Goal: Information Seeking & Learning: Check status

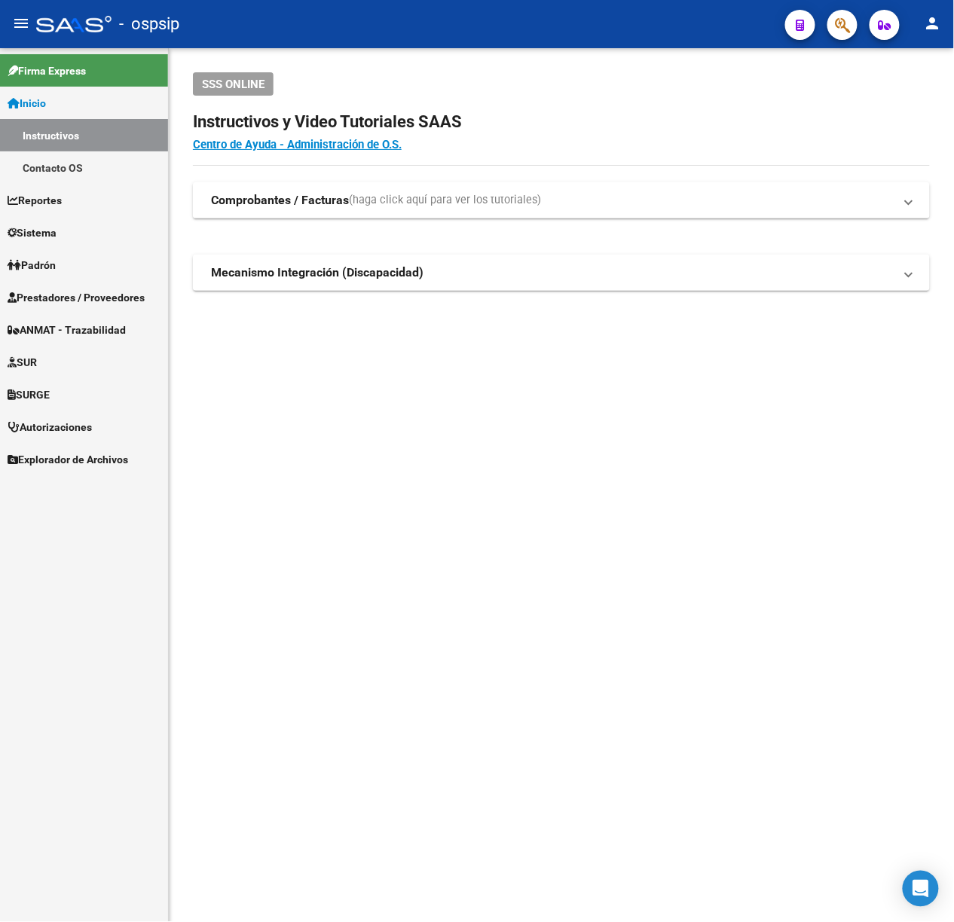
click at [423, 426] on mat-sidenav-content "SSS ONLINE Instructivos y Video Tutoriales SAAS Centro de Ayuda - Administració…" at bounding box center [561, 485] width 785 height 874
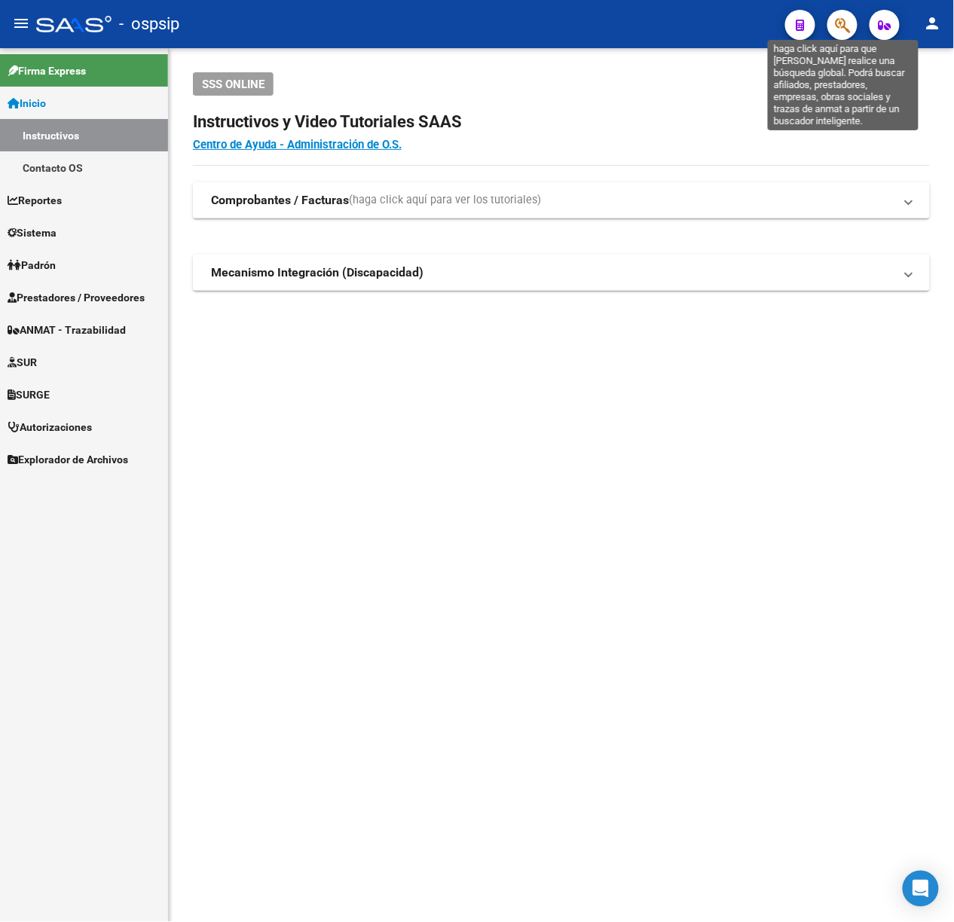
click at [835, 31] on icon "button" at bounding box center [842, 25] width 15 height 17
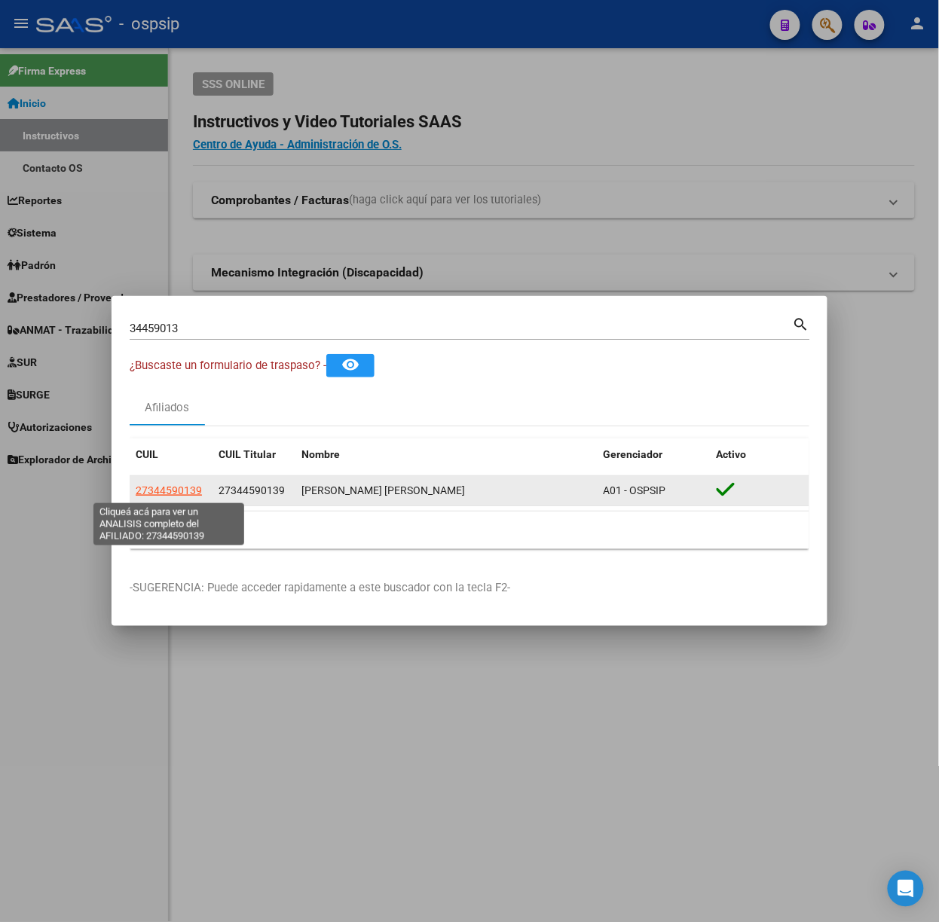
click at [190, 487] on span "27344590139" at bounding box center [169, 490] width 66 height 12
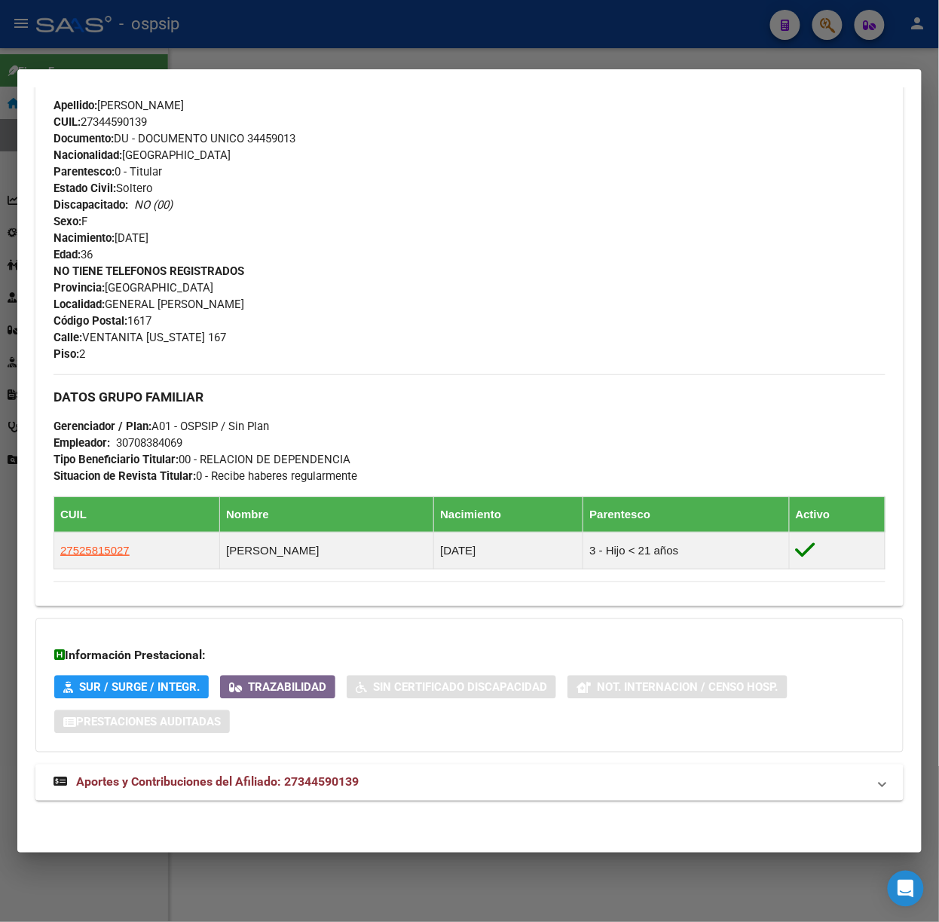
click at [476, 784] on mat-panel-title "Aportes y Contribuciones del Afiliado: 27344590139" at bounding box center [460, 783] width 814 height 18
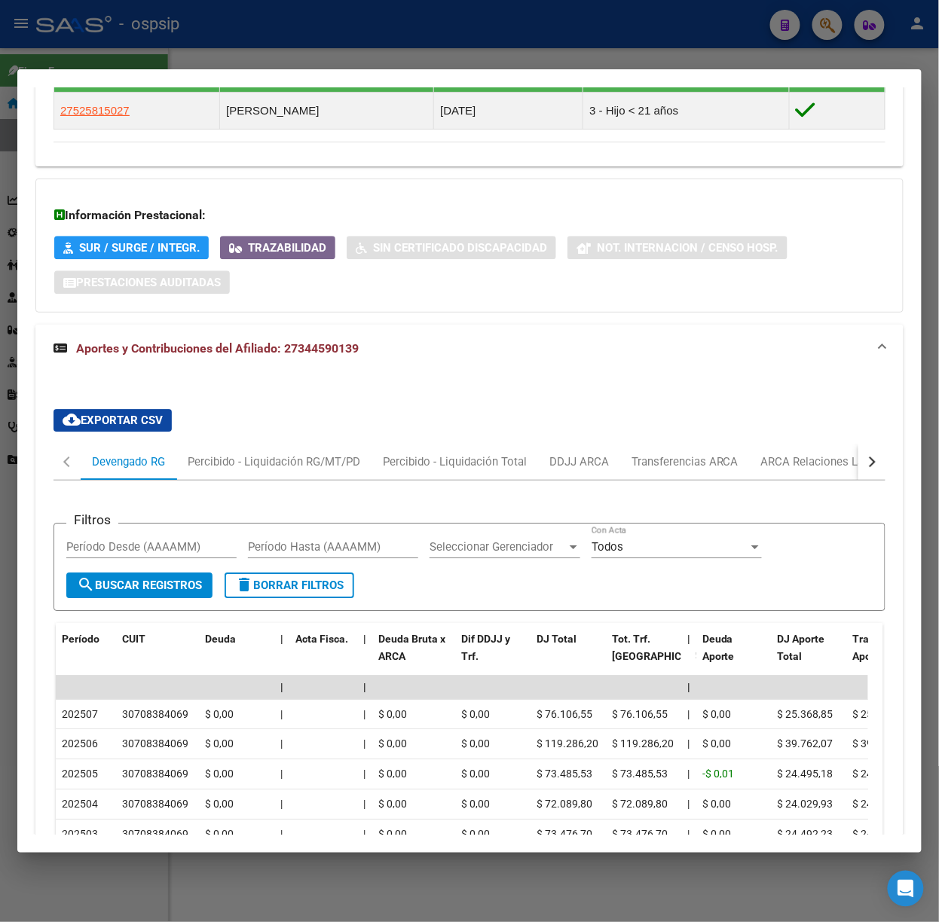
scroll to position [972, 0]
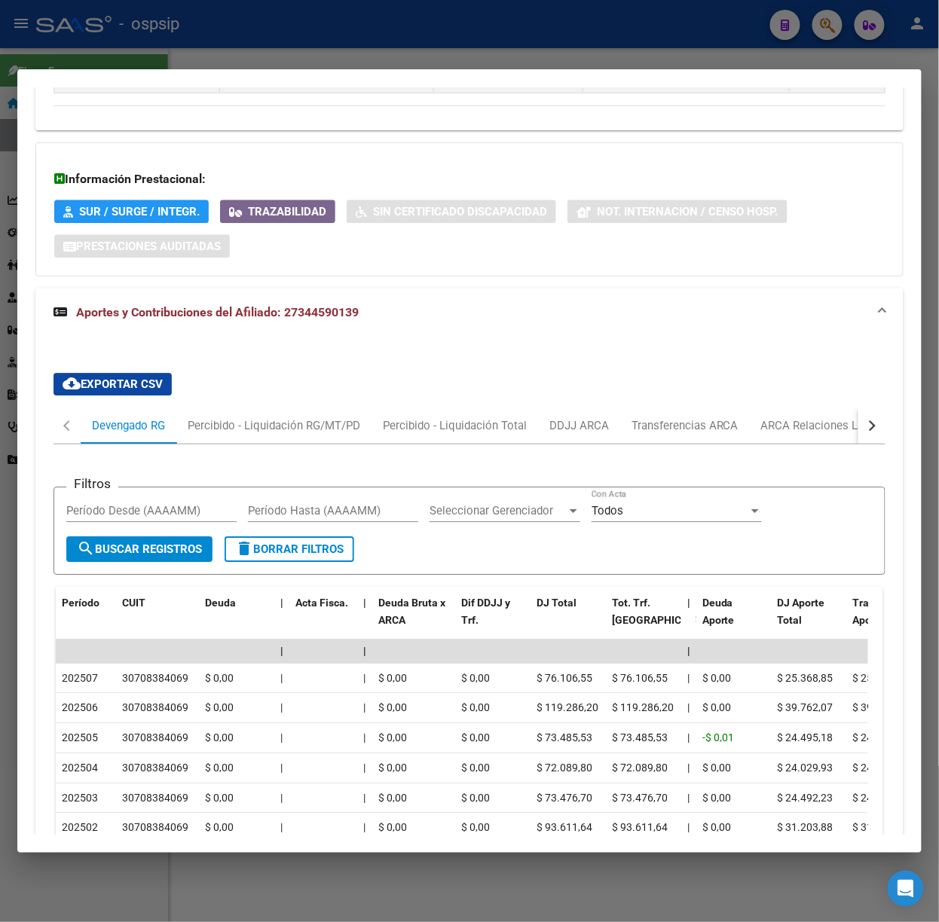
click at [259, 5] on div at bounding box center [469, 461] width 939 height 922
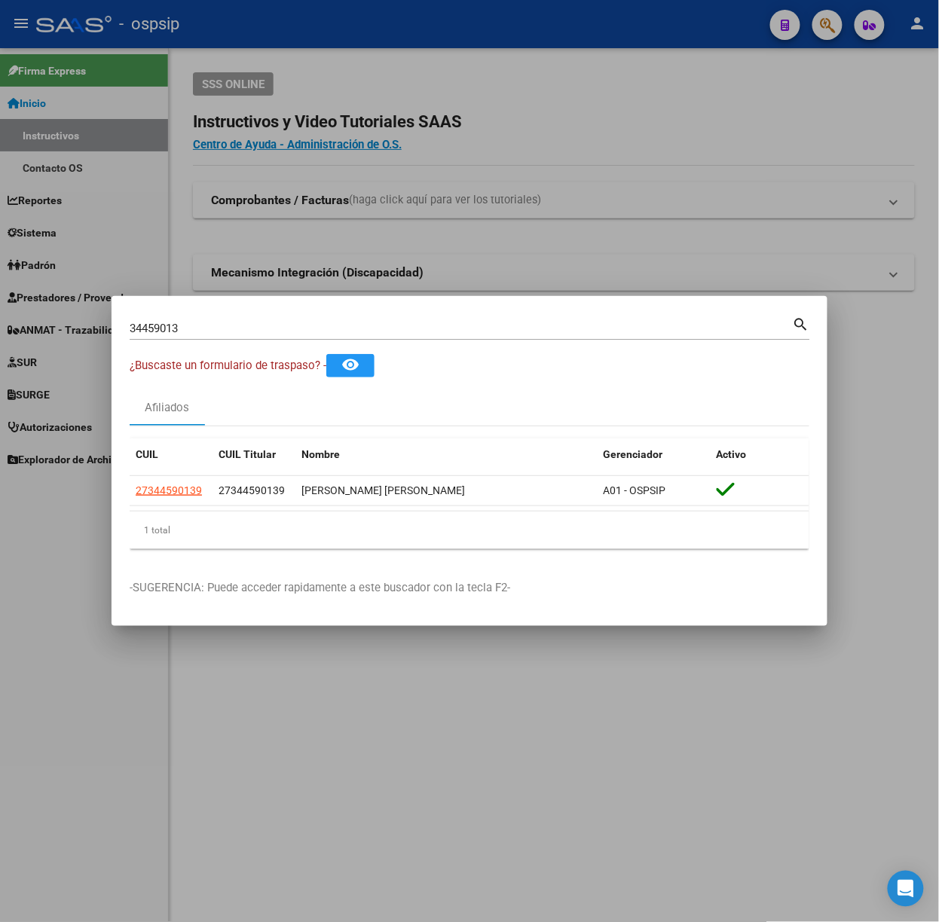
click at [315, 328] on input "34459013" at bounding box center [461, 329] width 663 height 14
type input "52581502"
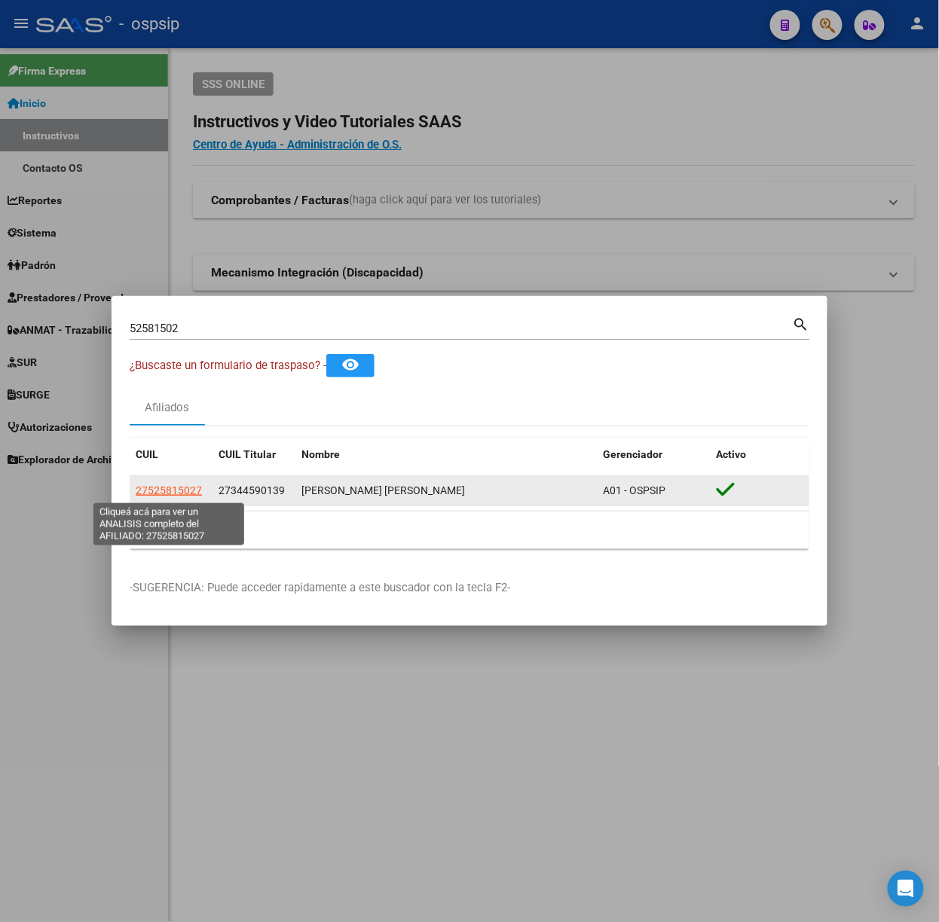
click at [185, 490] on span "27525815027" at bounding box center [169, 490] width 66 height 12
type textarea "27525815027"
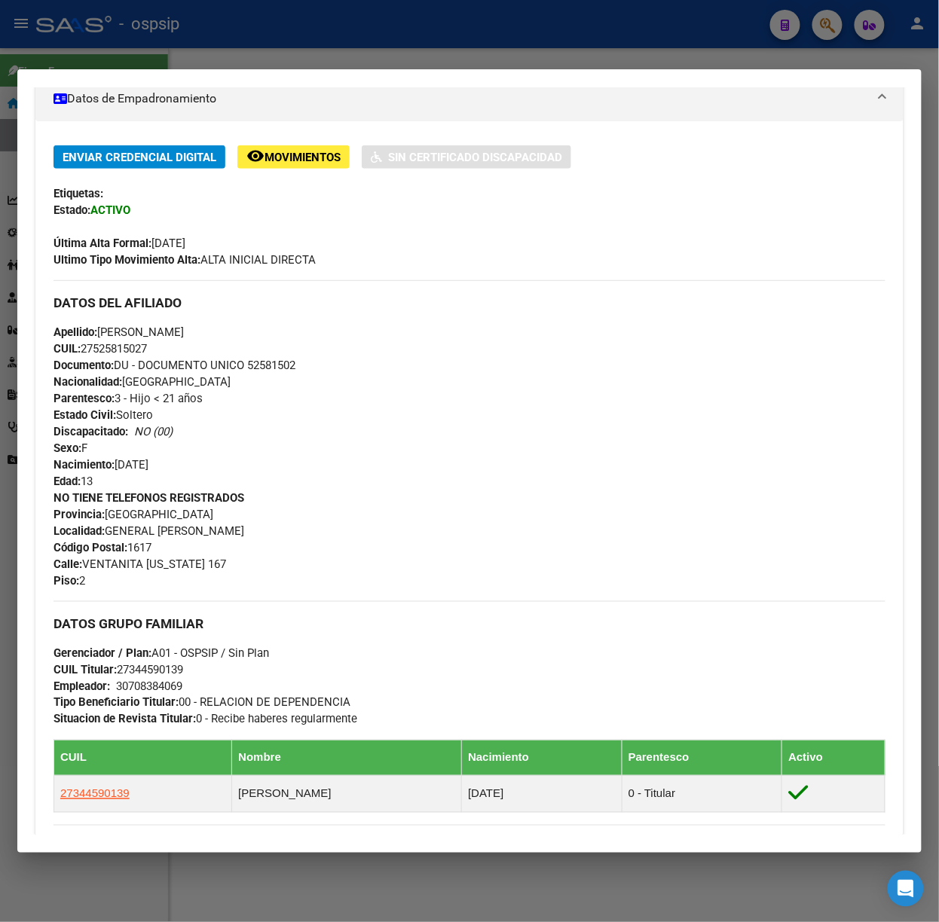
scroll to position [550, 0]
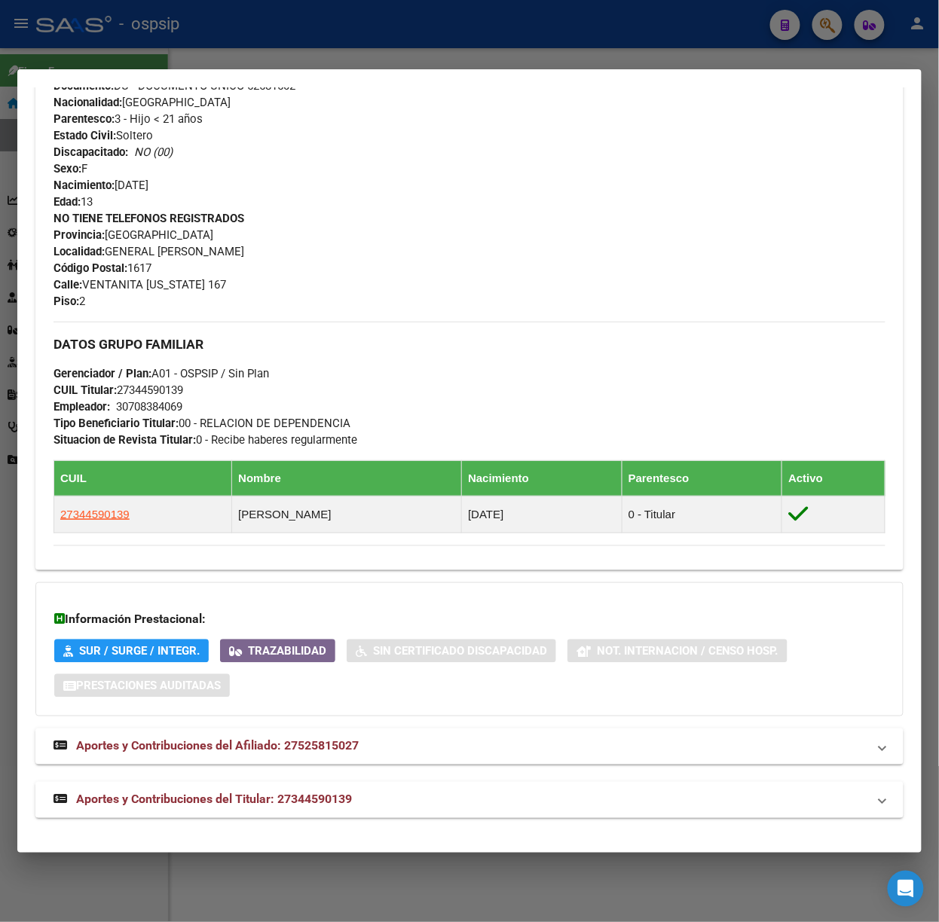
click at [371, 799] on mat-panel-title "Aportes y Contribuciones del Titular: 27344590139" at bounding box center [460, 800] width 814 height 18
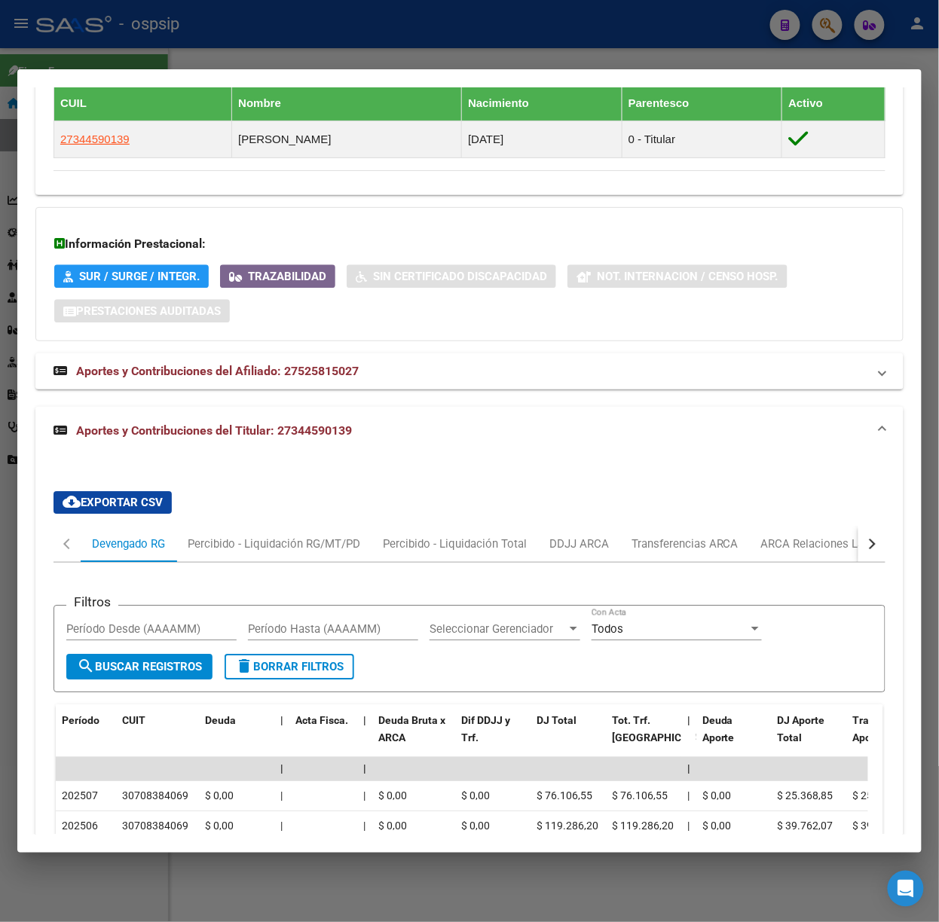
scroll to position [1285, 0]
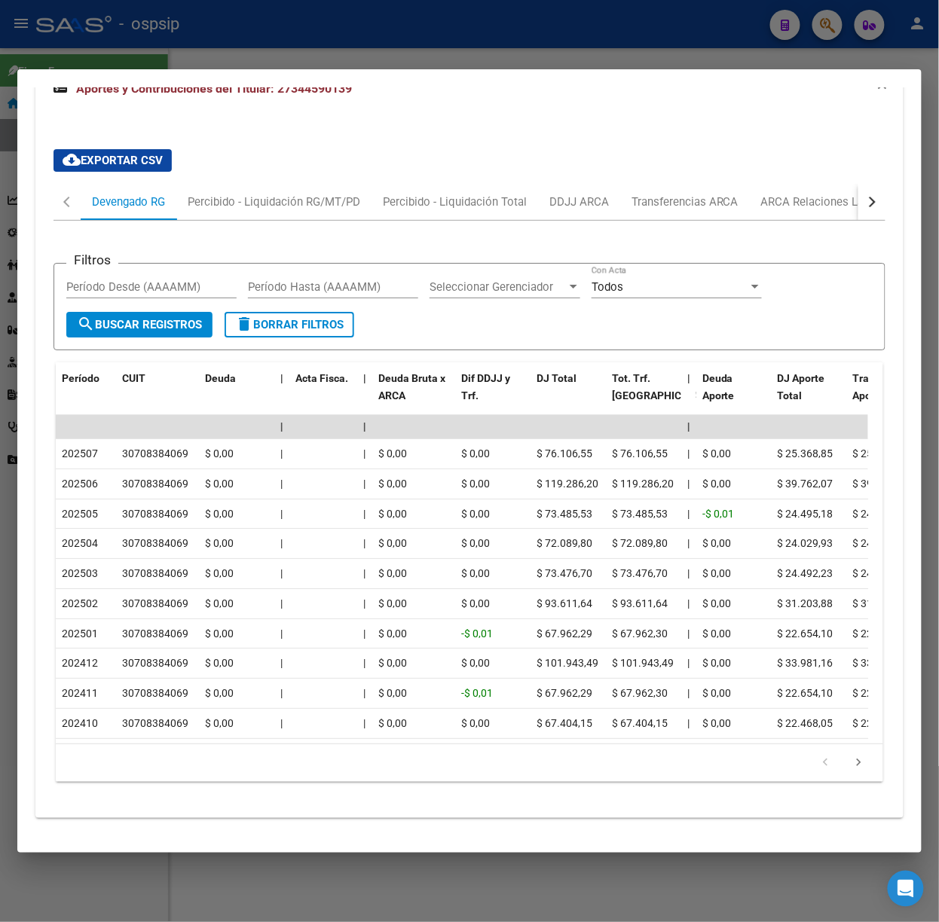
click at [226, 63] on div at bounding box center [469, 461] width 939 height 922
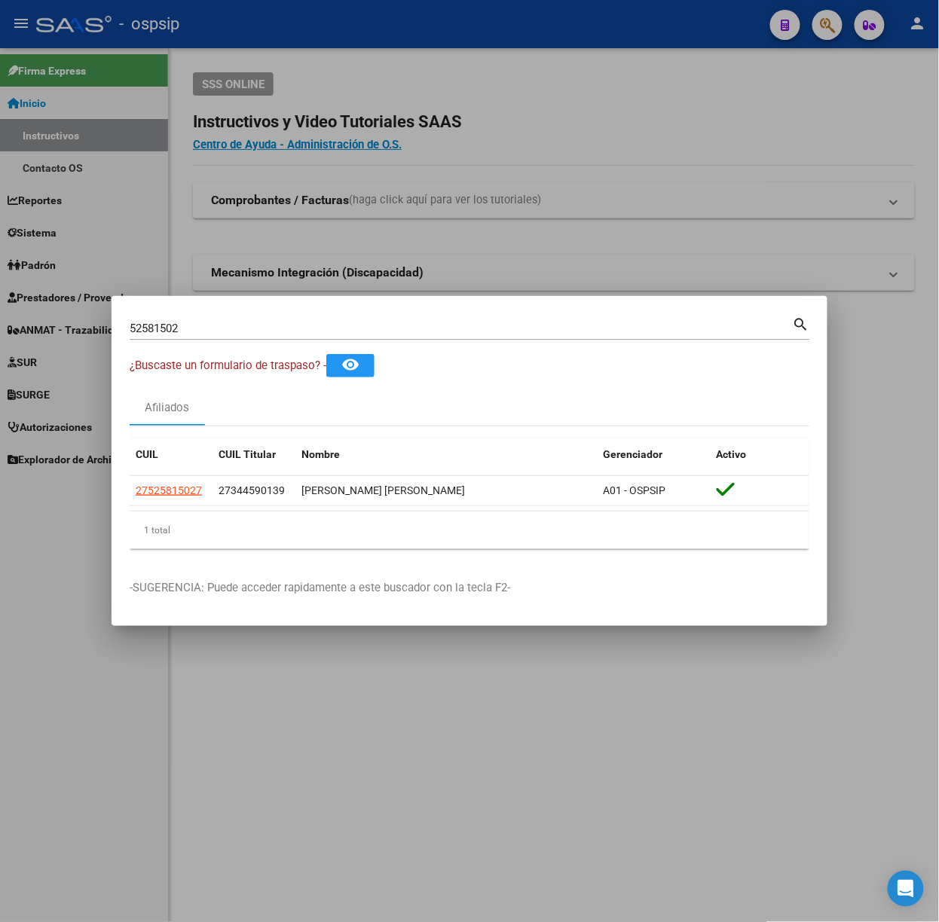
click at [285, 328] on input "52581502" at bounding box center [461, 329] width 663 height 14
type input "23665224"
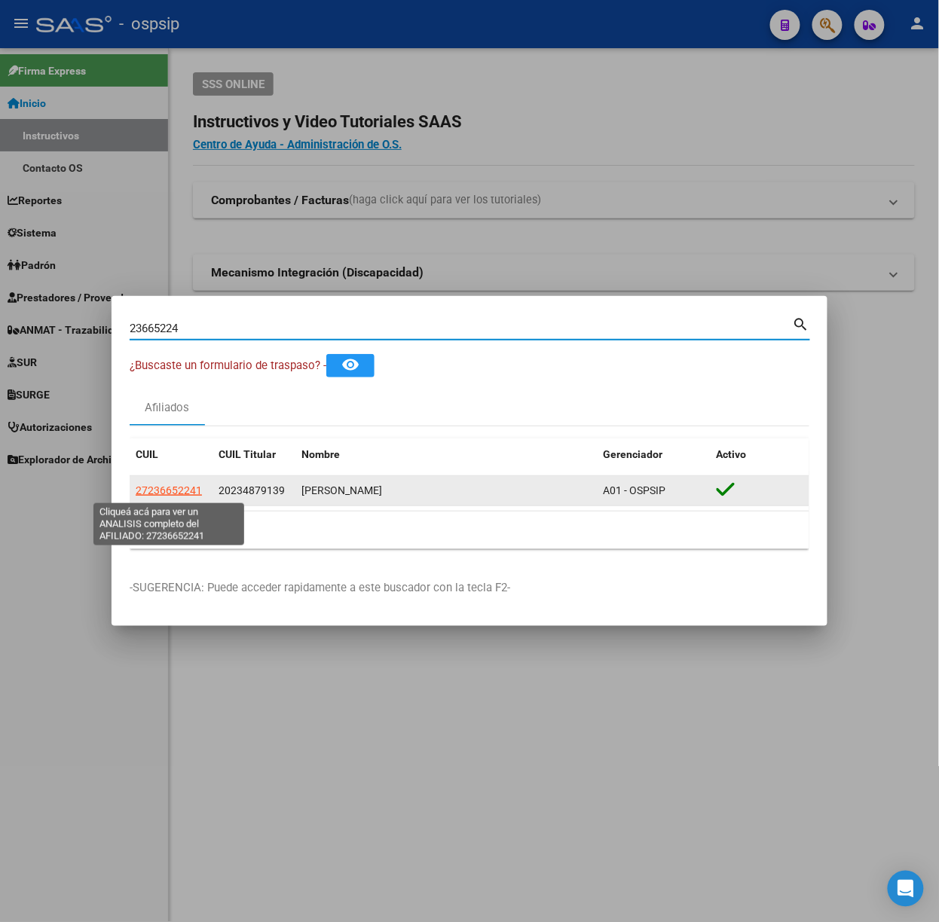
click at [194, 490] on span "27236652241" at bounding box center [169, 490] width 66 height 12
type textarea "27236652241"
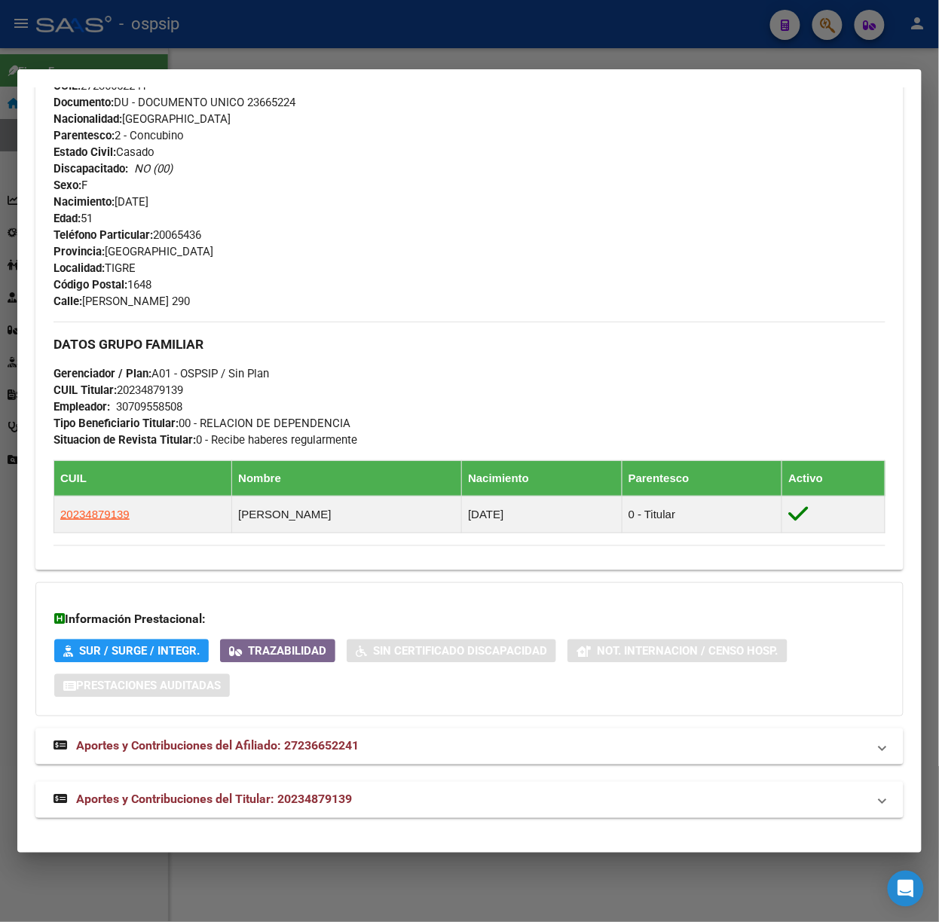
click at [299, 811] on mat-expansion-panel-header "Aportes y Contribuciones del Titular: 20234879139" at bounding box center [469, 800] width 868 height 36
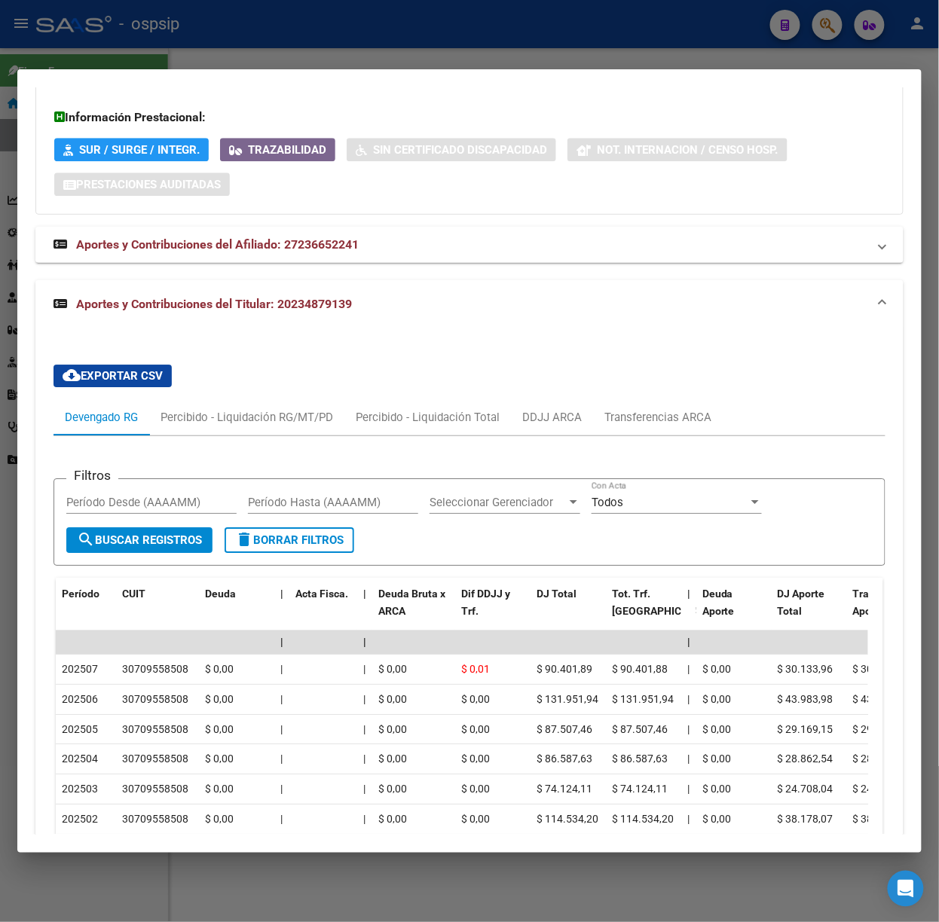
scroll to position [1221, 0]
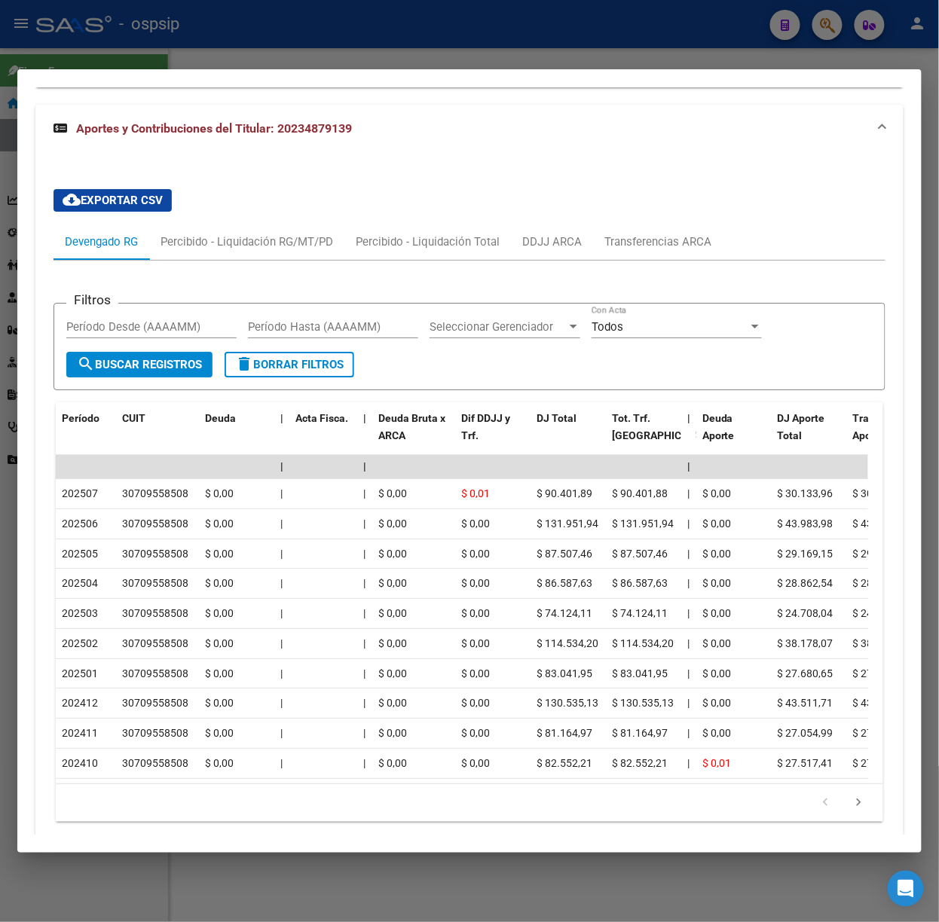
click at [261, 42] on div at bounding box center [469, 461] width 939 height 922
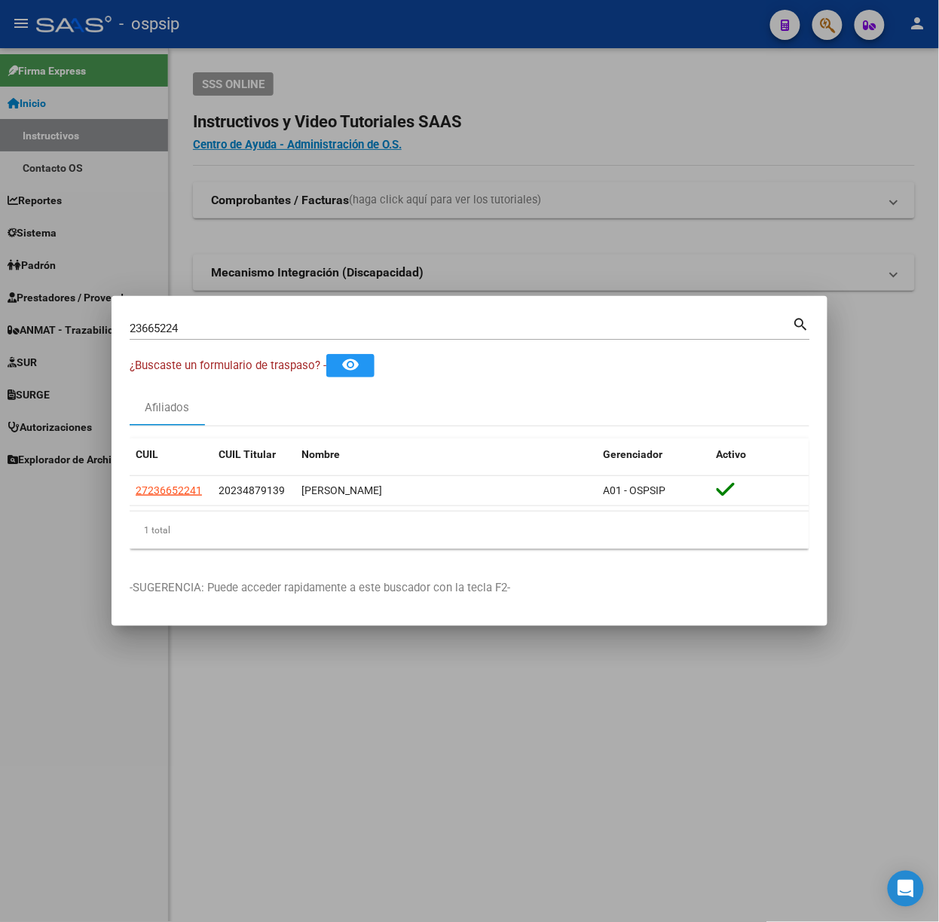
click at [227, 315] on div "23665224 Buscar (apellido, dni, [PERSON_NAME], [PERSON_NAME], cuit, obra social…" at bounding box center [470, 327] width 680 height 26
click at [234, 326] on input "23665224" at bounding box center [461, 329] width 663 height 14
type input "36312791"
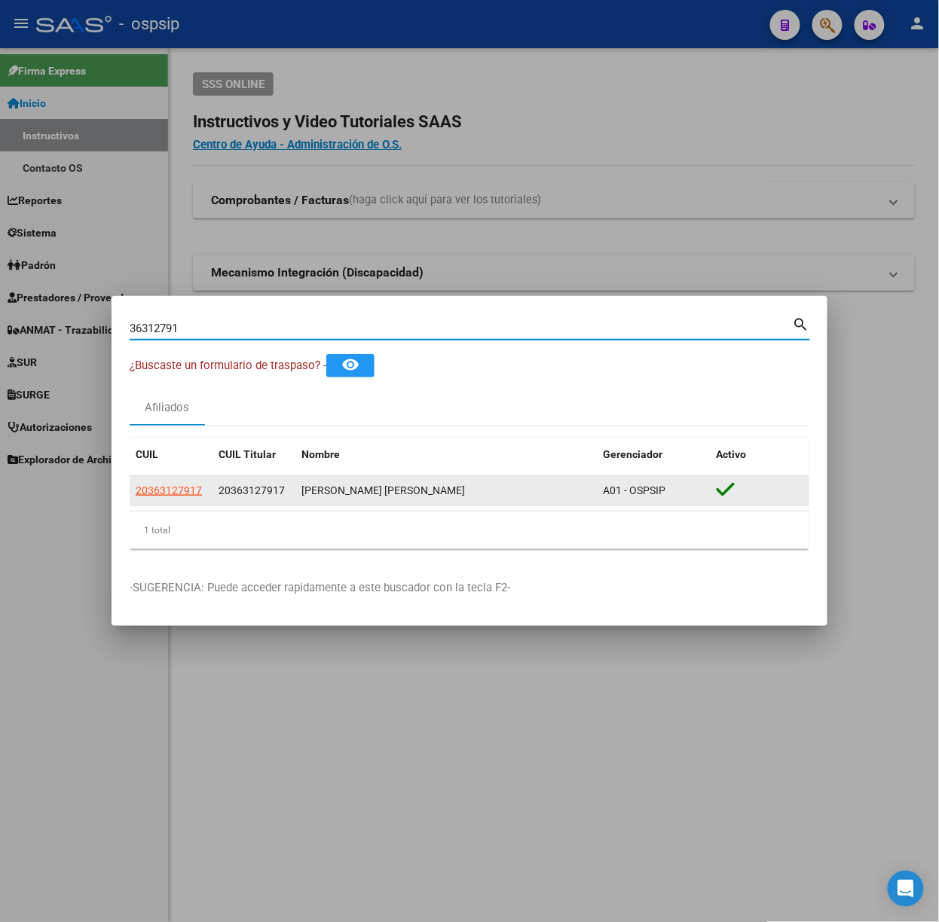
click at [163, 499] on app-link-go-to "20363127917" at bounding box center [169, 490] width 66 height 17
click at [160, 491] on span "20363127917" at bounding box center [169, 490] width 66 height 12
type textarea "20363127917"
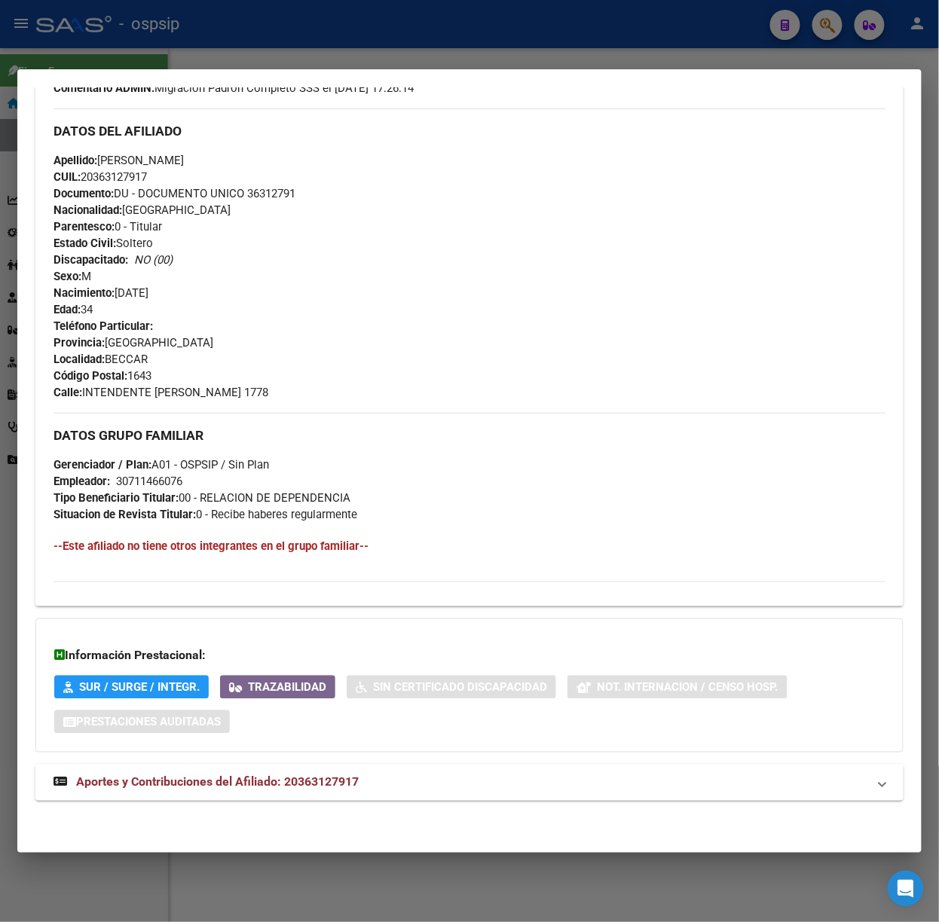
click at [386, 793] on mat-expansion-panel-header "Aportes y Contribuciones del Afiliado: 20363127917" at bounding box center [469, 783] width 868 height 36
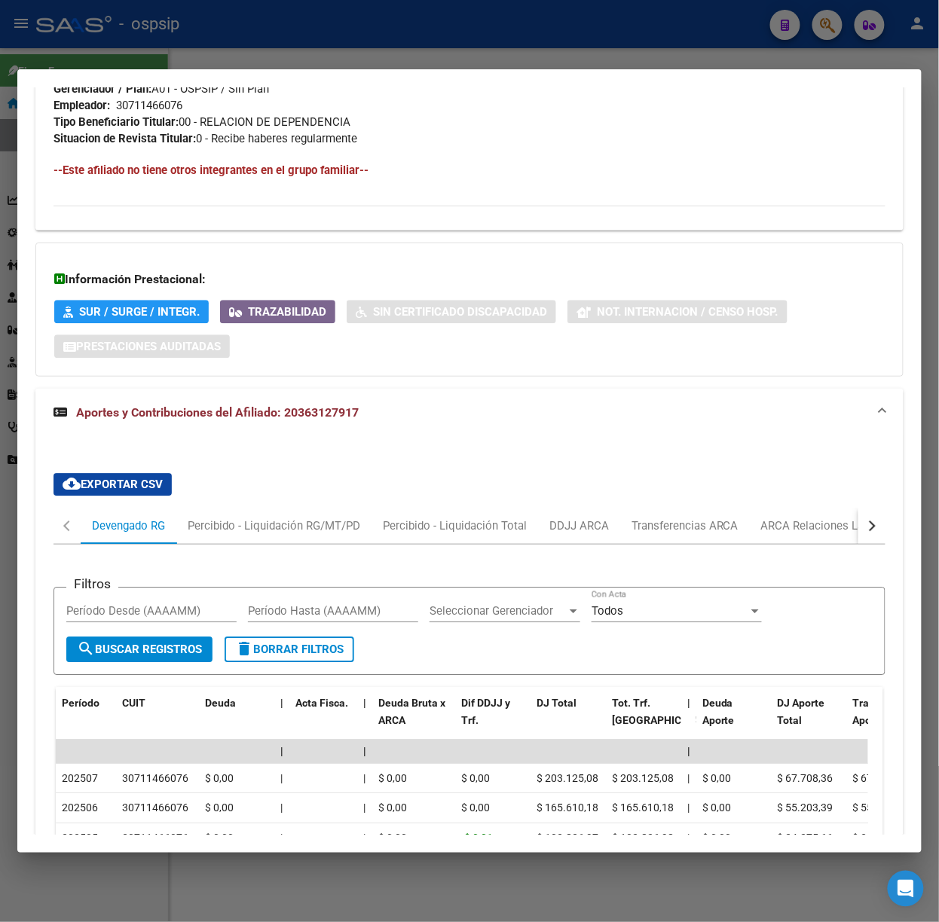
scroll to position [1163, 0]
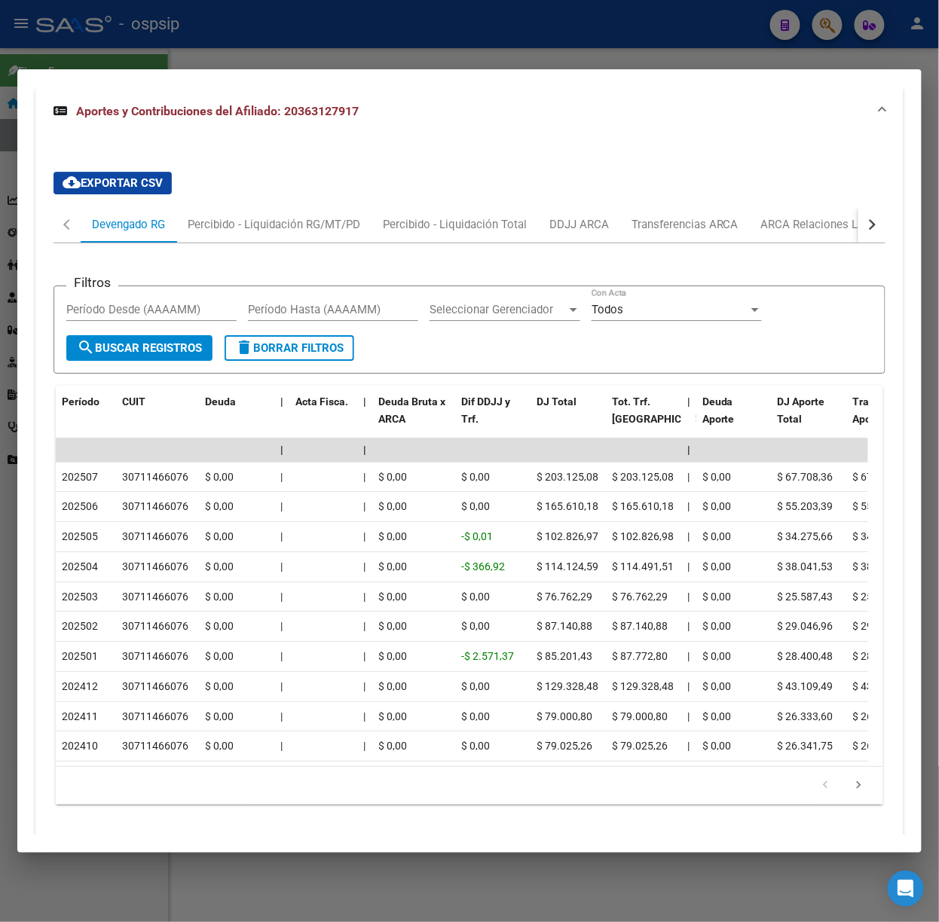
click at [178, 47] on div at bounding box center [469, 461] width 939 height 922
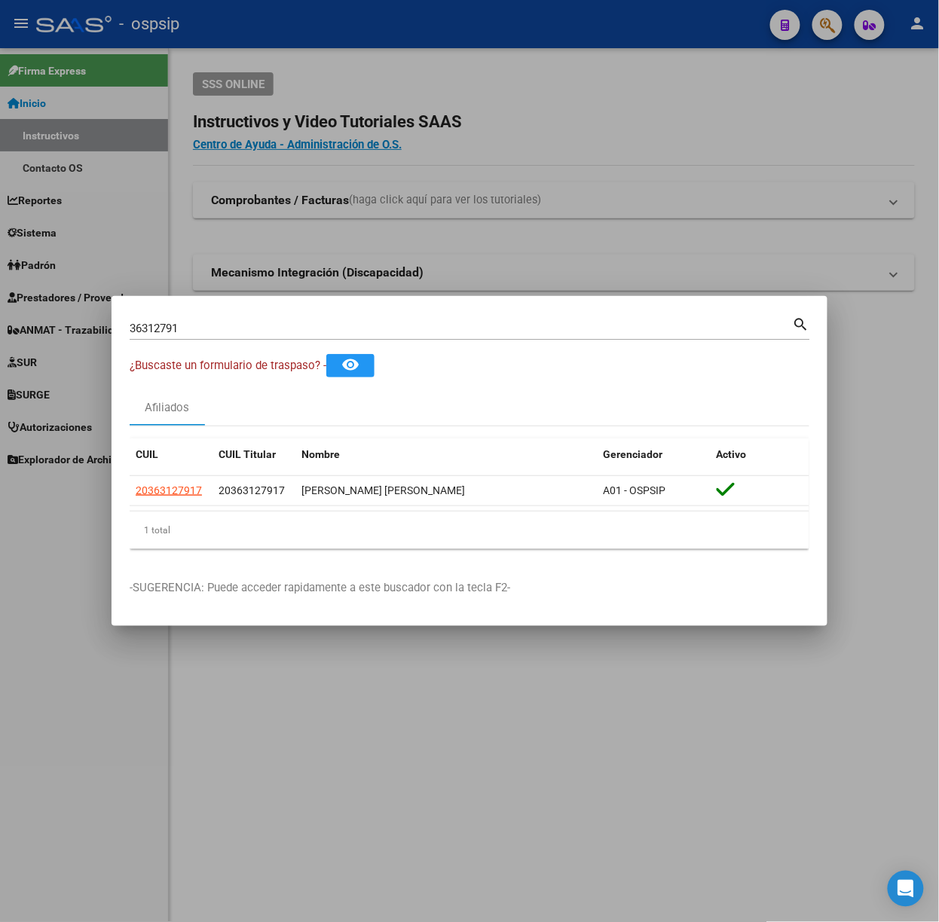
click at [254, 339] on div "36312791 Buscar (apellido, dni, [PERSON_NAME], [PERSON_NAME], cuit, obra social)" at bounding box center [461, 328] width 663 height 23
click at [242, 327] on input "36312791" at bounding box center [461, 329] width 663 height 14
type input "53439701"
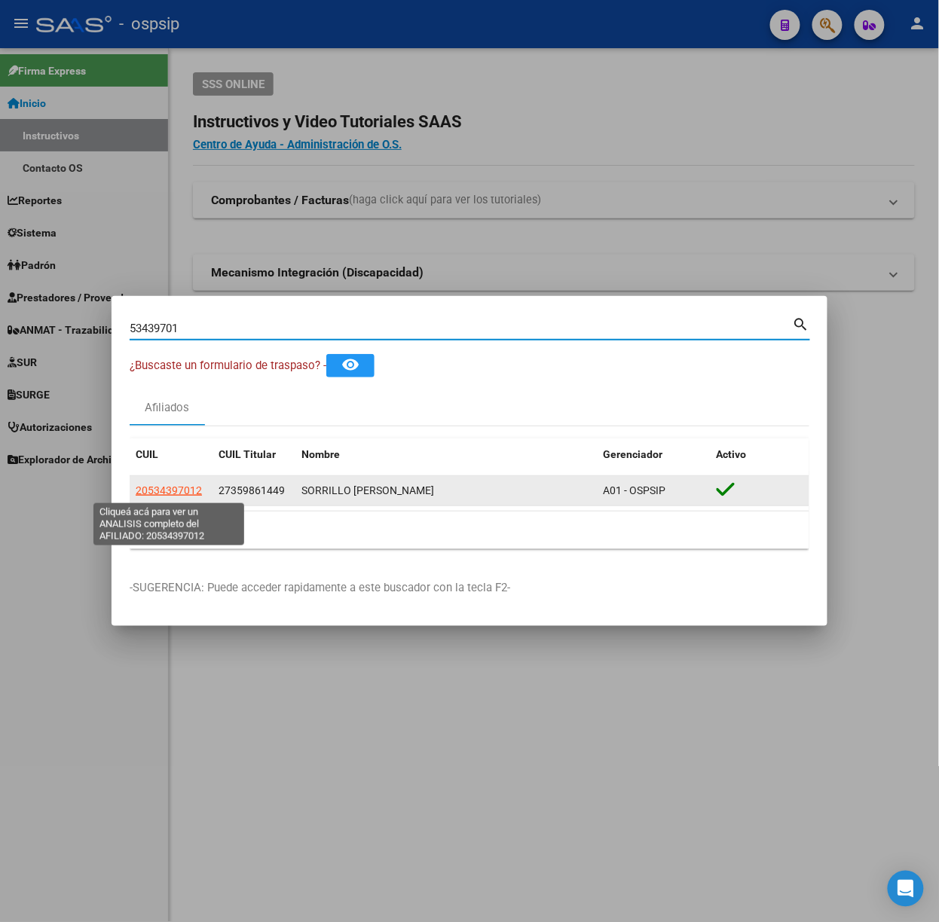
click at [181, 491] on span "20534397012" at bounding box center [169, 490] width 66 height 12
type textarea "20534397012"
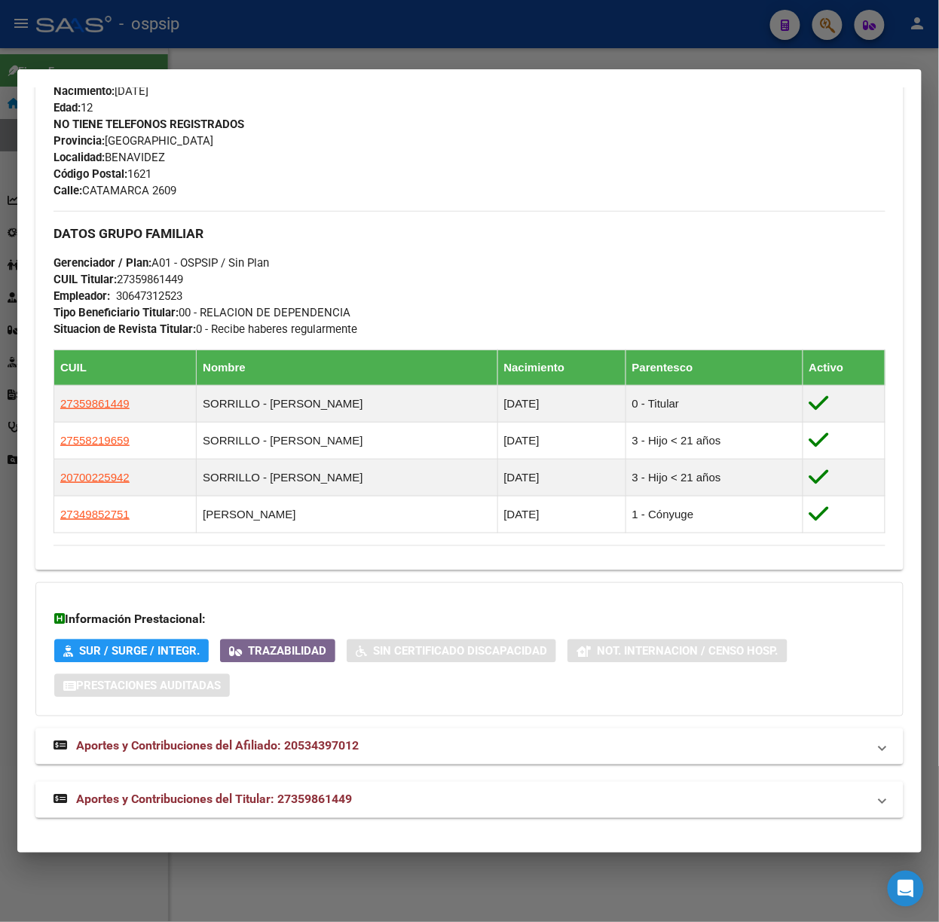
click at [399, 792] on mat-panel-title "Aportes y Contribuciones del Titular: 27359861449" at bounding box center [460, 800] width 814 height 18
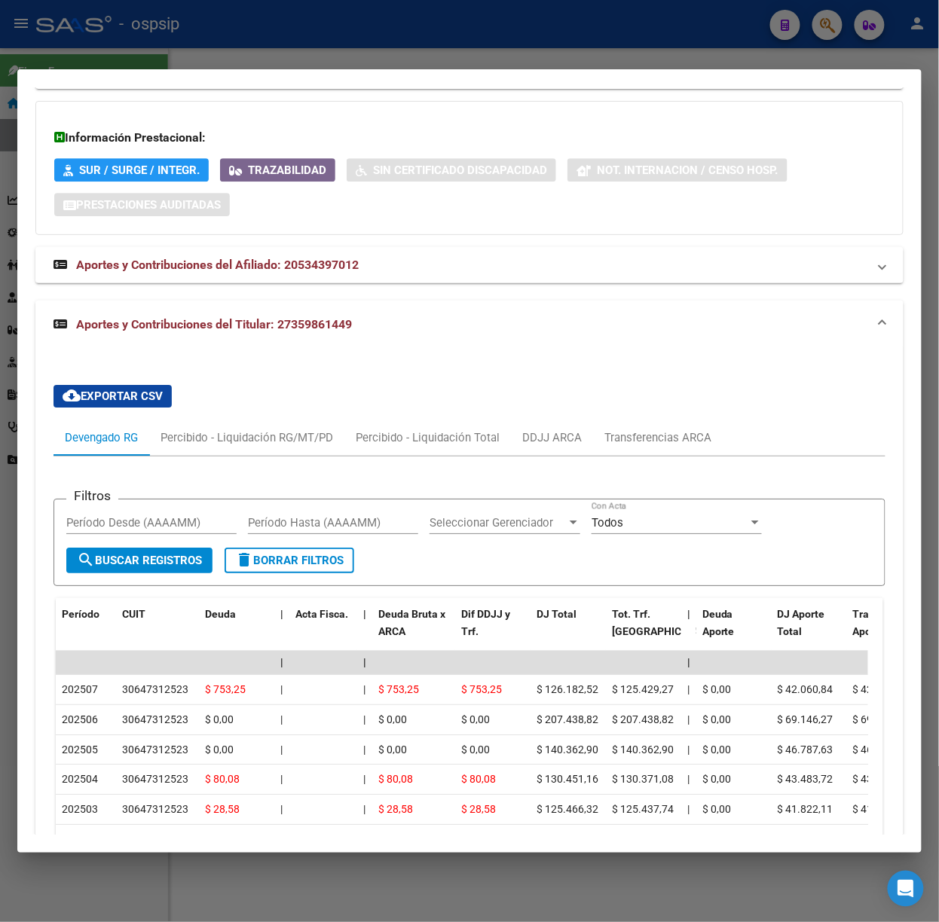
scroll to position [1218, 0]
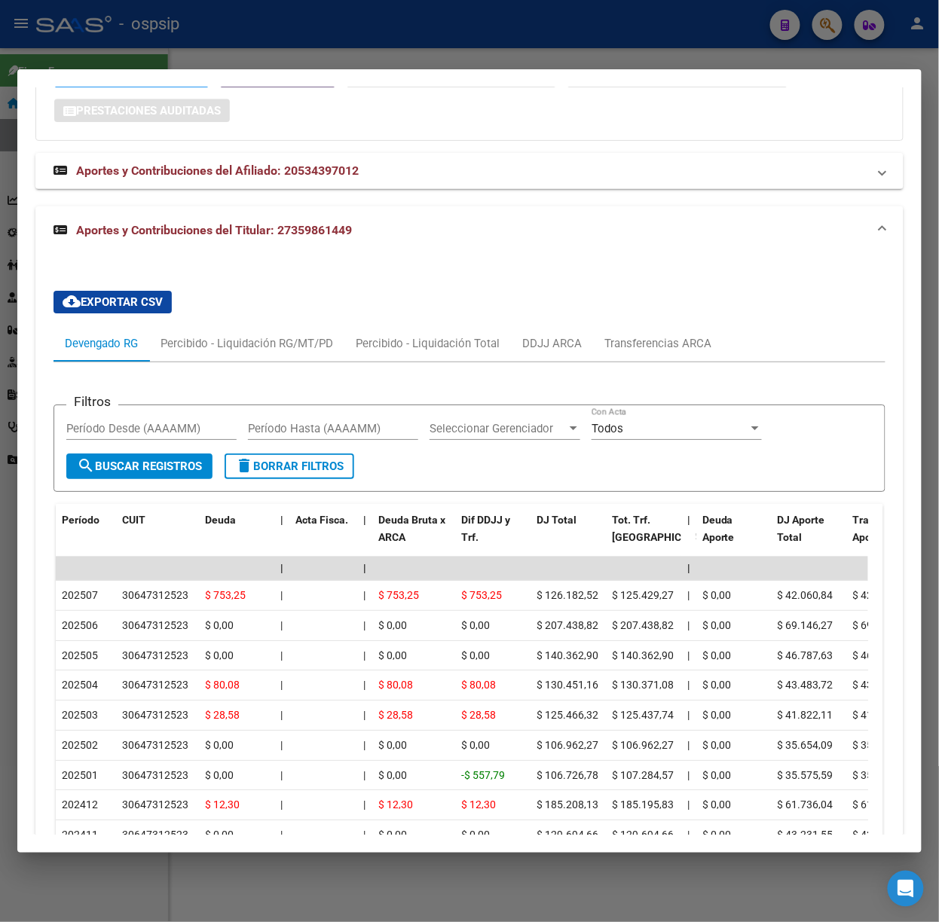
click at [193, 58] on div at bounding box center [469, 461] width 939 height 922
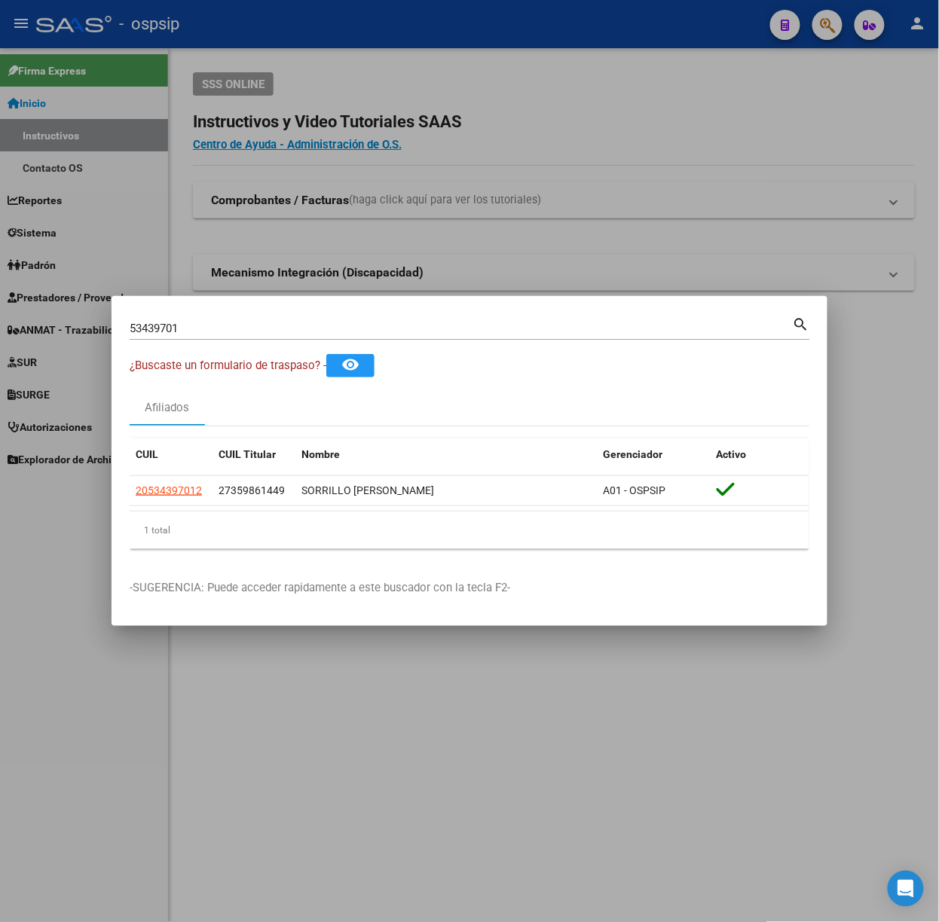
click at [230, 331] on input "53439701" at bounding box center [461, 329] width 663 height 14
type input "59051262"
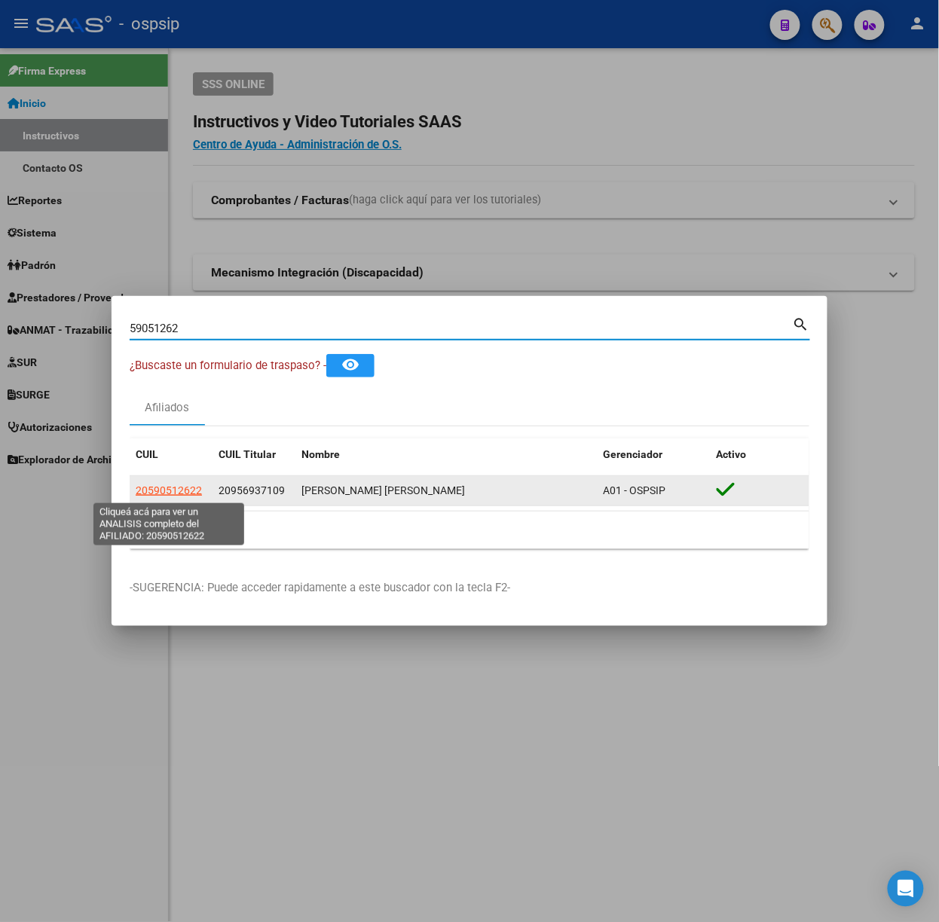
click at [190, 487] on span "20590512622" at bounding box center [169, 490] width 66 height 12
type textarea "20590512622"
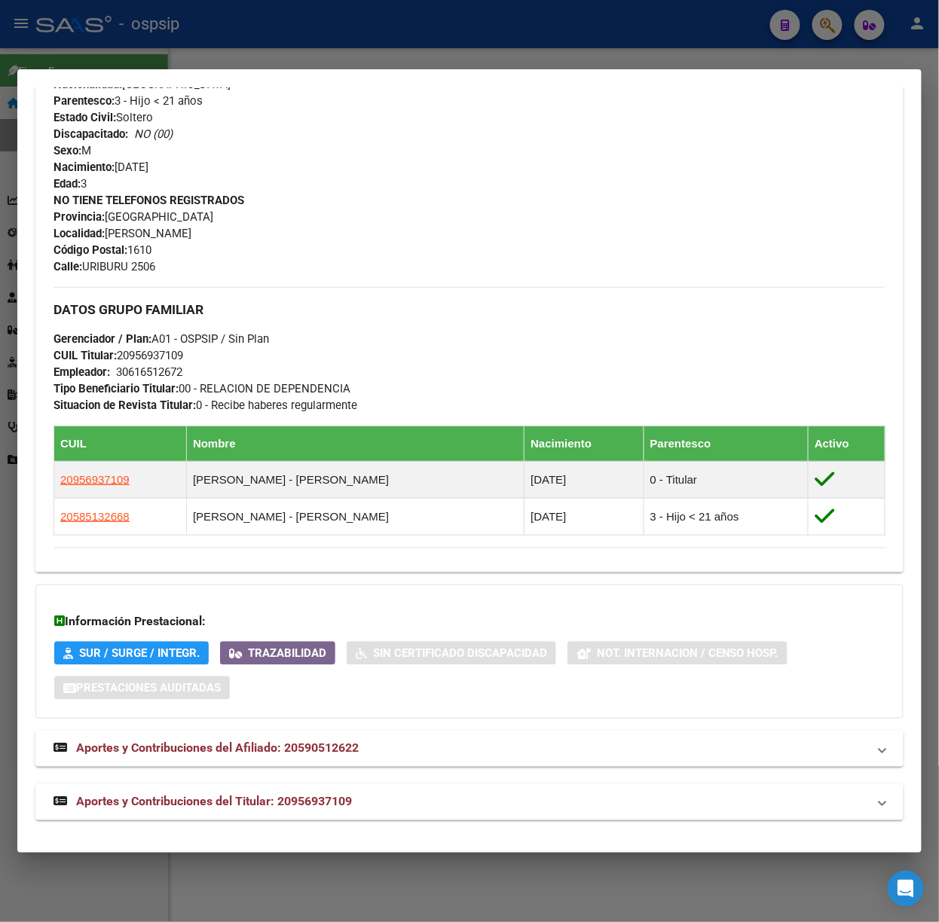
scroll to position [554, 0]
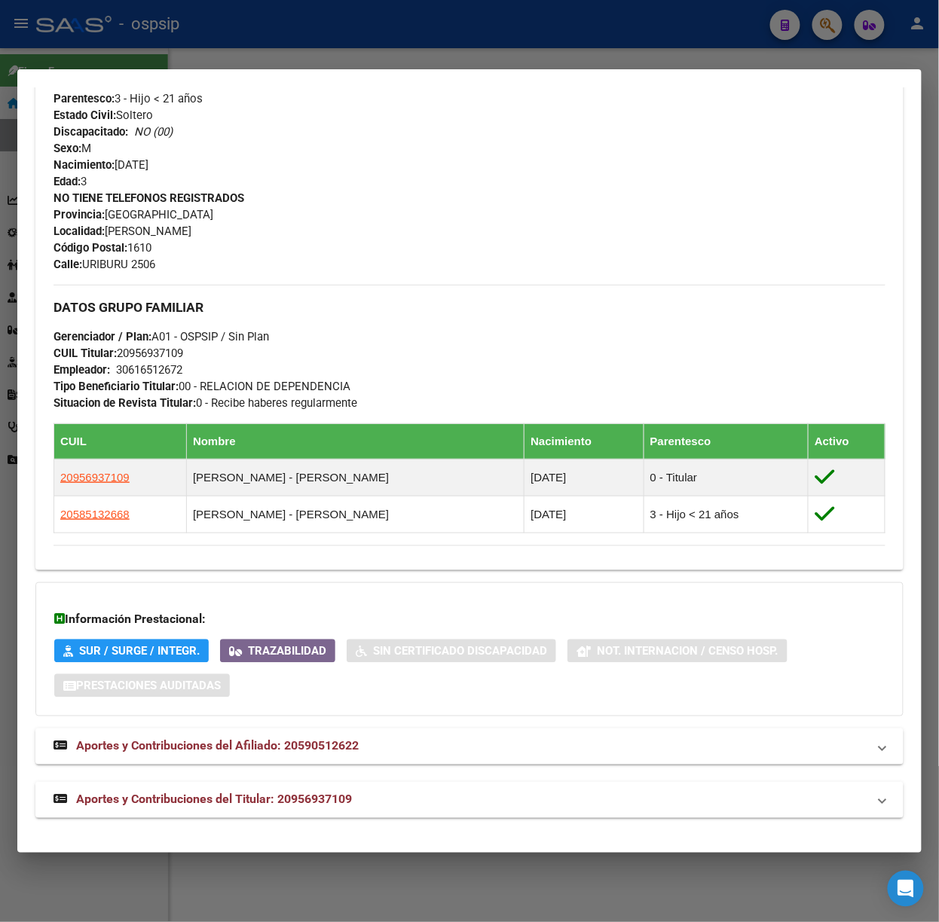
click at [322, 844] on mat-dialog-container "Análisis Afiliado - CUIL: 20590512622 DATOS [PERSON_NAME] ÁGIL: [PERSON_NAME] […" at bounding box center [469, 460] width 904 height 783
click at [312, 818] on div "Análisis Afiliado - CUIL: 20590512622 DATOS [PERSON_NAME] ÁGIL: [PERSON_NAME] […" at bounding box center [469, 192] width 868 height 1286
click at [316, 797] on span "Aportes y Contribuciones del Titular: 20956937109" at bounding box center [214, 799] width 276 height 14
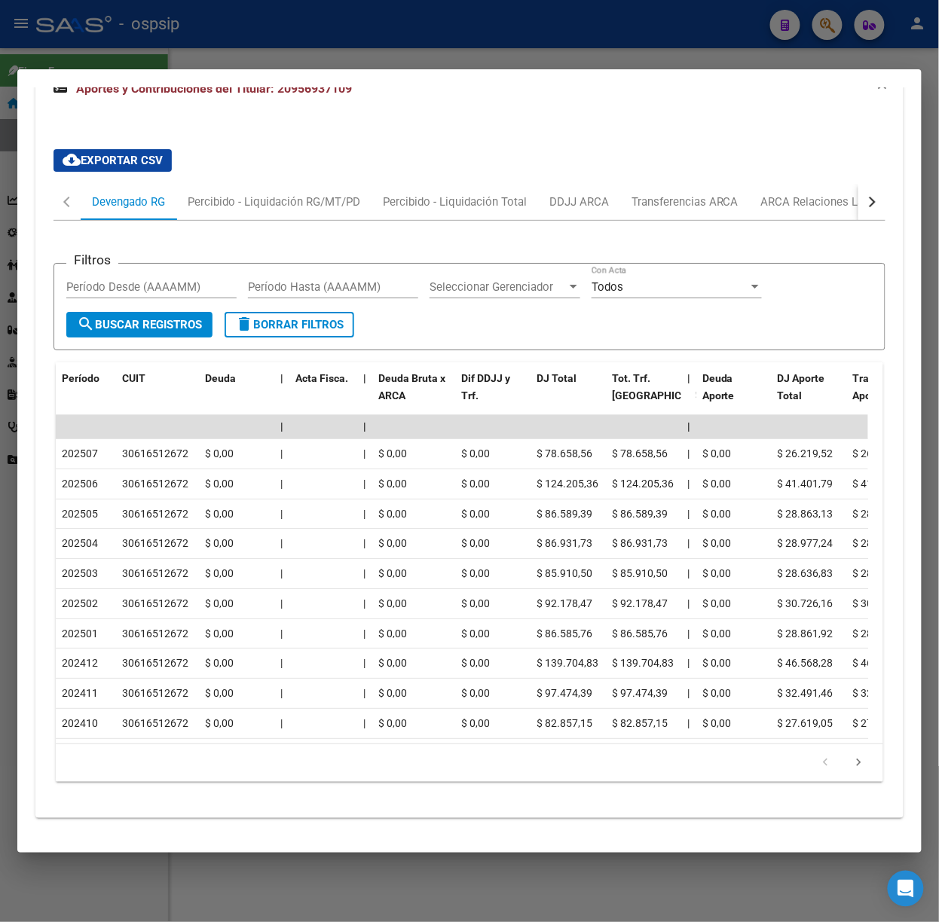
scroll to position [1290, 0]
click at [142, 62] on div at bounding box center [469, 461] width 939 height 922
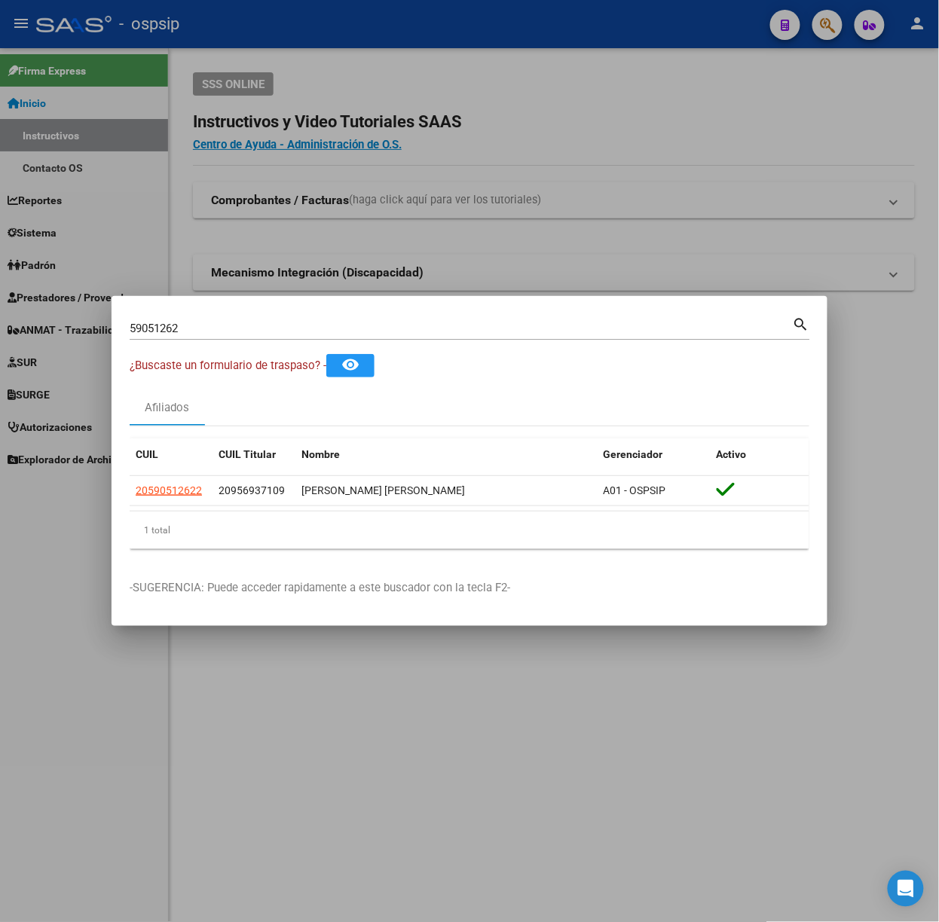
click at [199, 315] on div "59051262 Buscar (apellido, dni, [PERSON_NAME], [PERSON_NAME], cuit, obra social…" at bounding box center [470, 327] width 680 height 26
click at [206, 326] on input "59051262" at bounding box center [461, 329] width 663 height 14
type input "14112604"
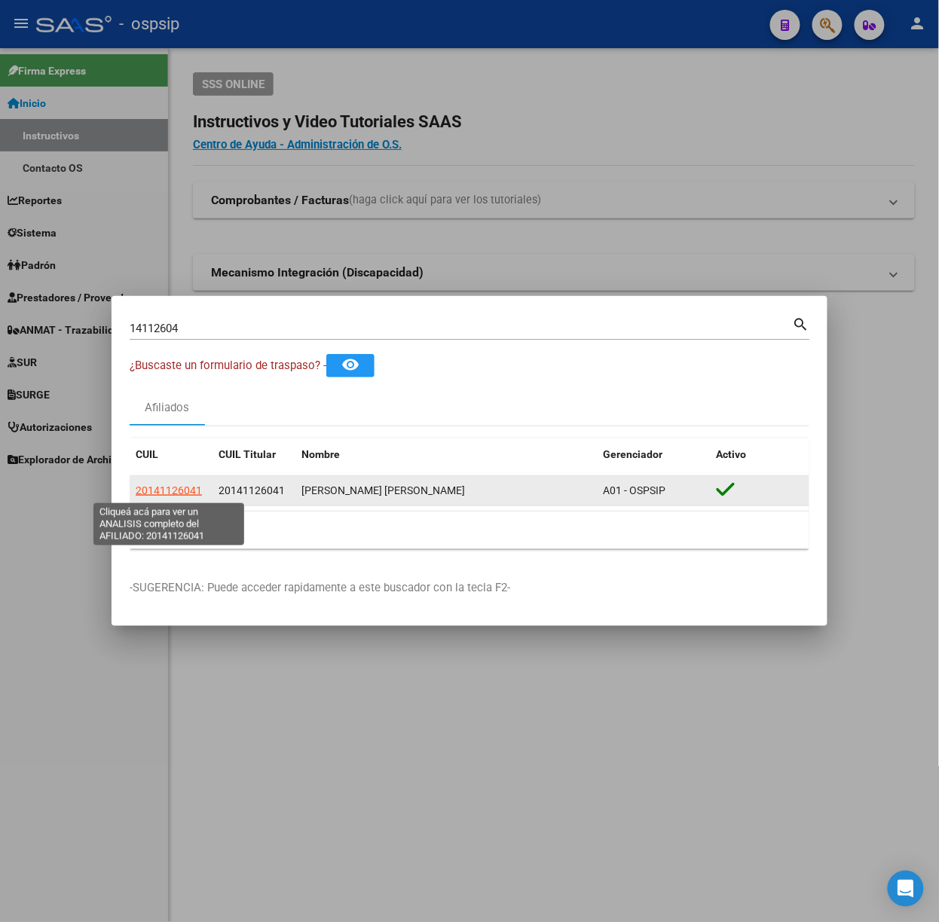
click at [166, 492] on span "20141126041" at bounding box center [169, 490] width 66 height 12
type textarea "20141126041"
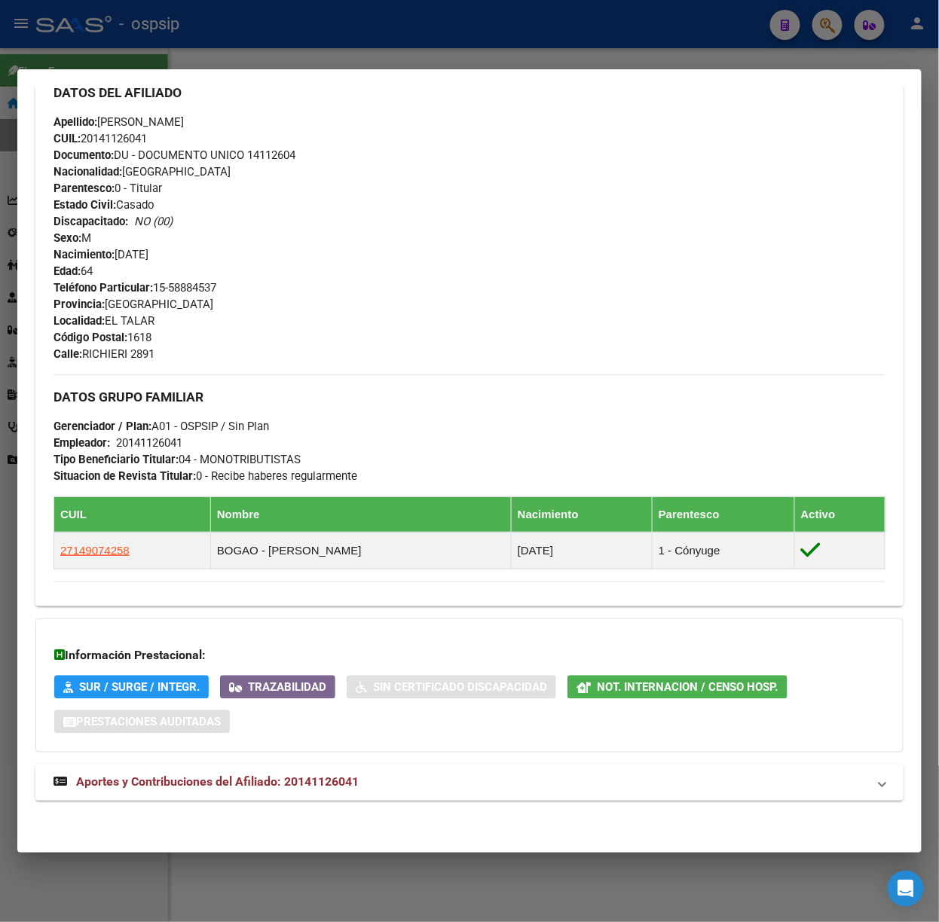
click at [368, 799] on mat-expansion-panel-header "Aportes y Contribuciones del Afiliado: 20141126041" at bounding box center [469, 783] width 868 height 36
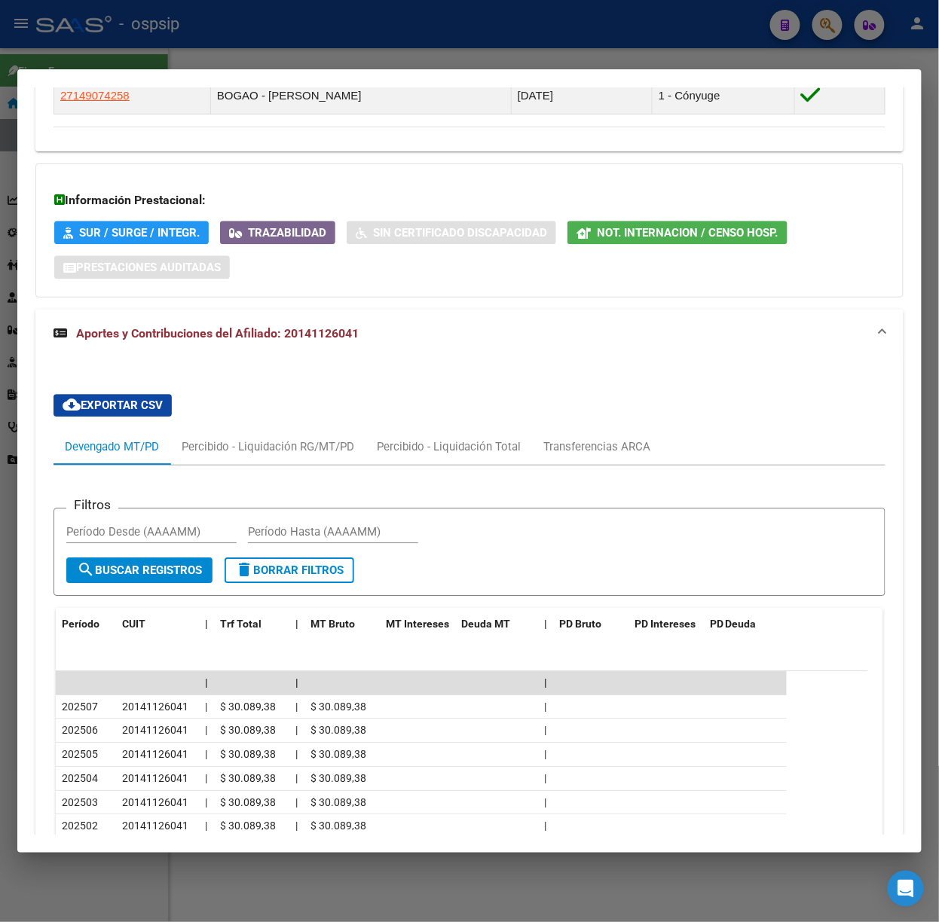
scroll to position [949, 0]
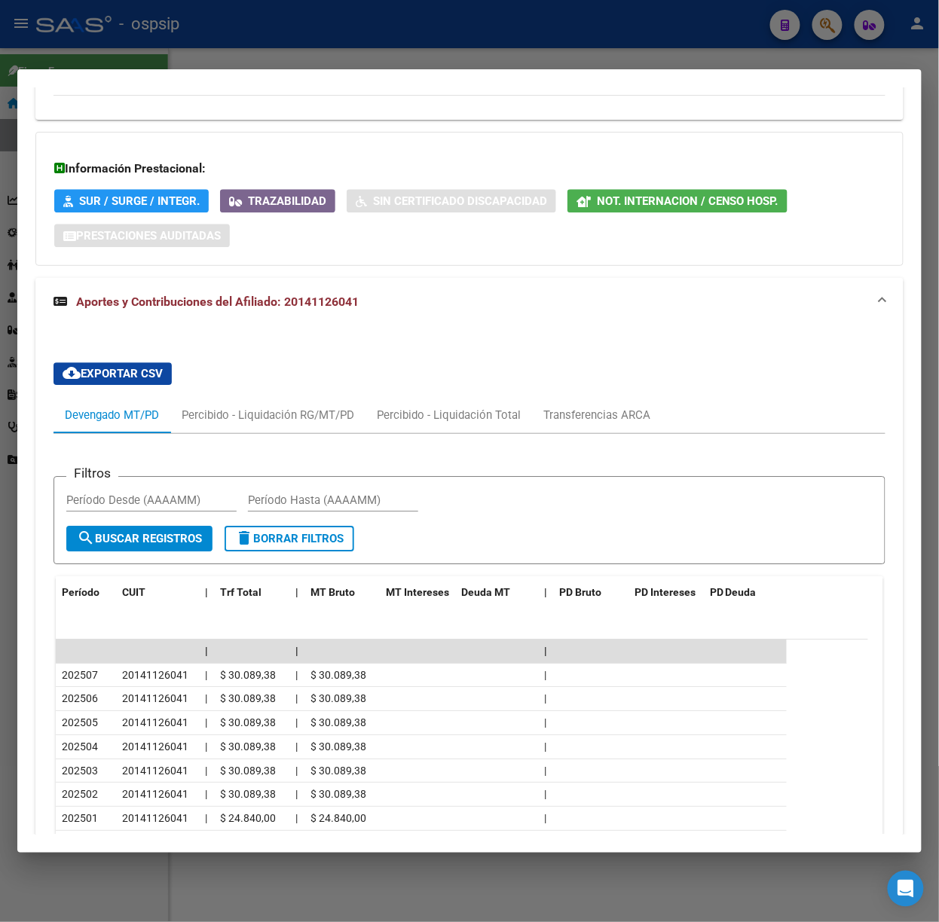
click at [313, 52] on div at bounding box center [469, 461] width 939 height 922
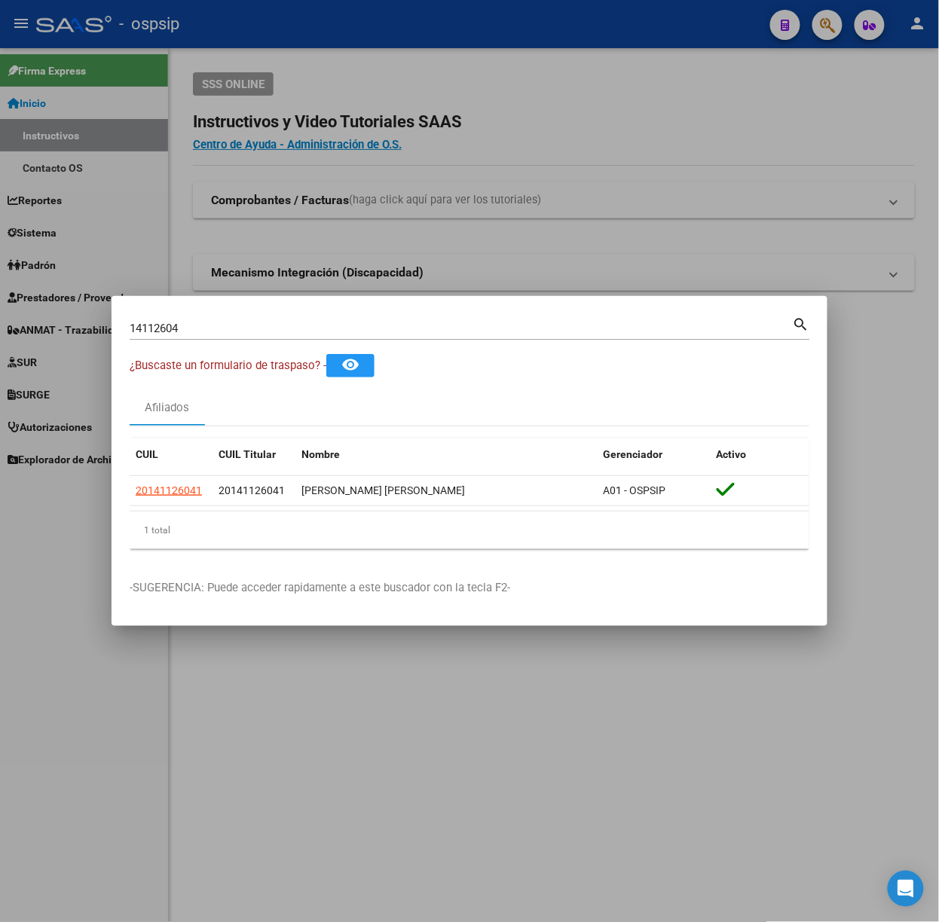
click at [333, 332] on input "14112604" at bounding box center [461, 329] width 663 height 14
type input "33084603"
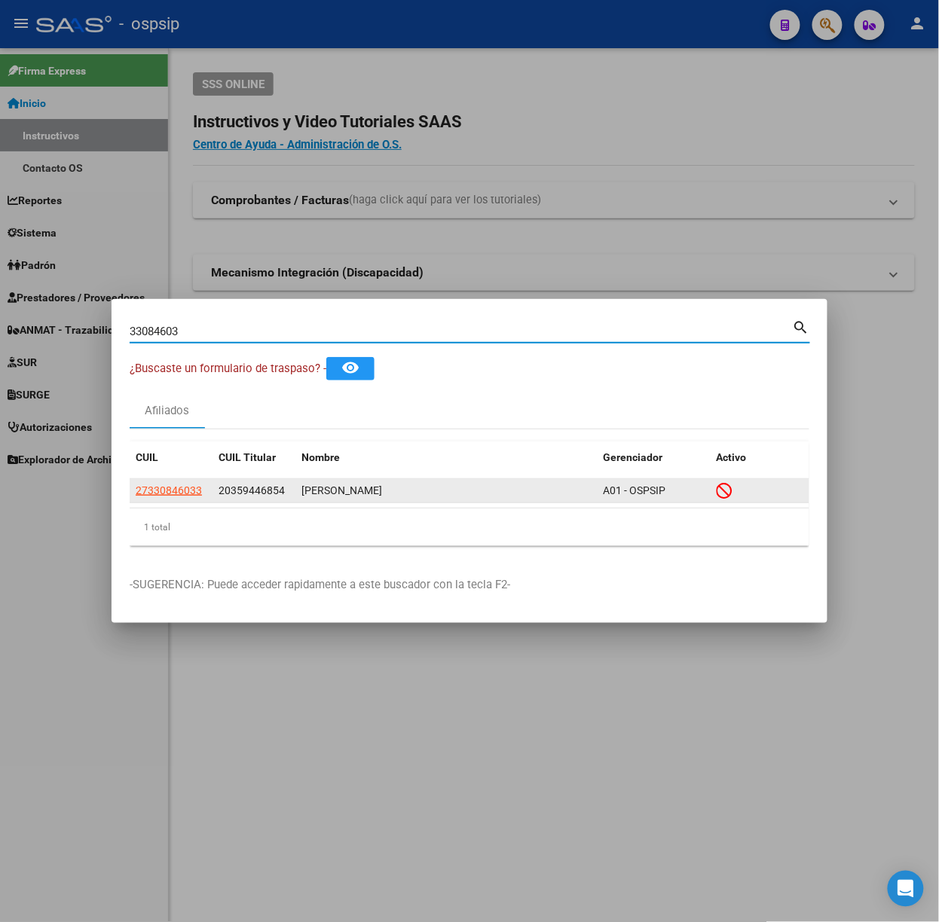
click at [170, 480] on datatable-body-cell "27330846033" at bounding box center [171, 490] width 83 height 23
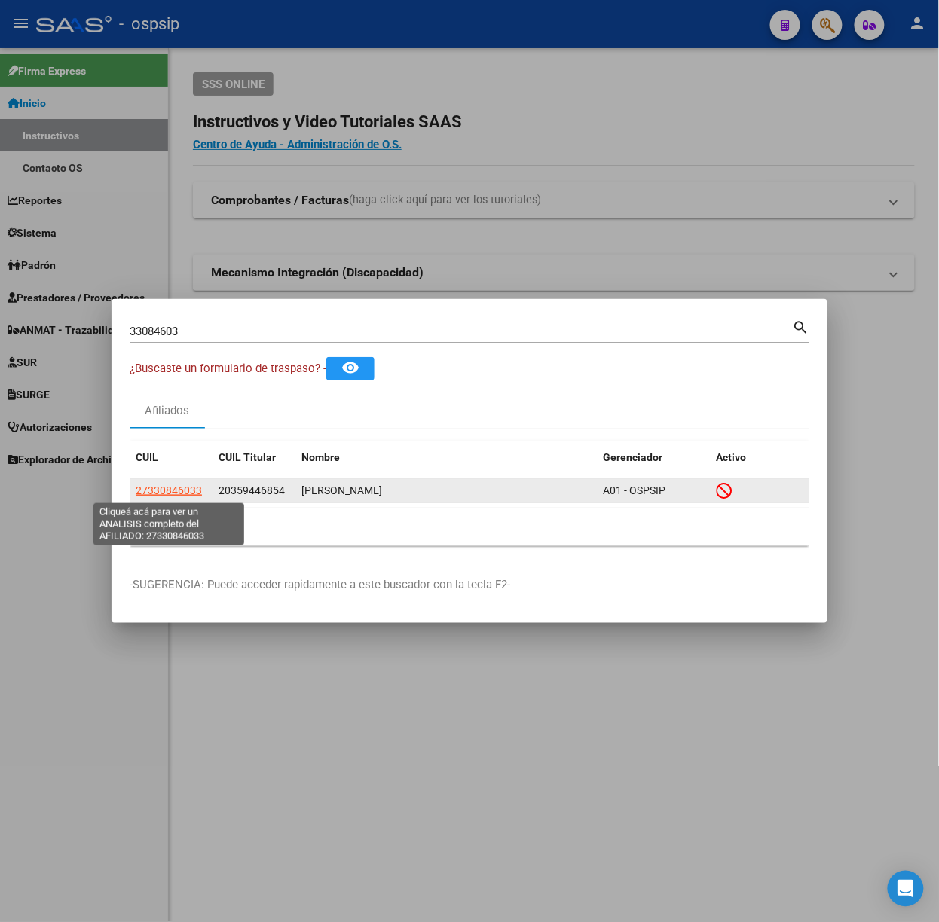
click at [173, 487] on span "27330846033" at bounding box center [169, 490] width 66 height 12
type textarea "27330846033"
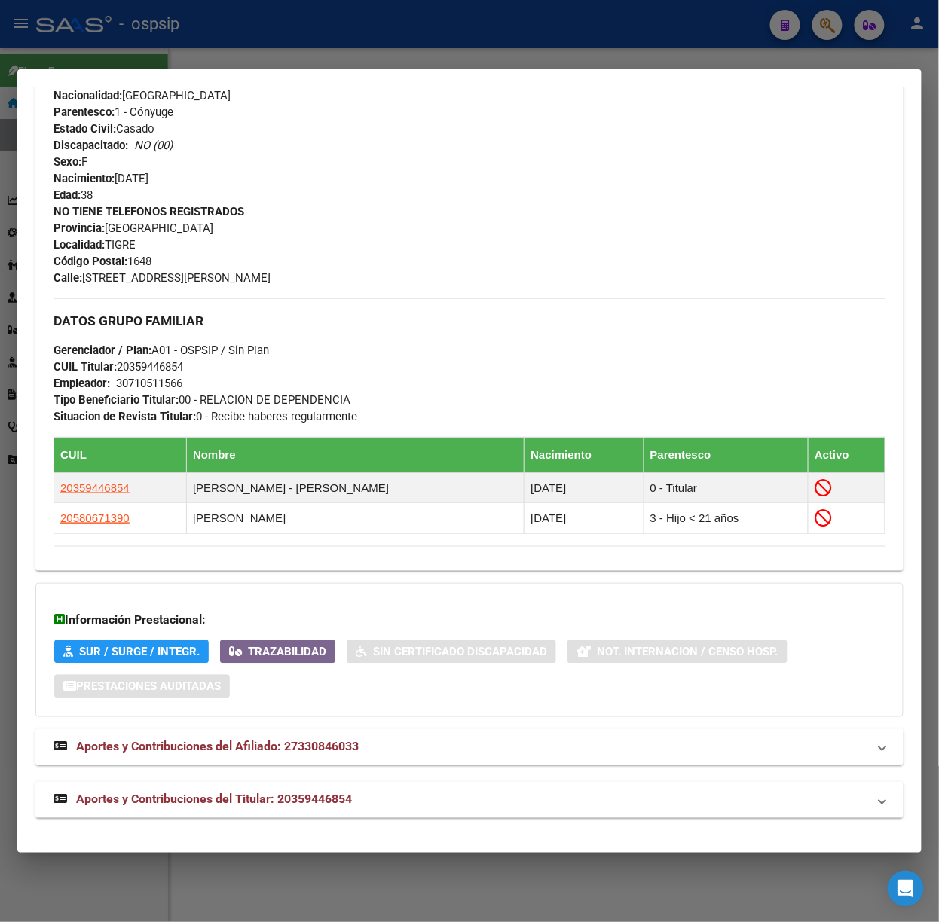
scroll to position [591, 0]
click at [413, 790] on mat-expansion-panel-header "Aportes y Contribuciones del Titular: 20359446854" at bounding box center [469, 799] width 868 height 36
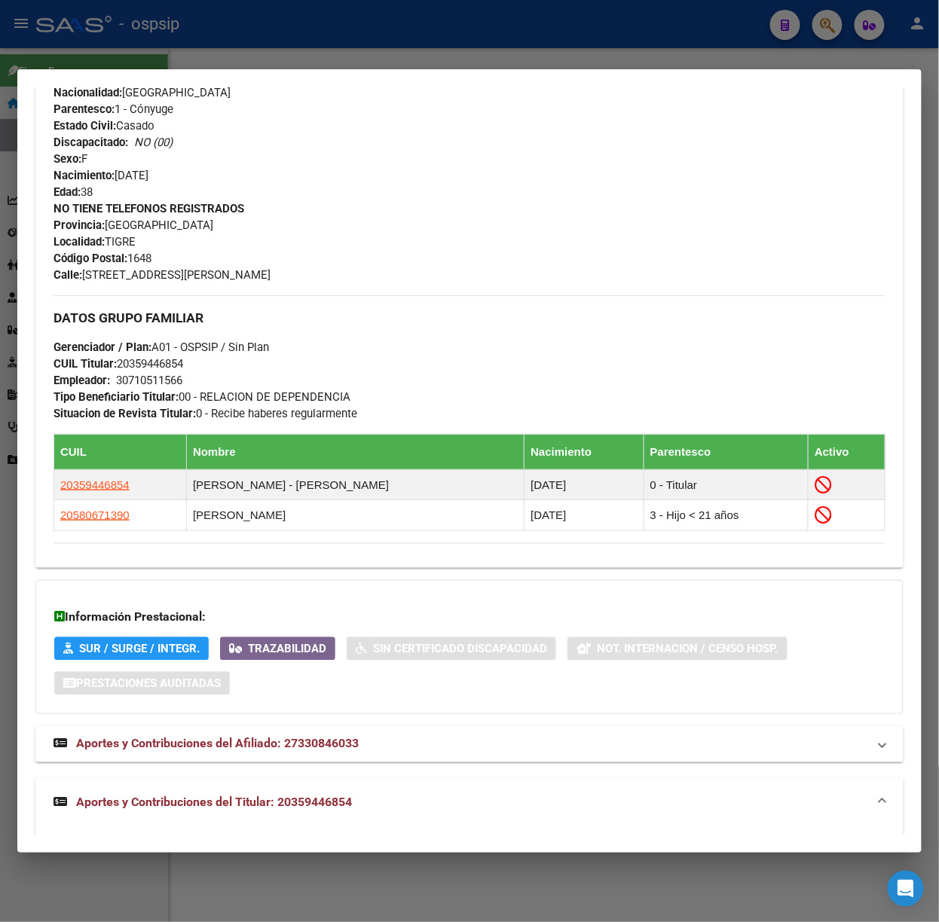
click at [407, 793] on mat-expansion-panel-header "Aportes y Contribuciones del Titular: 20359446854" at bounding box center [469, 803] width 868 height 48
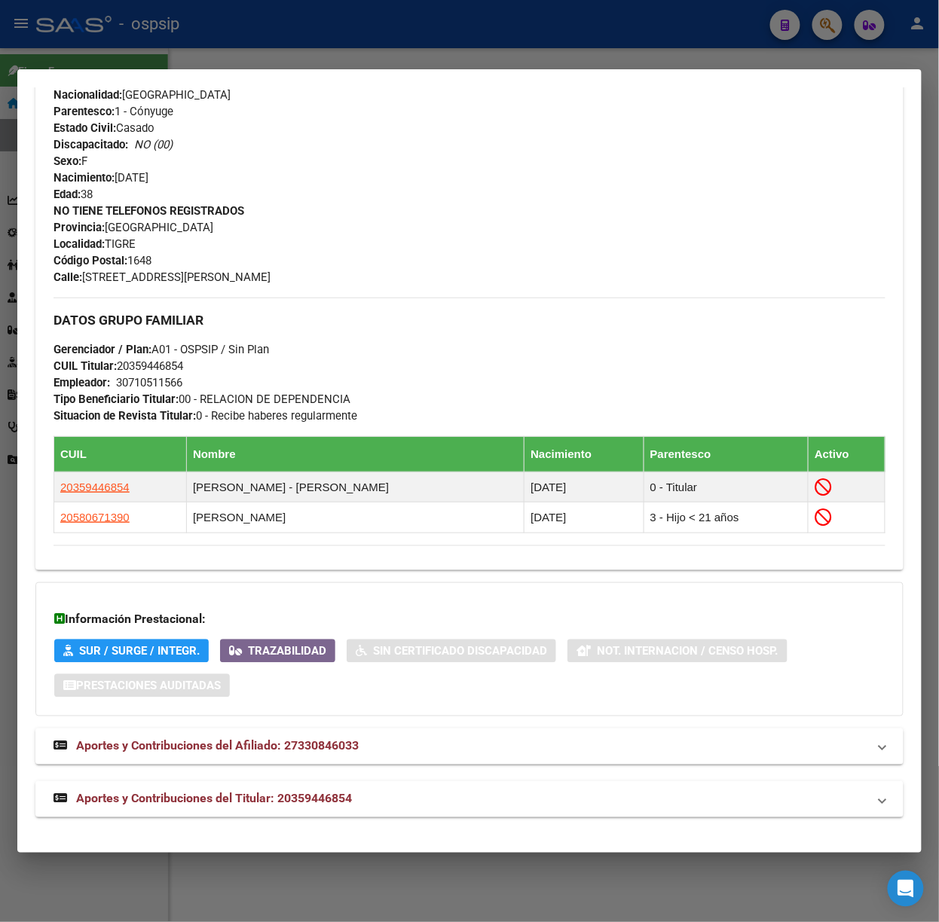
click at [463, 770] on div "DATOS PADRÓN ÁGIL: [PERSON_NAME] | INACTIVO | FAMILIAR DE: 20359446854 Datos Pe…" at bounding box center [469, 185] width 868 height 1266
click at [465, 799] on mat-panel-title "Aportes y Contribuciones del Titular: 20359446854" at bounding box center [460, 799] width 814 height 18
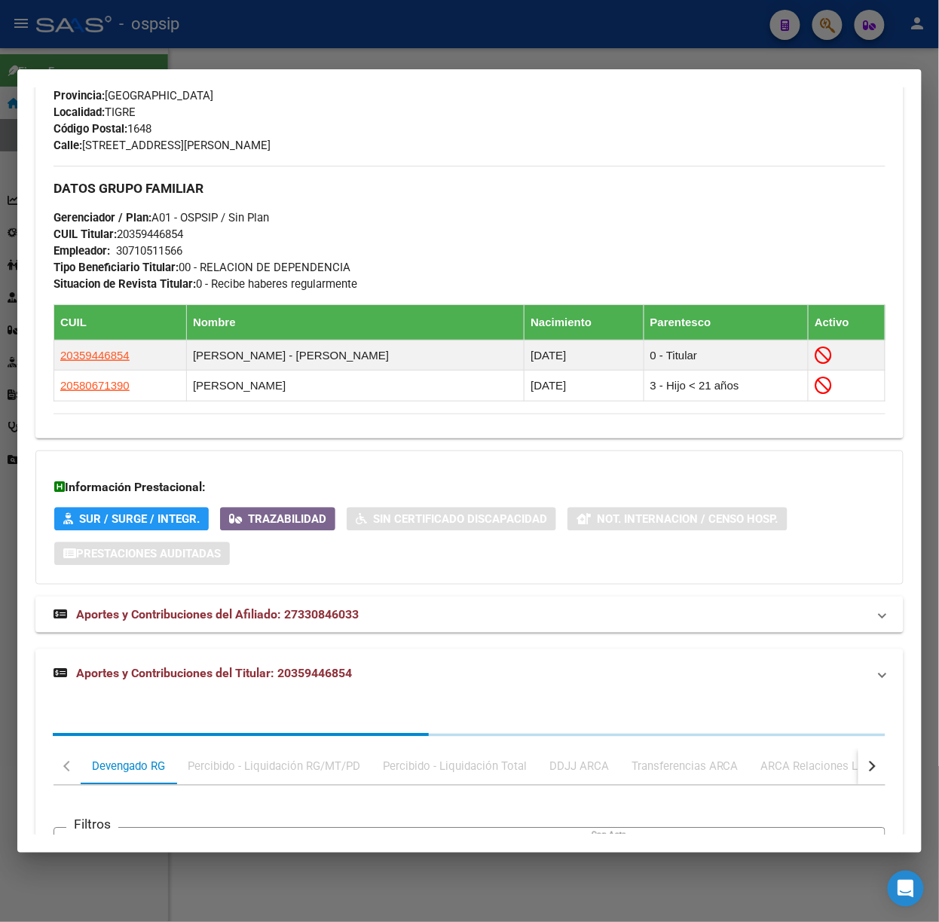
scroll to position [965, 0]
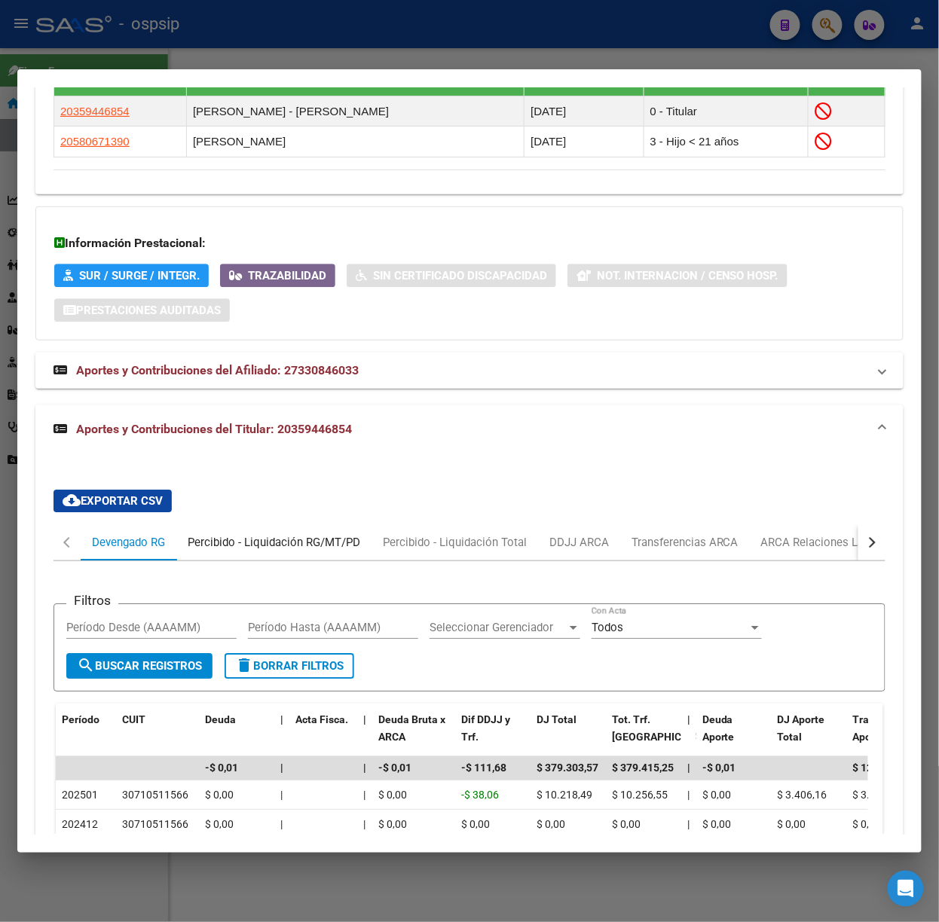
click at [341, 546] on div "Percibido - Liquidación RG/MT/PD" at bounding box center [274, 542] width 173 height 17
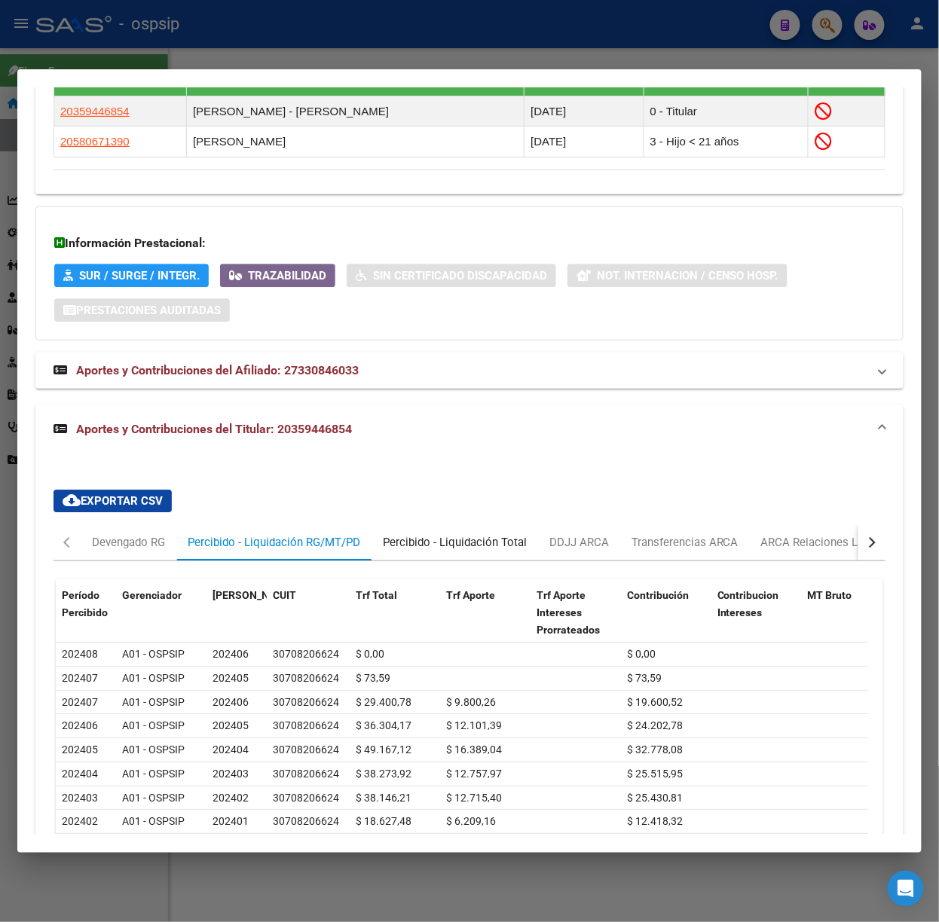
click at [449, 534] on div "Percibido - Liquidación Total" at bounding box center [454, 542] width 166 height 36
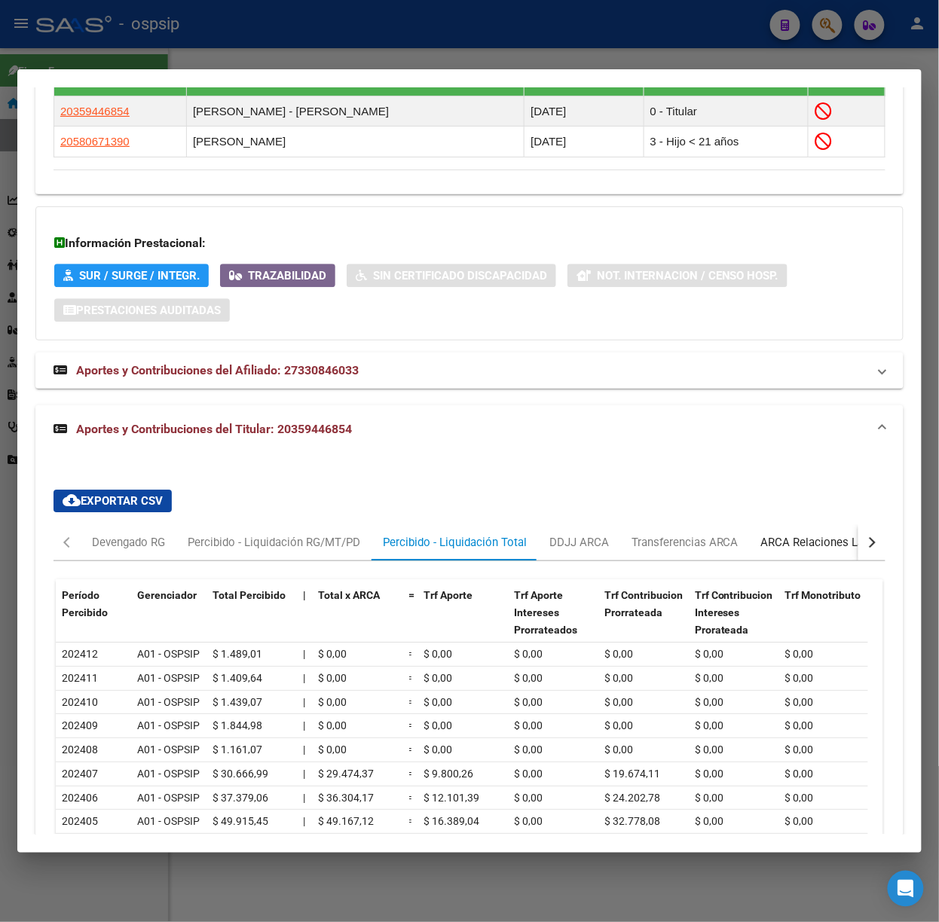
click at [821, 558] on div "ARCA Relaciones Laborales" at bounding box center [831, 542] width 163 height 36
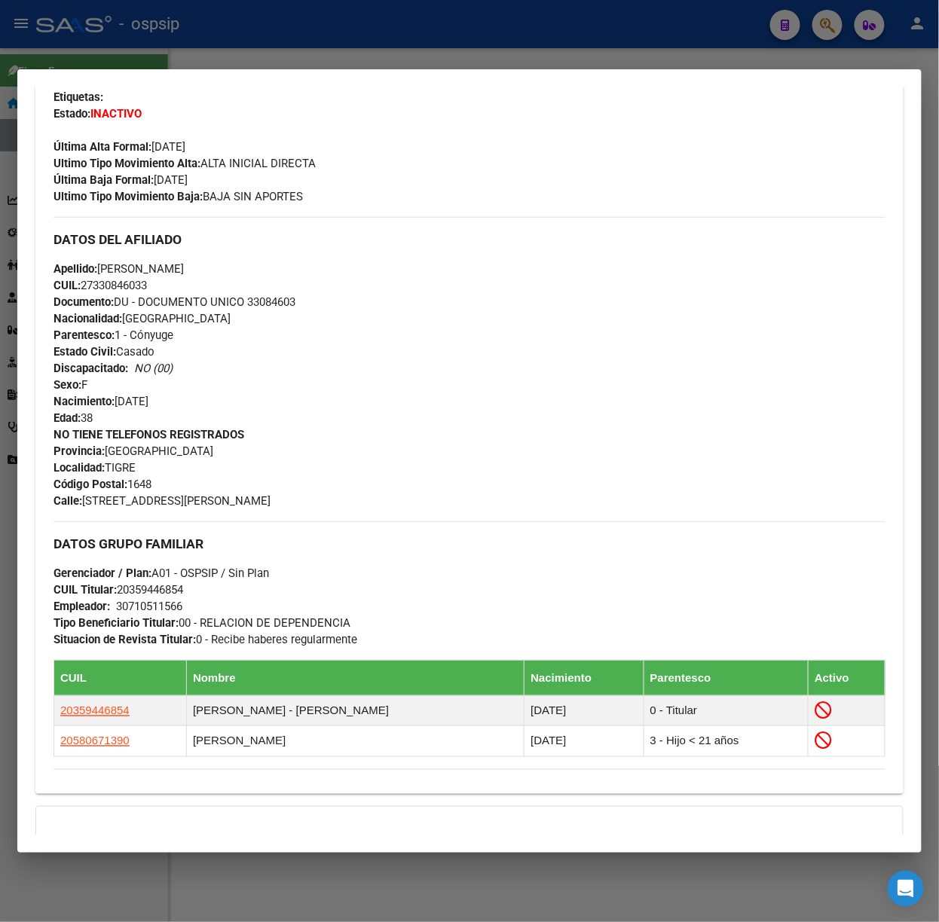
scroll to position [0, 0]
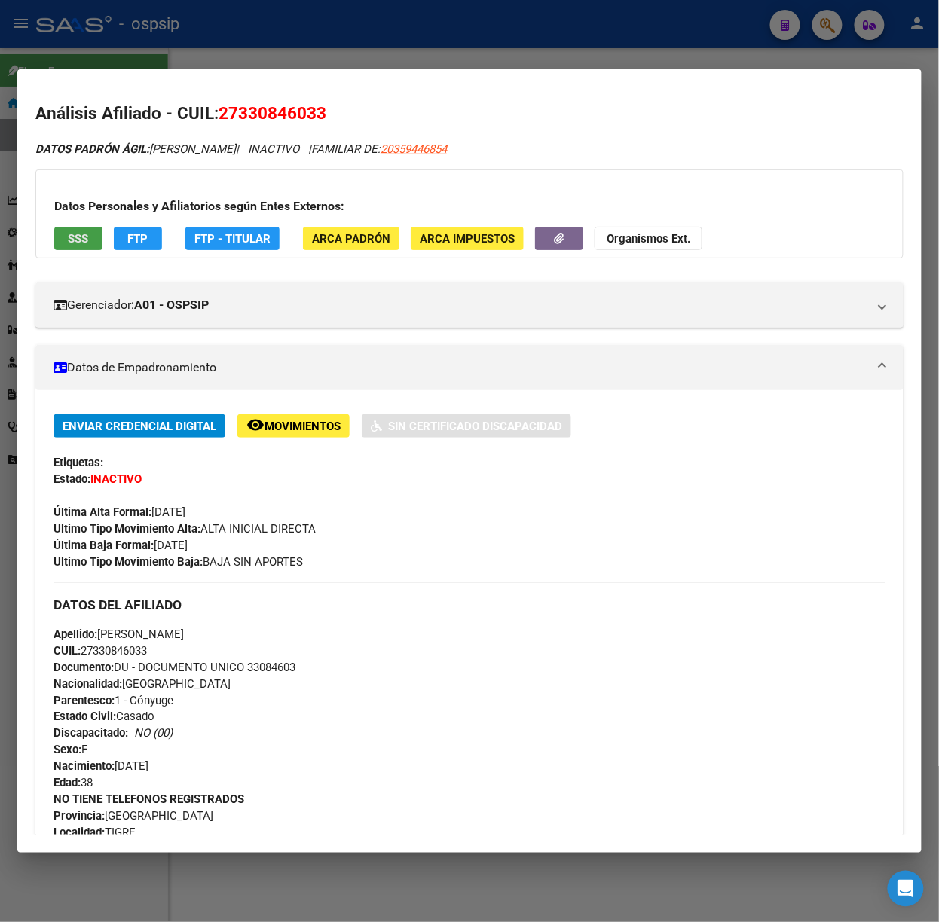
click at [91, 239] on button "SSS" at bounding box center [78, 238] width 48 height 23
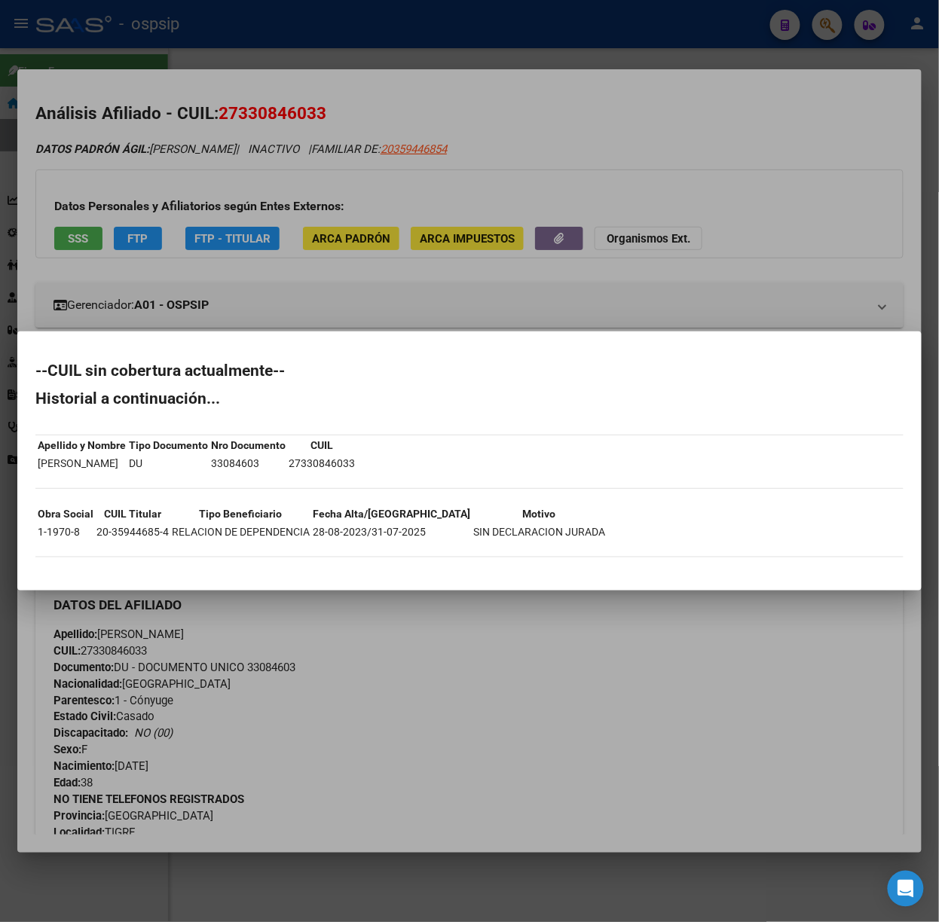
click at [226, 275] on div at bounding box center [469, 461] width 939 height 922
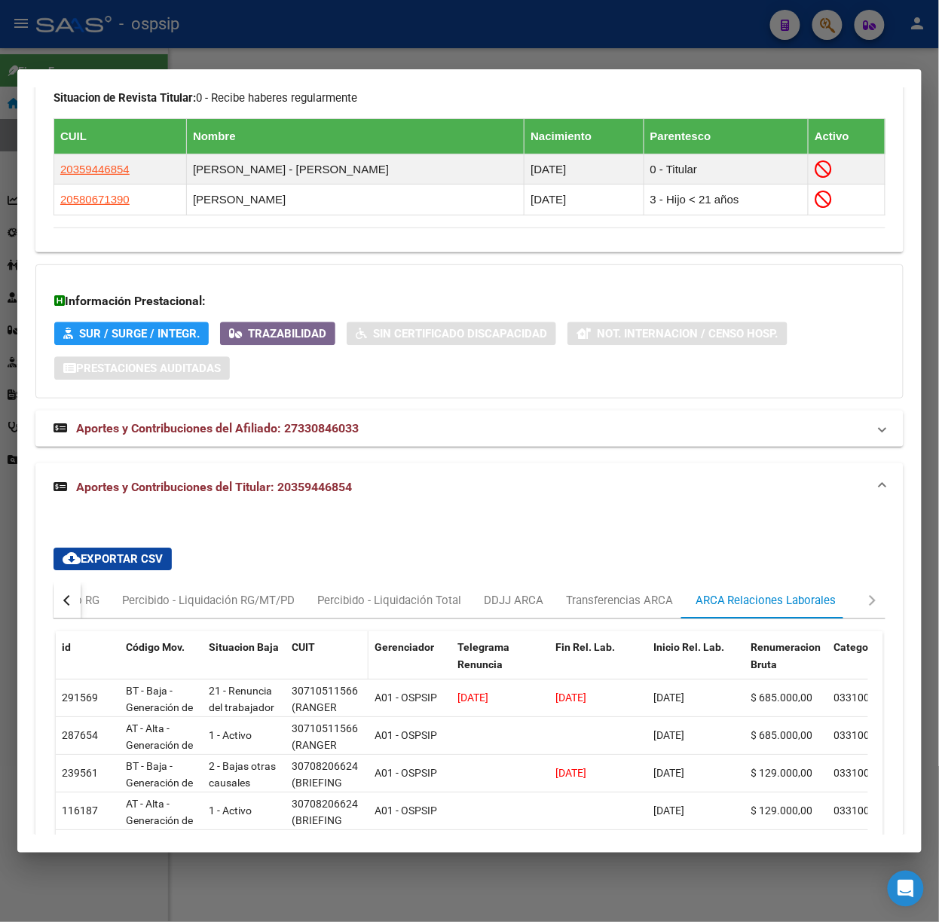
scroll to position [1092, 0]
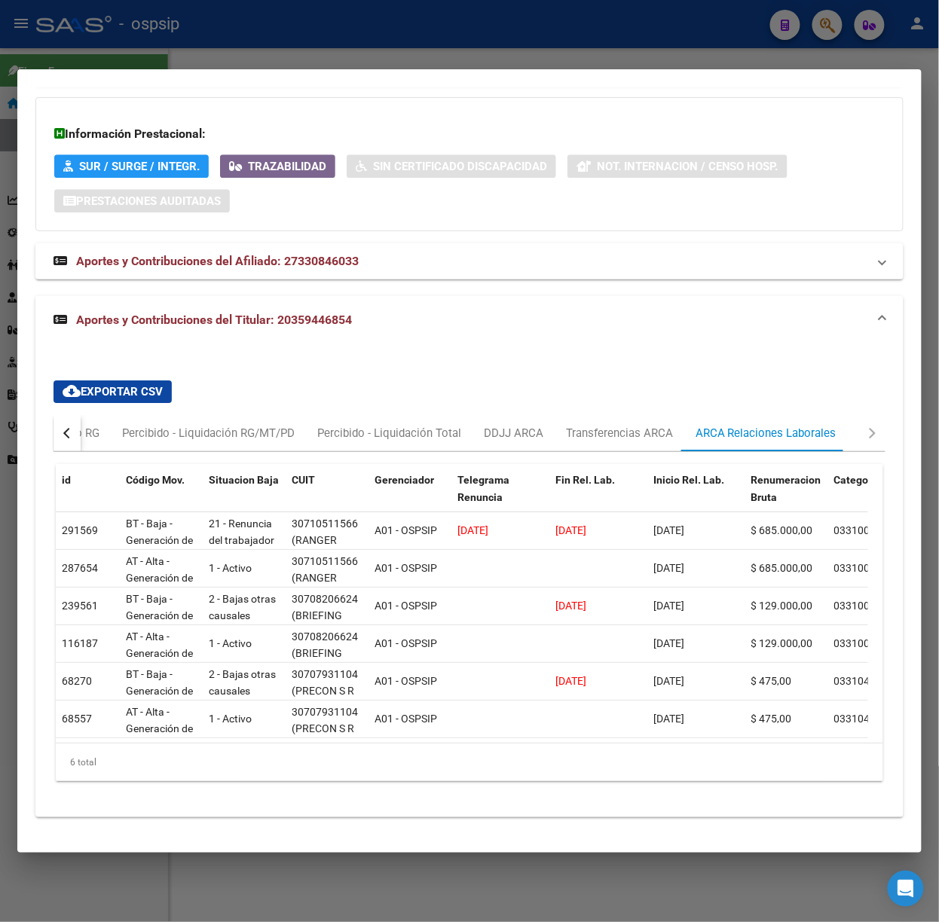
drag, startPoint x: 338, startPoint y: 23, endPoint x: 327, endPoint y: 66, distance: 45.1
click at [335, 25] on div at bounding box center [469, 461] width 939 height 922
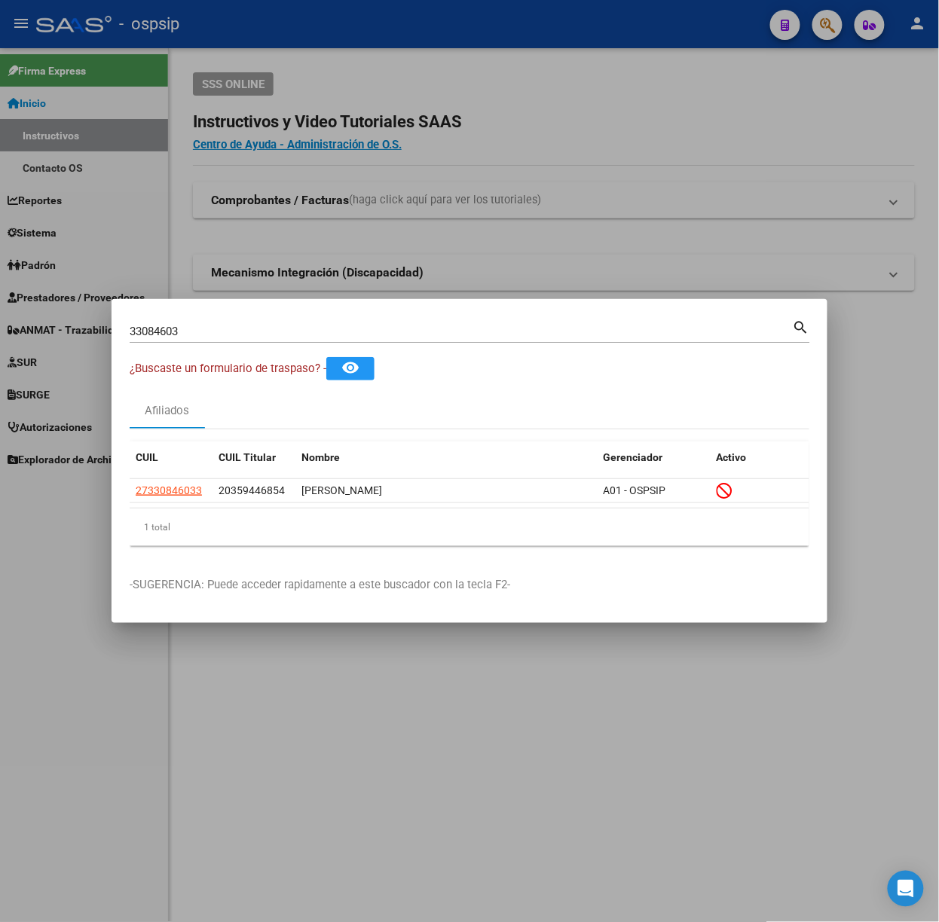
click at [217, 325] on input "33084603" at bounding box center [461, 332] width 663 height 14
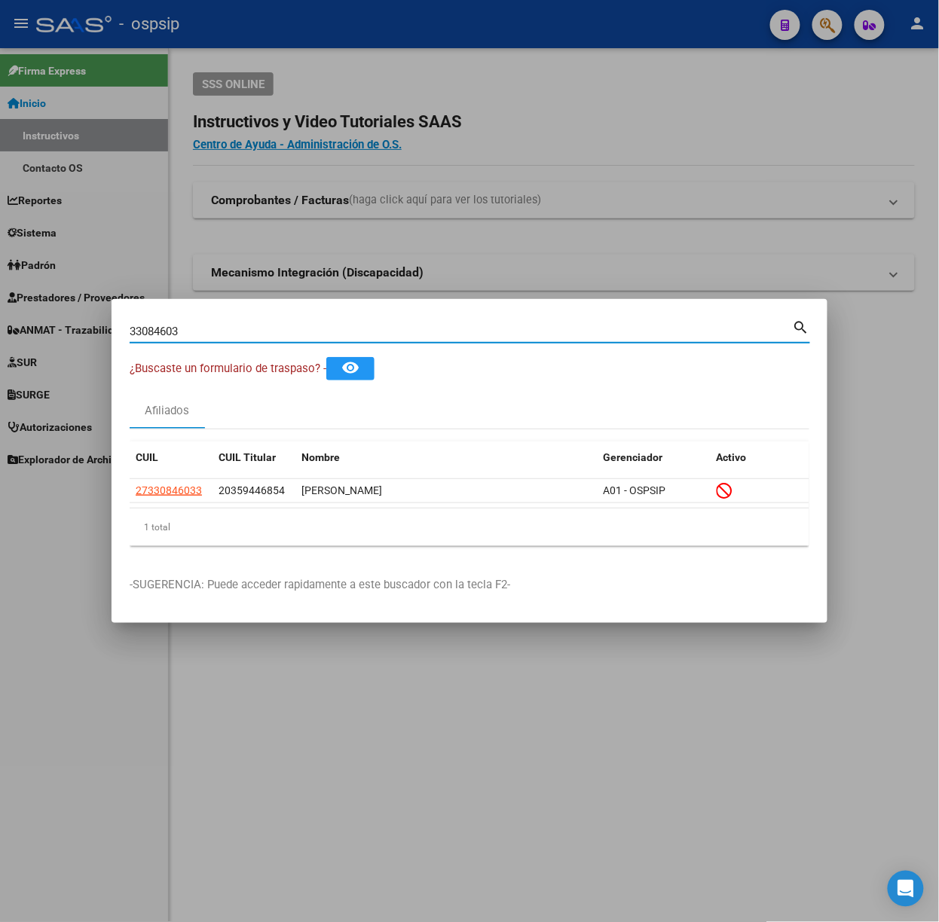
click at [217, 325] on input "33084603" at bounding box center [461, 332] width 663 height 14
type input "47630313"
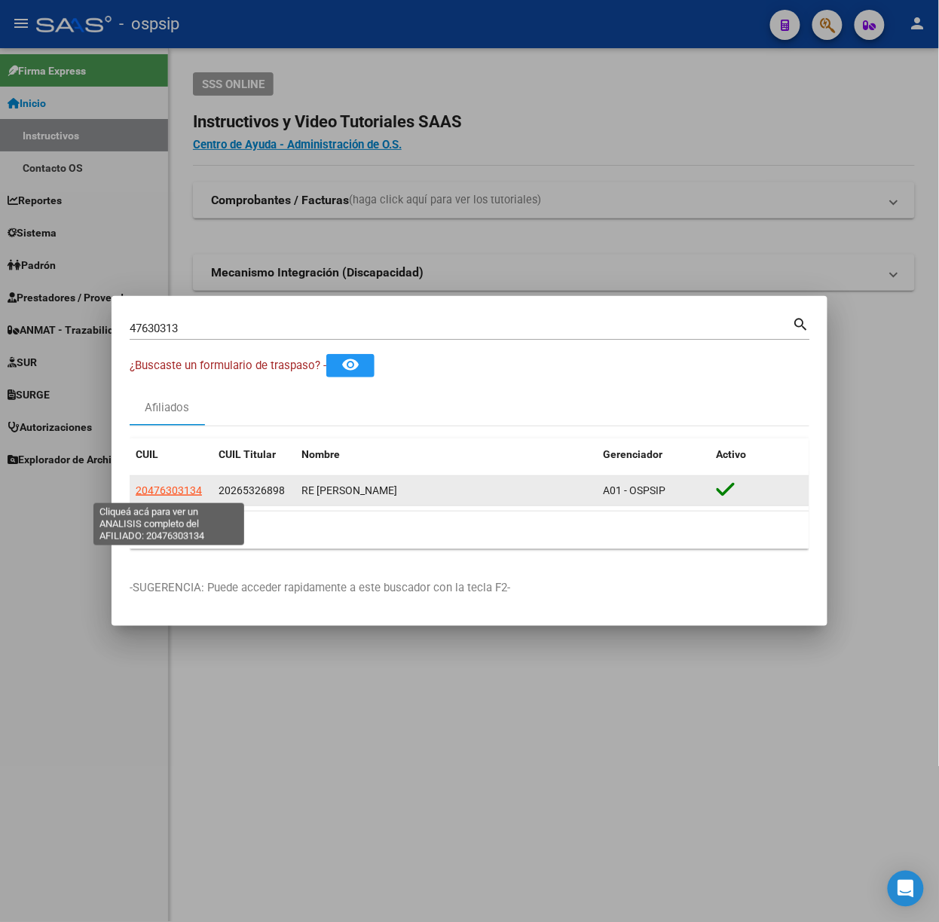
click at [191, 489] on span "20476303134" at bounding box center [169, 490] width 66 height 12
type textarea "20476303134"
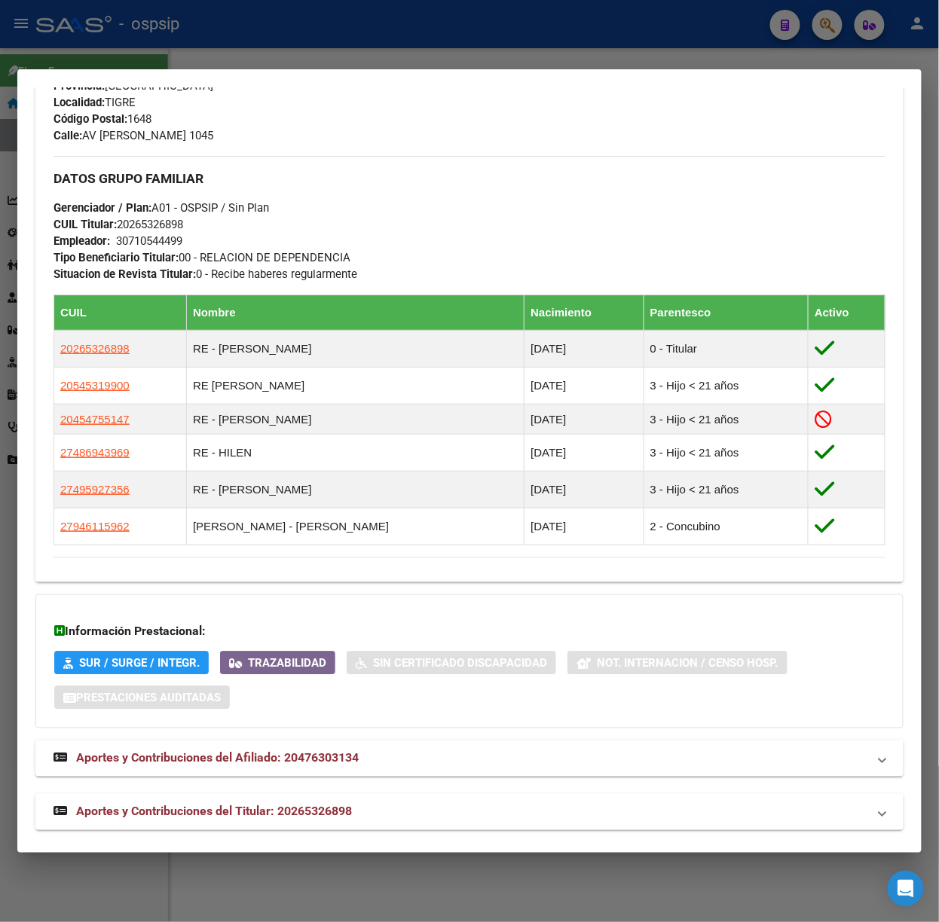
click at [311, 799] on mat-expansion-panel-header "Aportes y Contribuciones del Titular: 20265326898" at bounding box center [469, 812] width 868 height 36
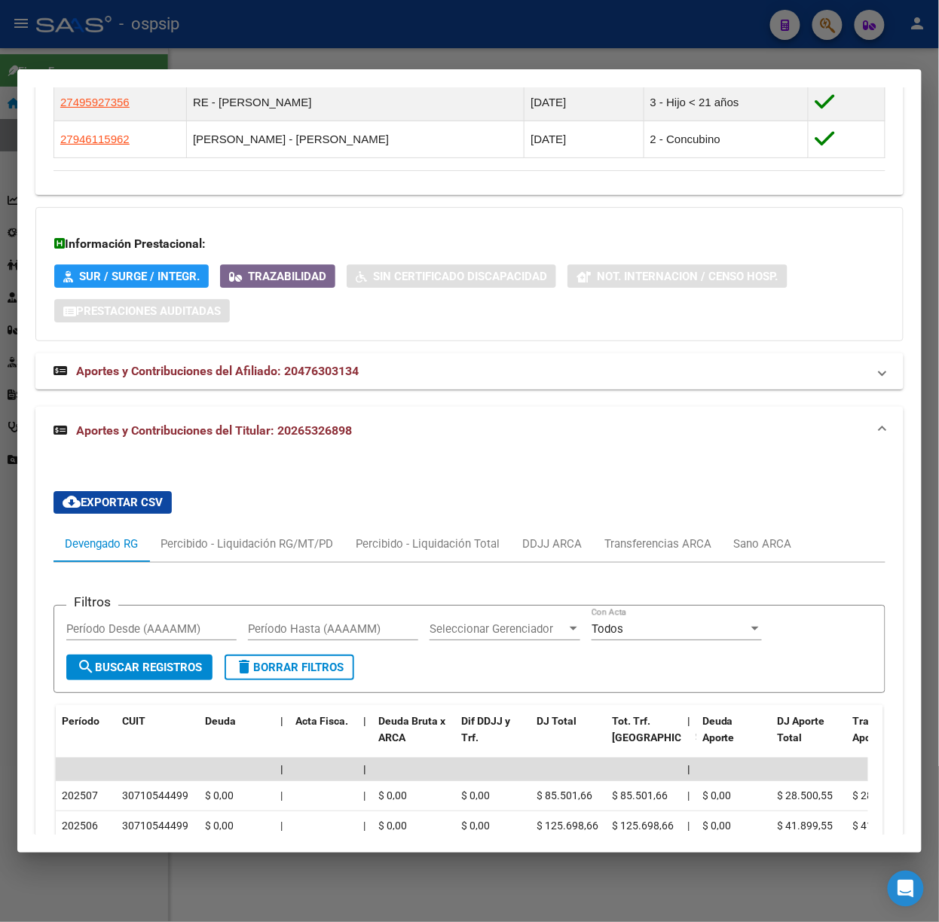
scroll to position [1185, 0]
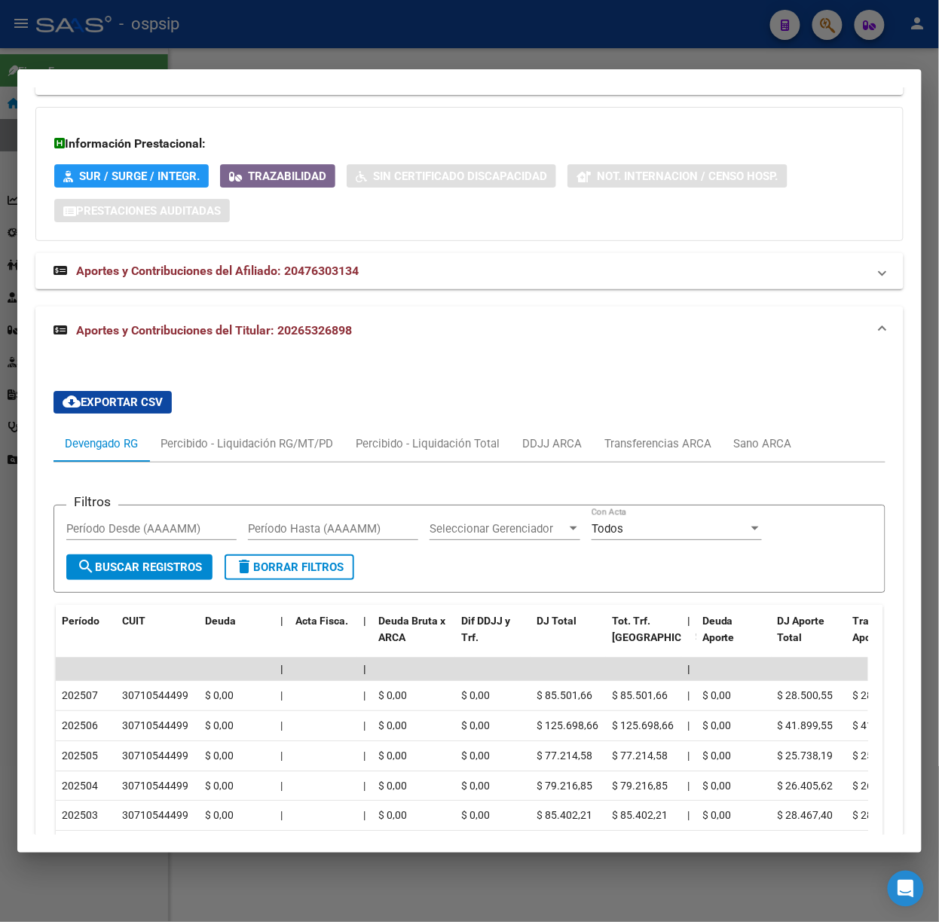
drag, startPoint x: 205, startPoint y: 42, endPoint x: 185, endPoint y: 200, distance: 159.4
click at [205, 41] on div at bounding box center [469, 461] width 939 height 922
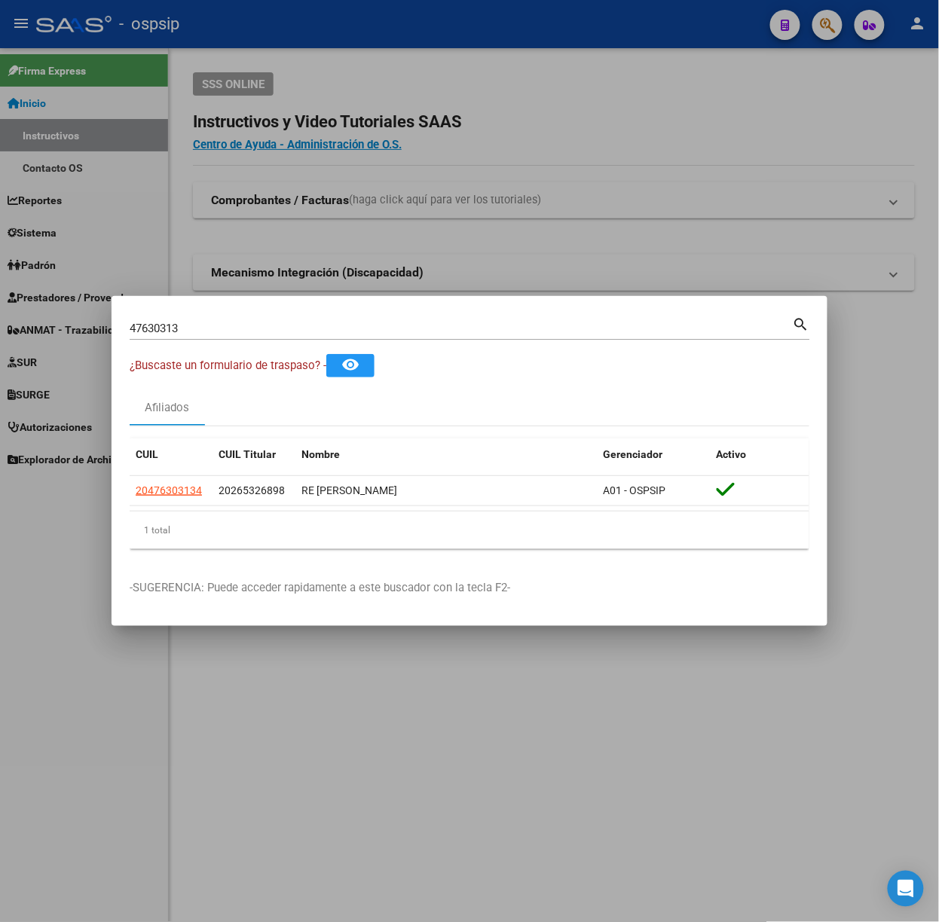
click at [182, 325] on input "47630313" at bounding box center [461, 329] width 663 height 14
type input "25219443"
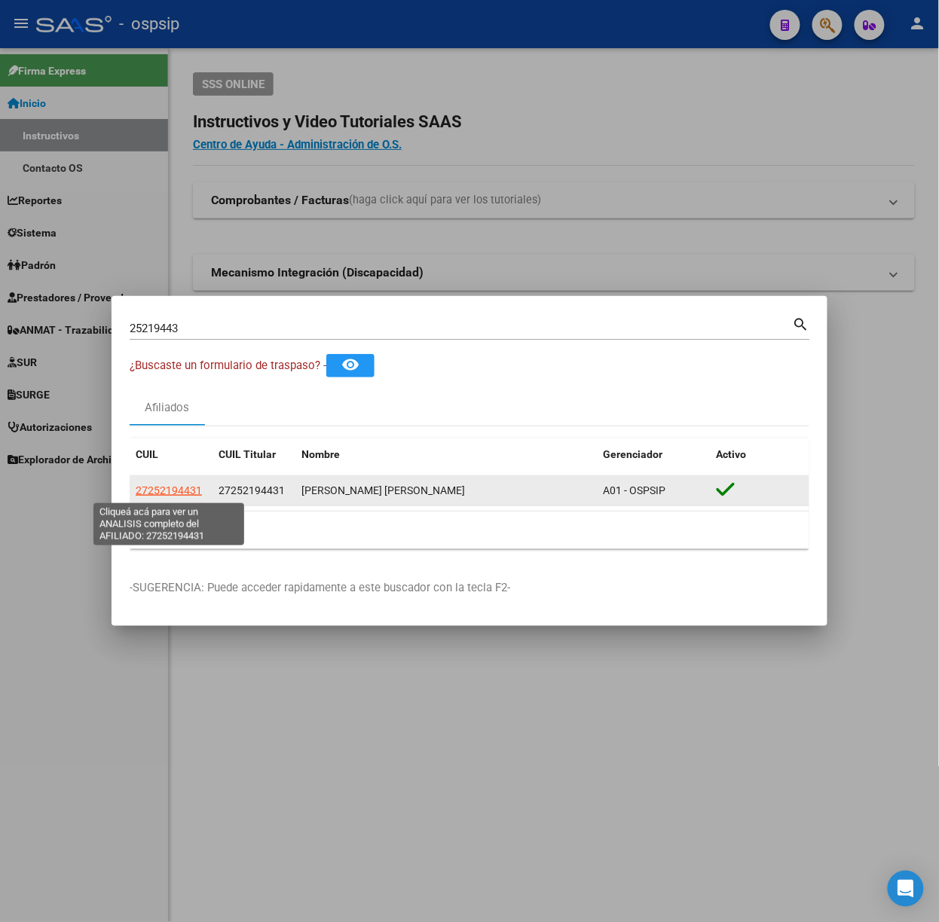
click at [196, 491] on span "27252194431" at bounding box center [169, 490] width 66 height 12
type textarea "27252194431"
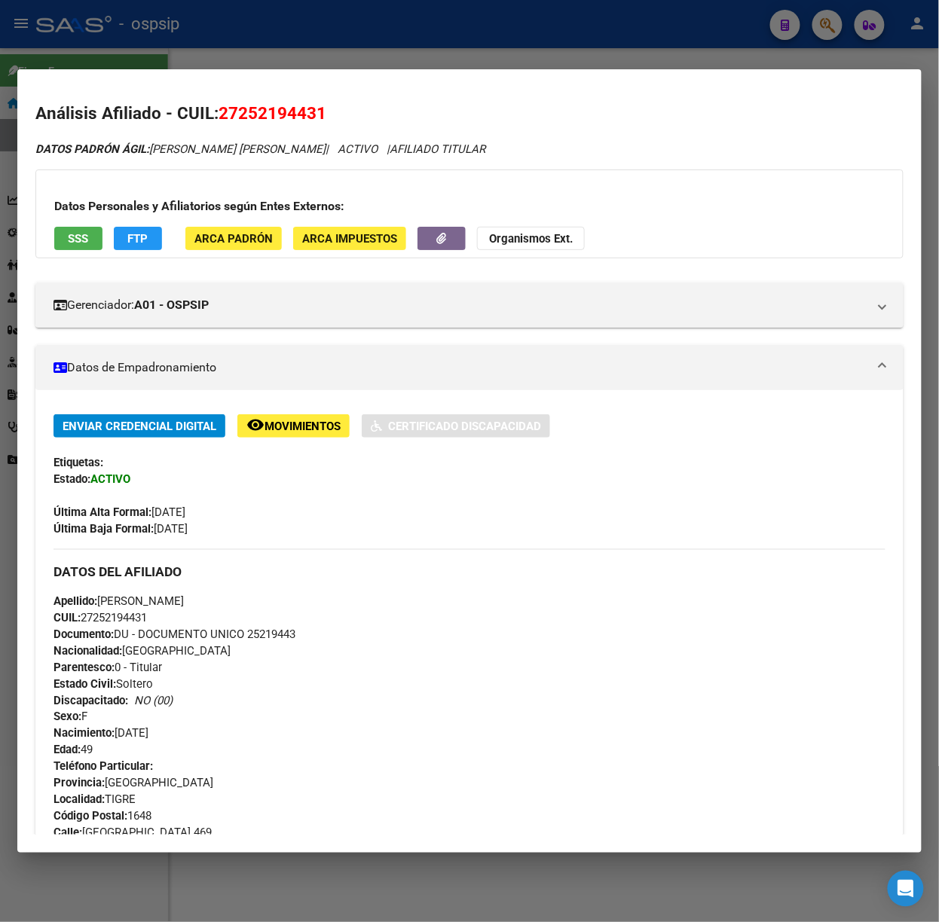
scroll to position [429, 0]
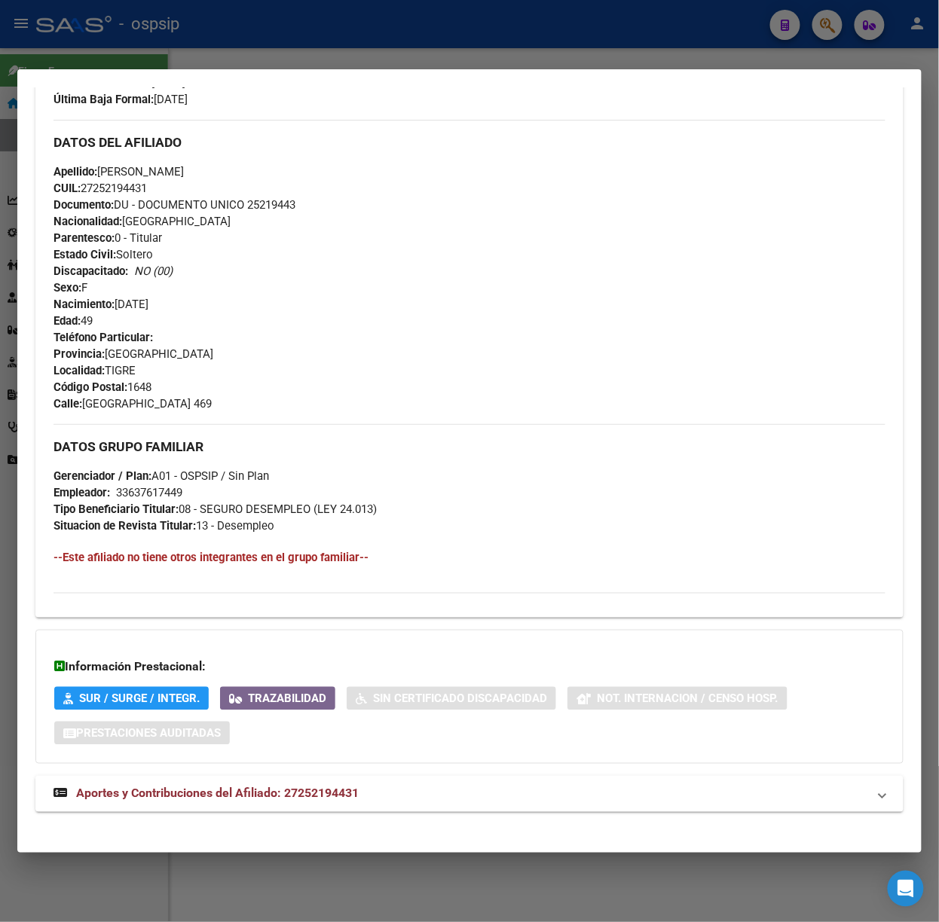
click at [359, 768] on div "DATOS PADRÓN ÁGIL: [PERSON_NAME] [PERSON_NAME] | ACTIVO | AFILIADO TITULAR Dato…" at bounding box center [469, 270] width 868 height 1118
click at [371, 785] on mat-expansion-panel-header "Aportes y Contribuciones del Afiliado: 27252194431" at bounding box center [469, 794] width 868 height 36
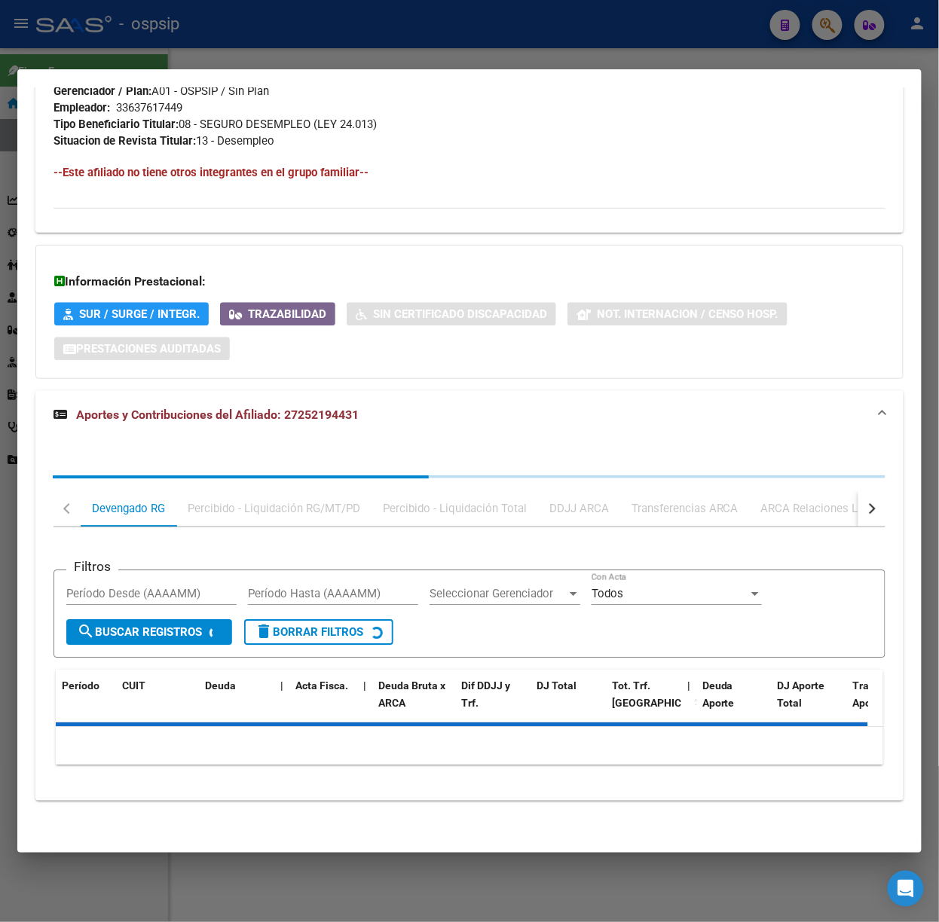
scroll to position [817, 0]
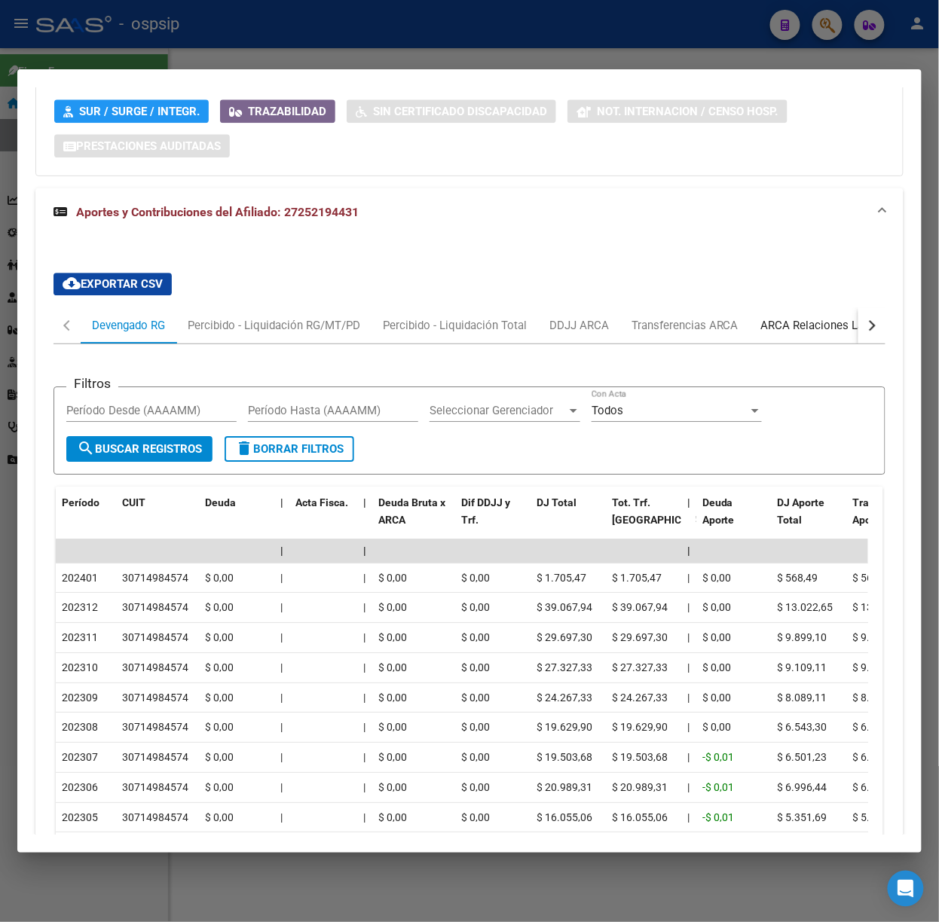
click at [811, 329] on div "ARCA Relaciones Laborales" at bounding box center [831, 325] width 141 height 17
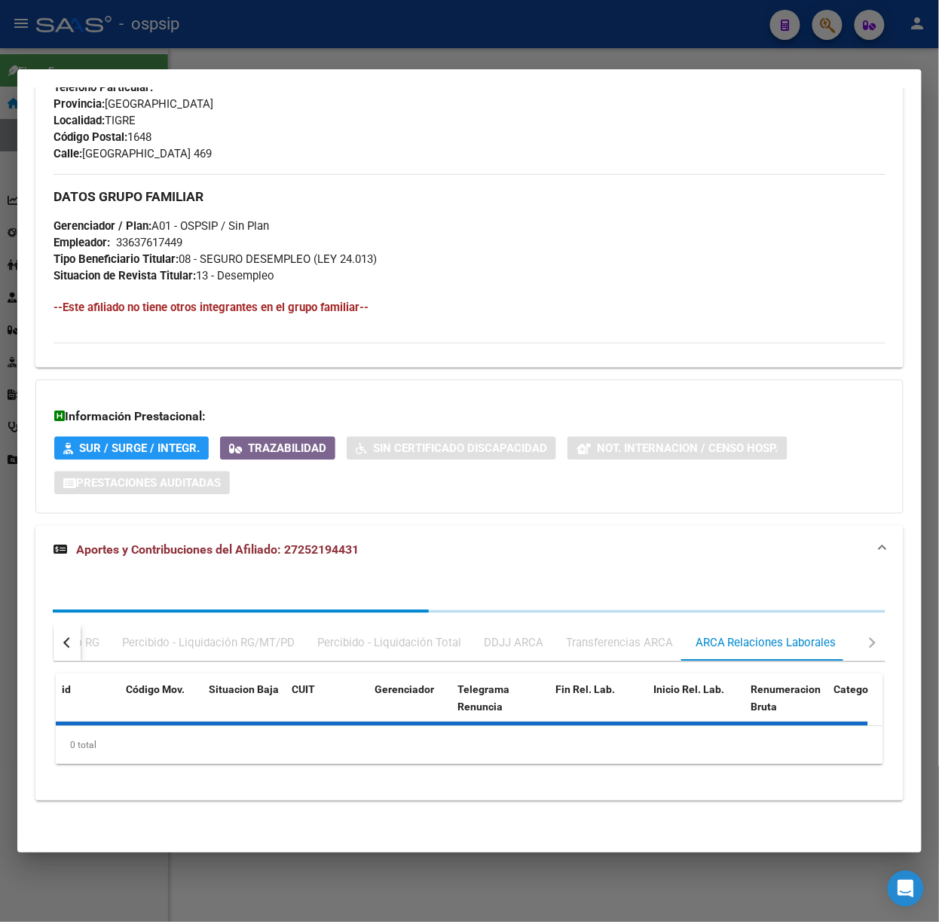
scroll to position [755, 0]
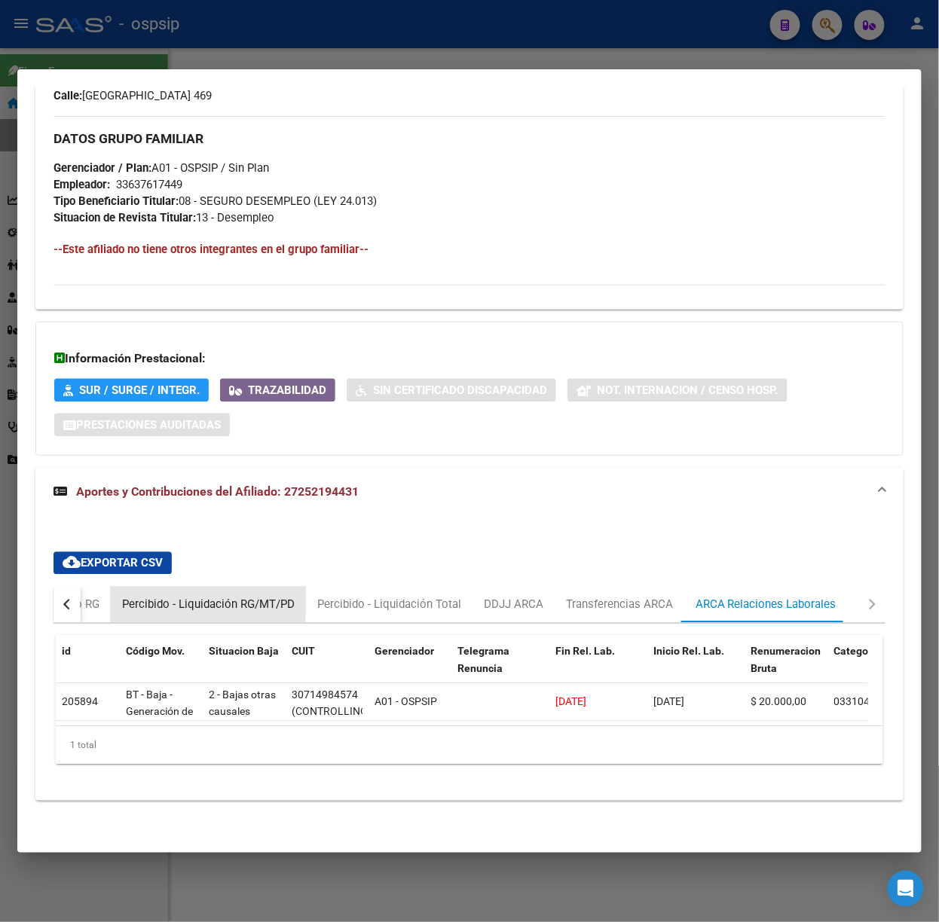
click at [130, 597] on div "Percibido - Liquidación RG/MT/PD" at bounding box center [208, 605] width 173 height 17
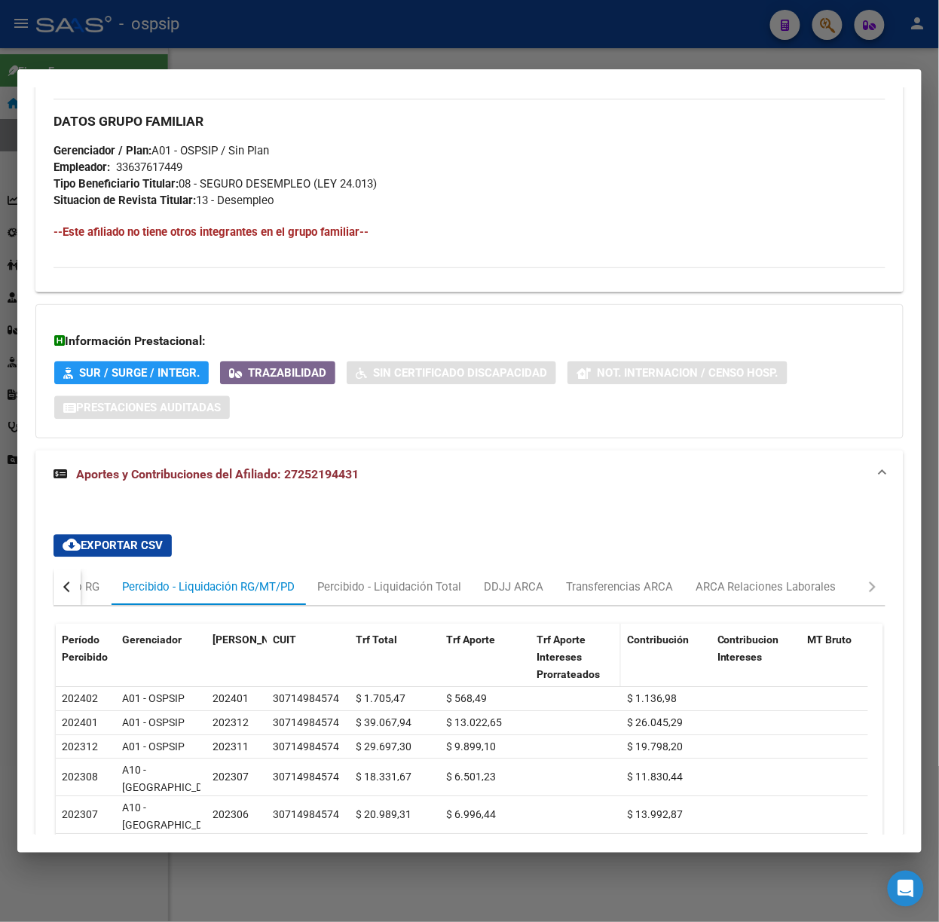
scroll to position [0, 0]
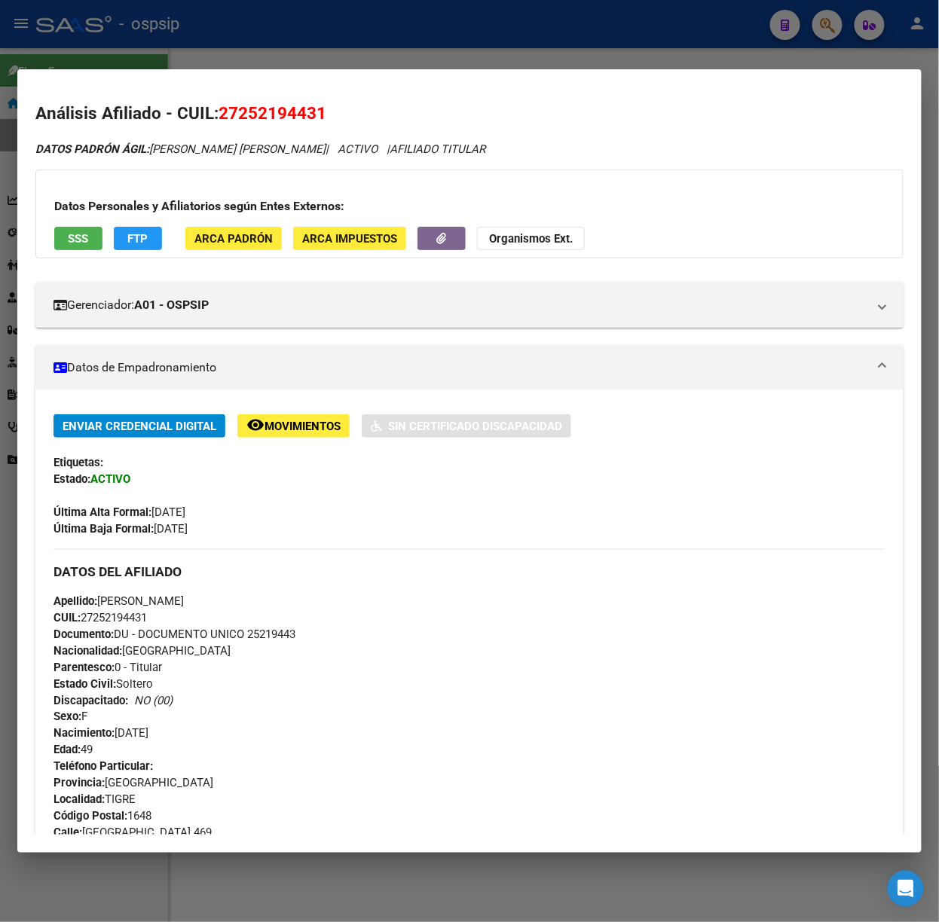
click at [82, 244] on span "SSS" at bounding box center [79, 239] width 20 height 14
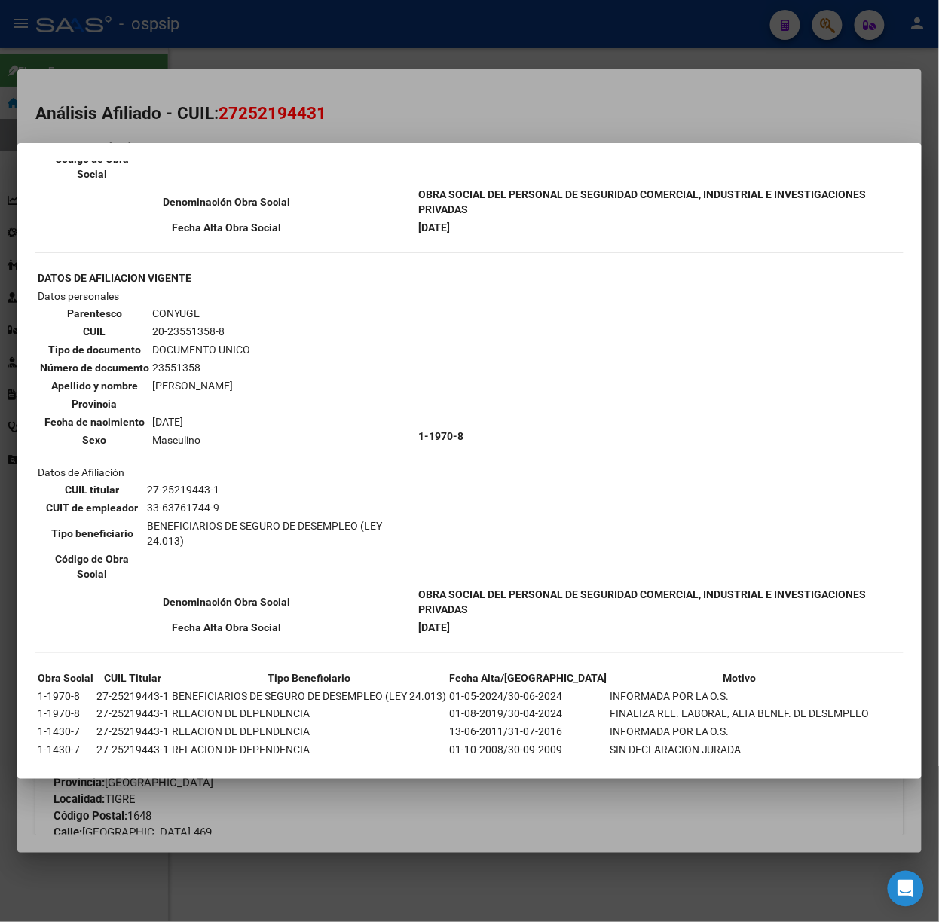
scroll to position [377, 0]
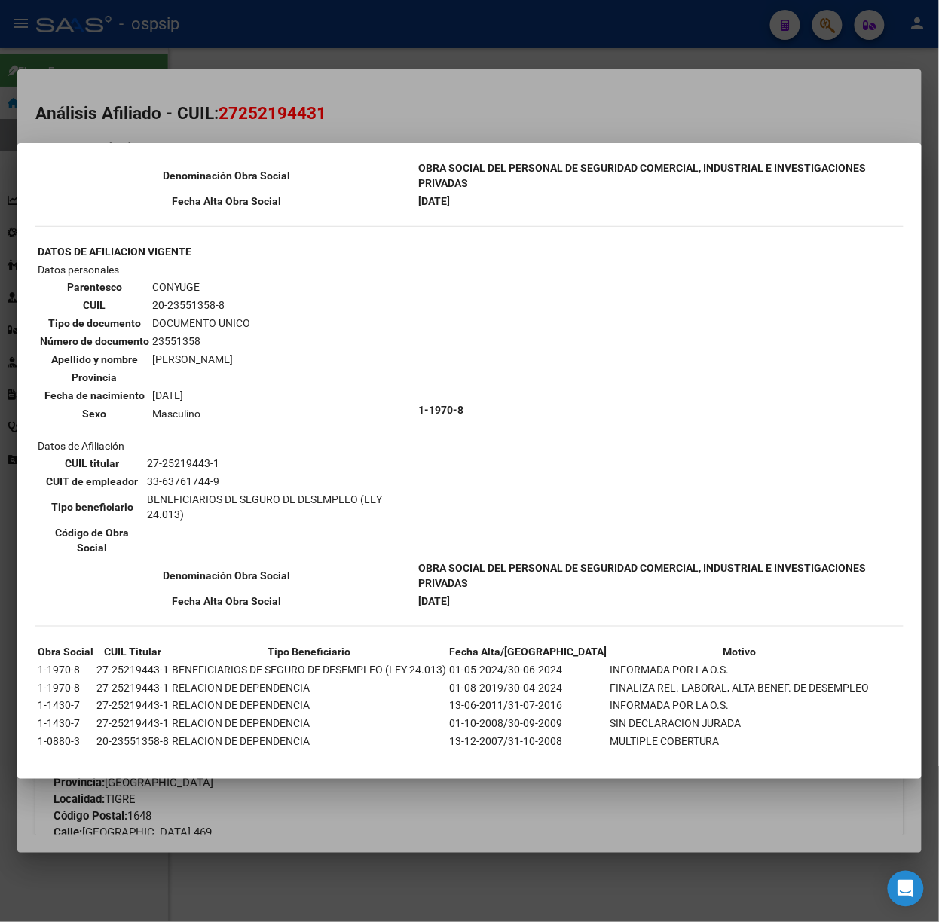
click at [277, 115] on div at bounding box center [469, 461] width 939 height 922
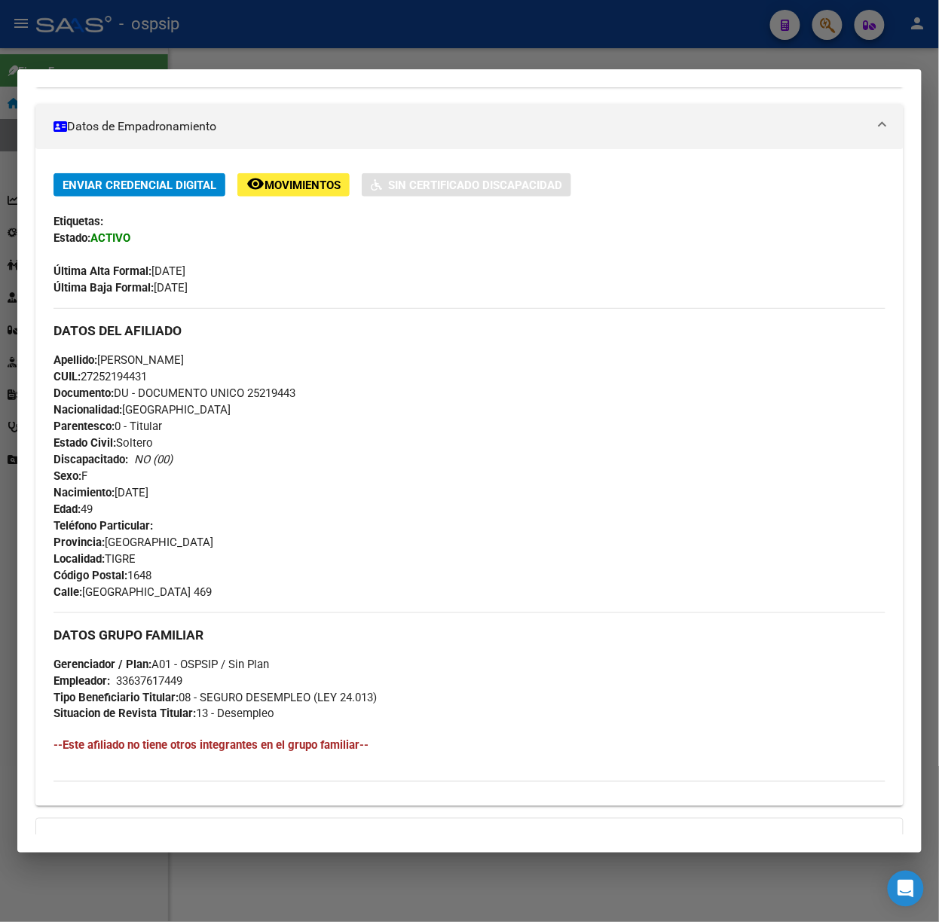
scroll to position [0, 0]
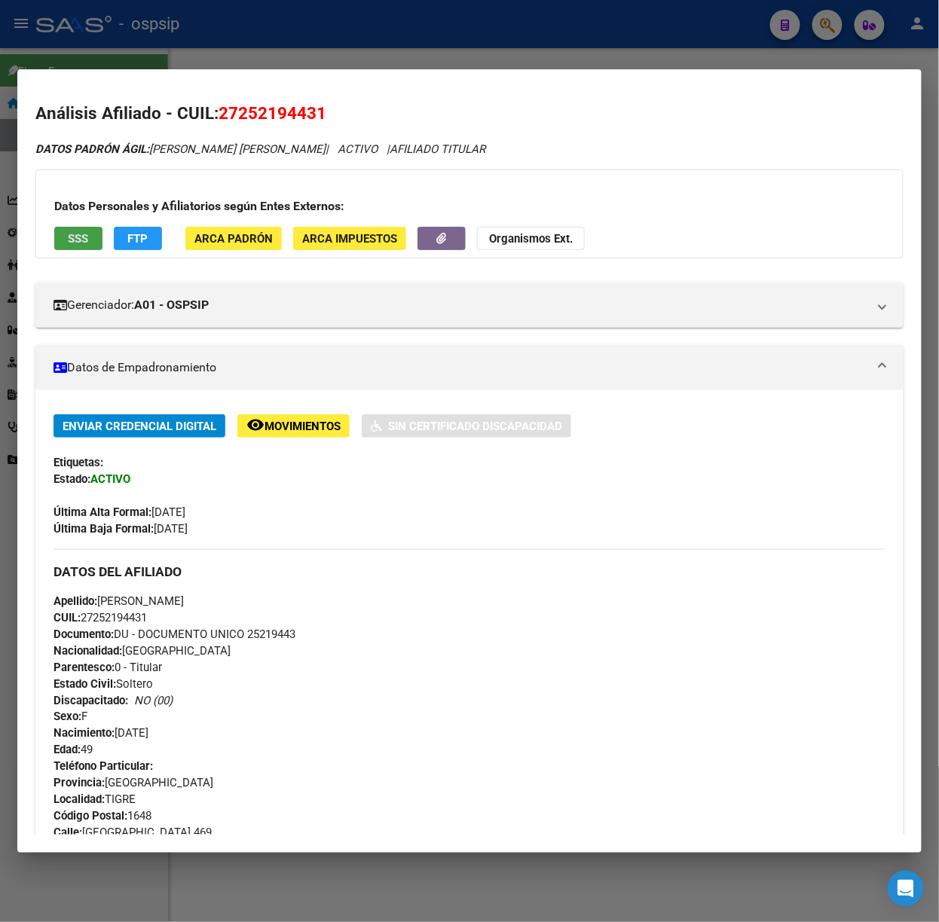
click at [77, 234] on span "SSS" at bounding box center [79, 239] width 20 height 14
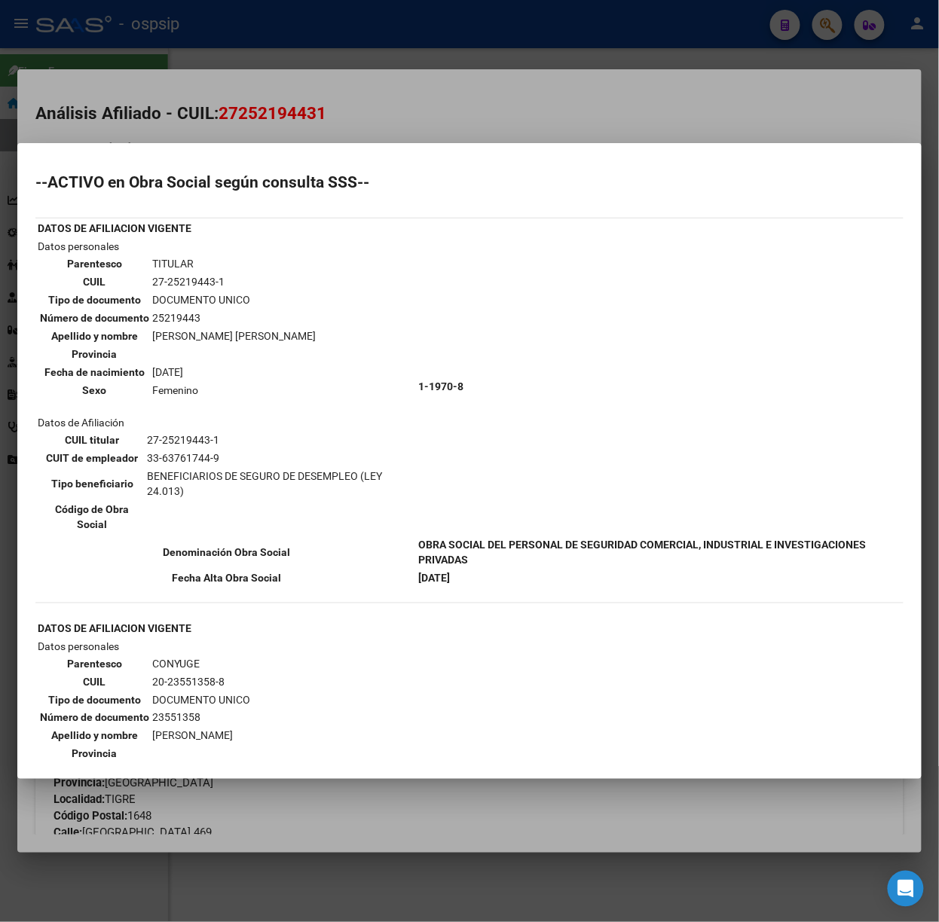
click at [285, 78] on div at bounding box center [469, 461] width 939 height 922
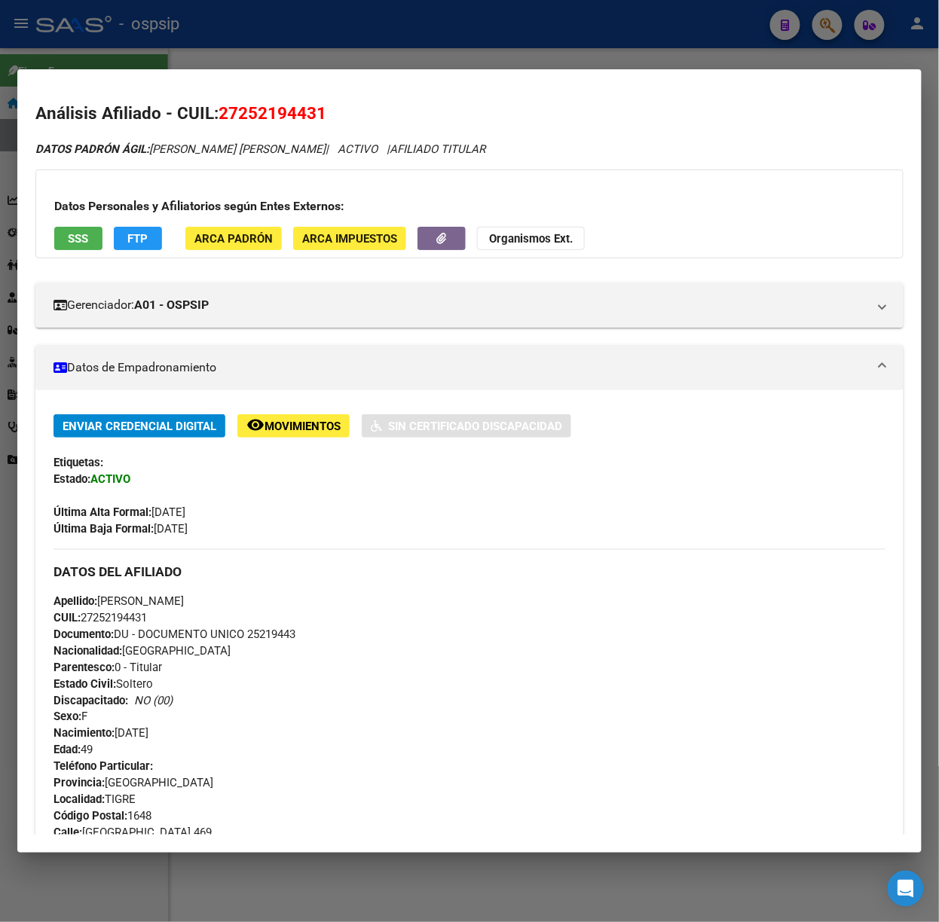
click at [320, 46] on div at bounding box center [469, 461] width 939 height 922
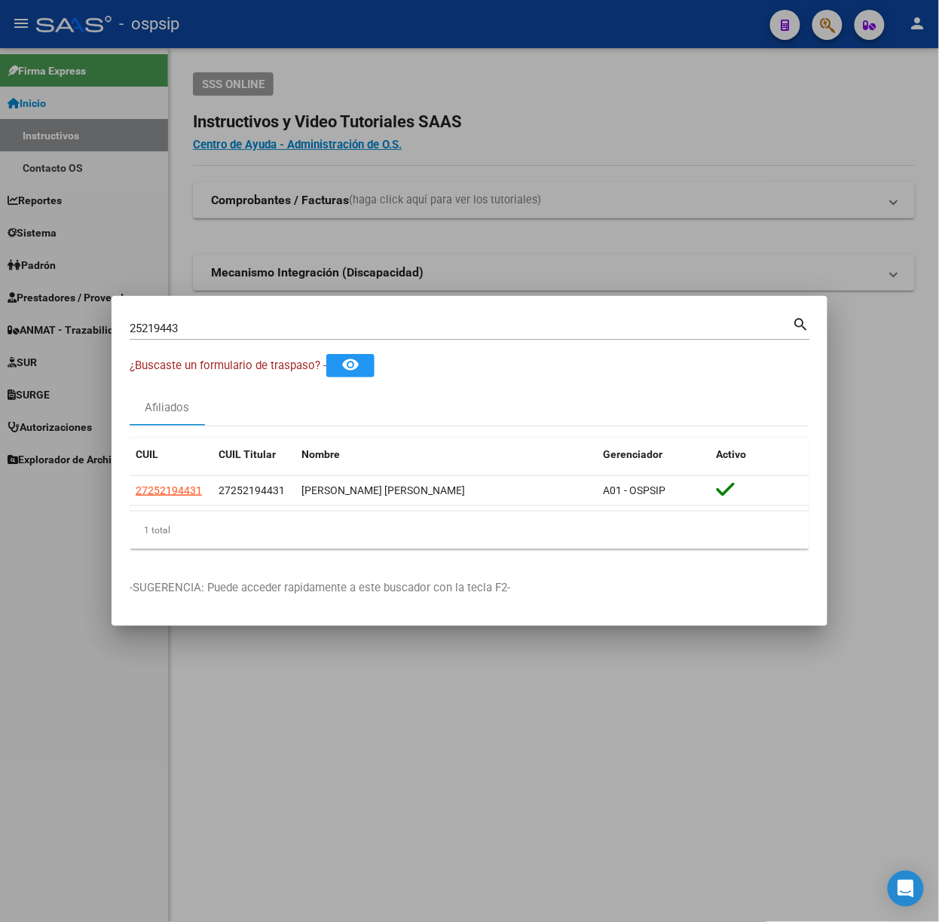
click at [229, 308] on mat-dialog-container "25219443 Buscar (apellido, dni, cuil, nro traspaso, cuit, obra social) search ¿…" at bounding box center [469, 461] width 716 height 330
click at [229, 320] on div "25219443 Buscar (apellido, dni, [PERSON_NAME], [PERSON_NAME], cuit, obra social)" at bounding box center [461, 328] width 663 height 23
click at [236, 324] on input "25219443" at bounding box center [461, 329] width 663 height 14
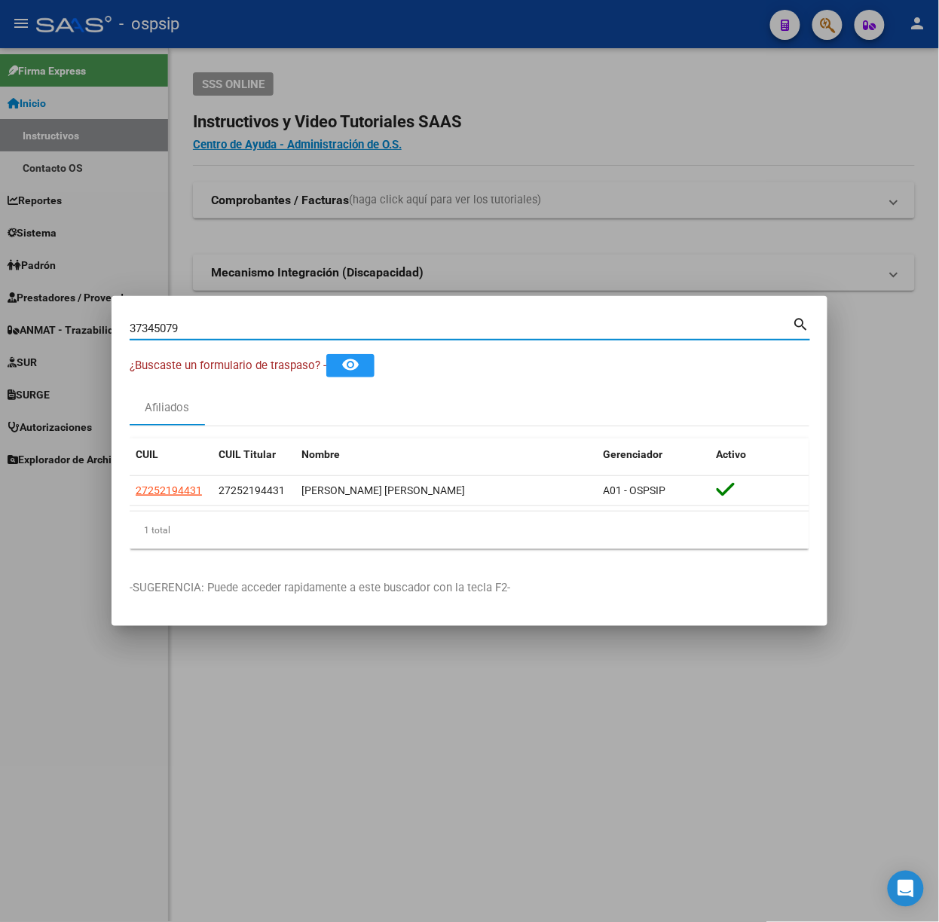
type input "37345079"
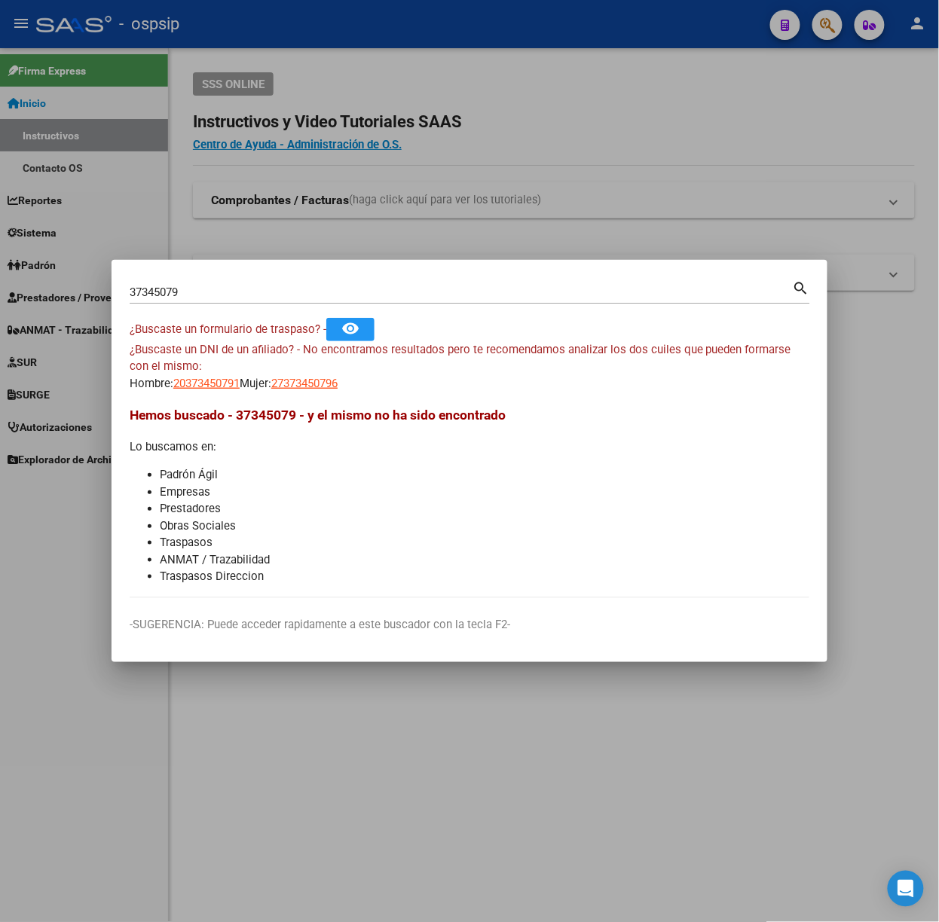
click at [336, 392] on app-link-go-to "27373450796" at bounding box center [304, 383] width 66 height 17
click at [329, 383] on span "27373450796" at bounding box center [304, 384] width 66 height 14
type textarea "27373450796"
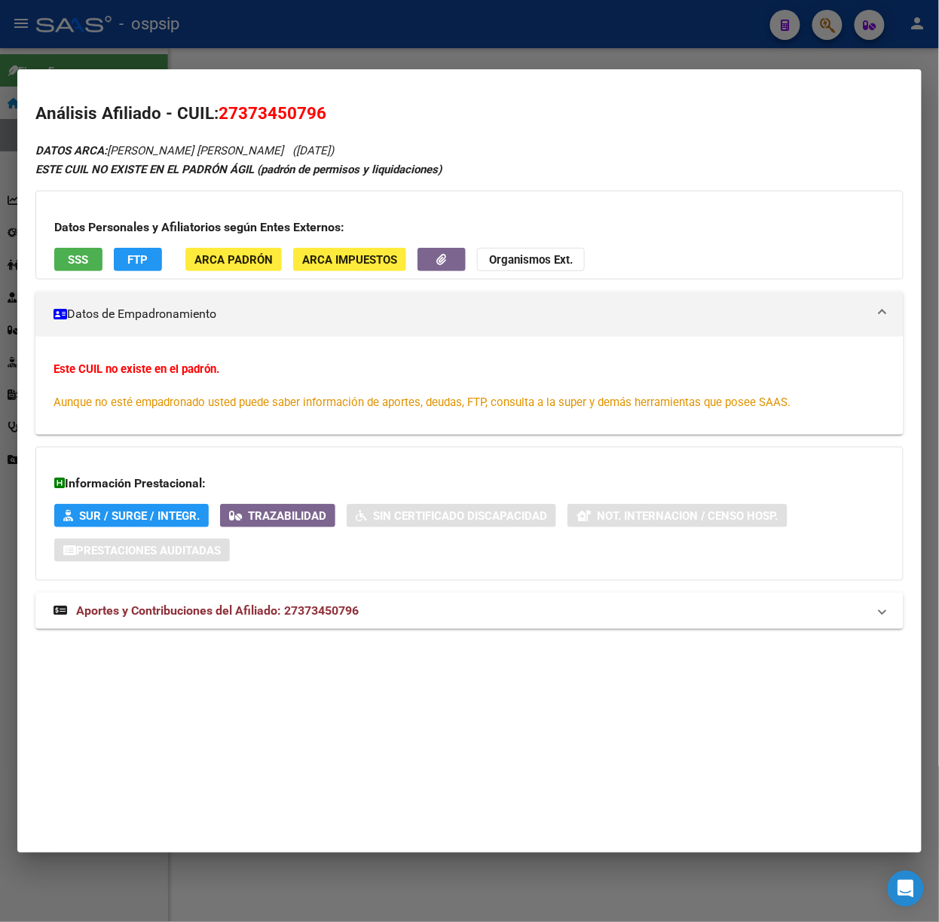
click at [185, 616] on span "Aportes y Contribuciones del Afiliado: 27373450796" at bounding box center [217, 610] width 282 height 14
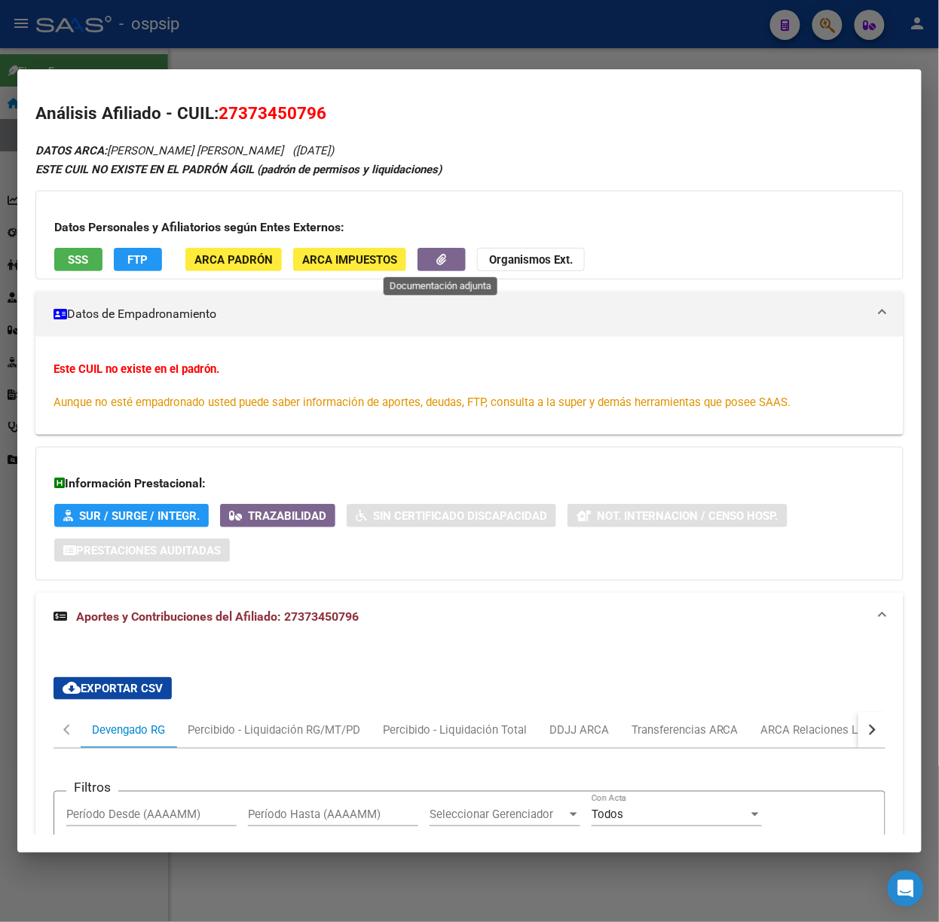
click at [461, 255] on button "button" at bounding box center [441, 259] width 48 height 23
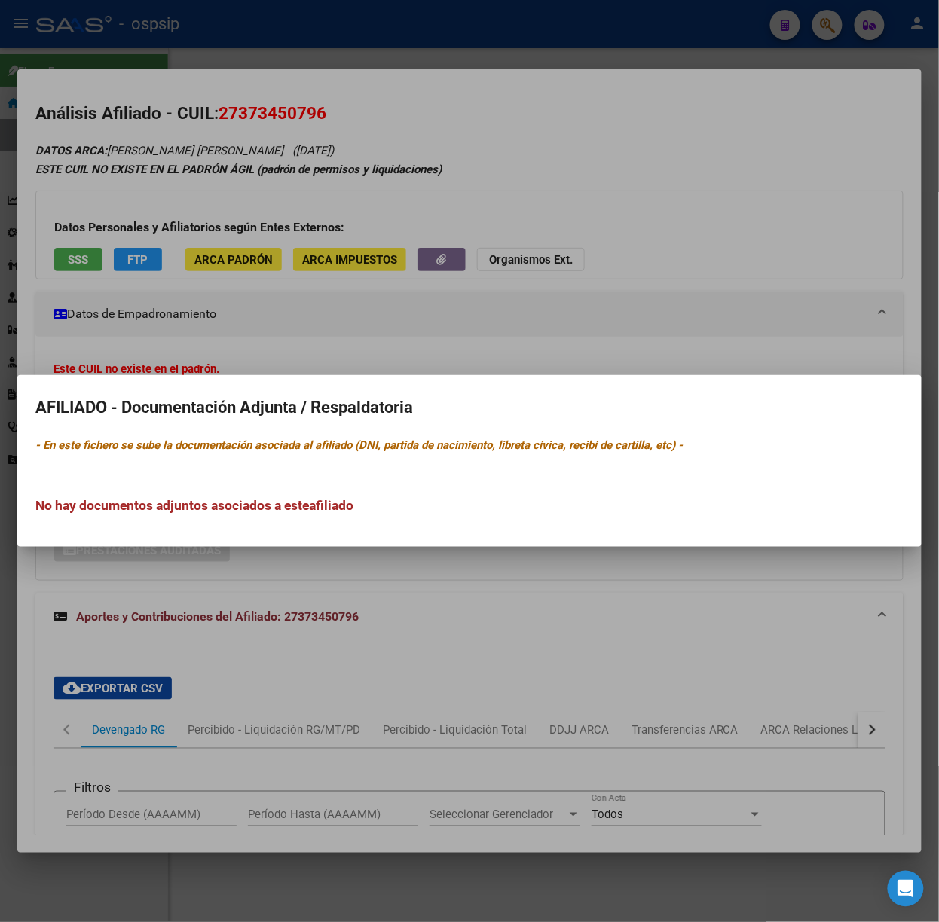
click at [401, 181] on div at bounding box center [469, 461] width 939 height 922
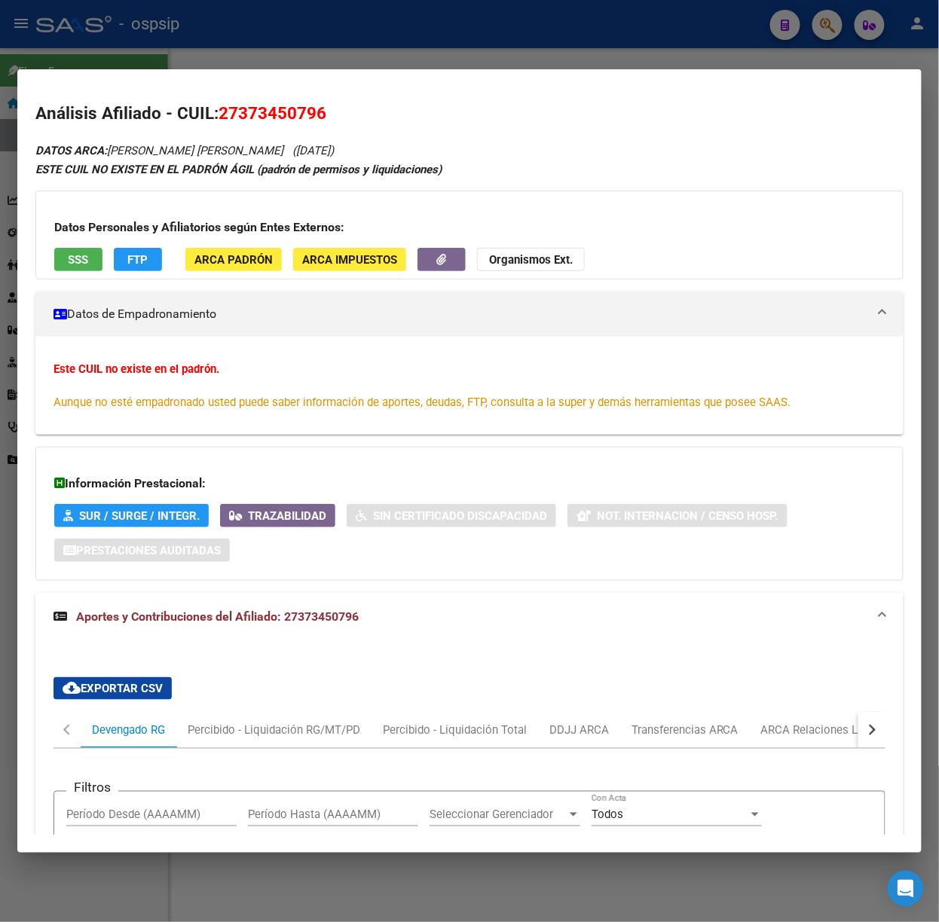
click at [85, 262] on span "SSS" at bounding box center [79, 260] width 20 height 14
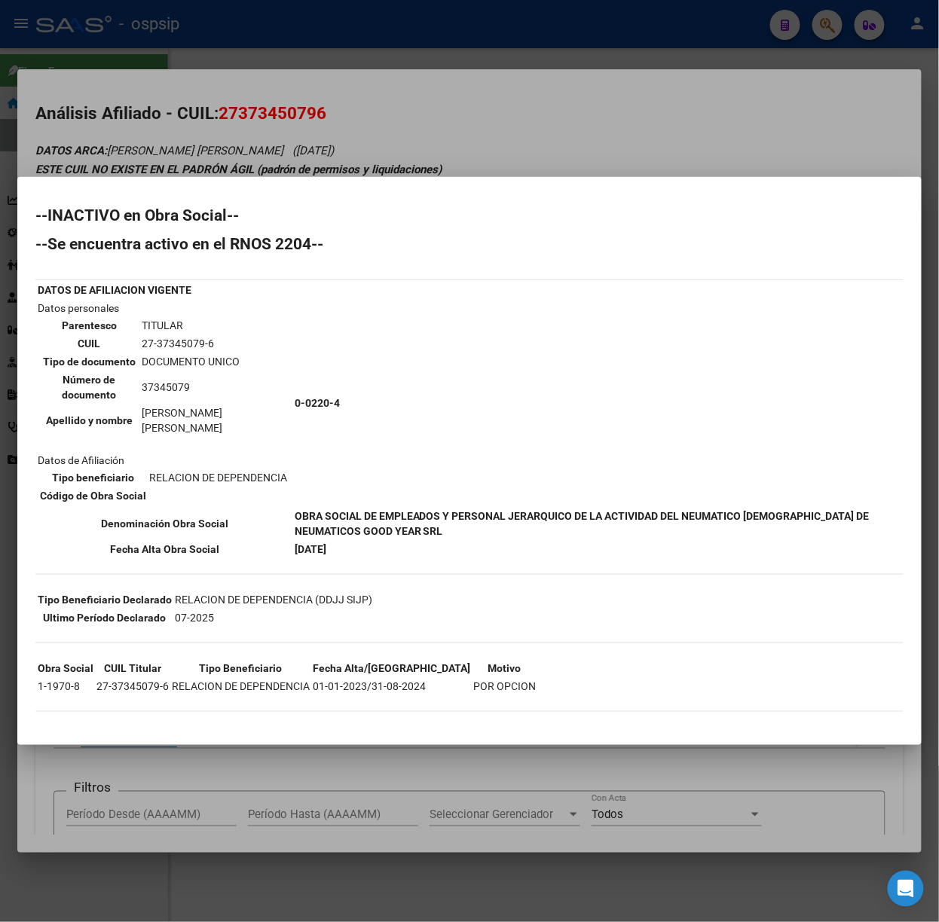
click at [302, 155] on div at bounding box center [469, 461] width 939 height 922
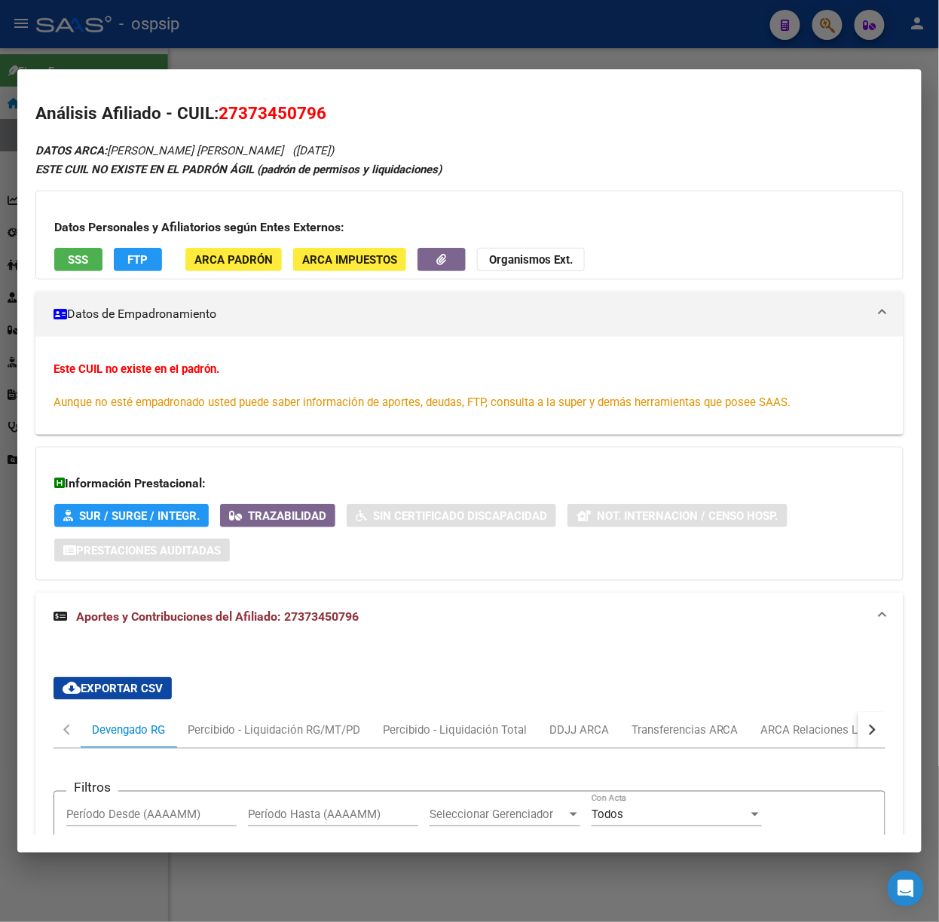
click at [246, 47] on div at bounding box center [469, 461] width 939 height 922
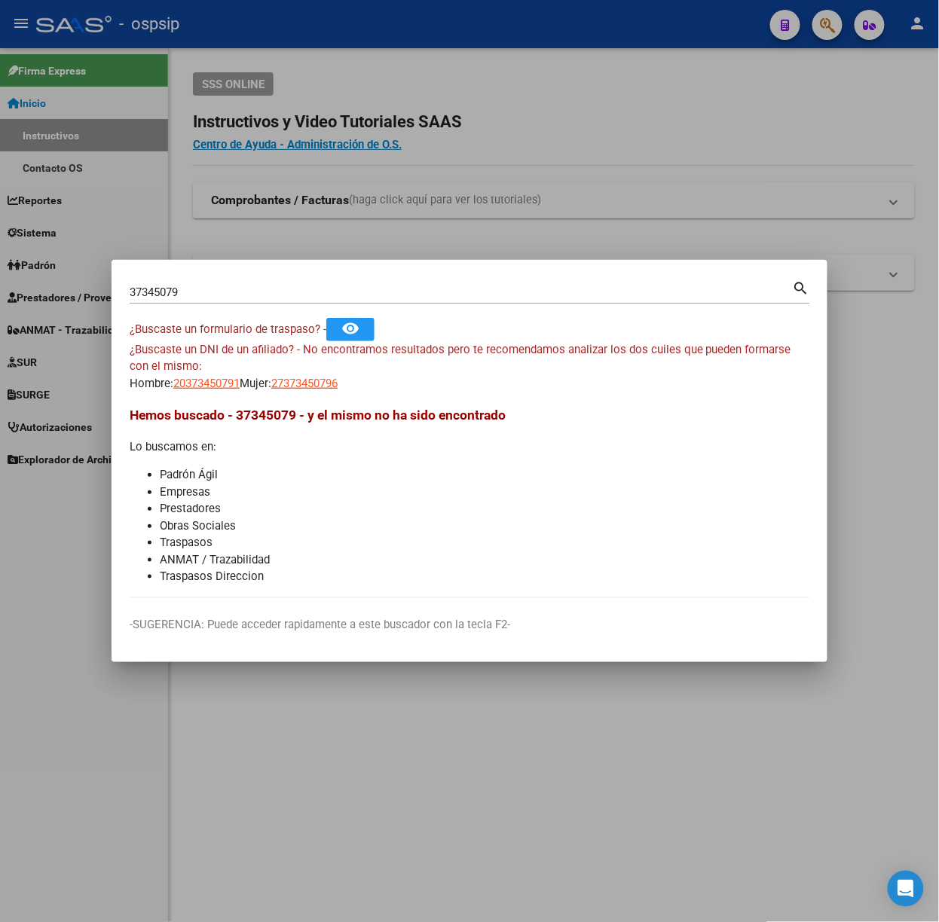
click at [194, 309] on div "37345079 Buscar (apellido, dni, [PERSON_NAME], [PERSON_NAME], cuit, obra social…" at bounding box center [470, 298] width 680 height 40
click at [194, 300] on div "37345079 Buscar (apellido, dni, [PERSON_NAME], [PERSON_NAME], cuit, obra social)" at bounding box center [461, 292] width 663 height 23
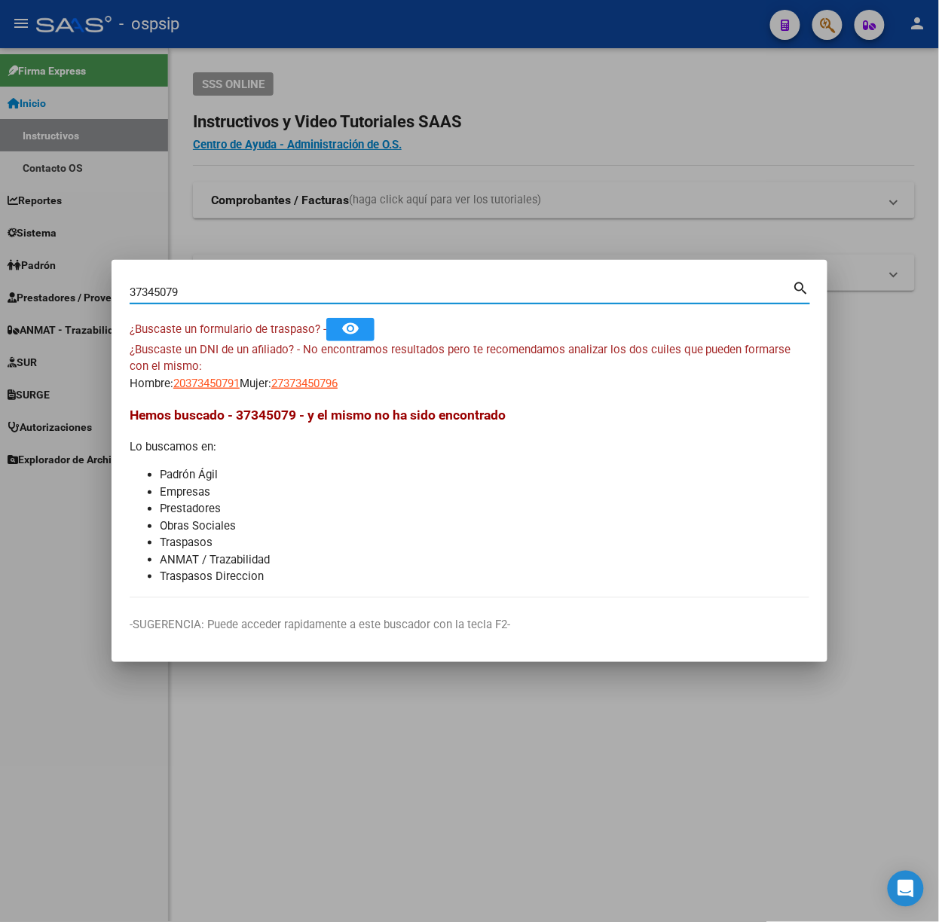
click at [194, 298] on input "37345079" at bounding box center [461, 293] width 663 height 14
type input "59512967"
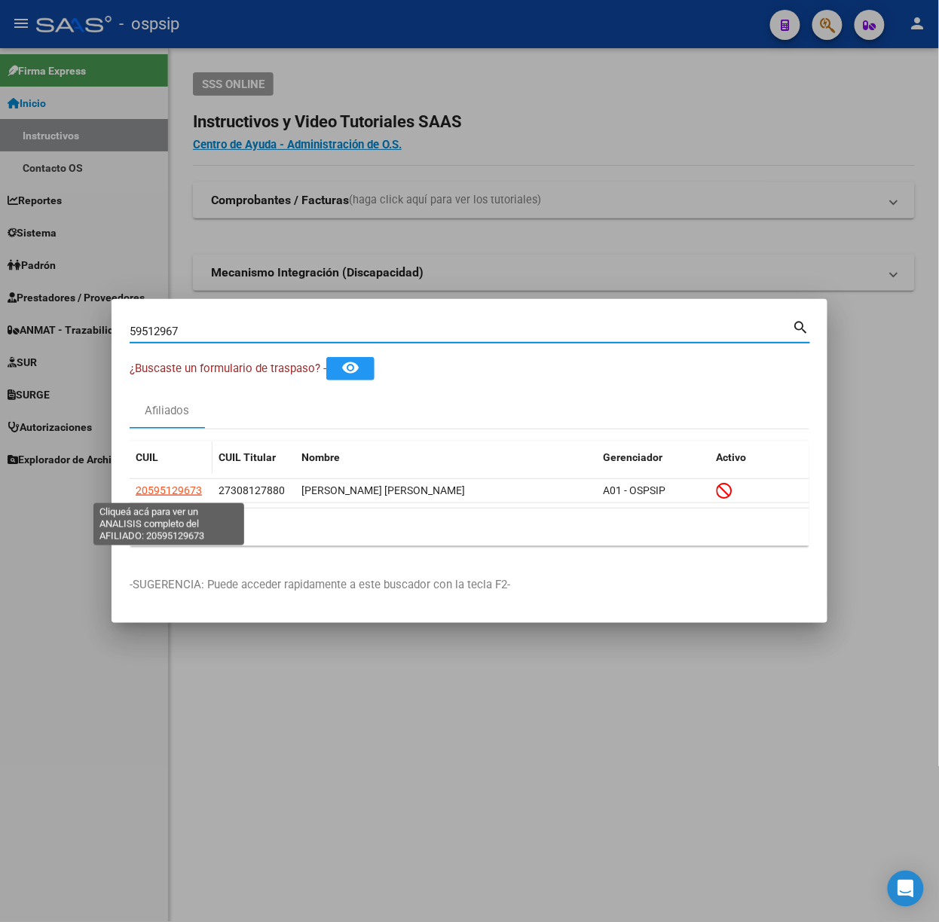
click at [176, 488] on span "20595129673" at bounding box center [169, 490] width 66 height 12
type textarea "20595129673"
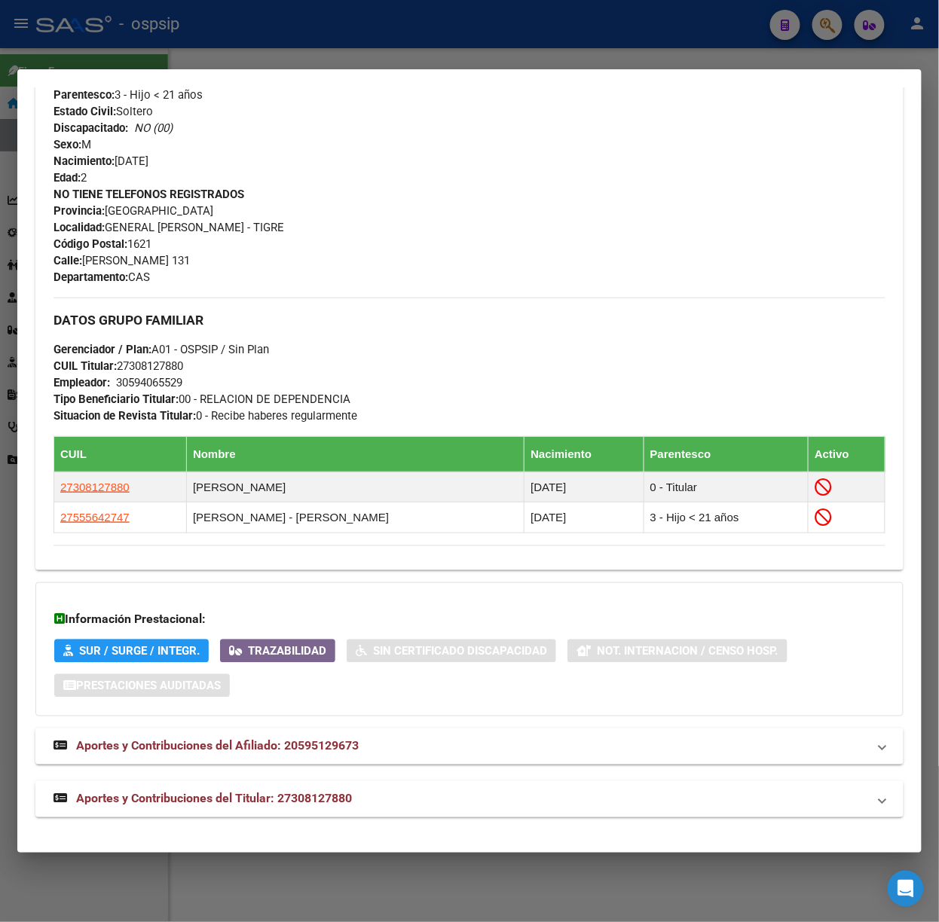
click at [283, 788] on mat-expansion-panel-header "Aportes y Contribuciones del Titular: 27308127880" at bounding box center [469, 799] width 868 height 36
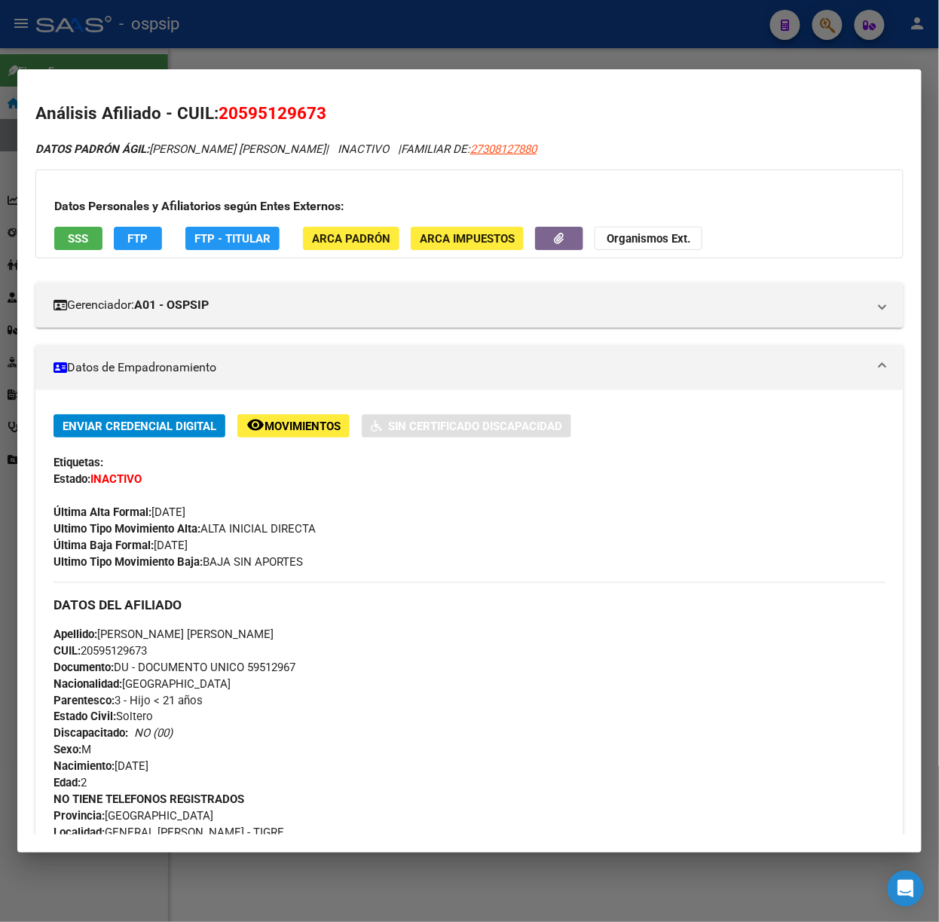
click at [99, 243] on button "SSS" at bounding box center [78, 238] width 48 height 23
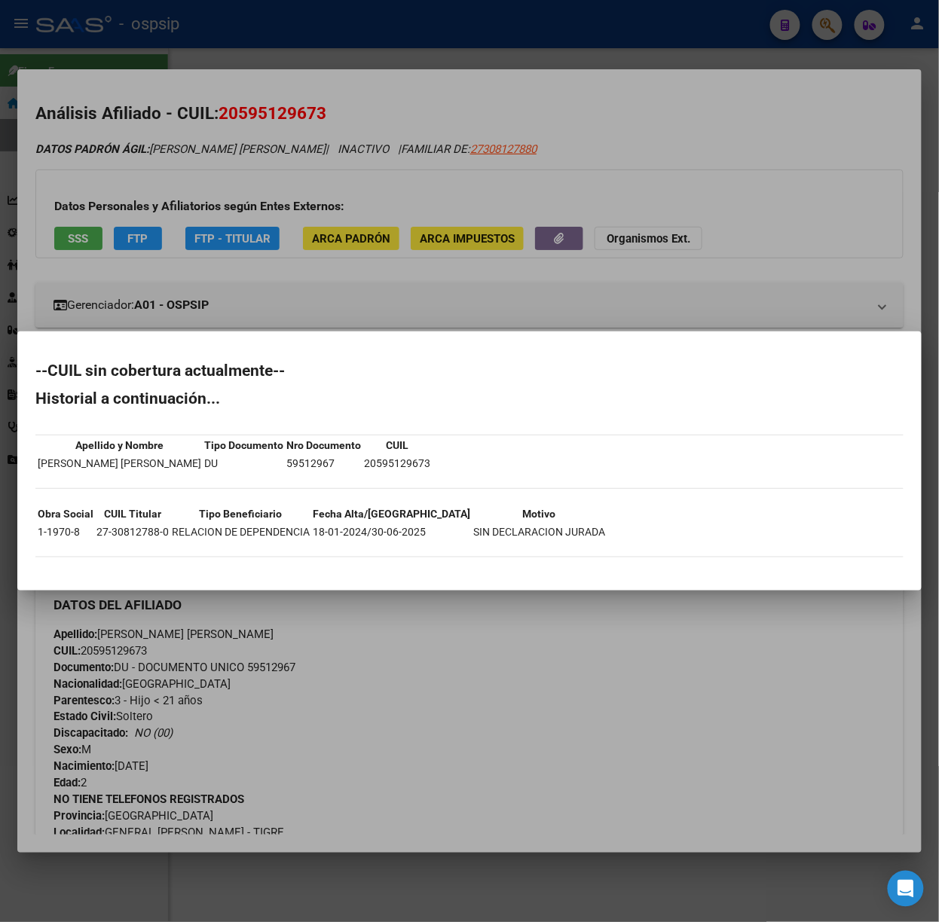
click at [386, 274] on div at bounding box center [469, 461] width 939 height 922
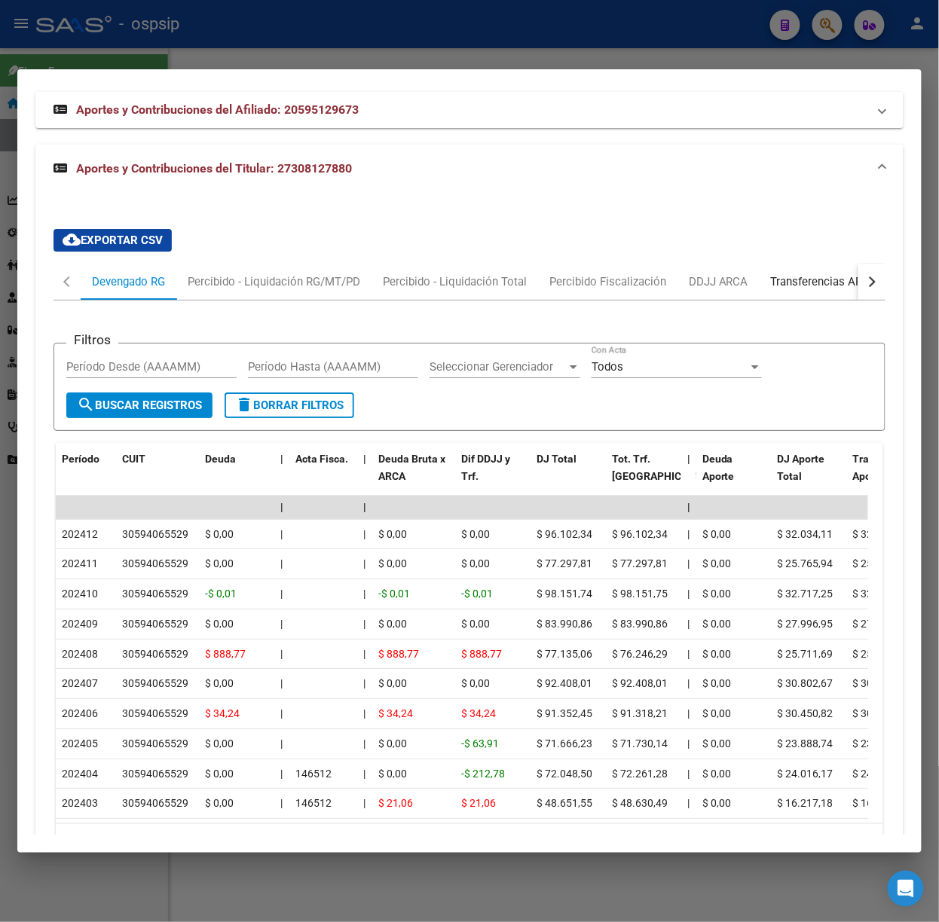
click at [829, 283] on div "Transferencias ARCA" at bounding box center [824, 281] width 107 height 17
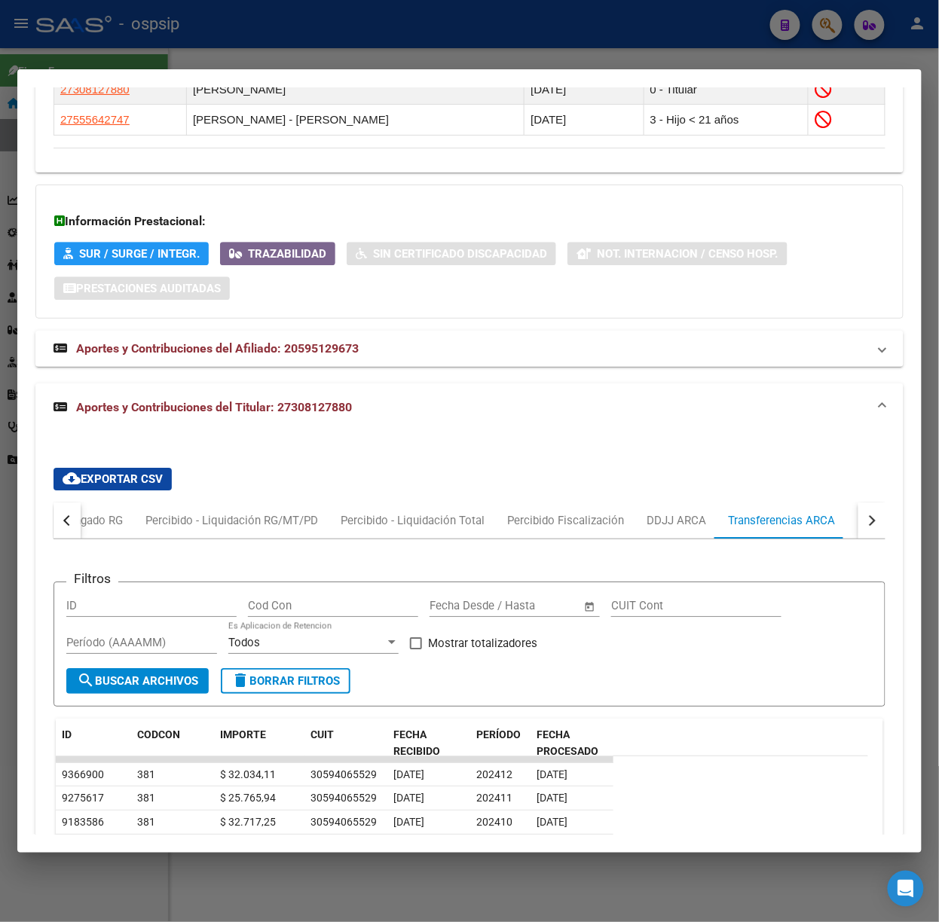
scroll to position [1242, 0]
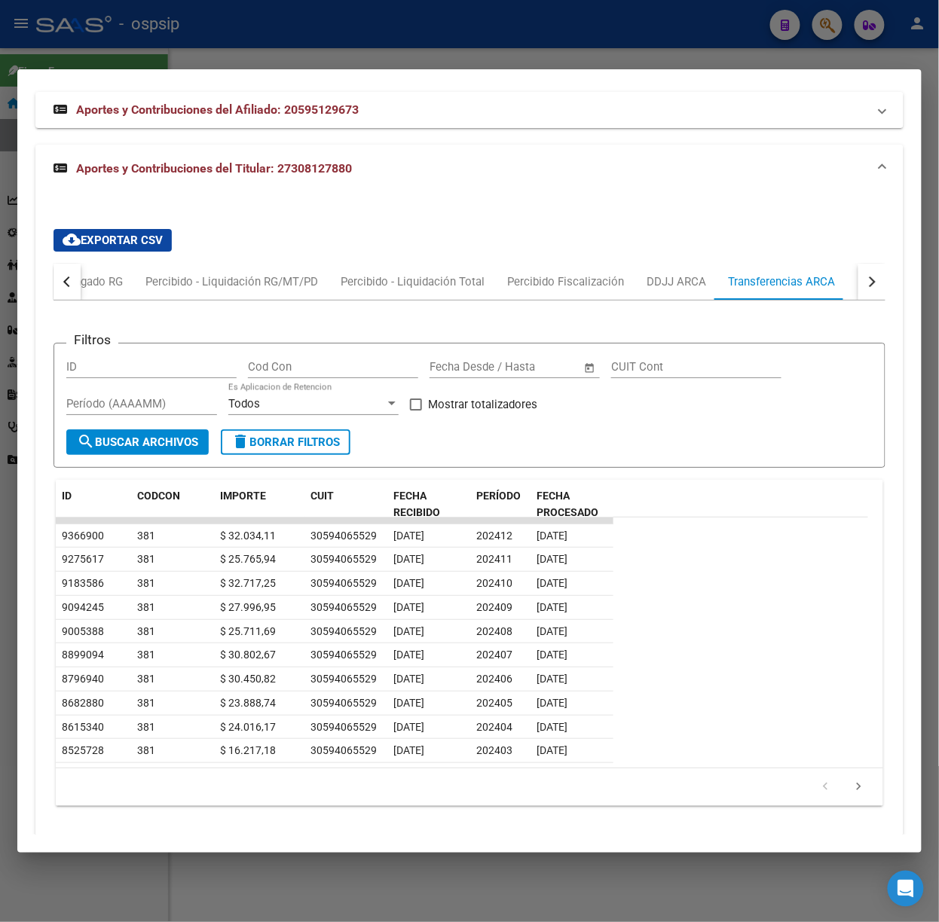
click at [858, 292] on button "button" at bounding box center [871, 282] width 27 height 36
click at [837, 290] on div "ARCA Relaciones Laborales" at bounding box center [766, 281] width 141 height 17
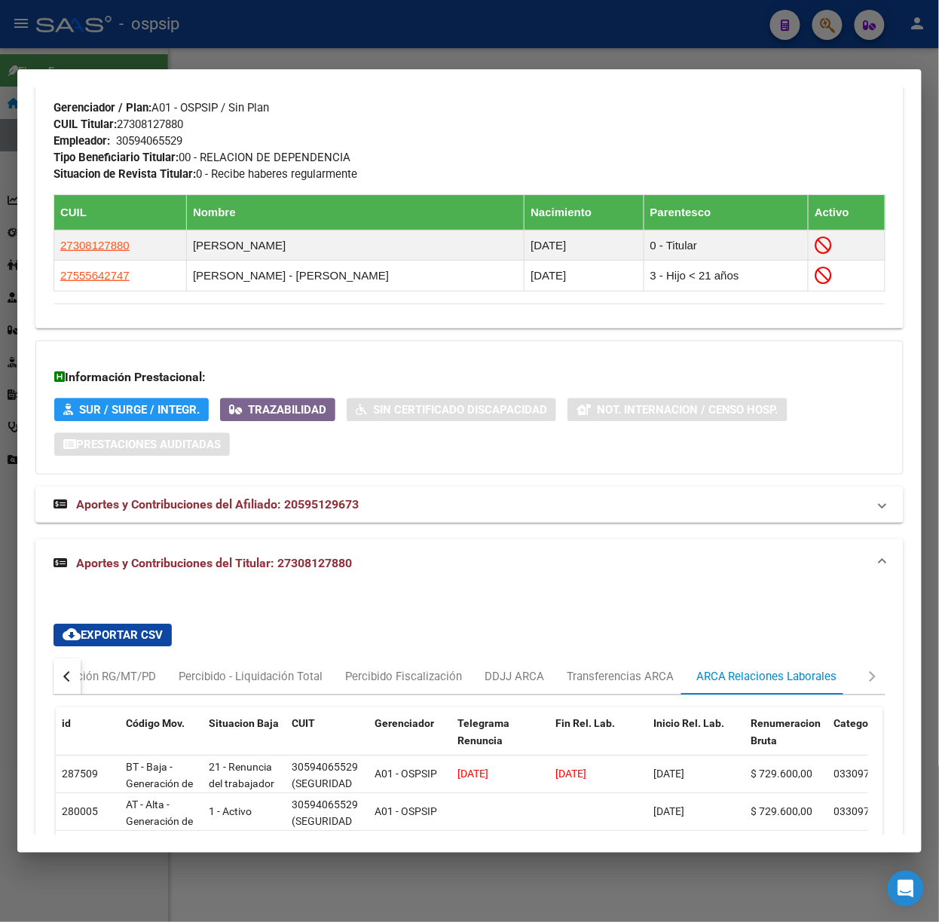
scroll to position [1034, 0]
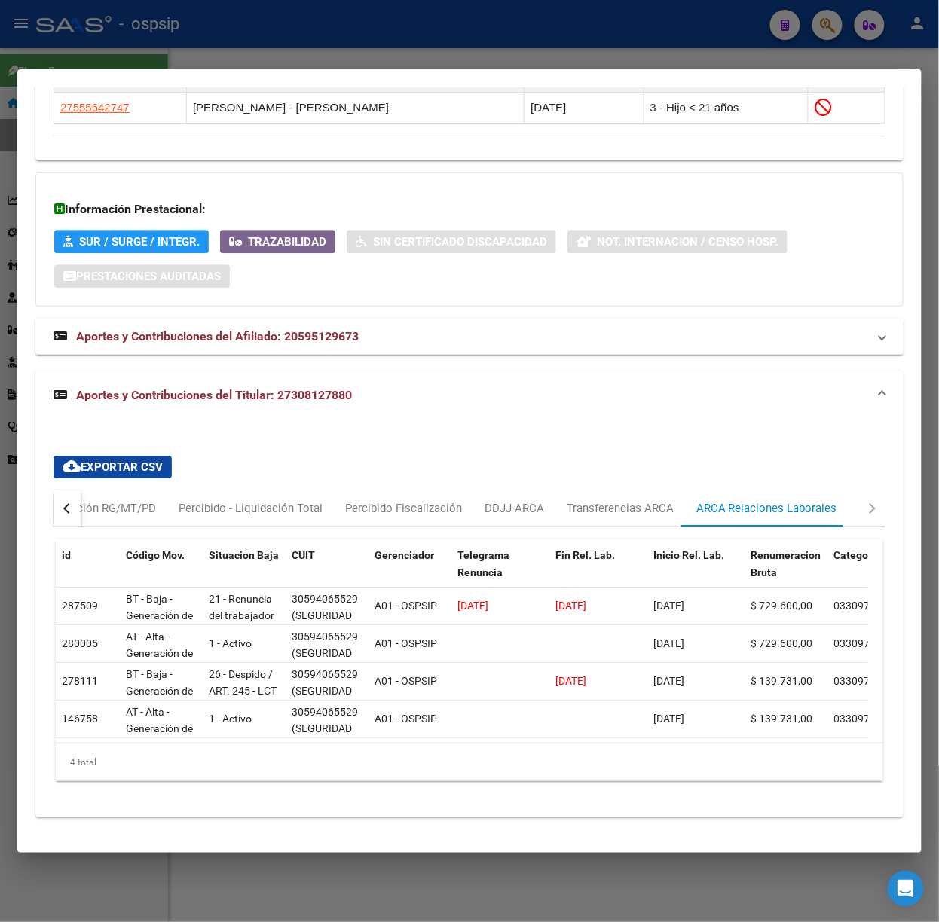
click at [197, 47] on div at bounding box center [469, 461] width 939 height 922
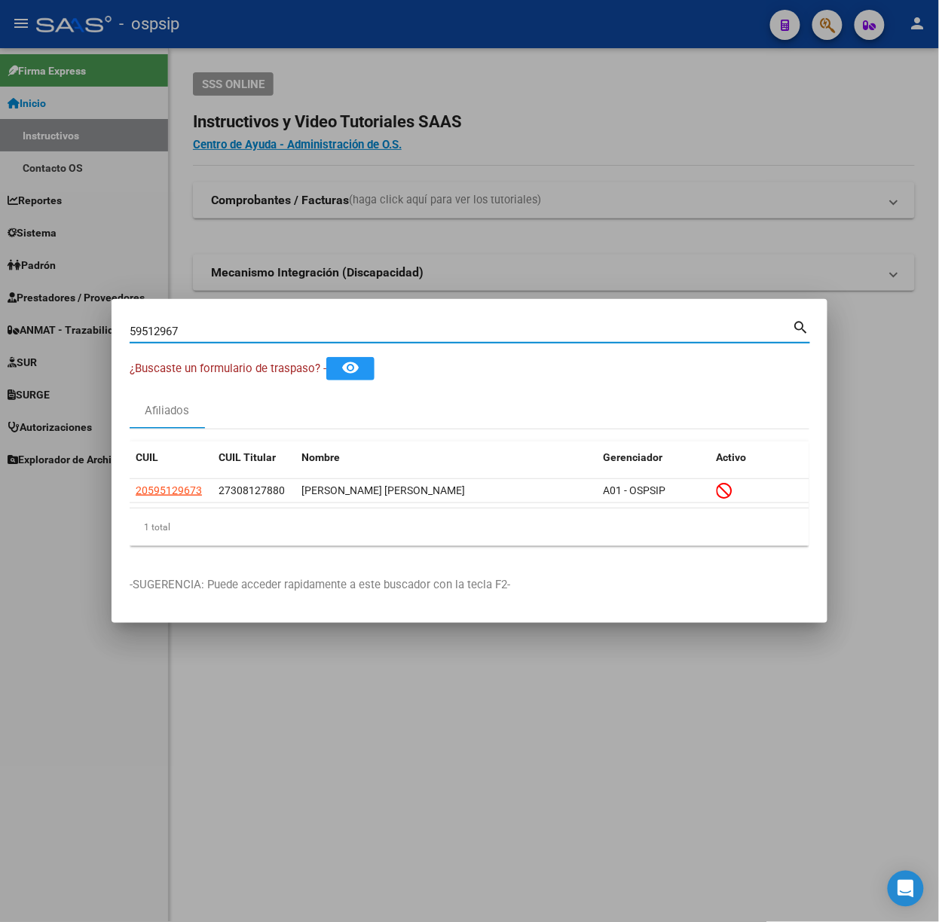
click at [206, 327] on input "59512967" at bounding box center [461, 332] width 663 height 14
type input "46100395"
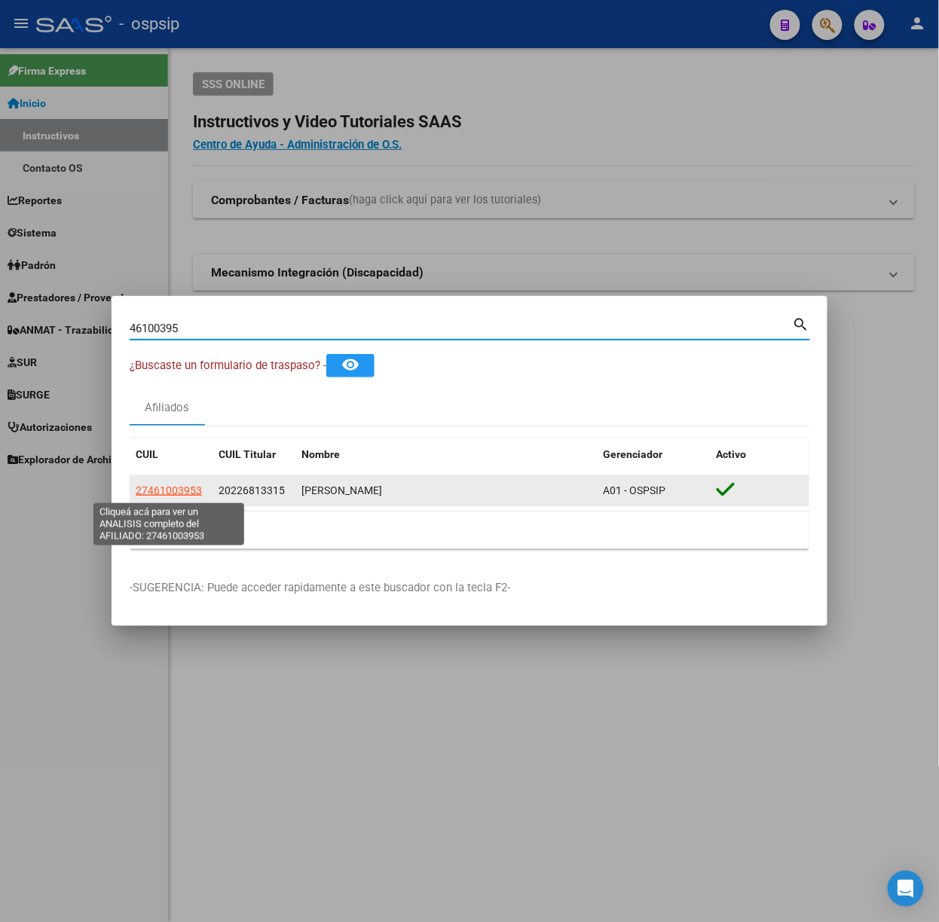
click at [175, 496] on span "27461003953" at bounding box center [169, 490] width 66 height 12
type textarea "27461003953"
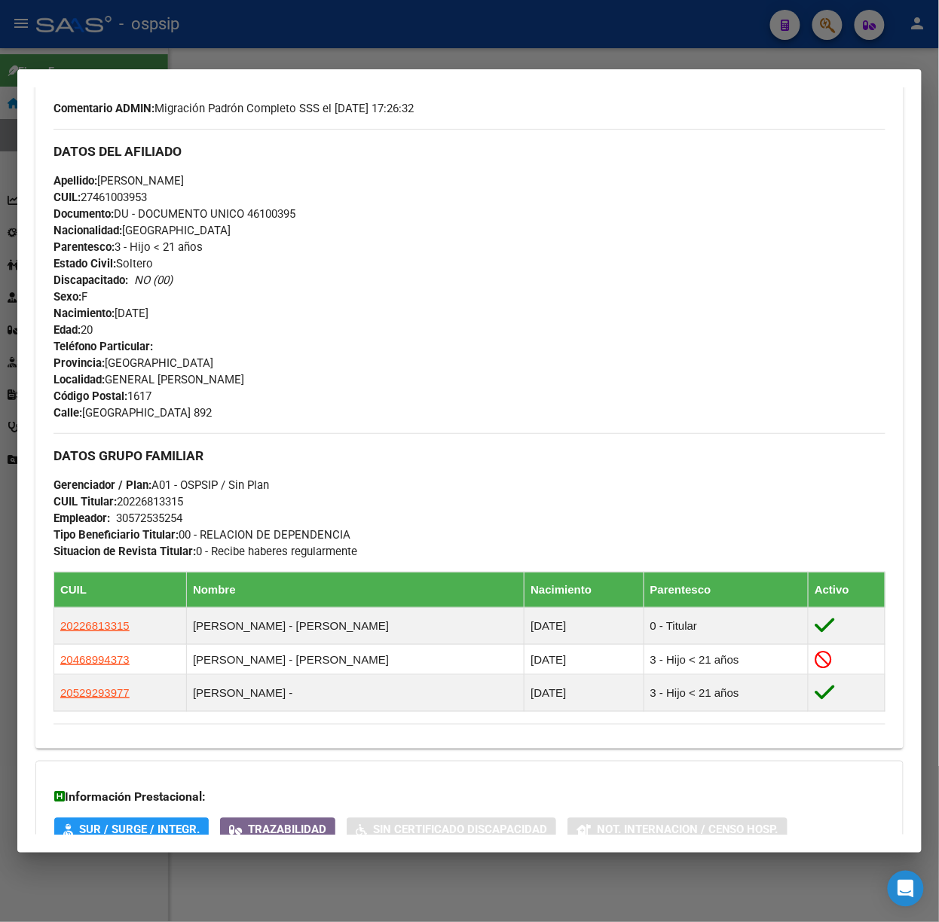
scroll to position [646, 0]
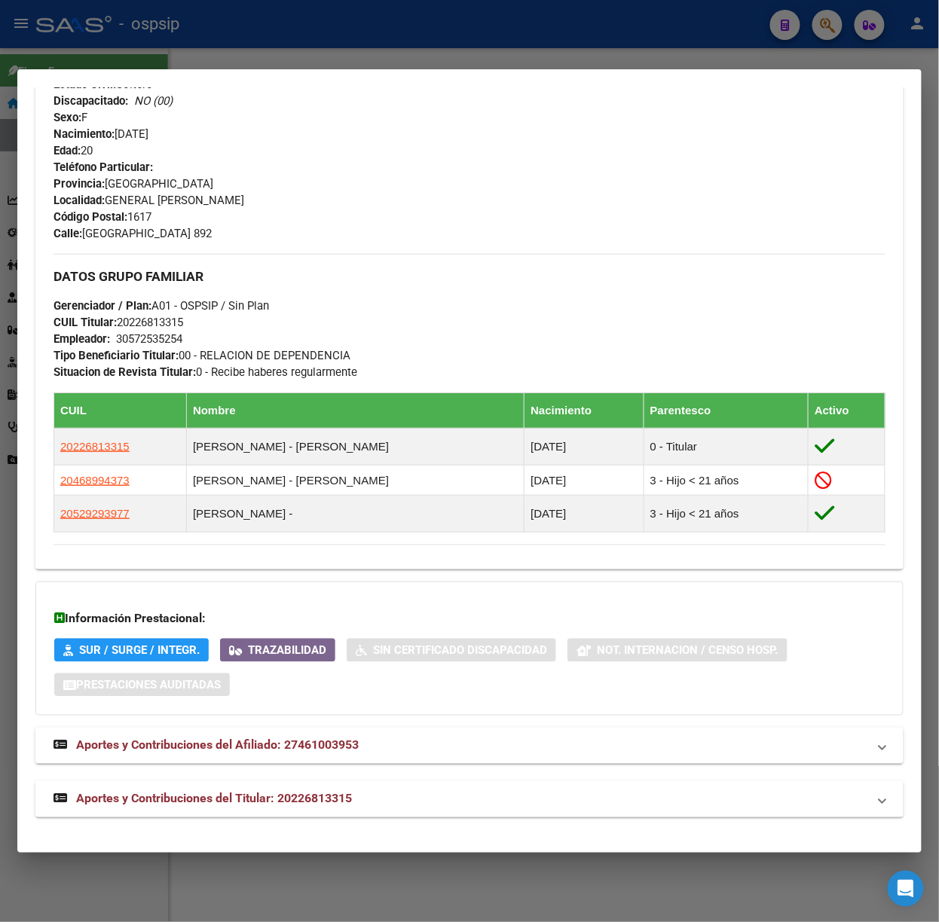
click at [380, 803] on mat-panel-title "Aportes y Contribuciones del Titular: 20226813315" at bounding box center [460, 799] width 814 height 18
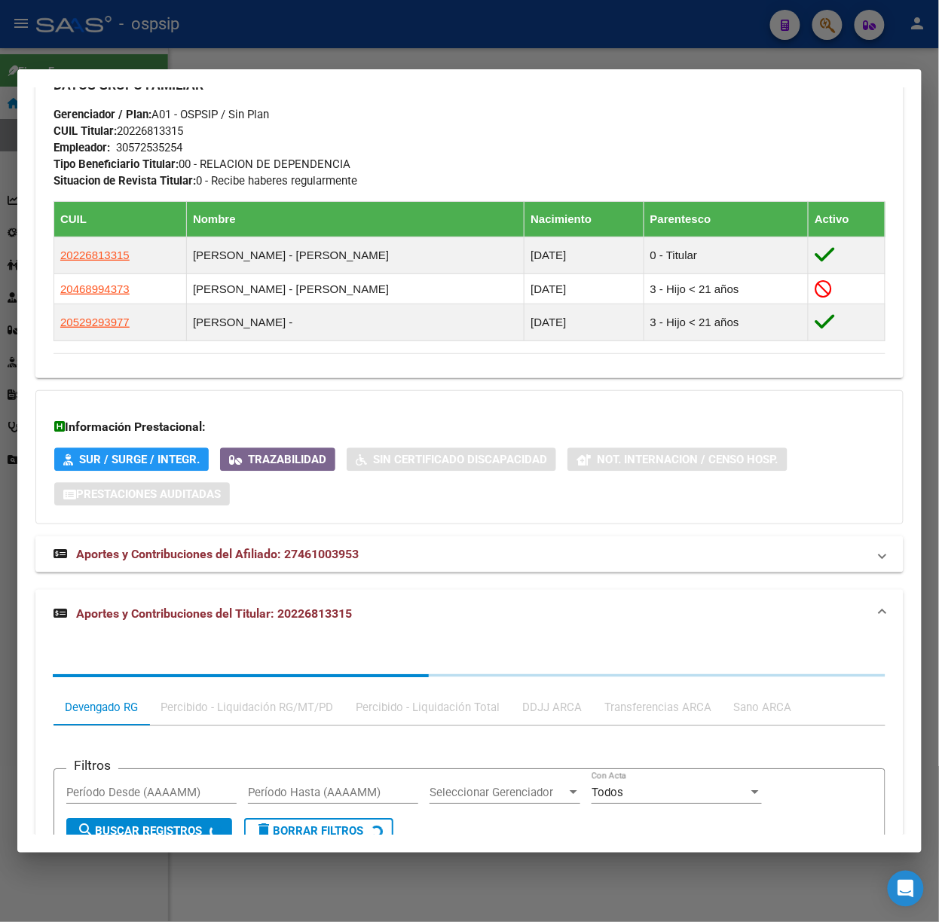
scroll to position [1020, 0]
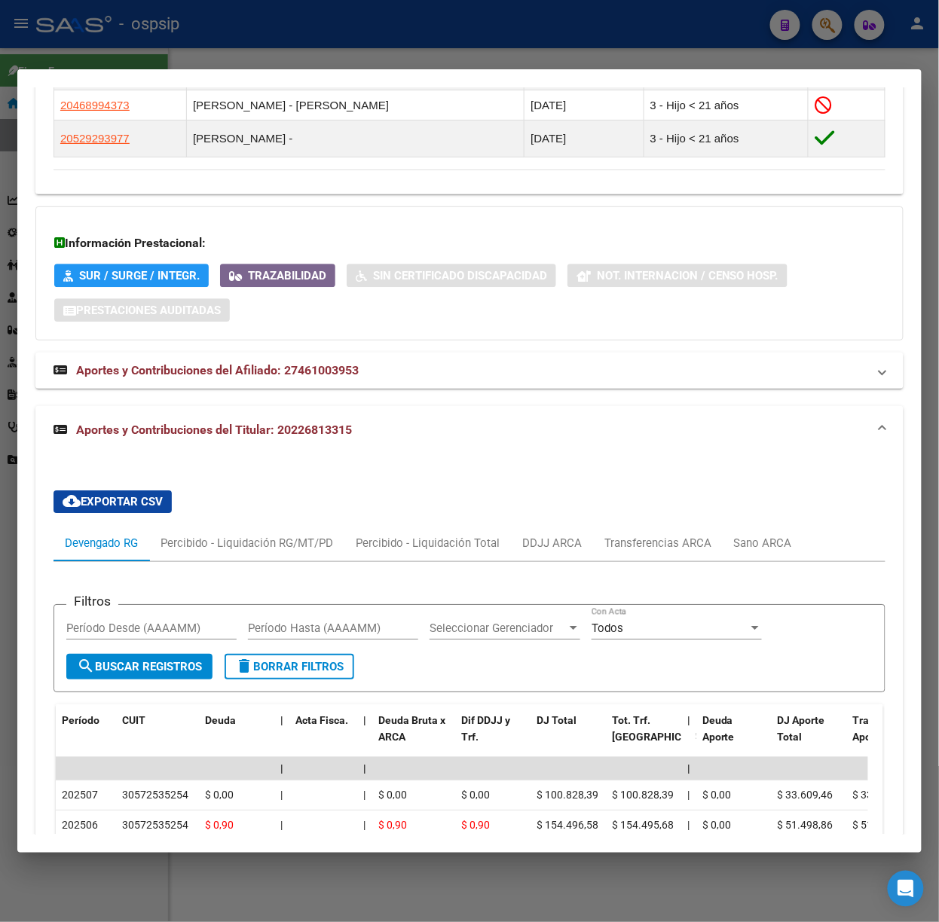
click at [231, 71] on mat-dialog-container "Análisis Afiliado - CUIL: 27461003953 DATOS PADRÓN ÁGIL: [PERSON_NAME] | ACTIVO…" at bounding box center [469, 460] width 904 height 783
click at [194, 61] on div at bounding box center [469, 461] width 939 height 922
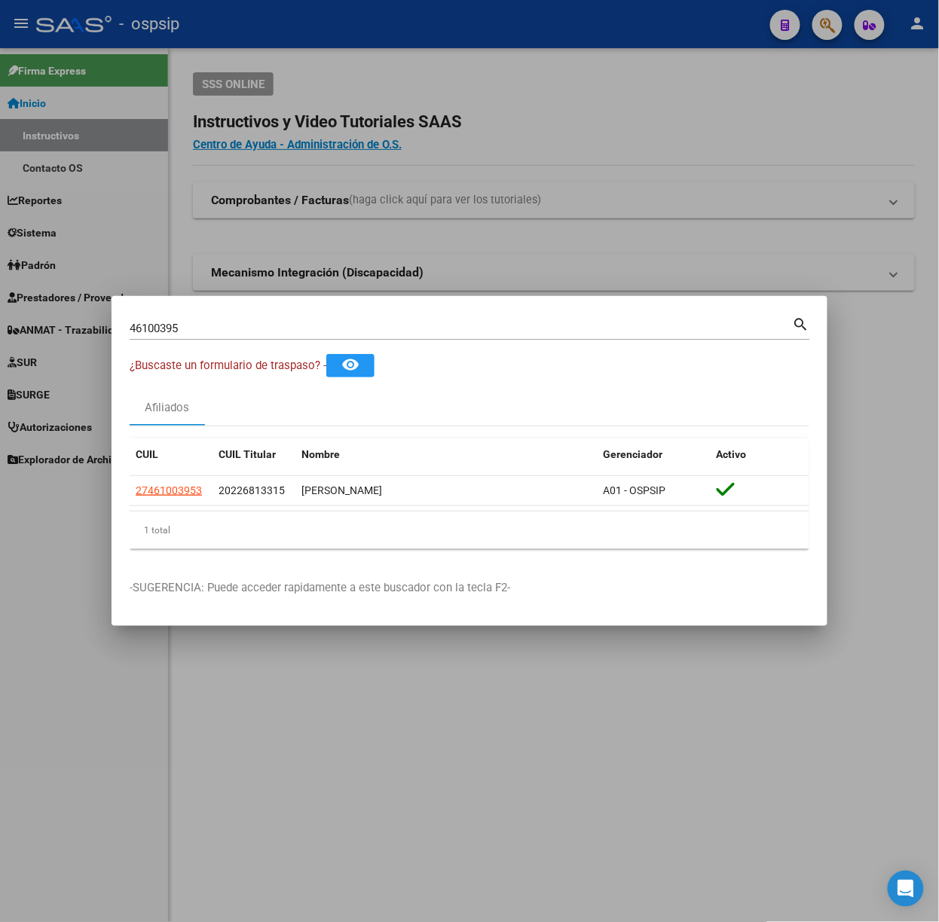
click at [287, 332] on input "46100395" at bounding box center [461, 329] width 663 height 14
type input "16088230"
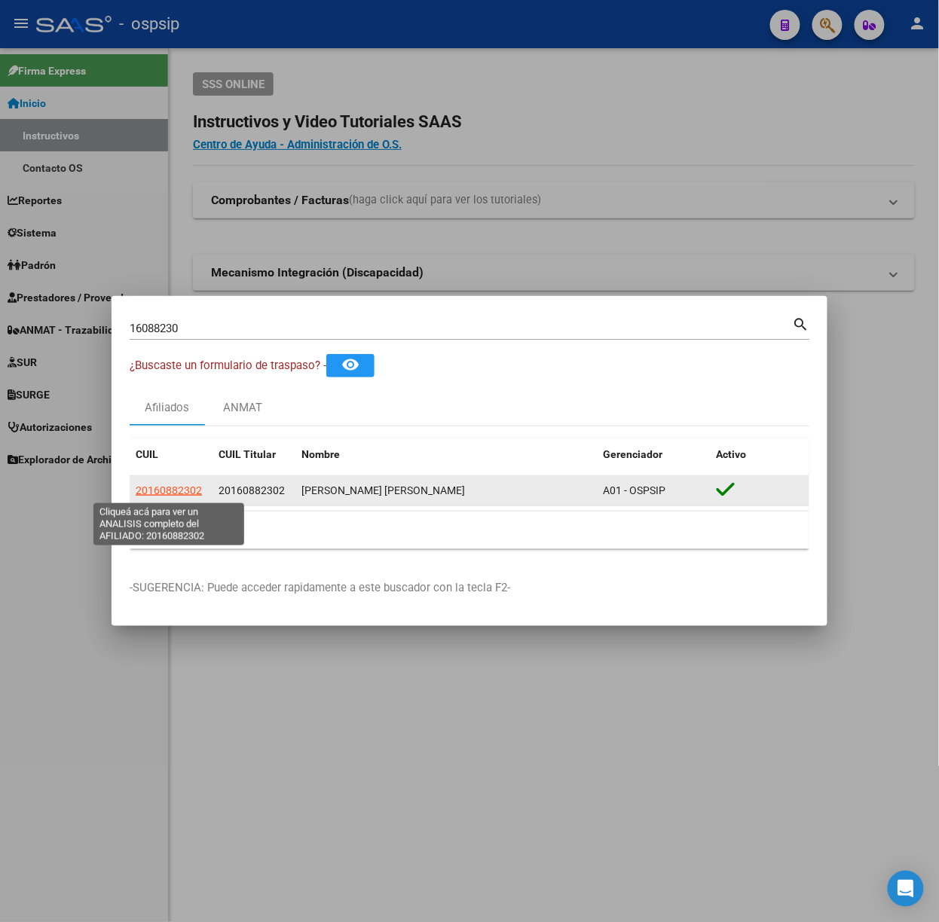
click at [158, 494] on span "20160882302" at bounding box center [169, 490] width 66 height 12
type textarea "20160882302"
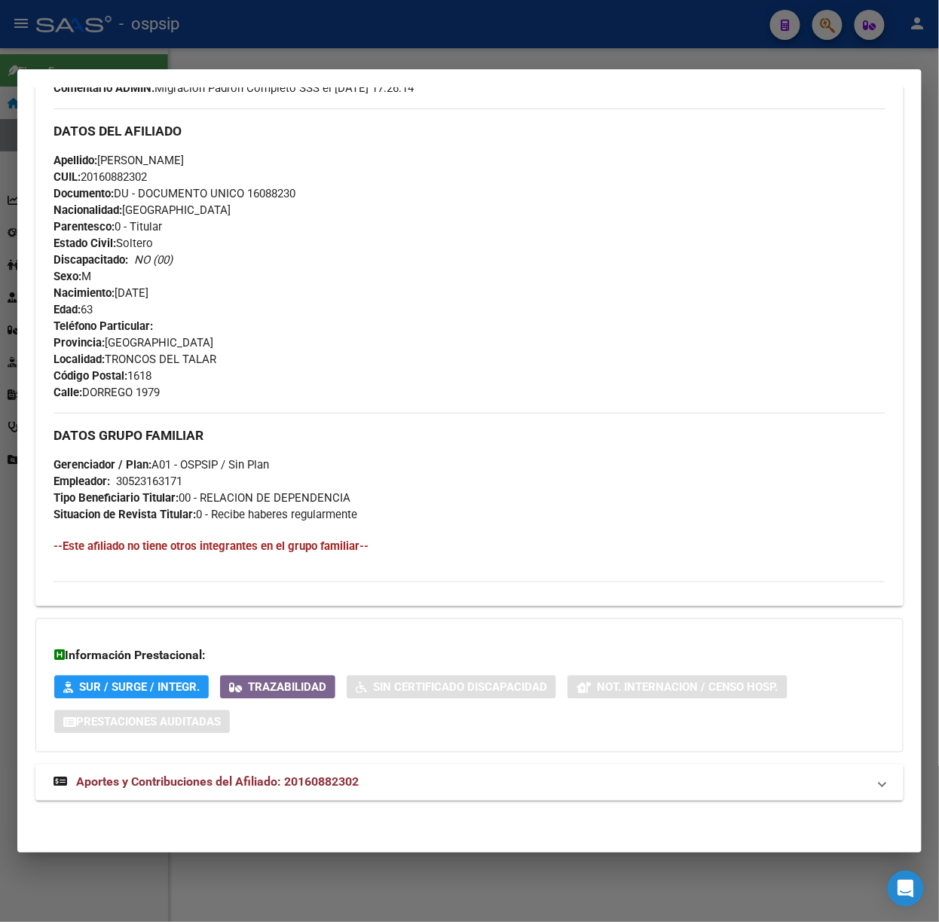
click at [396, 786] on mat-panel-title "Aportes y Contribuciones del Afiliado: 20160882302" at bounding box center [460, 783] width 814 height 18
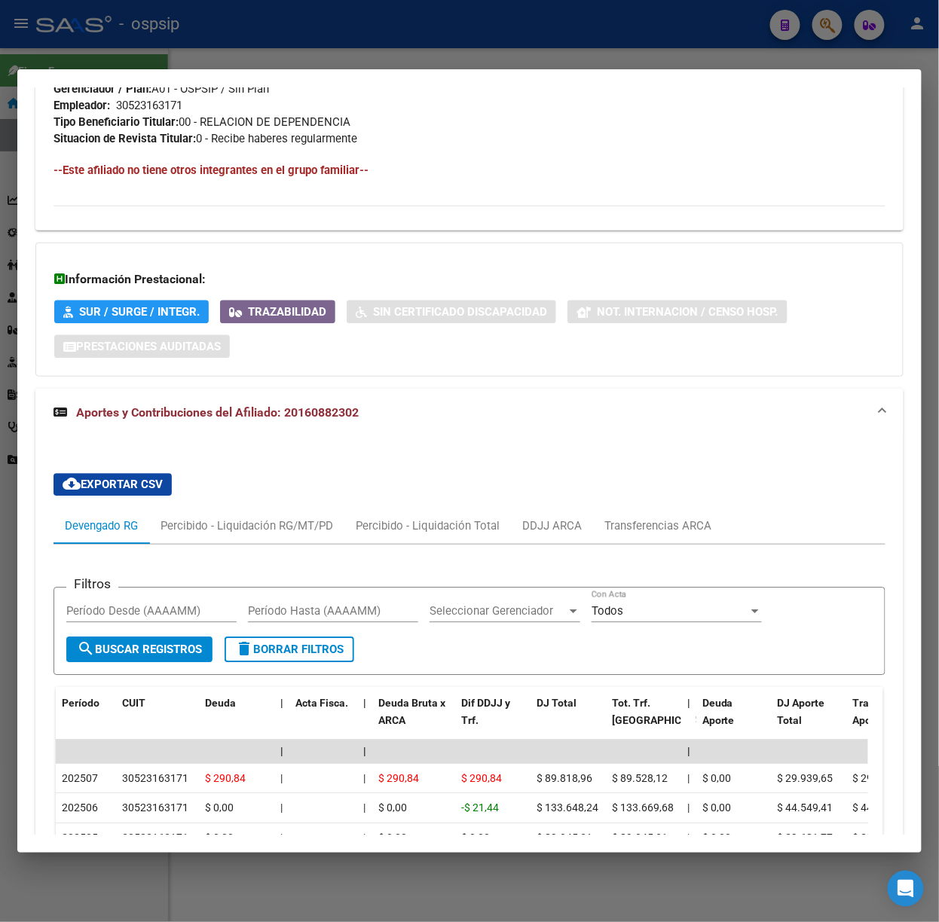
scroll to position [1029, 0]
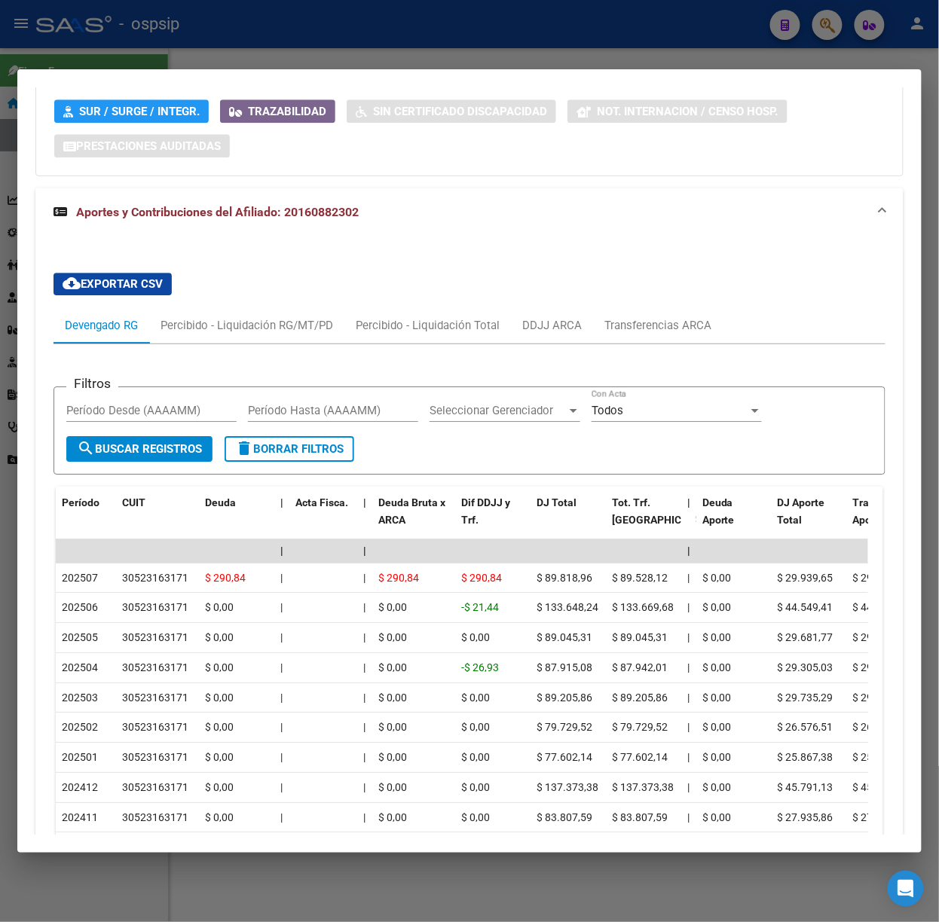
click at [269, 47] on div at bounding box center [469, 461] width 939 height 922
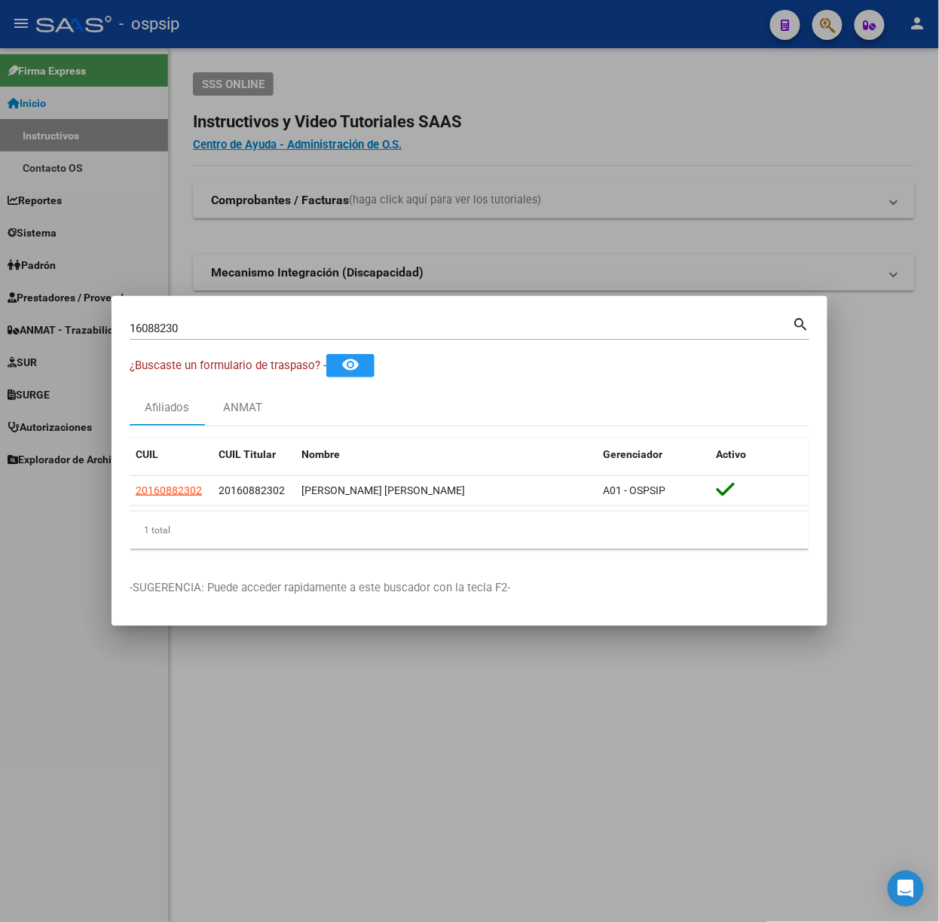
click at [240, 317] on div "16088230 Buscar (apellido, dni, cuil, [PERSON_NAME], cuit, obra social)" at bounding box center [461, 328] width 663 height 23
click at [246, 330] on input "16088230" at bounding box center [461, 329] width 663 height 14
type input "52675016"
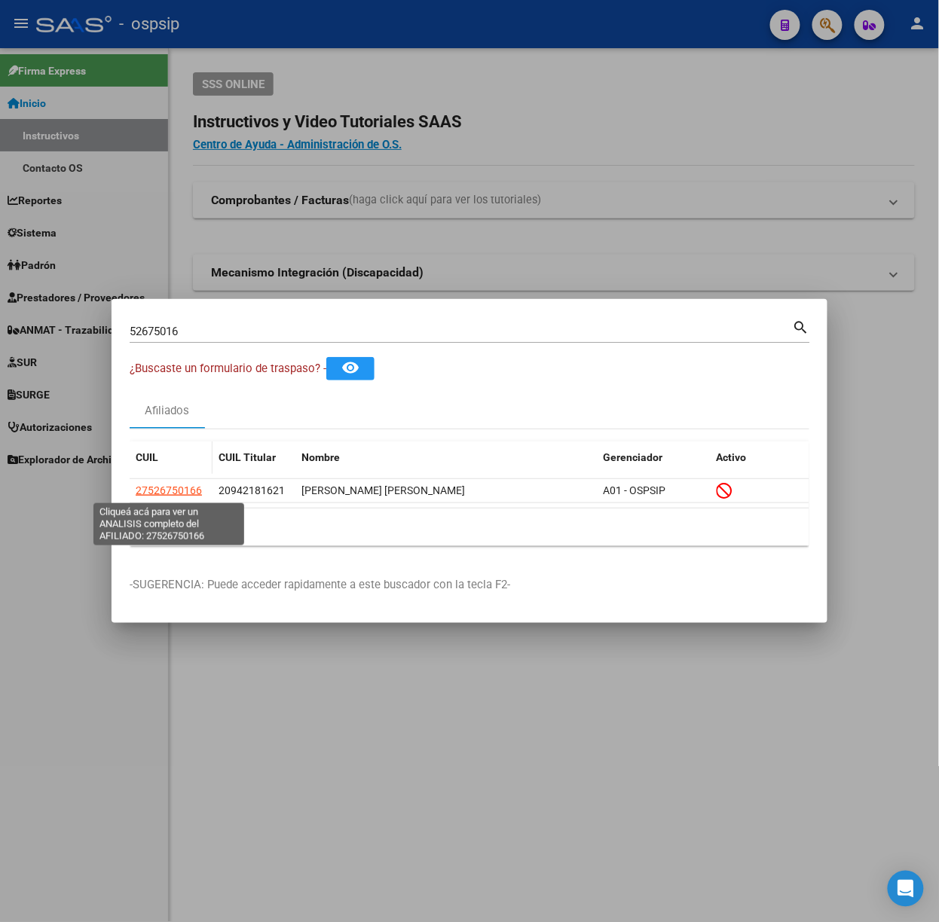
click at [179, 495] on span "27526750166" at bounding box center [169, 490] width 66 height 12
type textarea "27526750166"
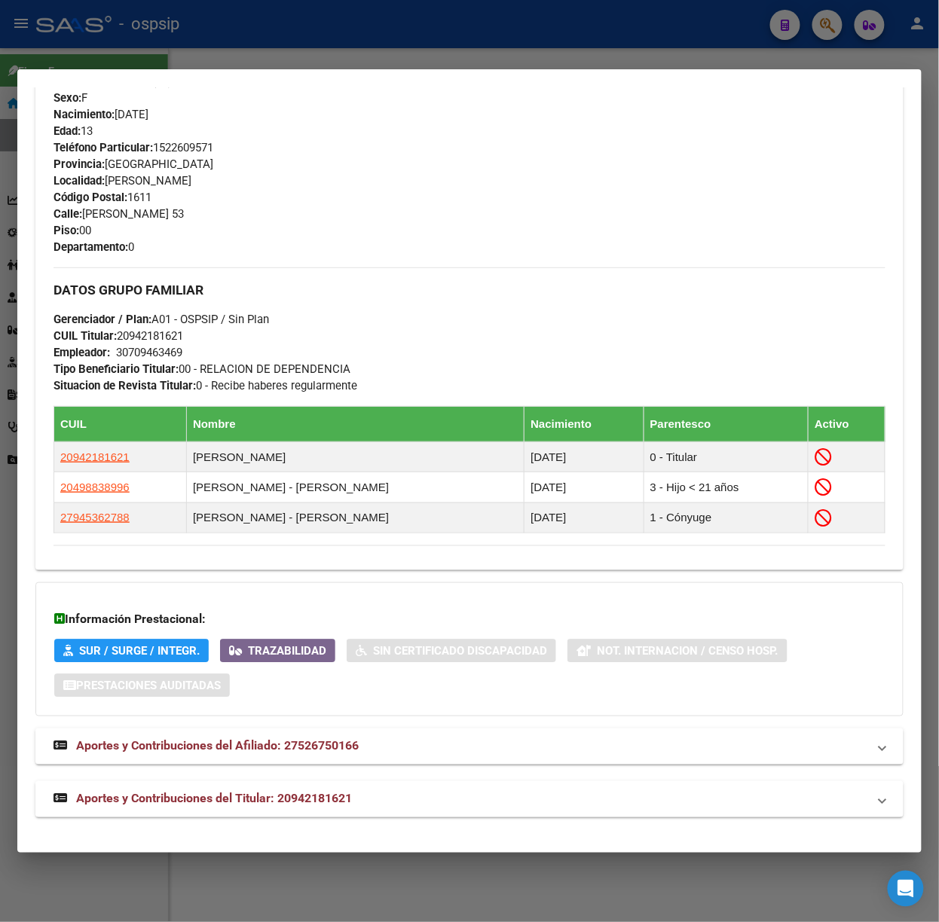
click at [313, 802] on span "Aportes y Contribuciones del Titular: 20942181621" at bounding box center [214, 799] width 276 height 14
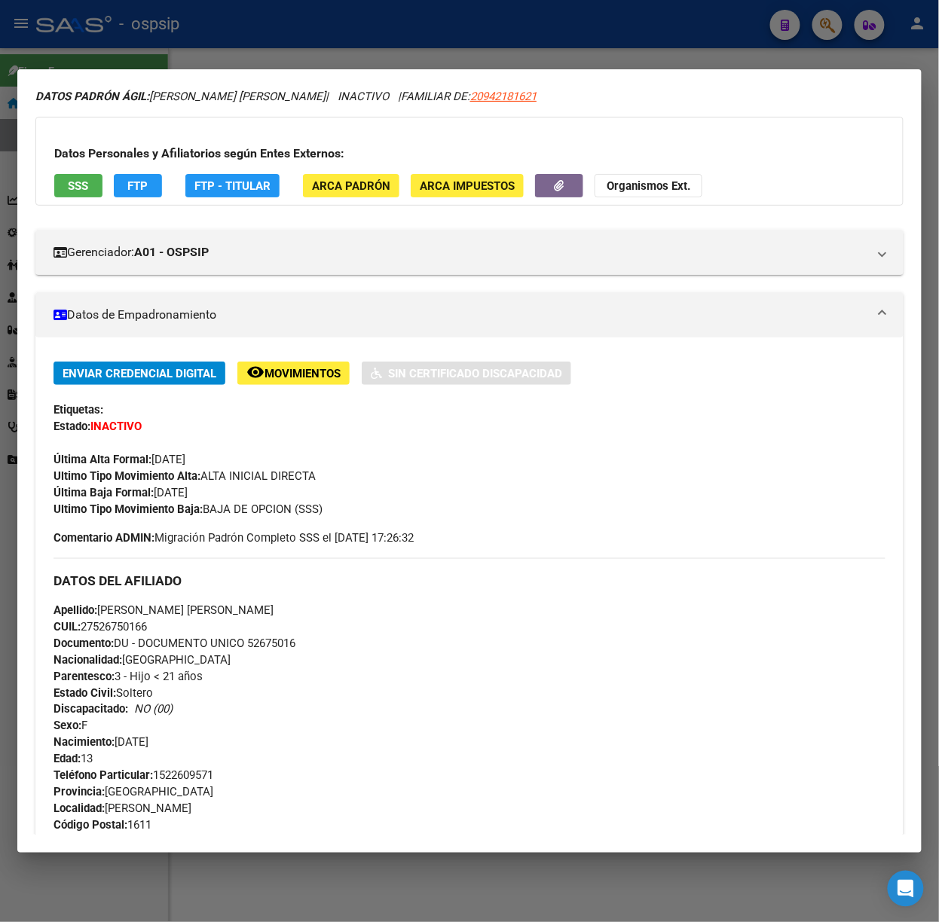
scroll to position [0, 0]
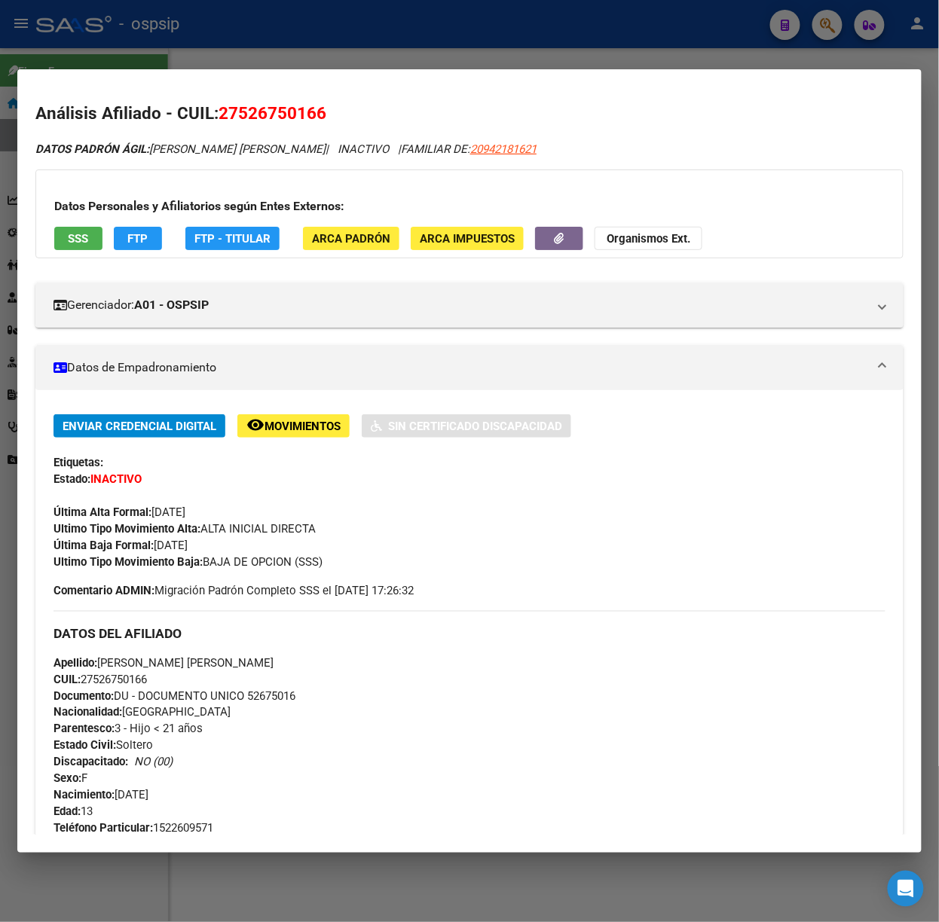
click at [68, 251] on div "Datos Personales y Afiliatorios según Entes Externos: SSS FTP FTP - Titular ARC…" at bounding box center [469, 213] width 868 height 89
click at [81, 231] on span "SSS" at bounding box center [79, 238] width 20 height 14
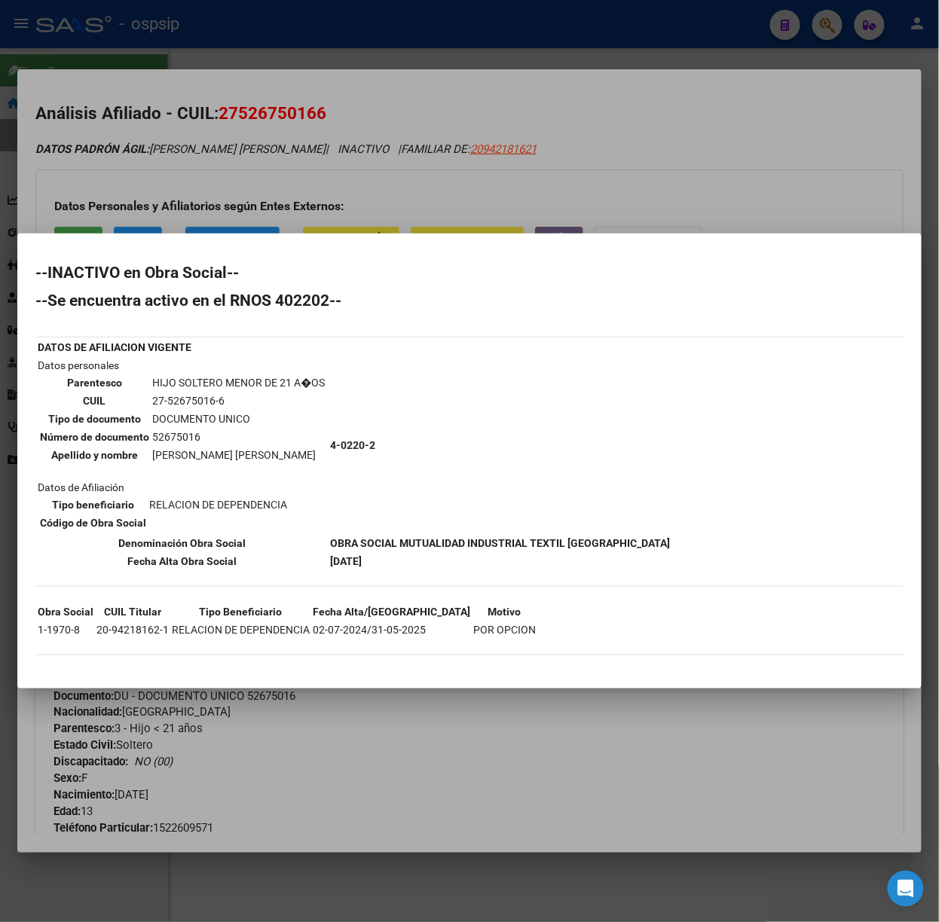
click at [275, 169] on div at bounding box center [469, 461] width 939 height 922
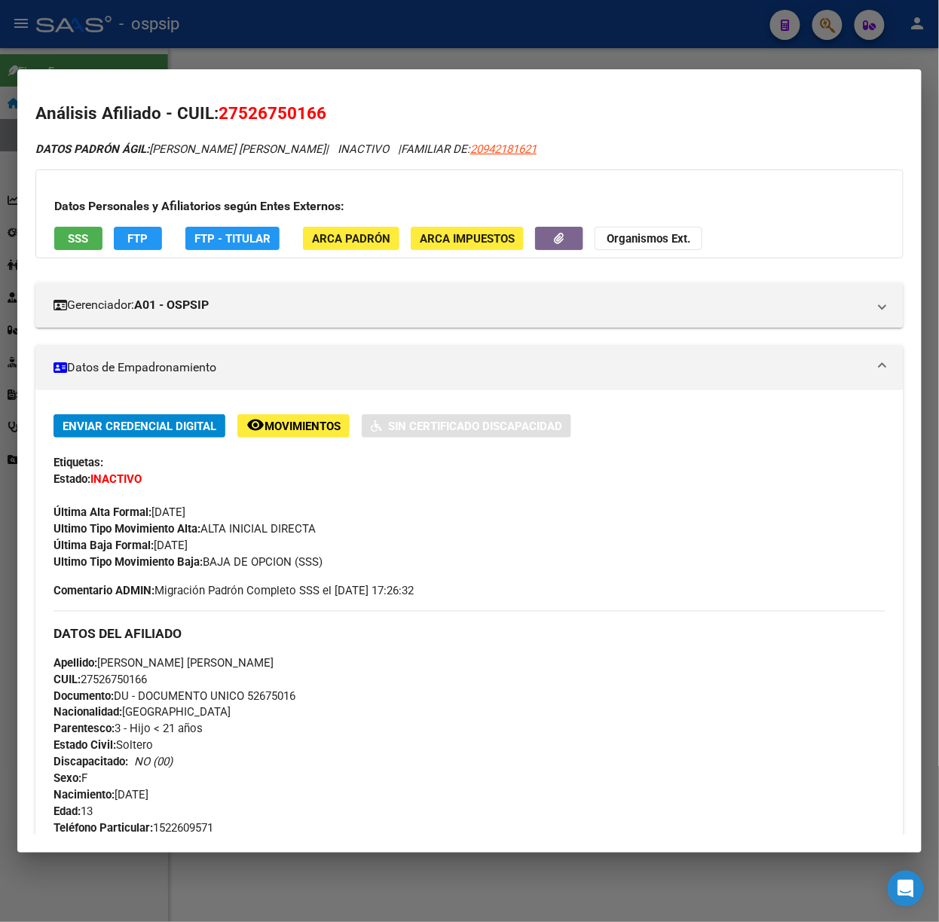
click at [296, 59] on div at bounding box center [469, 461] width 939 height 922
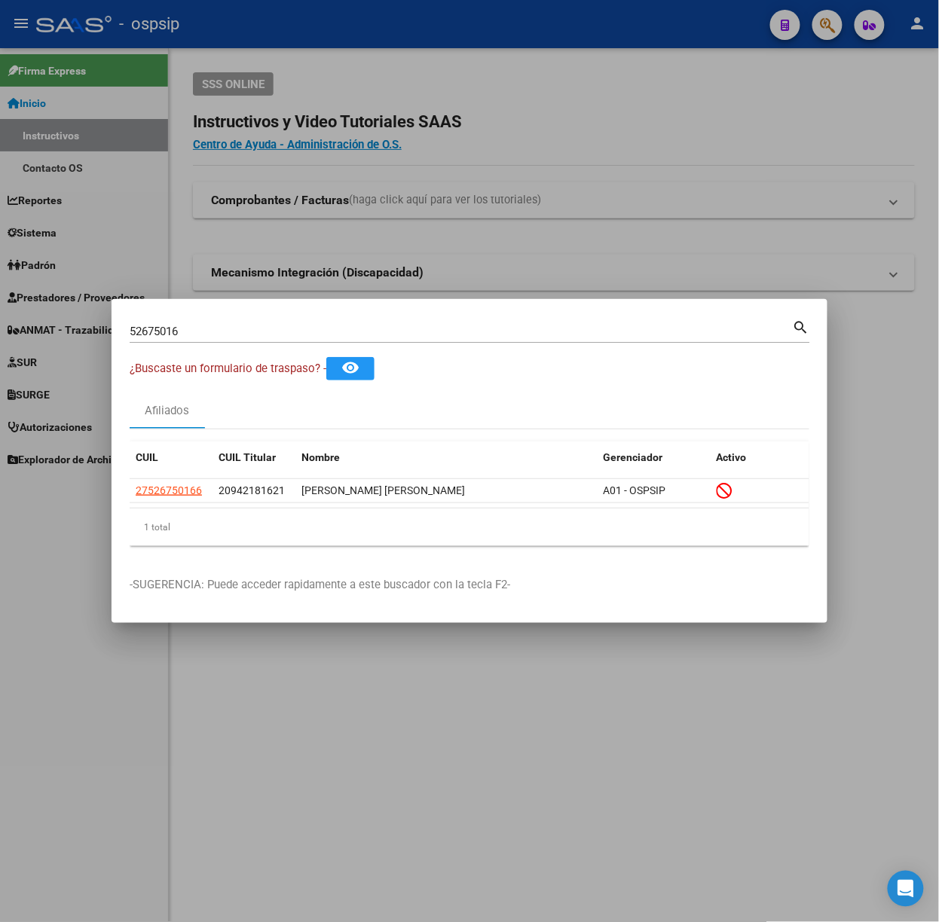
click at [298, 335] on input "52675016" at bounding box center [461, 332] width 663 height 14
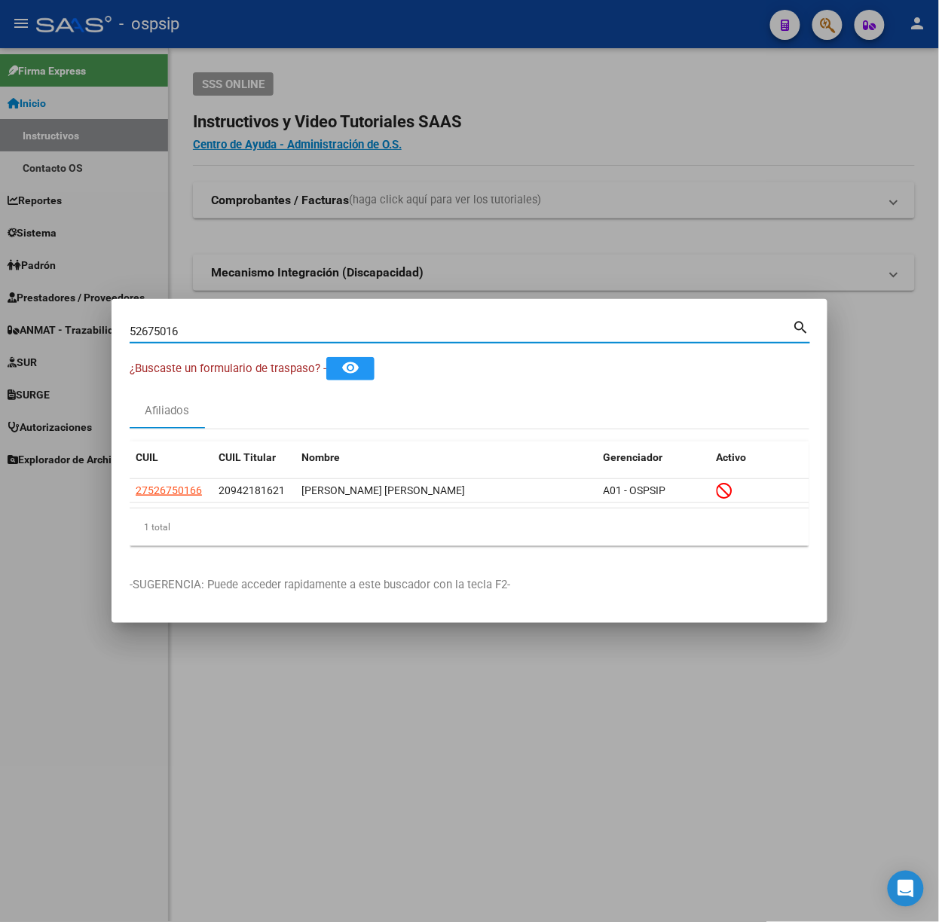
click at [298, 335] on input "52675016" at bounding box center [461, 332] width 663 height 14
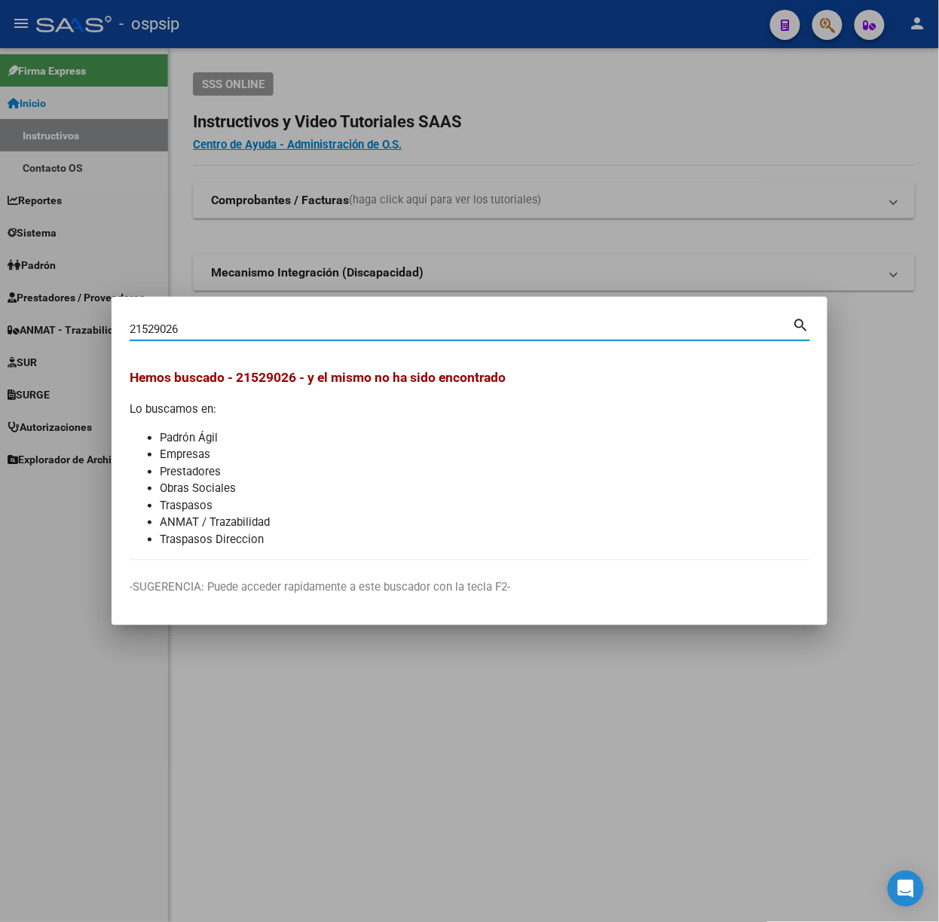
type input "21529026"
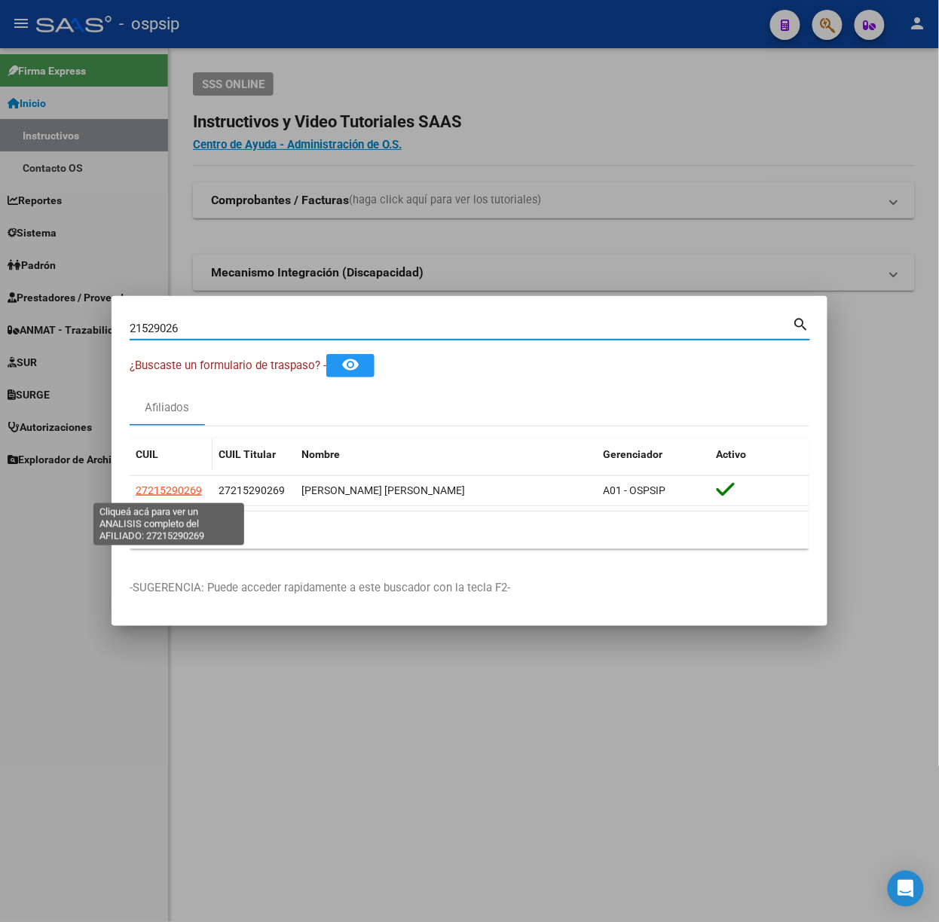
click at [176, 490] on span "27215290269" at bounding box center [169, 490] width 66 height 12
type textarea "27215290269"
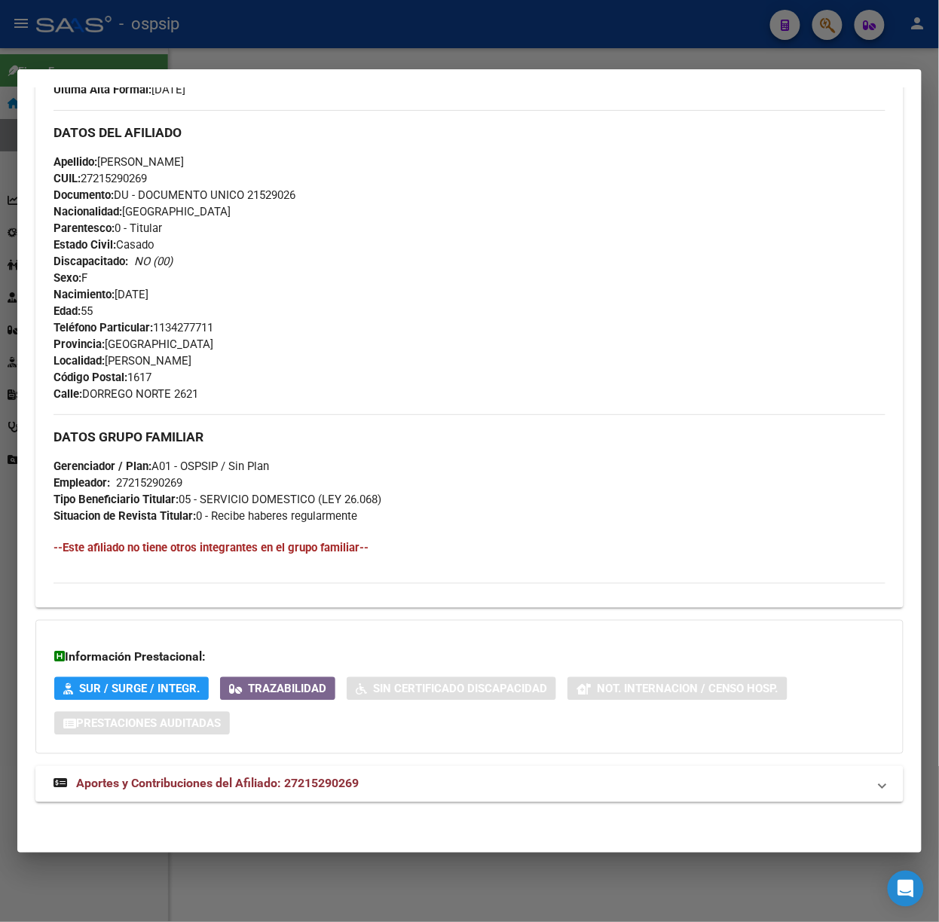
scroll to position [426, 0]
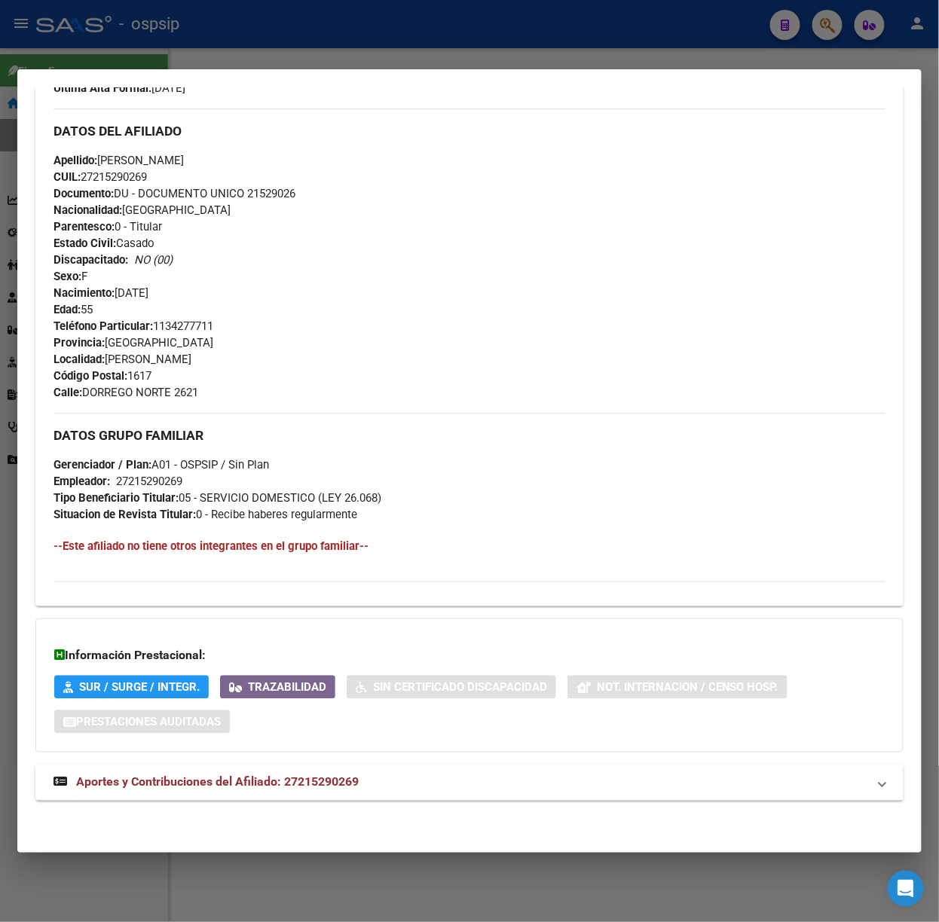
click at [318, 758] on div "DATOS PADRÓN ÁGIL: [PERSON_NAME] [PERSON_NAME] | ACTIVO | AFILIADO TITULAR Dato…" at bounding box center [469, 267] width 868 height 1101
click at [326, 781] on span "Aportes y Contribuciones del Afiliado: 27215290269" at bounding box center [217, 782] width 282 height 14
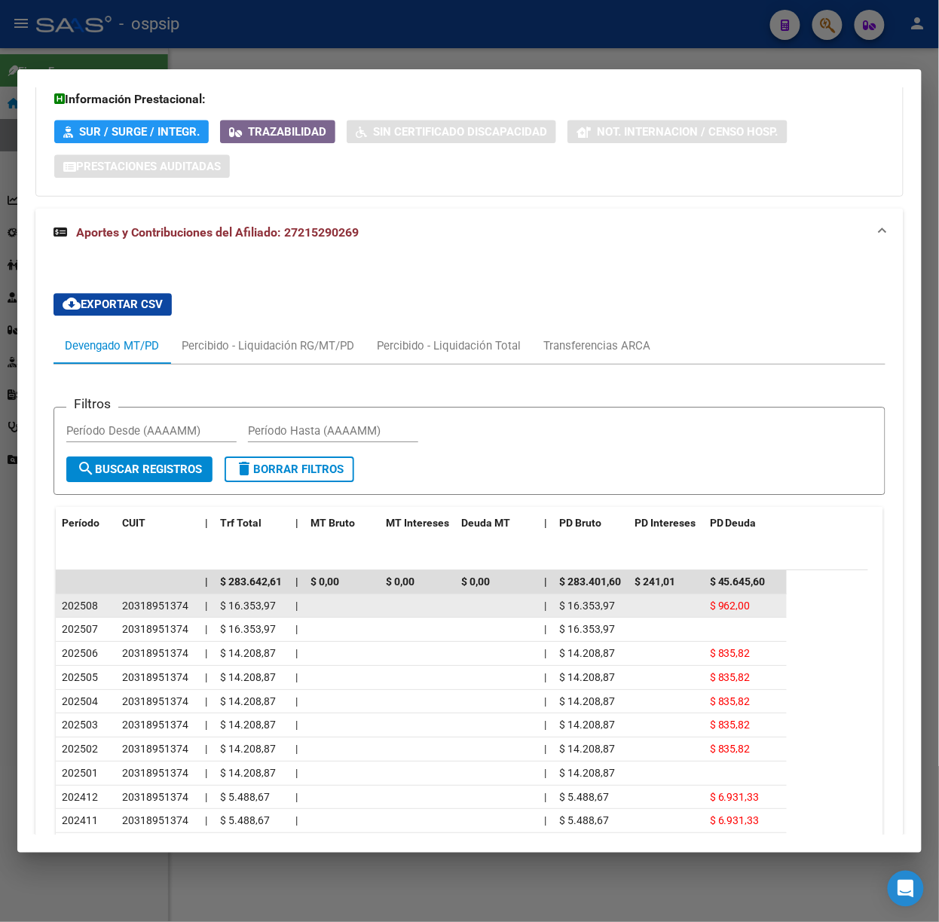
scroll to position [1097, 0]
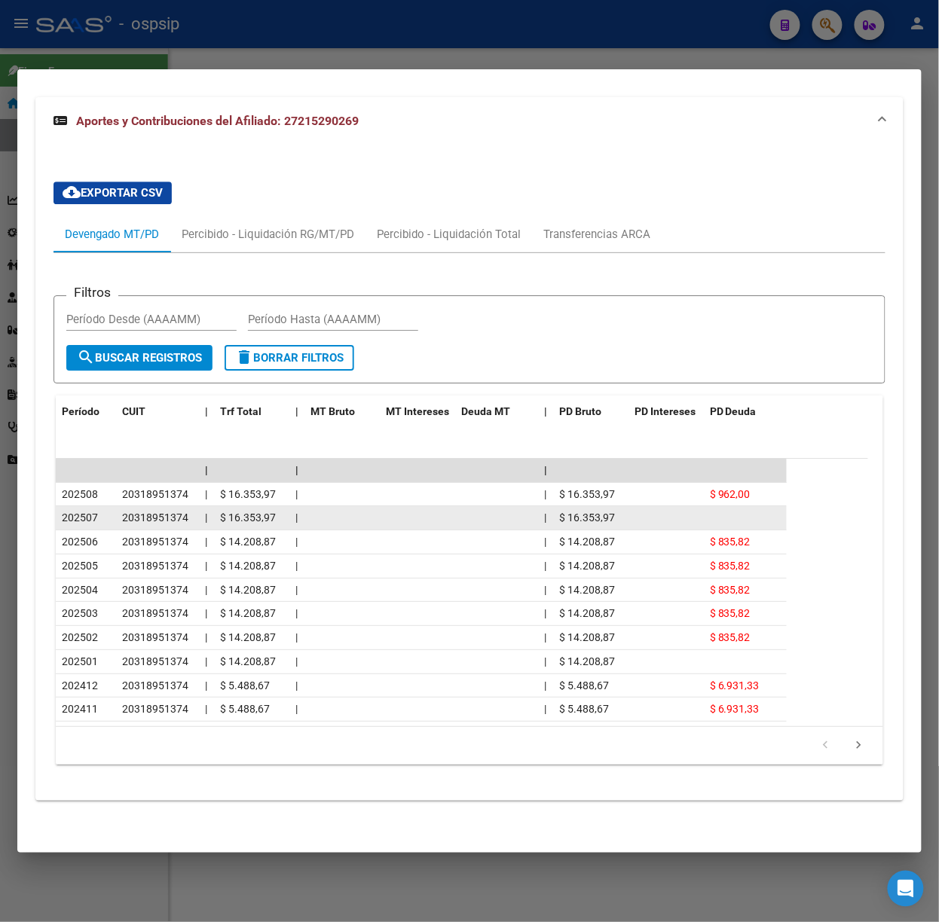
drag, startPoint x: 54, startPoint y: 479, endPoint x: 184, endPoint y: 506, distance: 132.4
click at [116, 492] on div "Filtros Período Desde (AAAAMM) Período Hasta (AAAAMM) search Buscar Registros d…" at bounding box center [469, 517] width 832 height 493
drag, startPoint x: 60, startPoint y: 509, endPoint x: 93, endPoint y: 512, distance: 33.3
click at [93, 512] on datatable-body-cell "202507" at bounding box center [86, 517] width 60 height 23
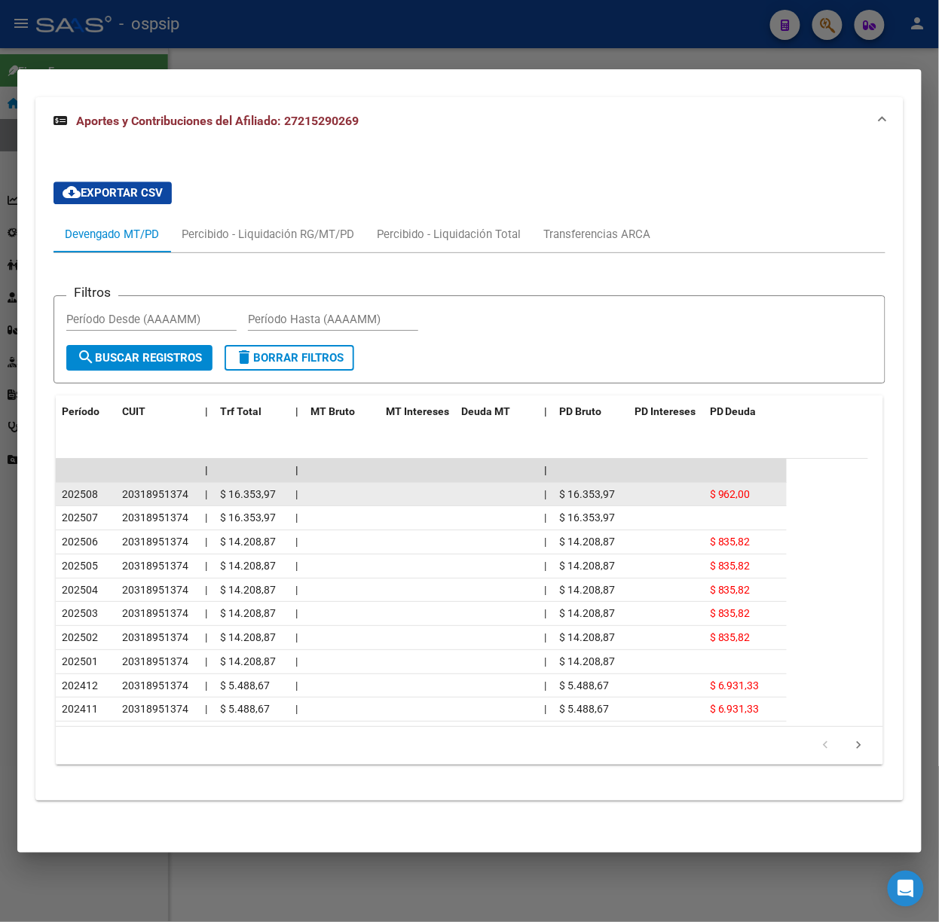
drag, startPoint x: 61, startPoint y: 490, endPoint x: 89, endPoint y: 494, distance: 28.2
click at [89, 494] on span "202508" at bounding box center [80, 494] width 36 height 12
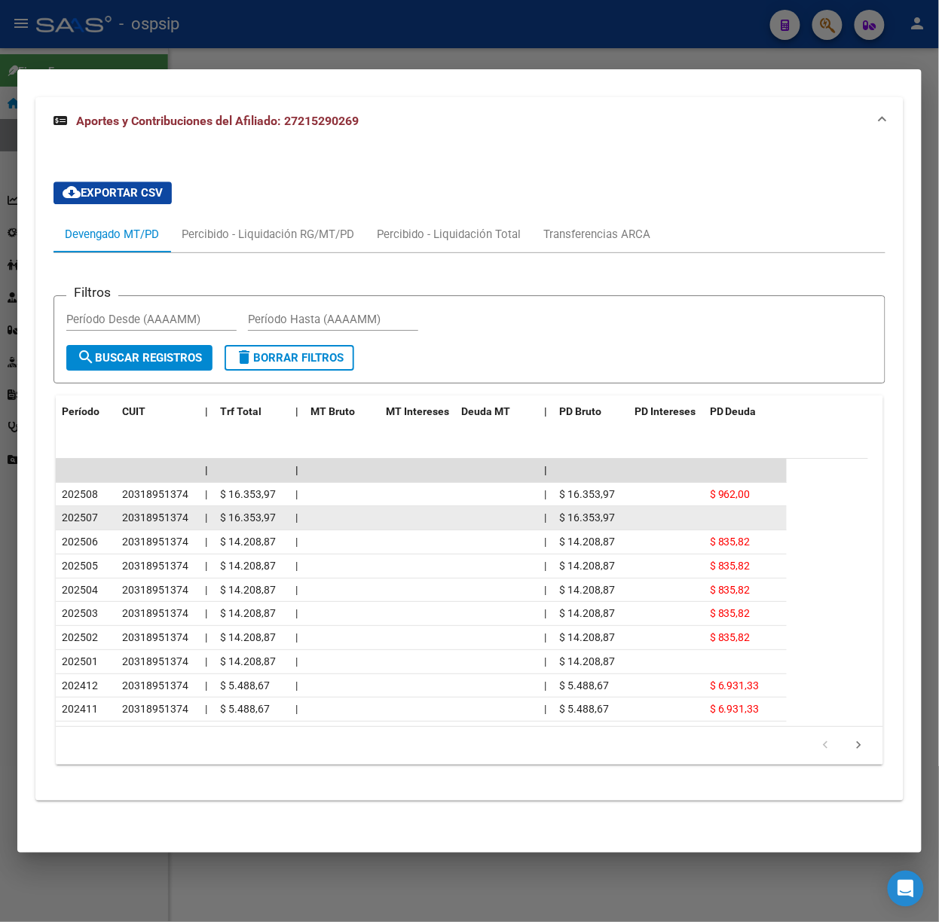
drag, startPoint x: 76, startPoint y: 516, endPoint x: 103, endPoint y: 516, distance: 27.1
click at [103, 516] on div "Filtros Período Desde (AAAAMM) Período Hasta (AAAAMM) search Buscar Registros d…" at bounding box center [469, 517] width 832 height 493
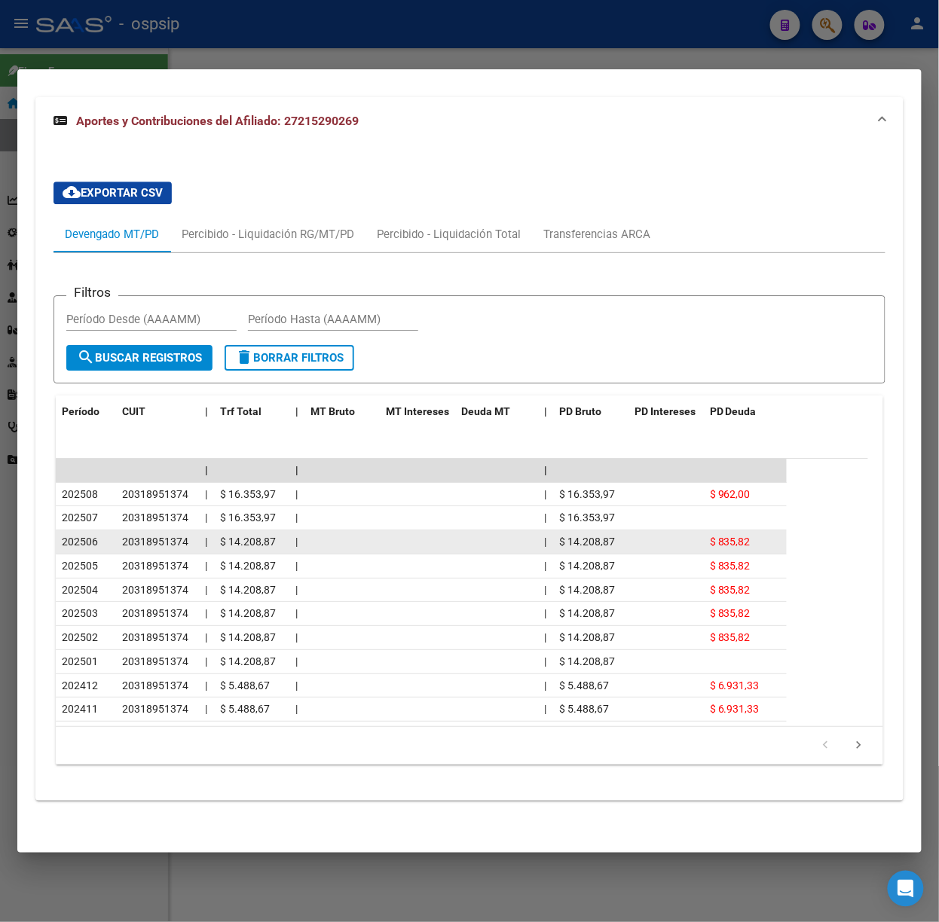
click at [107, 530] on datatable-body-cell "202506" at bounding box center [86, 541] width 60 height 23
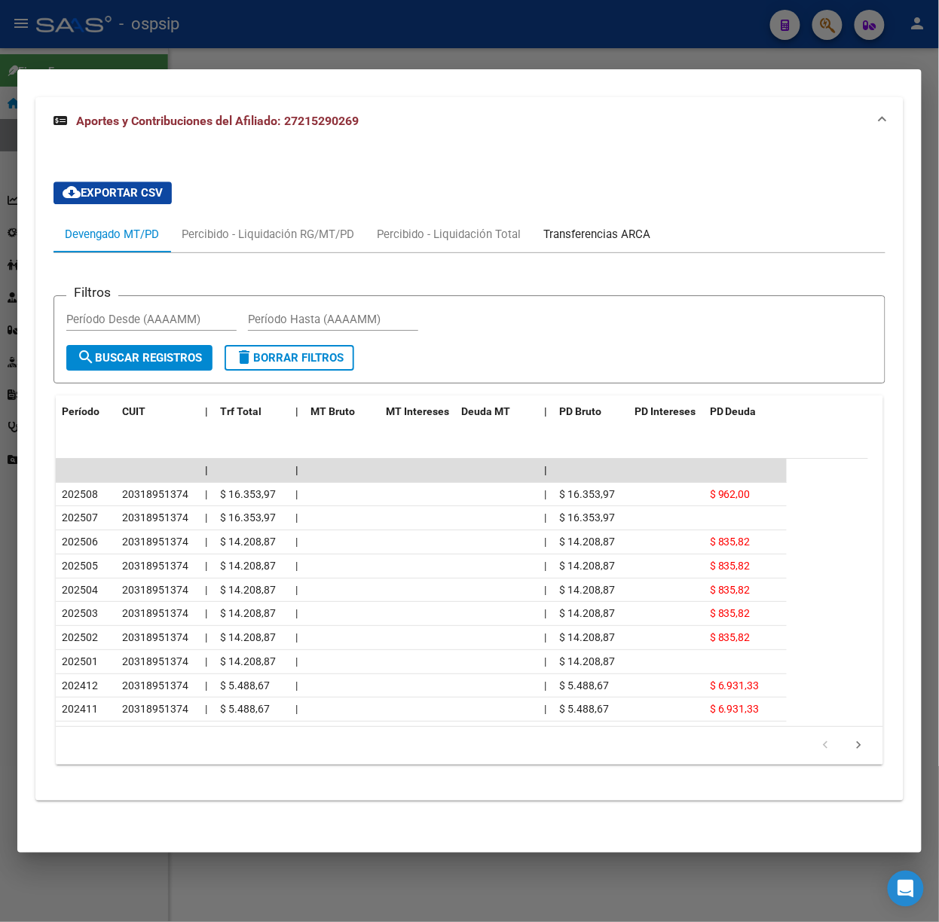
click at [582, 240] on div "Transferencias ARCA" at bounding box center [597, 234] width 130 height 36
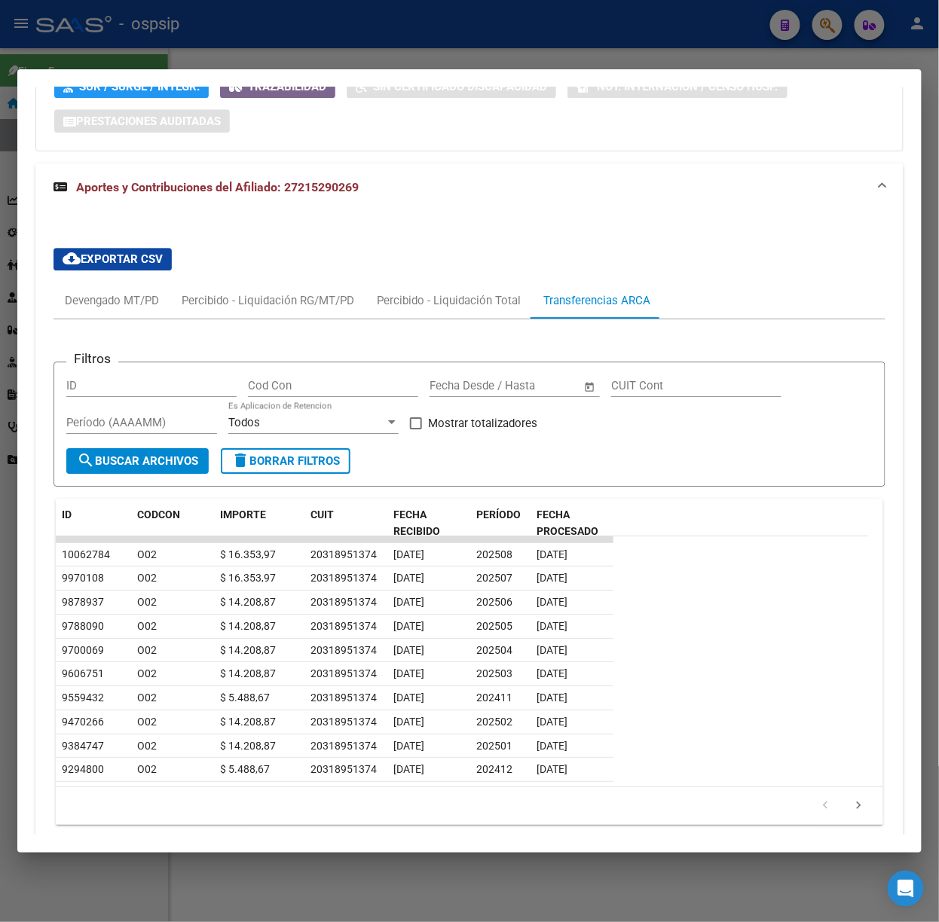
scroll to position [990, 0]
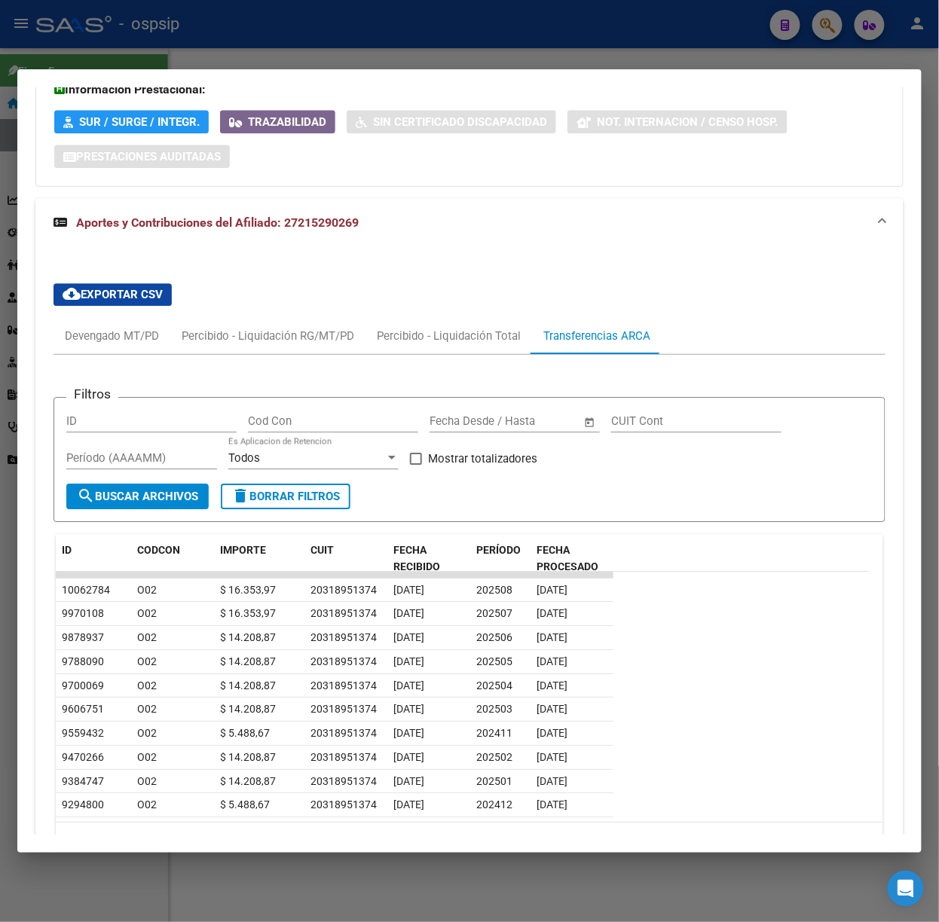
click at [124, 356] on div "Filtros ID Cod Con Fecha inicio – Fecha fin Fecha Desde / Hasta CUIT Cont Perío…" at bounding box center [469, 614] width 832 height 518
click at [113, 354] on div "Devengado MT/PD" at bounding box center [111, 336] width 117 height 36
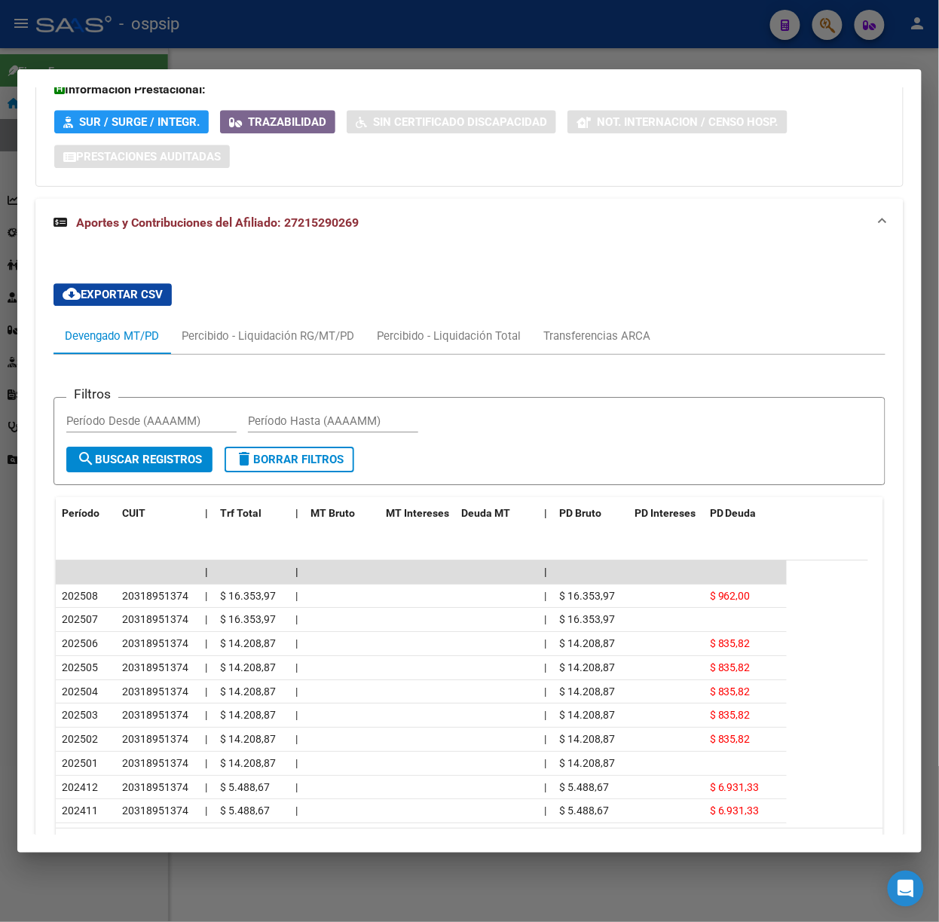
click at [319, 4] on div at bounding box center [469, 461] width 939 height 922
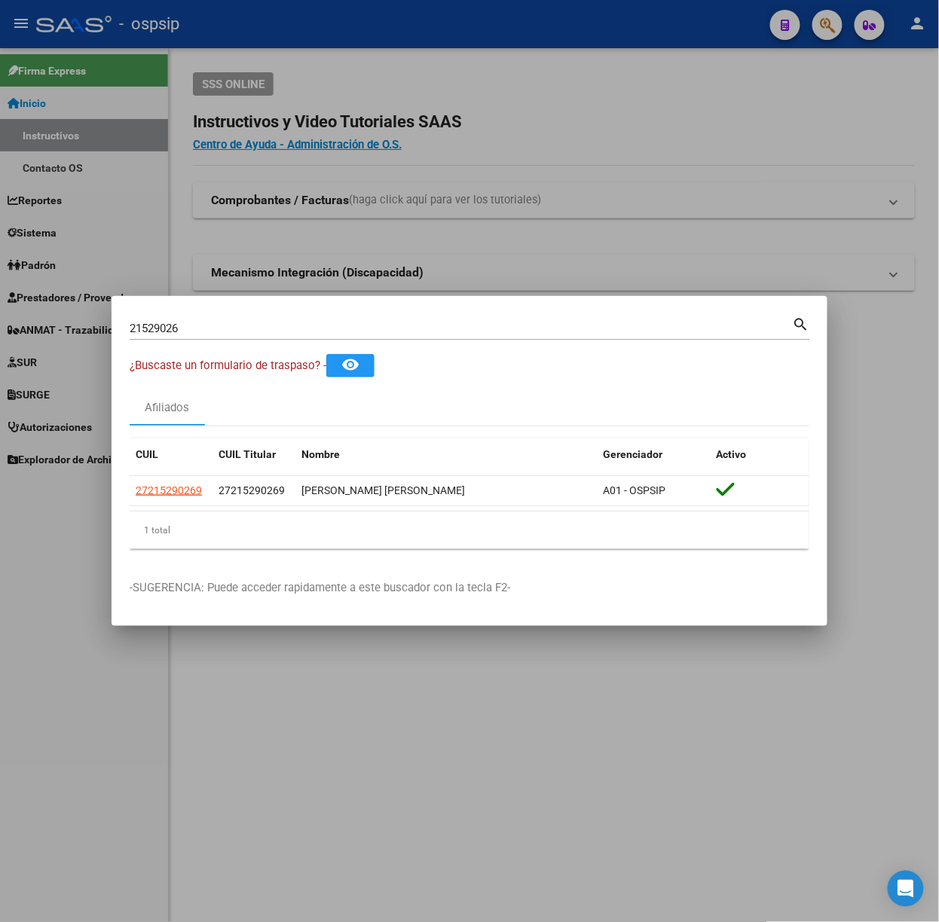
click at [306, 323] on input "21529026" at bounding box center [461, 329] width 663 height 14
type input "48694396"
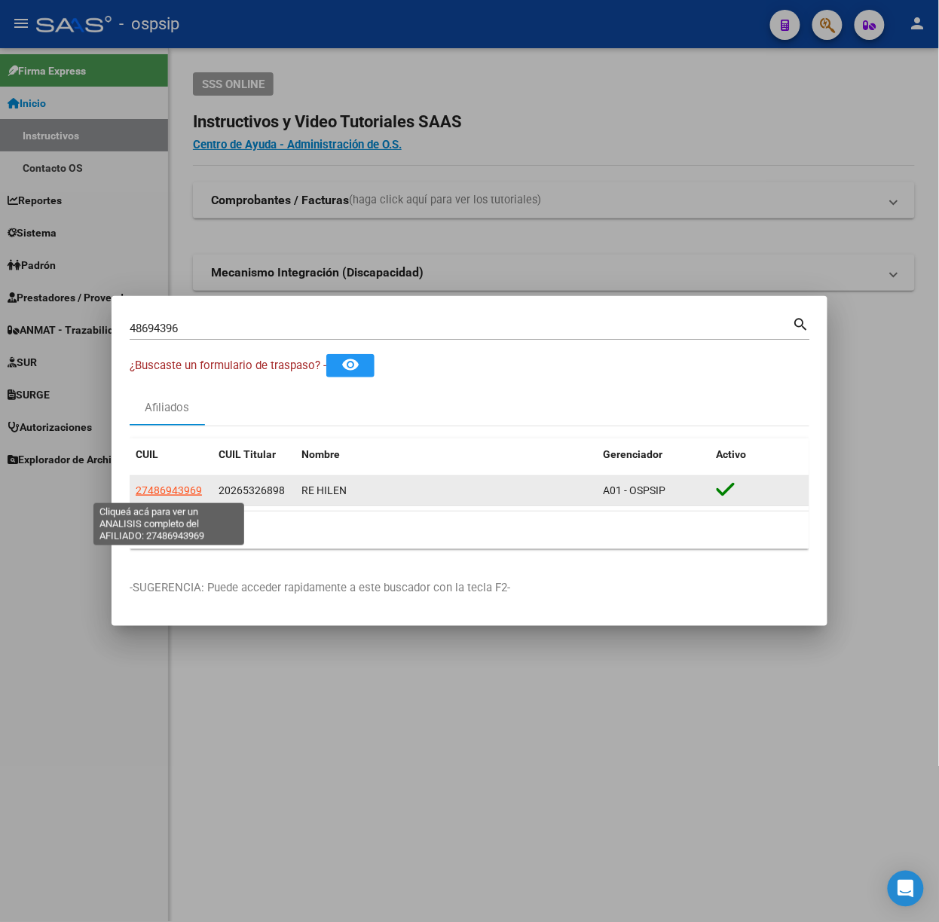
click at [169, 494] on span "27486943969" at bounding box center [169, 490] width 66 height 12
type textarea "27486943969"
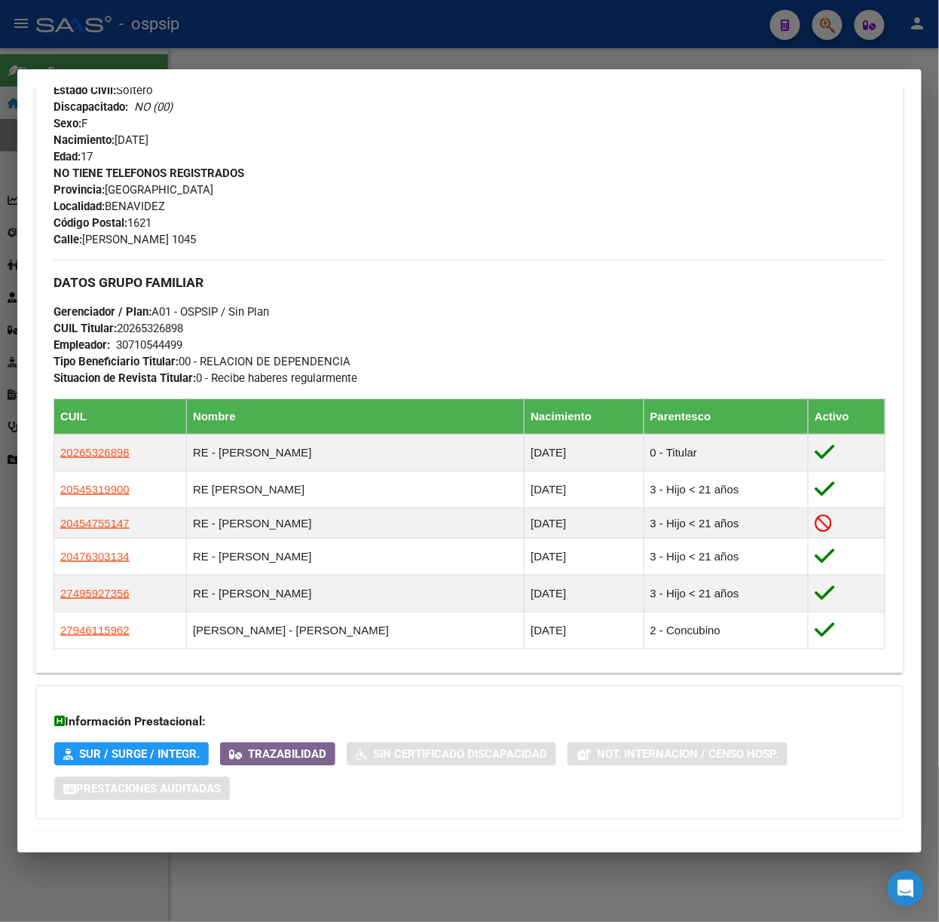
scroll to position [682, 0]
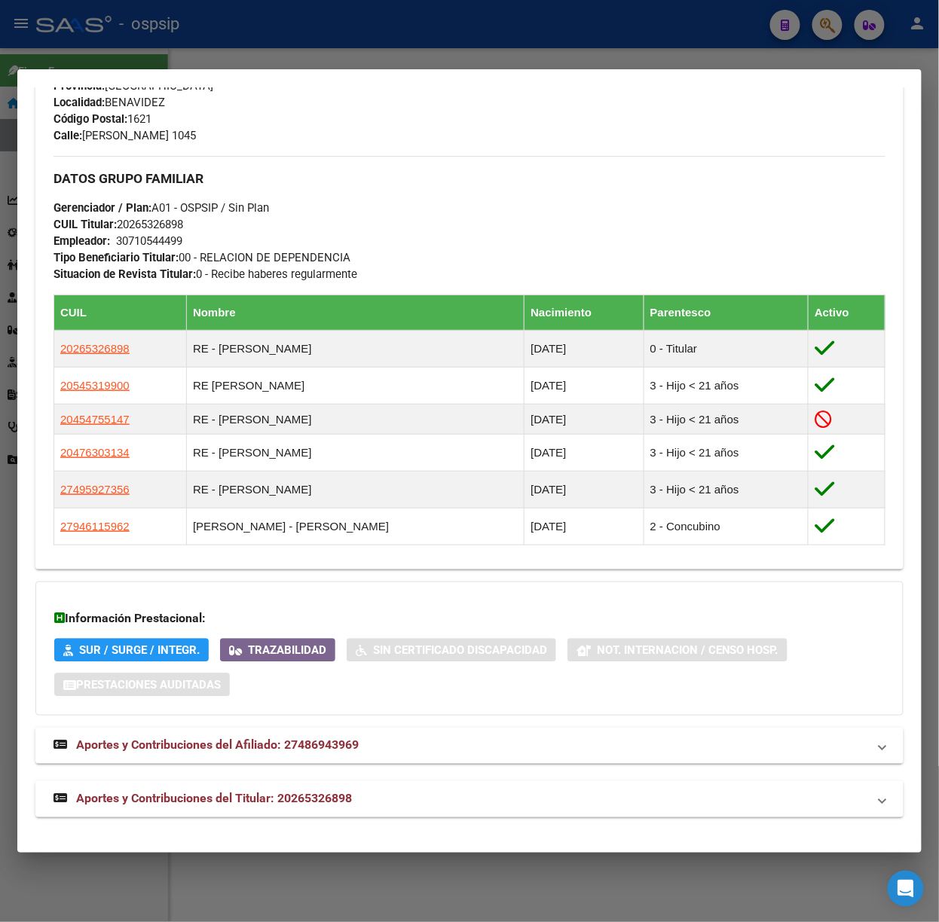
click at [315, 806] on span "Aportes y Contribuciones del Titular: 20265326898" at bounding box center [214, 799] width 276 height 14
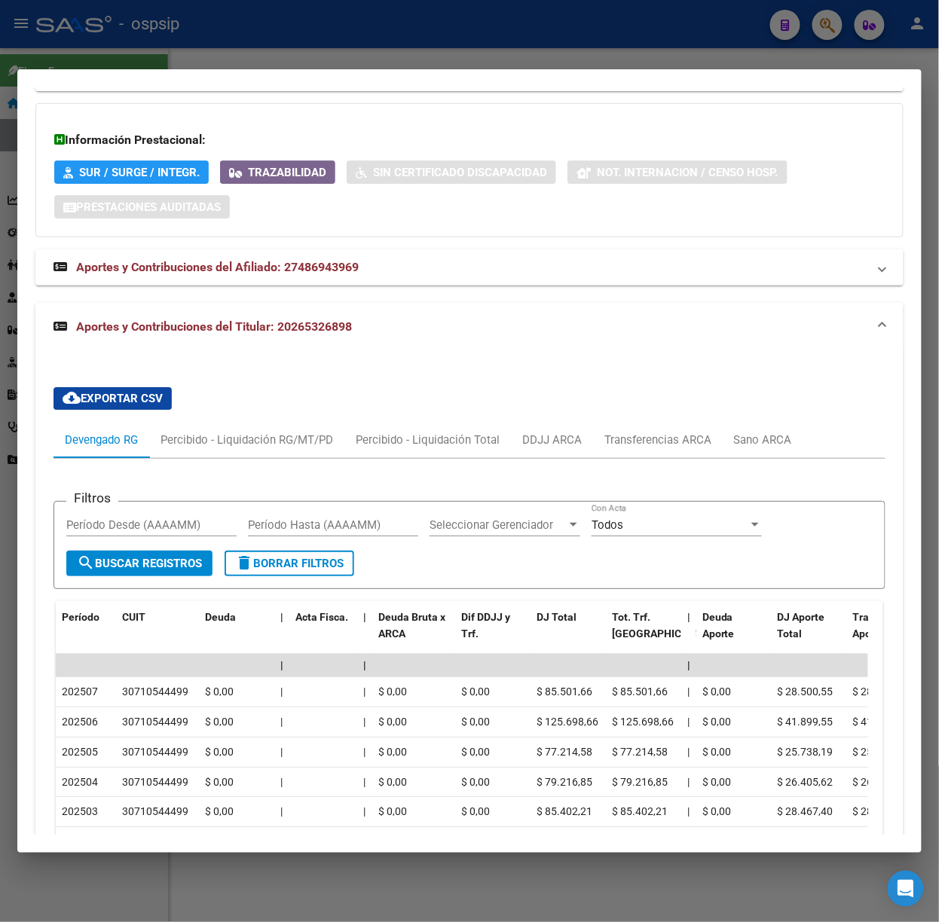
scroll to position [1269, 0]
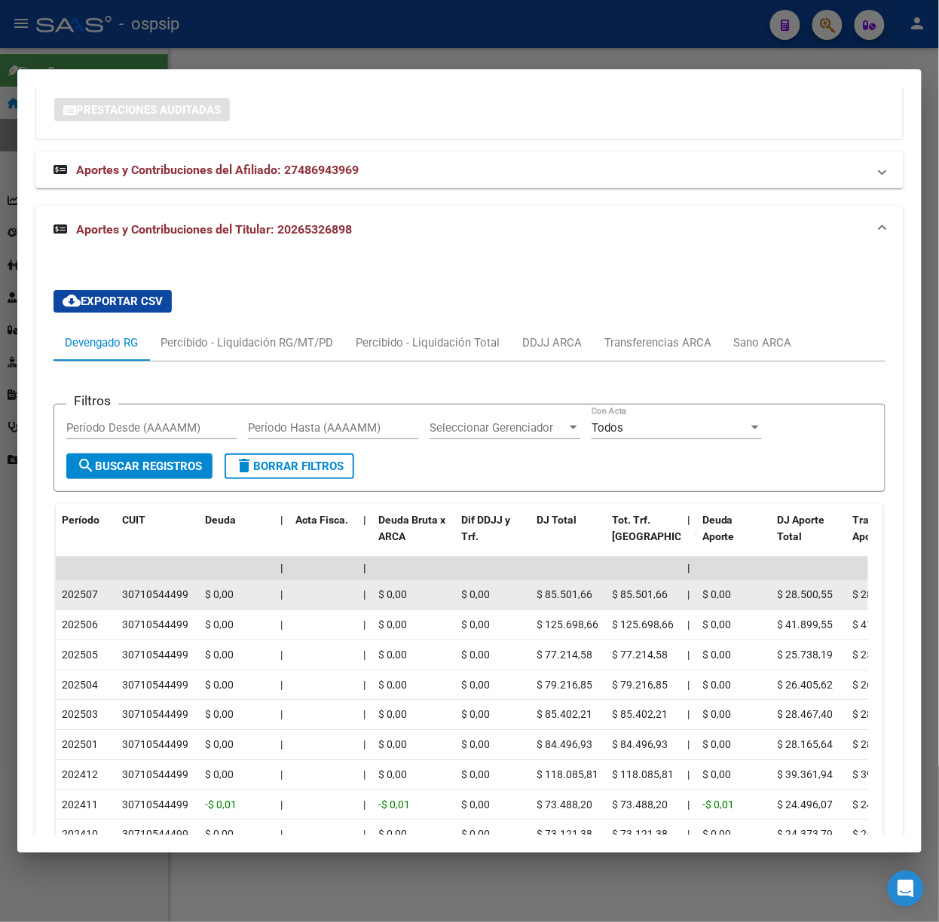
drag, startPoint x: 70, startPoint y: 595, endPoint x: 94, endPoint y: 594, distance: 24.1
click at [94, 594] on datatable-body-cell "202507" at bounding box center [86, 594] width 60 height 29
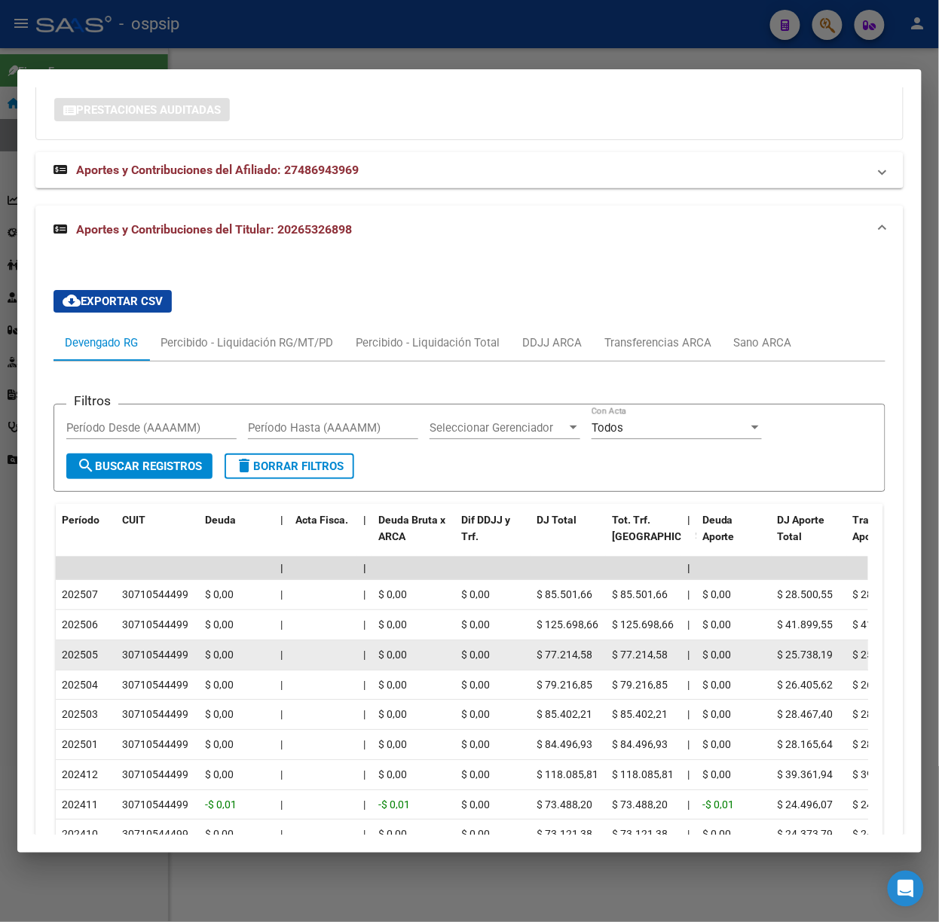
click at [287, 670] on datatable-body-cell "|" at bounding box center [281, 654] width 15 height 29
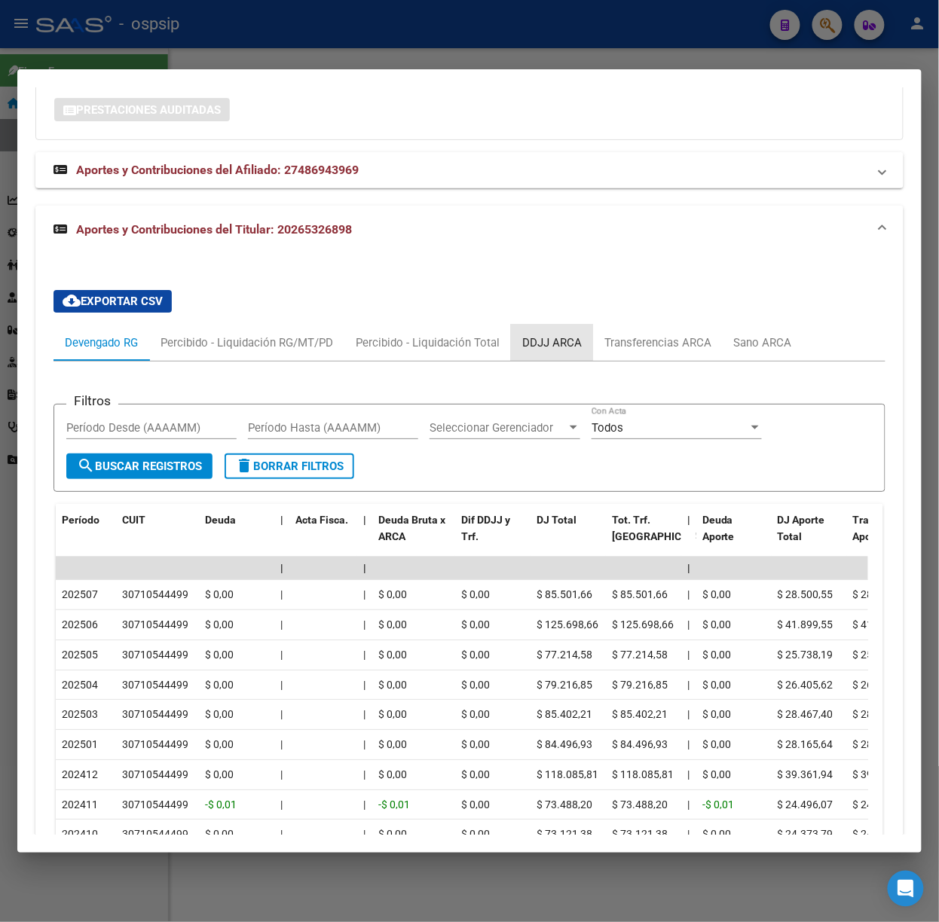
click at [542, 342] on div "DDJJ ARCA" at bounding box center [552, 342] width 60 height 17
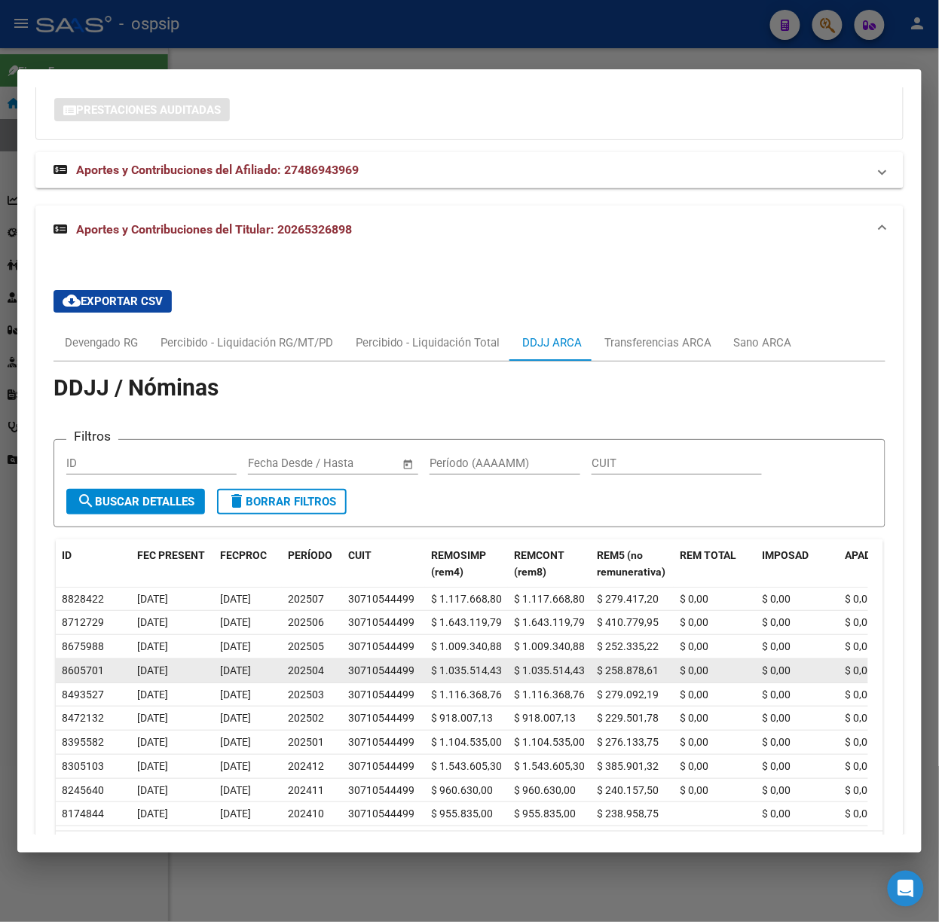
scroll to position [1370, 0]
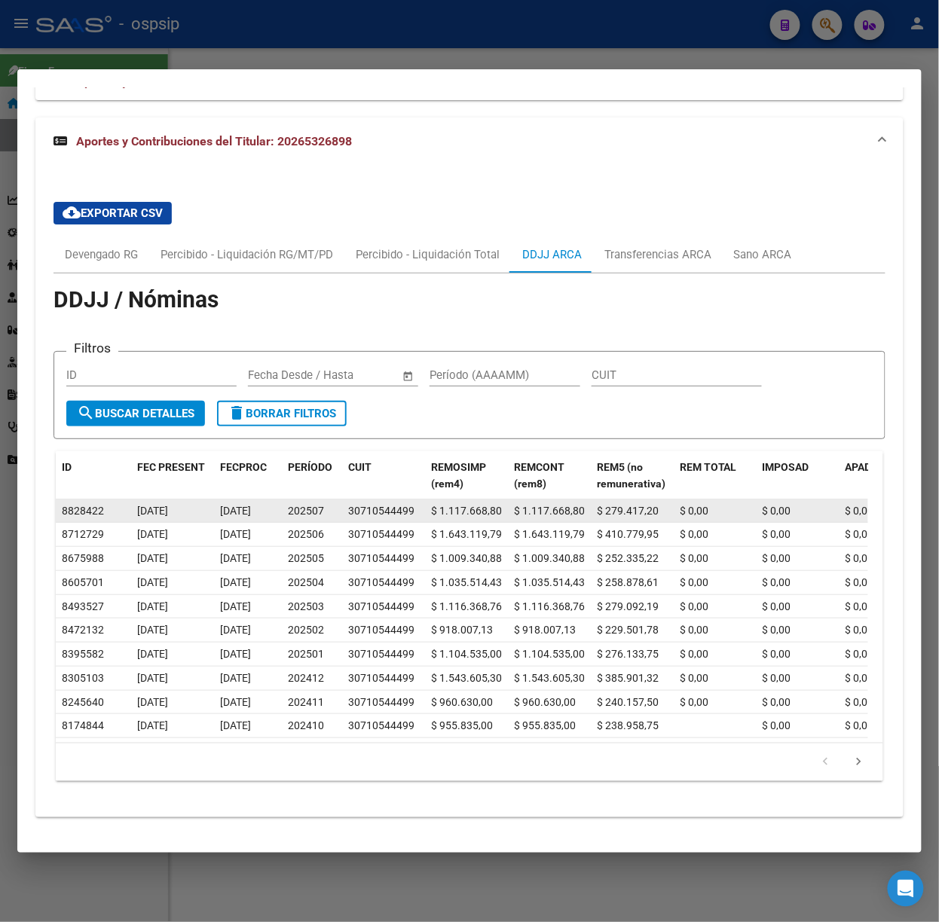
drag, startPoint x: 281, startPoint y: 494, endPoint x: 328, endPoint y: 487, distance: 48.1
click at [328, 499] on datatable-body-cell "202507" at bounding box center [312, 510] width 60 height 23
drag, startPoint x: 248, startPoint y: 493, endPoint x: 279, endPoint y: 495, distance: 31.0
click at [279, 499] on datatable-body-cell "[DATE]" at bounding box center [248, 510] width 68 height 23
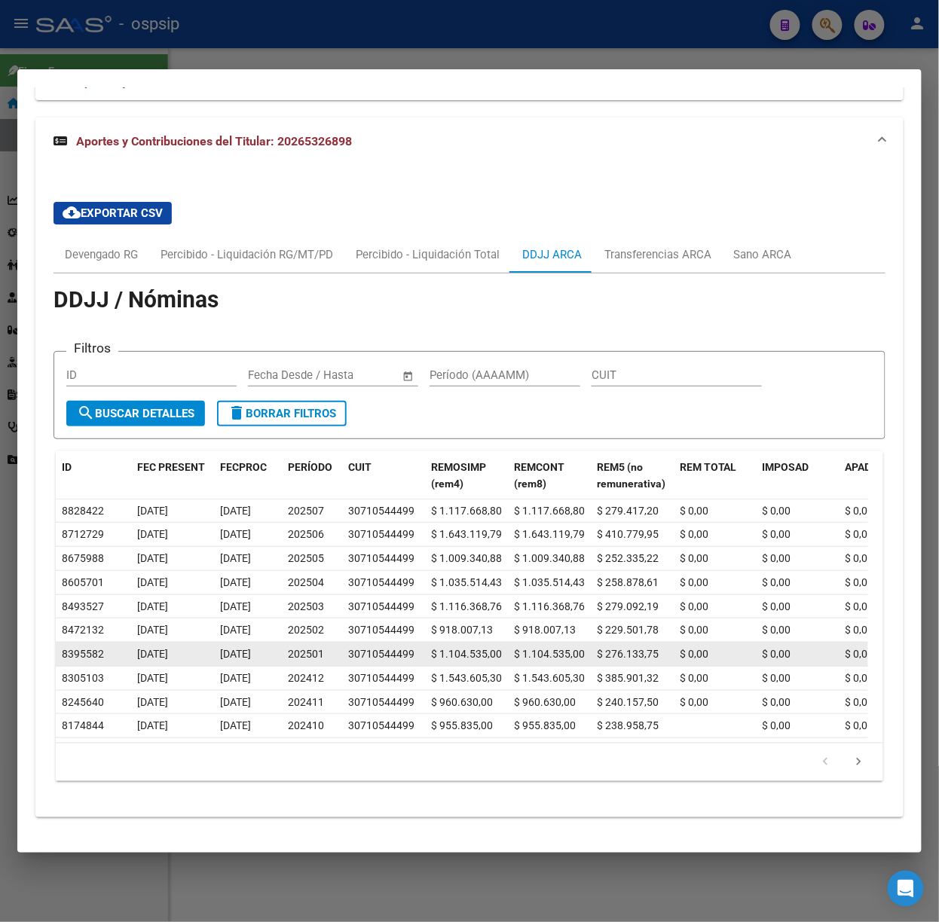
click at [295, 646] on div "202501" at bounding box center [312, 654] width 48 height 17
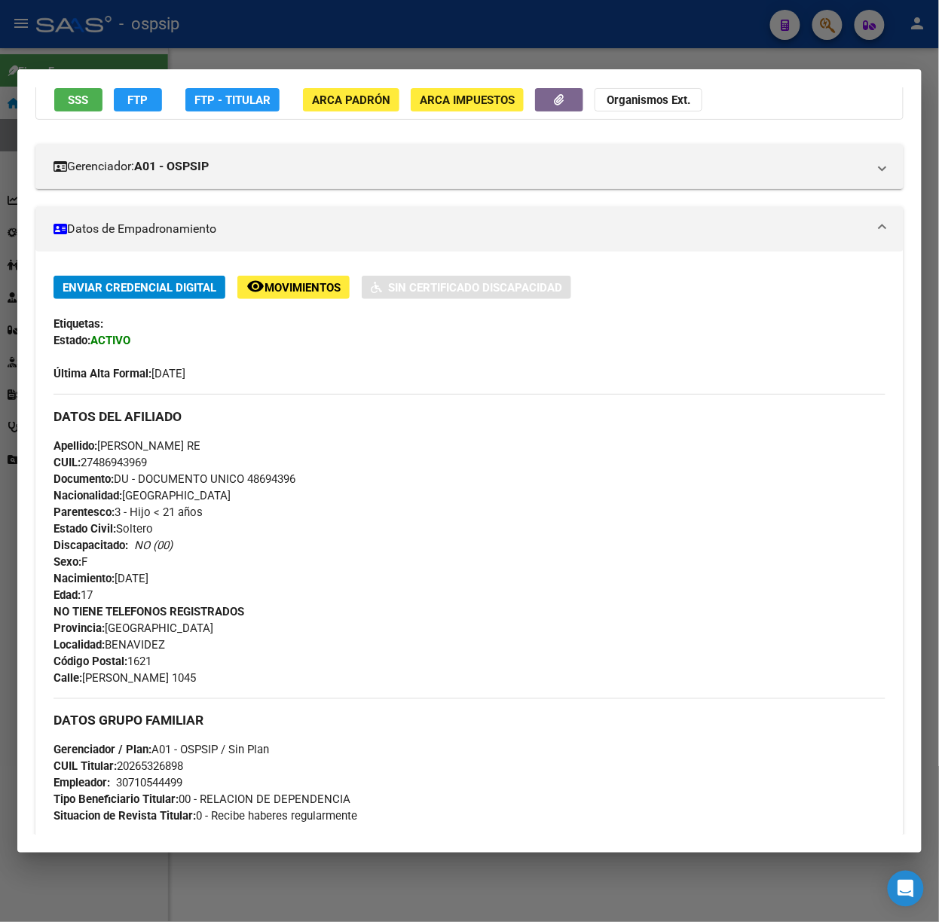
scroll to position [0, 0]
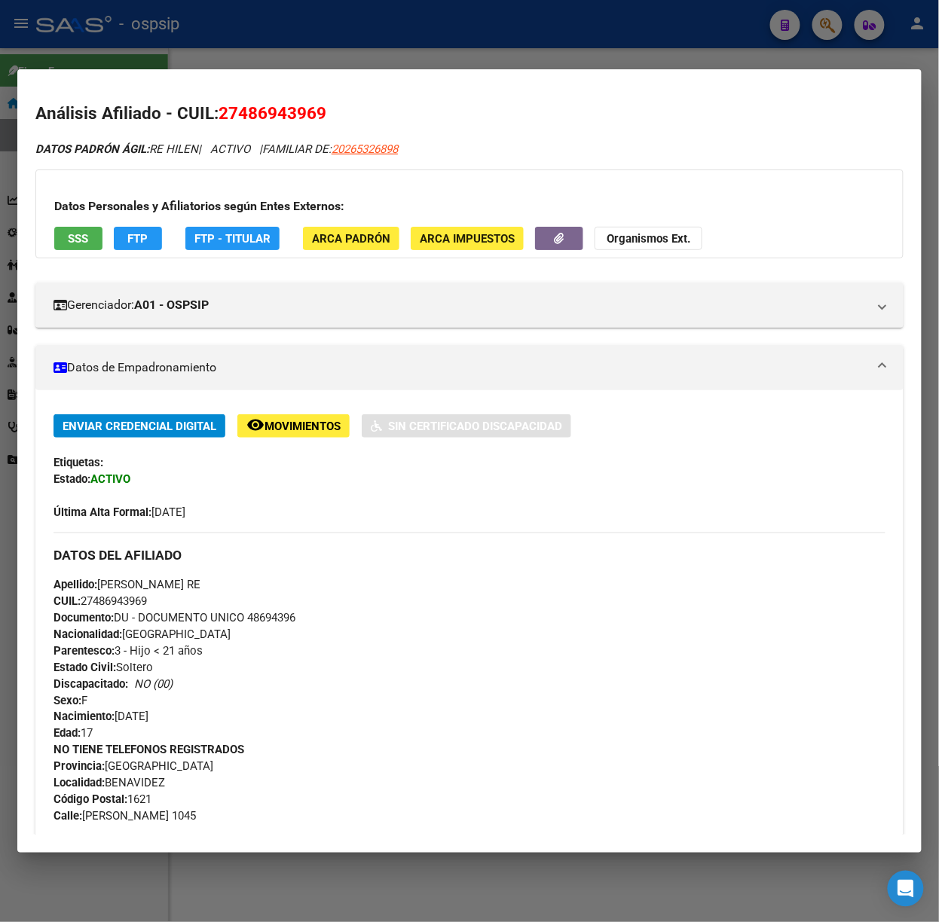
click at [318, 44] on div at bounding box center [469, 461] width 939 height 922
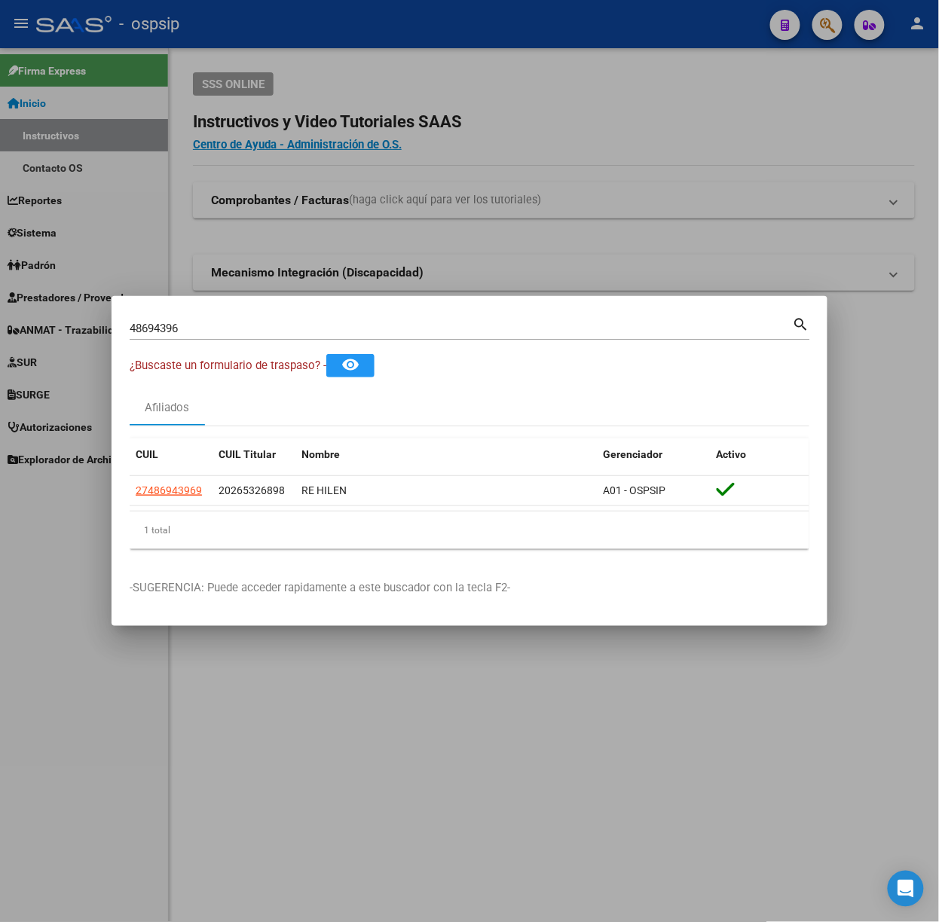
click at [298, 322] on input "48694396" at bounding box center [461, 329] width 663 height 14
type input "42279354"
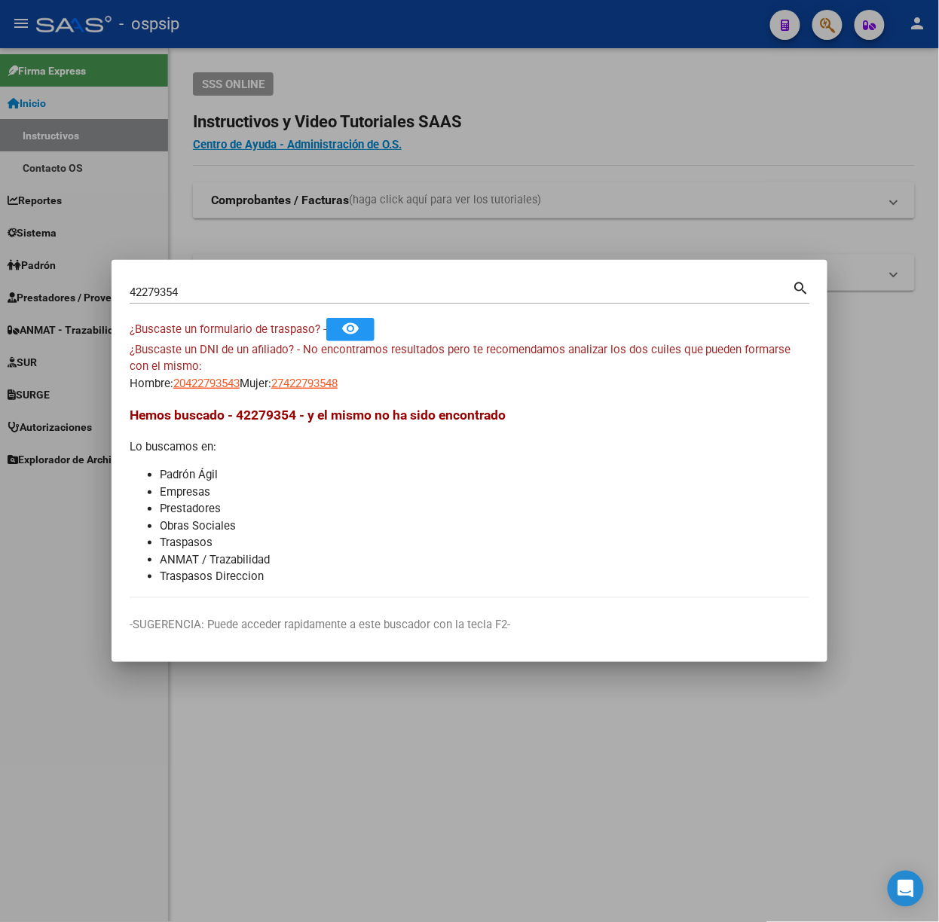
click at [227, 417] on span "Hemos buscado - 42279354 - y el mismo no ha sido encontrado" at bounding box center [318, 415] width 376 height 15
click at [226, 378] on span "20422793543" at bounding box center [206, 384] width 66 height 14
type textarea "20422793543"
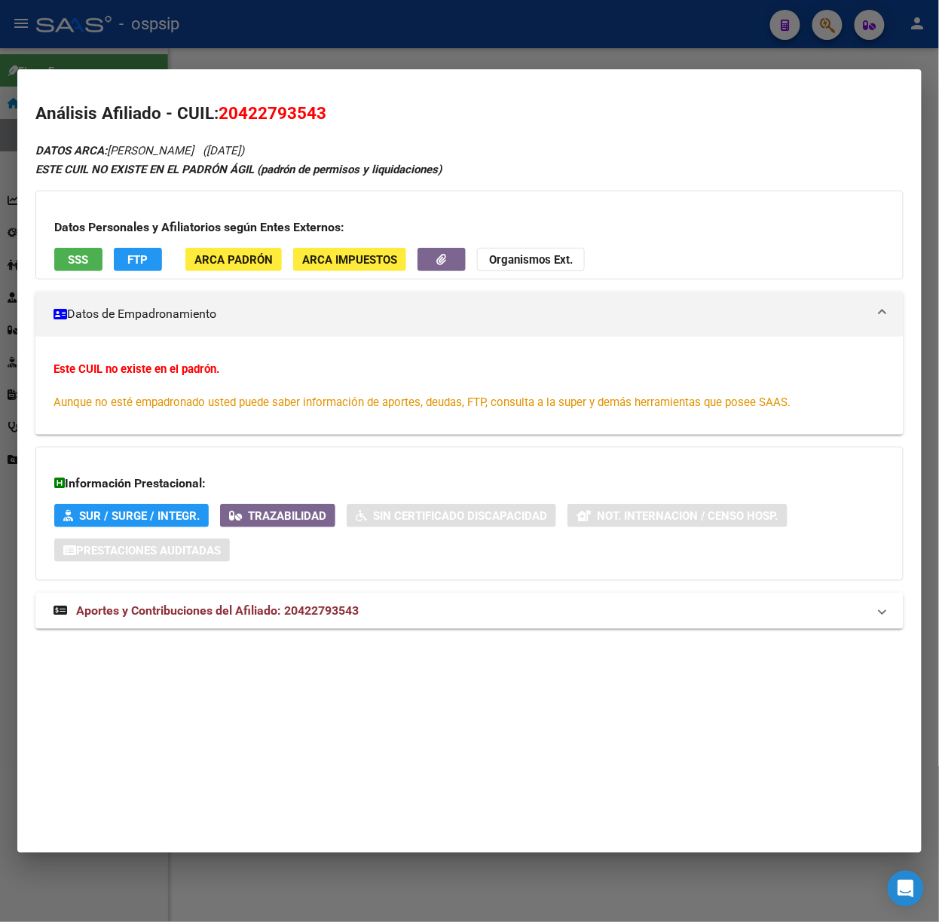
click at [293, 631] on div "DATOS ARCA: [PERSON_NAME] ([DATE]) ESTE CUIL NO EXISTE EN EL PADRÓN ÁGIL (padró…" at bounding box center [469, 393] width 868 height 505
click at [286, 597] on mat-expansion-panel-header "Aportes y Contribuciones del Afiliado: 20422793543" at bounding box center [469, 611] width 868 height 36
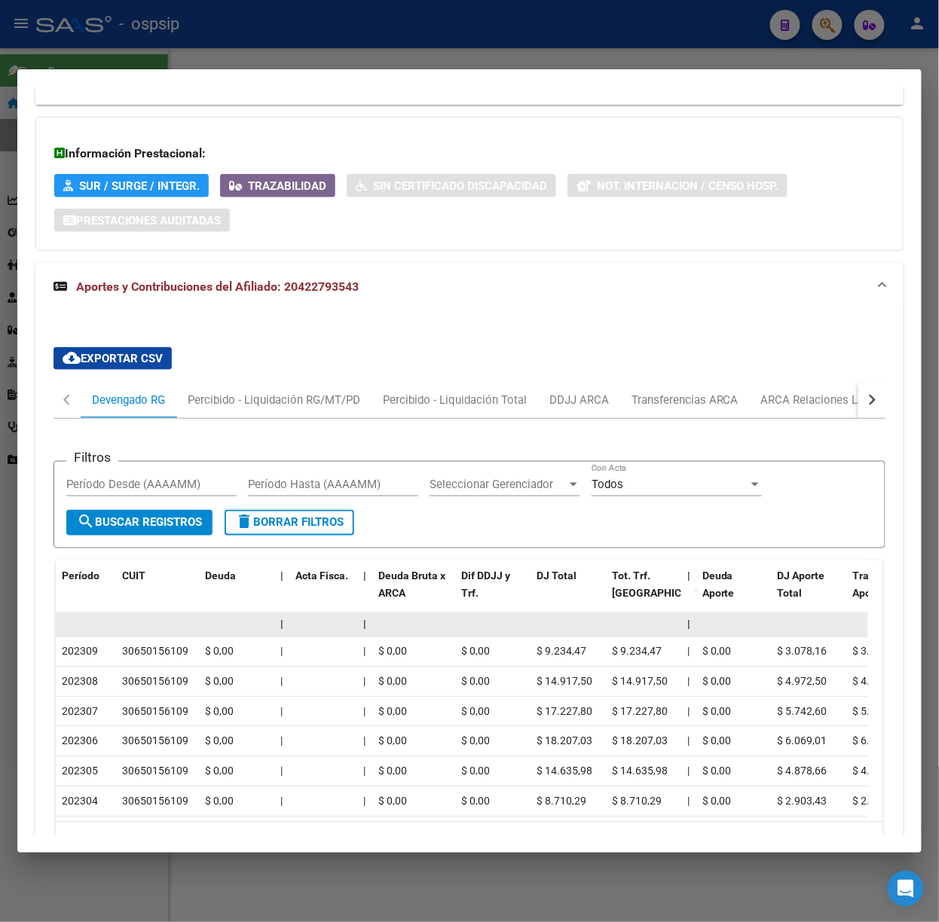
scroll to position [404, 0]
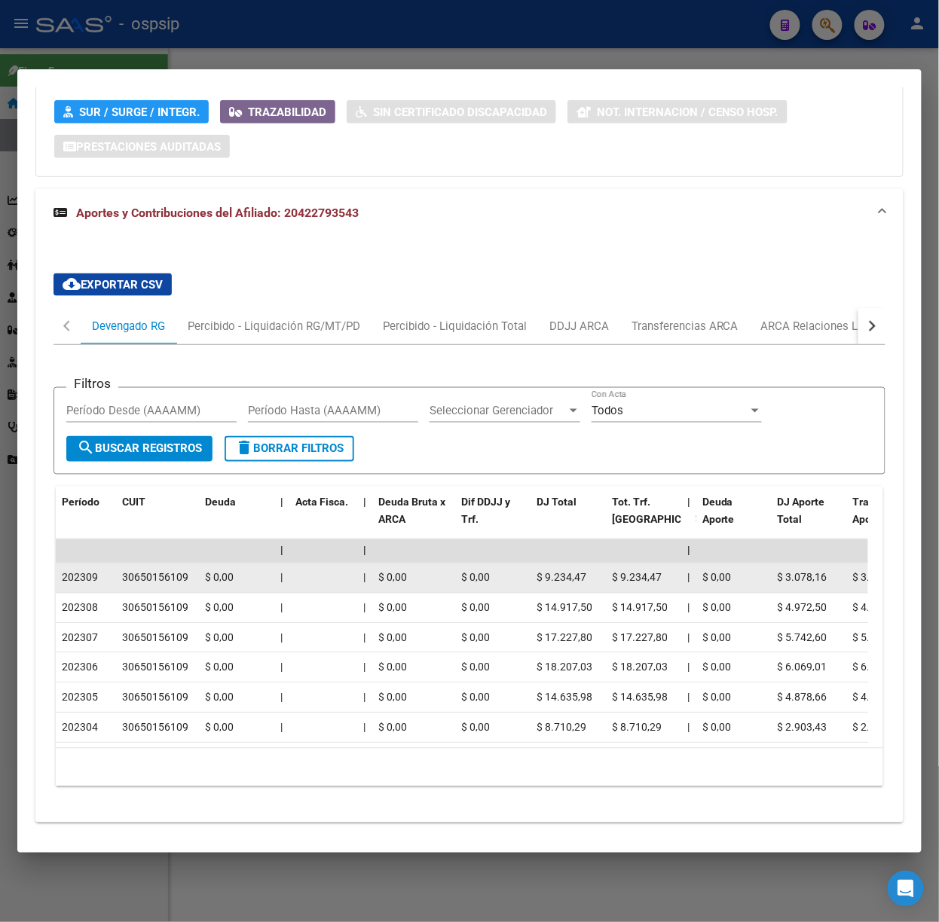
drag, startPoint x: 45, startPoint y: 562, endPoint x: 100, endPoint y: 565, distance: 55.1
click at [100, 565] on div "cloud_download Exportar CSV Devengado RG Percibido - Liquidación RG/MT/PD Perci…" at bounding box center [469, 535] width 868 height 549
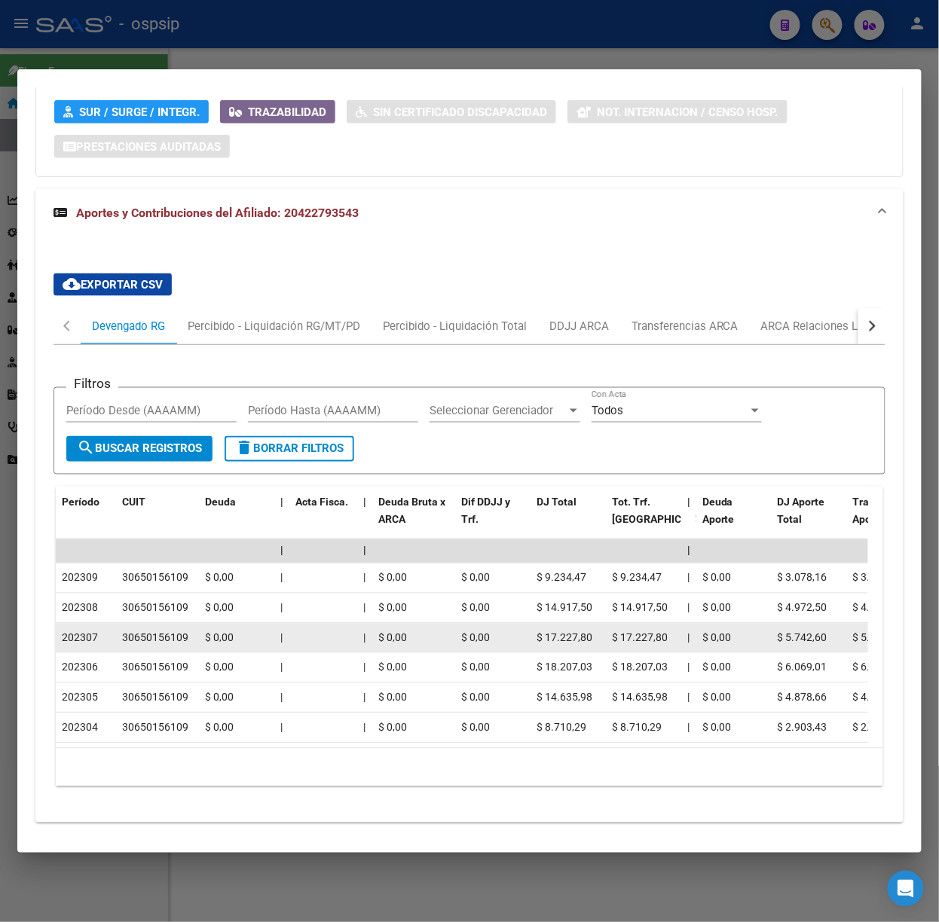
click at [193, 634] on div "30650156109" at bounding box center [157, 638] width 71 height 17
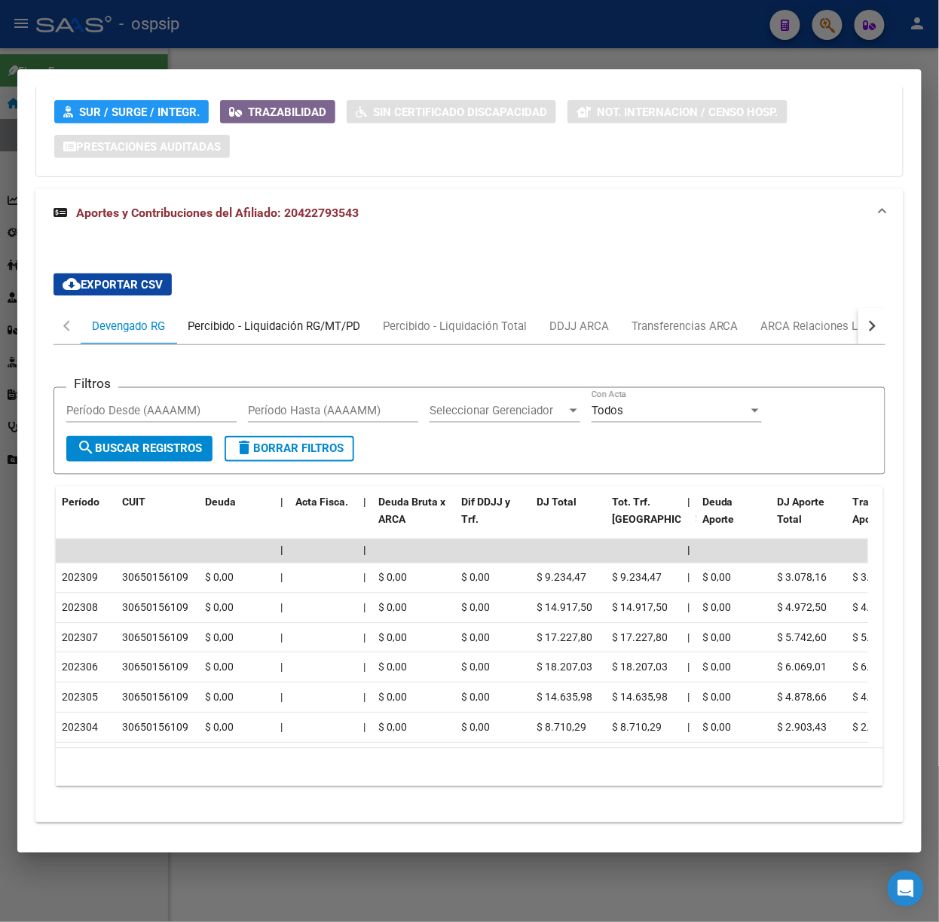
click at [293, 341] on div "Percibido - Liquidación RG/MT/PD" at bounding box center [273, 326] width 195 height 36
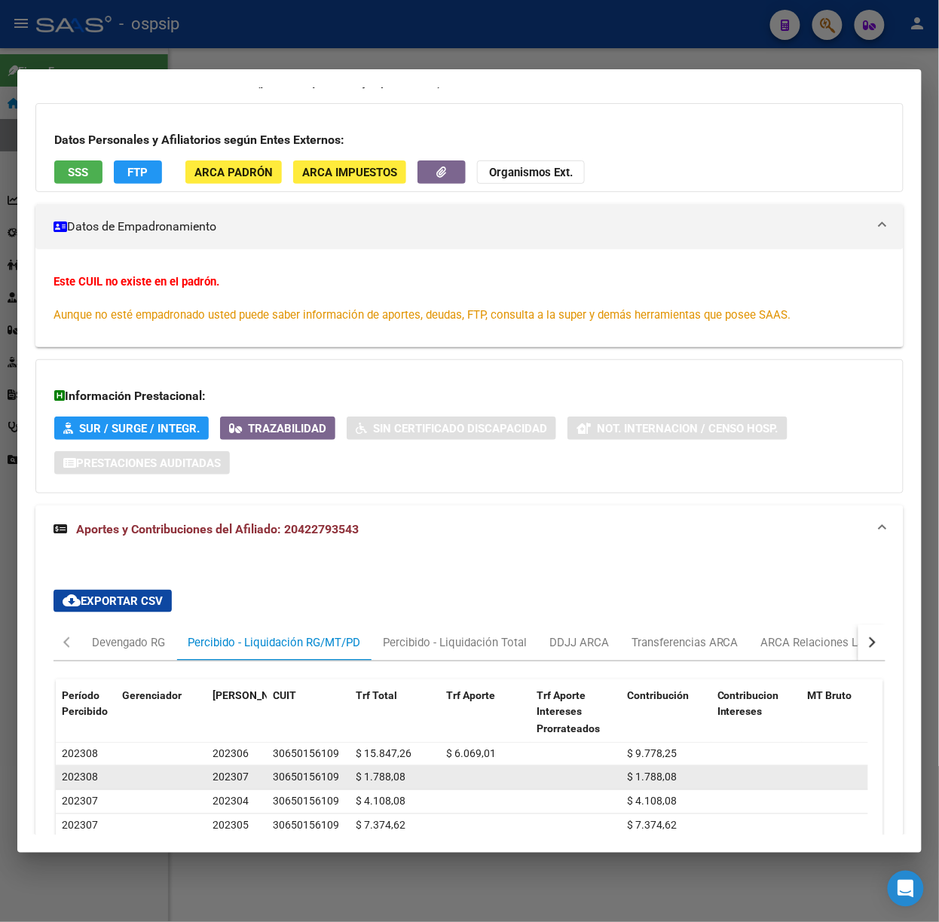
scroll to position [294, 0]
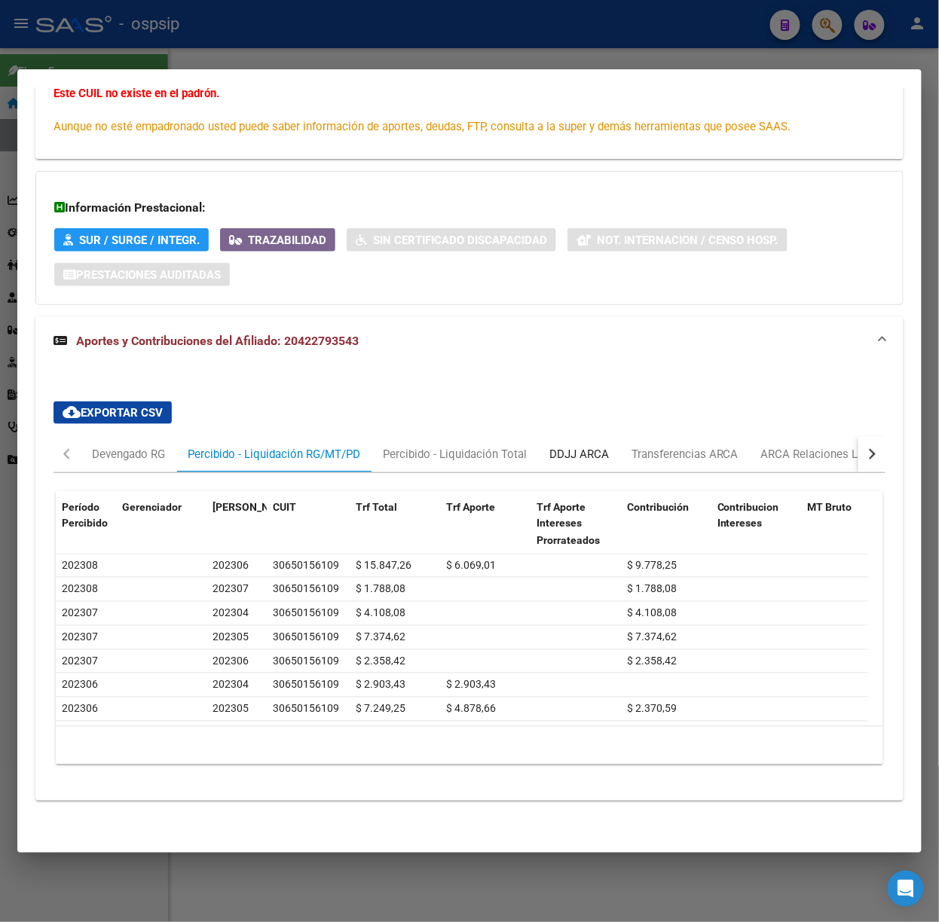
click at [580, 436] on div "DDJJ ARCA" at bounding box center [579, 454] width 82 height 36
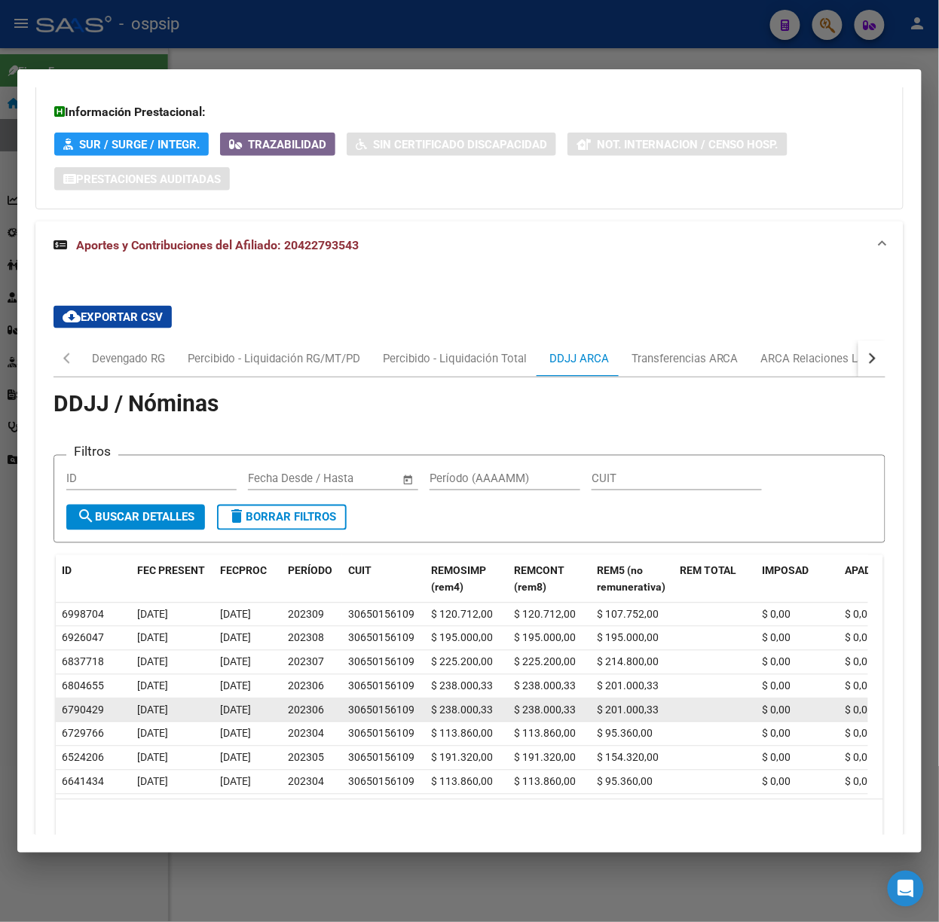
scroll to position [462, 0]
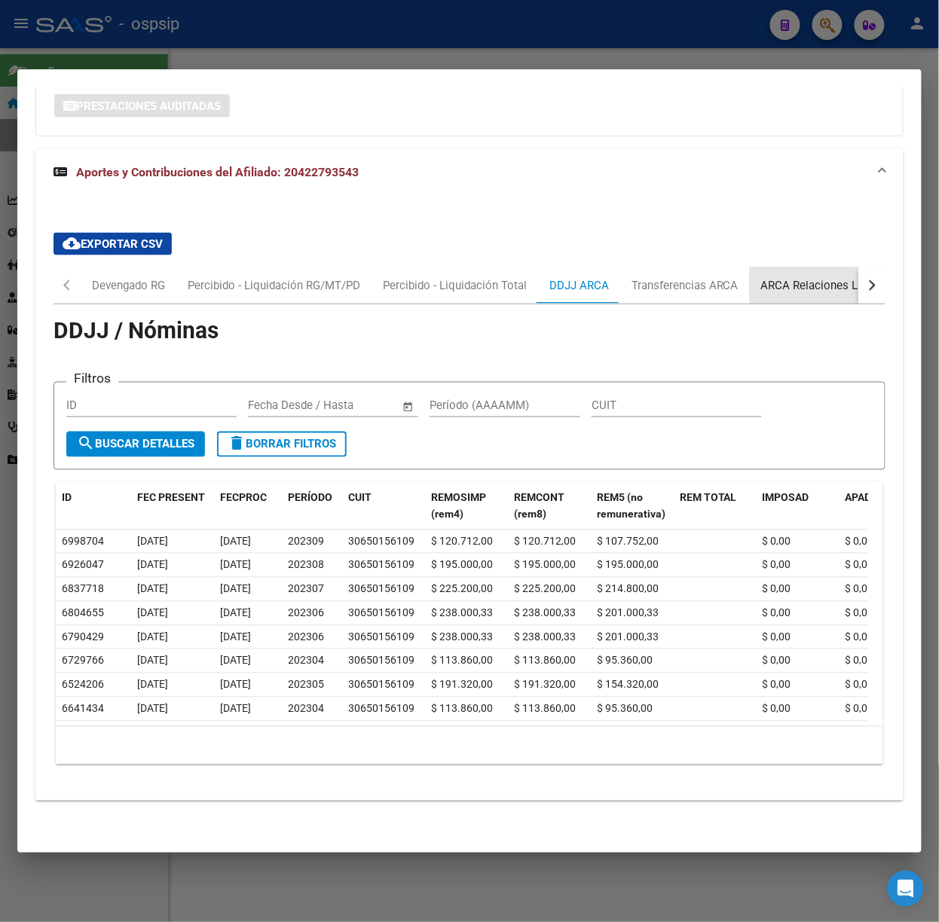
click at [836, 277] on div "ARCA Relaciones Laborales" at bounding box center [831, 285] width 141 height 17
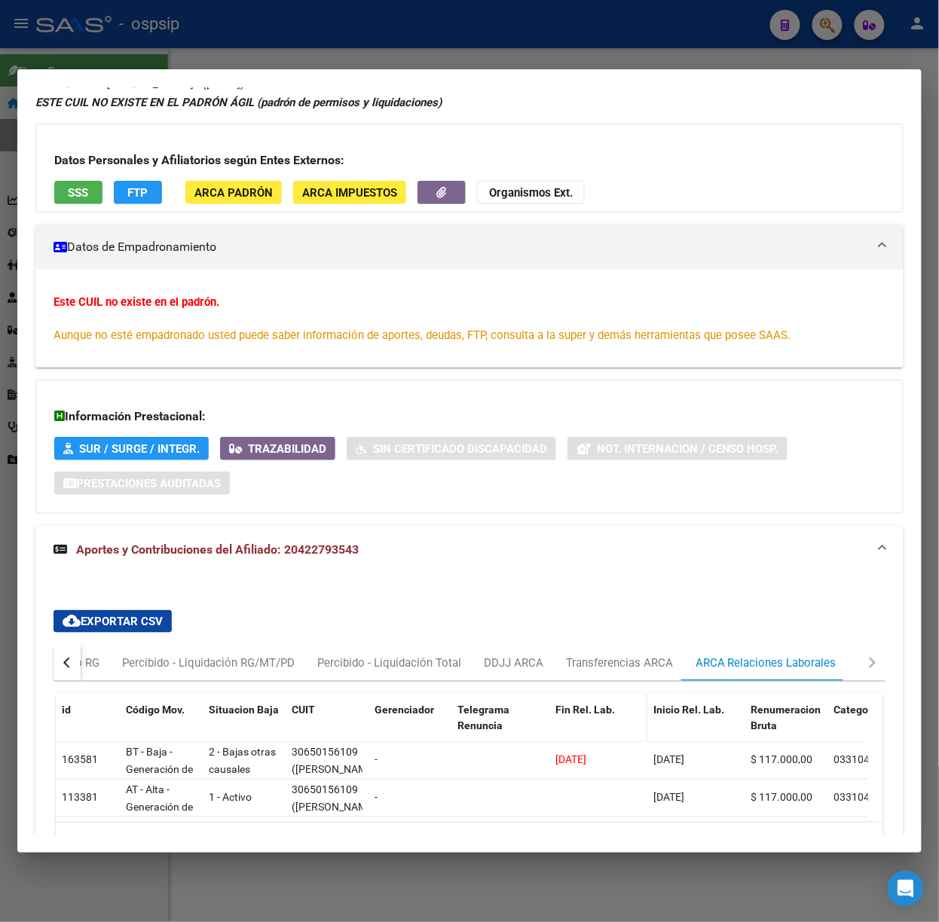
scroll to position [100, 0]
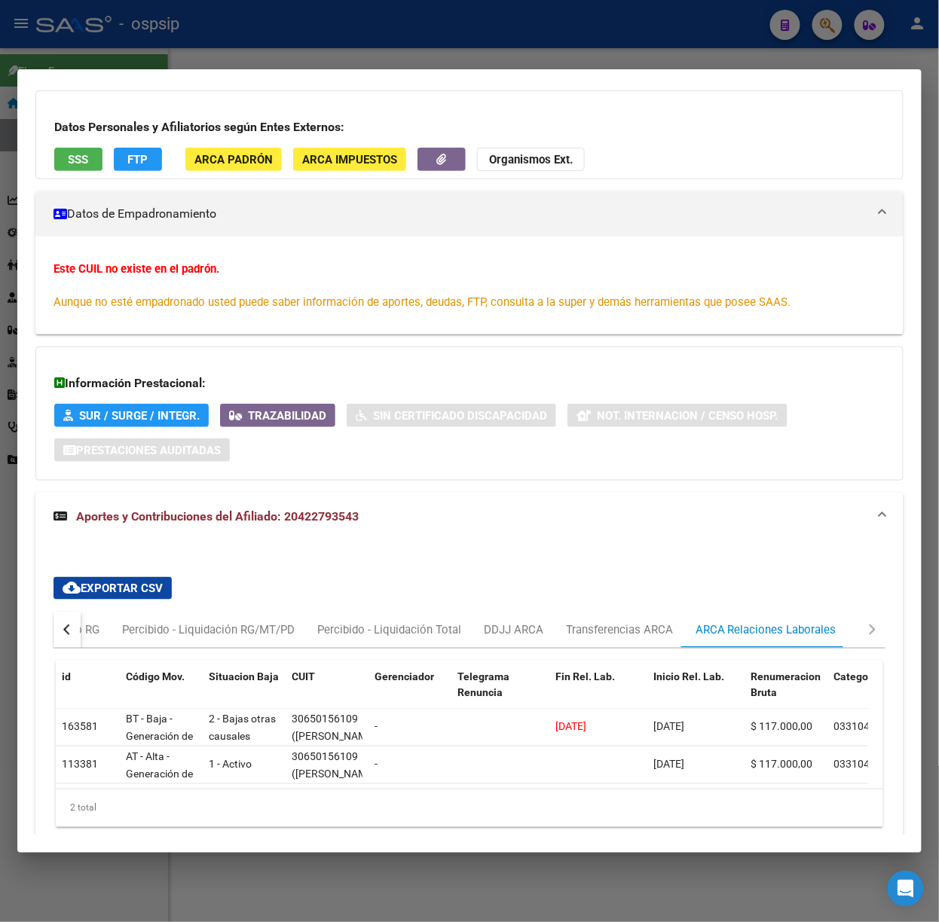
click at [102, 167] on button "SSS" at bounding box center [78, 159] width 48 height 23
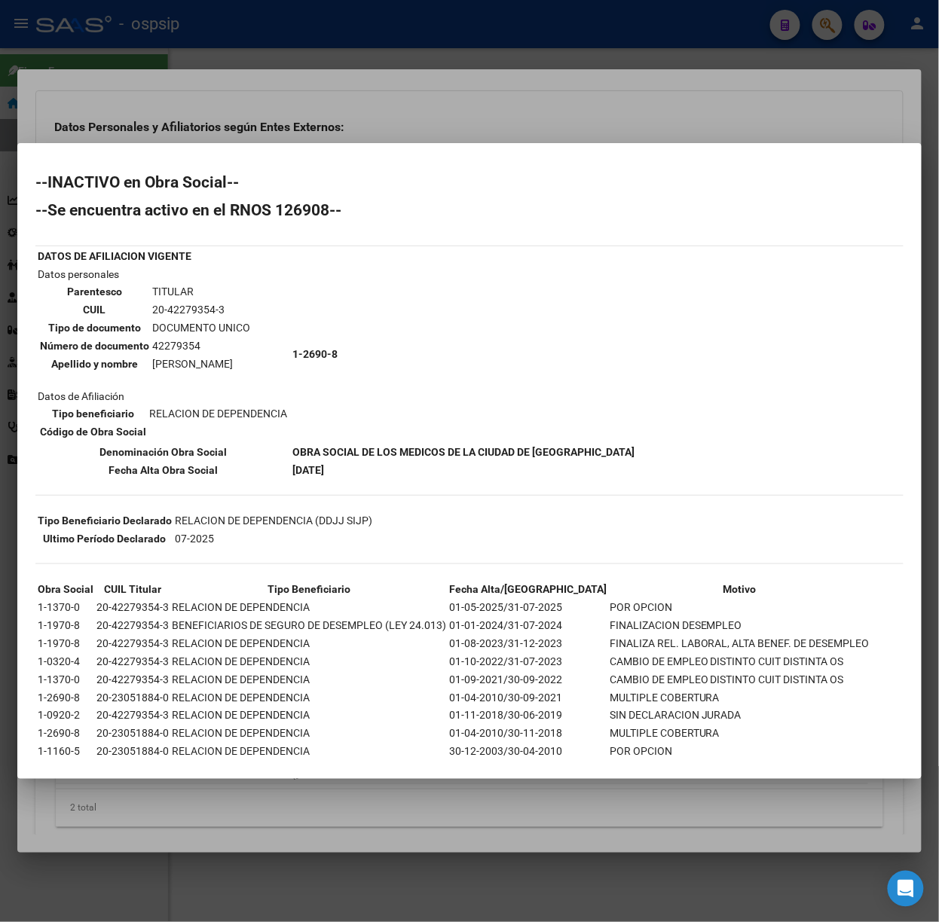
drag, startPoint x: 289, startPoint y: 456, endPoint x: 437, endPoint y: 484, distance: 150.3
click at [437, 484] on div "--INACTIVO en Obra Social-- --Se encuentra activo en el RNOS 126908-- DATOS DE …" at bounding box center [469, 484] width 868 height 618
drag, startPoint x: 109, startPoint y: 601, endPoint x: 624, endPoint y: 600, distance: 515.3
click at [624, 600] on tr "1-1370-0 20-42279354-3 RELACION DE DEPENDENCIA 01-05-2025/31-07-2025 POR OPCION" at bounding box center [453, 607] width 833 height 17
click at [649, 714] on tbody "Obra Social CUIL Titular Tipo Beneficiario Fecha Alta/[GEOGRAPHIC_DATA] 1-1370-…" at bounding box center [453, 670] width 833 height 179
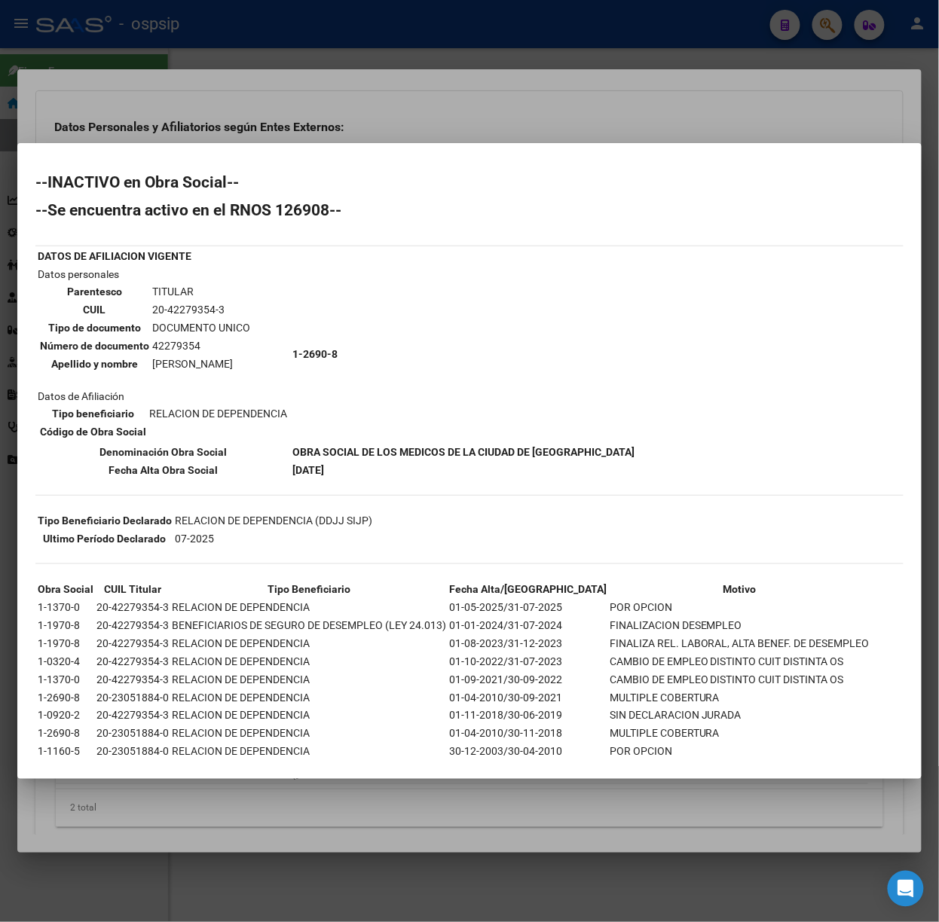
click at [502, 61] on div at bounding box center [469, 461] width 939 height 922
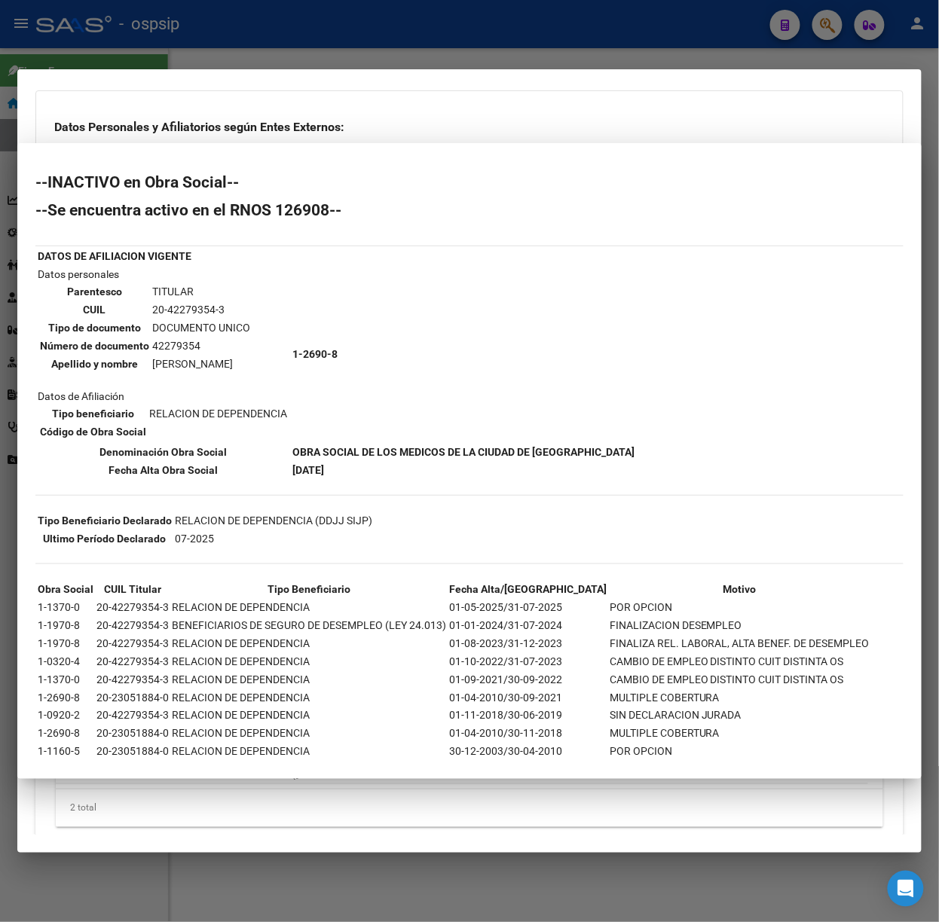
click at [502, 61] on div at bounding box center [469, 461] width 939 height 922
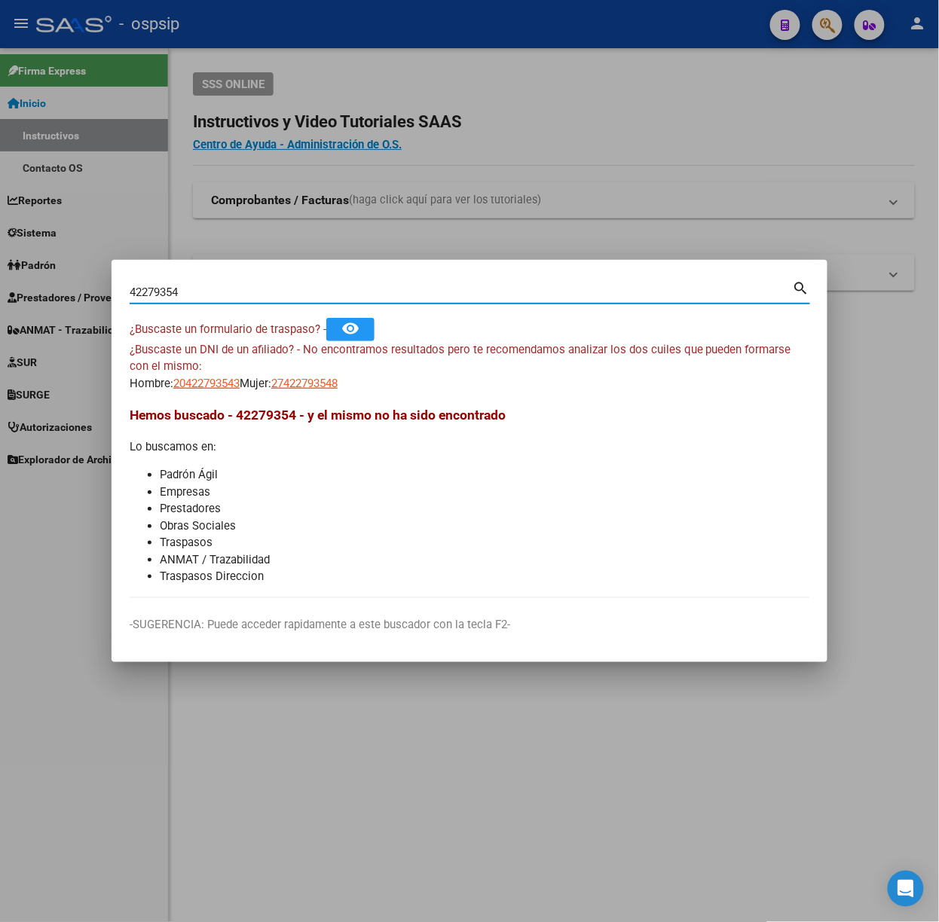
click at [308, 289] on input "42279354" at bounding box center [461, 293] width 663 height 14
type input "47416021"
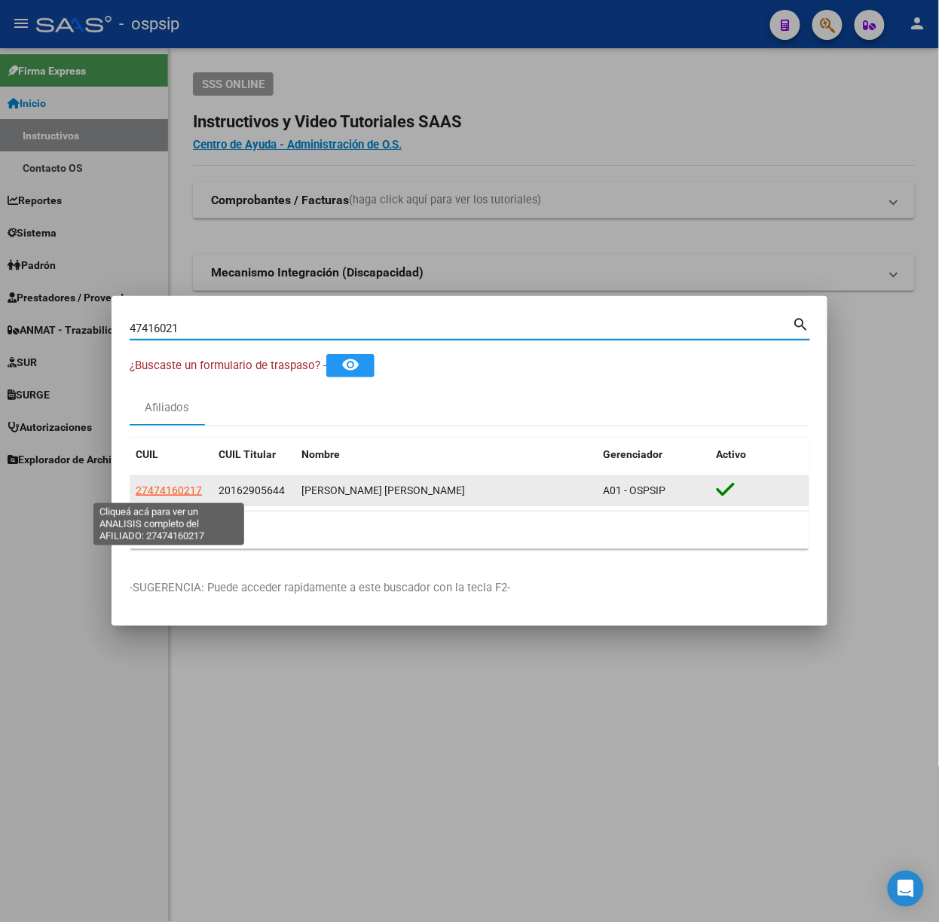
click at [194, 492] on span "27474160217" at bounding box center [169, 490] width 66 height 12
type textarea "27474160217"
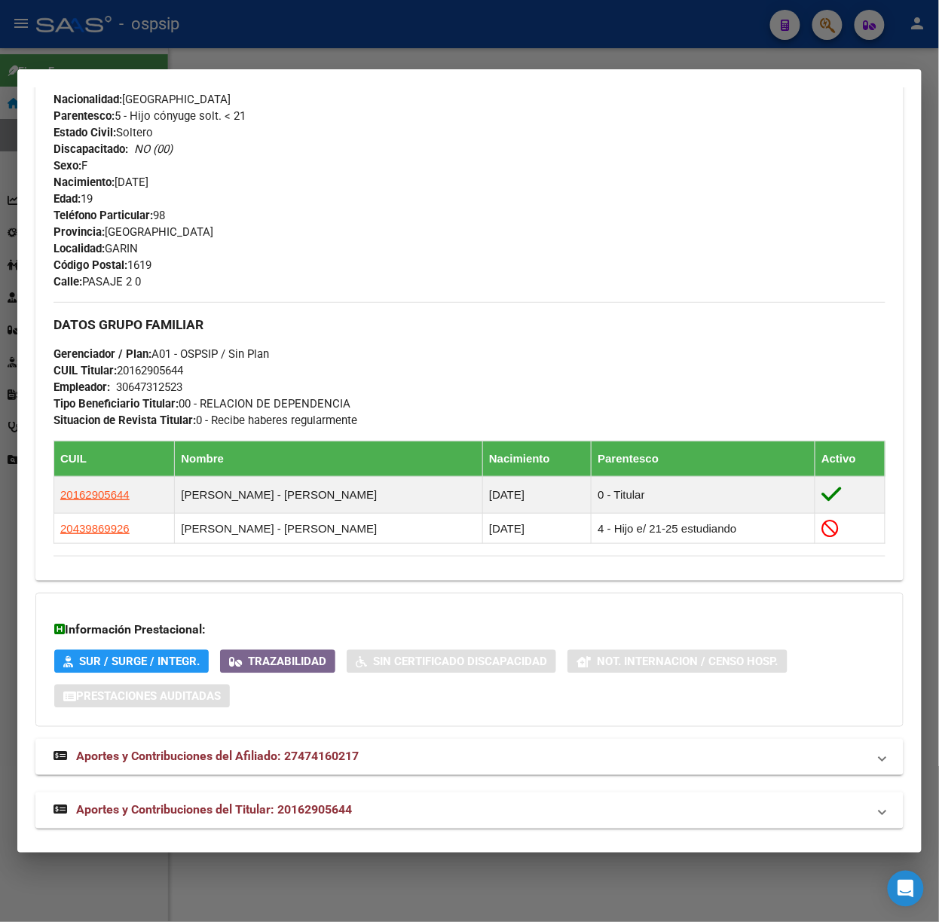
click at [371, 808] on mat-panel-title "Aportes y Contribuciones del Titular: 20162905644" at bounding box center [460, 811] width 814 height 18
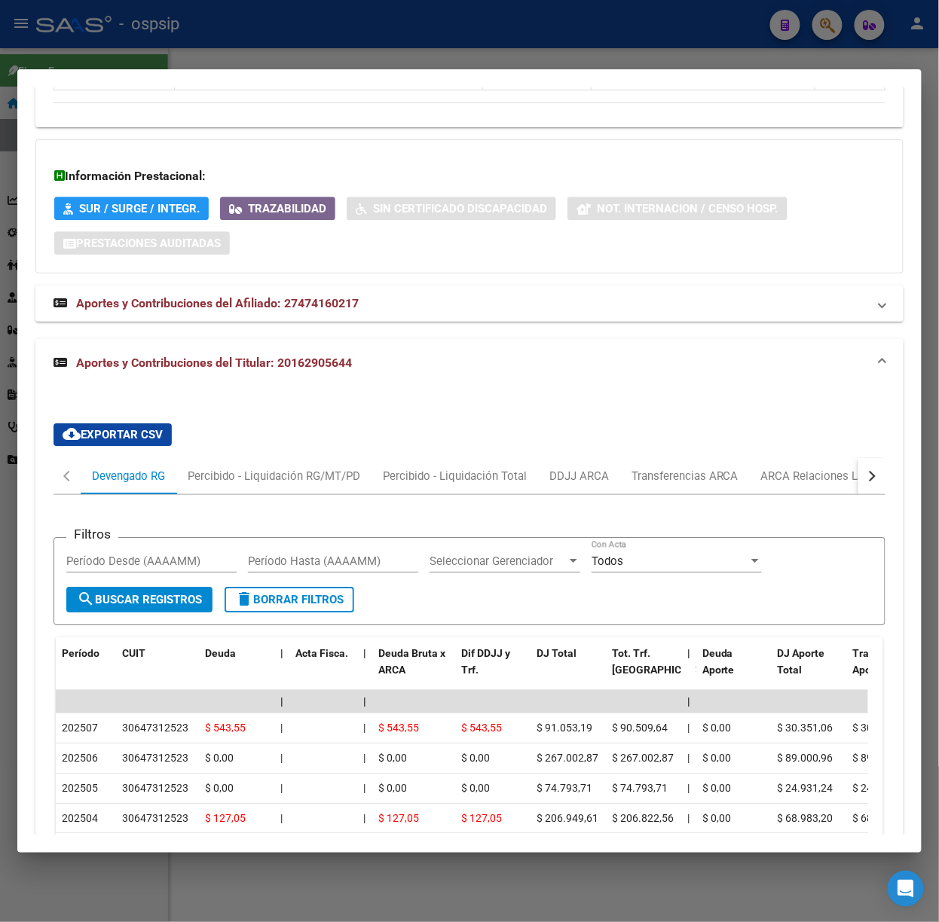
scroll to position [1083, 0]
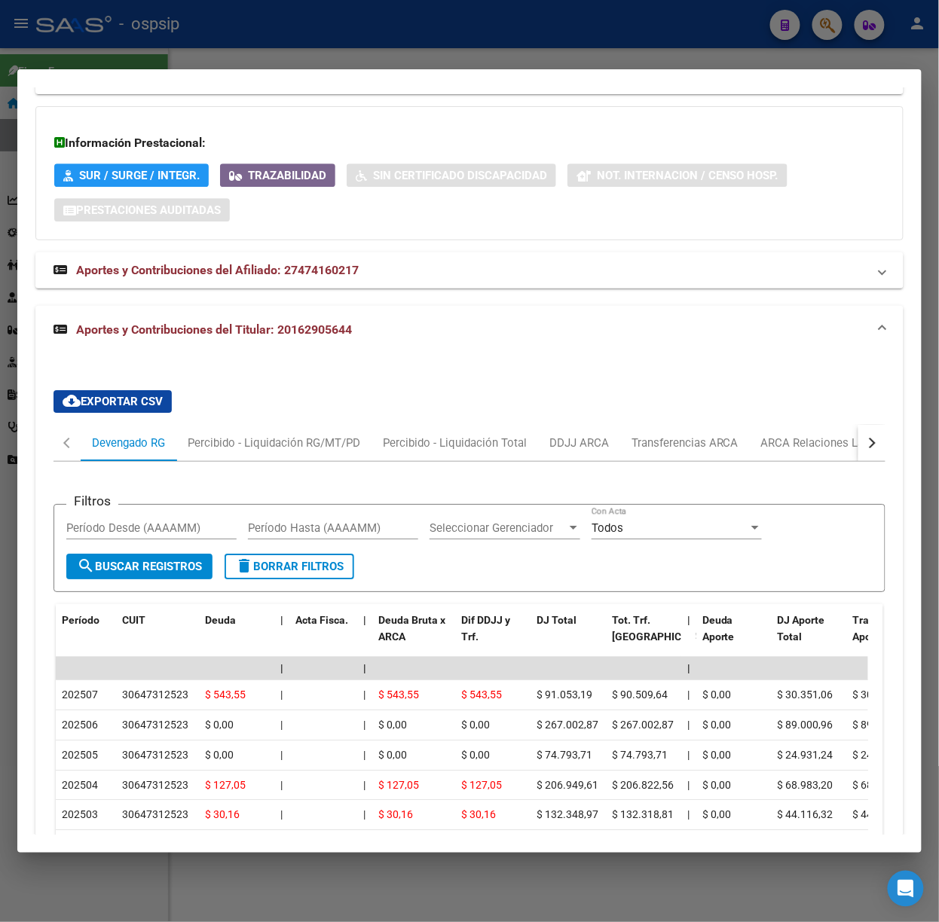
click at [300, 34] on div at bounding box center [469, 461] width 939 height 922
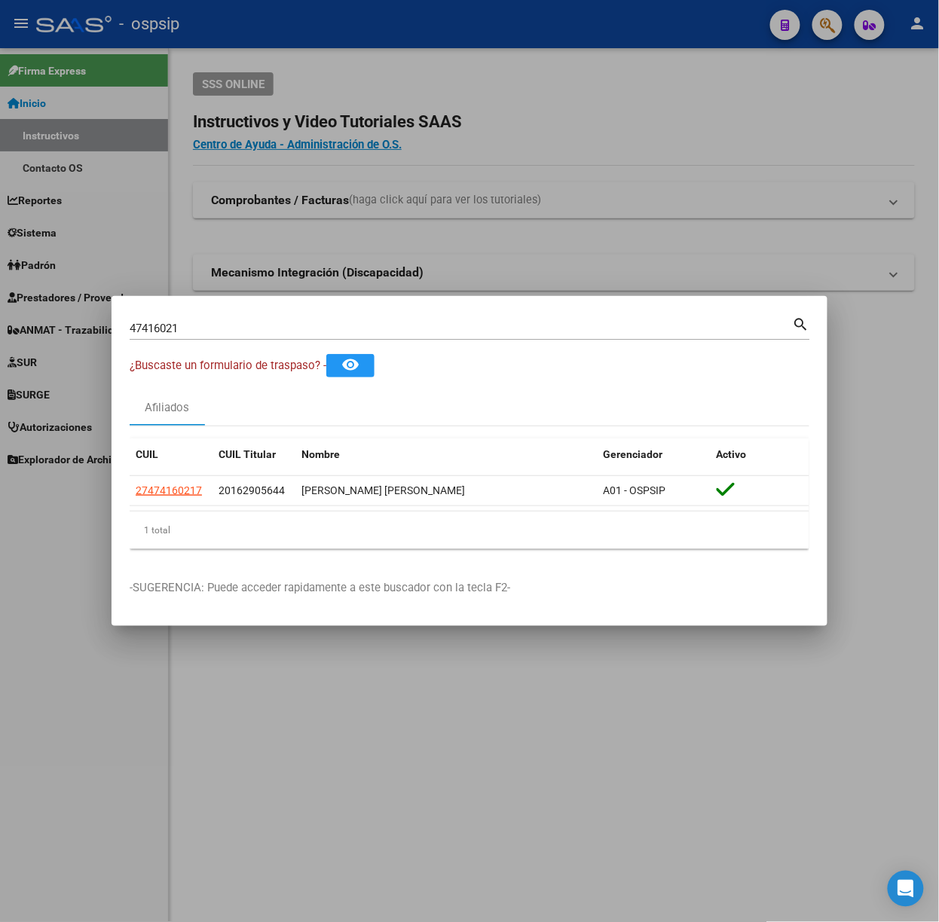
click at [281, 327] on input "47416021" at bounding box center [461, 329] width 663 height 14
type input "32226127"
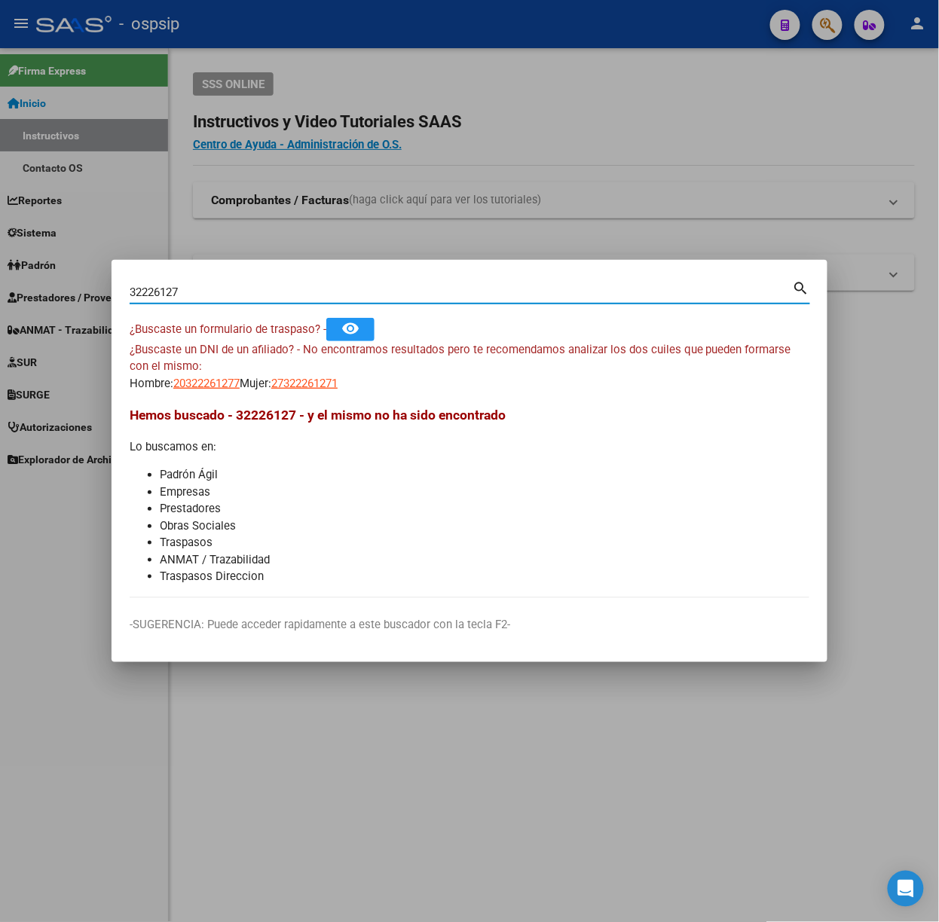
click at [191, 408] on span "Hemos buscado - 32226127 - y el mismo no ha sido encontrado" at bounding box center [318, 415] width 376 height 15
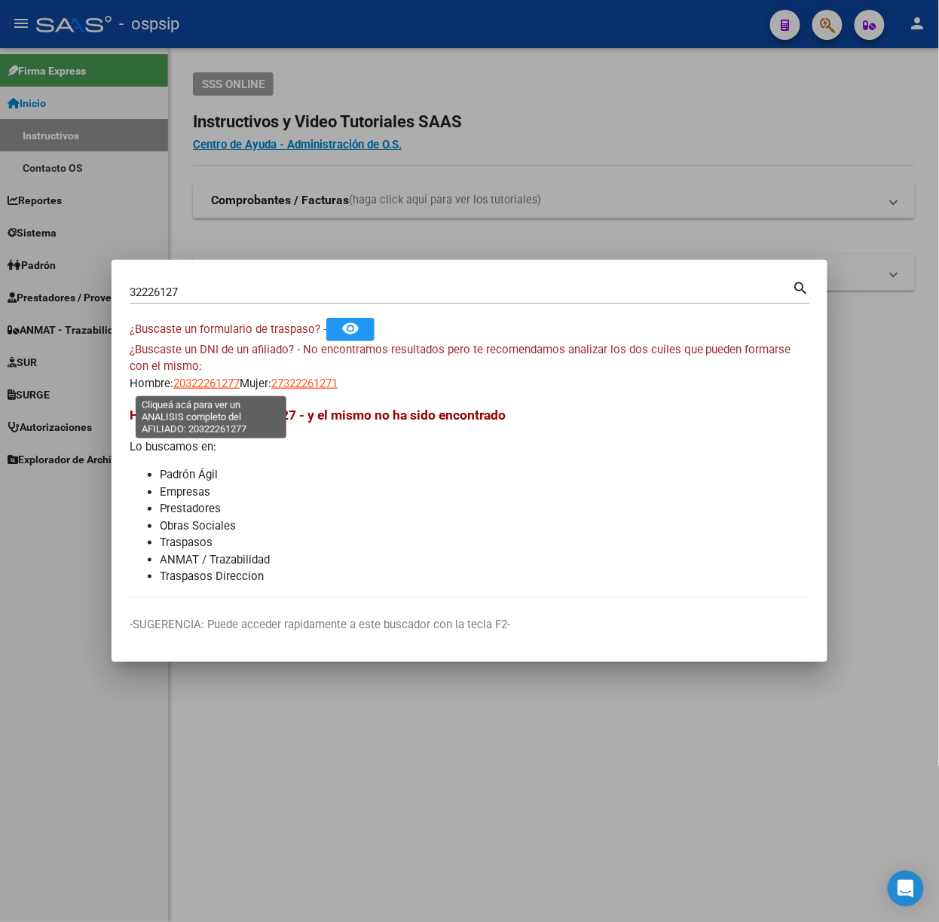
click at [194, 380] on span "20322261277" at bounding box center [206, 384] width 66 height 14
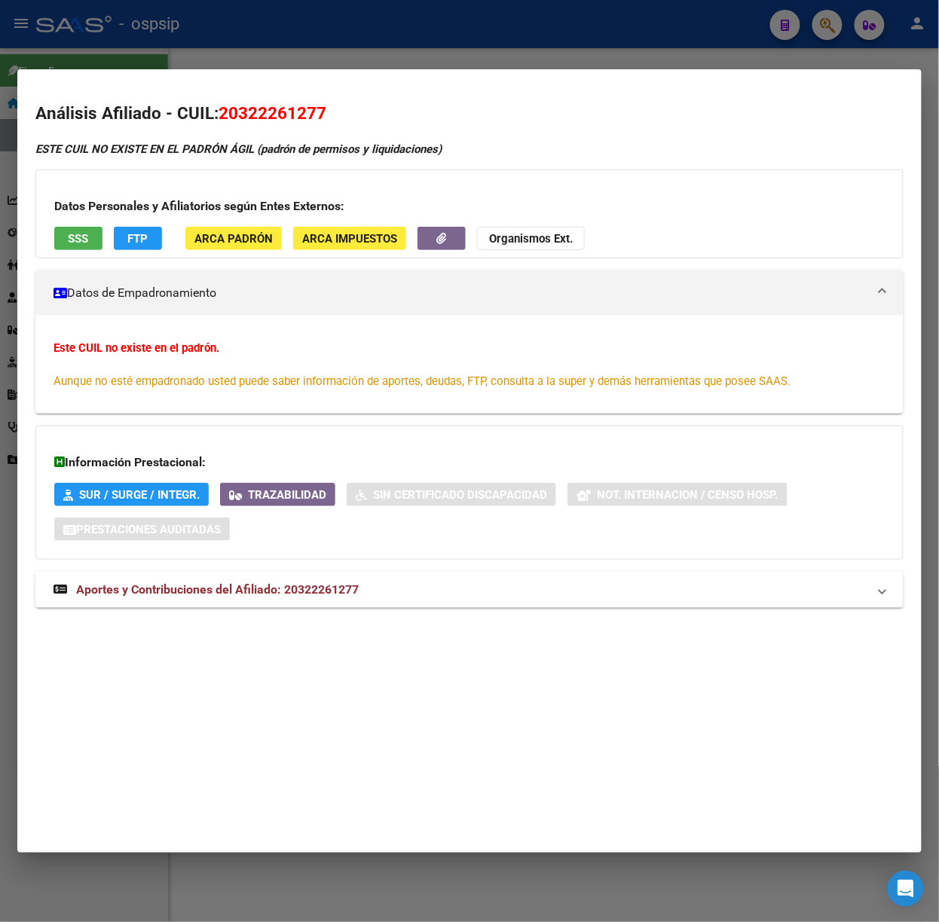
click at [319, 71] on mat-dialog-container "Análisis Afiliado - CUIL: 20322261277 ESTE CUIL NO EXISTE EN EL [PERSON_NAME] Á…" at bounding box center [469, 460] width 904 height 783
click at [313, 54] on div at bounding box center [469, 461] width 939 height 922
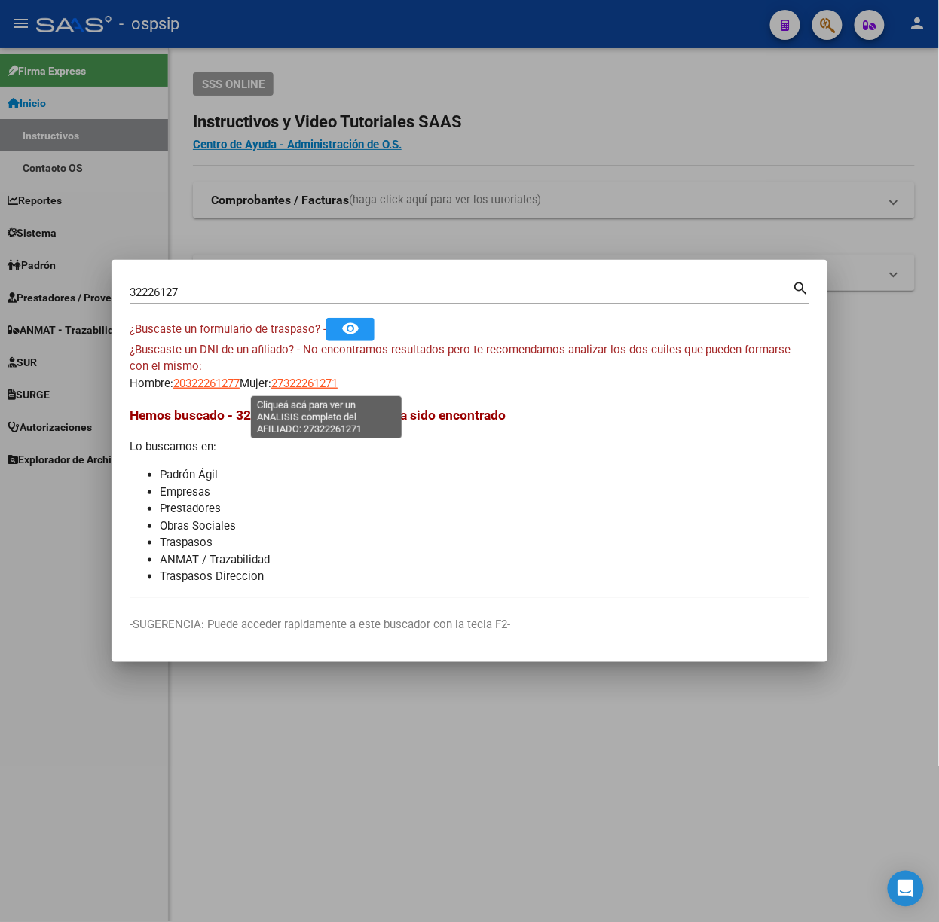
click at [310, 380] on span "27322261271" at bounding box center [304, 384] width 66 height 14
type textarea "27322261271"
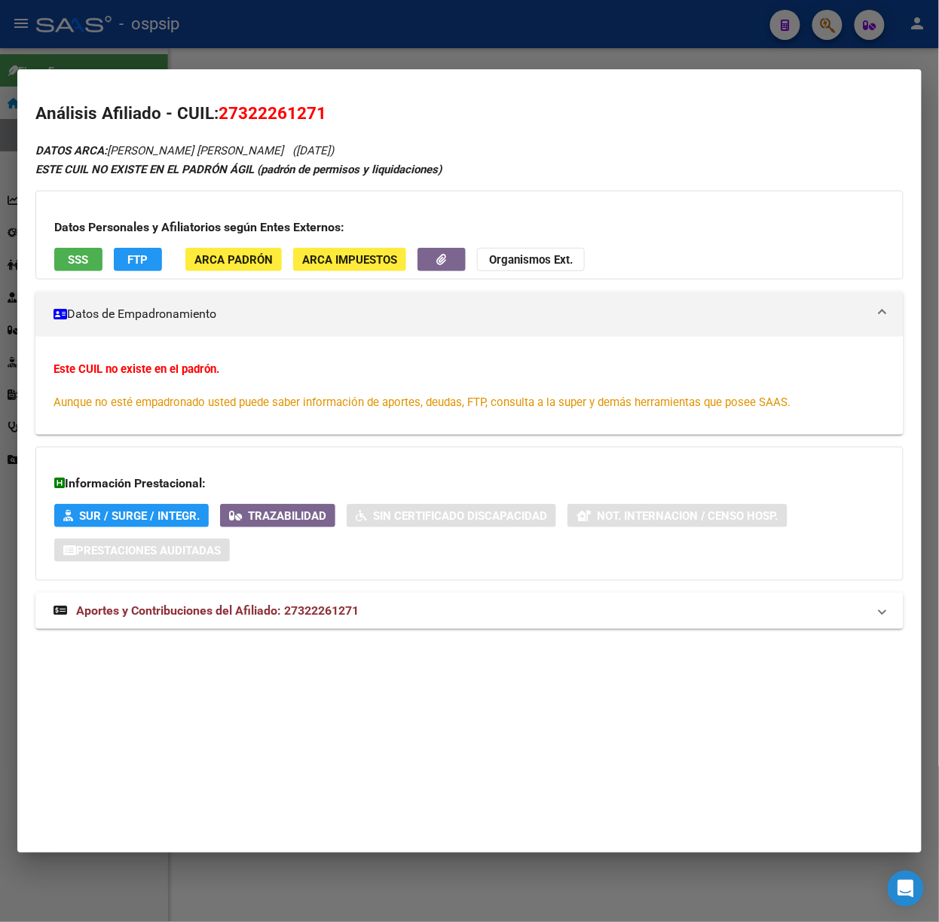
click at [338, 594] on mat-expansion-panel-header "Aportes y Contribuciones del Afiliado: 27322261271" at bounding box center [469, 611] width 868 height 36
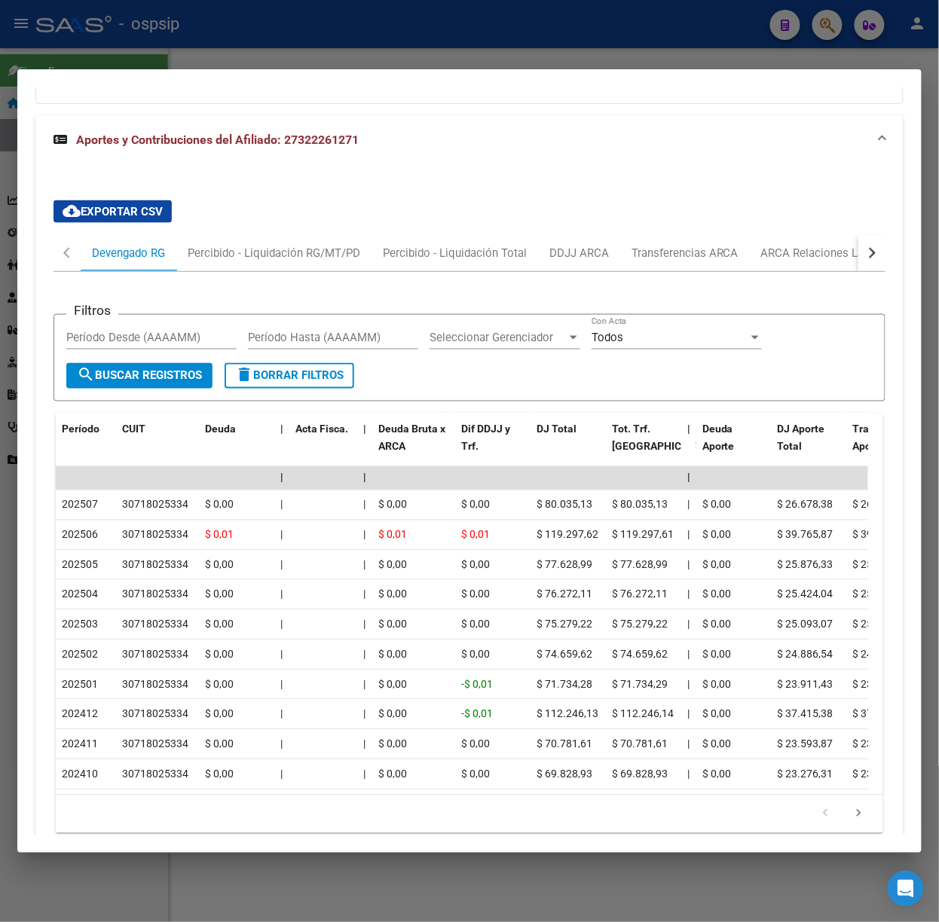
scroll to position [504, 0]
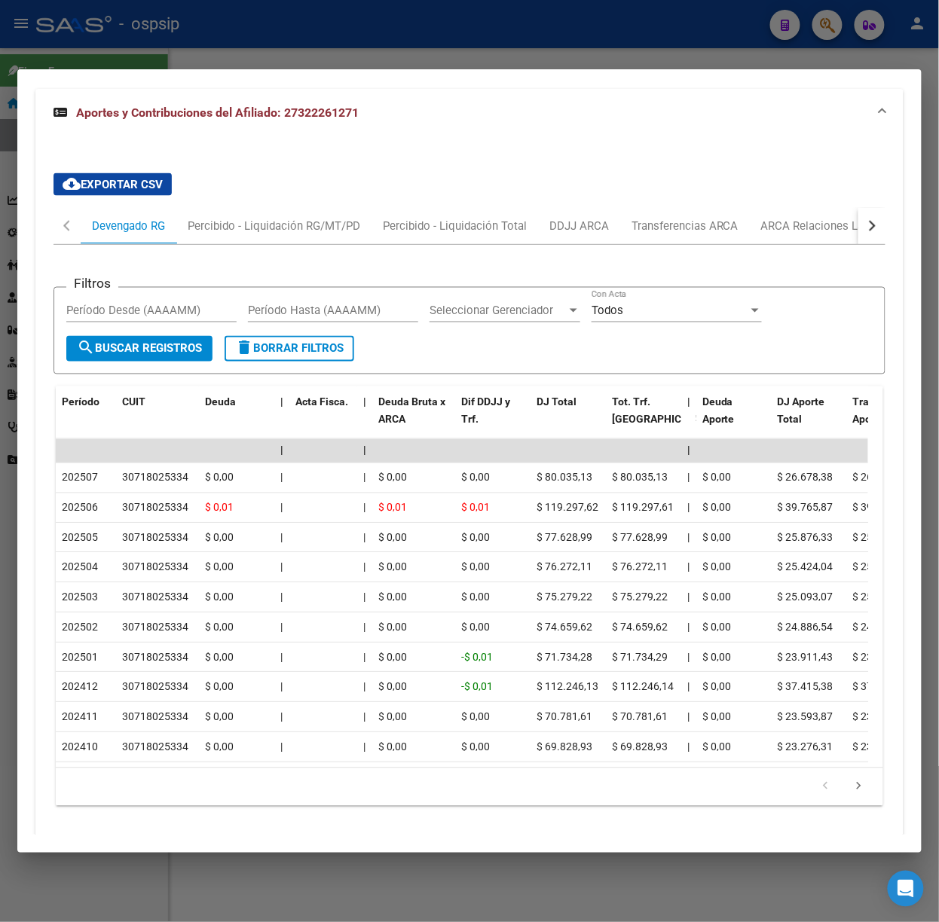
click at [292, 53] on div at bounding box center [469, 461] width 939 height 922
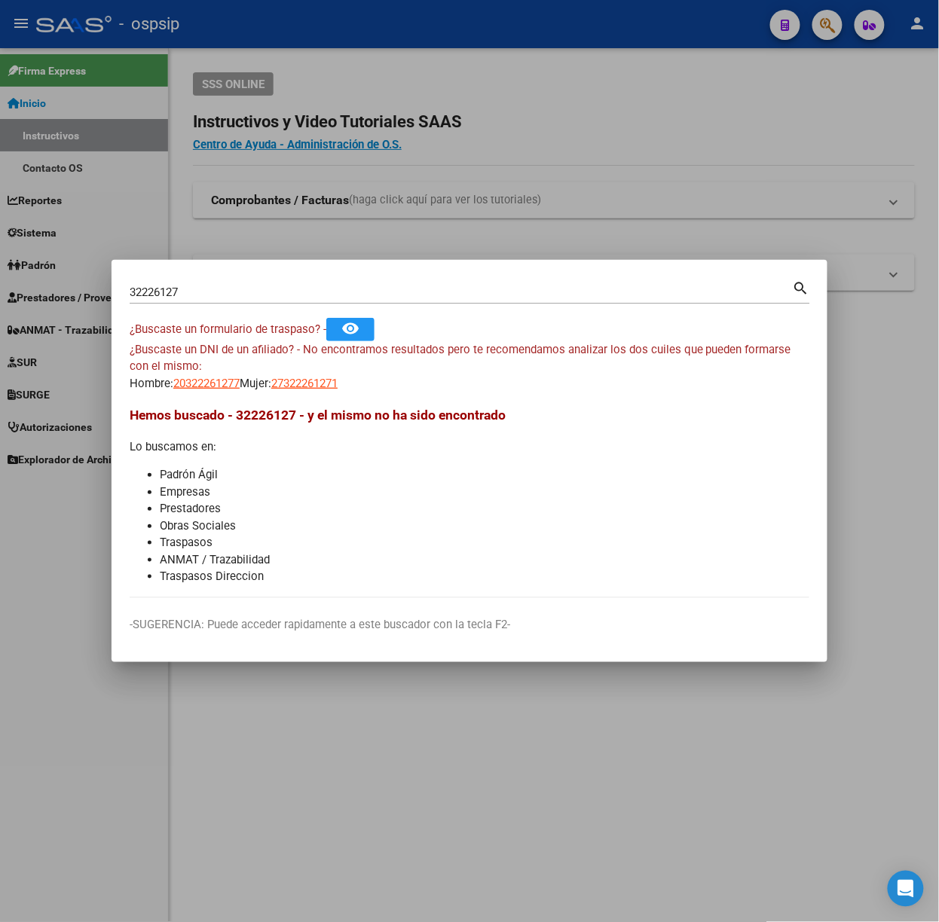
click at [244, 295] on input "32226127" at bounding box center [461, 293] width 663 height 14
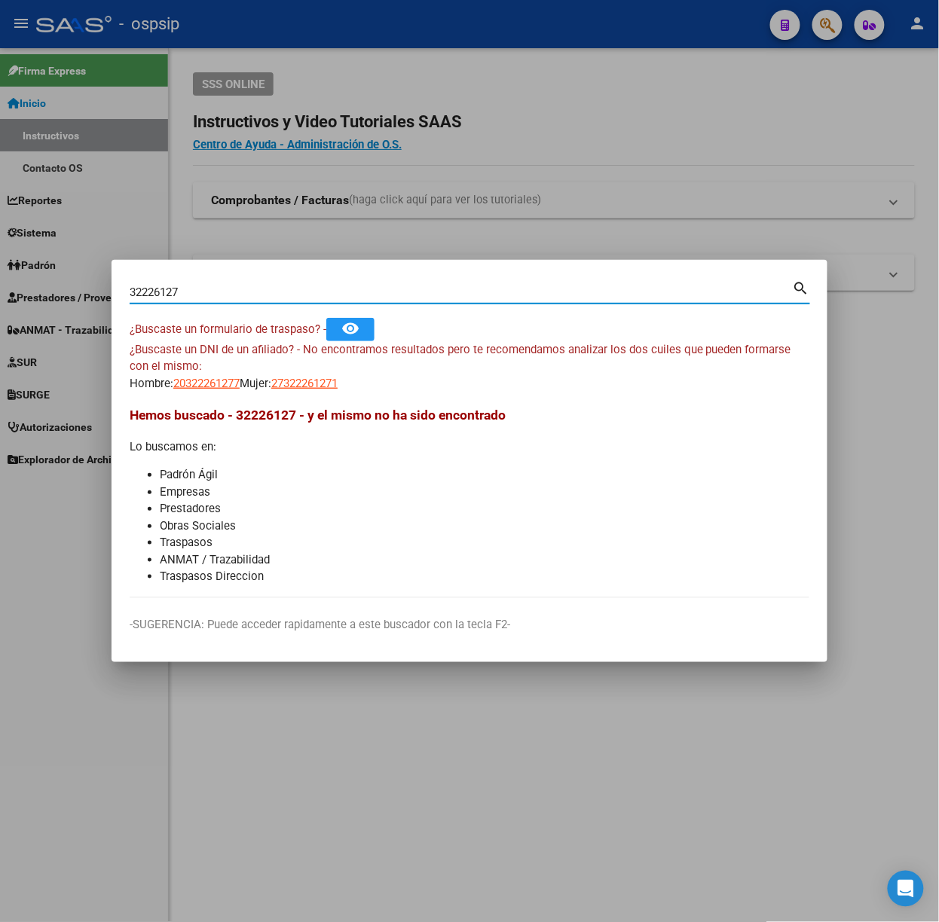
click at [244, 295] on input "32226127" at bounding box center [461, 293] width 663 height 14
type input "20372853"
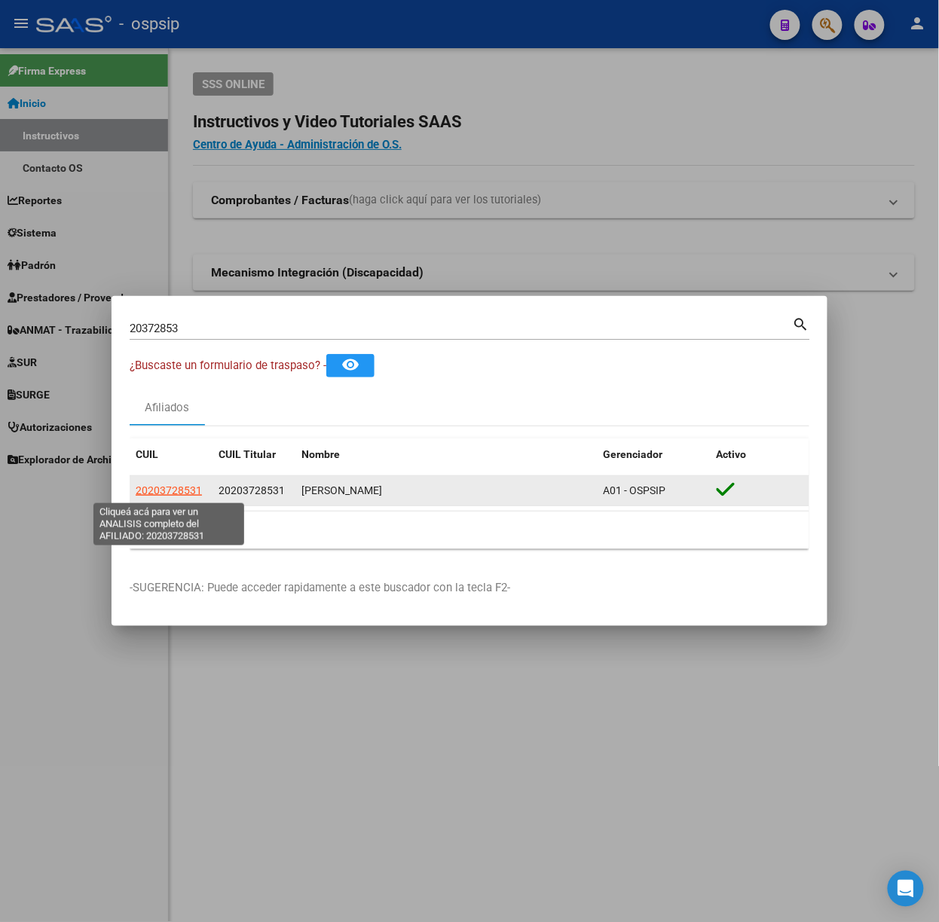
click at [179, 488] on span "20203728531" at bounding box center [169, 490] width 66 height 12
type textarea "20203728531"
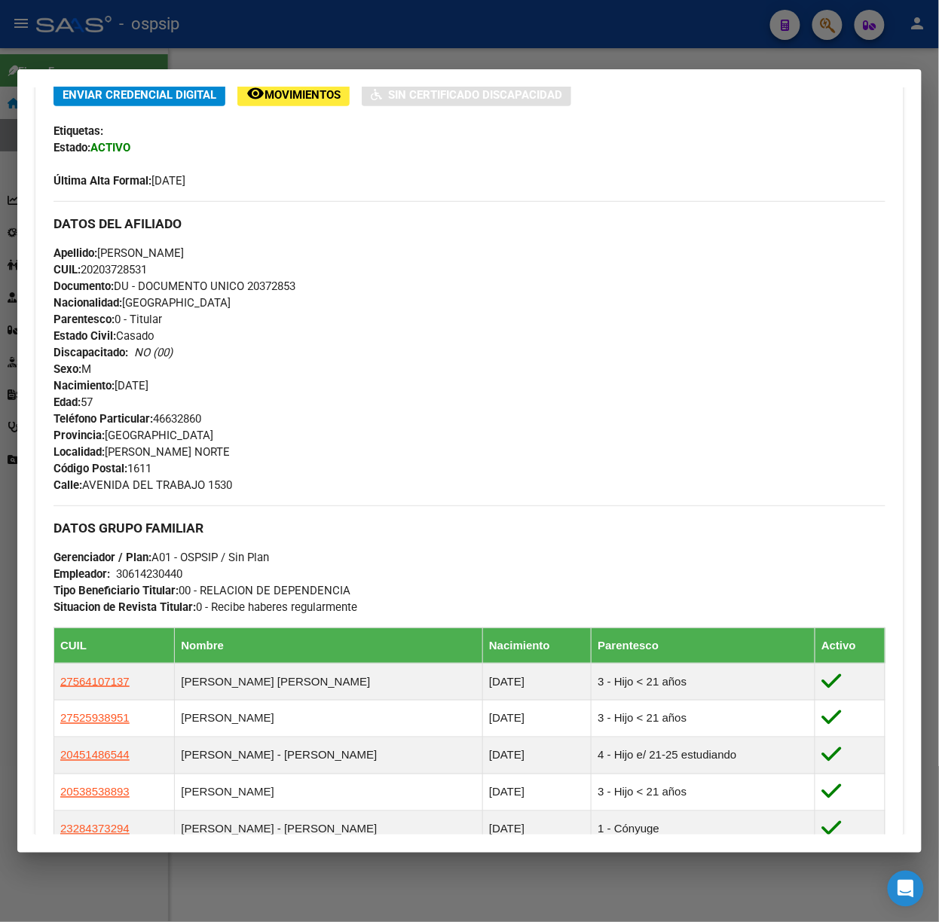
scroll to position [612, 0]
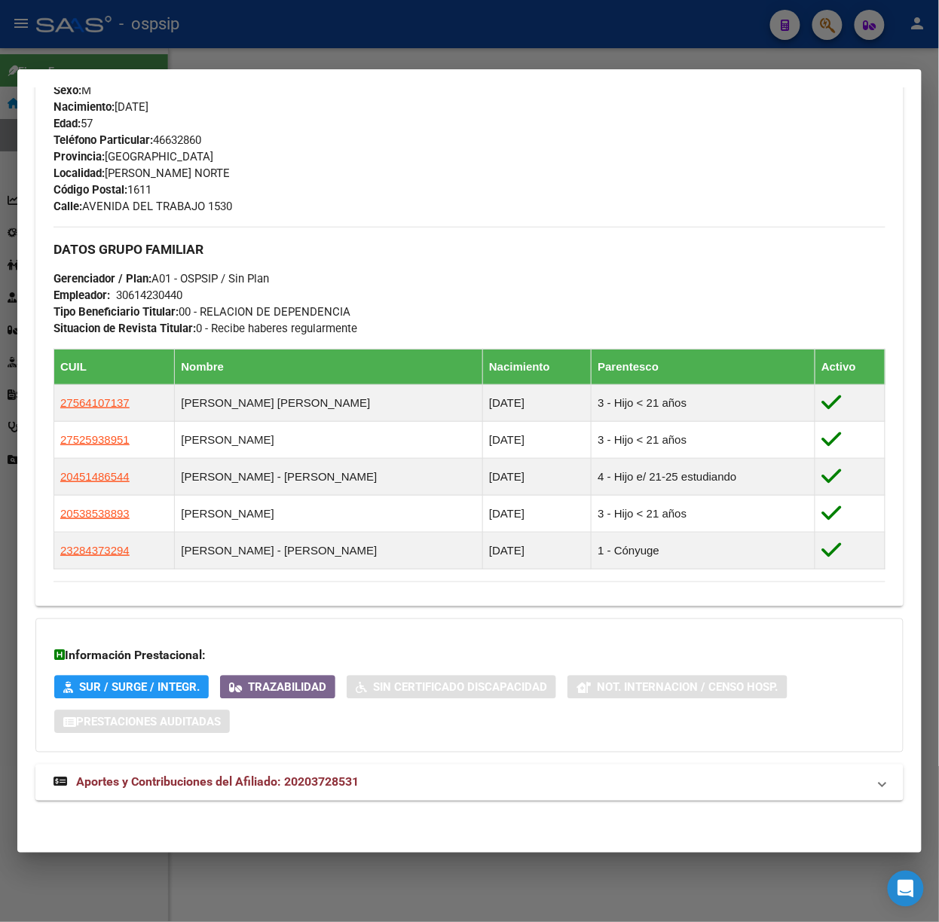
click at [393, 780] on mat-panel-title "Aportes y Contribuciones del Afiliado: 20203728531" at bounding box center [460, 783] width 814 height 18
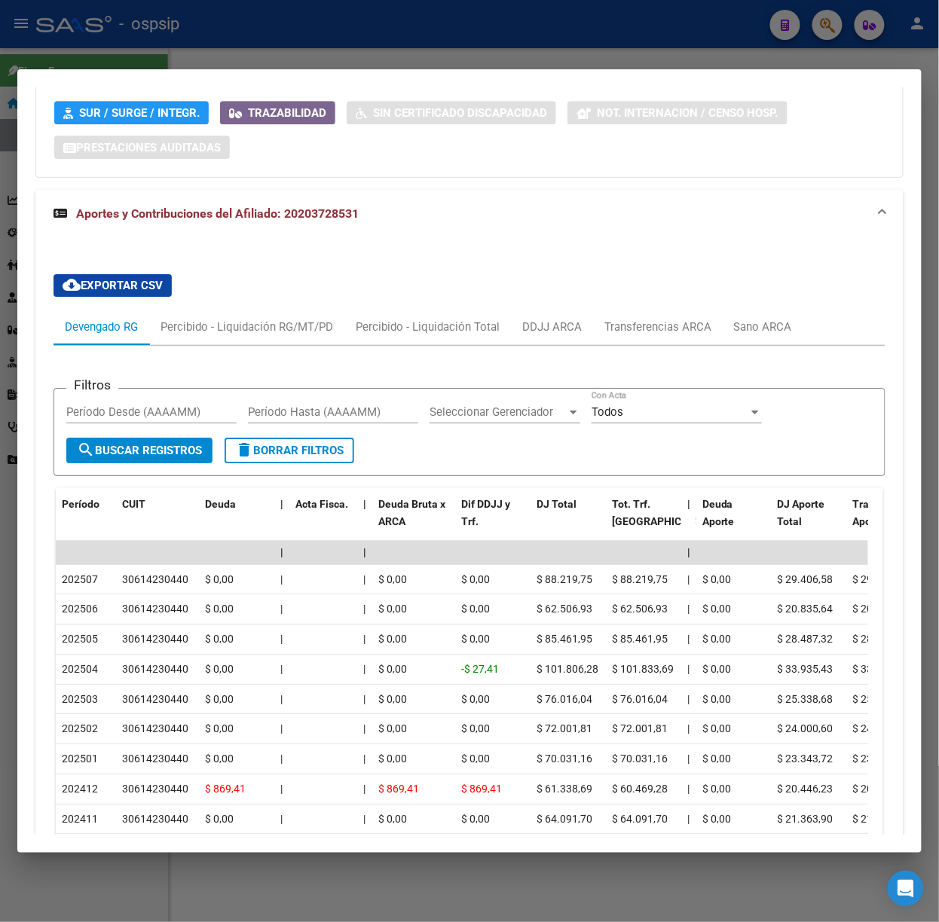
scroll to position [1186, 0]
click at [429, 55] on div at bounding box center [469, 461] width 939 height 922
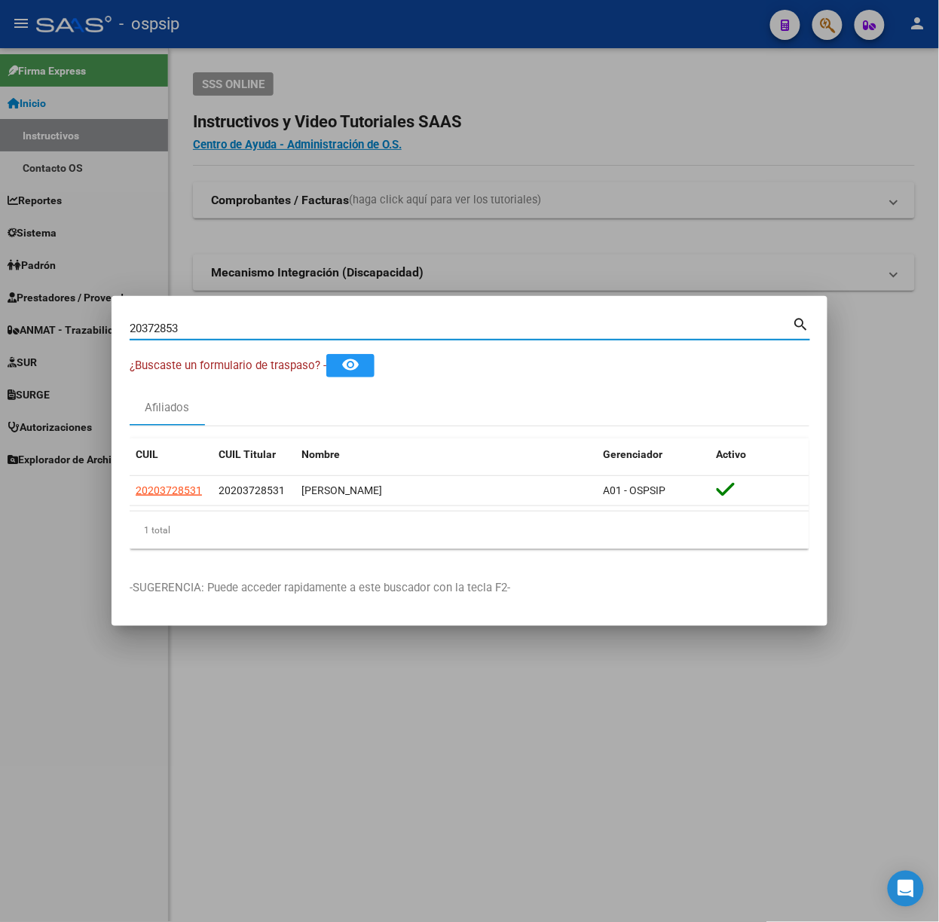
click at [281, 323] on input "20372853" at bounding box center [461, 329] width 663 height 14
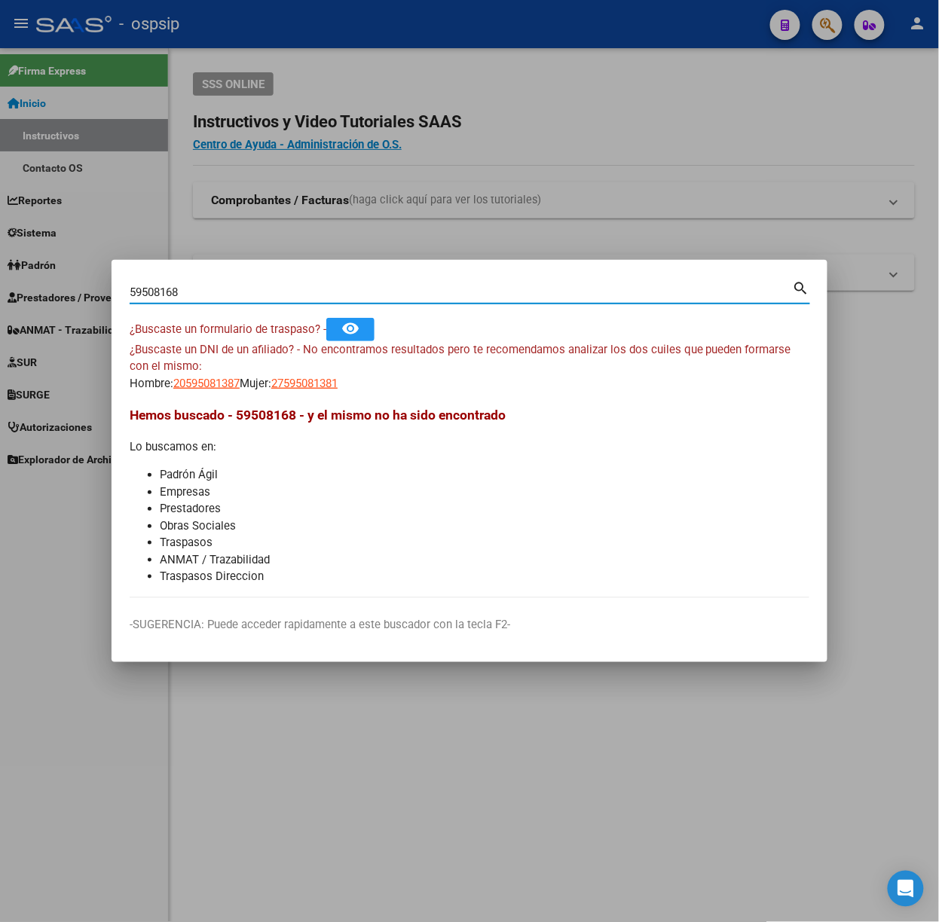
type input "59508168"
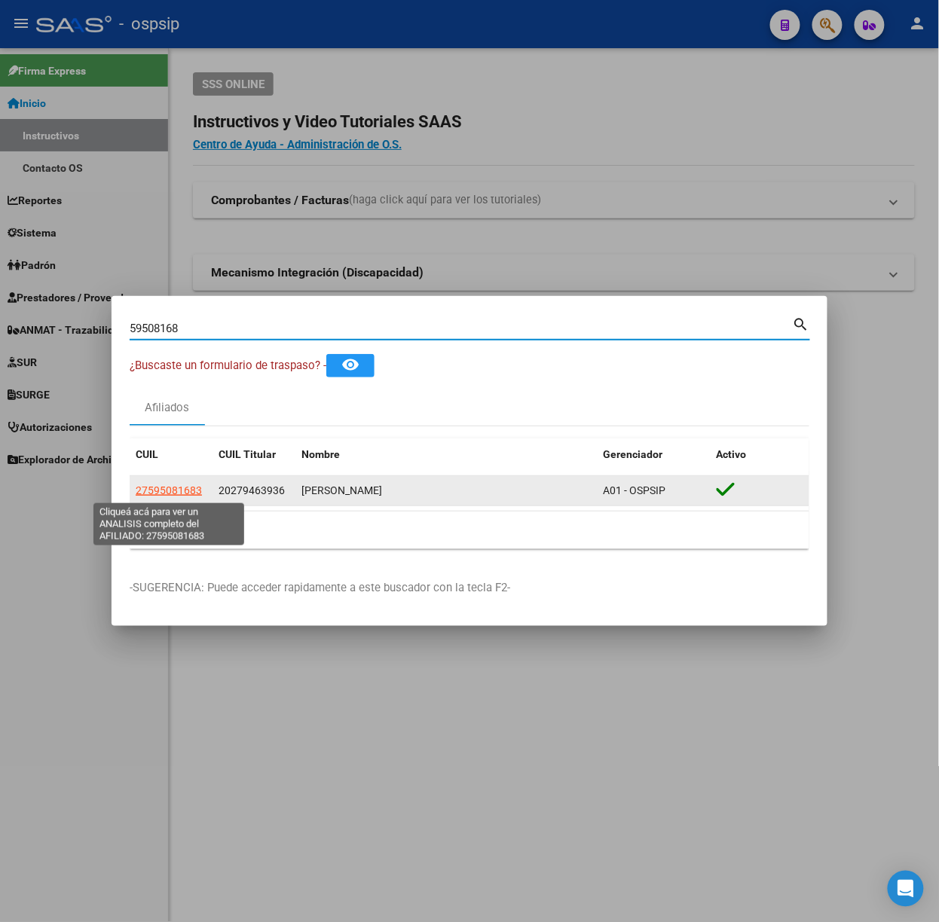
click at [188, 495] on span "27595081683" at bounding box center [169, 490] width 66 height 12
type textarea "27595081683"
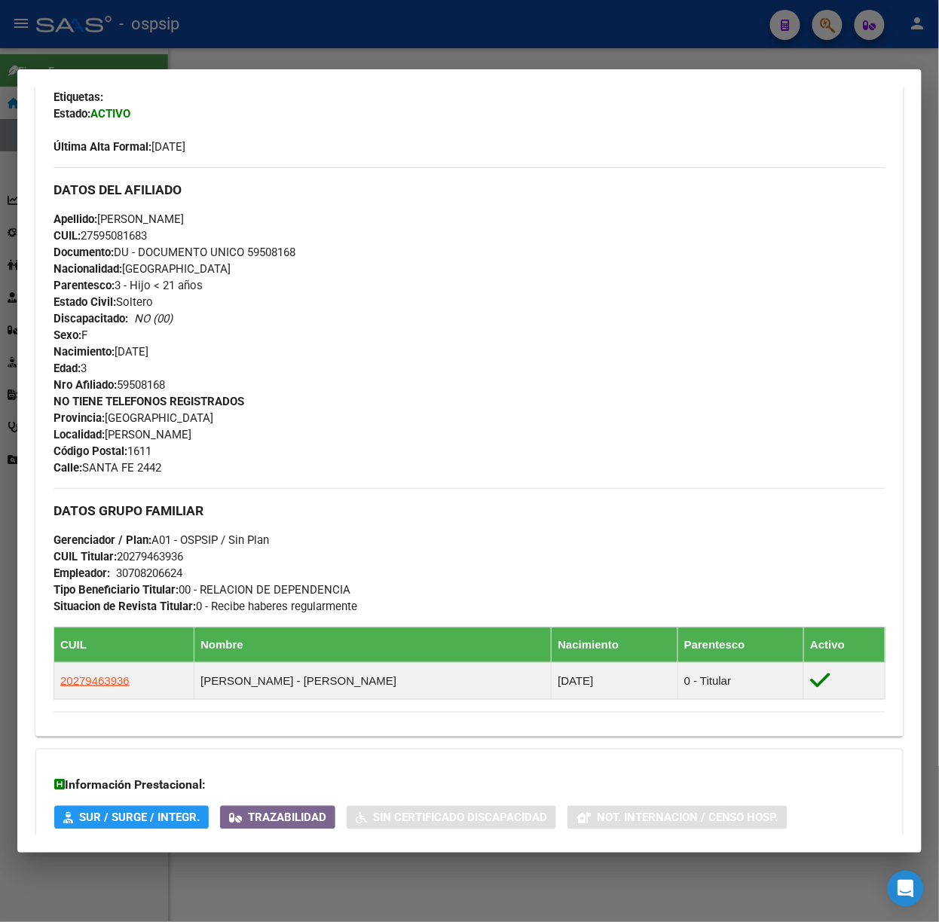
scroll to position [534, 0]
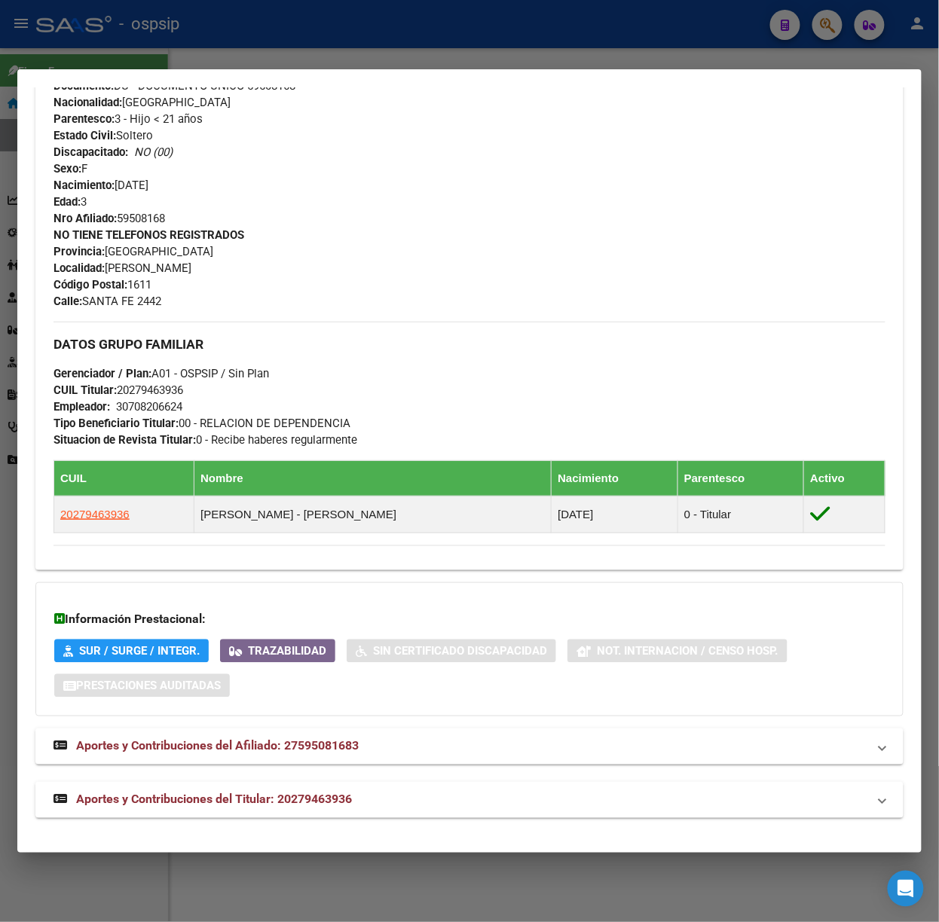
click at [278, 30] on div at bounding box center [469, 461] width 939 height 922
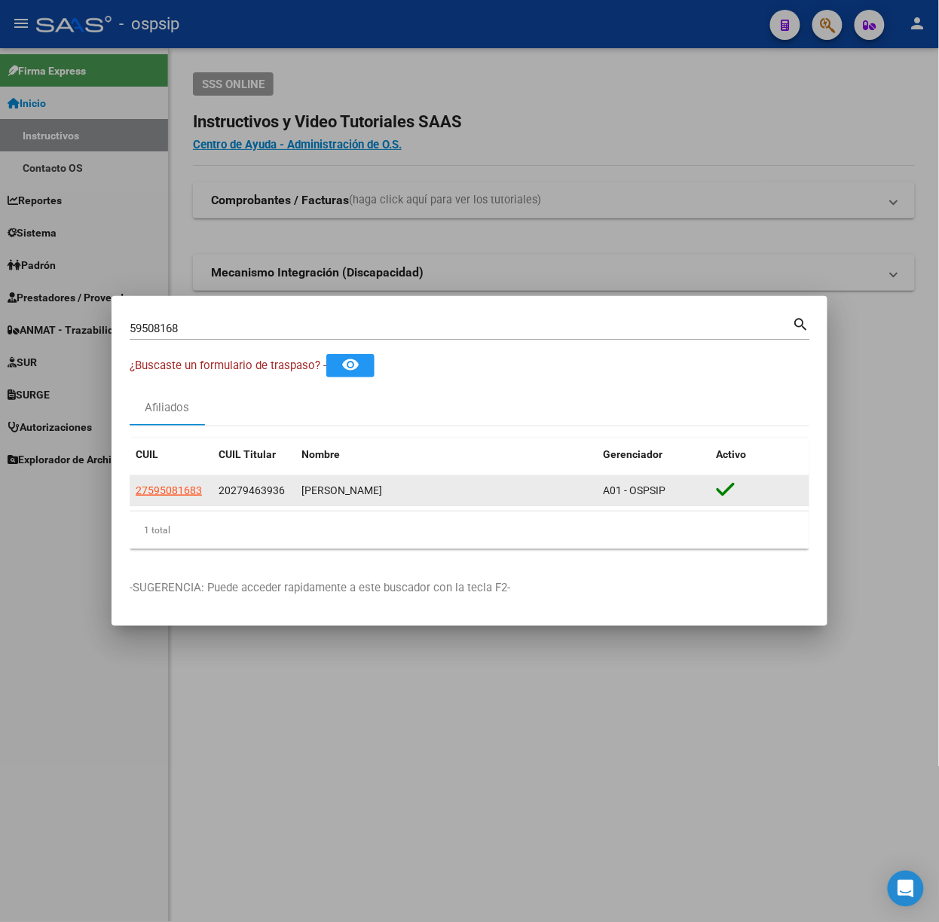
click at [188, 478] on datatable-body-cell "27595081683" at bounding box center [171, 490] width 83 height 29
click at [188, 490] on span "27595081683" at bounding box center [169, 490] width 66 height 12
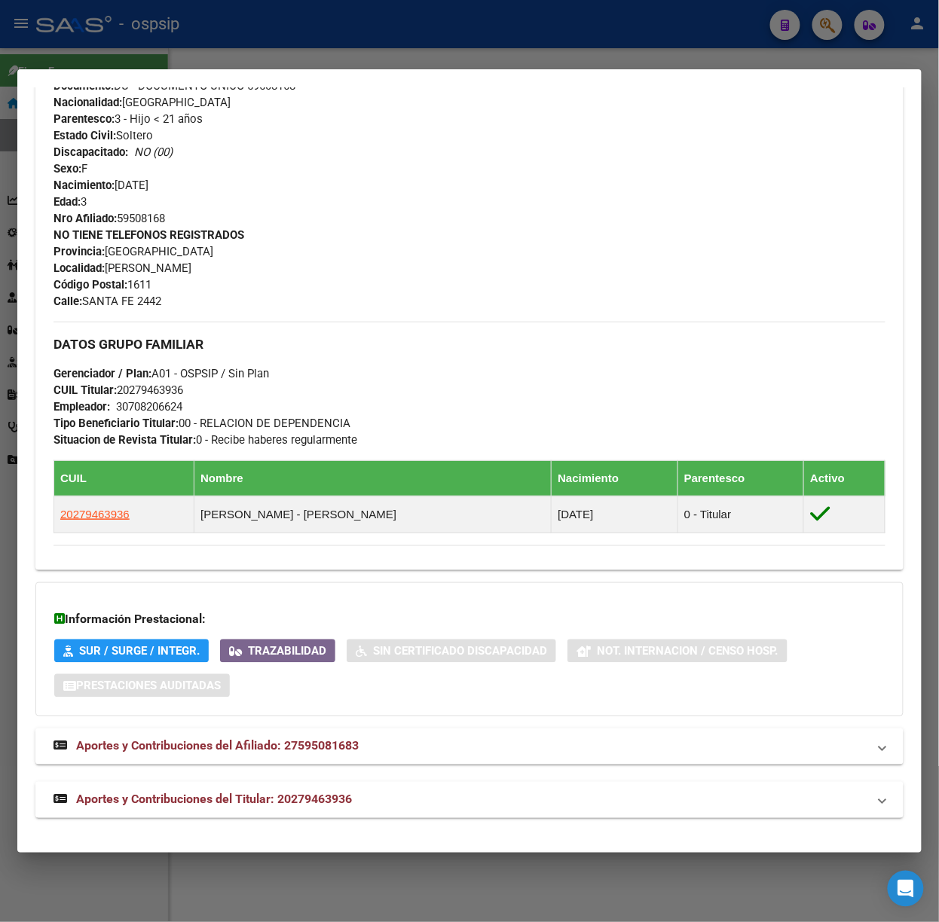
click at [331, 786] on mat-expansion-panel-header "Aportes y Contribuciones del Titular: 20279463936" at bounding box center [469, 800] width 868 height 36
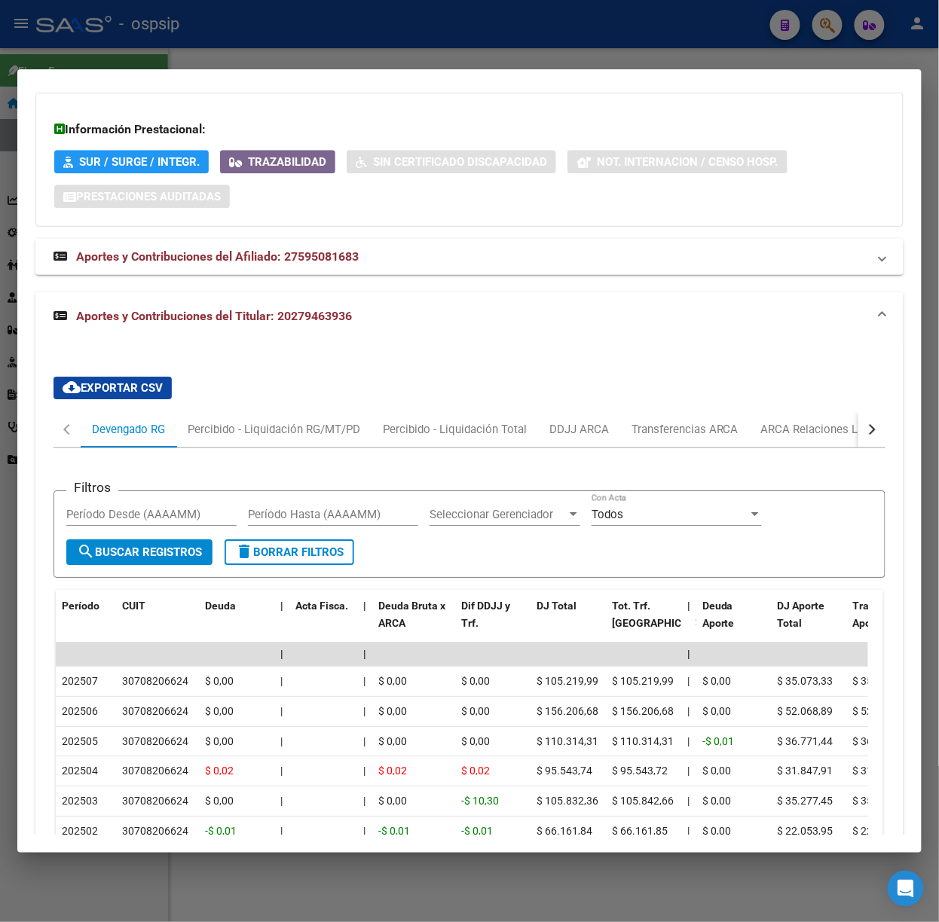
scroll to position [1109, 0]
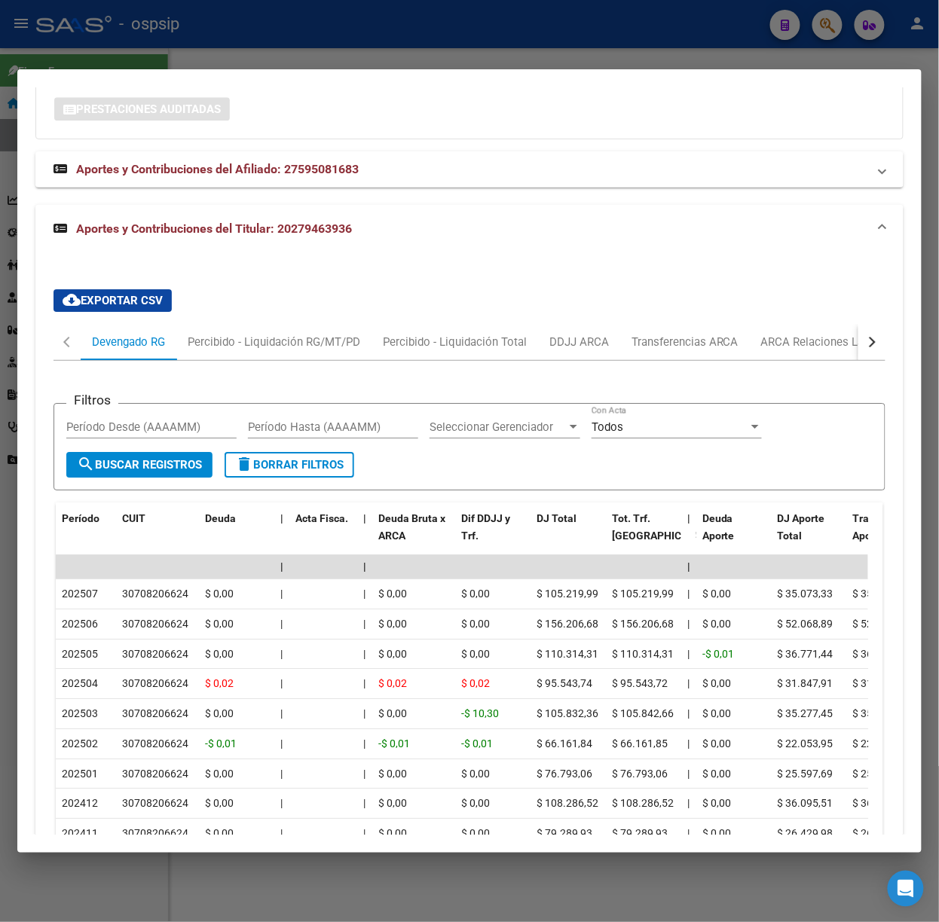
click at [298, 44] on div at bounding box center [469, 461] width 939 height 922
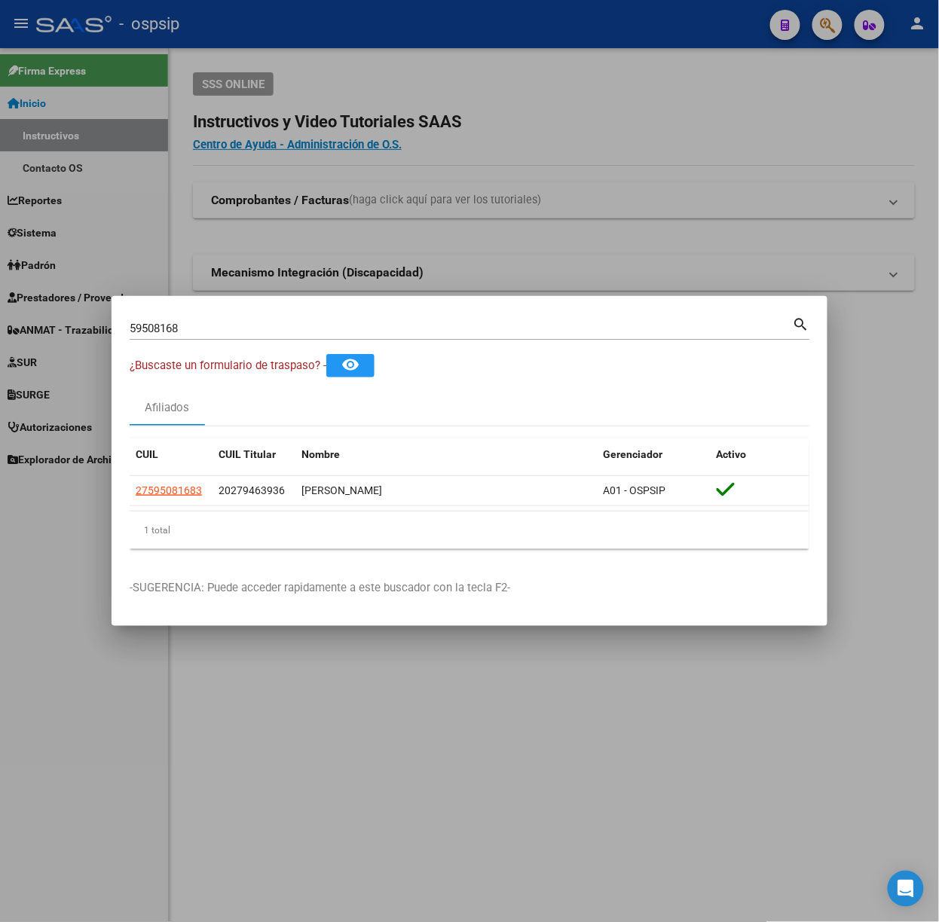
click at [260, 327] on input "59508168" at bounding box center [461, 329] width 663 height 14
type input "53837694"
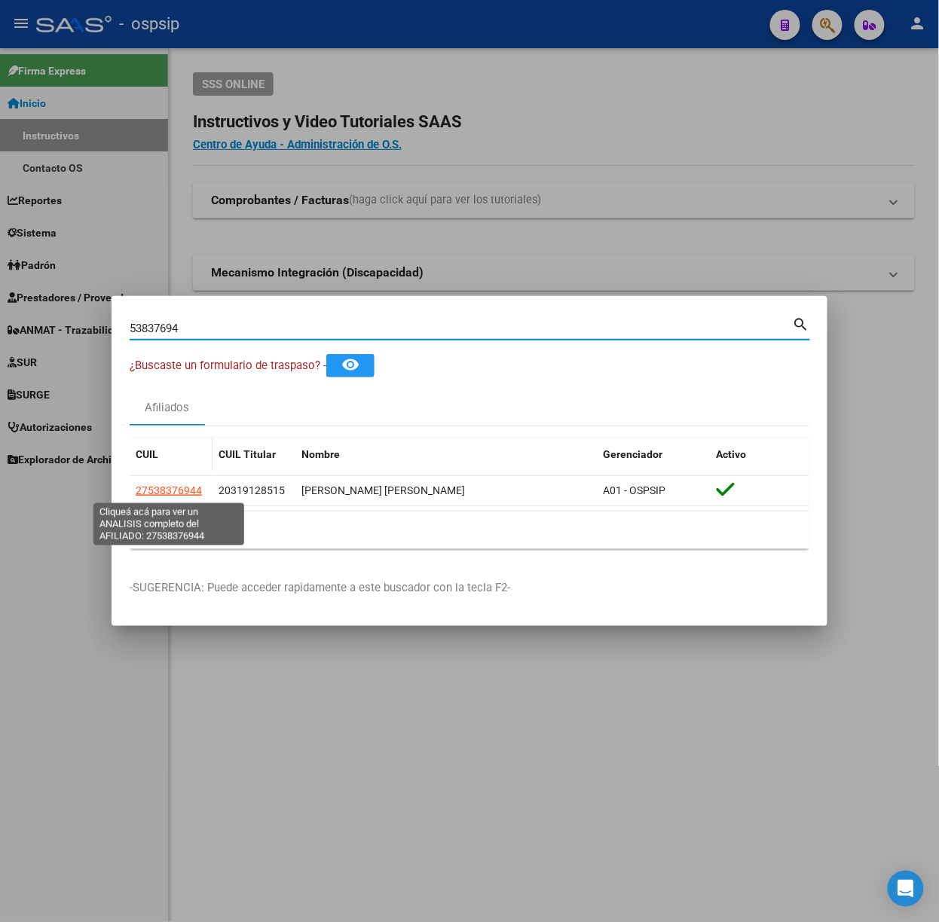
click at [178, 491] on span "27538376944" at bounding box center [169, 490] width 66 height 12
type textarea "27538376944"
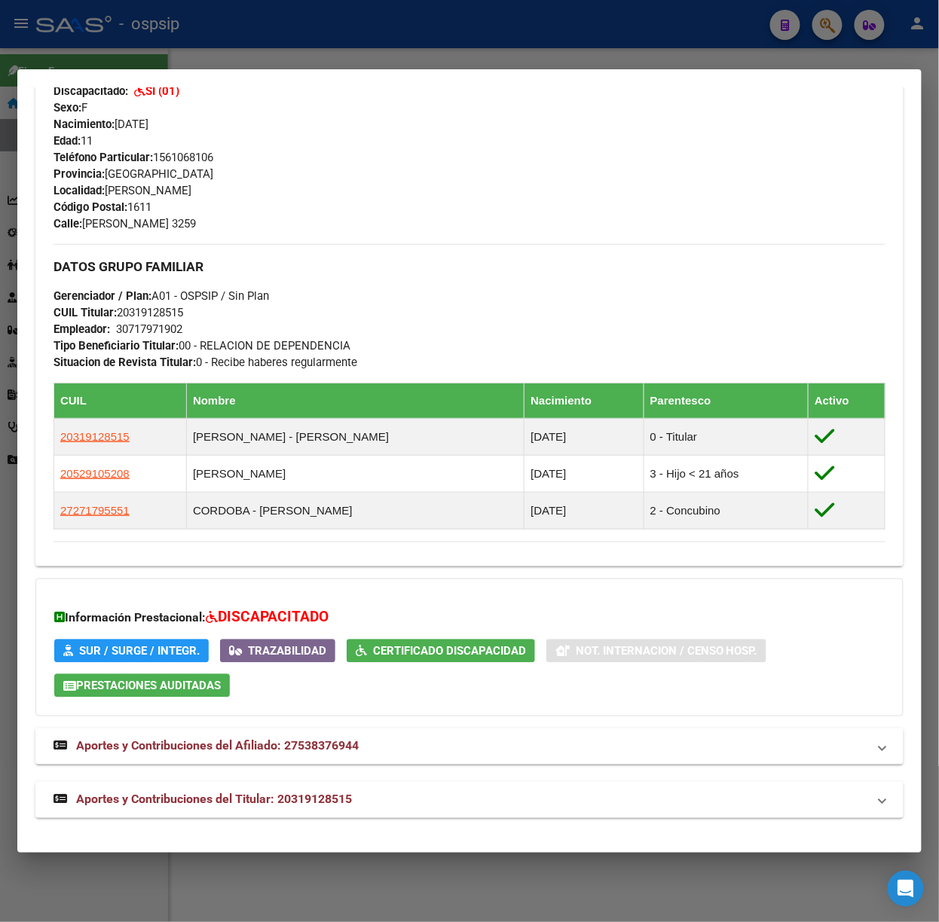
click at [377, 812] on mat-expansion-panel-header "Aportes y Contribuciones del Titular: 20319128515" at bounding box center [469, 800] width 868 height 36
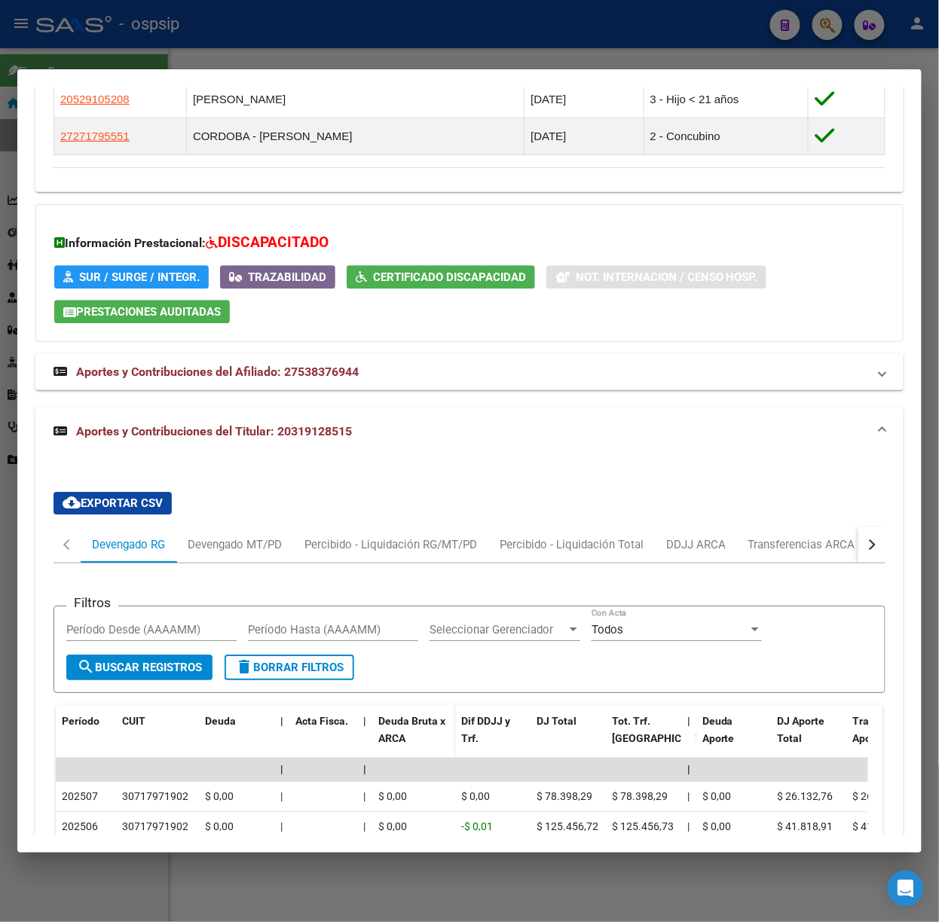
scroll to position [1297, 0]
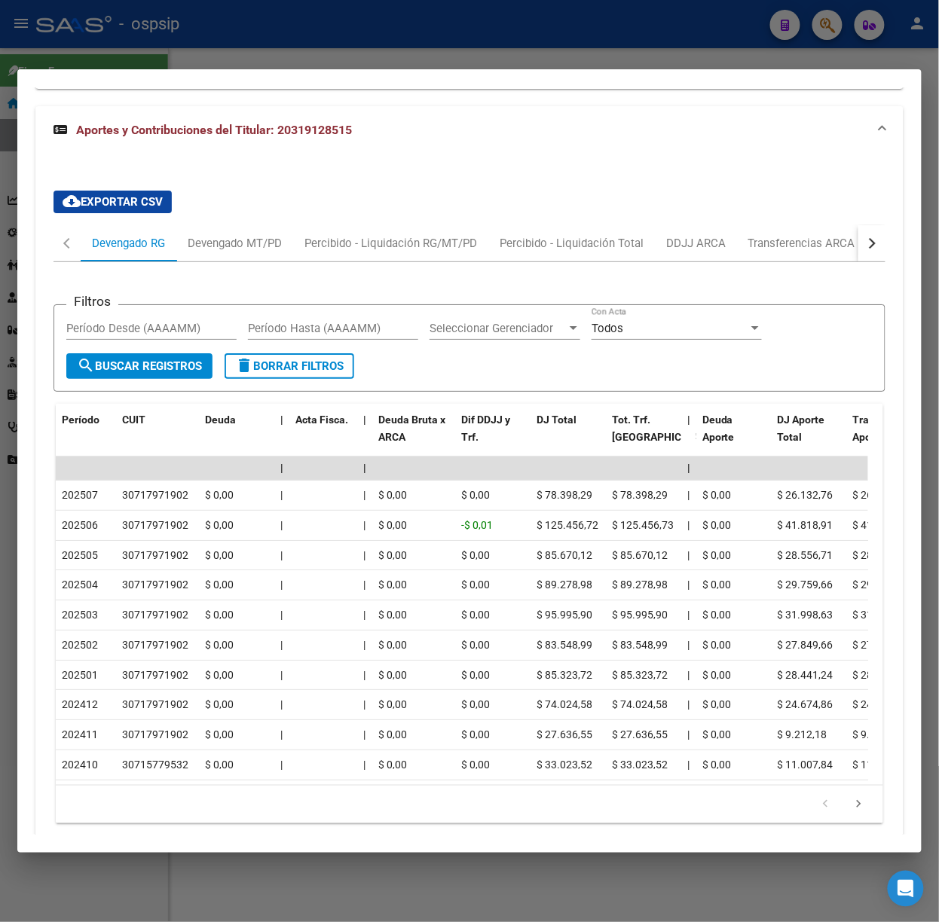
click at [297, 45] on div at bounding box center [469, 461] width 939 height 922
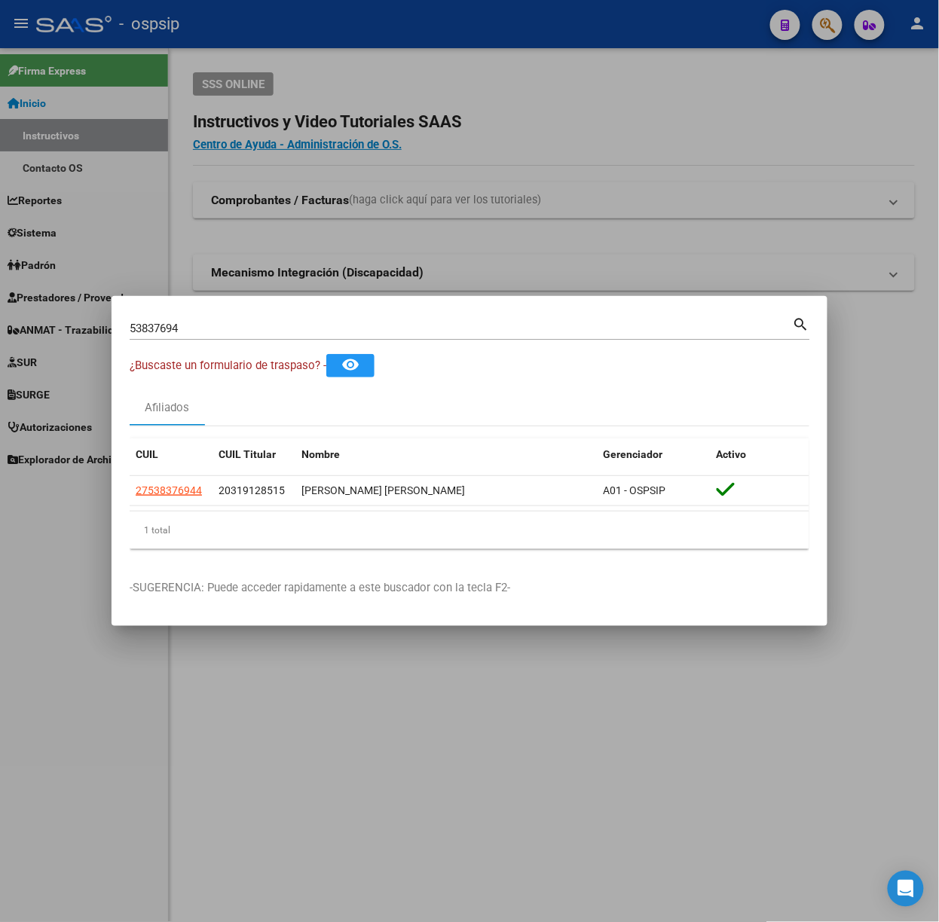
click at [279, 338] on div "53837694 Buscar (apellido, dni, [PERSON_NAME], [PERSON_NAME], cuit, obra social)" at bounding box center [461, 328] width 663 height 23
click at [277, 329] on input "53837694" at bounding box center [461, 329] width 663 height 14
type input "26161127"
click at [176, 490] on span "23261611279" at bounding box center [169, 490] width 66 height 12
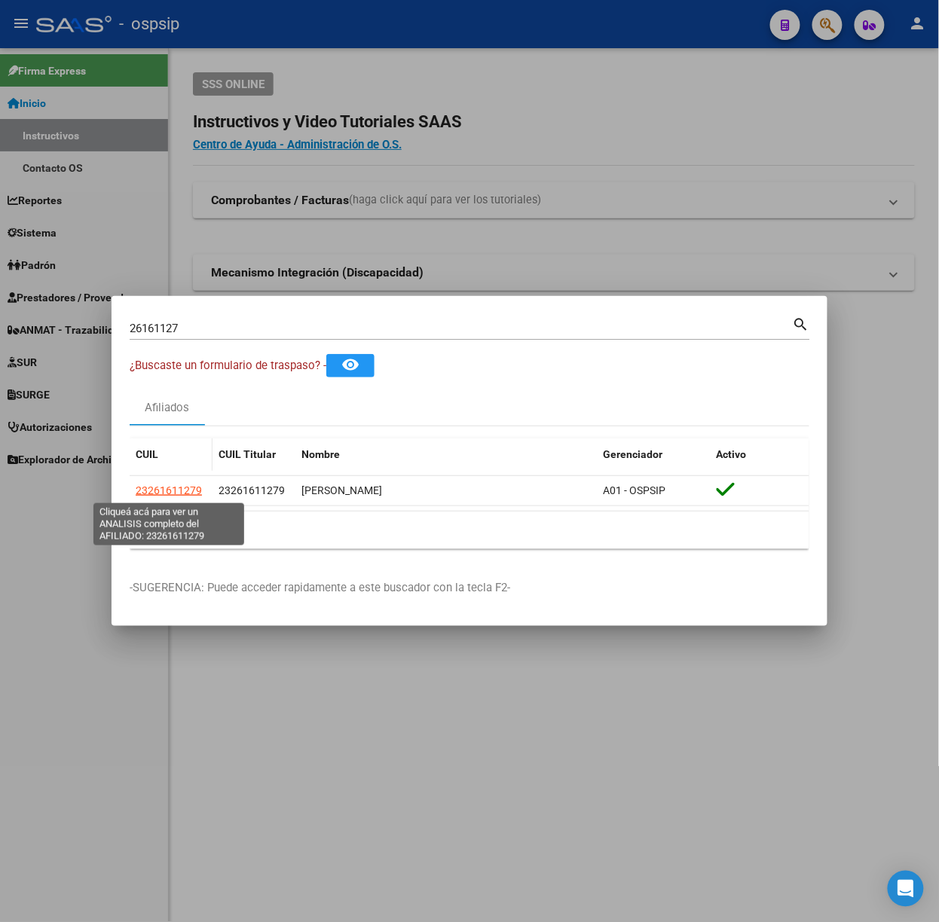
type textarea "23261611279"
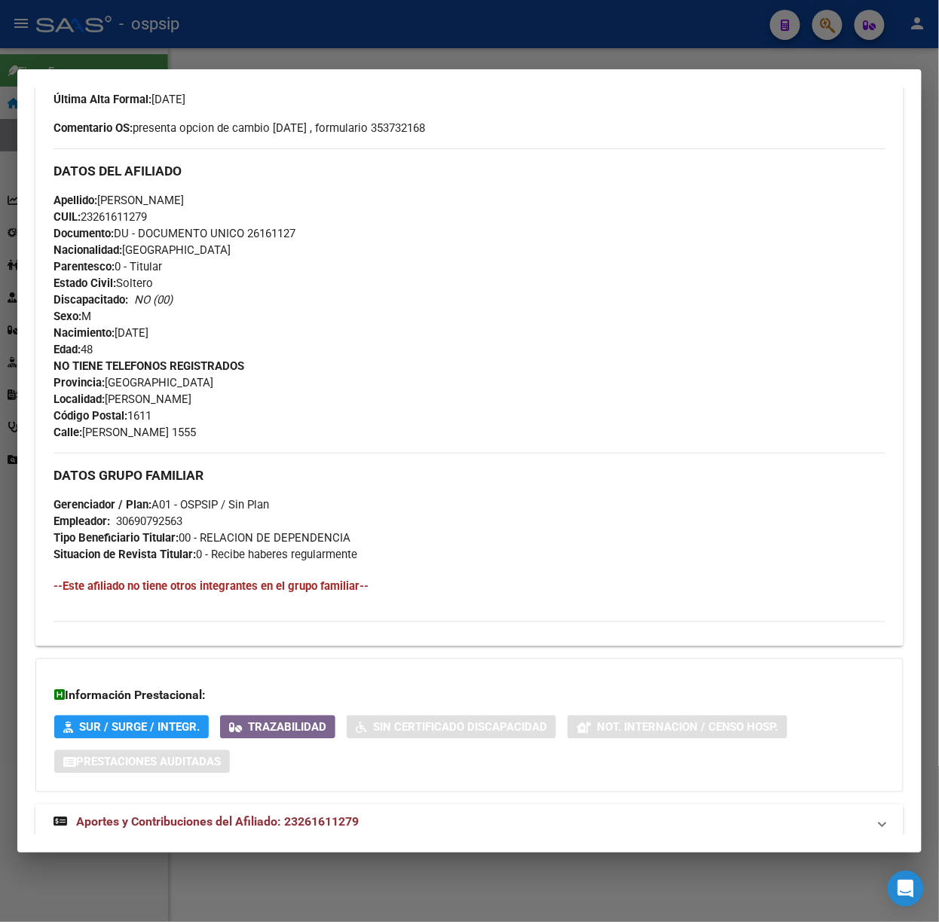
scroll to position [455, 0]
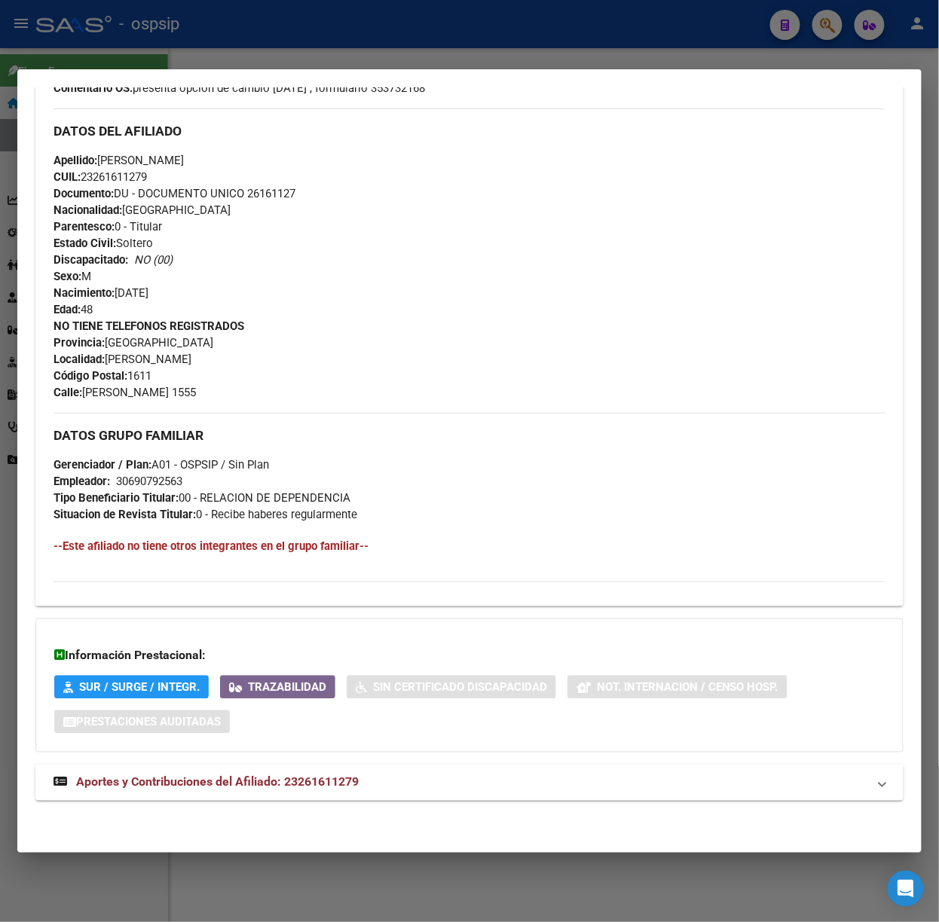
click at [317, 808] on div "DATOS [PERSON_NAME] ÁGIL: [PERSON_NAME] [PERSON_NAME] | ACTIVO | AFILIADO TITUL…" at bounding box center [469, 253] width 868 height 1130
click at [308, 791] on mat-expansion-panel-header "Aportes y Contribuciones del Afiliado: 23261611279" at bounding box center [469, 783] width 868 height 36
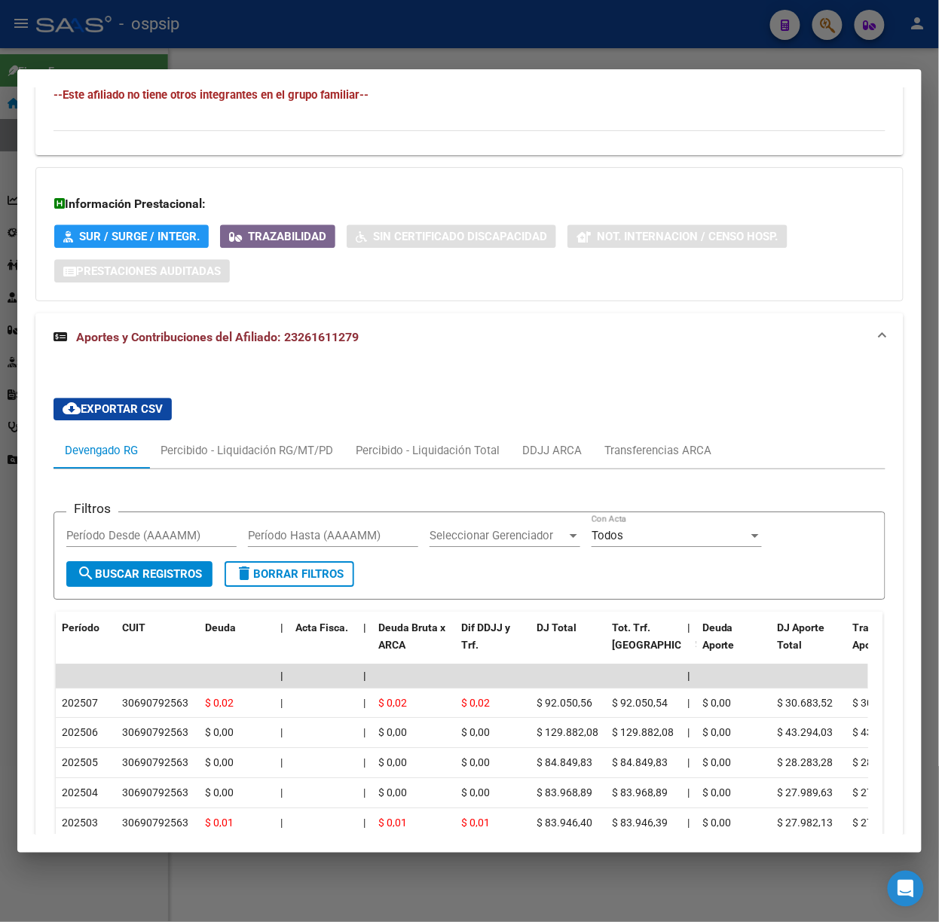
scroll to position [1190, 0]
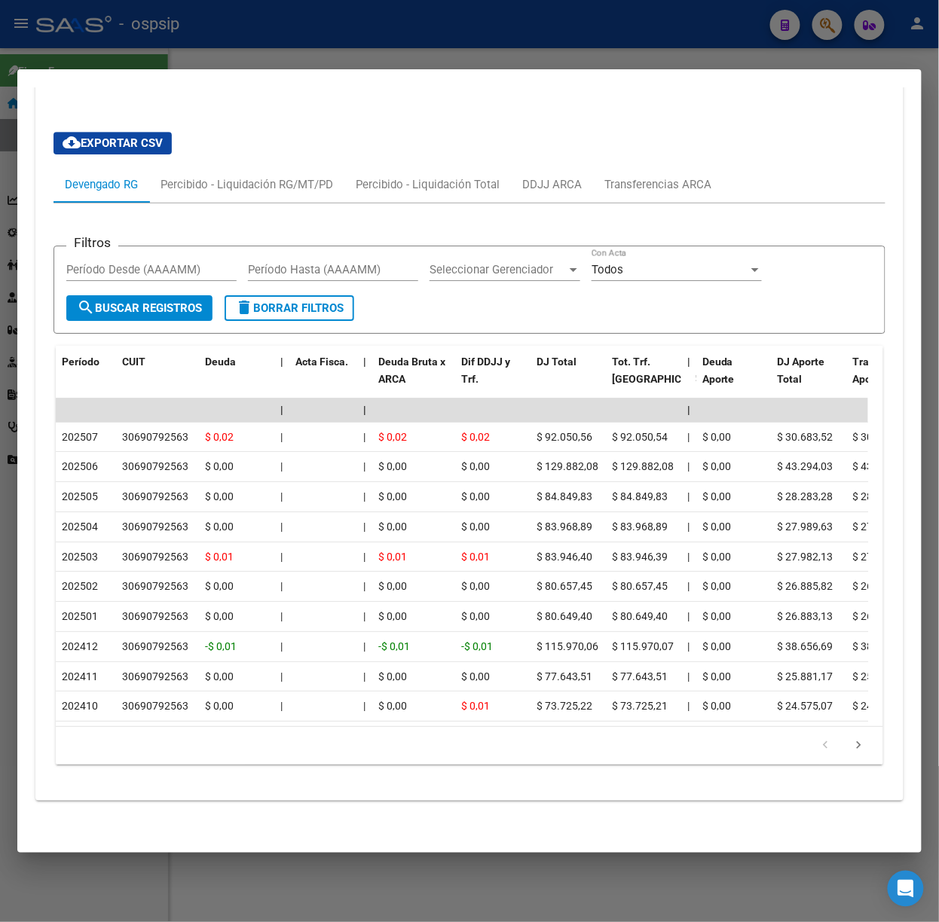
click at [176, 34] on div at bounding box center [469, 461] width 939 height 922
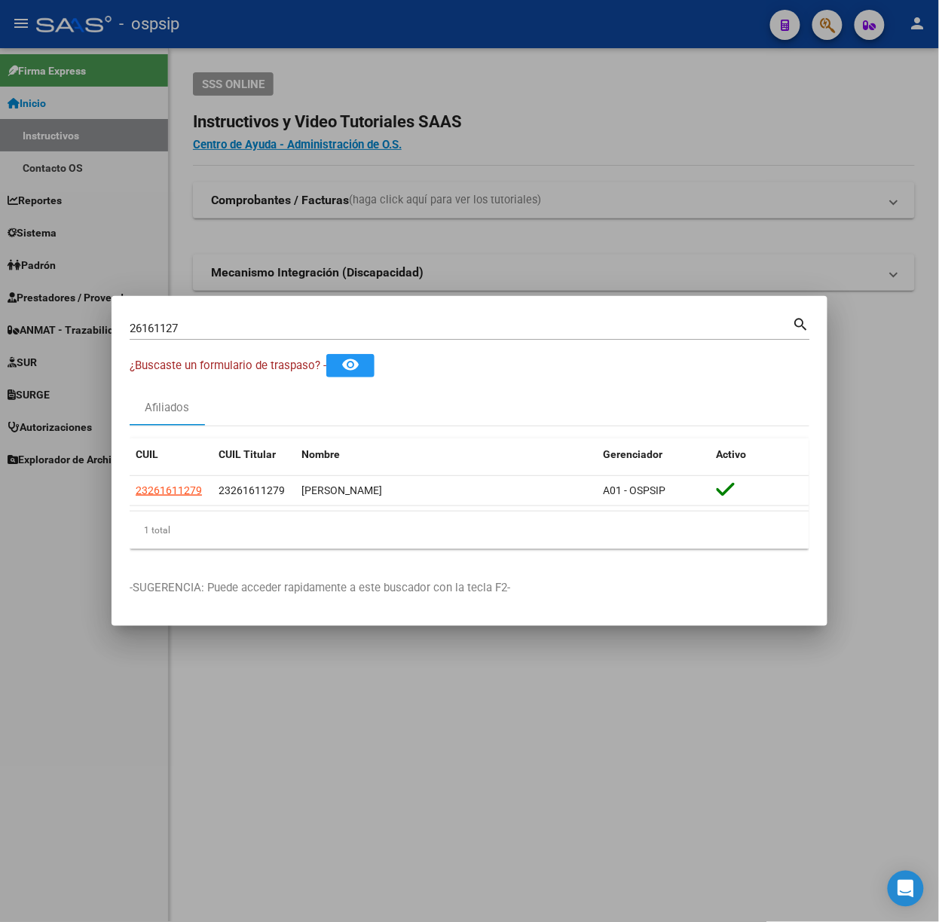
click at [206, 327] on input "26161127" at bounding box center [461, 329] width 663 height 14
type input "27179555"
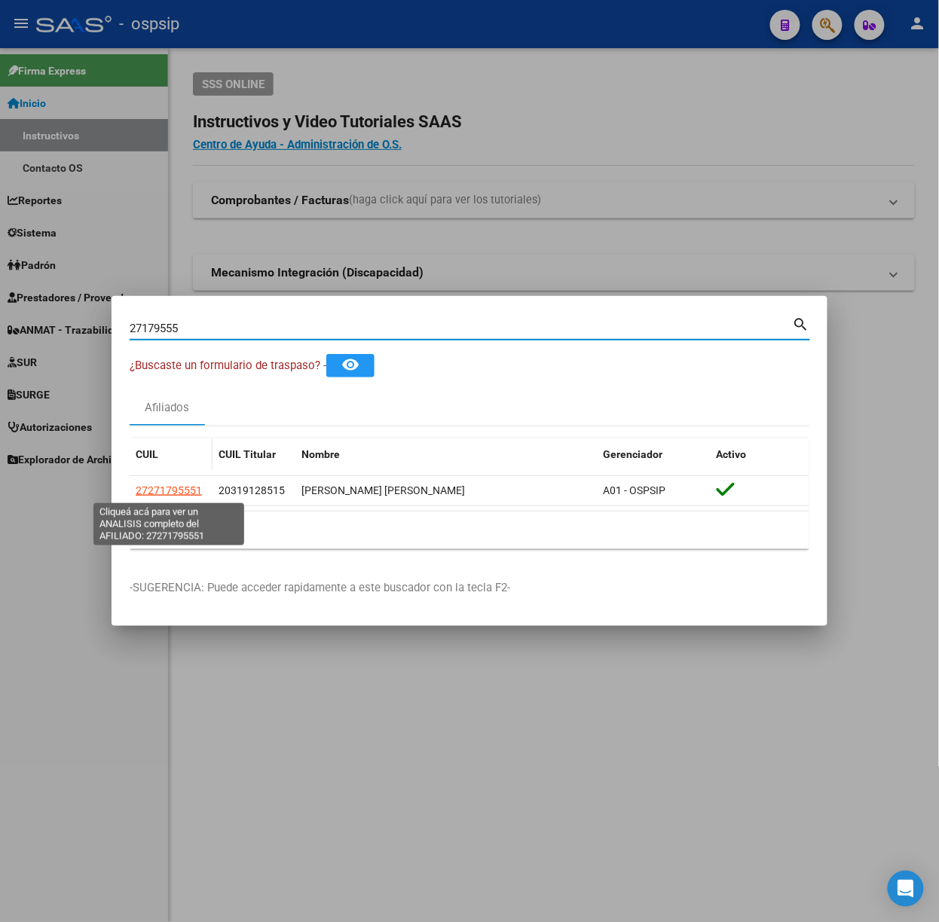
click at [176, 496] on span "27271795551" at bounding box center [169, 490] width 66 height 12
type textarea "27271795551"
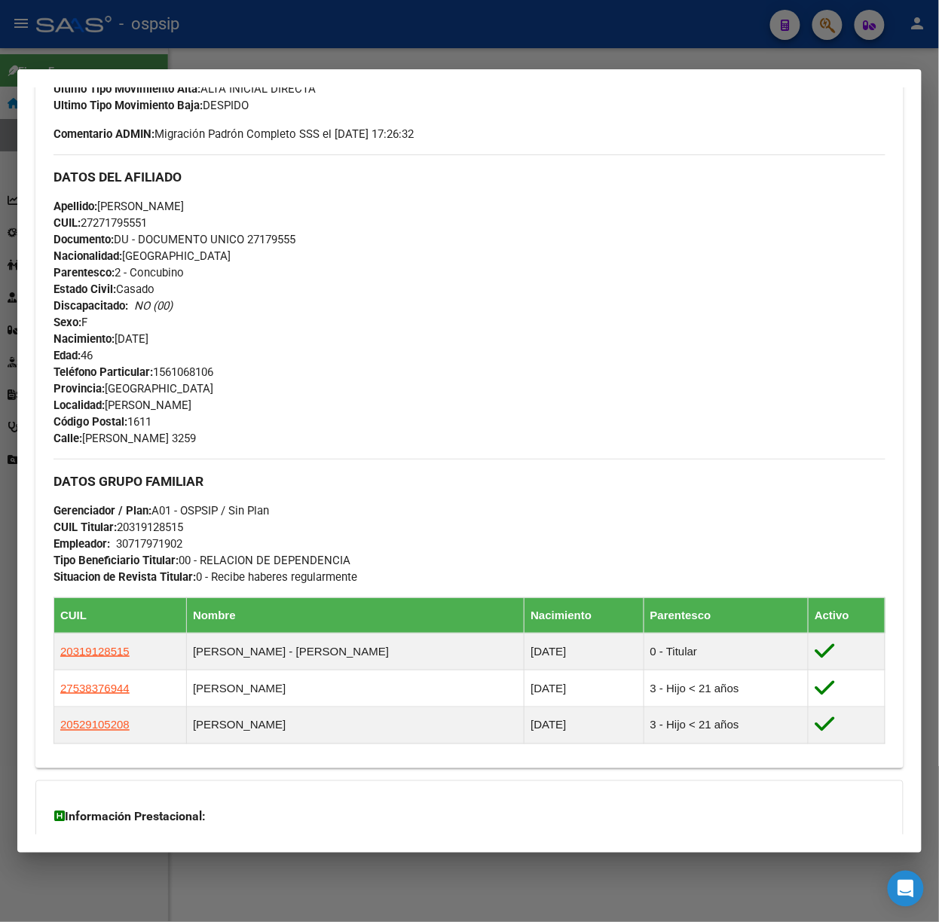
scroll to position [640, 0]
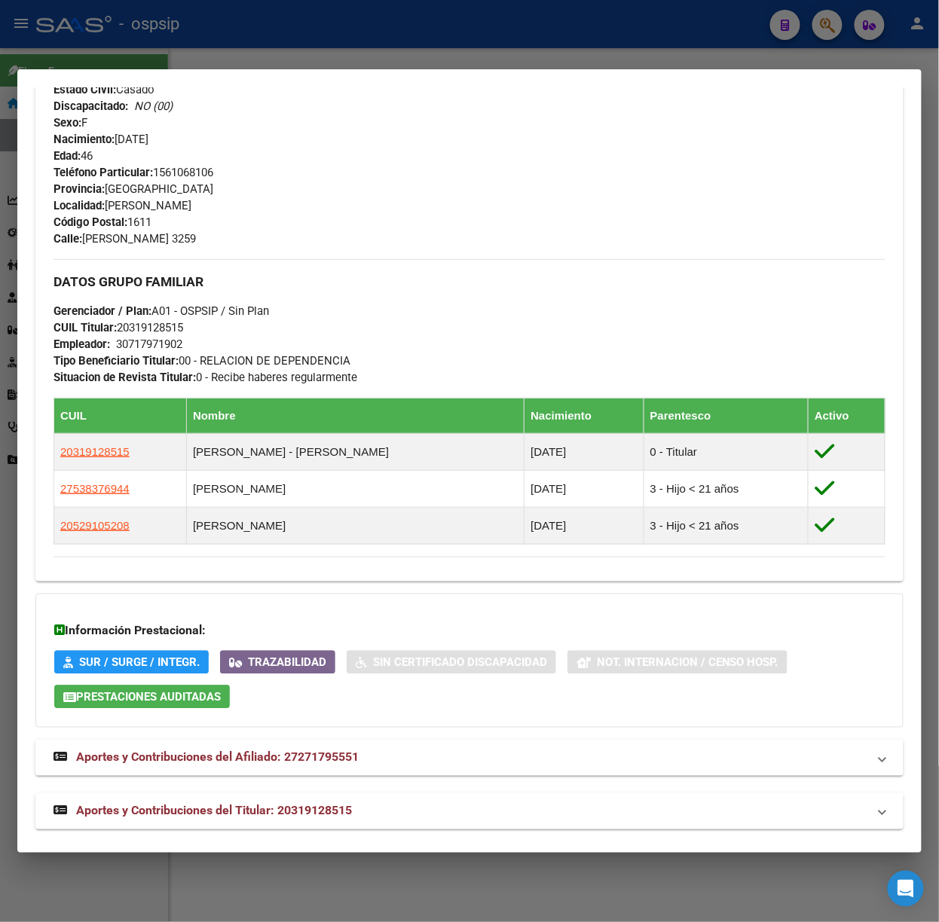
click at [347, 794] on div "DATOS PADRÓN ÁGIL: CORDOBA [PERSON_NAME] | ACTIVO | FAMILIAR DE: 20319128515 Da…" at bounding box center [469, 165] width 868 height 1328
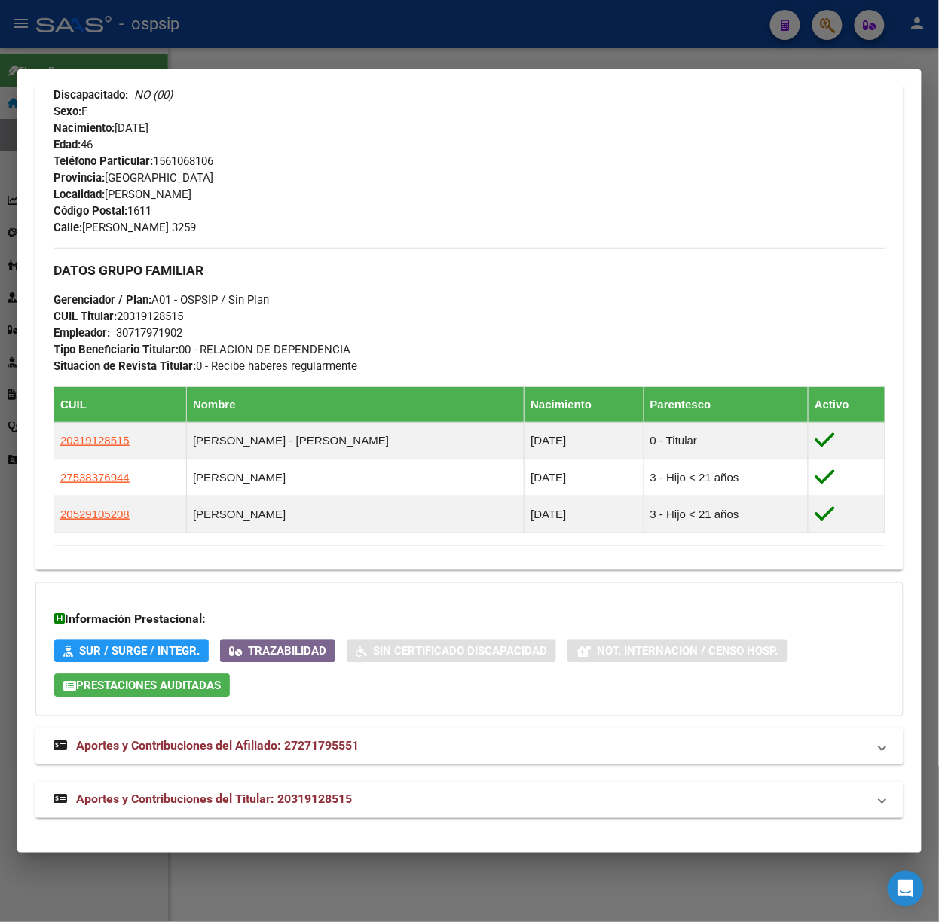
click at [377, 792] on mat-expansion-panel-header "Aportes y Contribuciones del Titular: 20319128515" at bounding box center [469, 800] width 868 height 36
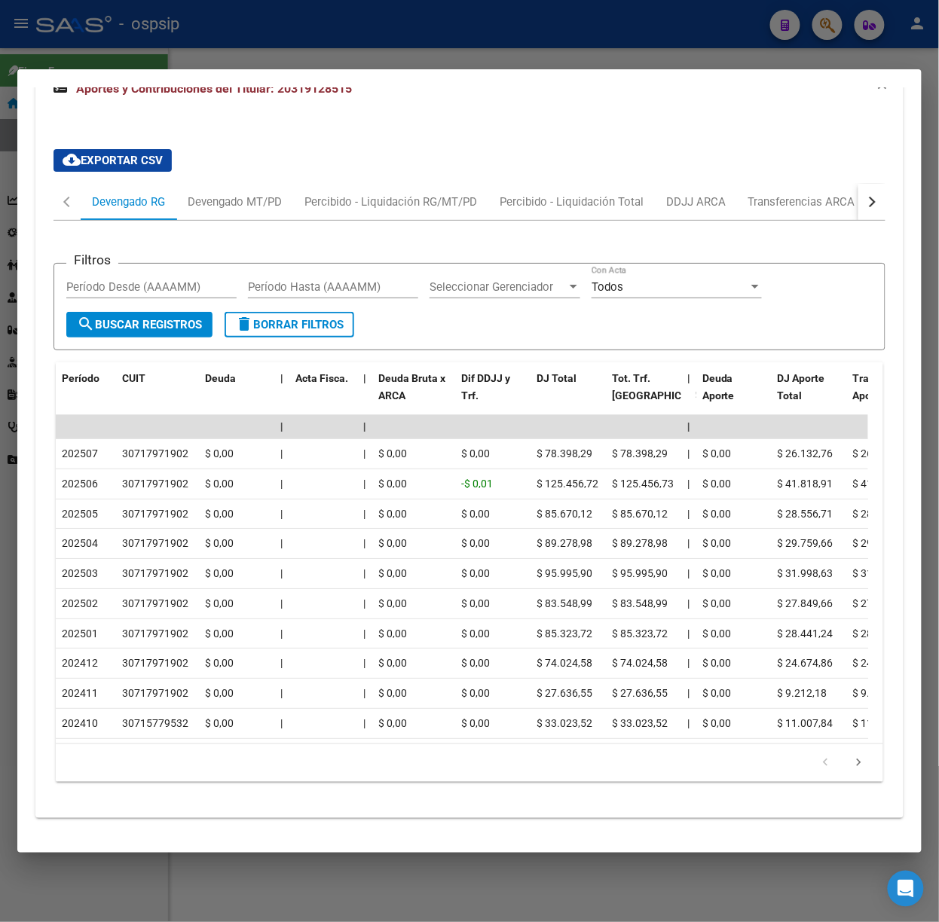
scroll to position [1388, 0]
click at [233, 22] on div at bounding box center [469, 461] width 939 height 922
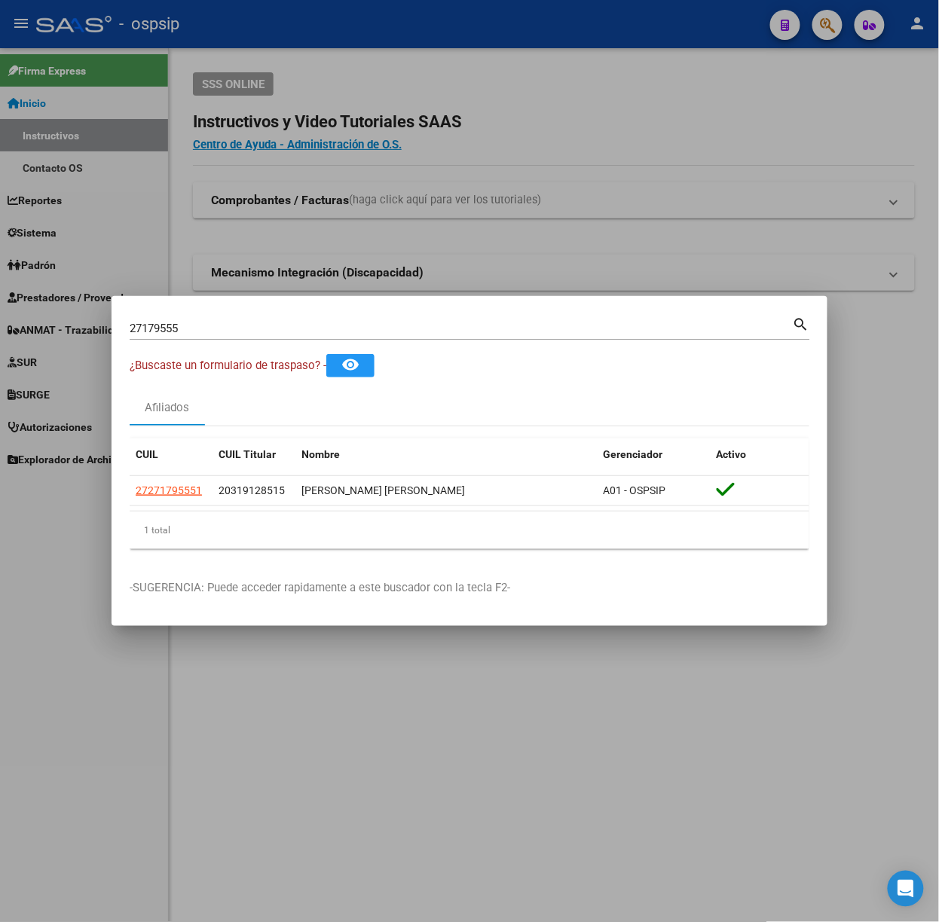
click at [184, 326] on input "27179555" at bounding box center [461, 329] width 663 height 14
type input "16732104"
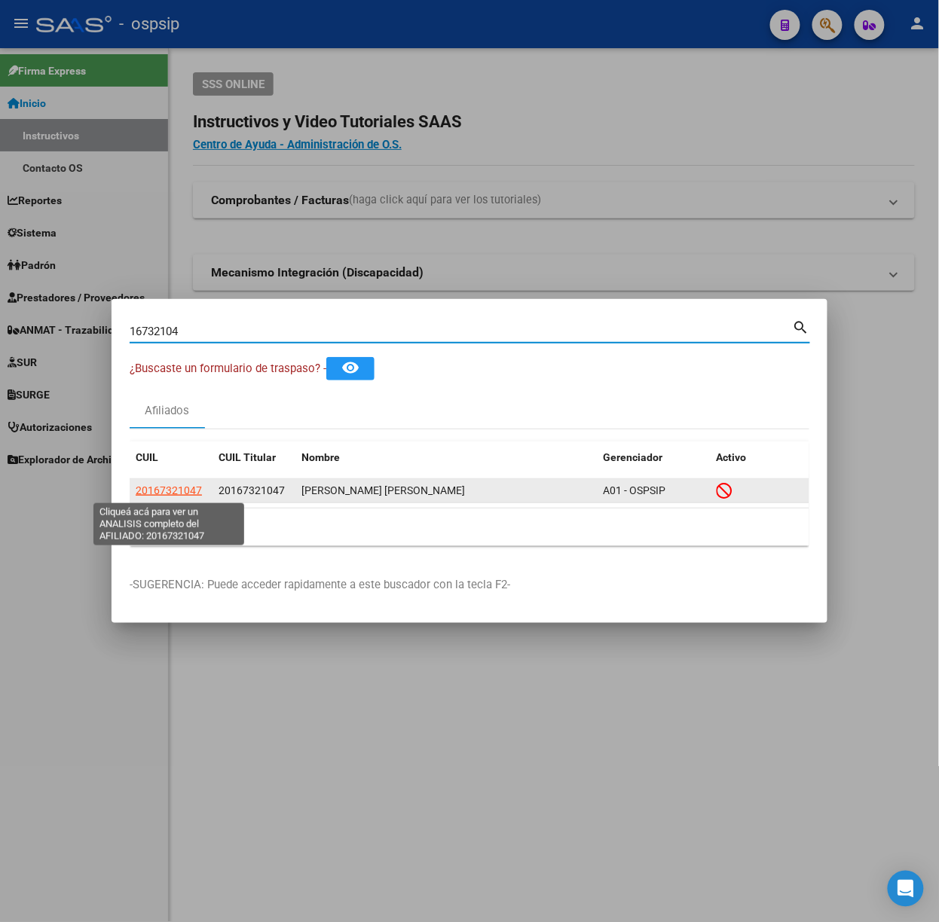
click at [175, 487] on span "20167321047" at bounding box center [169, 490] width 66 height 12
type textarea "20167321047"
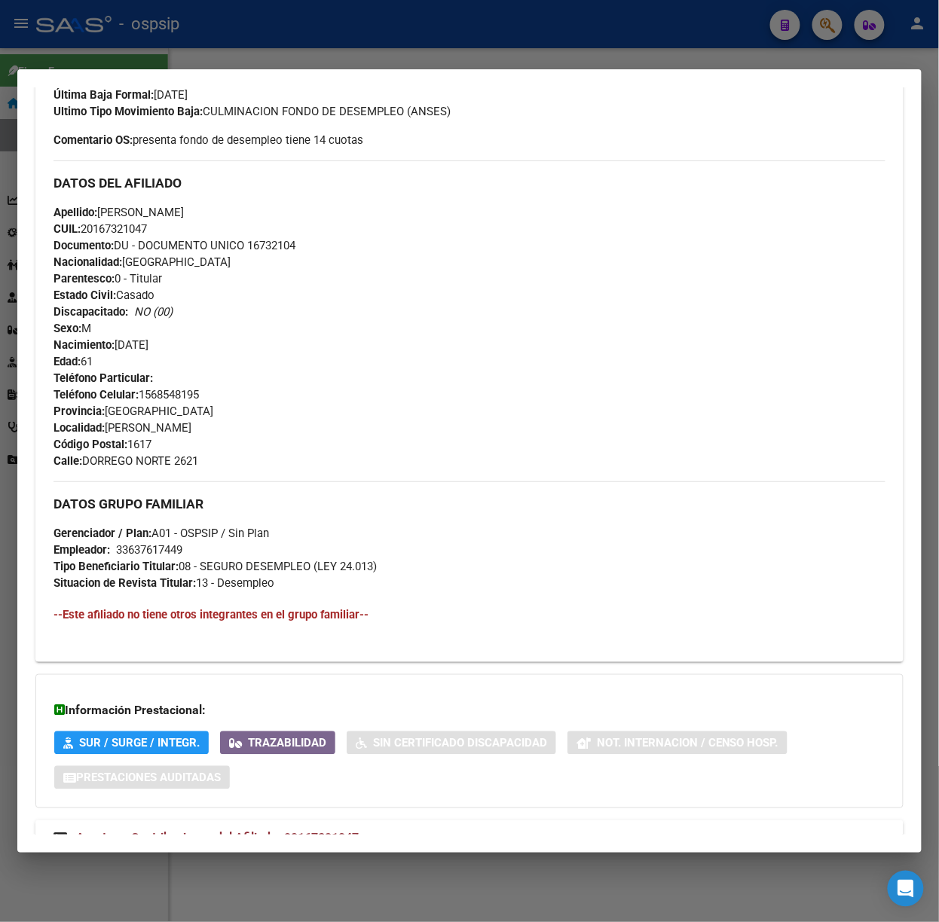
scroll to position [491, 0]
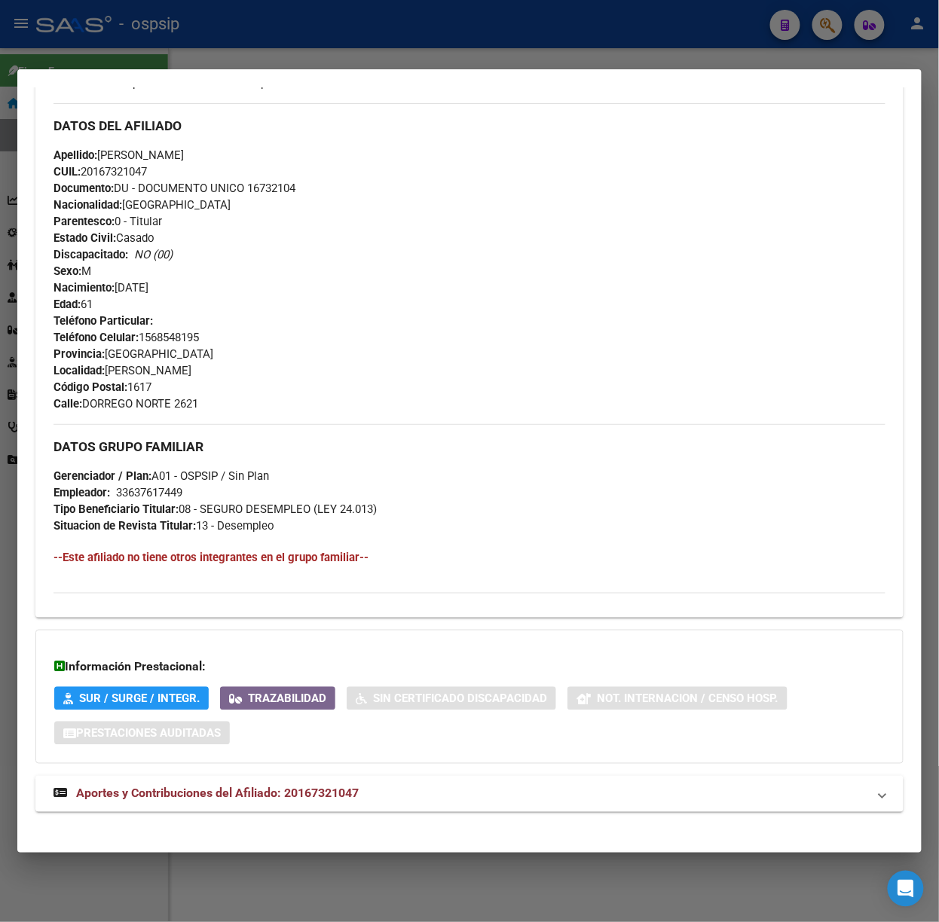
click at [344, 775] on div "DATOS [PERSON_NAME] ÁGIL: [PERSON_NAME] [PERSON_NAME] | INACTIVO | AFILIADO TIT…" at bounding box center [469, 240] width 868 height 1180
click at [407, 808] on mat-expansion-panel-header "Aportes y Contribuciones del Afiliado: 20167321047" at bounding box center [469, 794] width 868 height 36
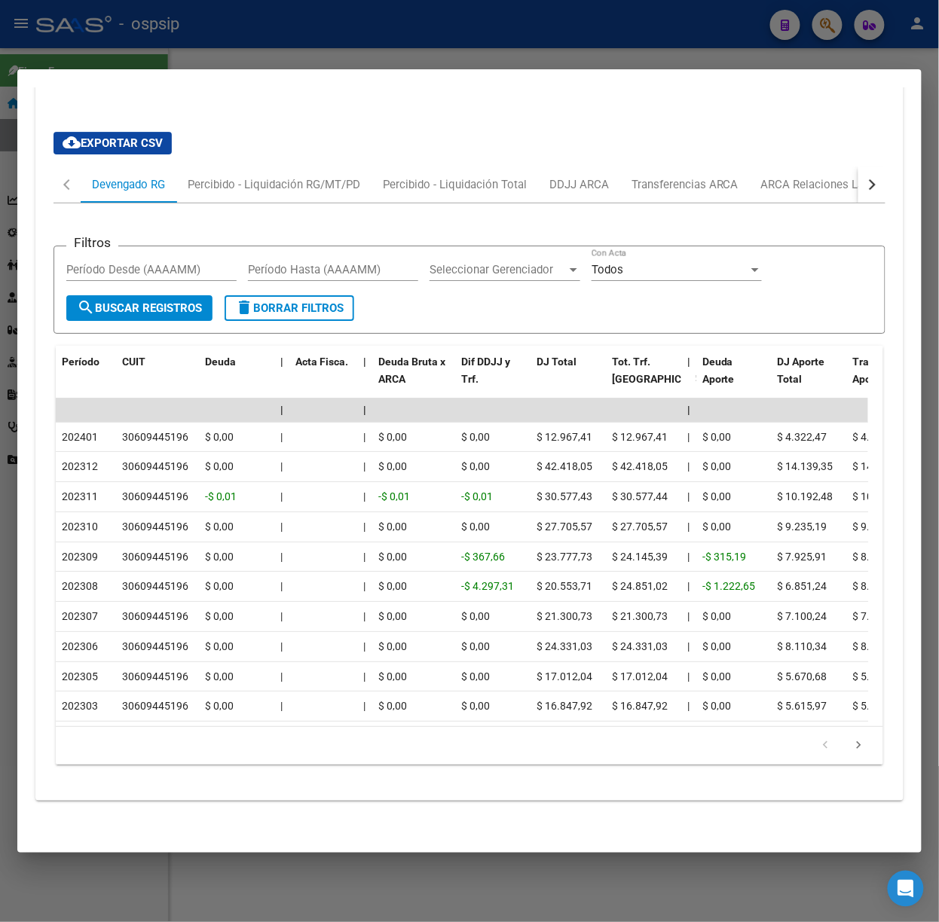
scroll to position [1239, 0]
click at [251, 176] on div "Percibido - Liquidación RG/MT/PD" at bounding box center [274, 184] width 173 height 17
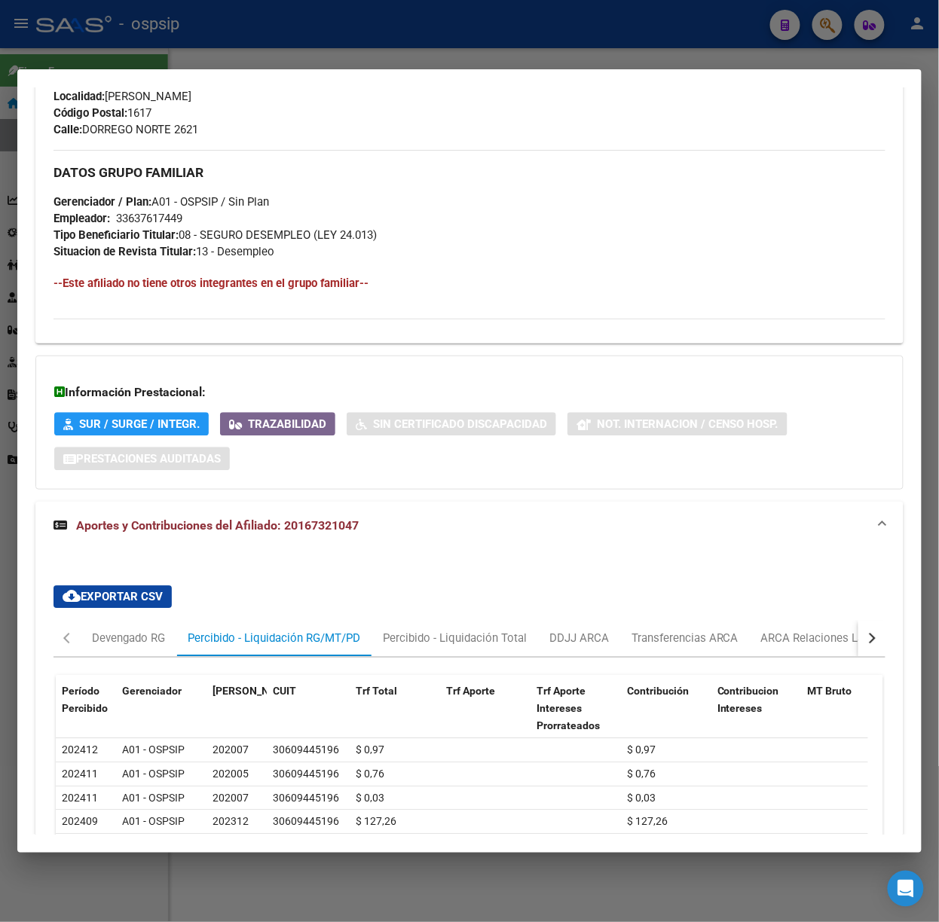
scroll to position [1043, 0]
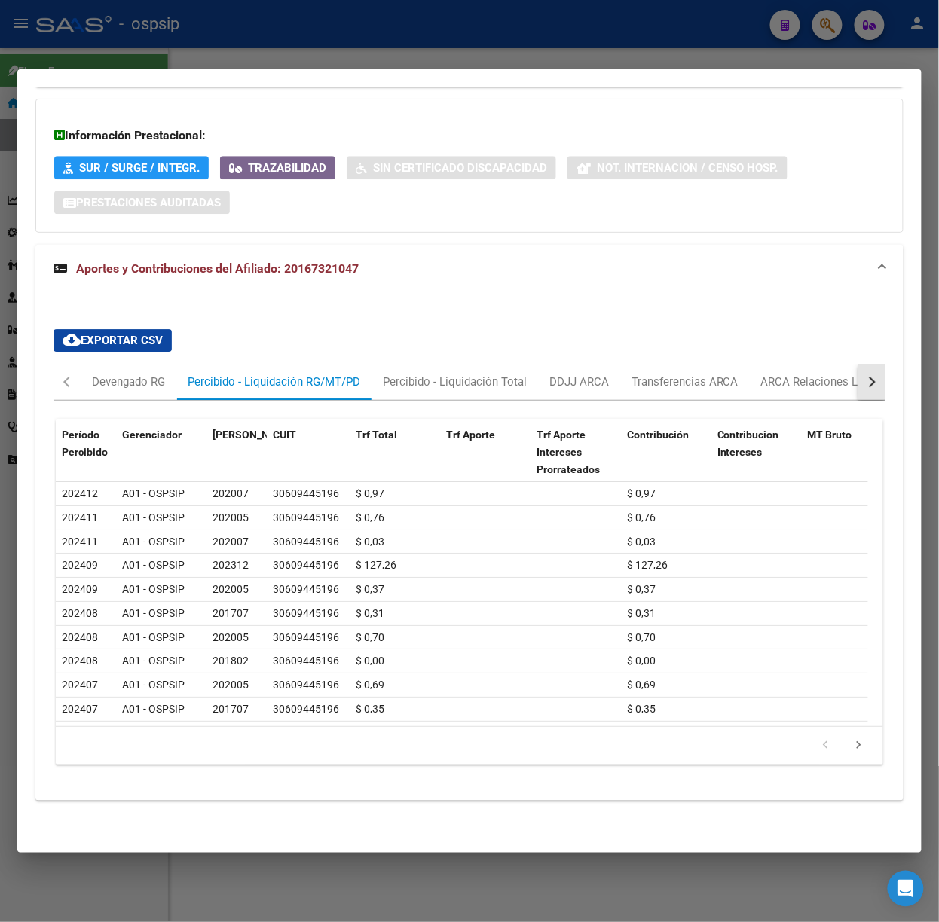
click at [858, 364] on button "button" at bounding box center [871, 382] width 27 height 36
click at [781, 374] on div "ARCA Relaciones Laborales" at bounding box center [765, 382] width 141 height 17
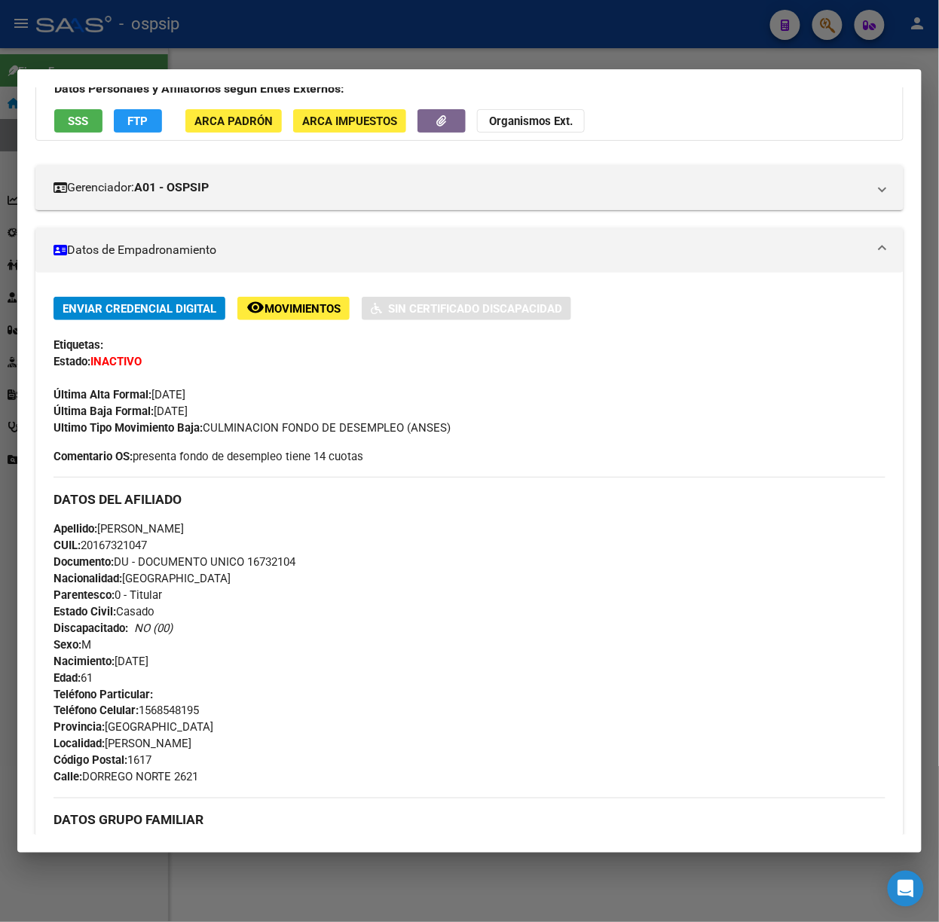
scroll to position [0, 0]
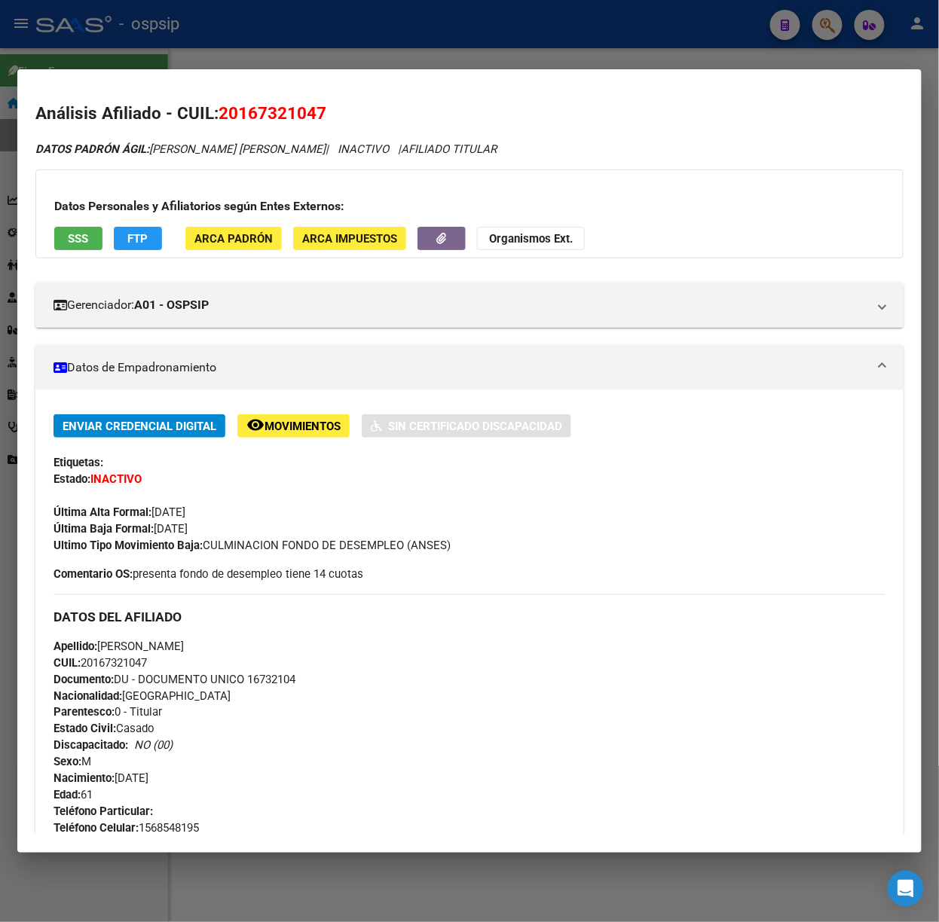
click at [86, 246] on span "SSS" at bounding box center [79, 239] width 20 height 14
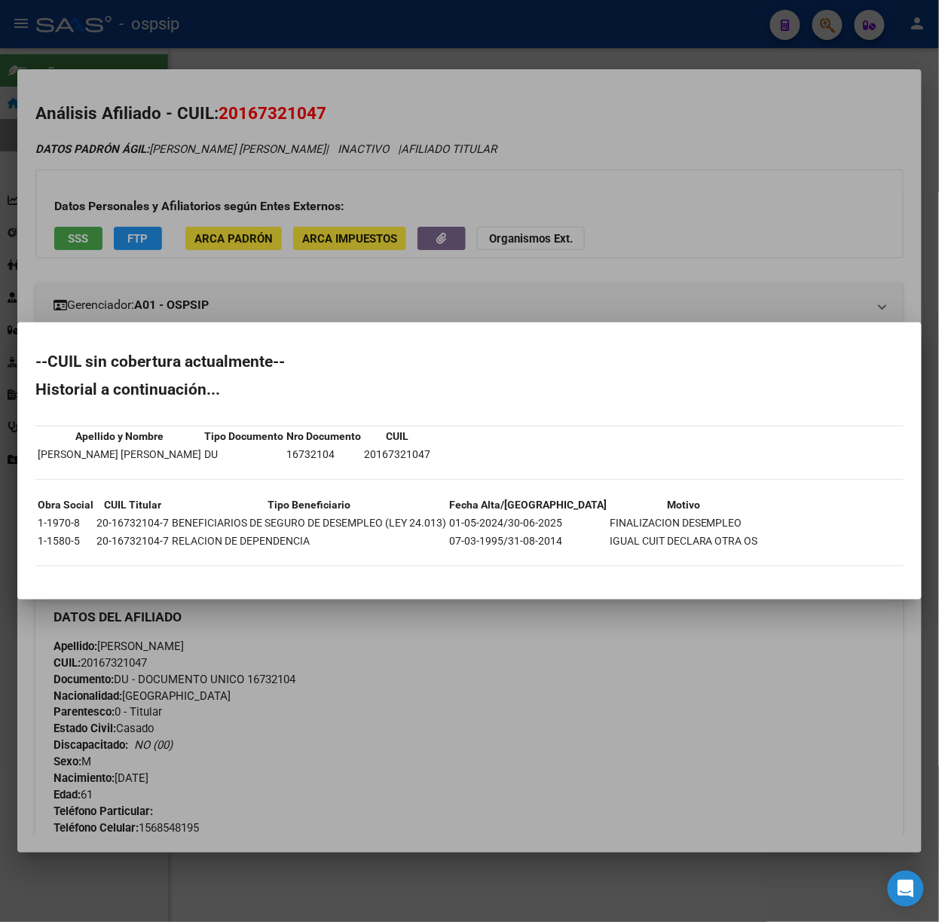
click at [181, 72] on div at bounding box center [469, 461] width 939 height 922
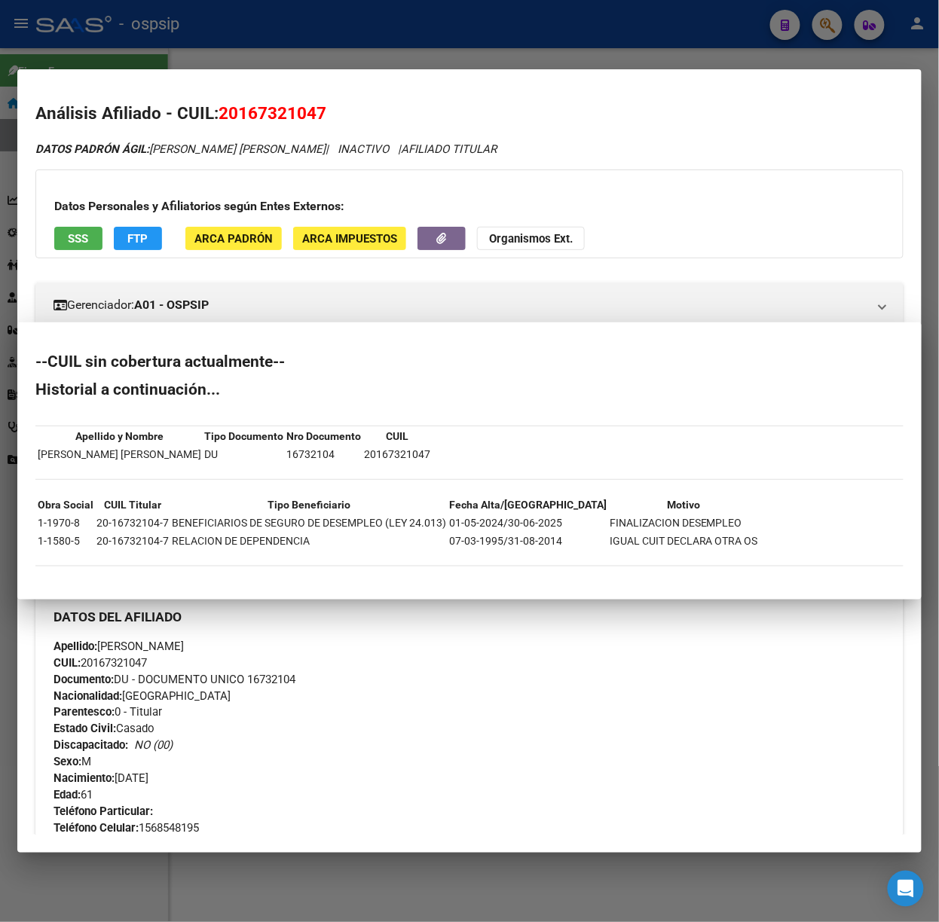
click at [176, 52] on div at bounding box center [469, 461] width 939 height 922
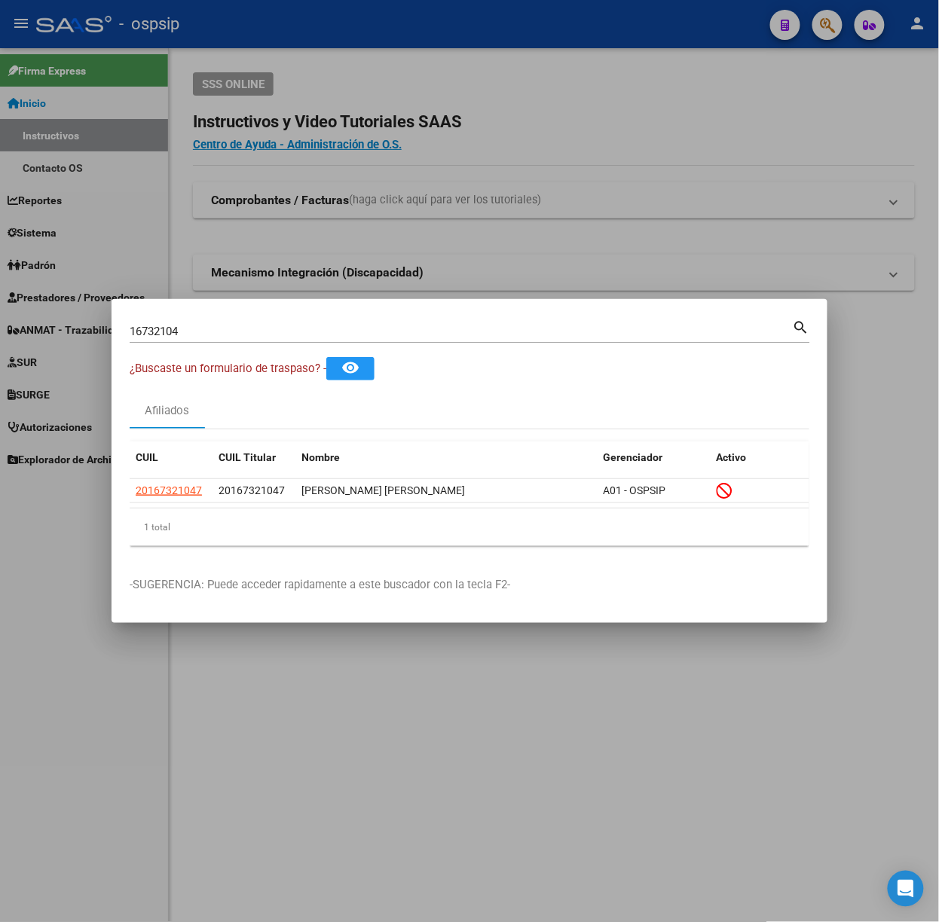
click at [200, 331] on input "16732104" at bounding box center [461, 332] width 663 height 14
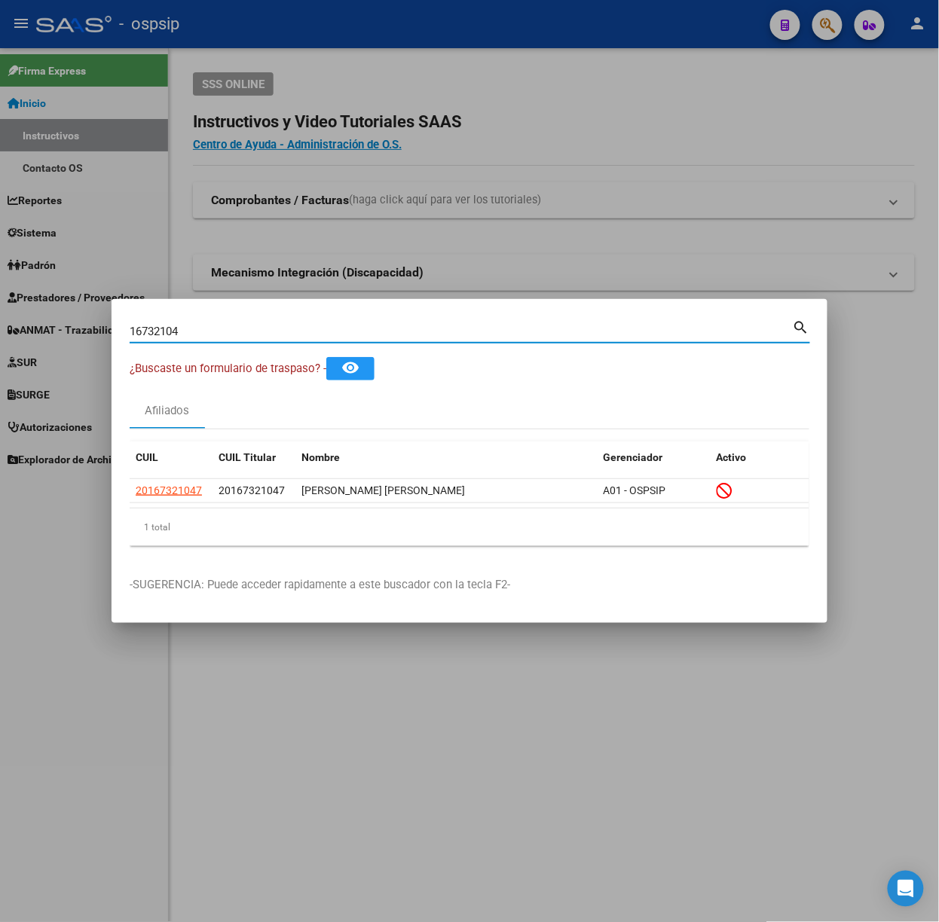
click at [200, 331] on input "16732104" at bounding box center [461, 332] width 663 height 14
type input "17569789"
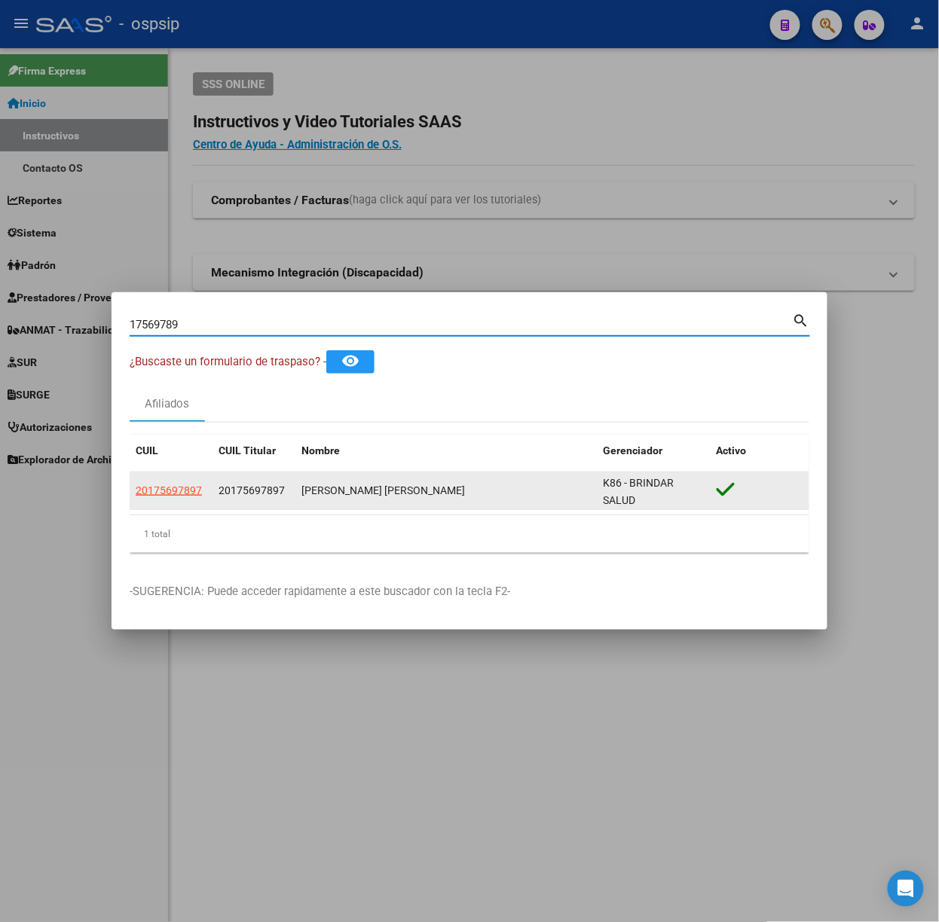
click at [164, 489] on span "20175697897" at bounding box center [169, 490] width 66 height 12
type textarea "20175697897"
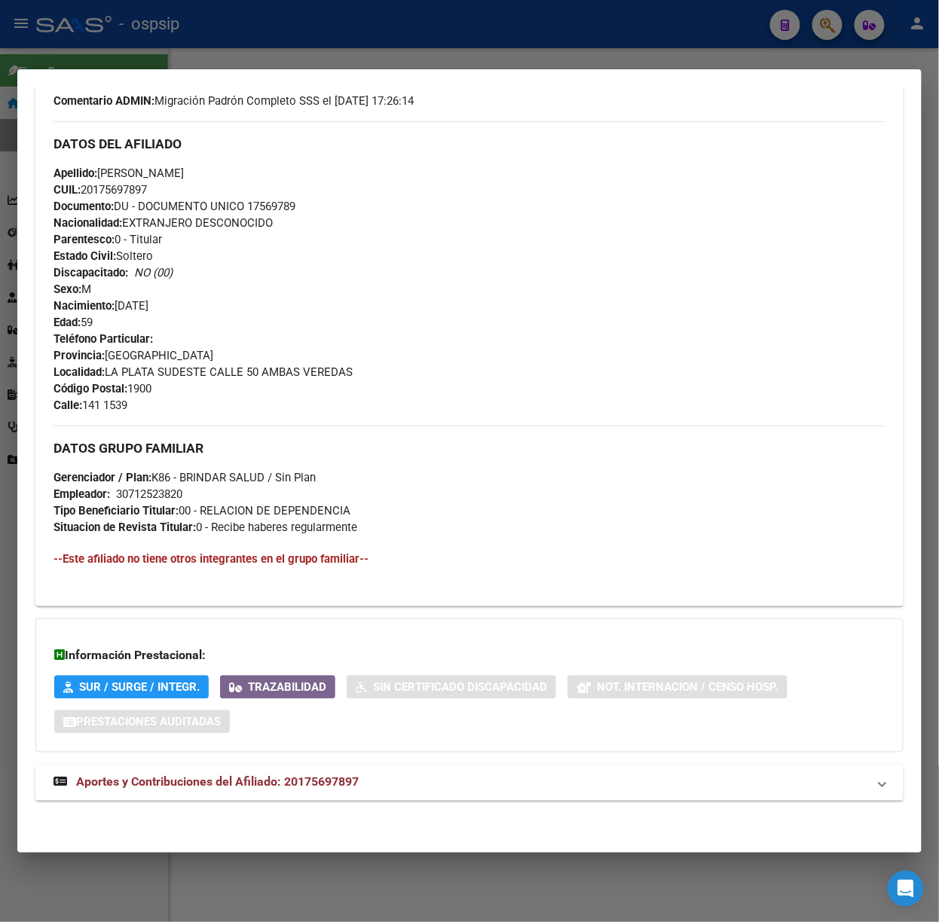
click at [464, 775] on div "DATOS PADRÓN ÁGIL: [PERSON_NAME] | ACTIVO | AFILIADO TITULAR Datos Personales y…" at bounding box center [469, 259] width 868 height 1117
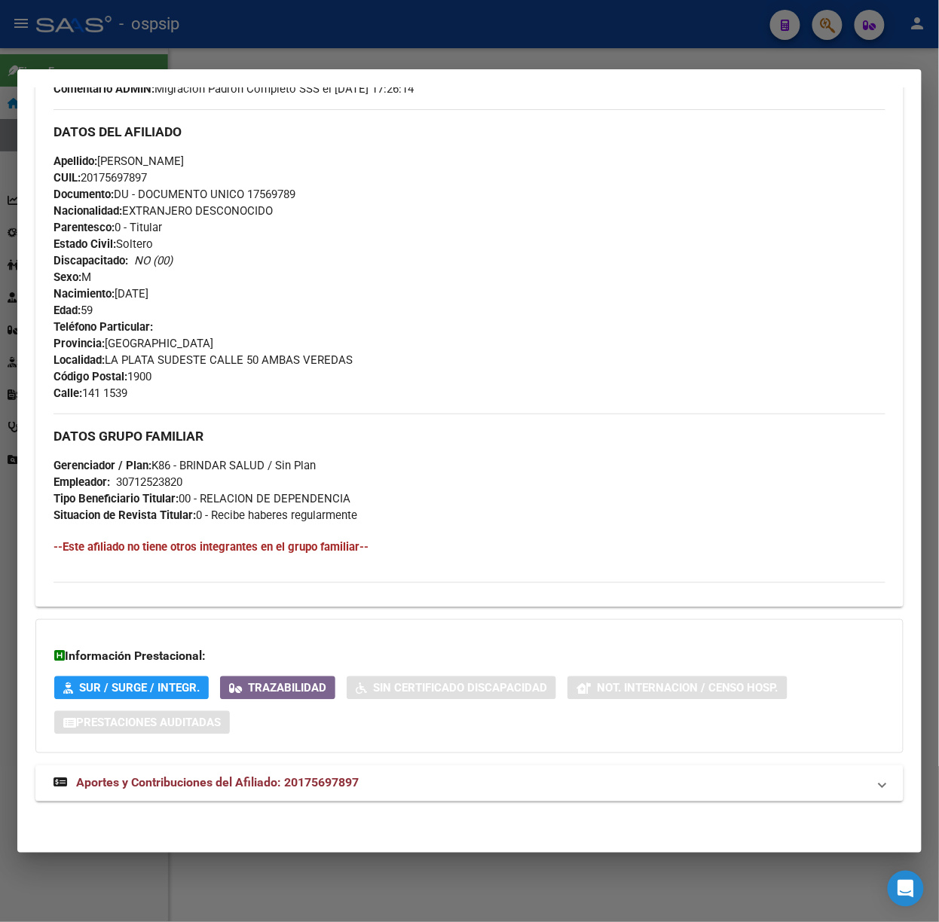
scroll to position [455, 0]
click at [484, 781] on mat-panel-title "Aportes y Contribuciones del Afiliado: 20175697897" at bounding box center [460, 783] width 814 height 18
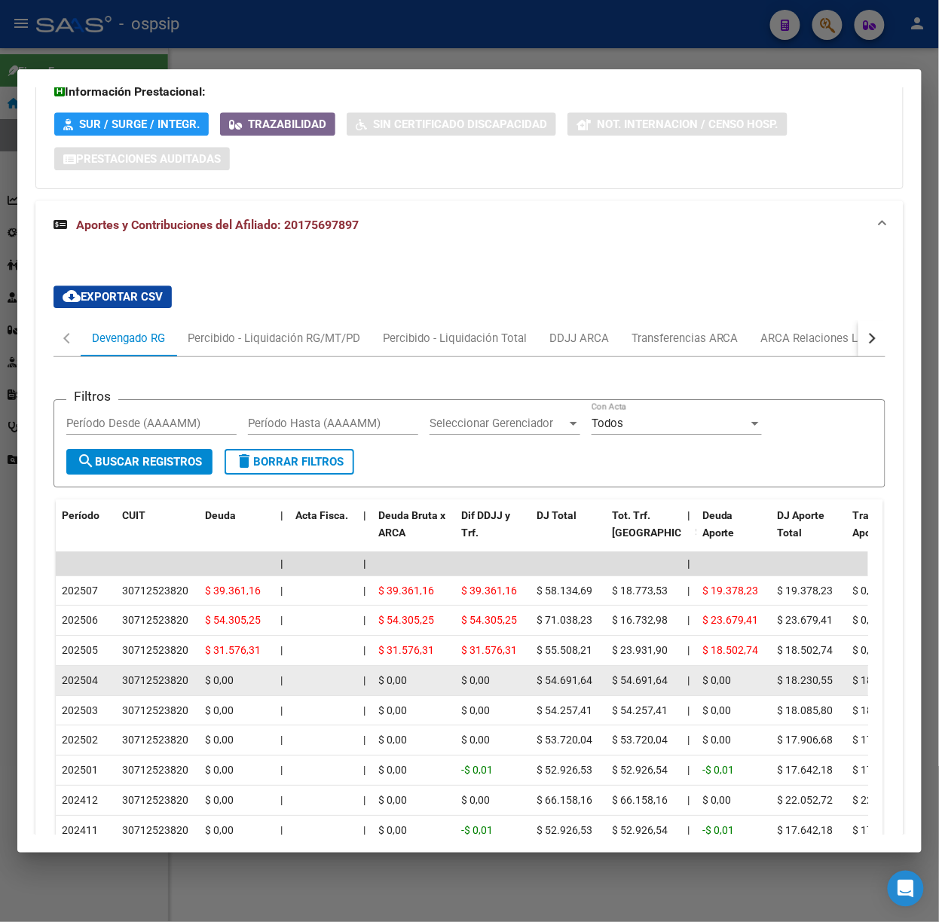
scroll to position [1190, 0]
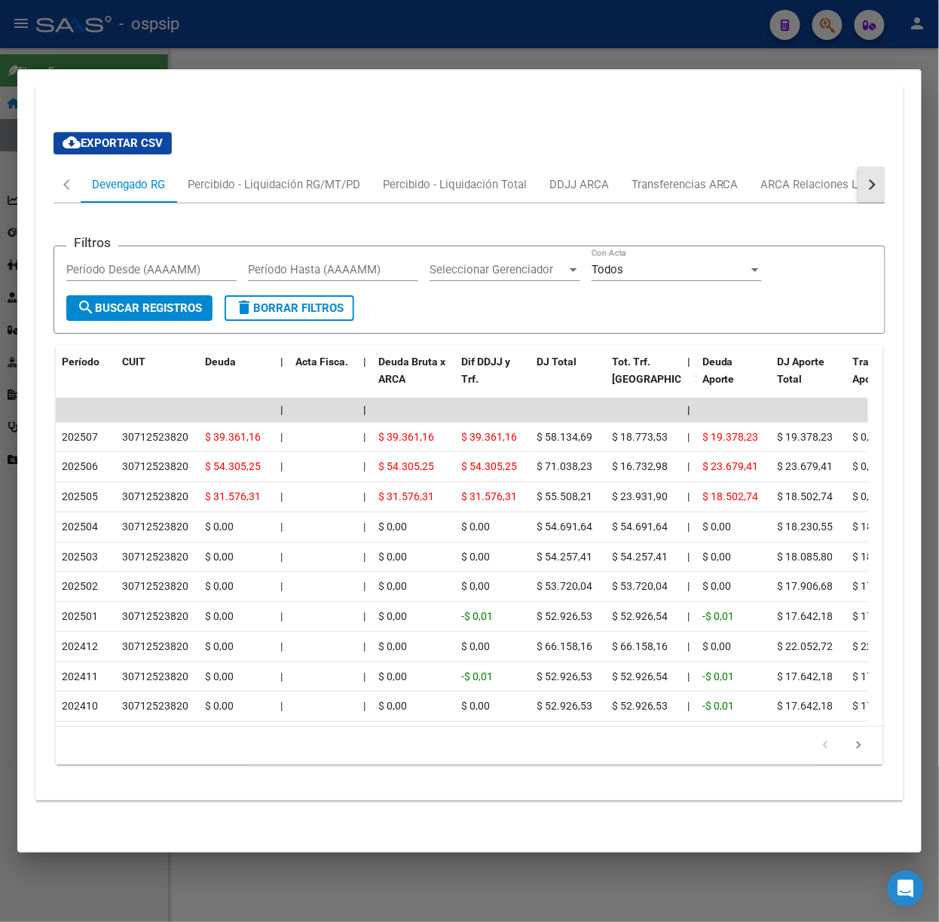
click at [858, 166] on button "button" at bounding box center [871, 184] width 27 height 36
click at [833, 166] on div "ARCA Relaciones Laborales" at bounding box center [765, 184] width 163 height 36
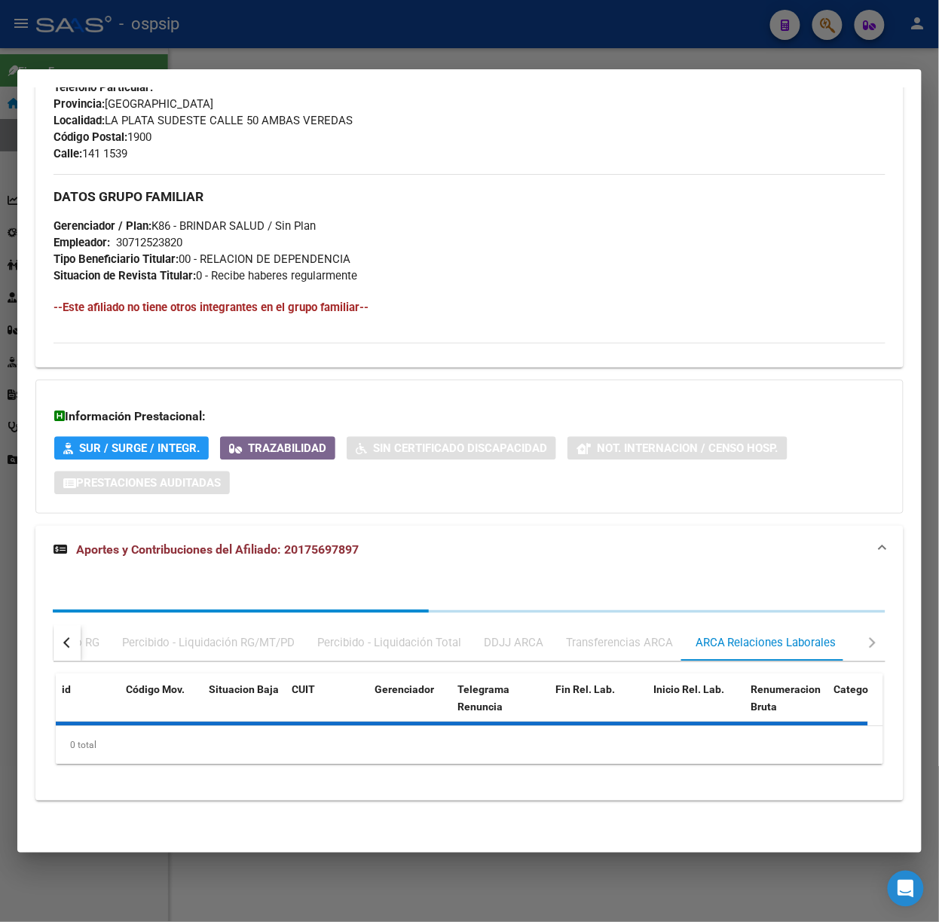
scroll to position [805, 0]
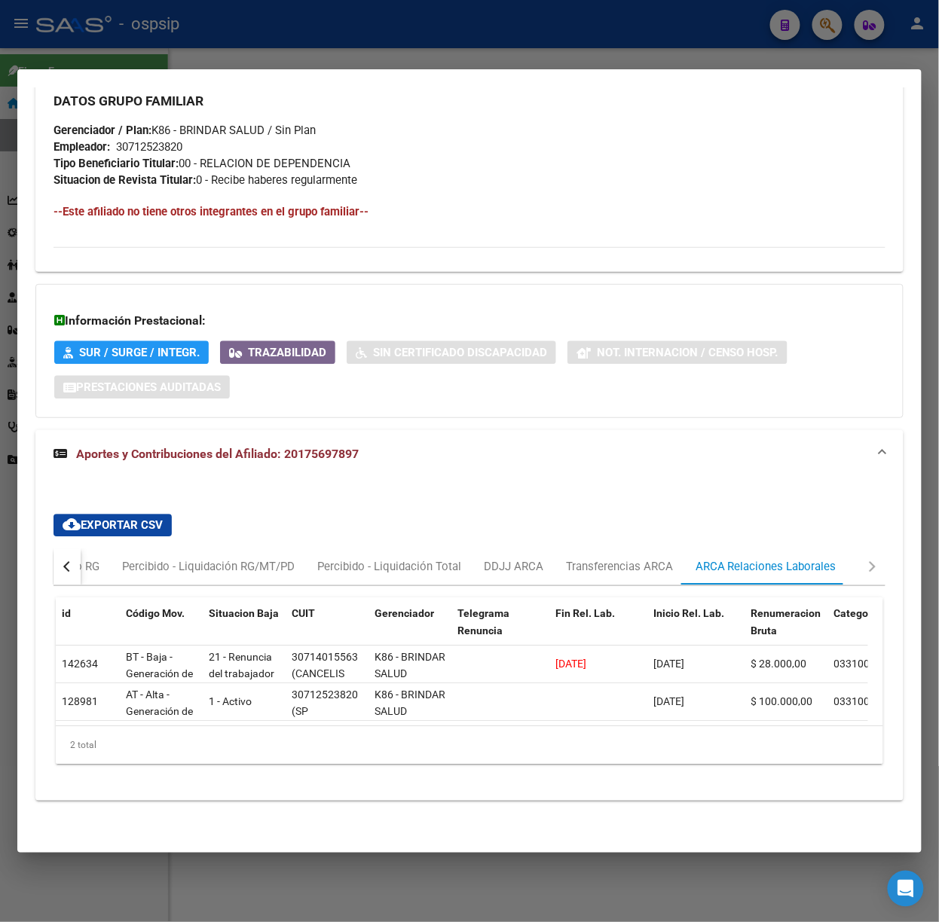
click at [68, 549] on button "button" at bounding box center [66, 567] width 27 height 36
click at [122, 559] on div "Devengado RG" at bounding box center [128, 567] width 73 height 17
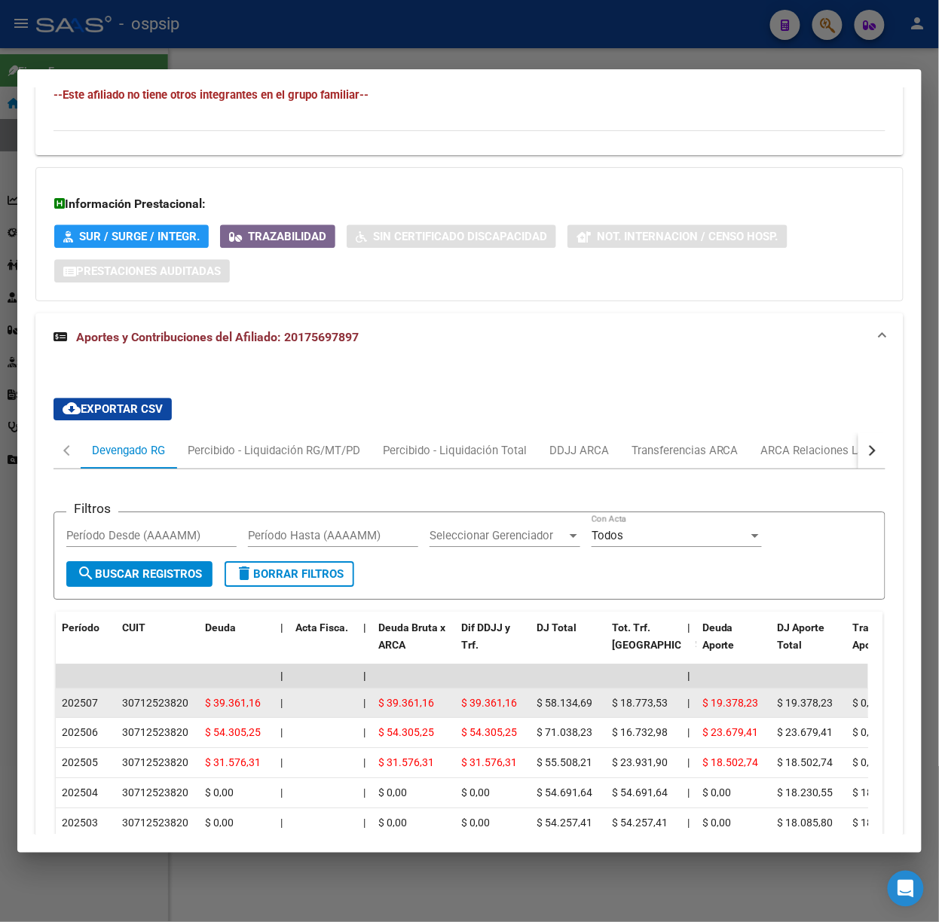
scroll to position [905, 0]
drag, startPoint x: 59, startPoint y: 705, endPoint x: 133, endPoint y: 705, distance: 74.6
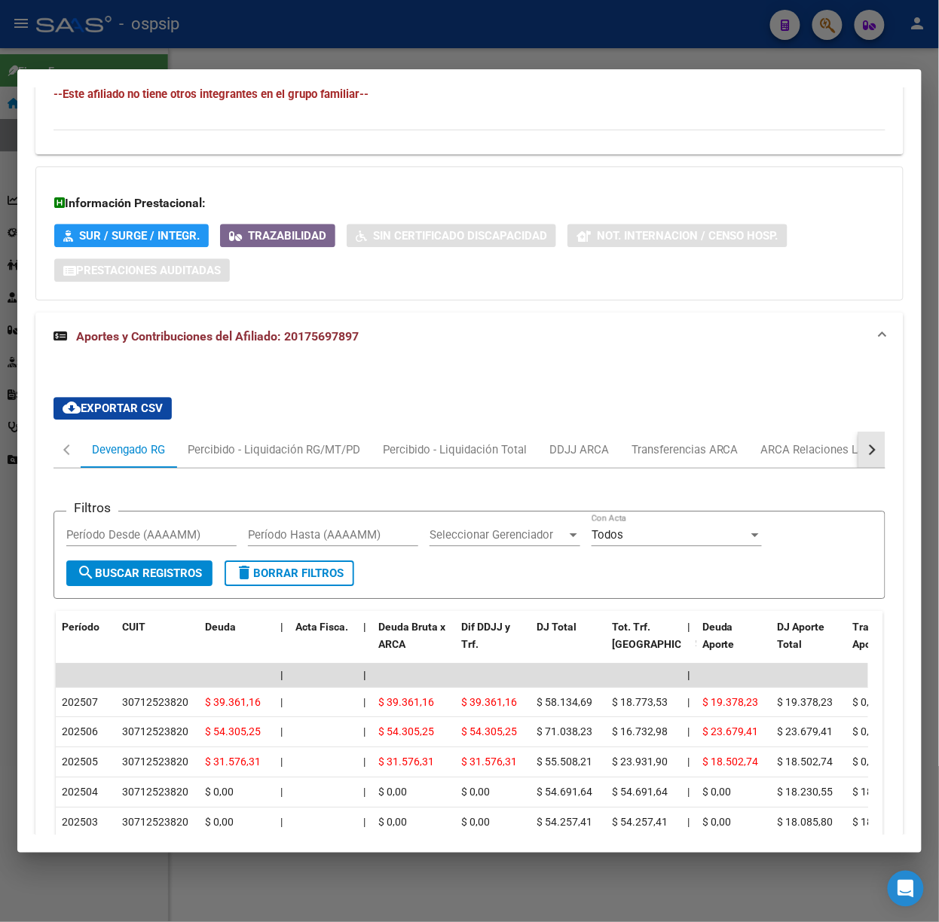
click at [865, 450] on button "button" at bounding box center [871, 450] width 27 height 36
click at [285, 66] on div at bounding box center [469, 461] width 939 height 922
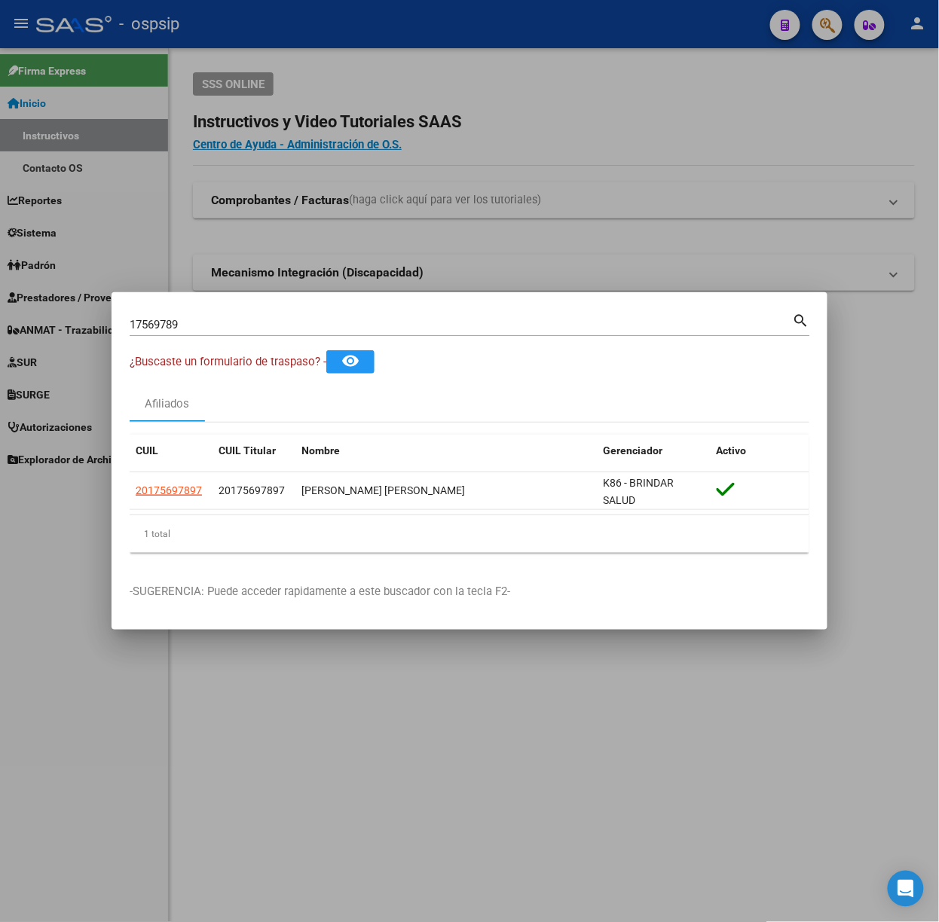
click at [193, 321] on input "17569789" at bounding box center [461, 325] width 663 height 14
type input "54664438"
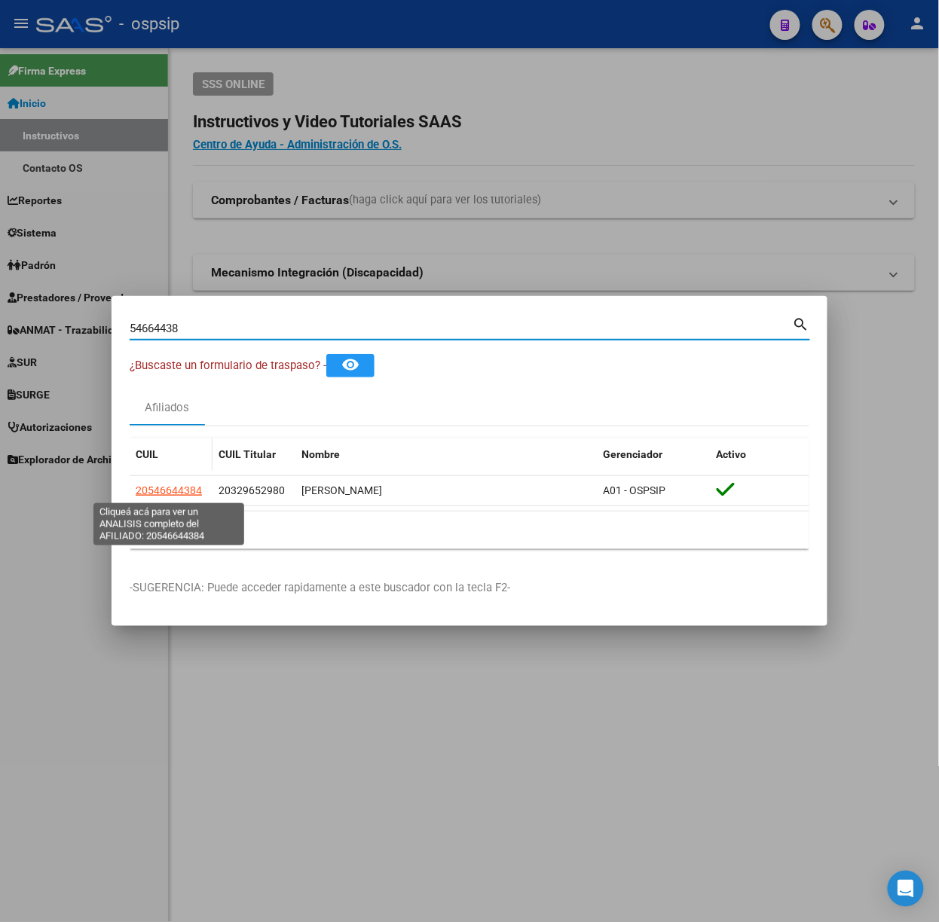
click at [185, 493] on span "20546644384" at bounding box center [169, 490] width 66 height 12
type textarea "20546644384"
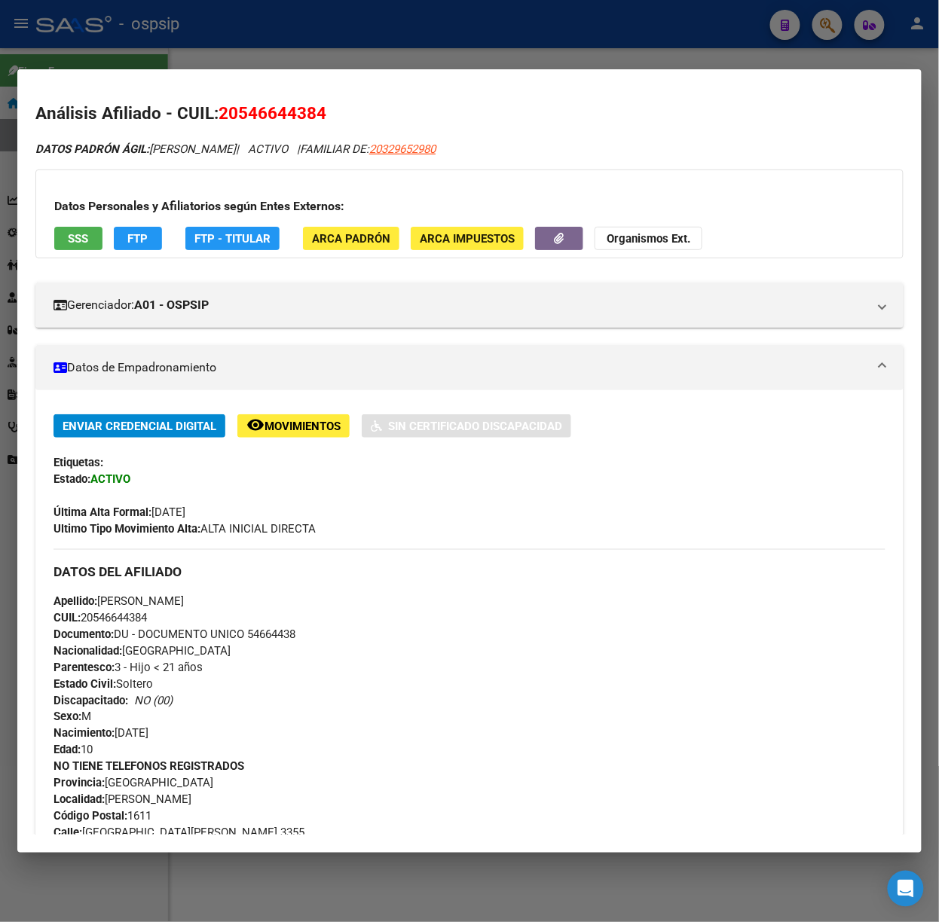
scroll to position [588, 0]
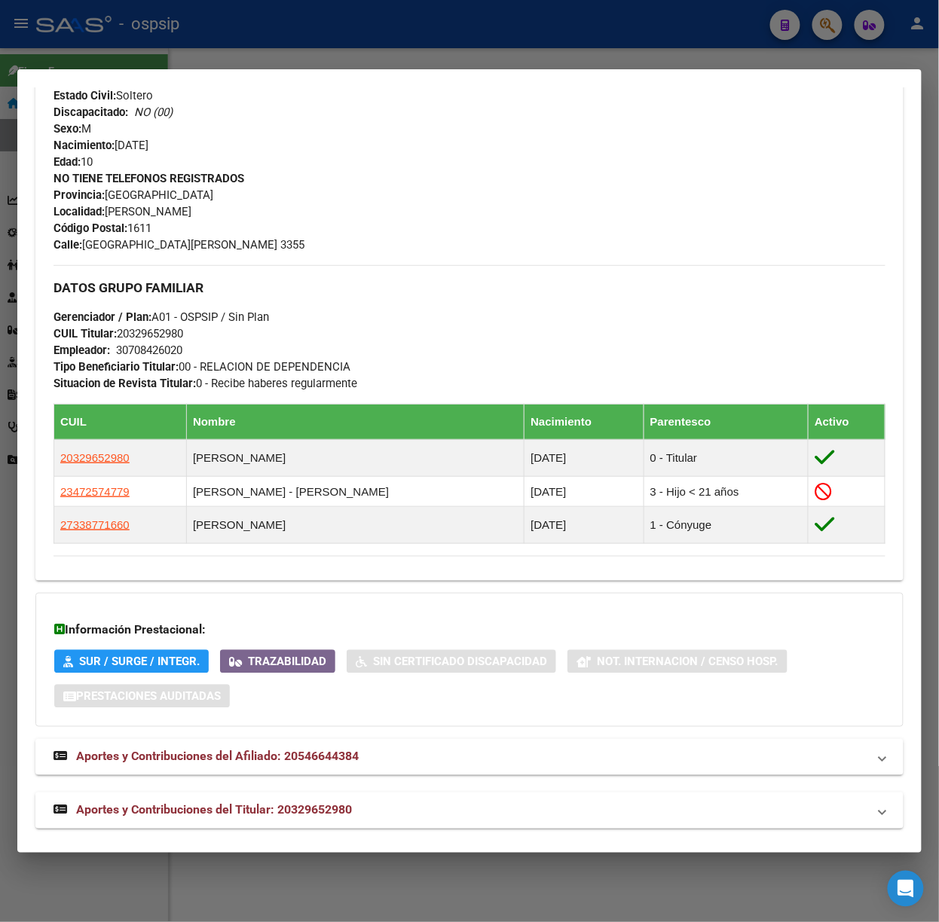
click at [356, 809] on mat-panel-title "Aportes y Contribuciones del Titular: 20329652980" at bounding box center [460, 811] width 814 height 18
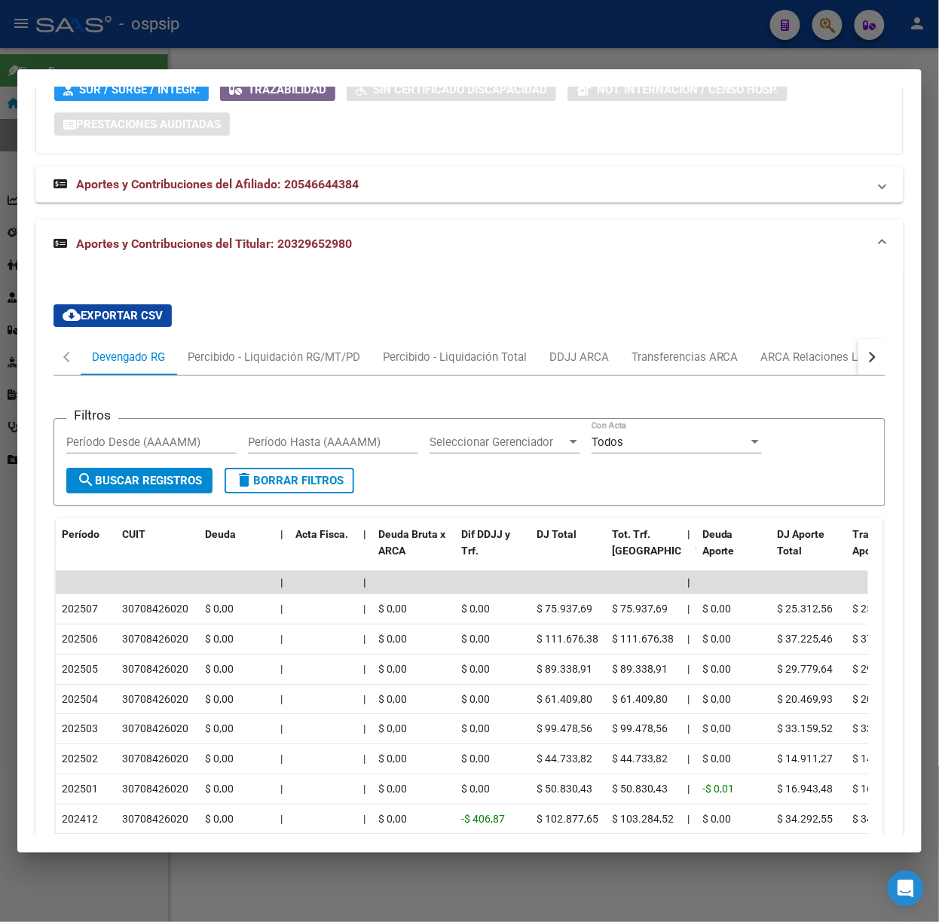
scroll to position [1276, 0]
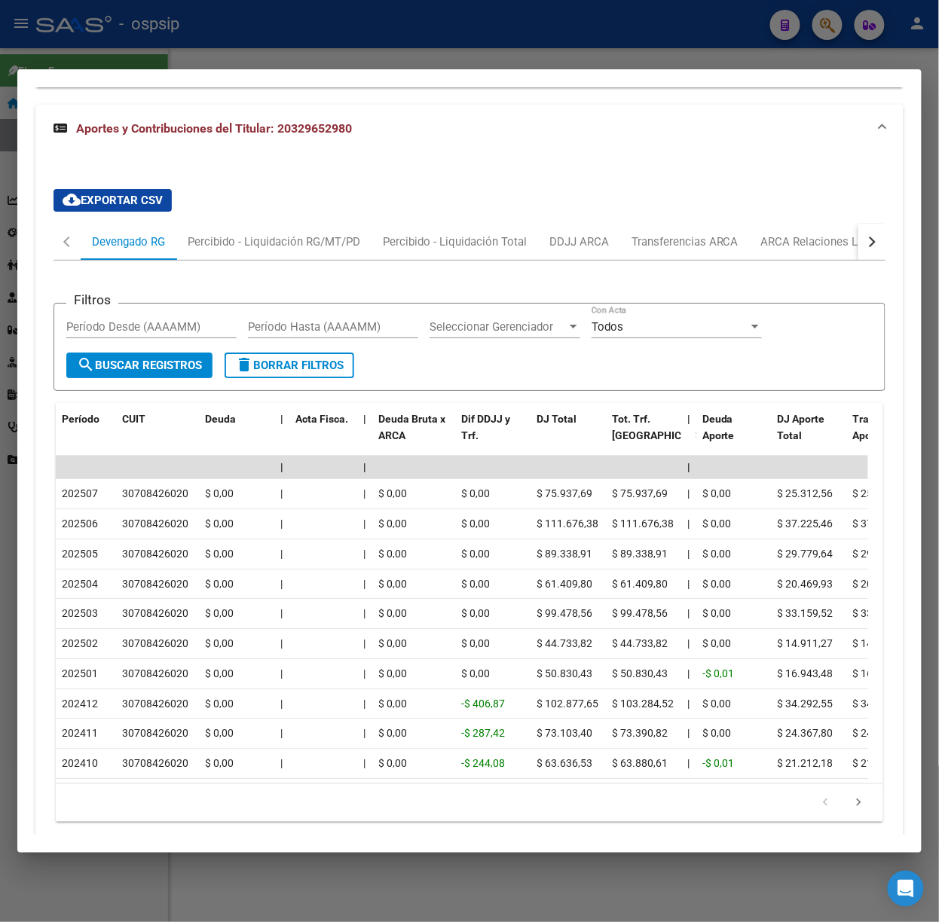
click at [229, 47] on div at bounding box center [469, 461] width 939 height 922
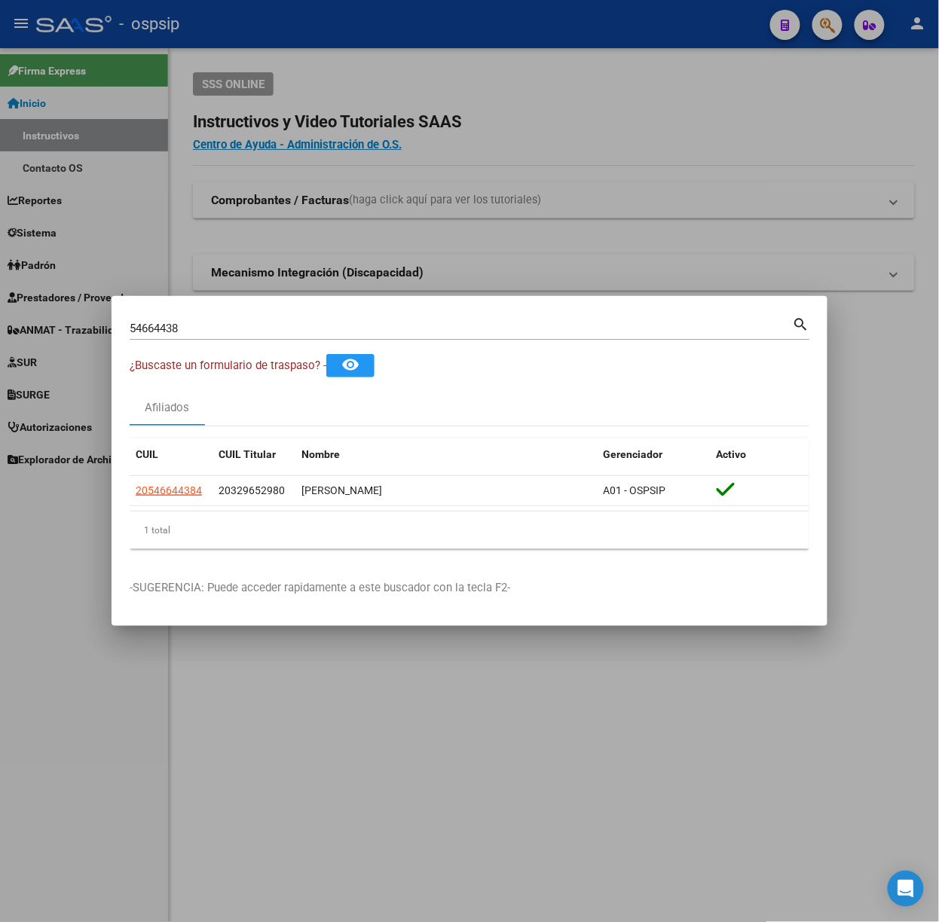
click at [209, 337] on div "54664438 Buscar (apellido, dni, [PERSON_NAME], [PERSON_NAME], cuit, obra social)" at bounding box center [461, 328] width 663 height 23
click at [208, 335] on div "54664438 Buscar (apellido, dni, [PERSON_NAME], [PERSON_NAME], cuit, obra social)" at bounding box center [461, 328] width 663 height 23
click at [206, 328] on input "54664438" at bounding box center [461, 329] width 663 height 14
type input "31785947"
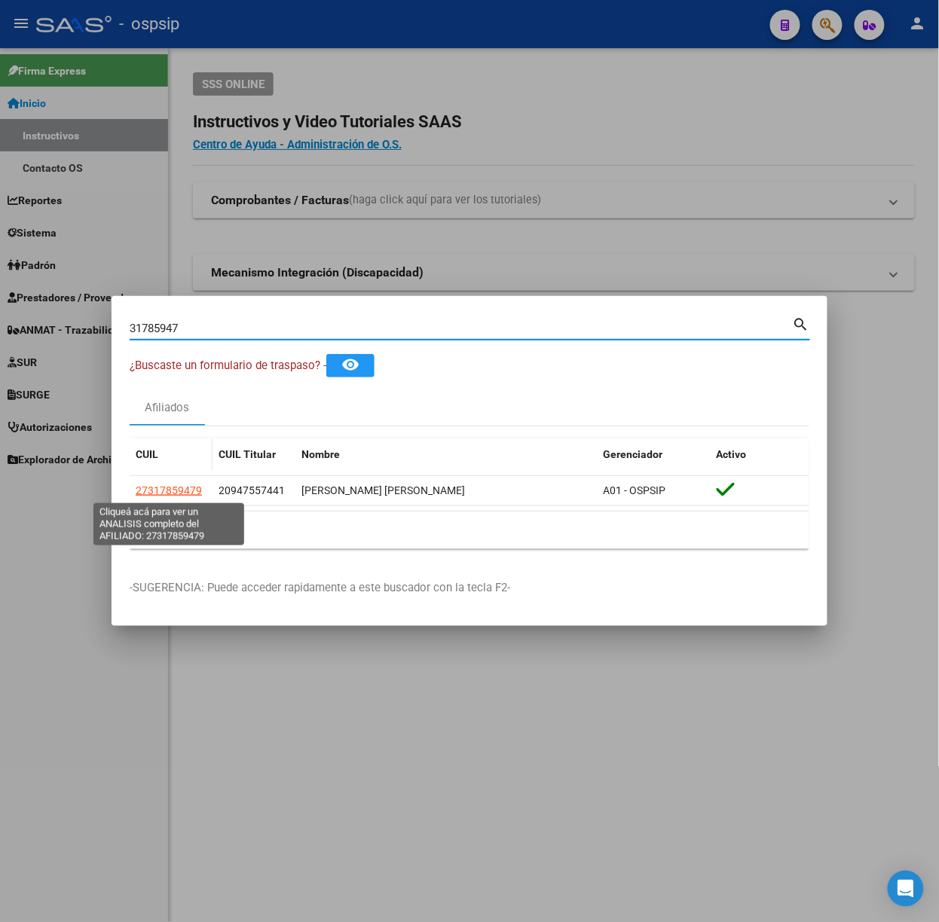
click at [166, 496] on span "27317859479" at bounding box center [169, 490] width 66 height 12
type textarea "27317859479"
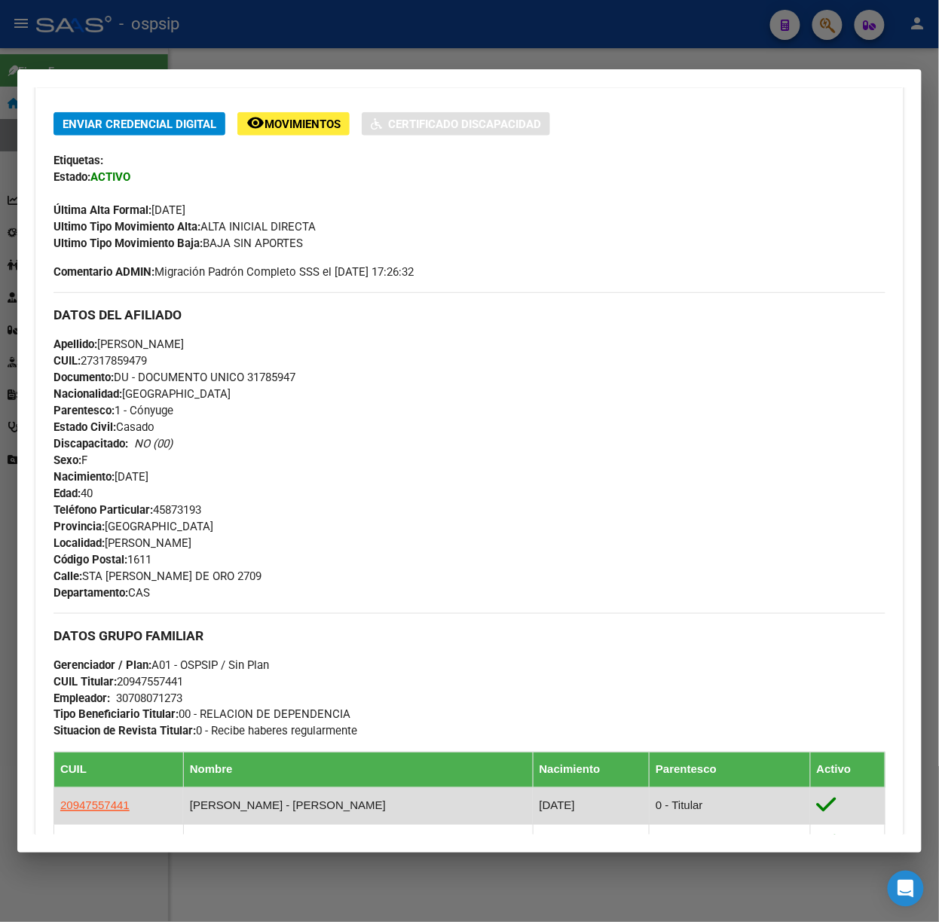
scroll to position [619, 0]
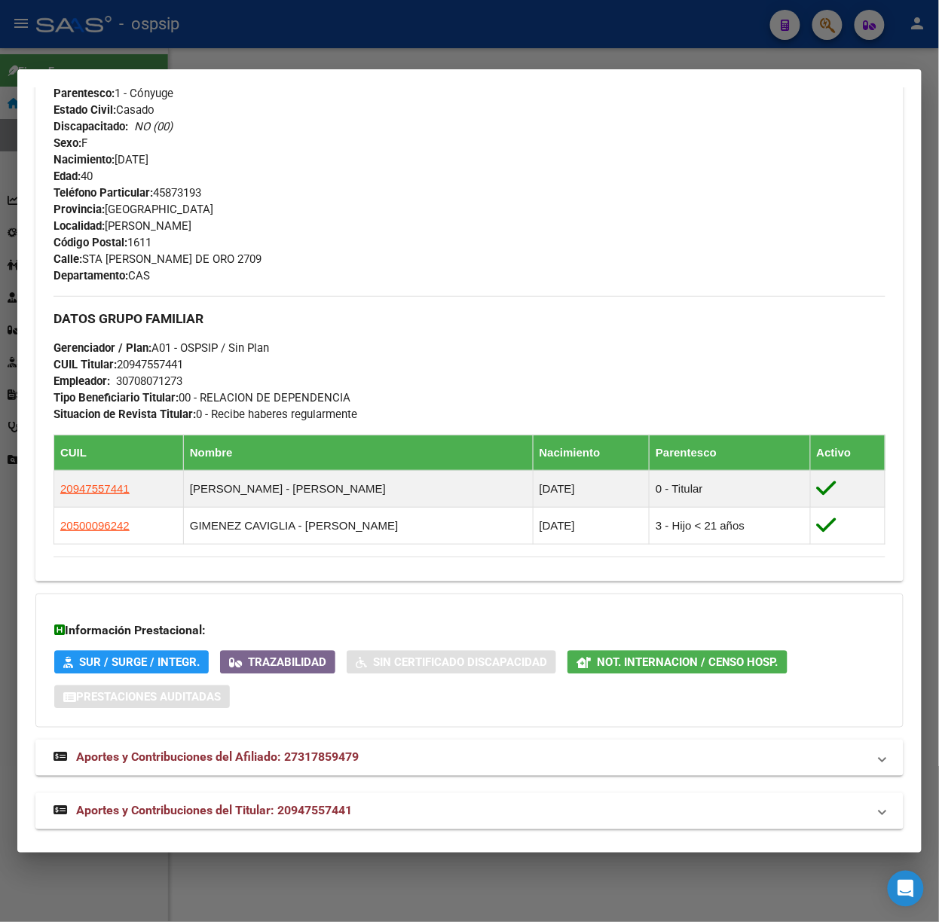
click at [368, 802] on mat-expansion-panel-header "Aportes y Contribuciones del Titular: 20947557441" at bounding box center [469, 811] width 868 height 36
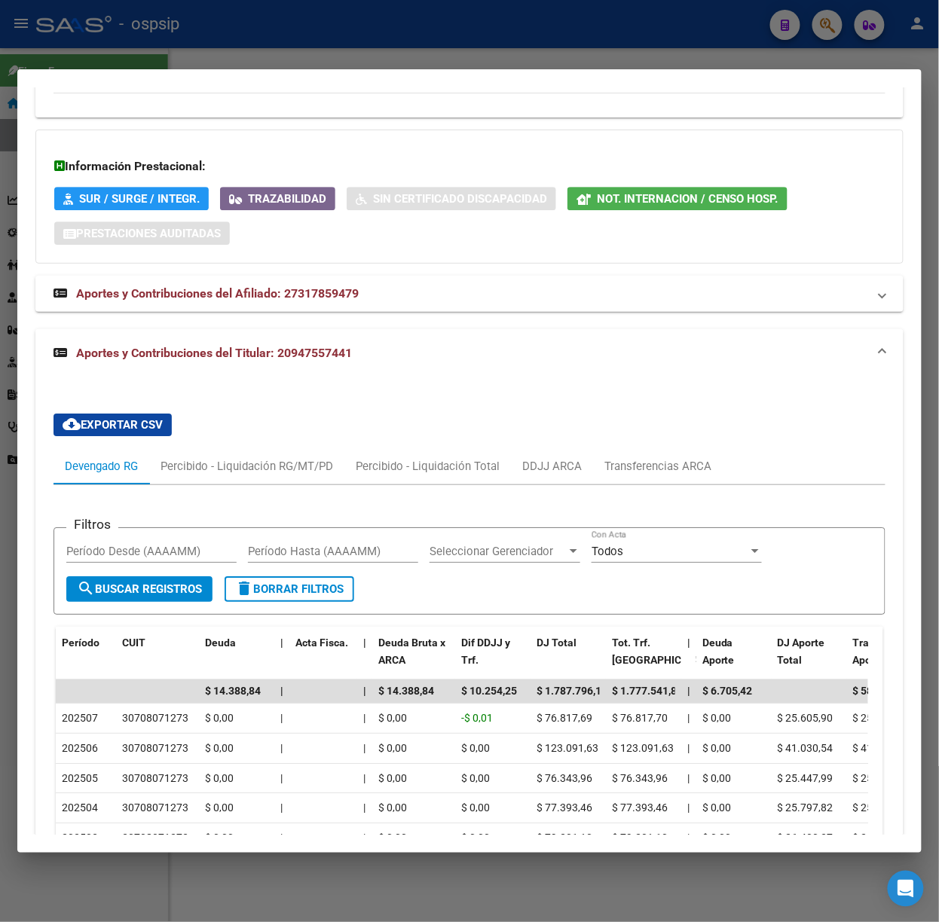
scroll to position [1368, 0]
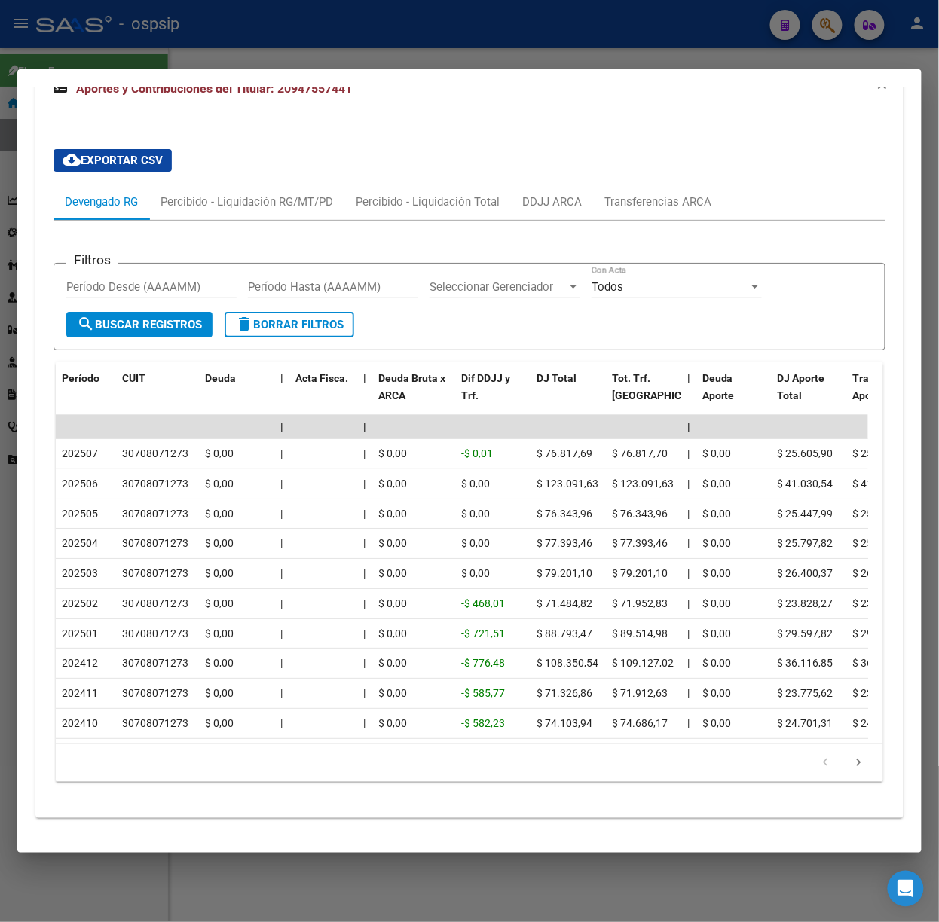
click at [321, 70] on mat-dialog-container "Análisis Afiliado - CUIL: 27317859479 DATOS [PERSON_NAME] ÁGIL: CAVIGLIA [PERSO…" at bounding box center [469, 460] width 904 height 783
click at [273, 69] on mat-dialog-container "Análisis Afiliado - CUIL: 27317859479 DATOS [PERSON_NAME] ÁGIL: CAVIGLIA [PERSO…" at bounding box center [469, 460] width 904 height 783
click at [226, 51] on div at bounding box center [469, 461] width 939 height 922
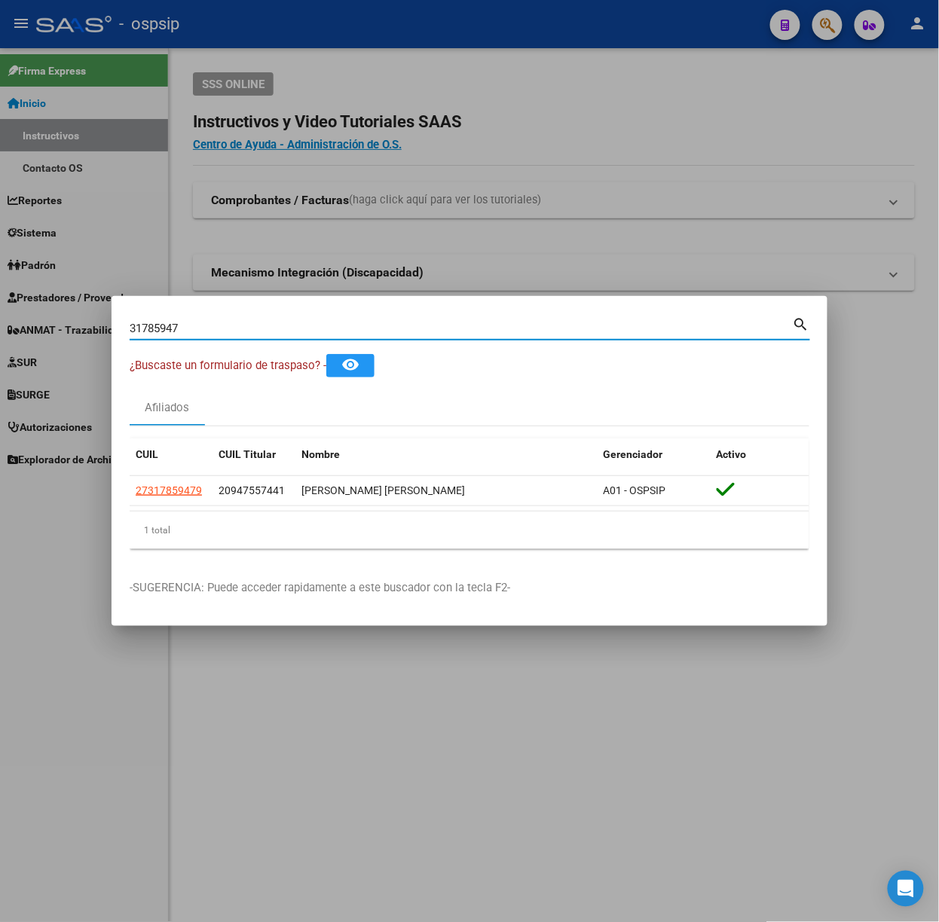
click at [191, 330] on input "31785947" at bounding box center [461, 329] width 663 height 14
type input "20372853"
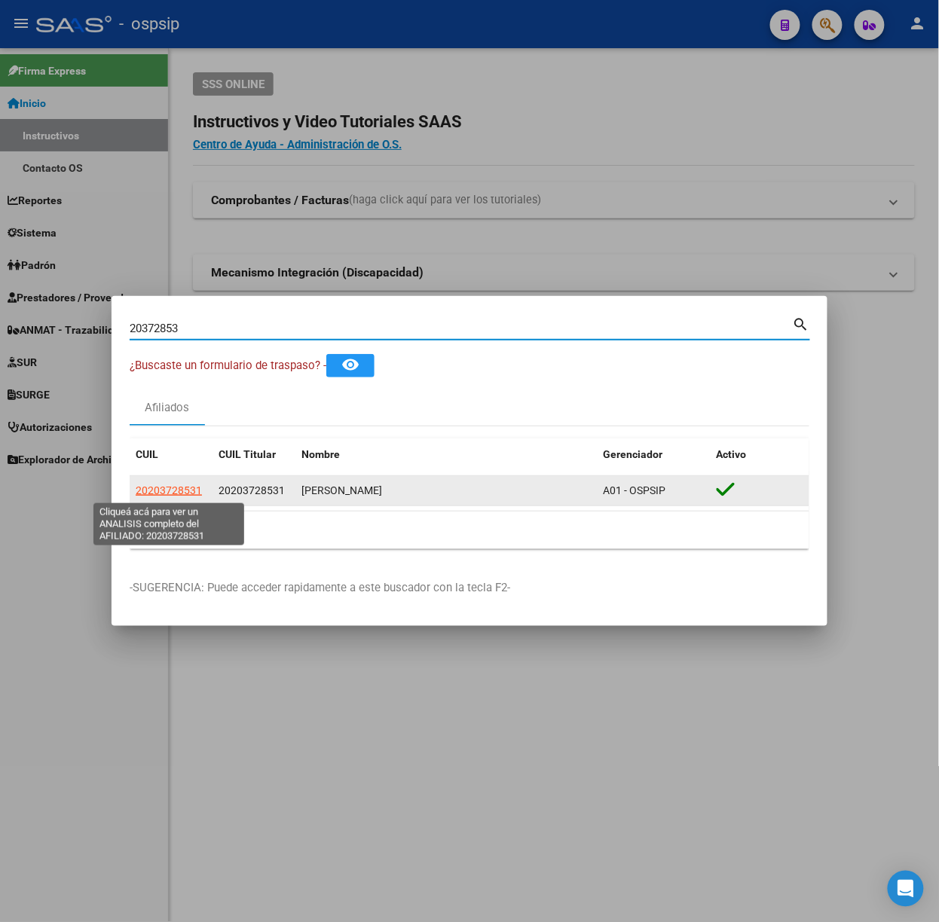
click at [164, 498] on app-link-go-to "20203728531" at bounding box center [169, 490] width 66 height 17
click at [172, 488] on span "20203728531" at bounding box center [169, 490] width 66 height 12
type textarea "20203728531"
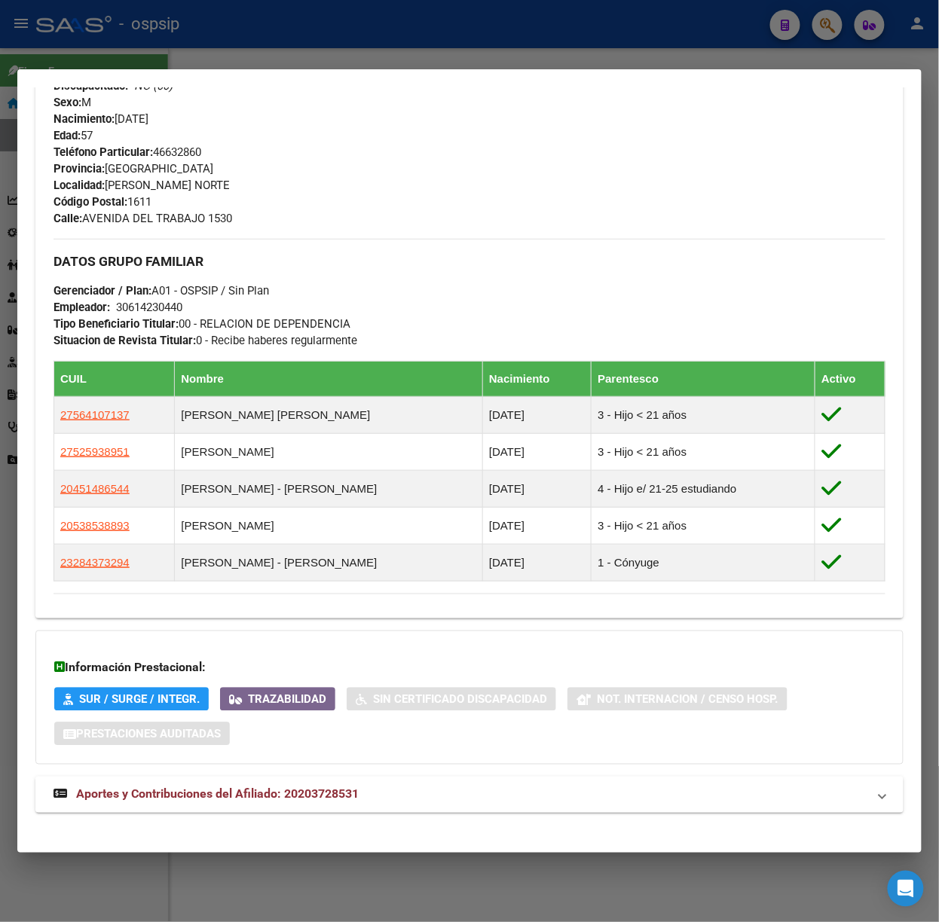
click at [323, 779] on mat-expansion-panel-header "Aportes y Contribuciones del Afiliado: 20203728531" at bounding box center [469, 795] width 868 height 36
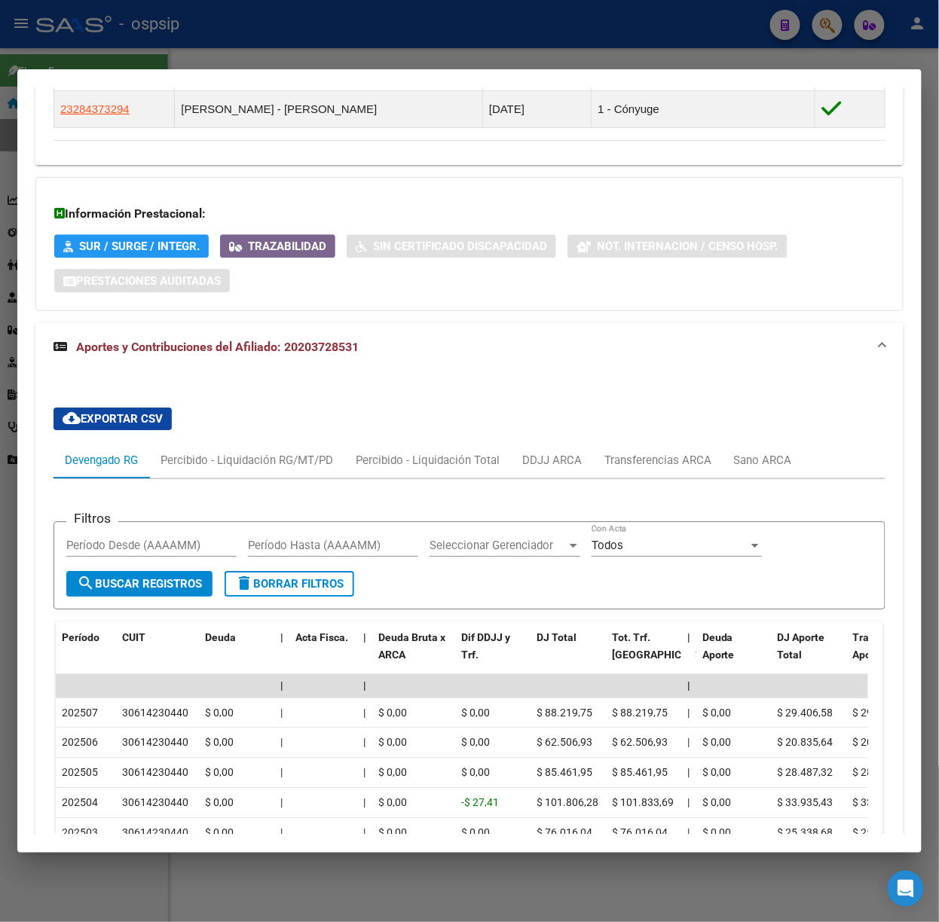
scroll to position [1086, 0]
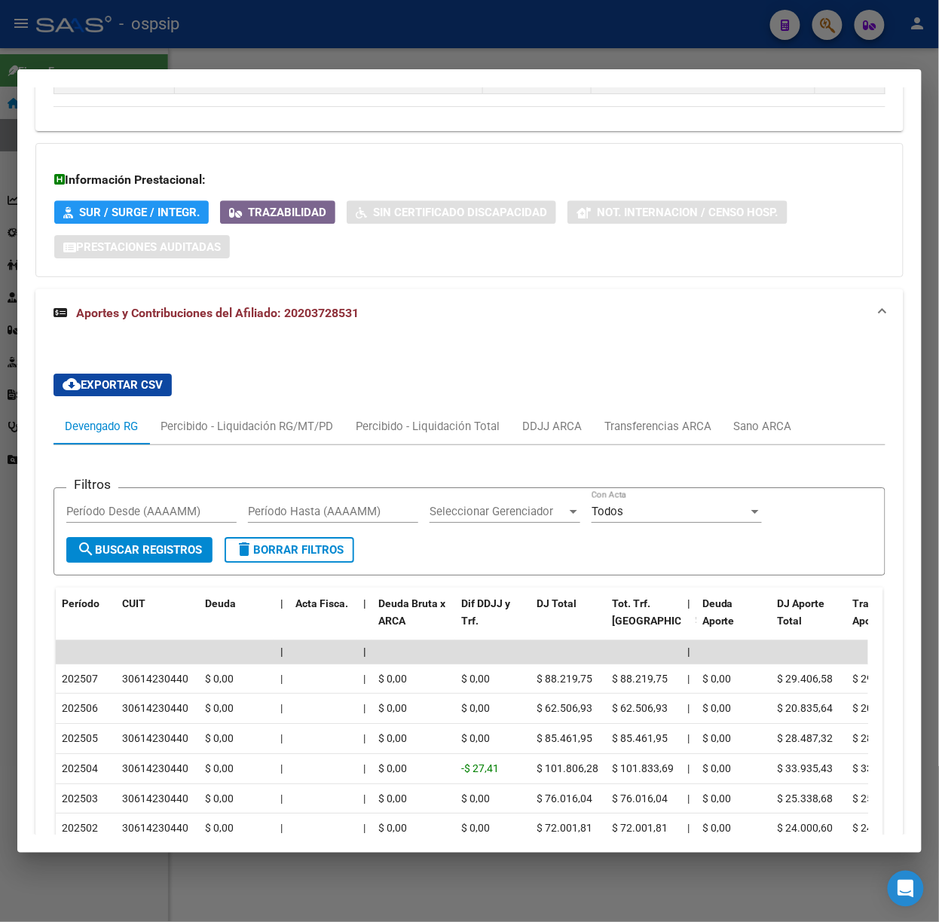
click at [471, 63] on div at bounding box center [469, 461] width 939 height 922
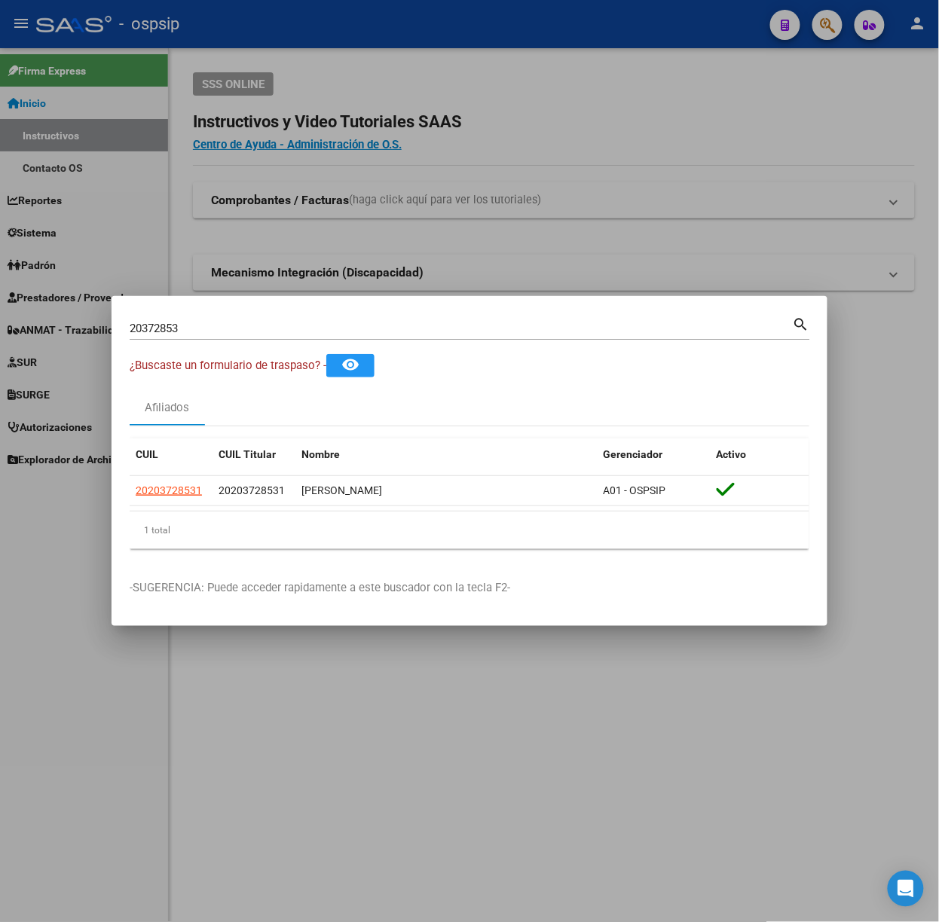
click at [266, 332] on input "20372853" at bounding box center [461, 329] width 663 height 14
type input "56790761"
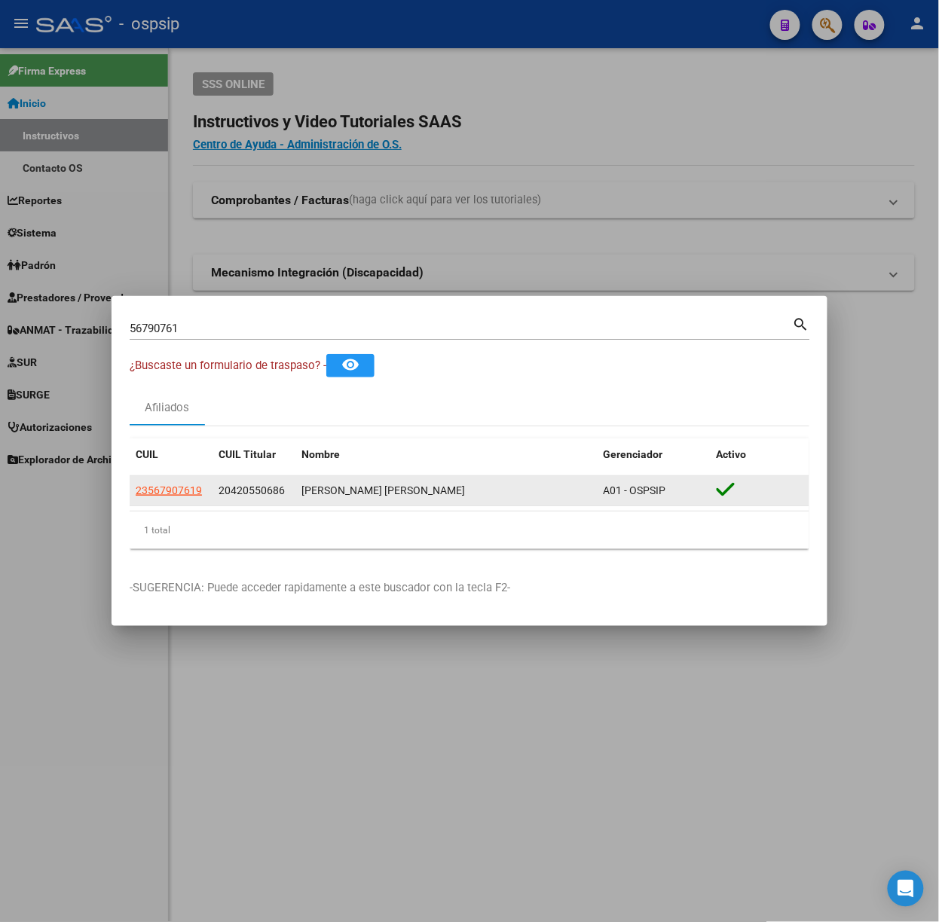
click at [169, 483] on app-link-go-to "23567907619" at bounding box center [169, 490] width 66 height 17
click at [170, 487] on span "23567907619" at bounding box center [169, 490] width 66 height 12
type textarea "23567907619"
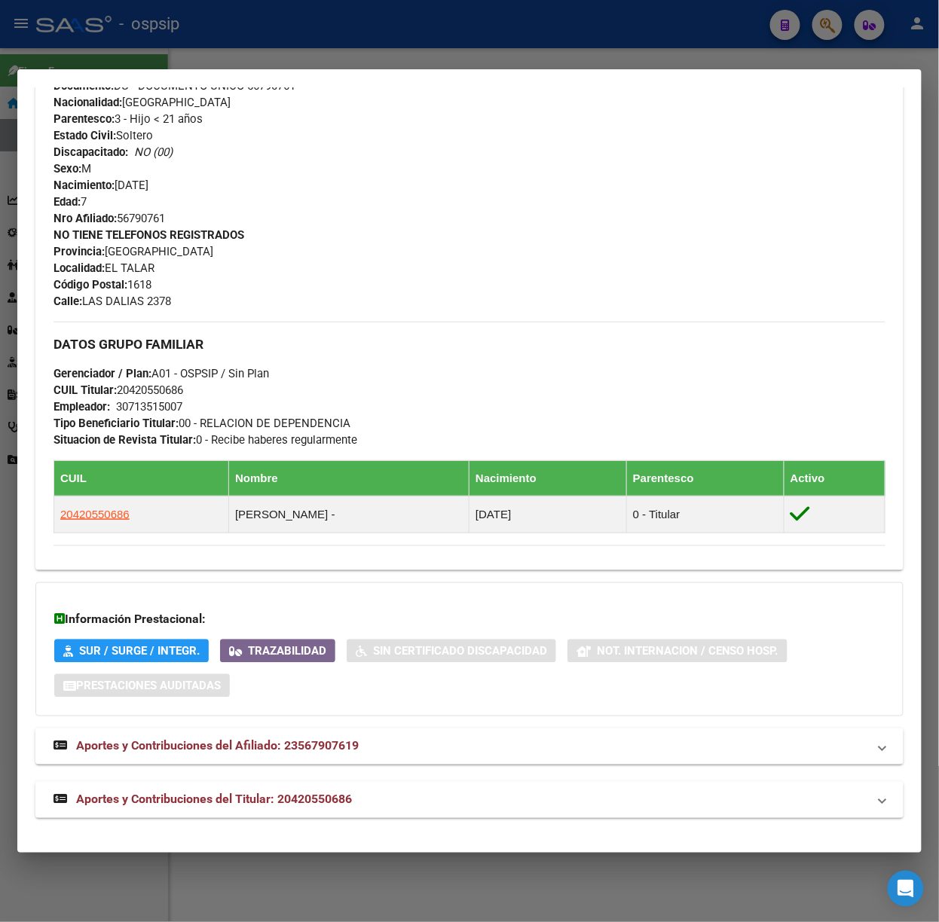
click at [402, 803] on mat-panel-title "Aportes y Contribuciones del Titular: 20420550686" at bounding box center [460, 800] width 814 height 18
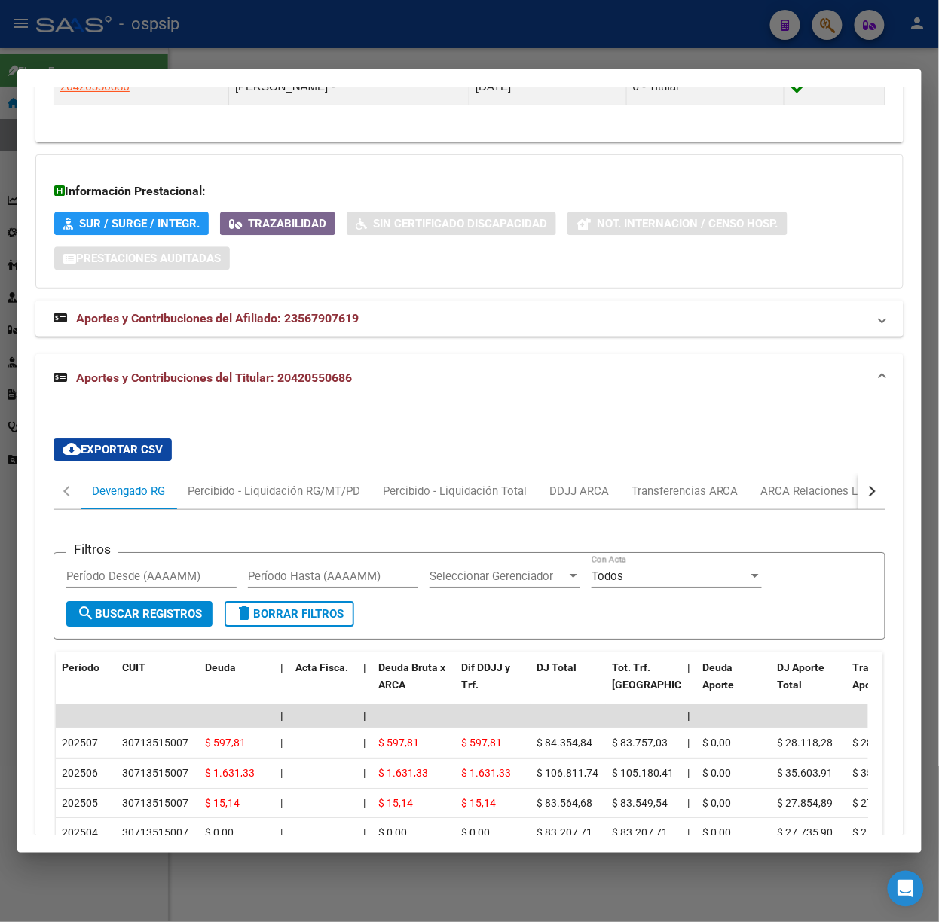
scroll to position [1041, 0]
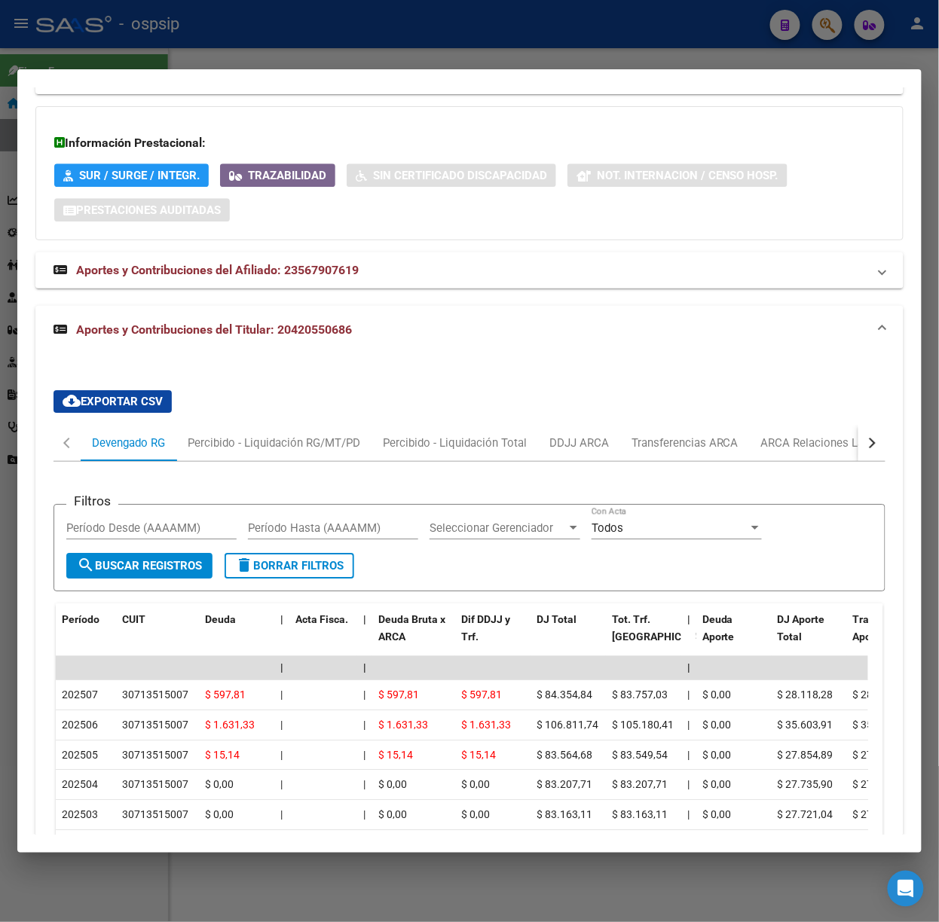
click at [300, 26] on div at bounding box center [469, 461] width 939 height 922
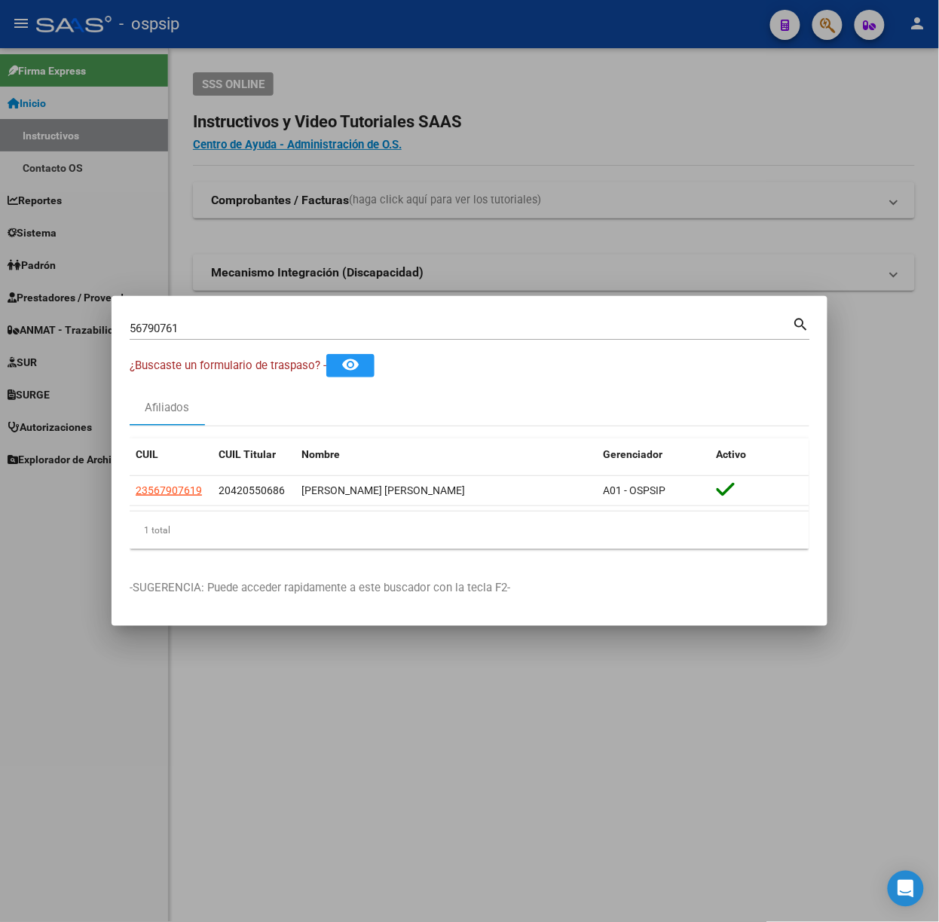
click at [295, 312] on mat-dialog-container "56790761 Buscar (apellido, dni, cuil, nro traspaso, cuit, obra social) search ¿…" at bounding box center [469, 461] width 716 height 330
click at [300, 319] on div "56790761 Buscar (apellido, dni, [PERSON_NAME], [PERSON_NAME], cuit, obra social)" at bounding box center [461, 328] width 663 height 23
click at [306, 322] on input "56790761" at bounding box center [461, 329] width 663 height 14
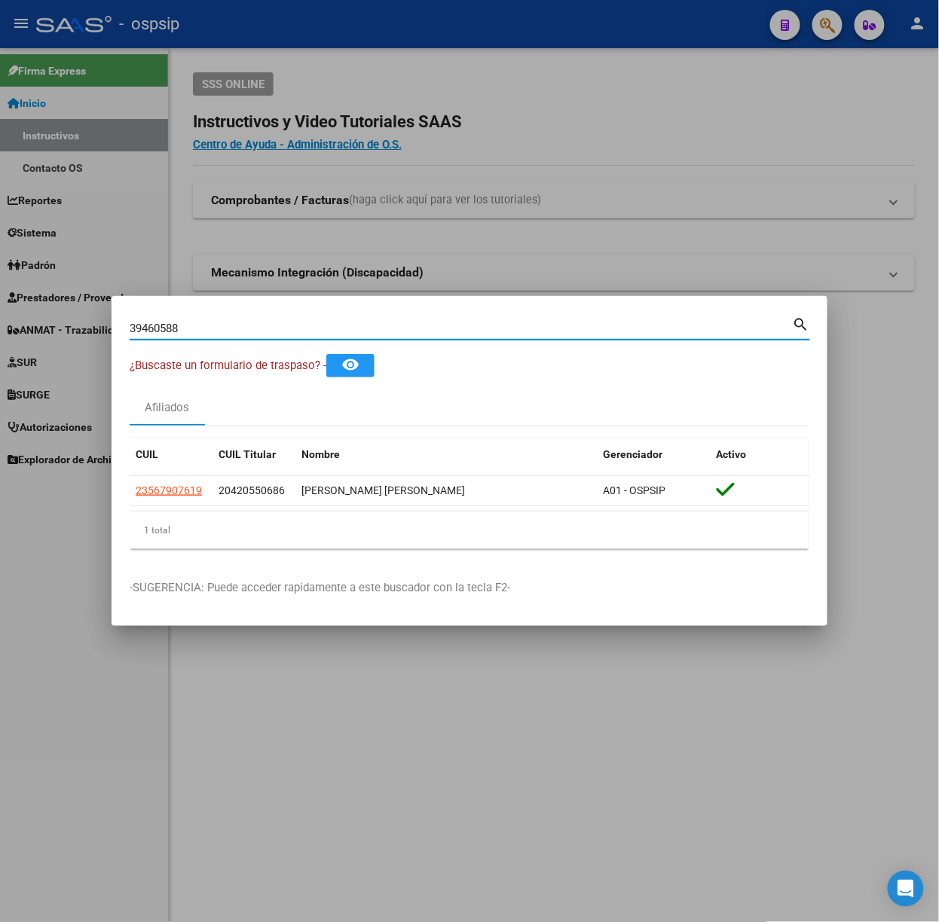
type input "39460588"
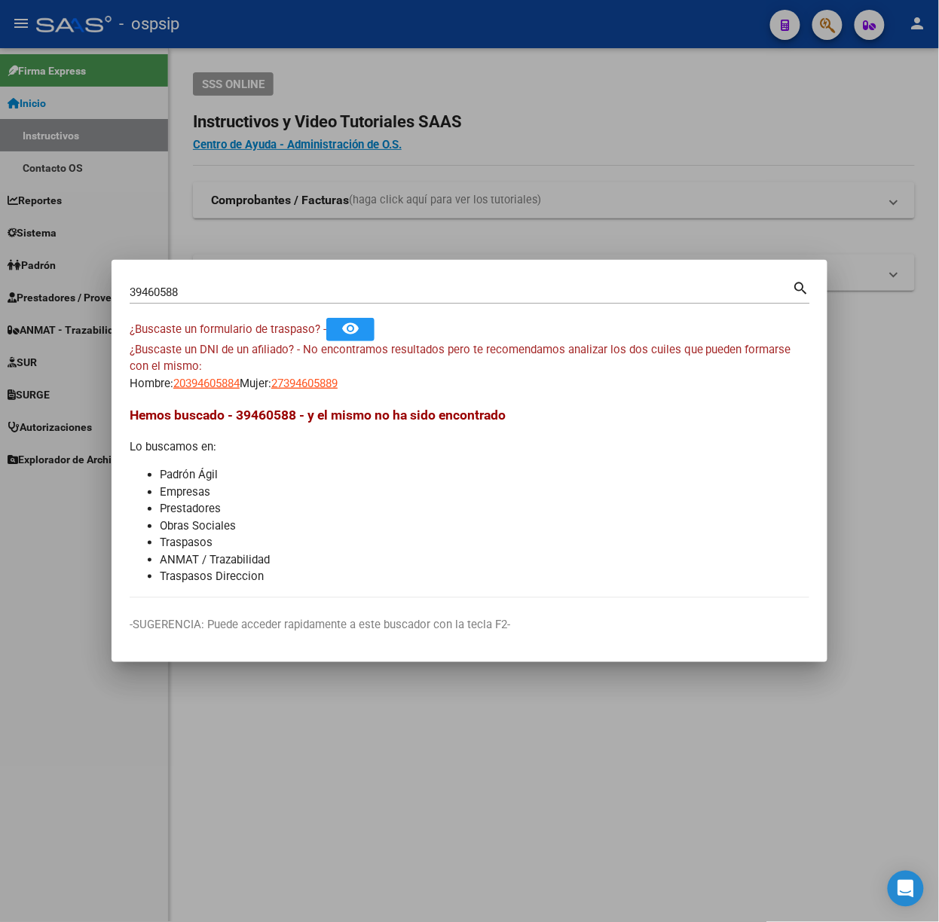
click at [278, 381] on div "¿Buscaste un DNI de un afiliado? - No encontramos resultados pero te recomendam…" at bounding box center [469, 366] width 679 height 51
click at [301, 386] on span "27394605889" at bounding box center [304, 384] width 66 height 14
copy span "7"
type textarea "27394605889"
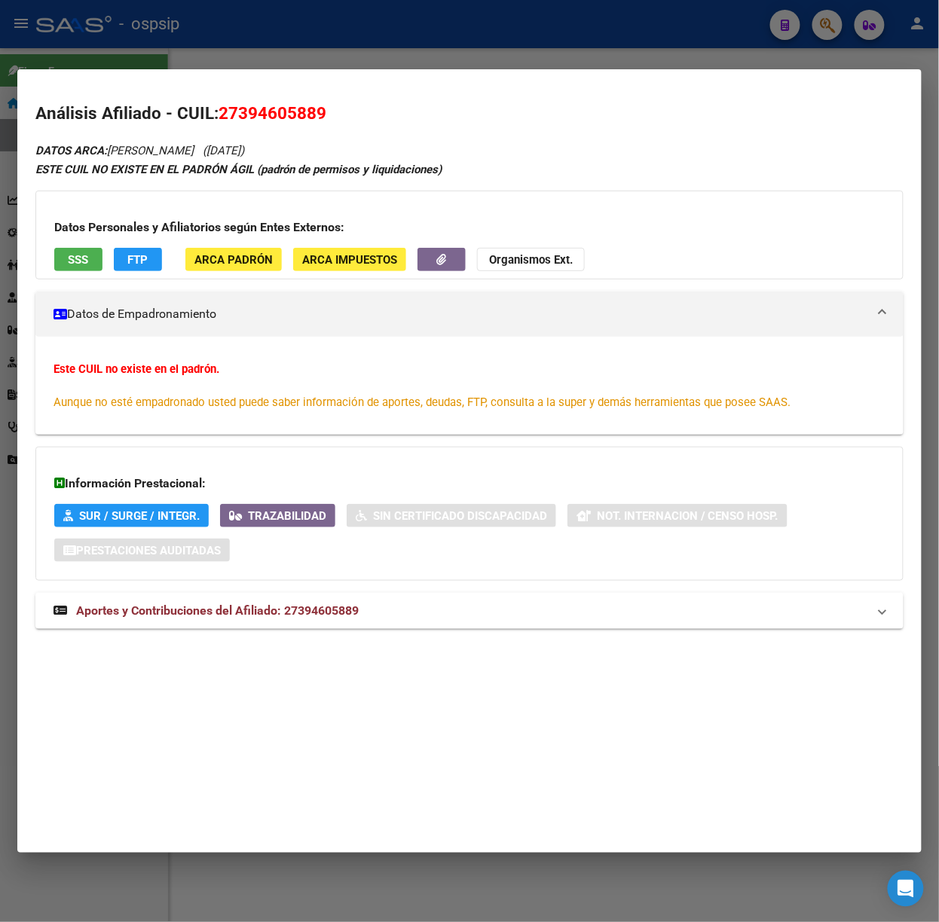
drag, startPoint x: 317, startPoint y: 603, endPoint x: 317, endPoint y: 586, distance: 16.6
click at [317, 604] on strong "Aportes y Contribuciones del Afiliado: 27394605889" at bounding box center [205, 611] width 305 height 18
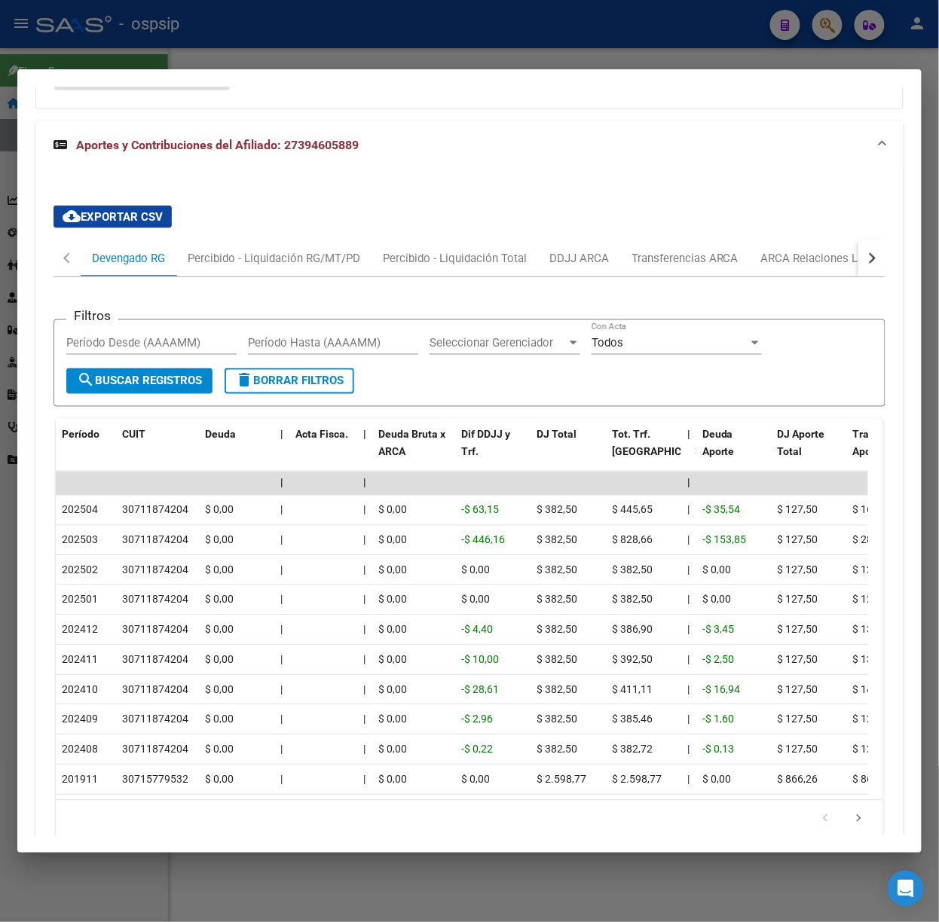
scroll to position [504, 0]
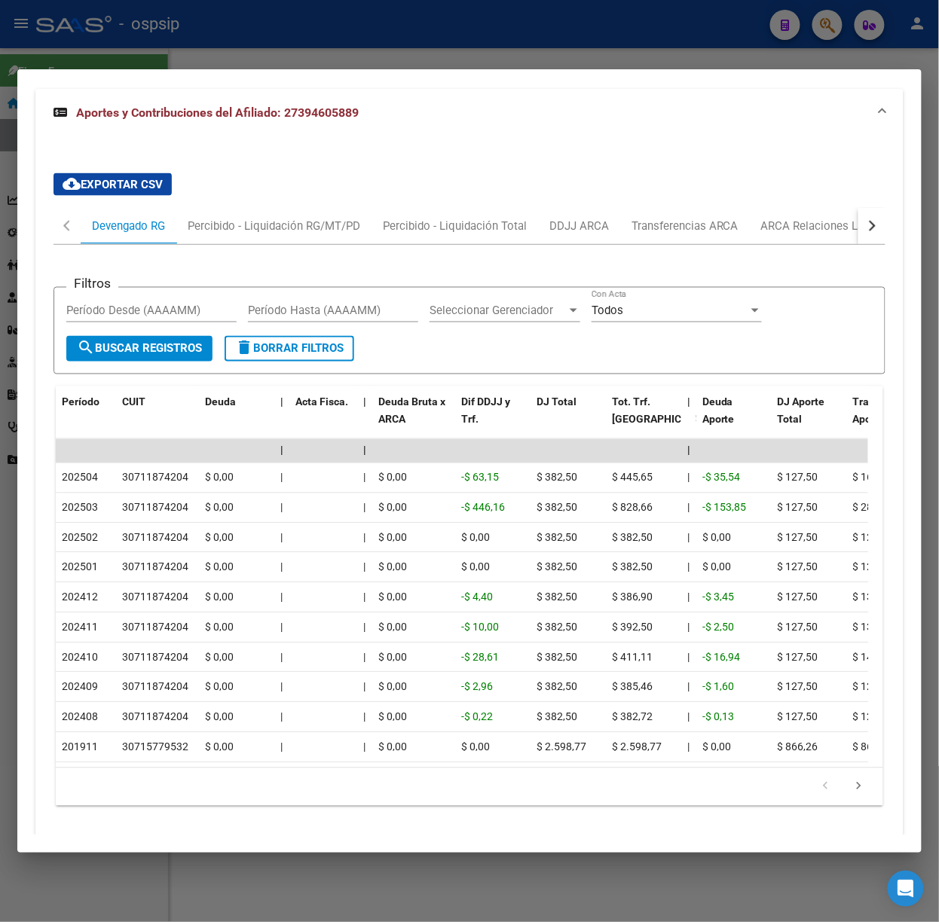
click at [858, 229] on button "button" at bounding box center [871, 226] width 27 height 36
click at [823, 218] on div "ARCA Relaciones Laborales" at bounding box center [765, 226] width 141 height 17
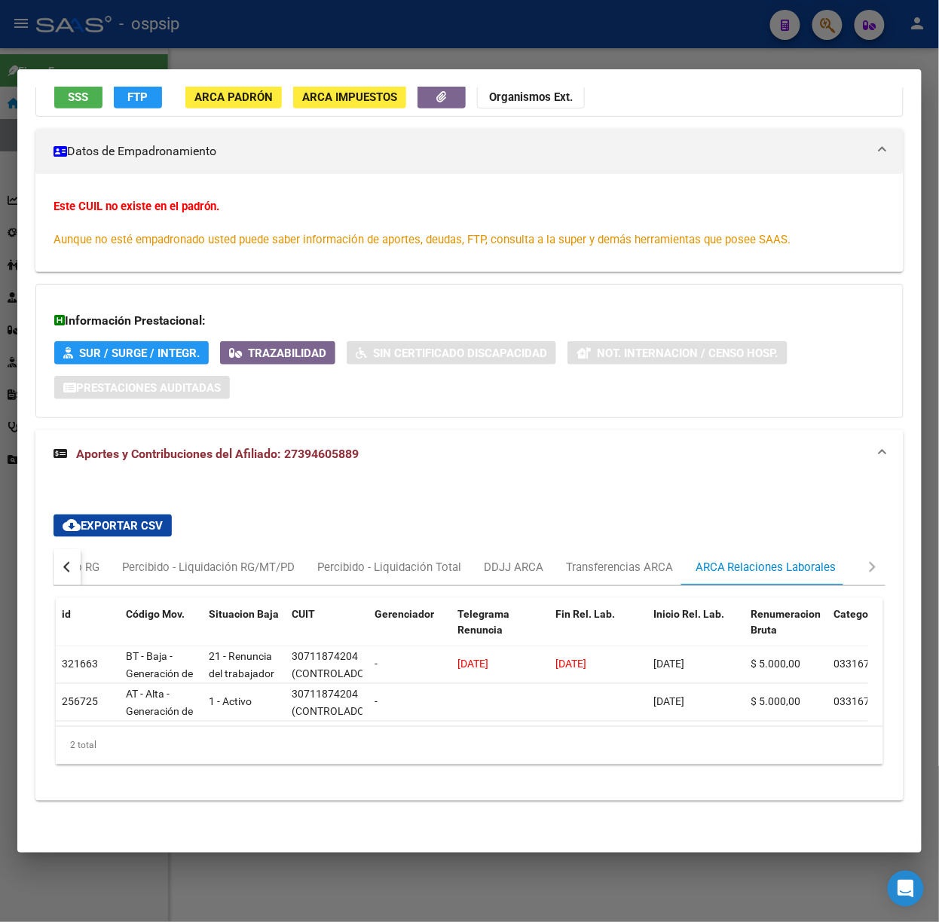
scroll to position [179, 0]
click at [317, 44] on div at bounding box center [469, 461] width 939 height 922
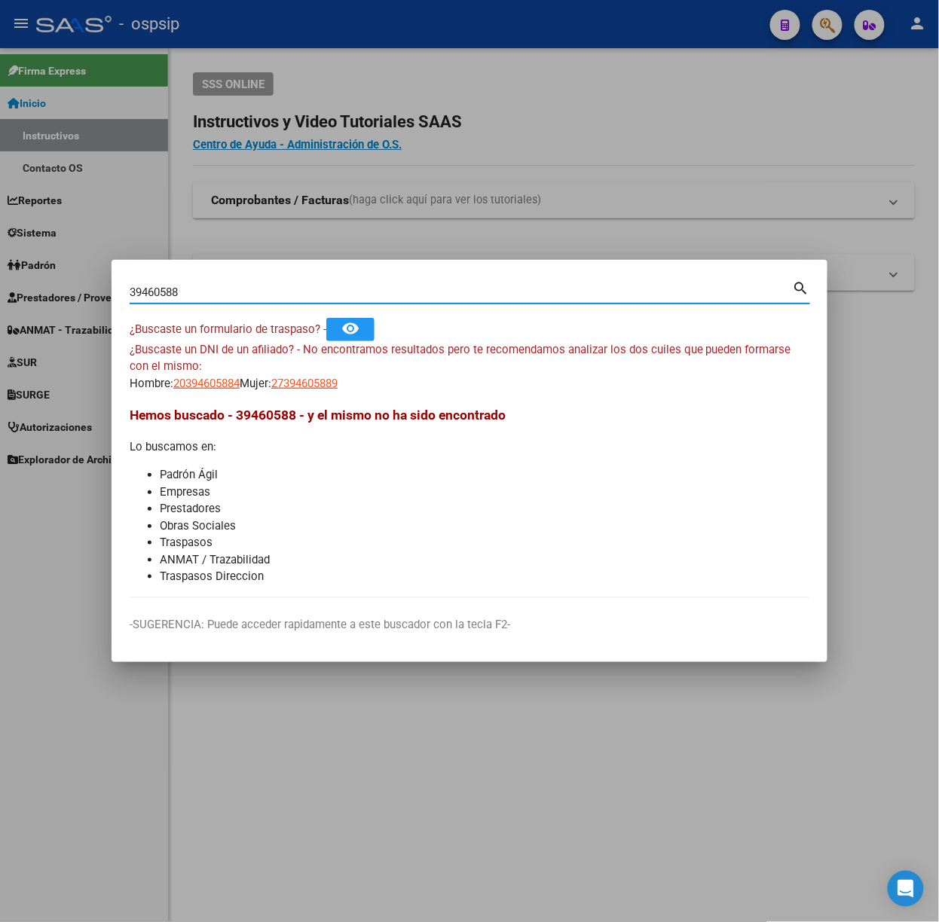
drag, startPoint x: 271, startPoint y: 296, endPoint x: 265, endPoint y: 291, distance: 8.0
click at [268, 294] on input "39460588" at bounding box center [461, 293] width 663 height 14
click at [265, 291] on input "39460588" at bounding box center [461, 293] width 663 height 14
type input "46100308"
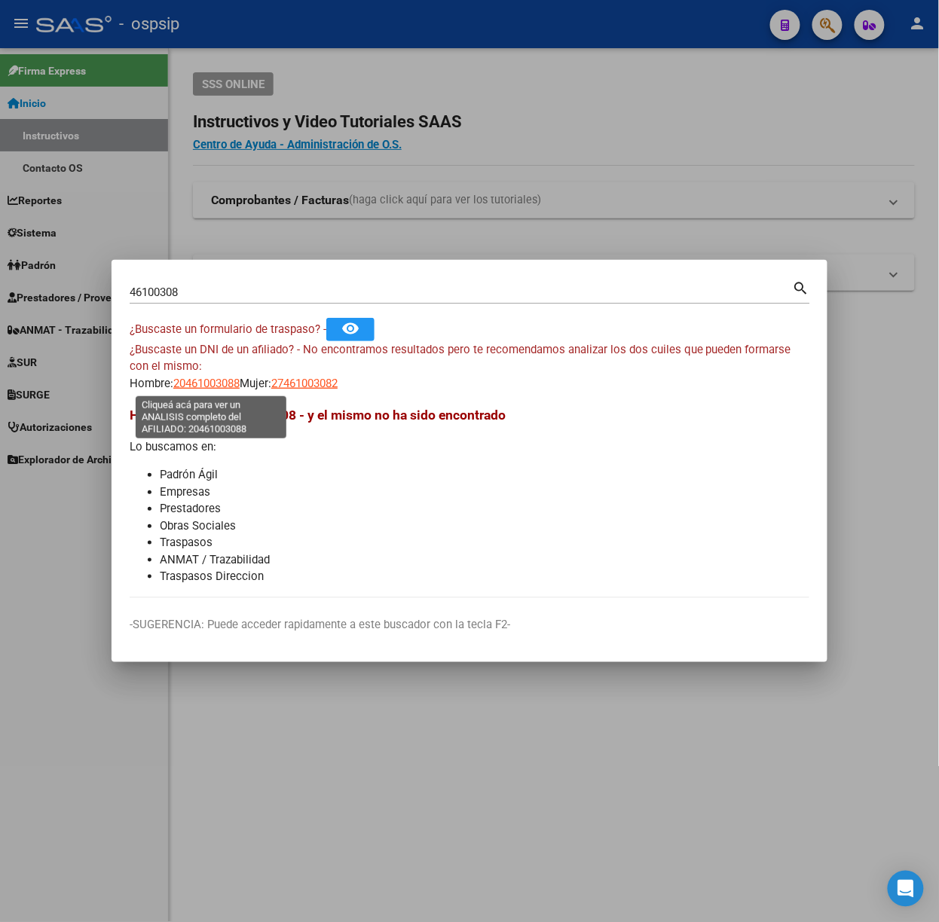
click at [230, 386] on span "20461003088" at bounding box center [206, 384] width 66 height 14
type textarea "20461003088"
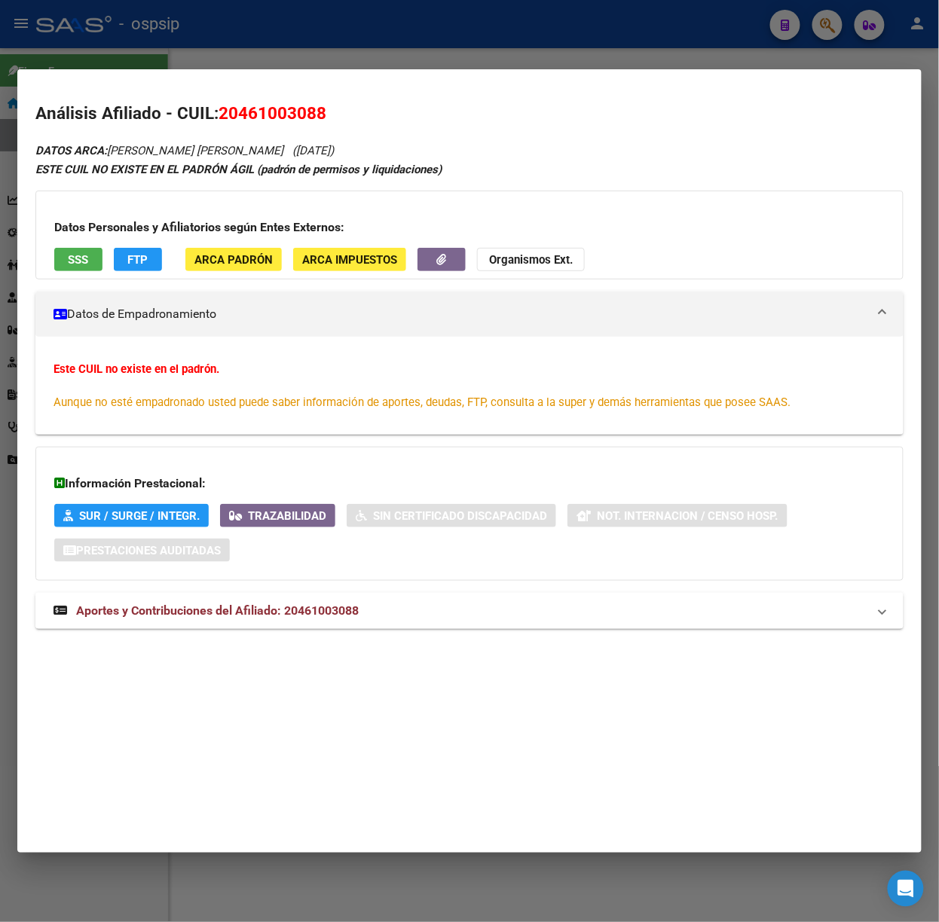
click at [345, 619] on strong "Aportes y Contribuciones del Afiliado: 20461003088" at bounding box center [205, 611] width 305 height 18
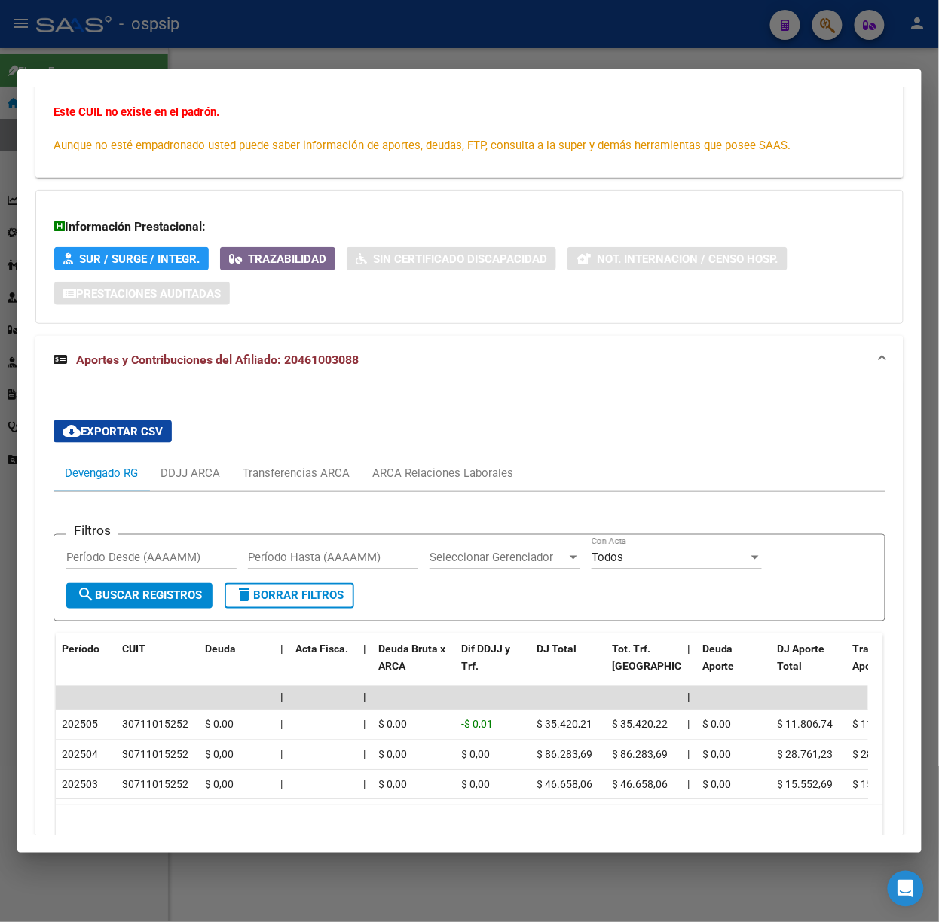
scroll to position [353, 0]
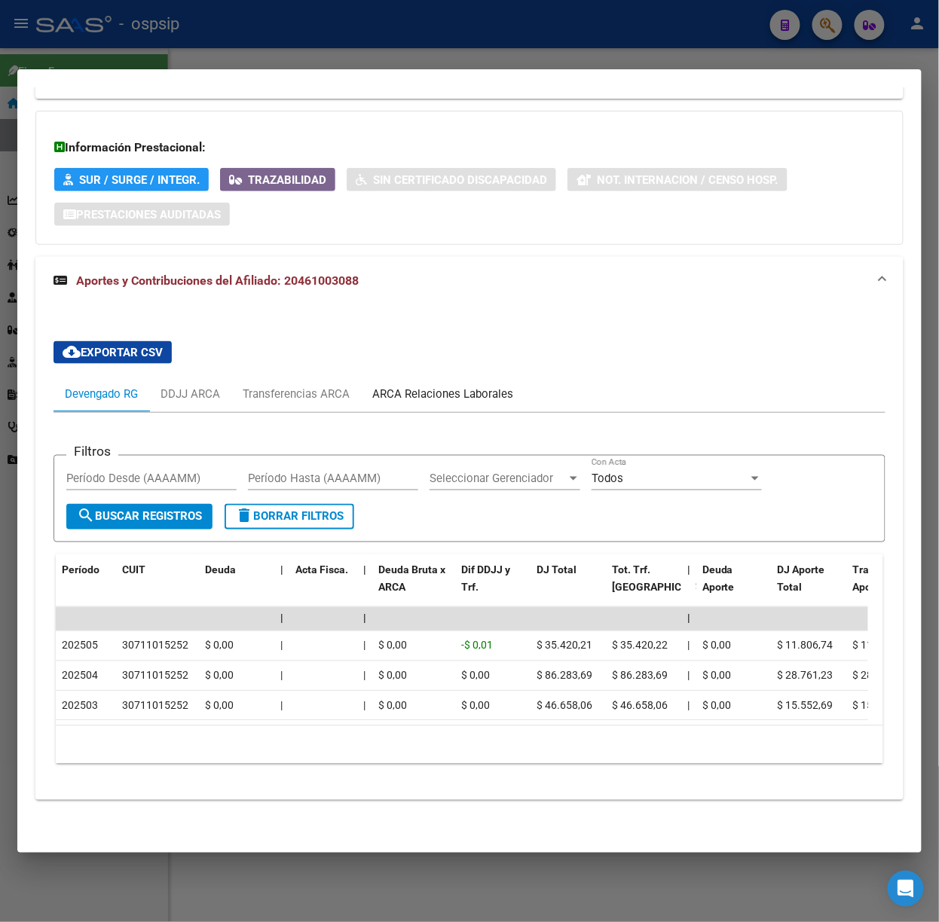
click at [473, 386] on div "ARCA Relaciones Laborales" at bounding box center [442, 394] width 141 height 17
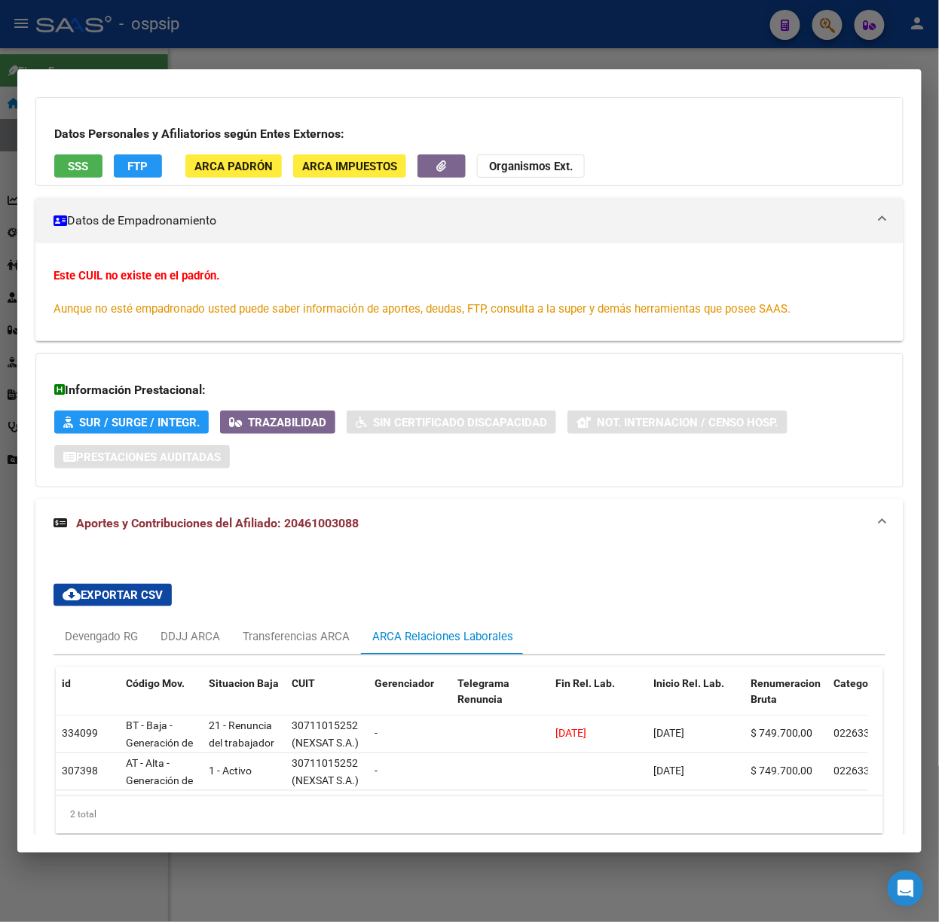
scroll to position [179, 0]
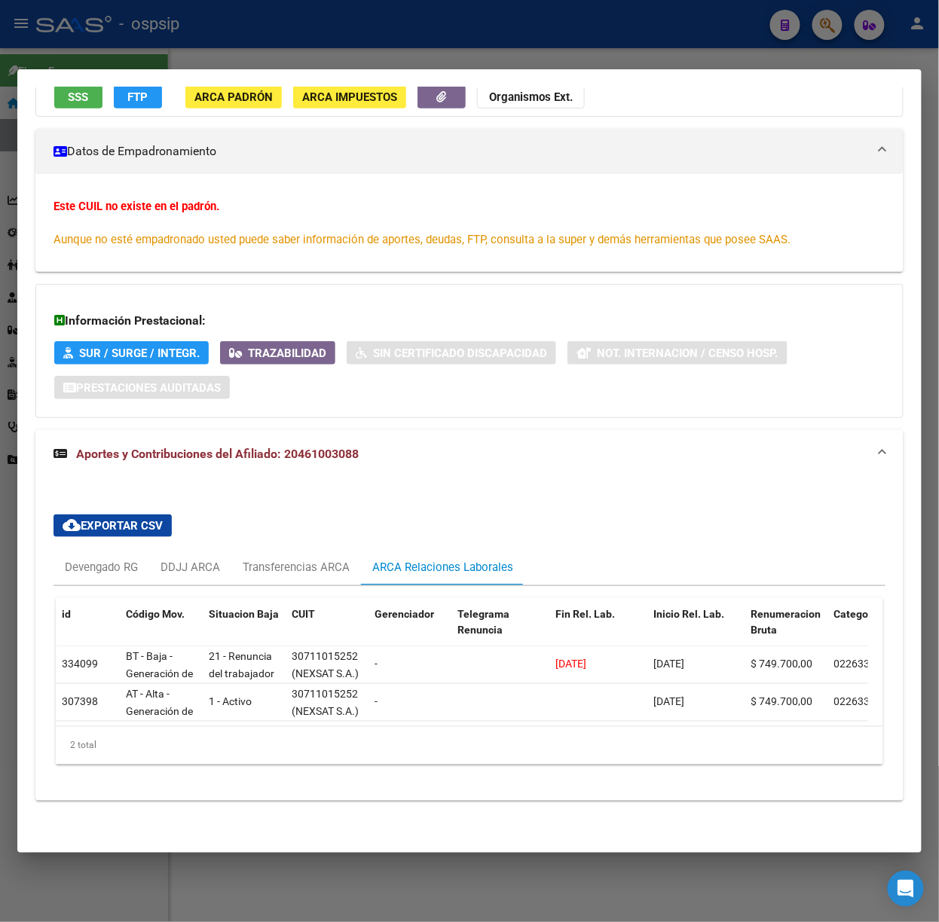
click at [462, 44] on div at bounding box center [469, 461] width 939 height 922
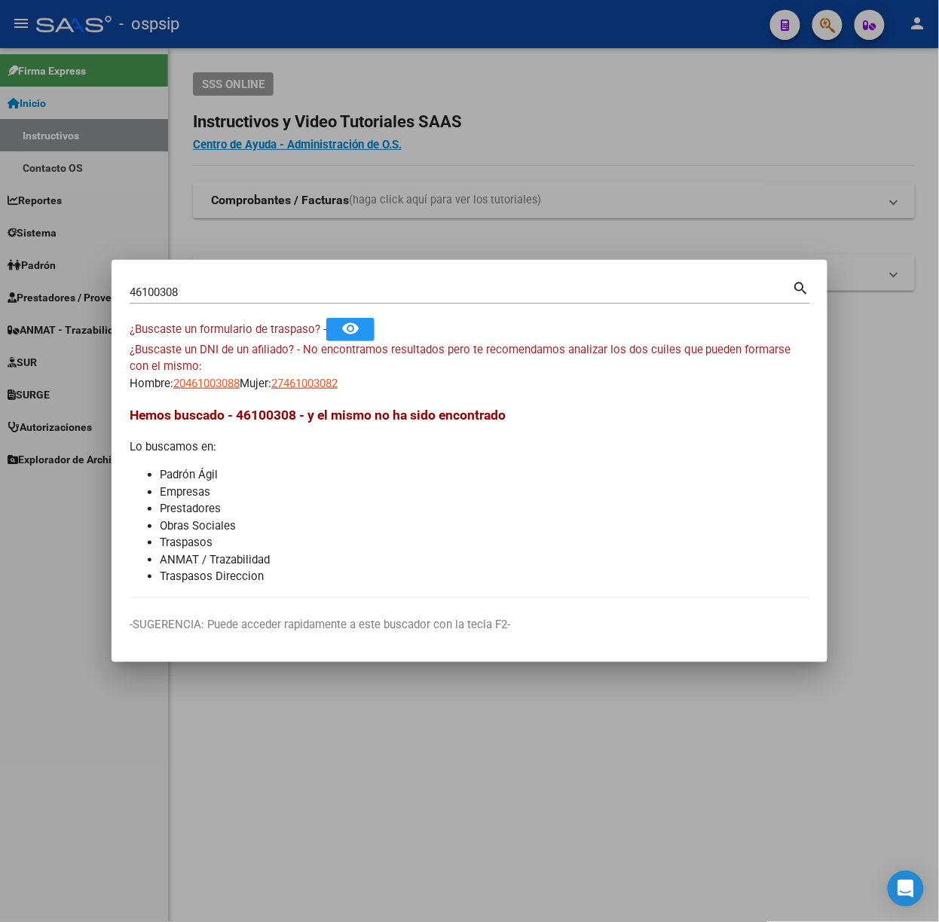
click at [237, 297] on input "46100308" at bounding box center [461, 293] width 663 height 14
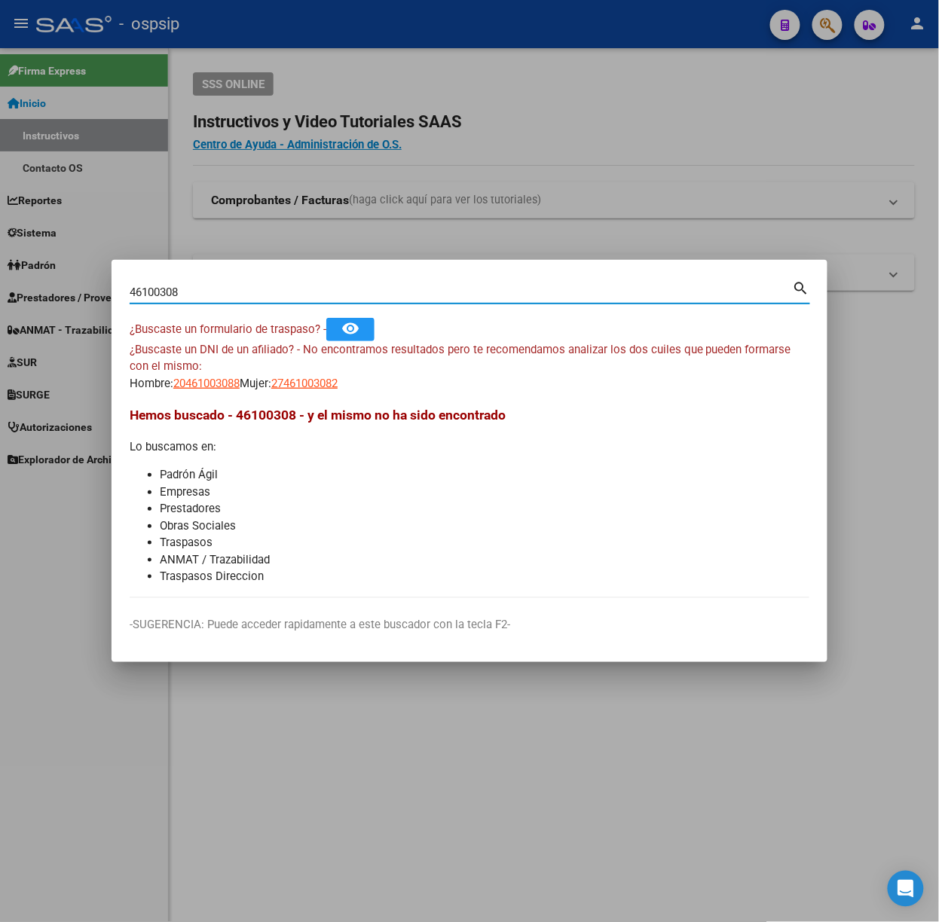
click at [237, 297] on input "46100308" at bounding box center [461, 293] width 663 height 14
type input "25015138"
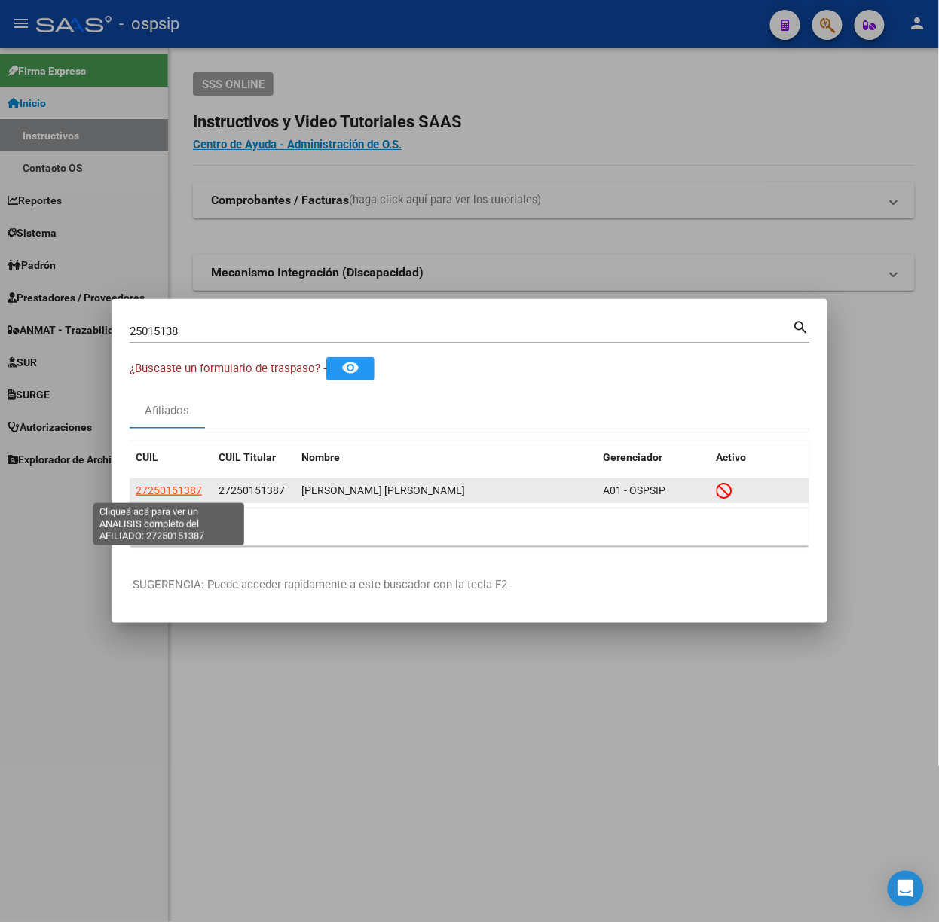
click at [175, 484] on span "27250151387" at bounding box center [169, 490] width 66 height 12
type textarea "27250151387"
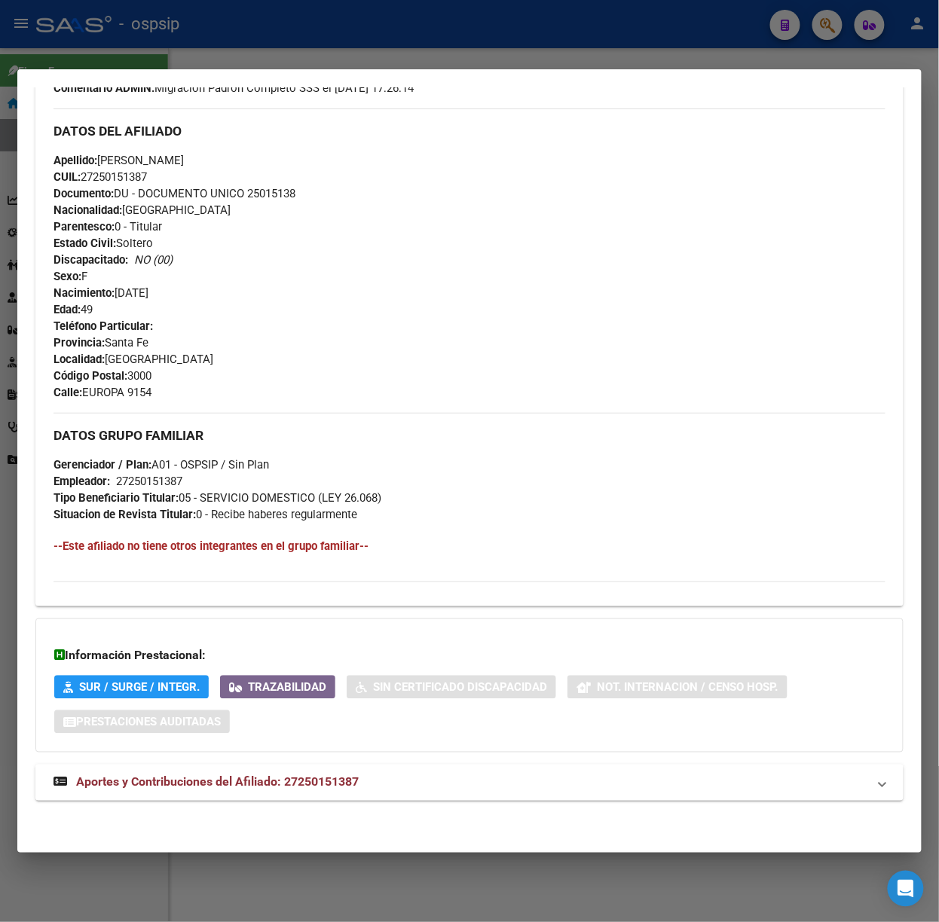
click at [308, 788] on span "Aportes y Contribuciones del Afiliado: 27250151387" at bounding box center [217, 782] width 282 height 14
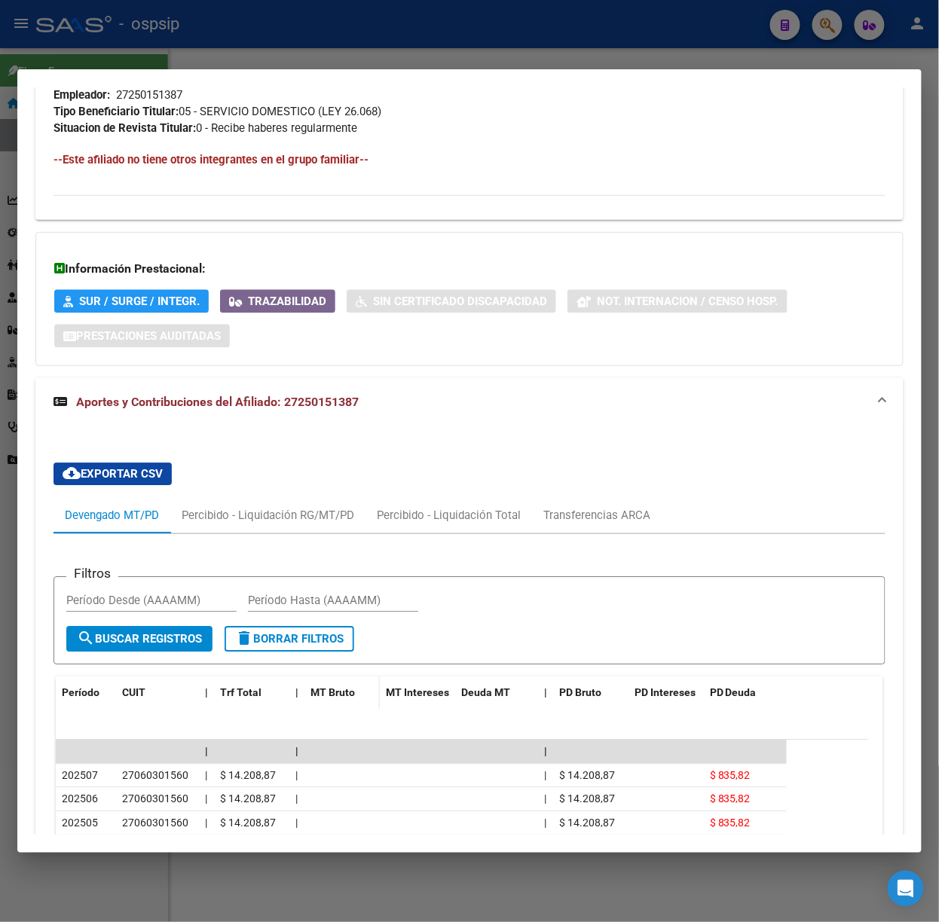
scroll to position [1175, 0]
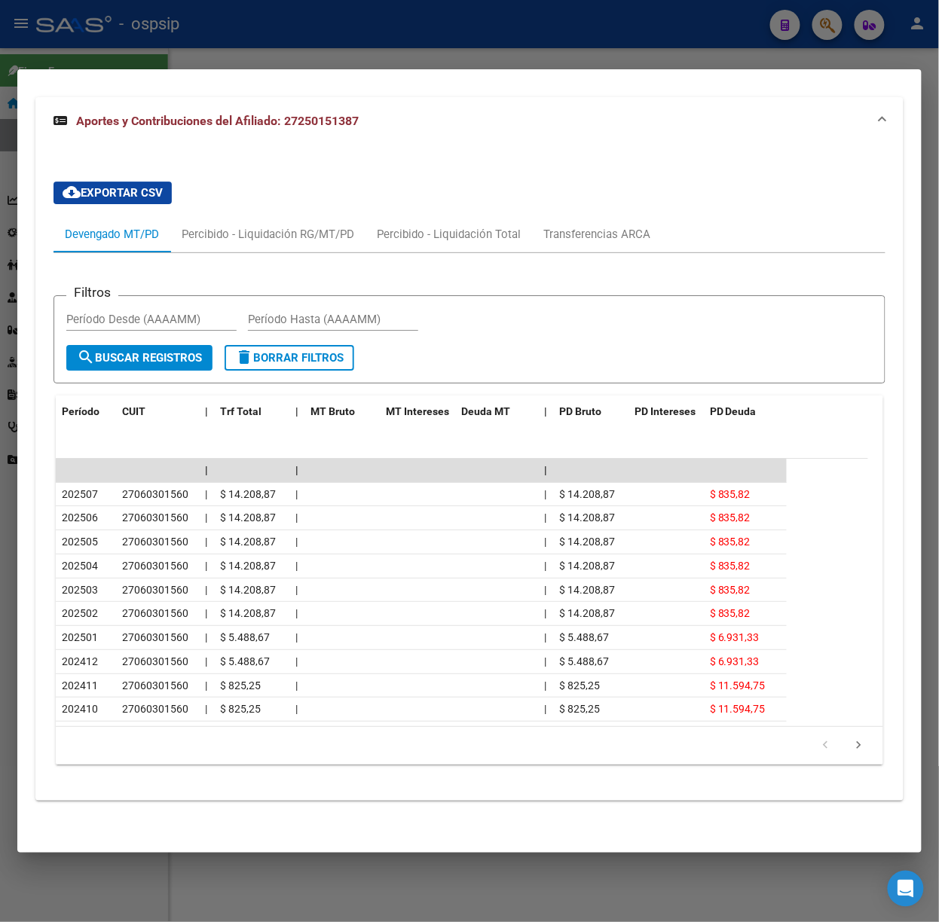
click at [188, 29] on div at bounding box center [469, 461] width 939 height 922
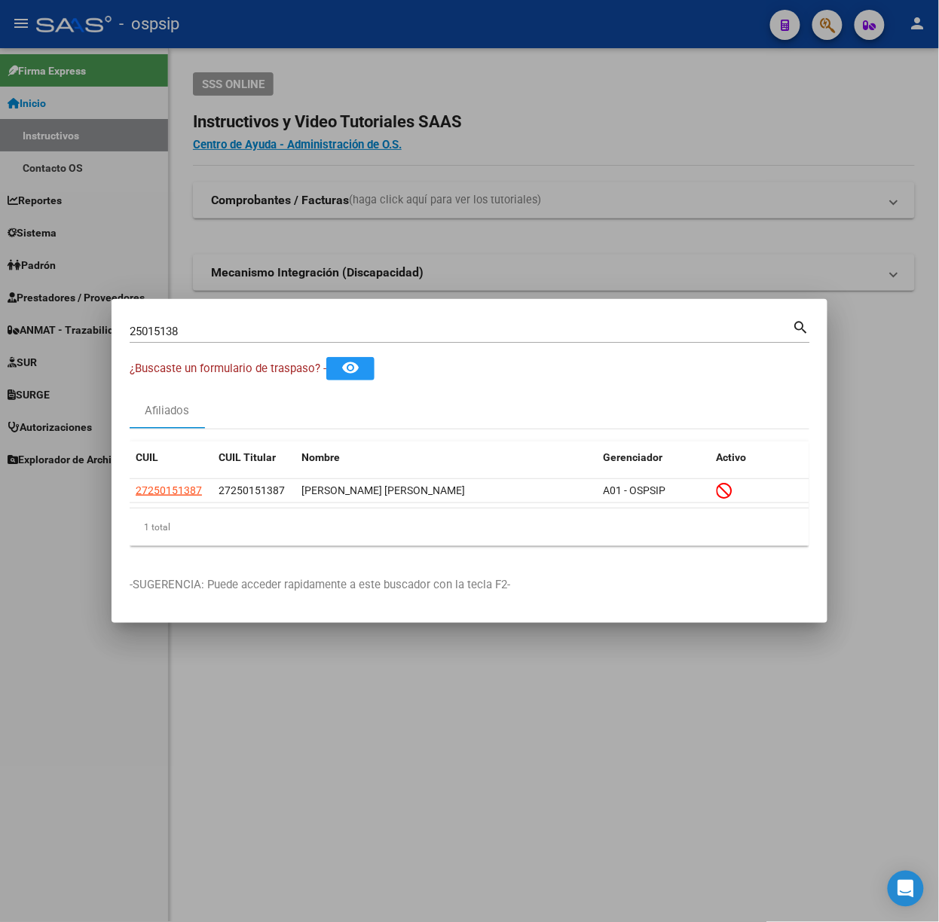
click at [269, 330] on input "25015138" at bounding box center [461, 332] width 663 height 14
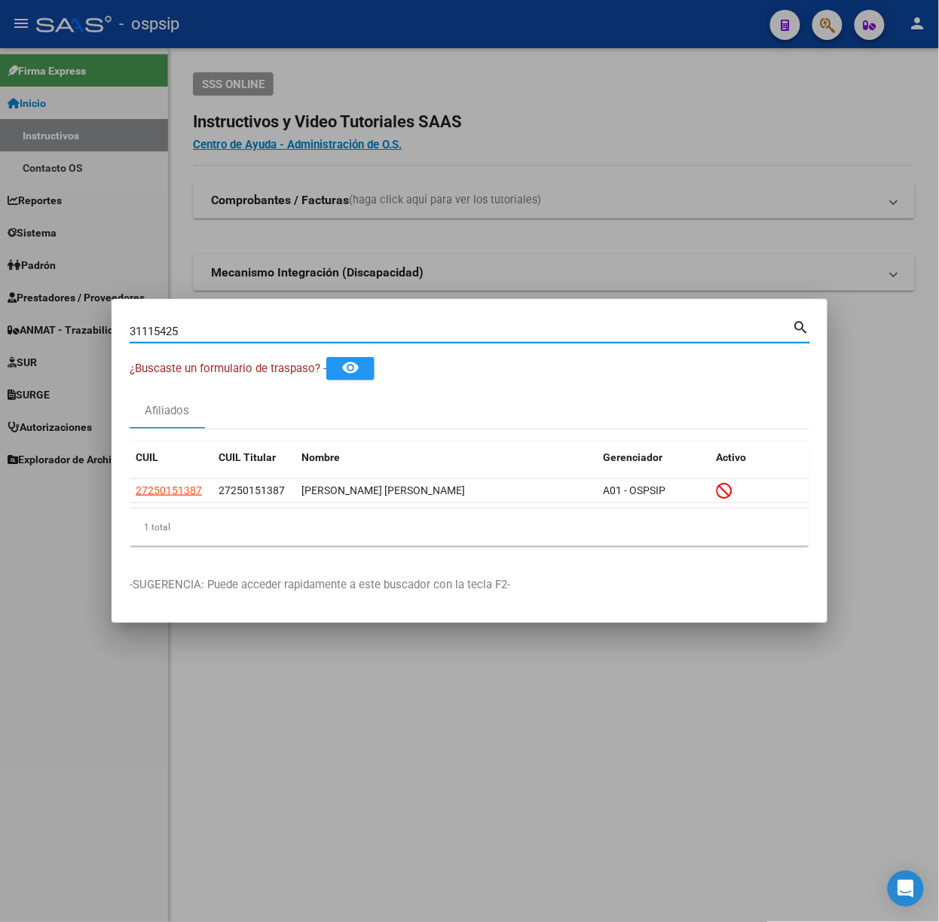
type input "31115425"
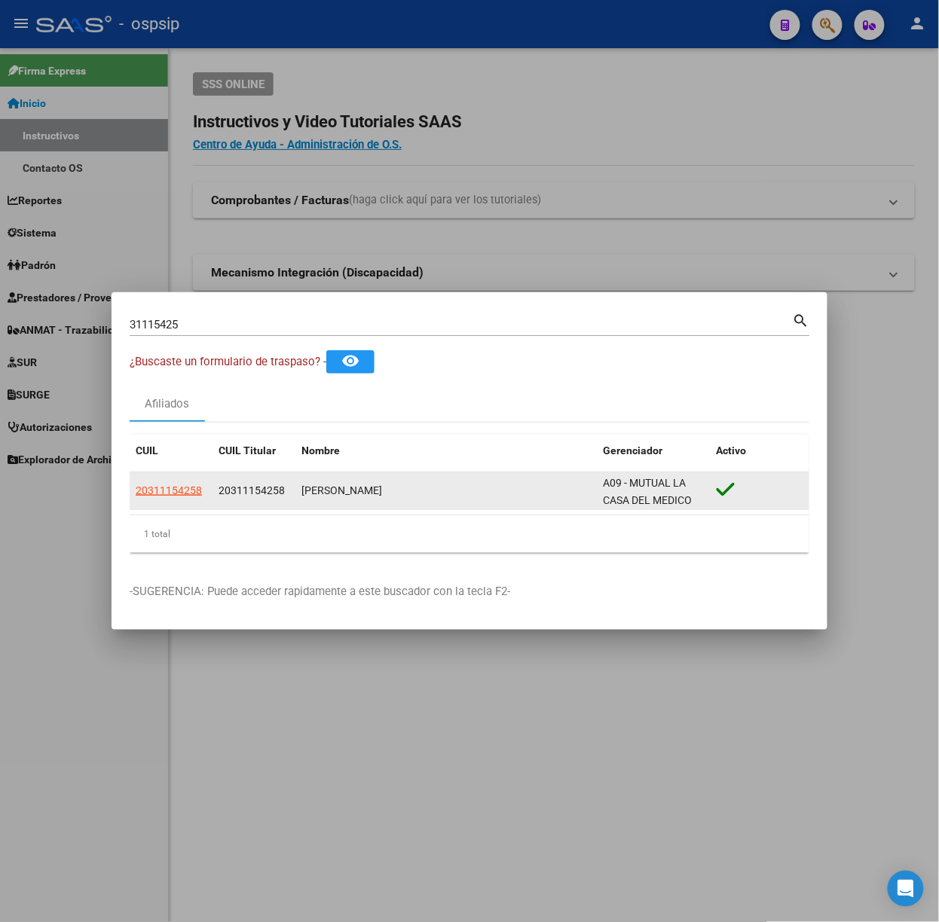
click at [149, 498] on app-link-go-to "20311154258" at bounding box center [169, 490] width 66 height 17
click at [151, 489] on span "20311154258" at bounding box center [169, 490] width 66 height 12
type textarea "20311154258"
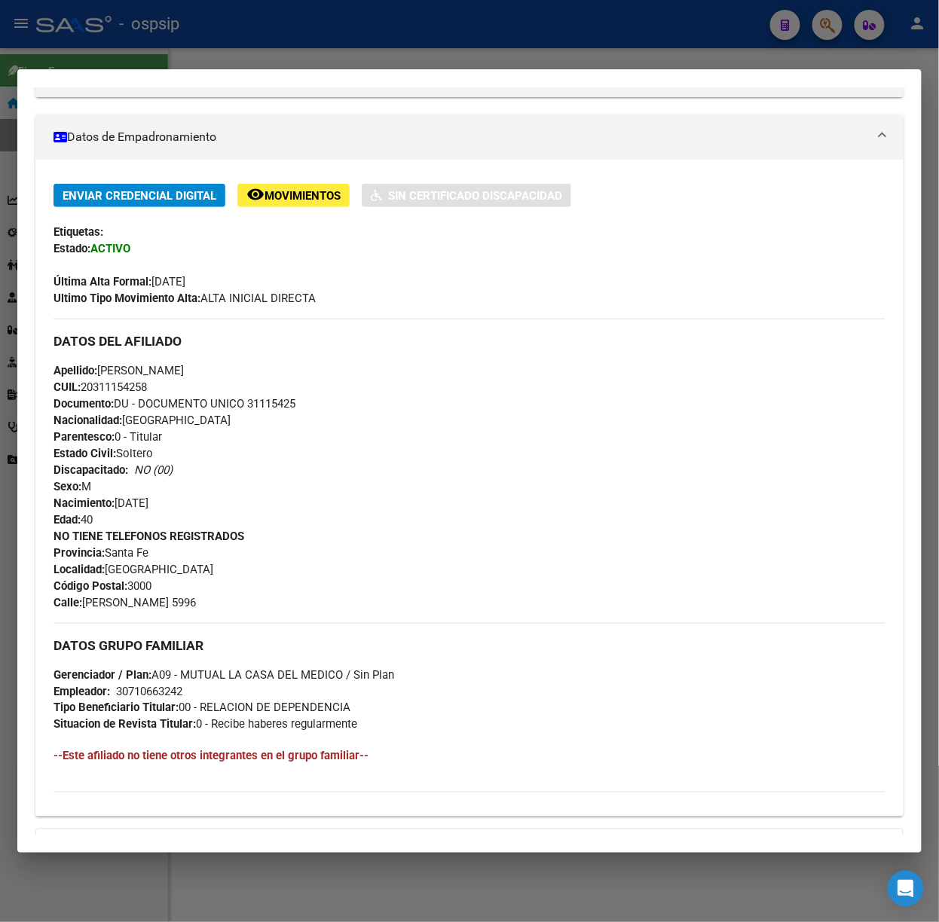
scroll to position [443, 0]
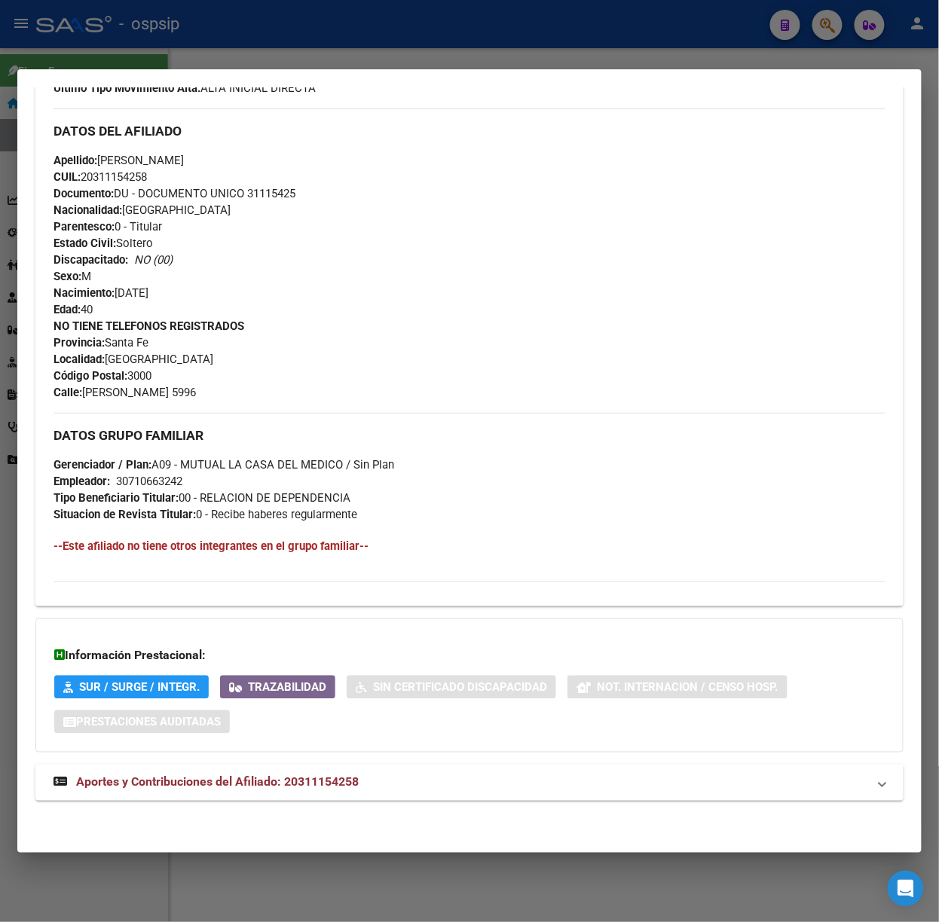
click at [371, 778] on mat-panel-title "Aportes y Contribuciones del Afiliado: 20311154258" at bounding box center [460, 783] width 814 height 18
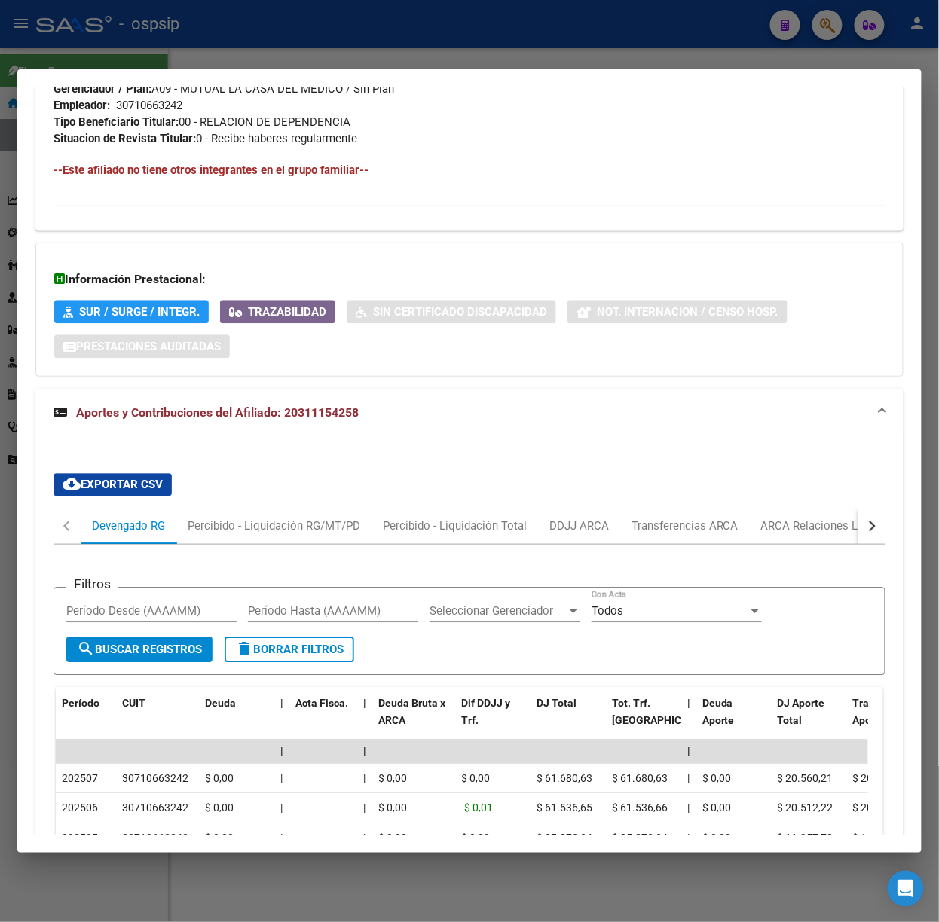
scroll to position [917, 0]
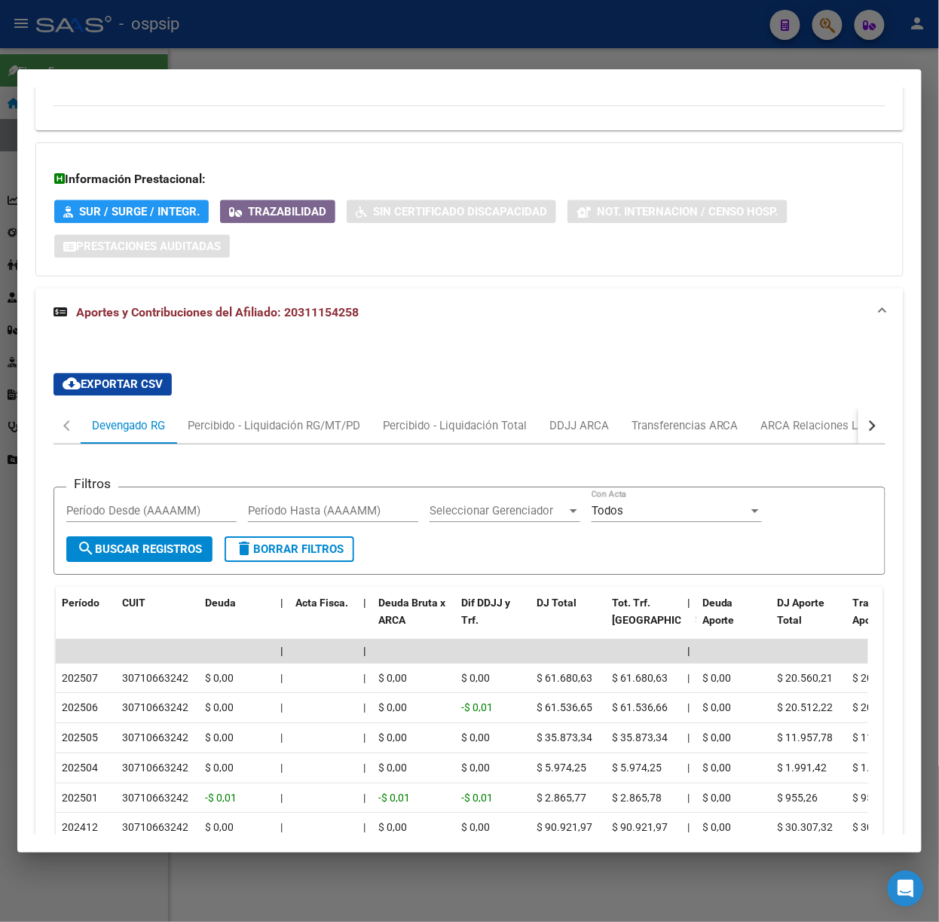
click at [179, 22] on div at bounding box center [469, 461] width 939 height 922
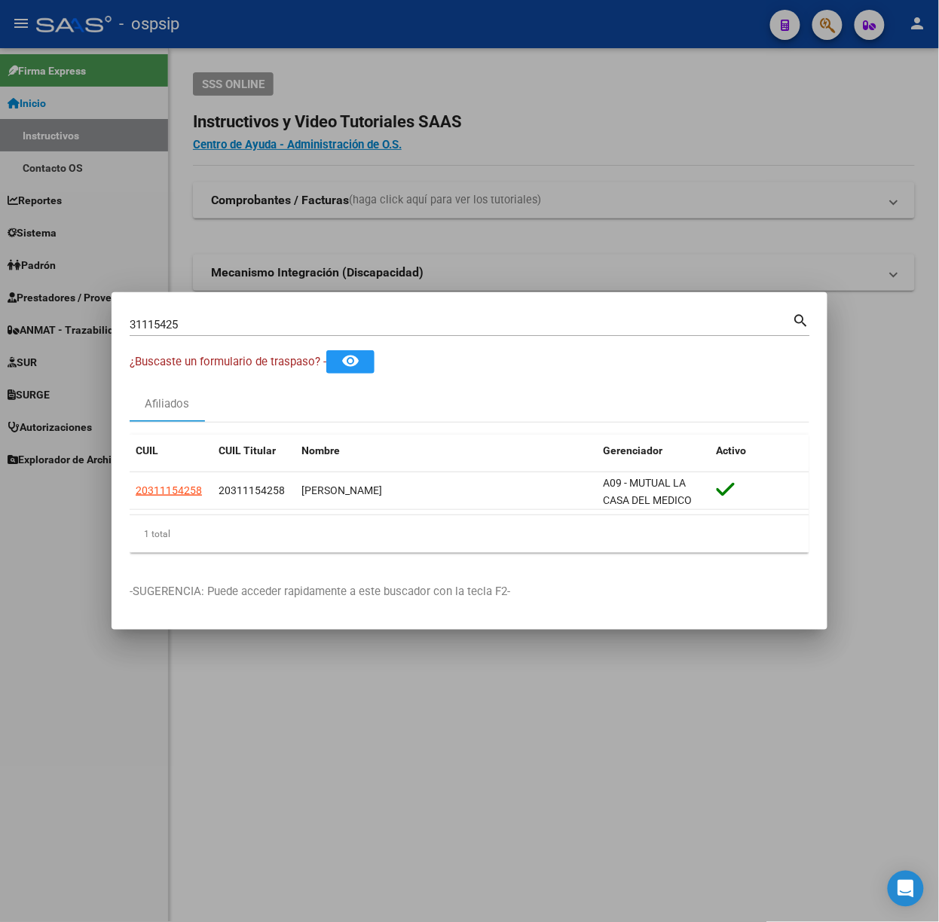
click at [215, 329] on input "31115425" at bounding box center [461, 325] width 663 height 14
type input "23427802"
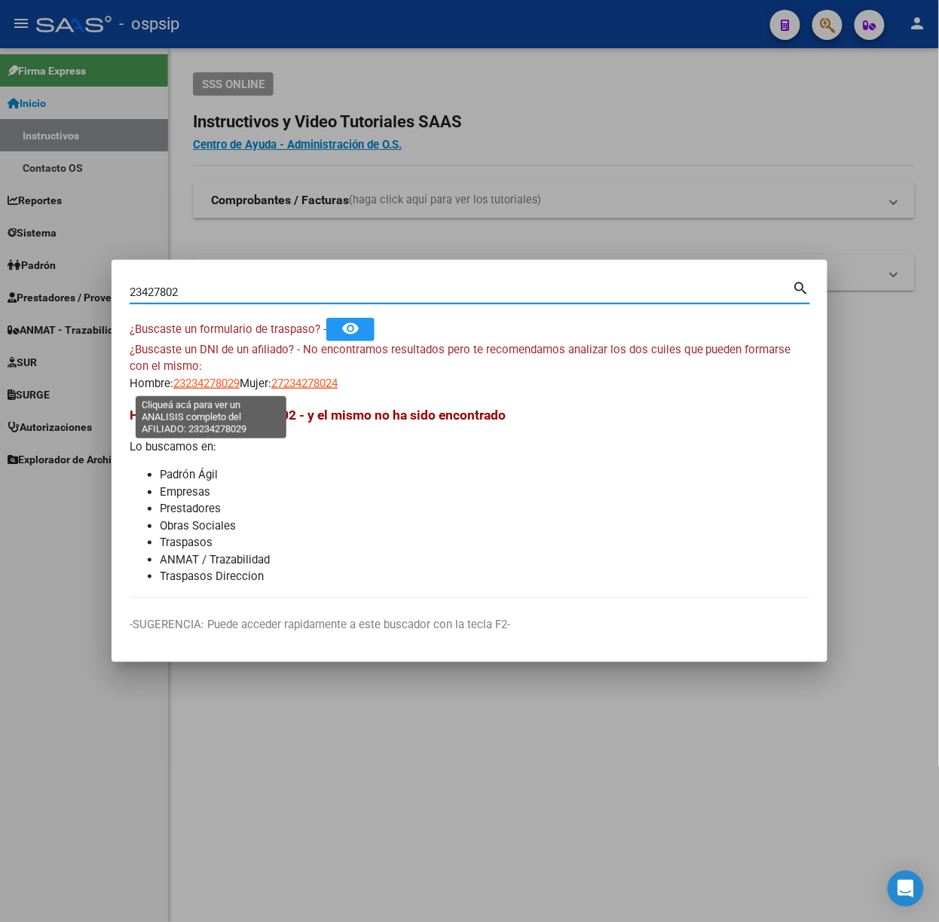
click at [217, 377] on span "23234278029" at bounding box center [206, 384] width 66 height 14
type textarea "23234278029"
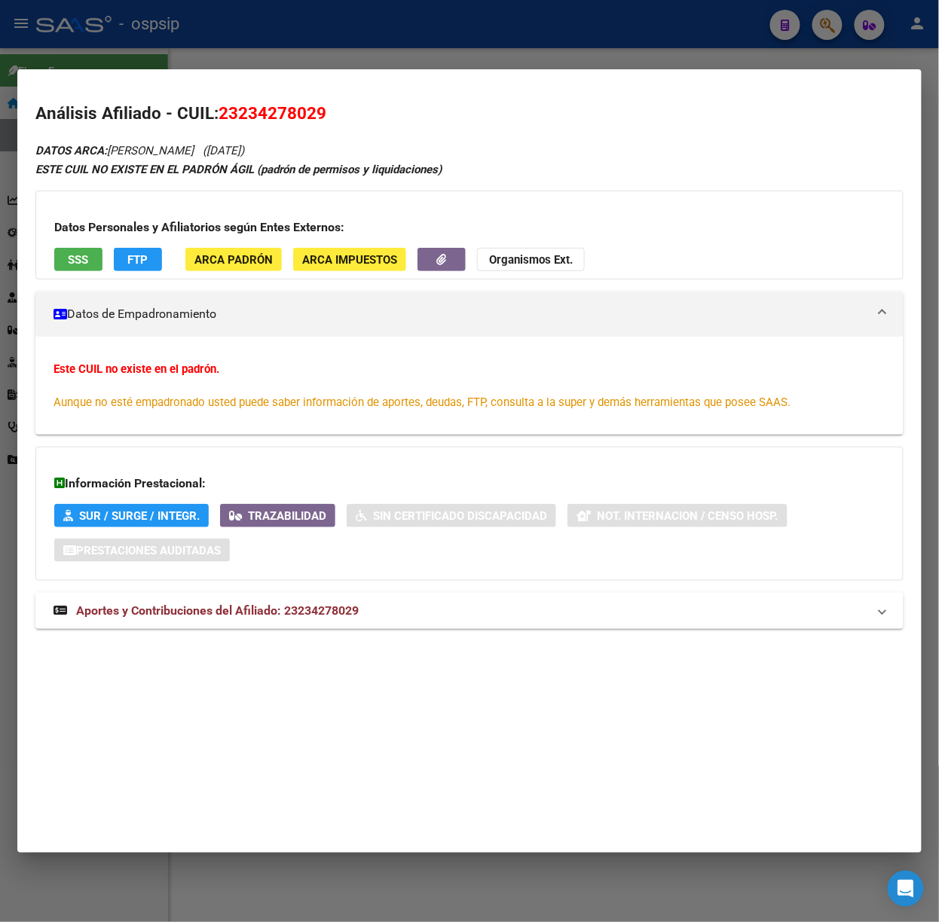
click at [218, 615] on span "Aportes y Contribuciones del Afiliado: 23234278029" at bounding box center [217, 610] width 282 height 14
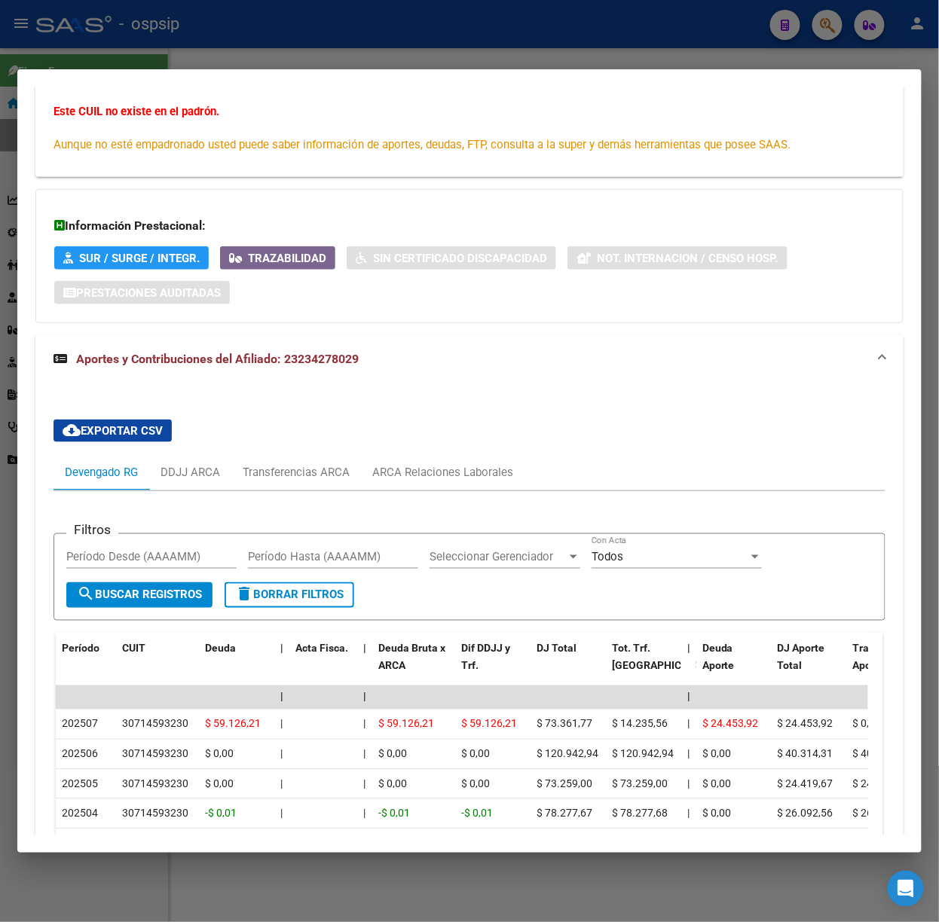
scroll to position [303, 0]
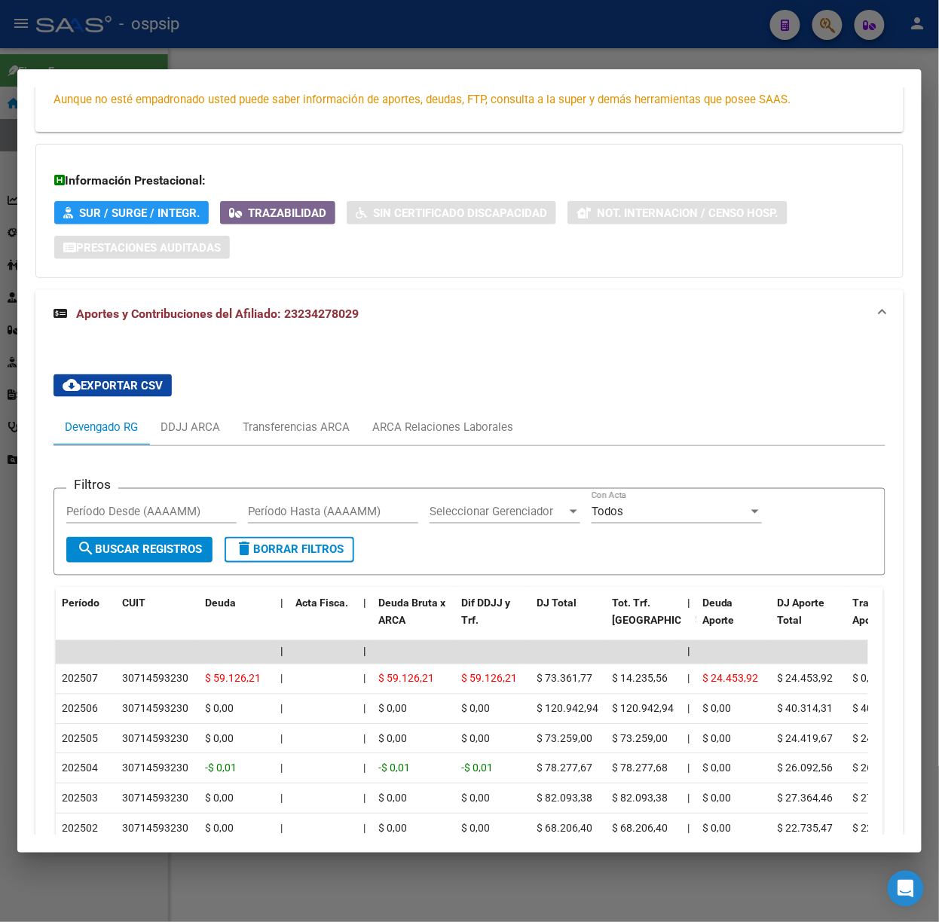
click at [243, 47] on div at bounding box center [469, 461] width 939 height 922
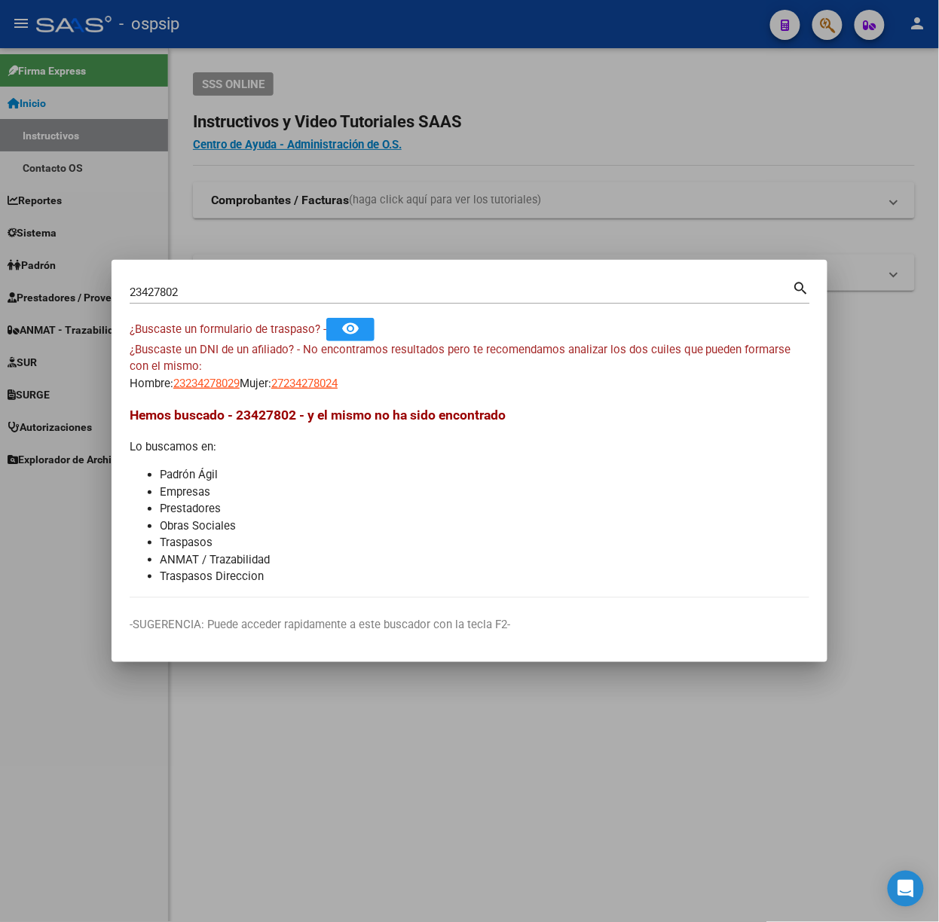
click at [285, 294] on input "23427802" at bounding box center [461, 293] width 663 height 14
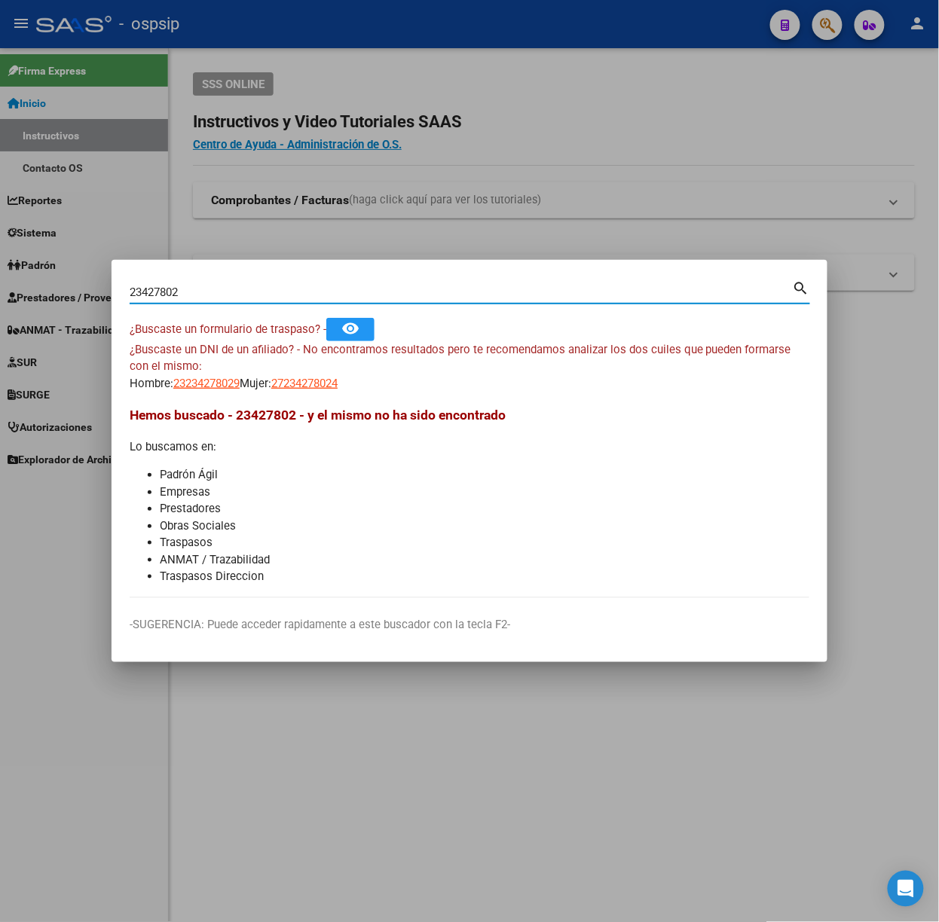
click at [285, 294] on input "23427802" at bounding box center [461, 293] width 663 height 14
type input "35652491"
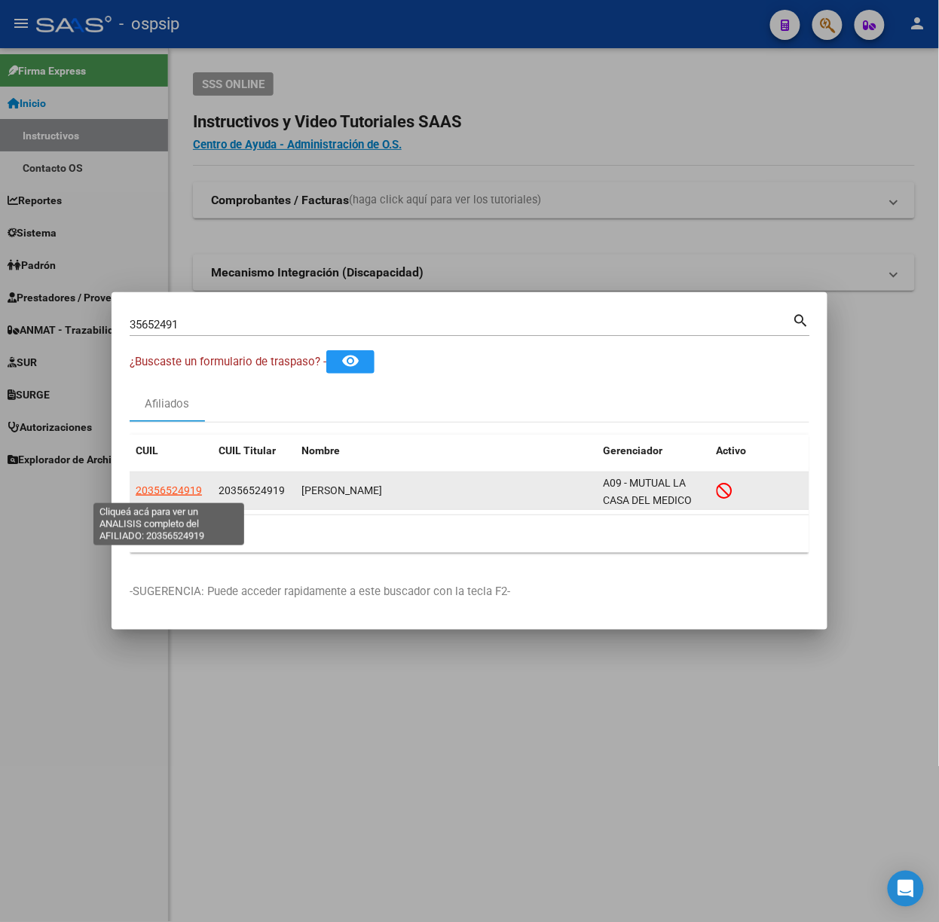
click at [187, 491] on span "20356524919" at bounding box center [169, 490] width 66 height 12
type textarea "20356524919"
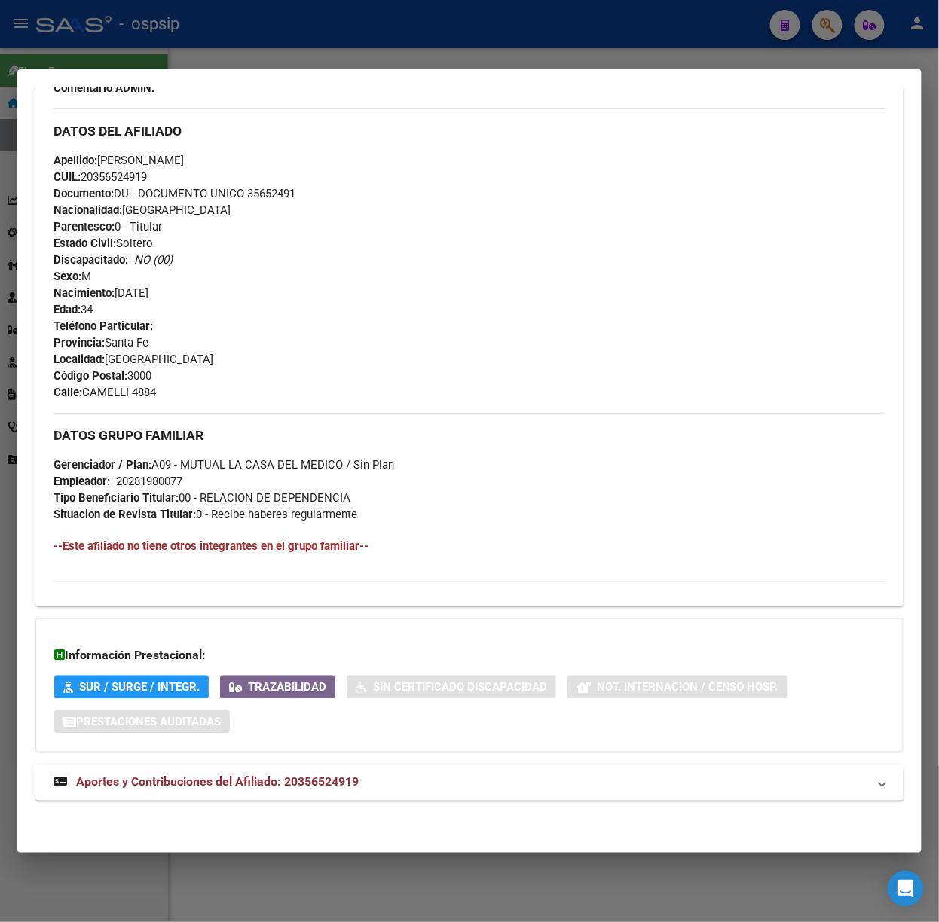
click at [399, 794] on mat-expansion-panel-header "Aportes y Contribuciones del Afiliado: 20356524919" at bounding box center [469, 783] width 868 height 36
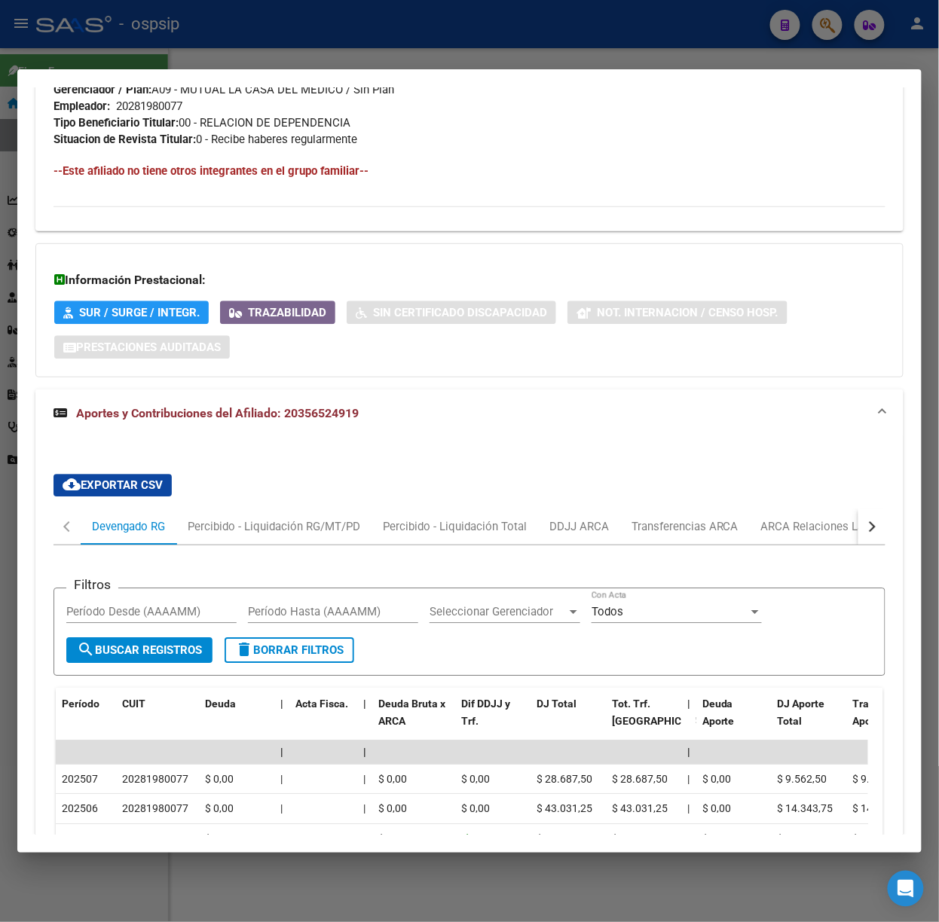
scroll to position [945, 0]
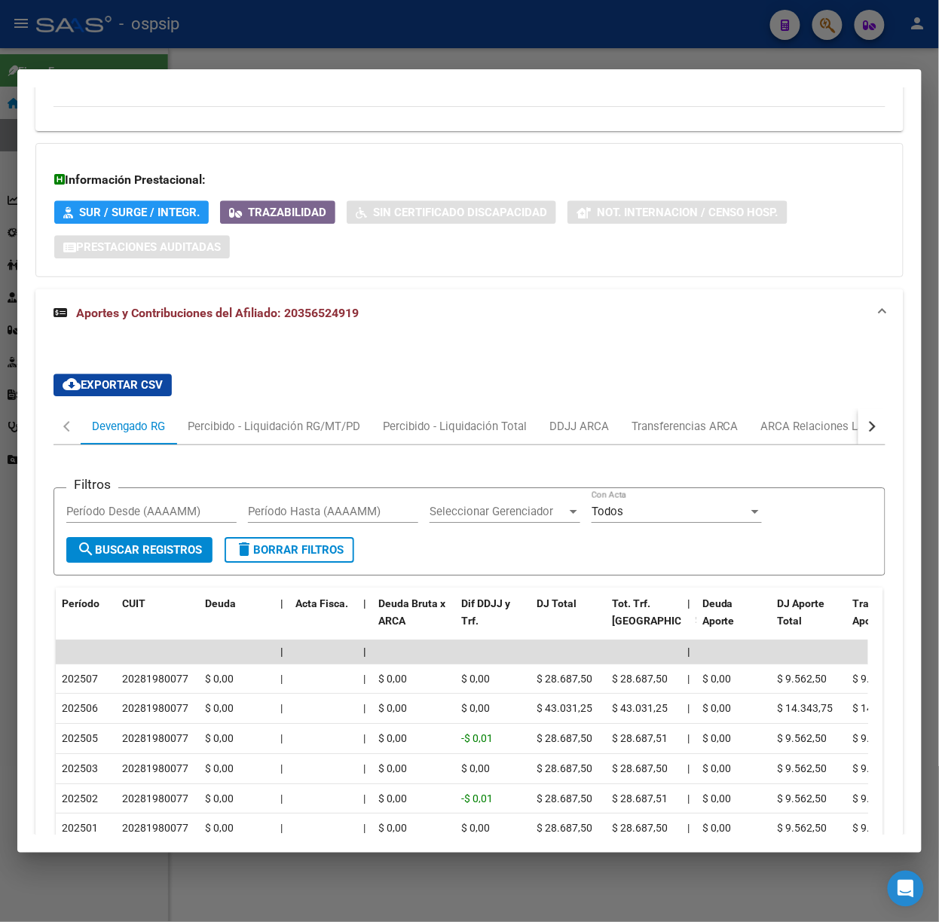
click at [301, 59] on div at bounding box center [469, 461] width 939 height 922
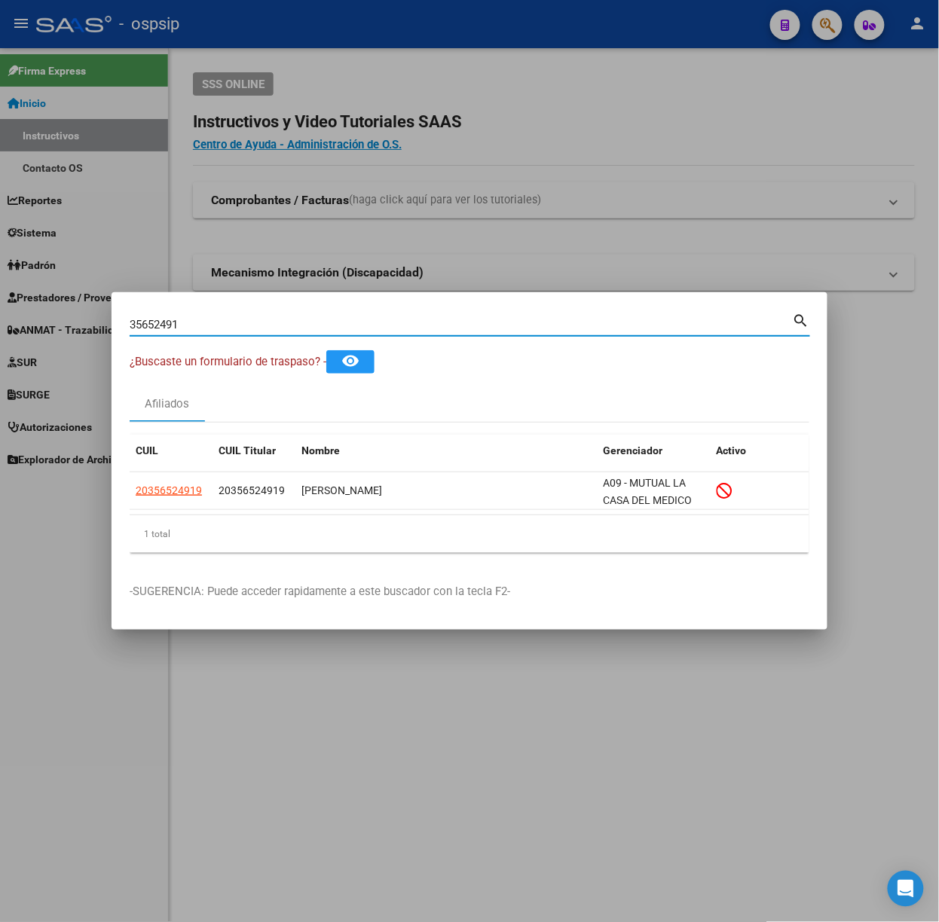
click at [312, 326] on input "35652491" at bounding box center [461, 325] width 663 height 14
type input "22584472"
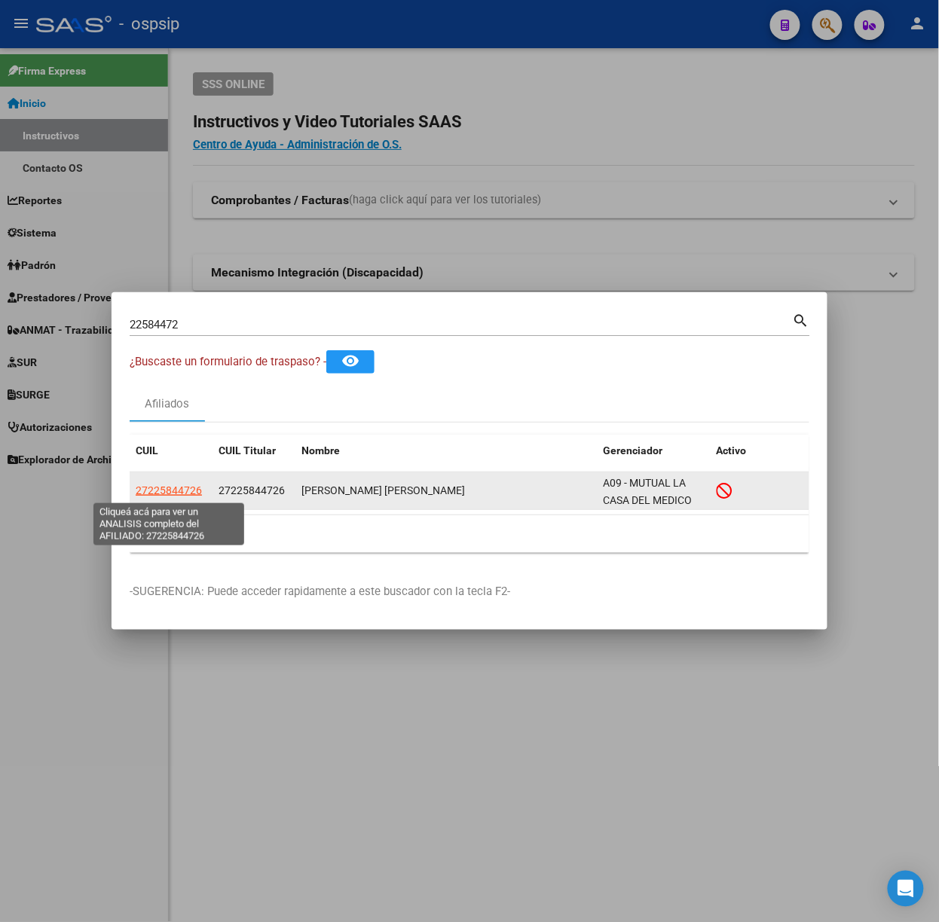
click at [184, 485] on span "27225844726" at bounding box center [169, 490] width 66 height 12
type textarea "27225844726"
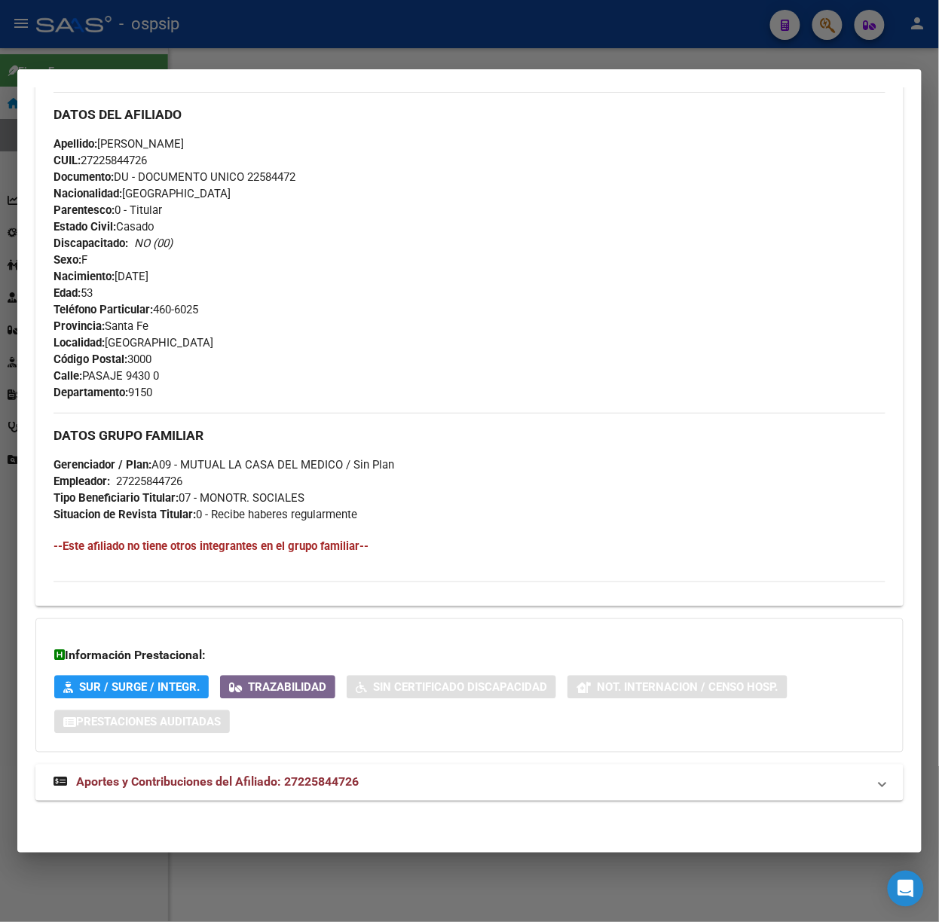
click at [402, 777] on mat-panel-title "Aportes y Contribuciones del Afiliado: 27225844726" at bounding box center [460, 783] width 814 height 18
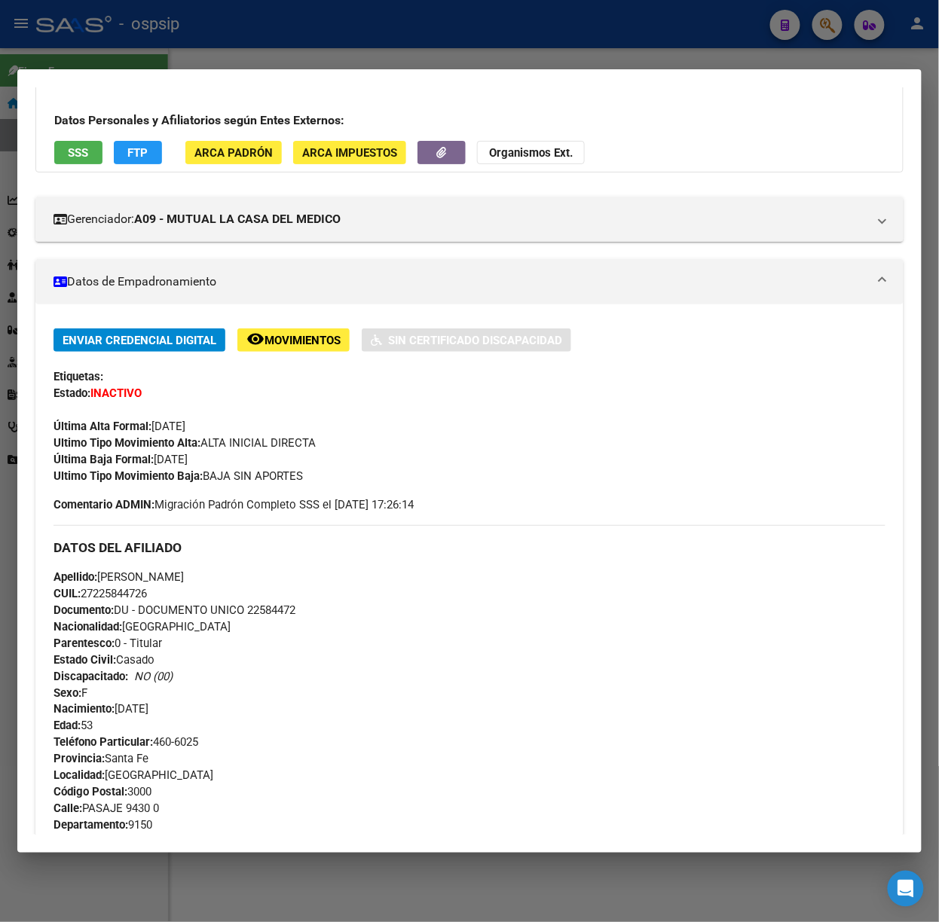
scroll to position [0, 0]
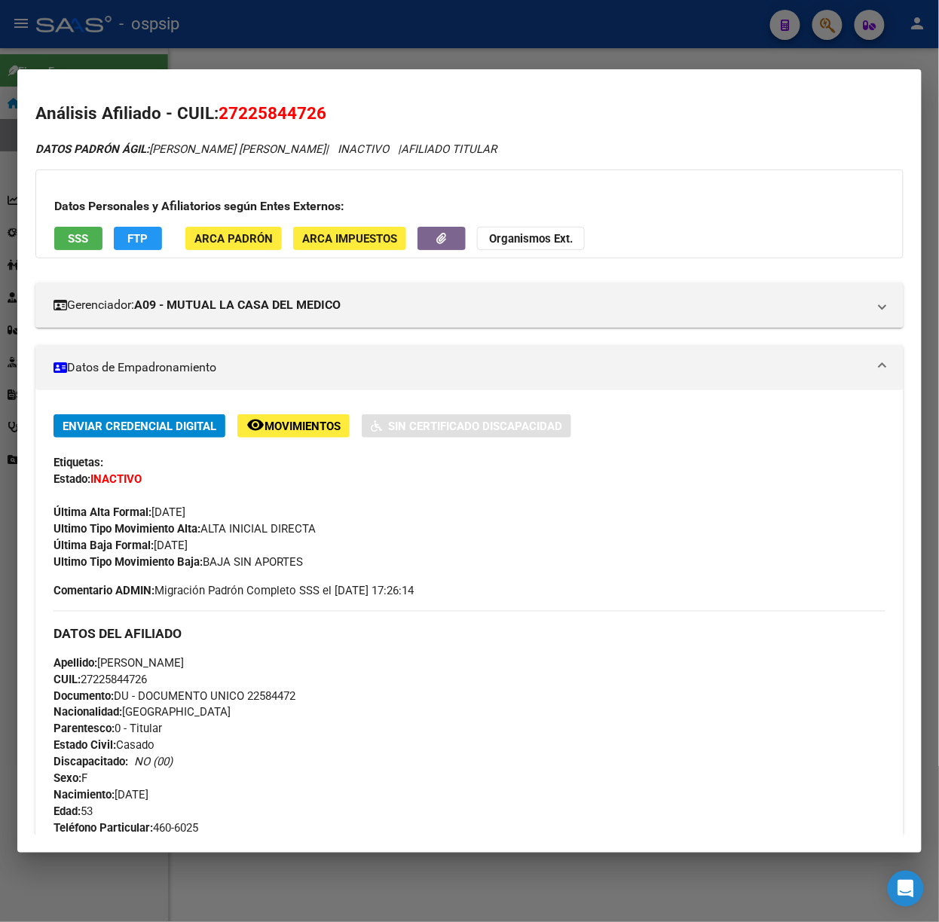
click at [84, 226] on div "Datos Personales y Afiliatorios según Entes Externos: SSS FTP ARCA Padrón ARCA …" at bounding box center [469, 213] width 868 height 89
click at [90, 239] on button "SSS" at bounding box center [78, 238] width 48 height 23
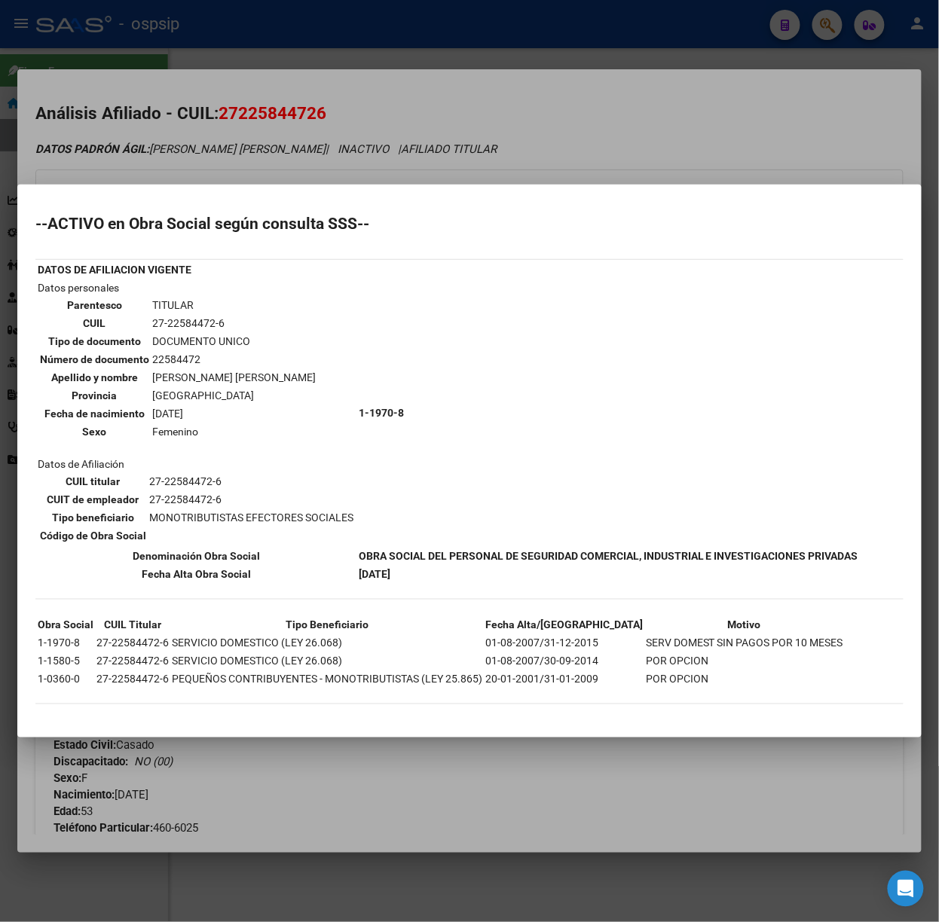
click at [263, 163] on div at bounding box center [469, 461] width 939 height 922
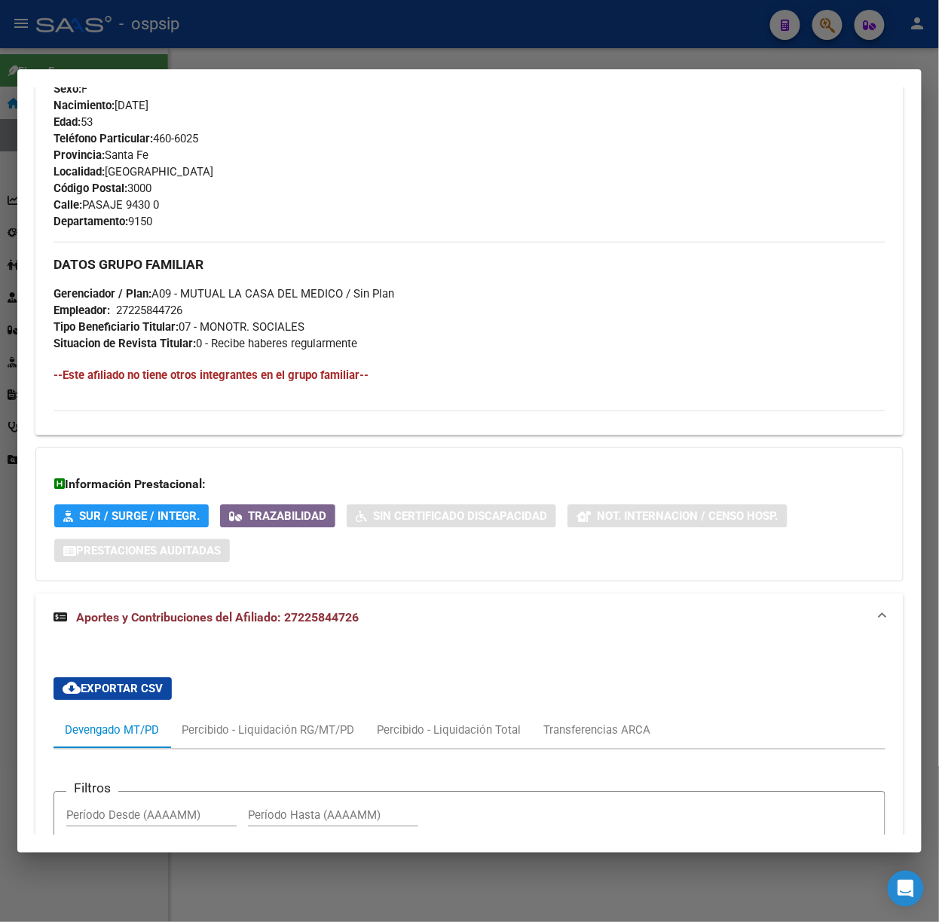
scroll to position [689, 0]
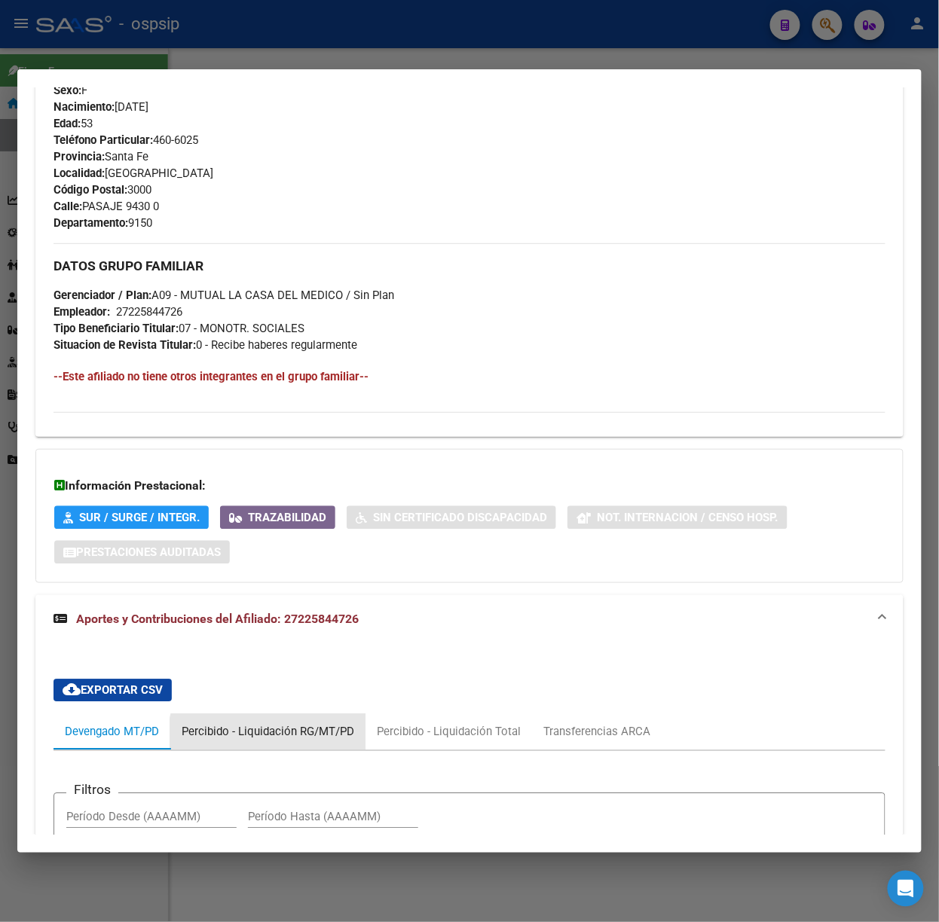
click at [325, 750] on div "Percibido - Liquidación RG/MT/PD" at bounding box center [267, 732] width 195 height 36
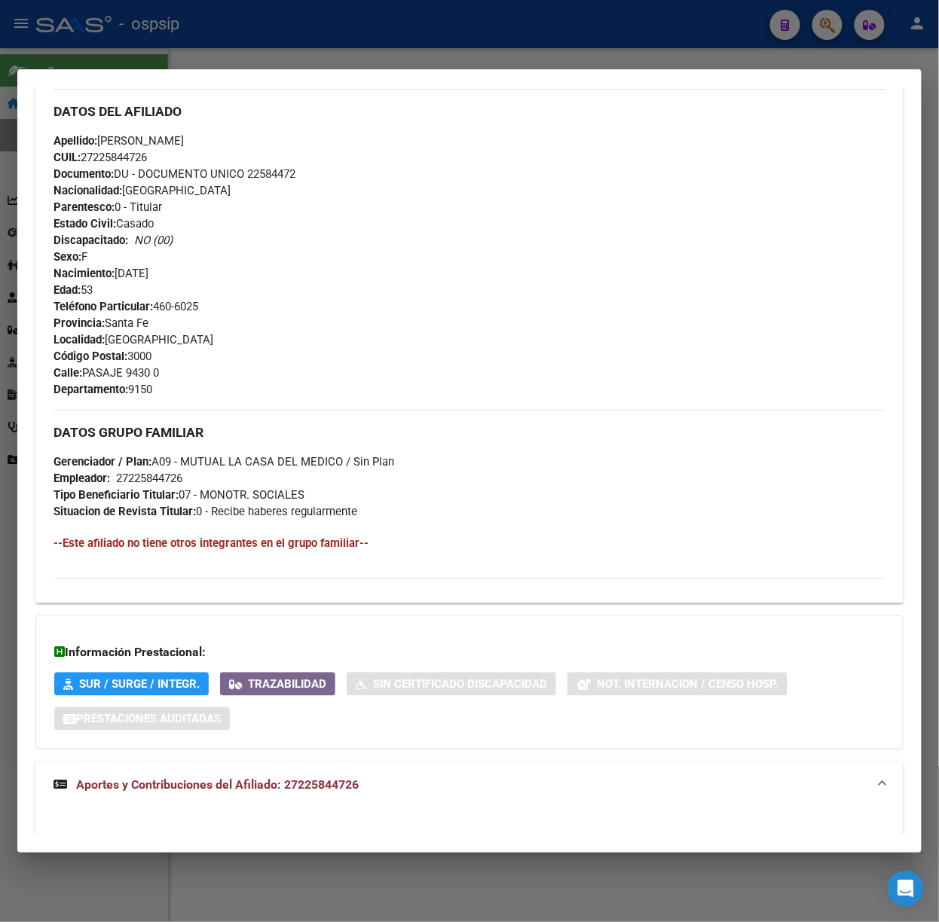
scroll to position [1004, 0]
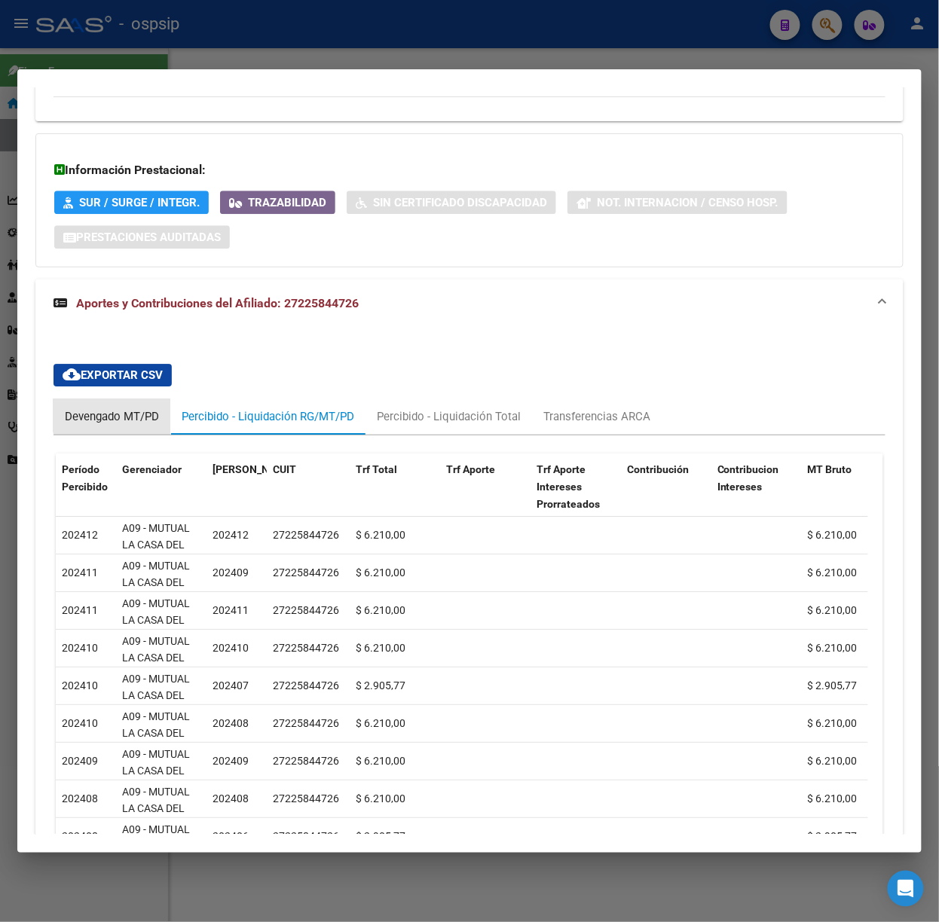
click at [113, 417] on div "Devengado MT/PD" at bounding box center [112, 416] width 94 height 17
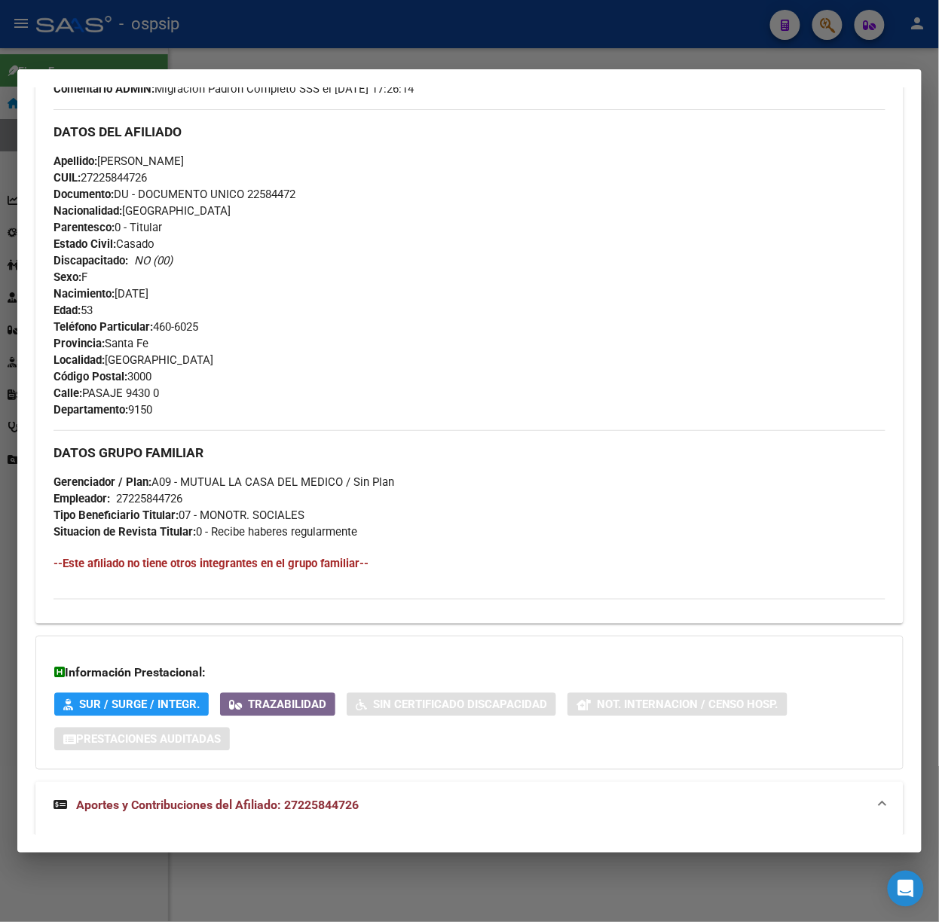
scroll to position [1191, 0]
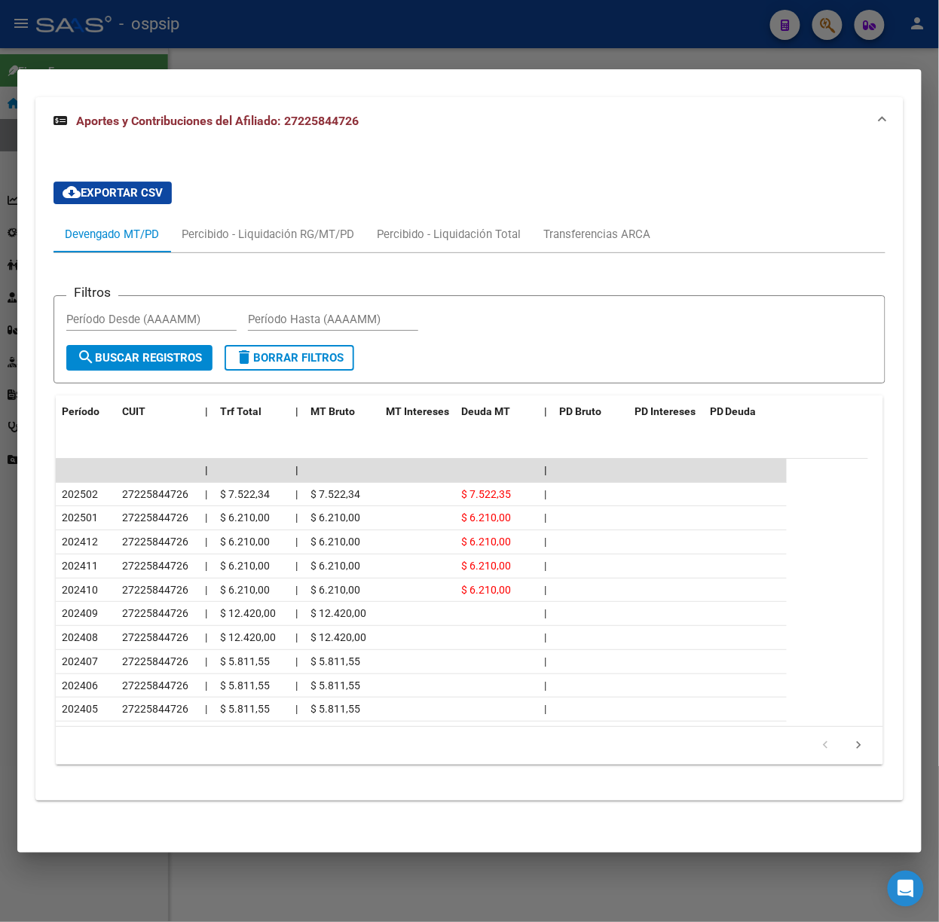
click at [124, 29] on div at bounding box center [469, 461] width 939 height 922
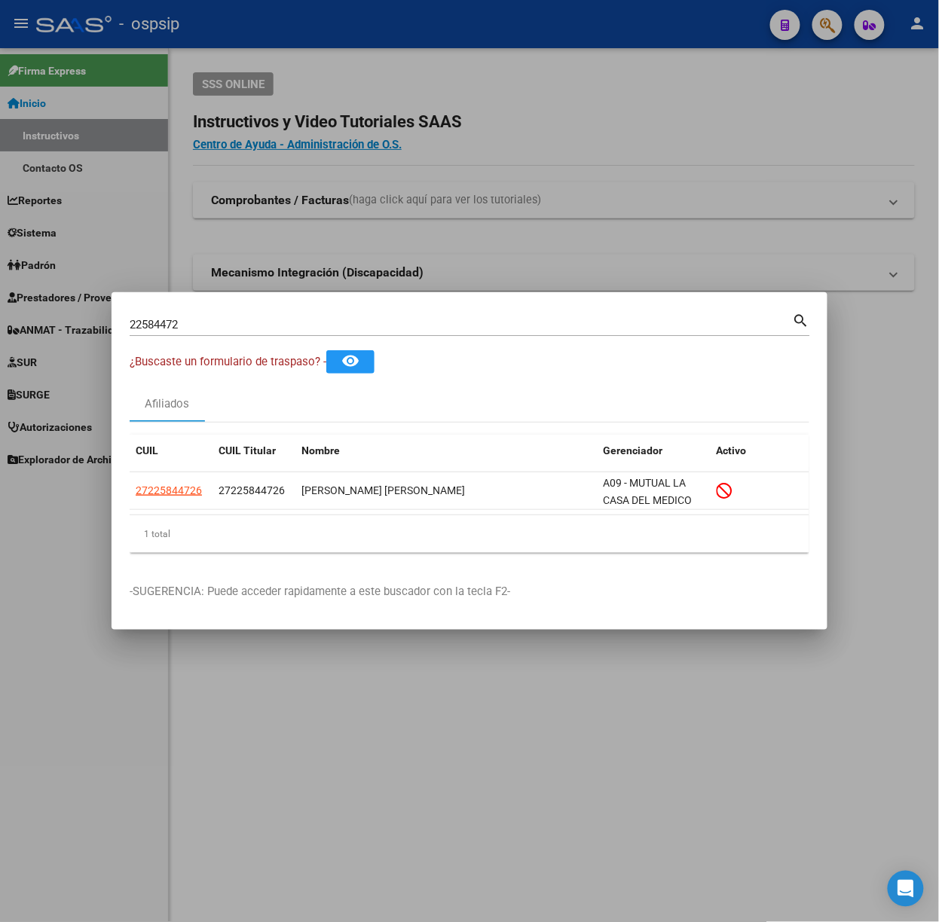
click at [227, 316] on div "22584472 Buscar (apellido, dni, [PERSON_NAME], [PERSON_NAME], cuit, obra social)" at bounding box center [461, 324] width 663 height 23
click at [230, 318] on input "22584472" at bounding box center [461, 325] width 663 height 14
type input "47767135"
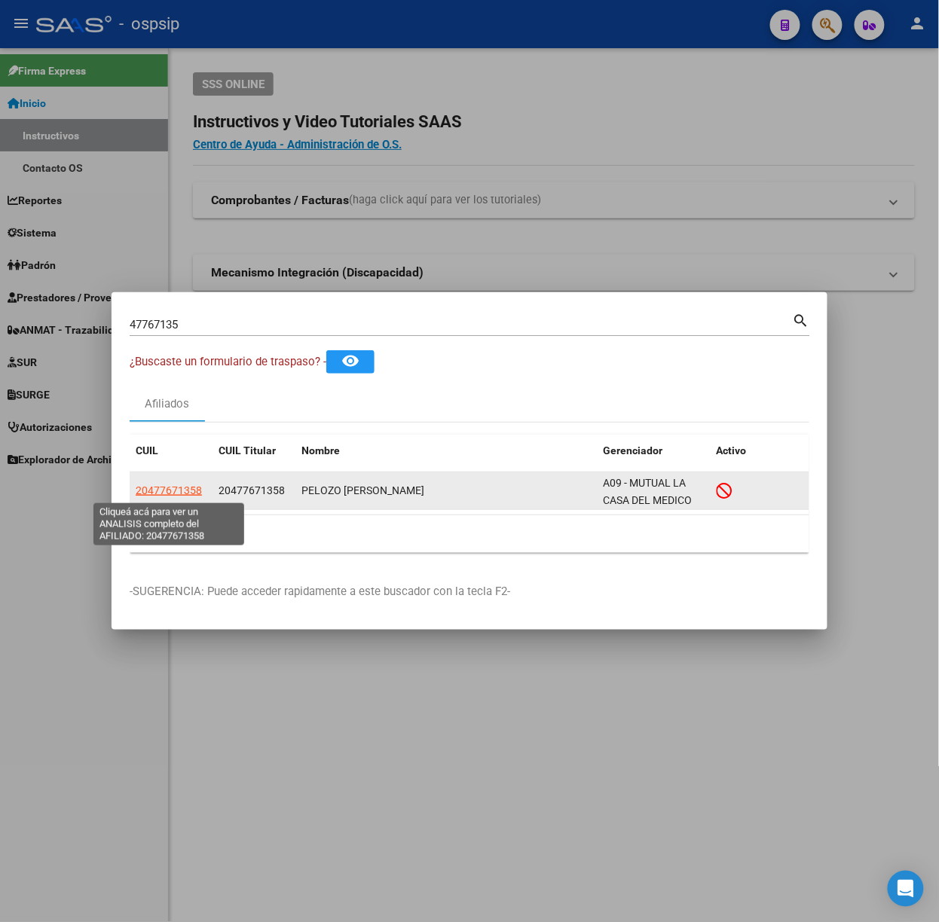
click at [172, 496] on span "20477671358" at bounding box center [169, 490] width 66 height 12
type textarea "20477671358"
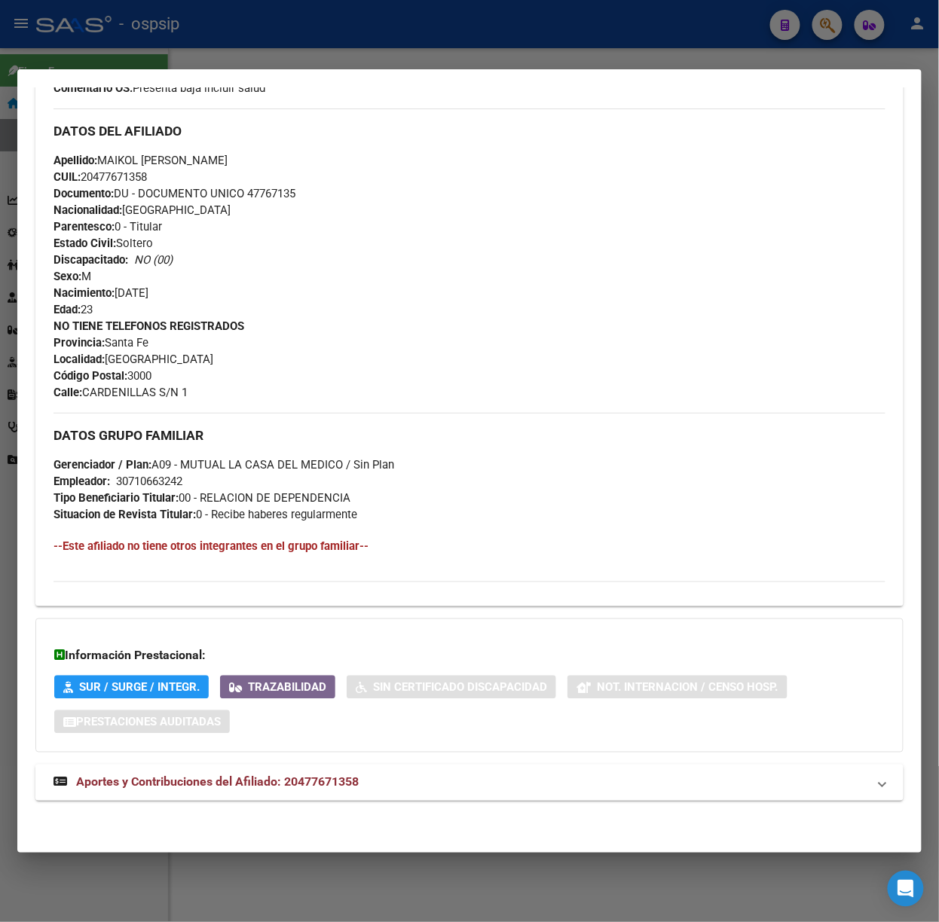
click at [354, 767] on mat-expansion-panel-header "Aportes y Contribuciones del Afiliado: 20477671358" at bounding box center [469, 783] width 868 height 36
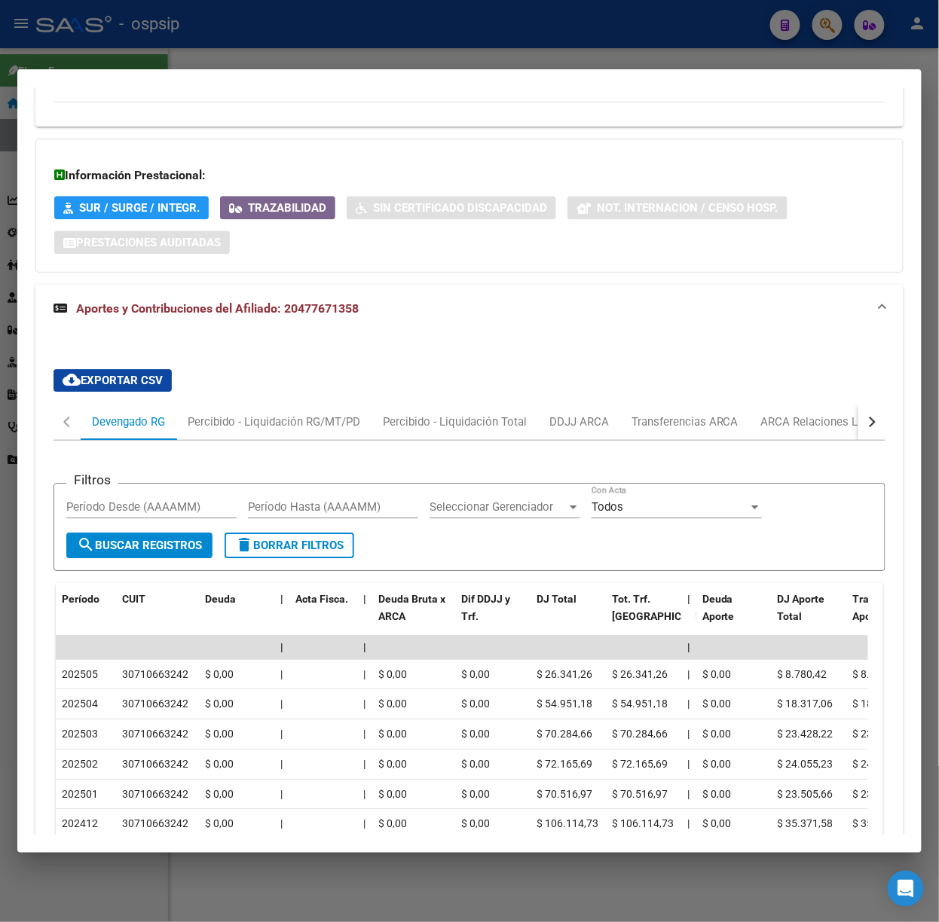
scroll to position [1062, 0]
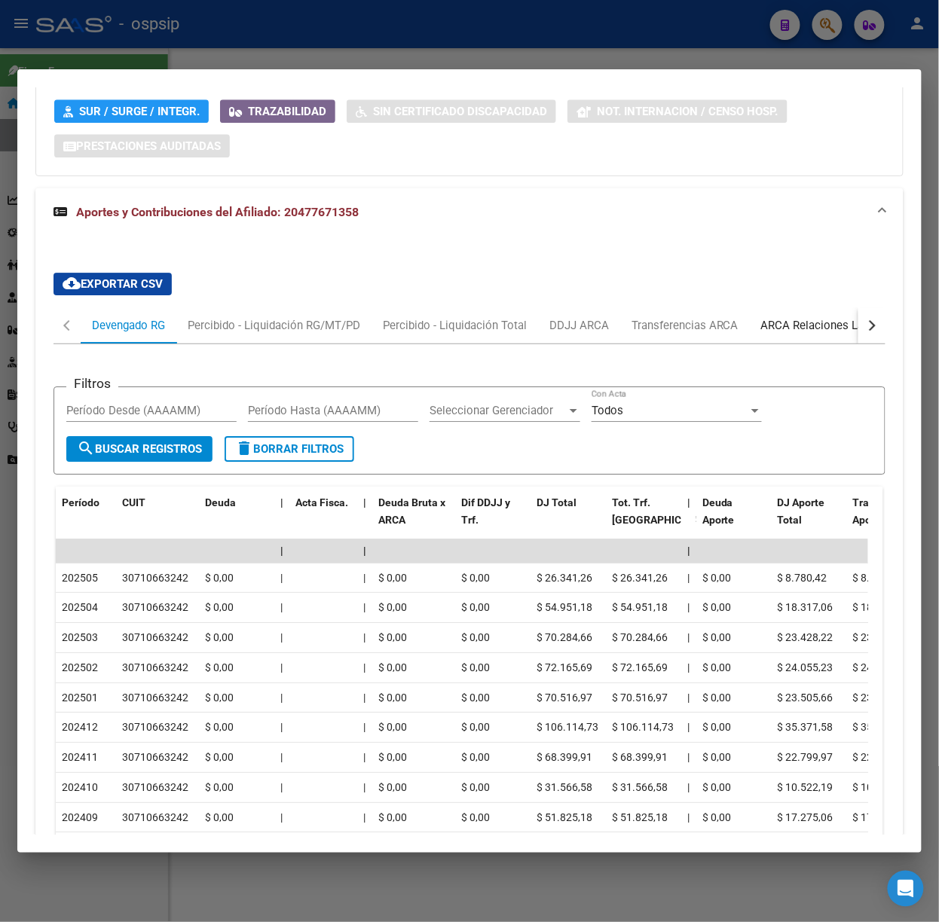
click at [792, 320] on div "ARCA Relaciones Laborales" at bounding box center [831, 325] width 141 height 17
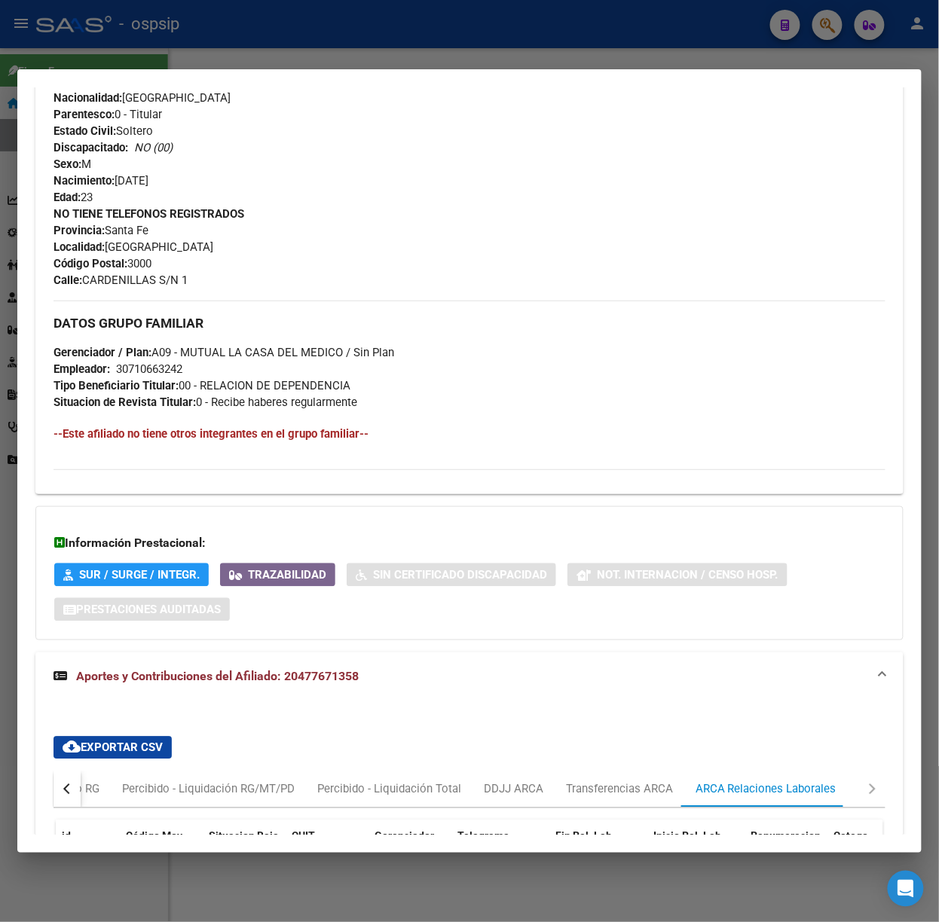
scroll to position [0, 0]
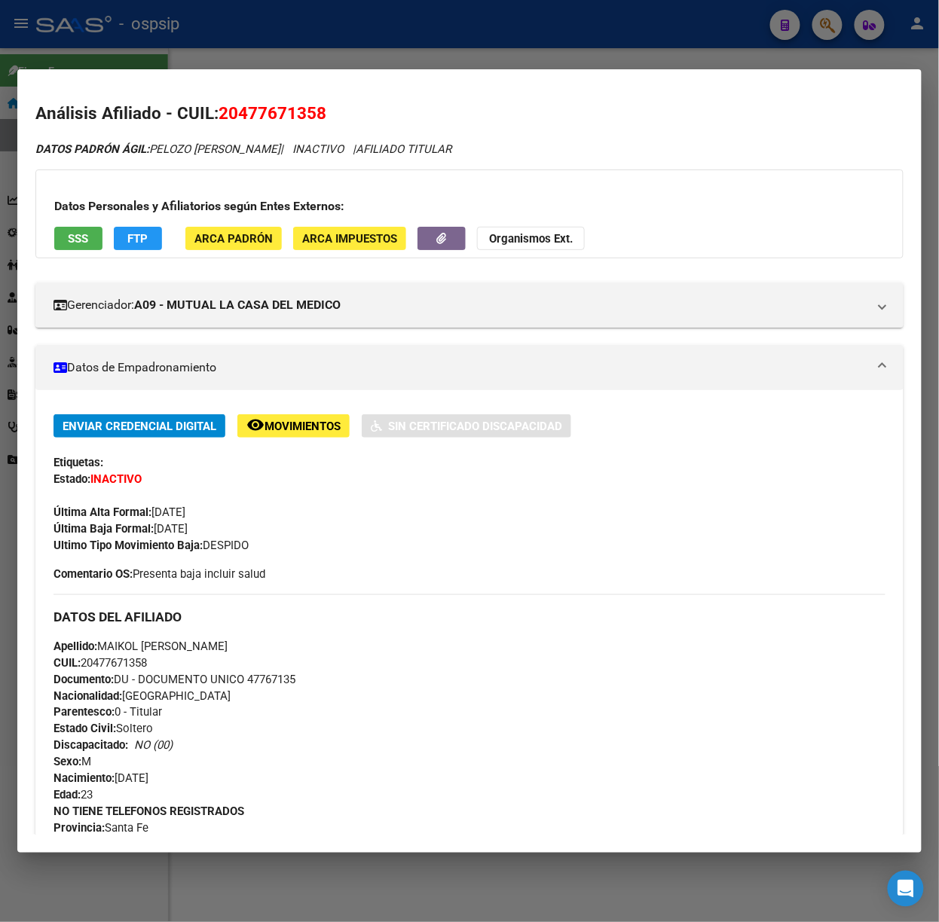
click at [95, 233] on button "SSS" at bounding box center [78, 238] width 48 height 23
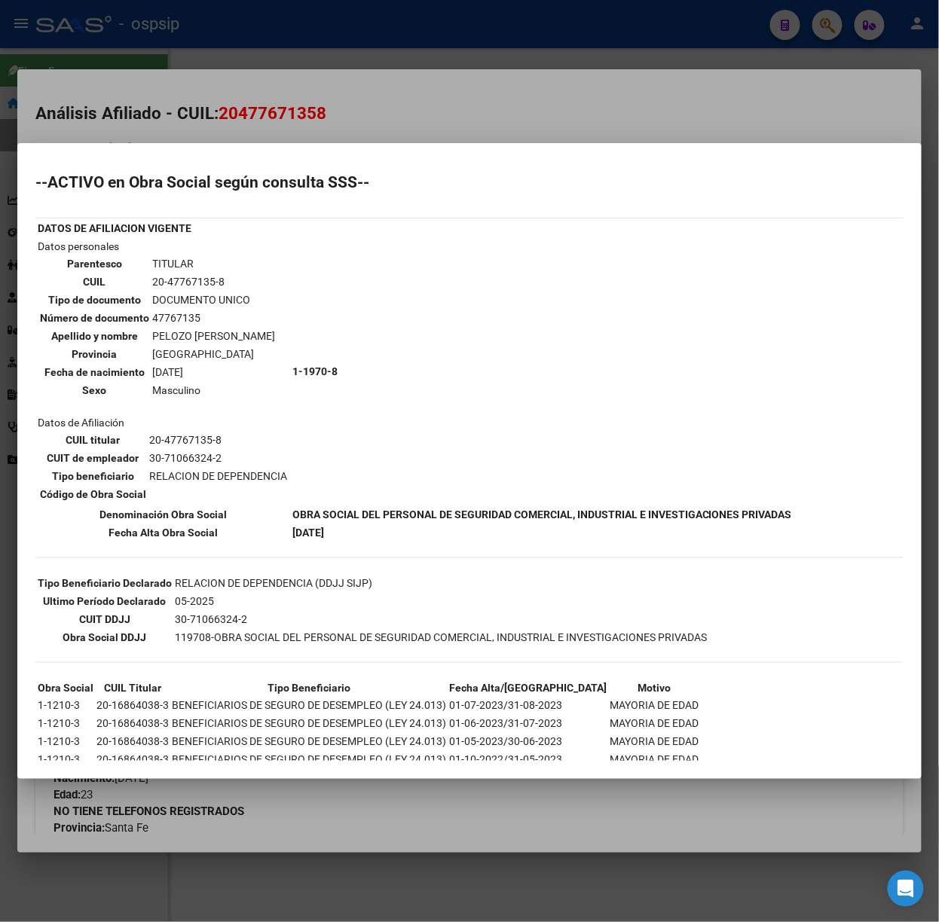
click at [167, 113] on div at bounding box center [469, 461] width 939 height 922
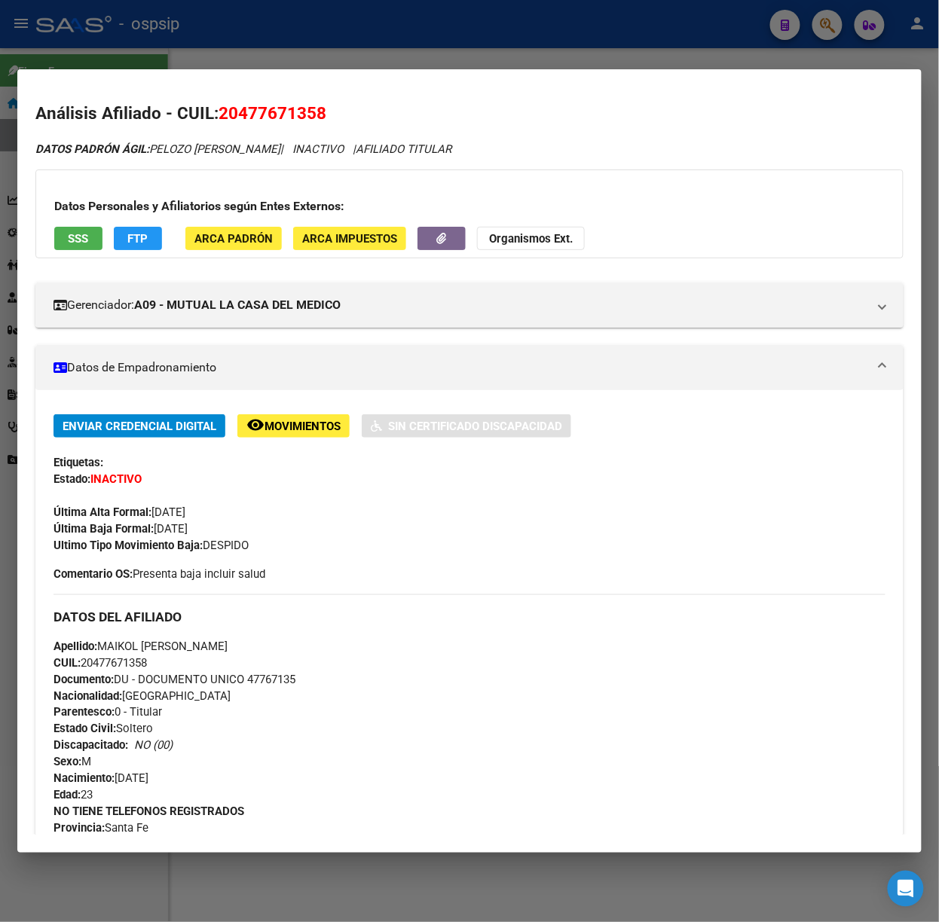
click at [299, 27] on div at bounding box center [469, 461] width 939 height 922
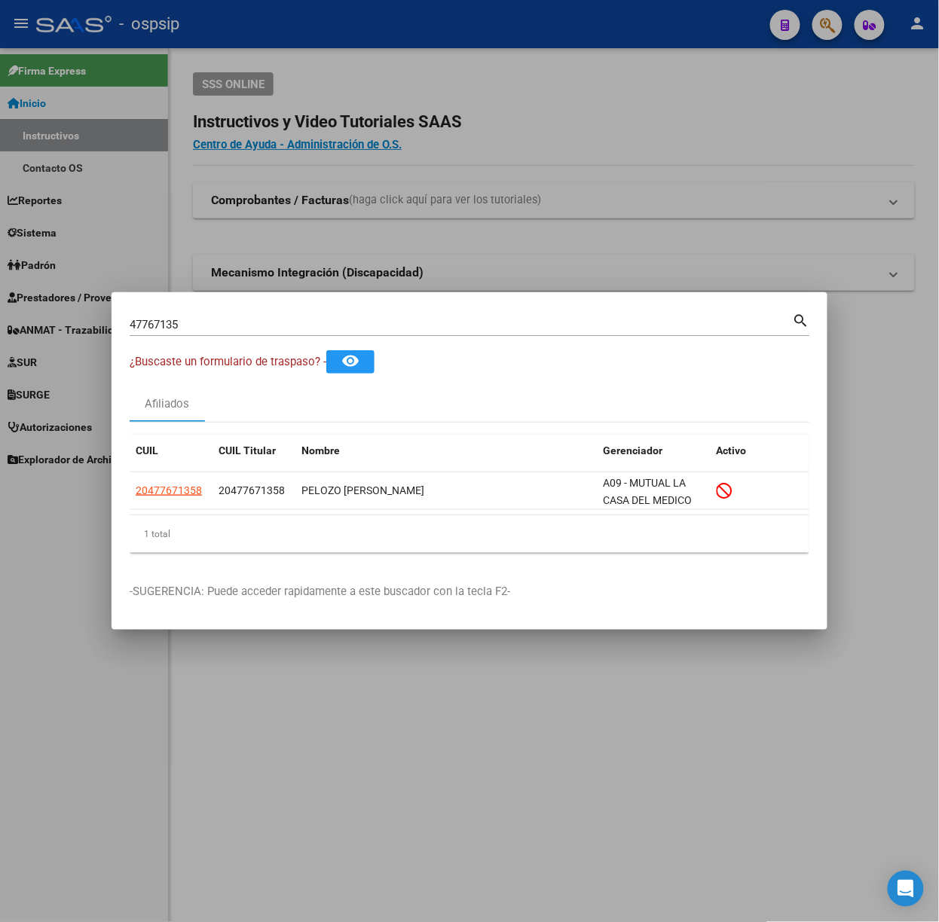
click at [285, 323] on input "47767135" at bounding box center [461, 325] width 663 height 14
type input "17728519"
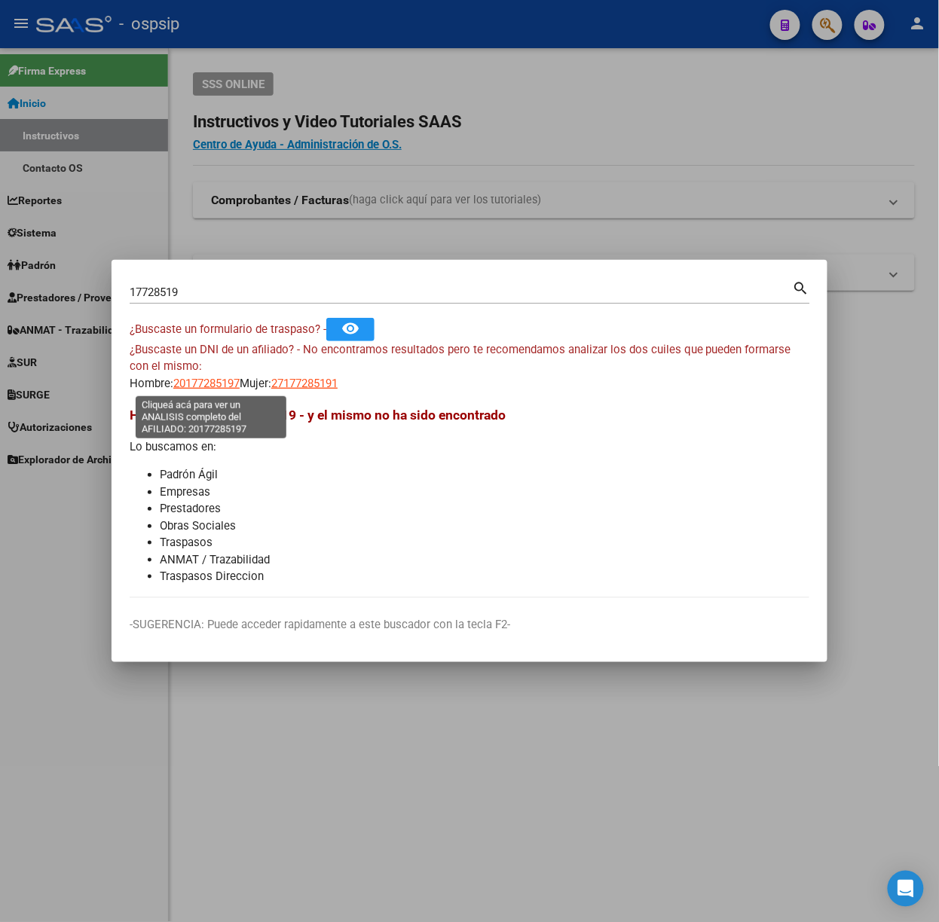
click at [227, 377] on span "20177285197" at bounding box center [206, 384] width 66 height 14
type textarea "20177285197"
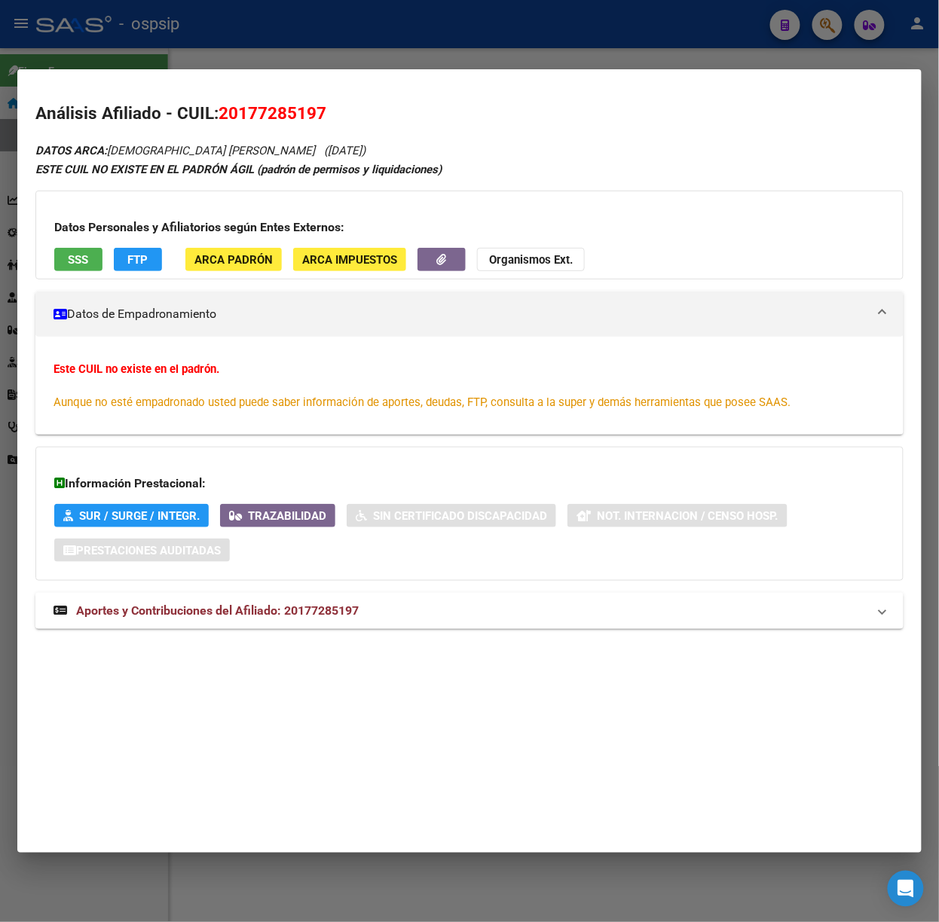
click at [330, 613] on span "Aportes y Contribuciones del Afiliado: 20177285197" at bounding box center [217, 610] width 282 height 14
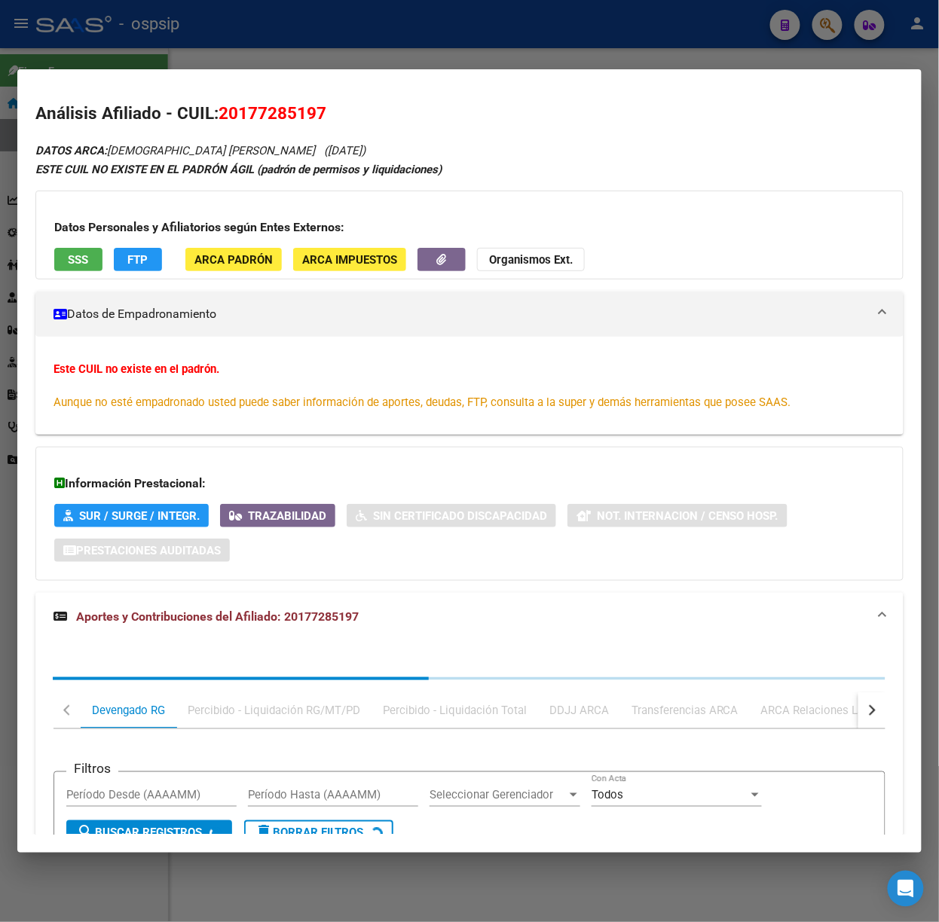
scroll to position [203, 0]
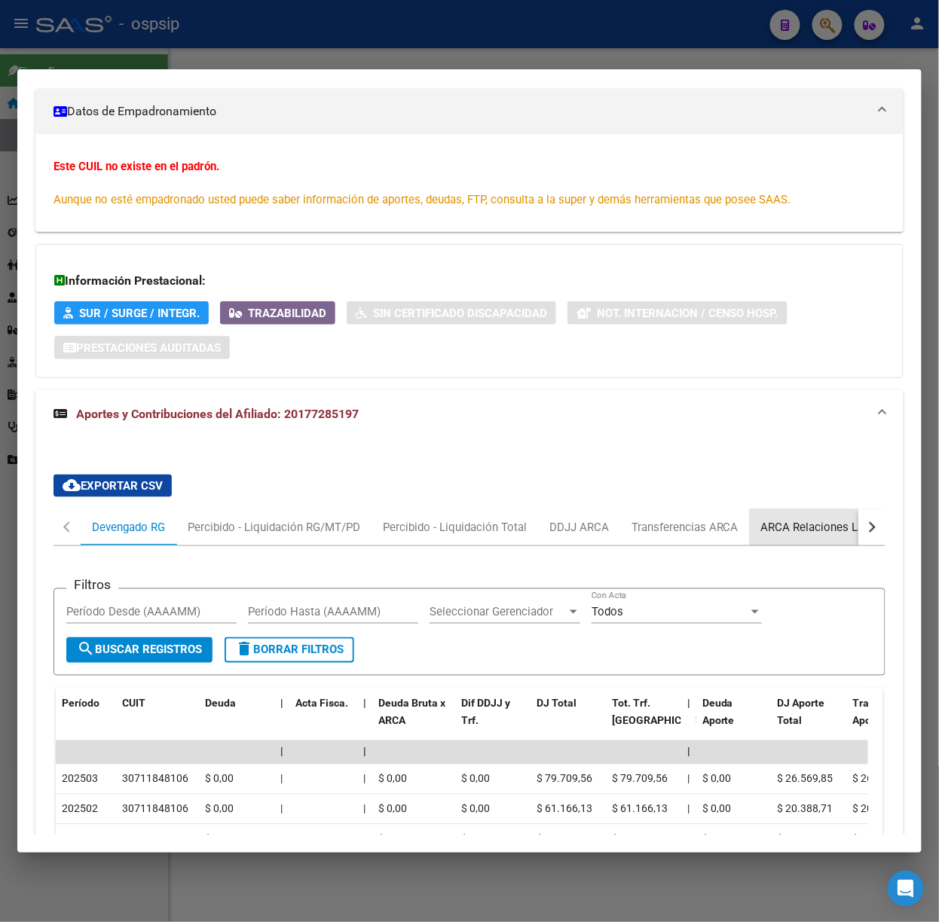
click at [827, 540] on div "ARCA Relaciones Laborales" at bounding box center [831, 527] width 163 height 36
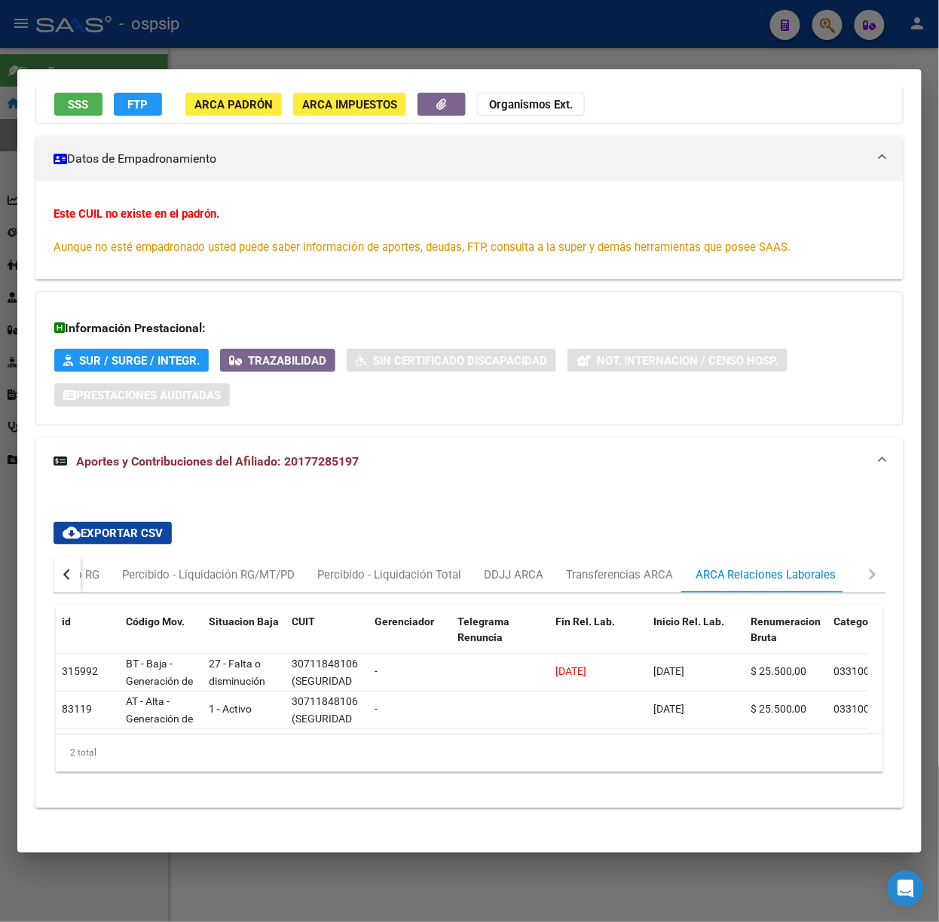
scroll to position [179, 0]
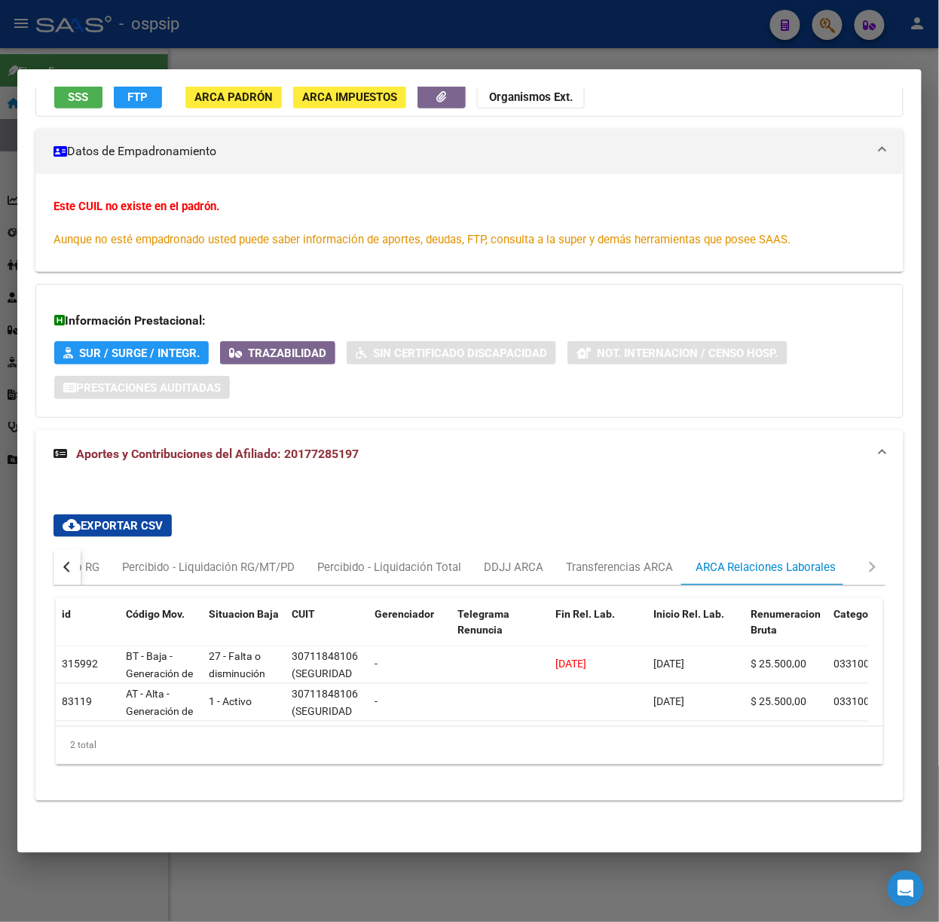
click at [82, 67] on div at bounding box center [469, 461] width 939 height 922
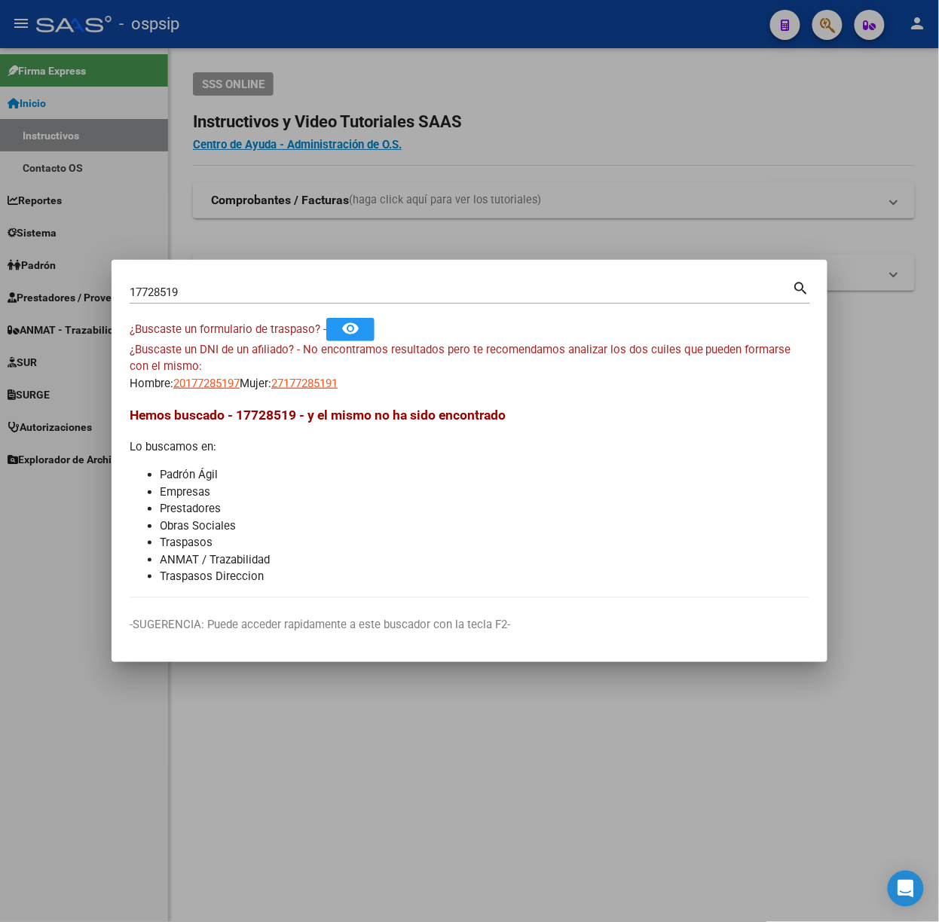
click at [196, 305] on div "17728519 Buscar (apellido, dni, [PERSON_NAME], nro traspaso, cuit, obra social)…" at bounding box center [470, 298] width 680 height 40
click at [196, 295] on input "17728519" at bounding box center [461, 293] width 663 height 14
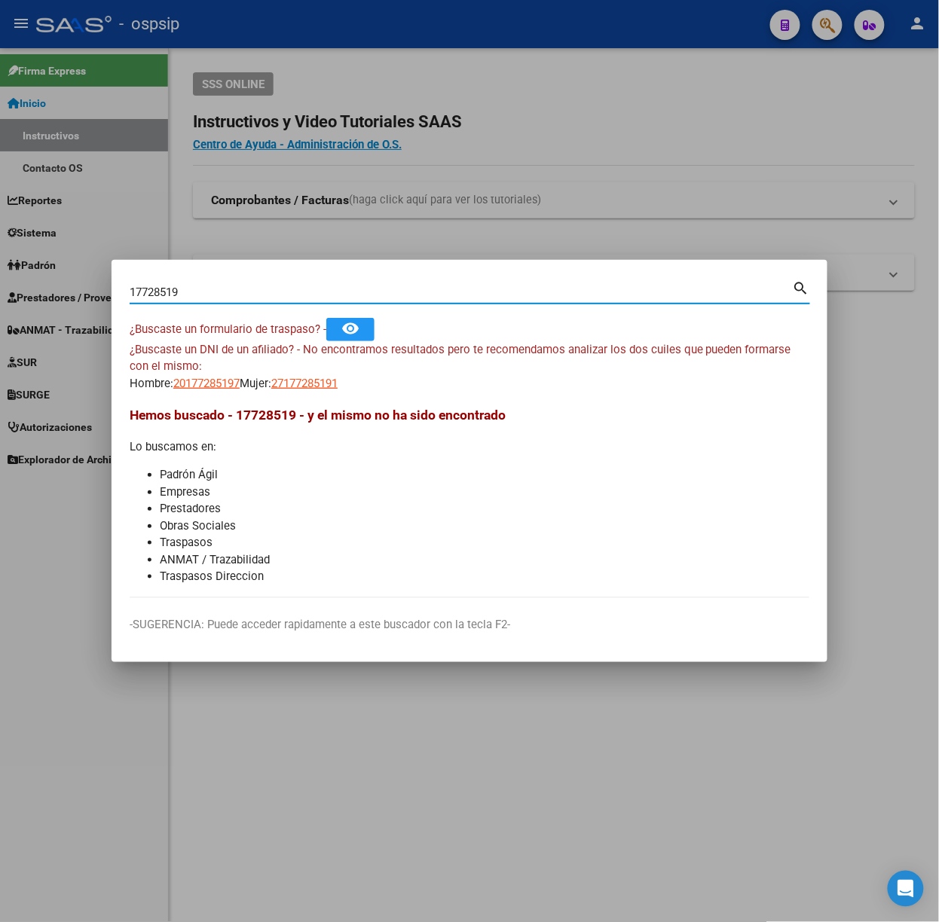
click at [196, 295] on input "17728519" at bounding box center [461, 293] width 663 height 14
type input "39629113"
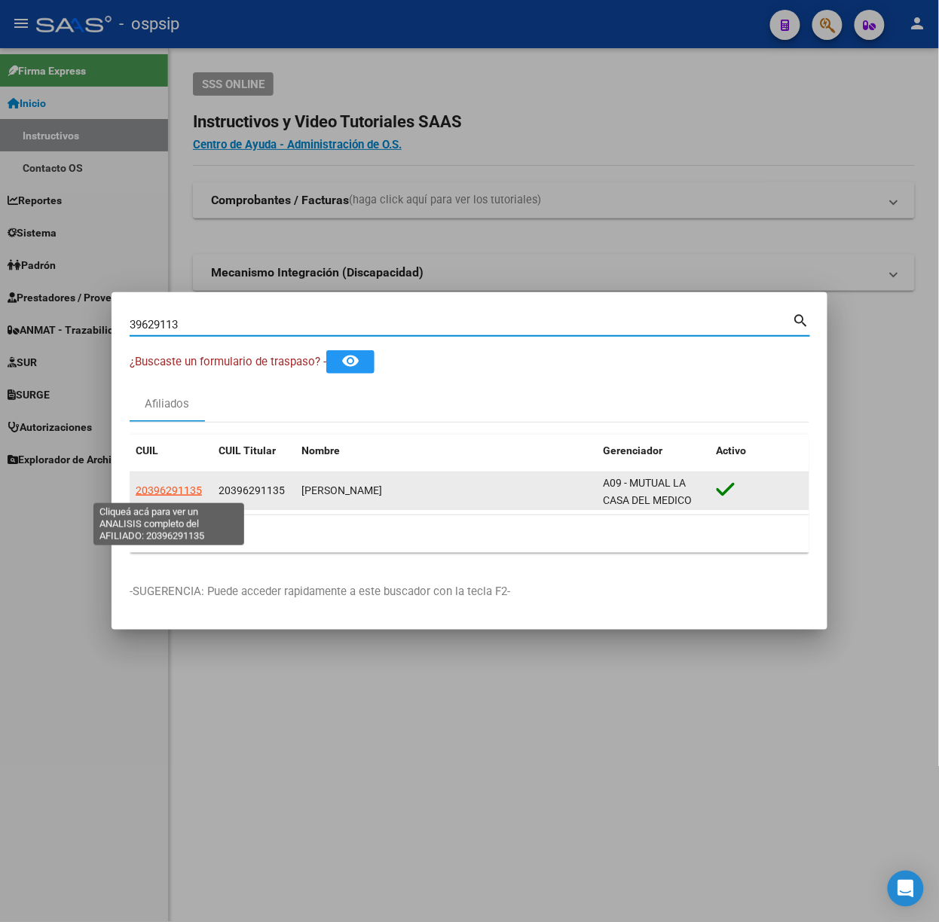
click at [169, 492] on span "20396291135" at bounding box center [169, 490] width 66 height 12
type textarea "20396291135"
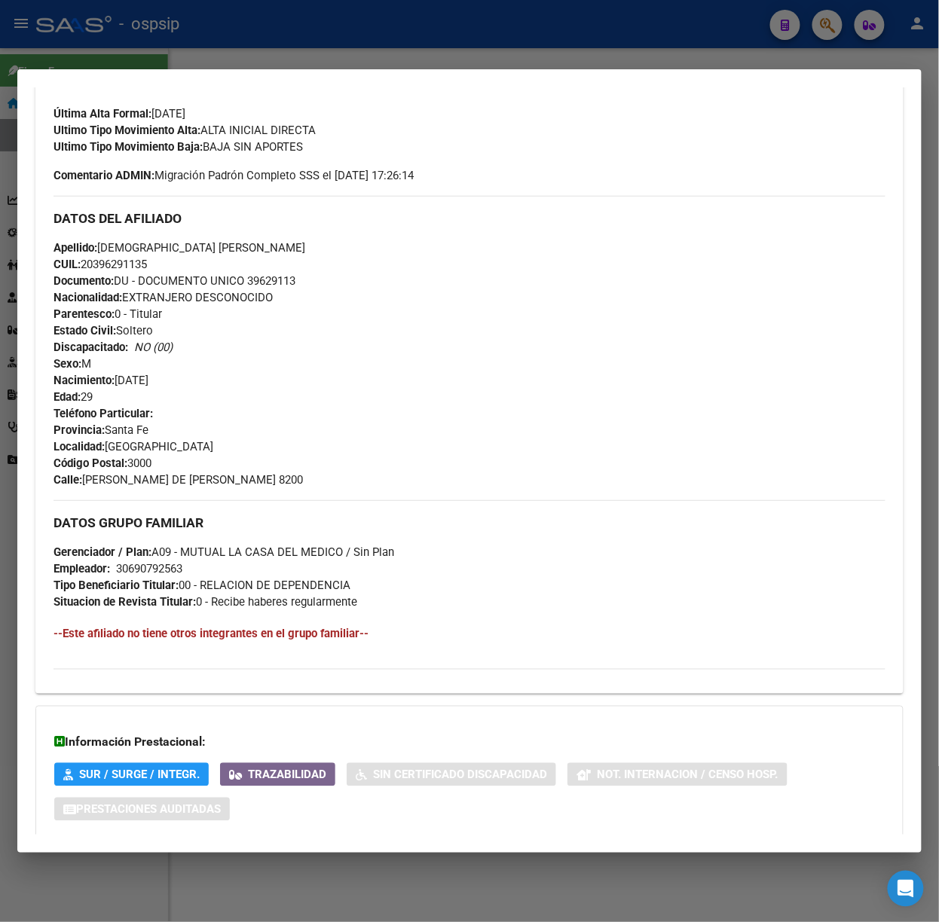
scroll to position [488, 0]
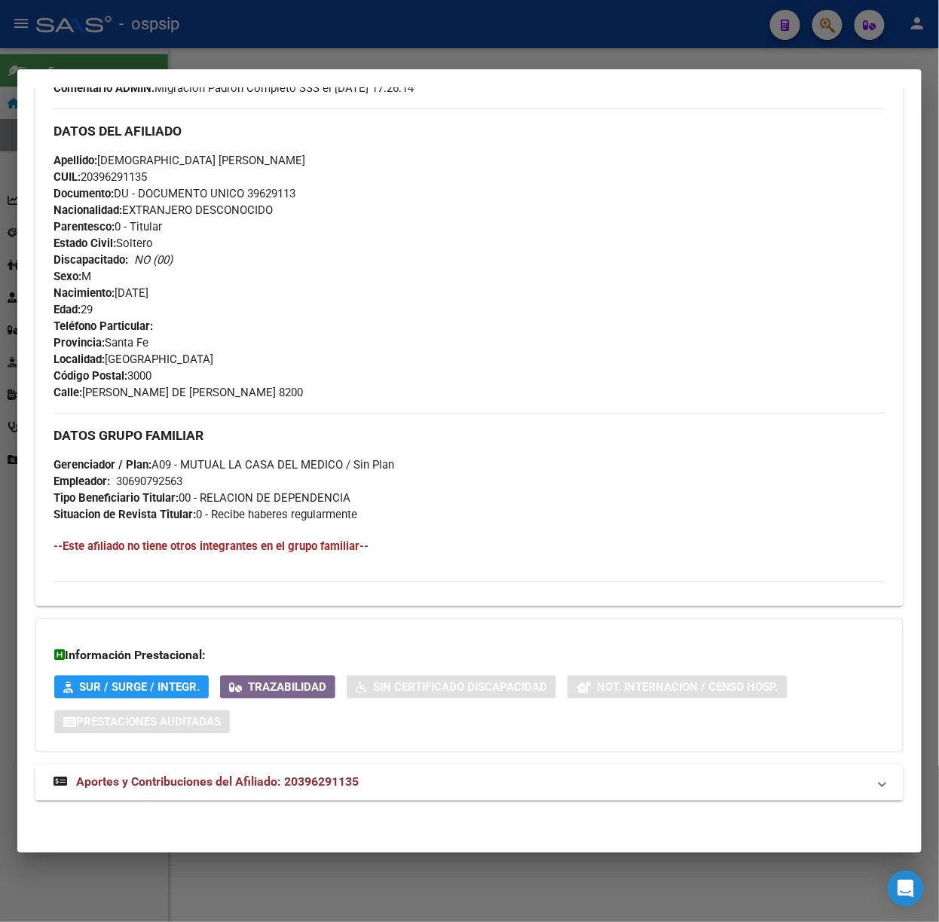
click at [362, 803] on div "DATOS PADRÓN ÁGIL: [PERSON_NAME] | ACTIVO | AFILIADO TITULAR Datos Personales y…" at bounding box center [469, 236] width 868 height 1163
click at [357, 783] on span "Aportes y Contribuciones del Afiliado: 20396291135" at bounding box center [217, 782] width 282 height 14
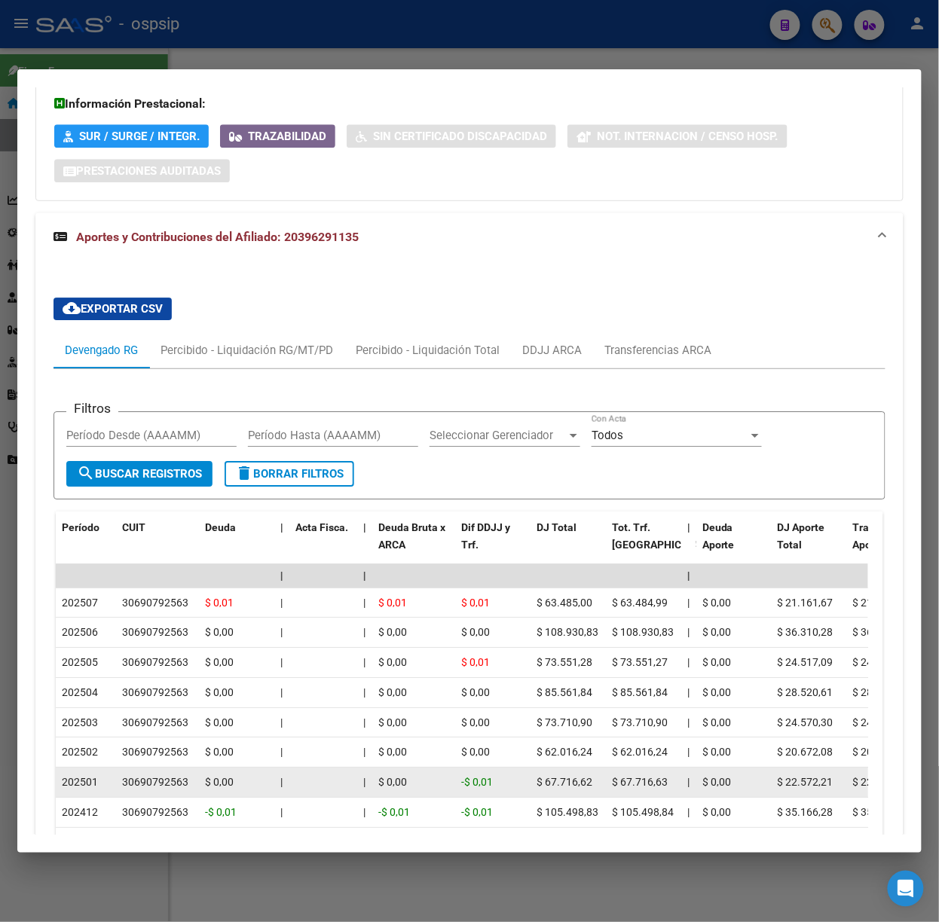
scroll to position [1223, 0]
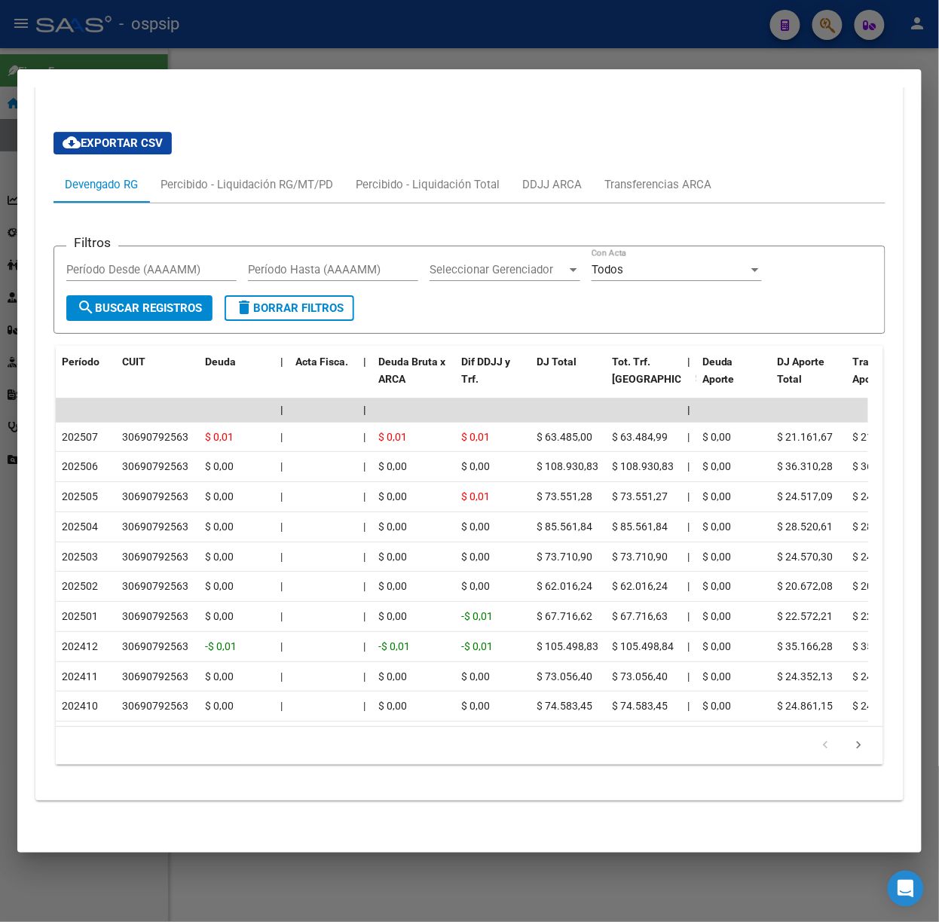
click at [124, 39] on div at bounding box center [469, 461] width 939 height 922
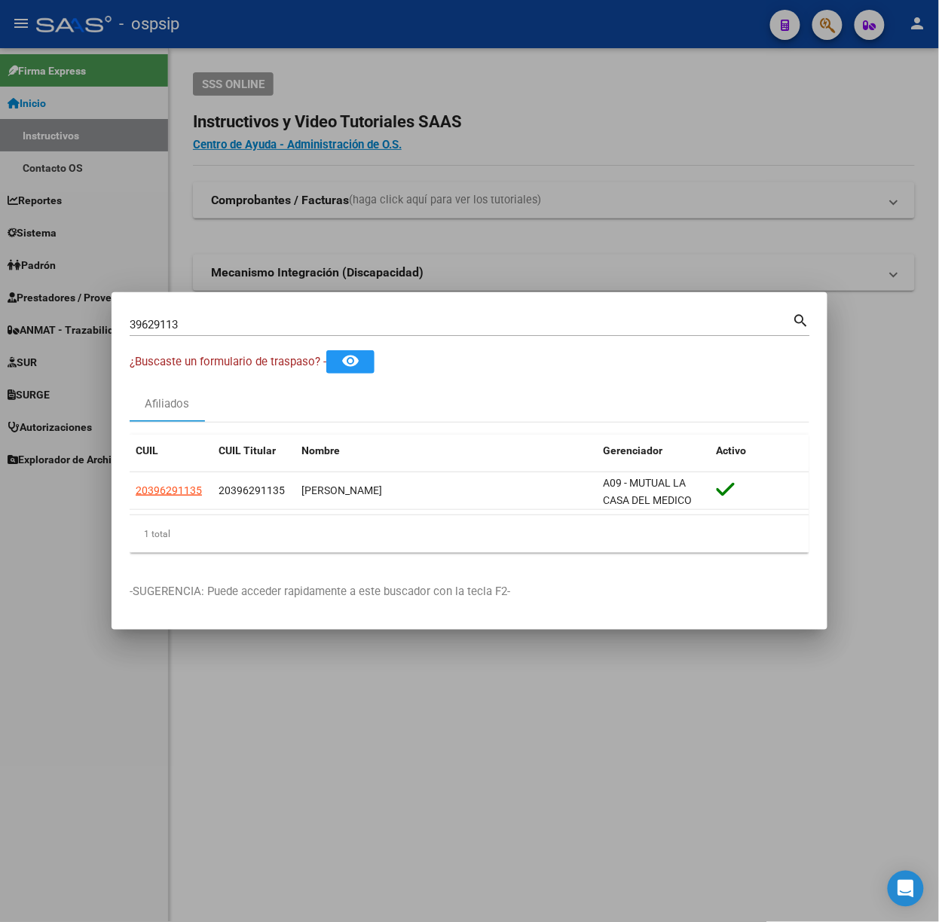
click at [182, 320] on input "39629113" at bounding box center [461, 325] width 663 height 14
type input "42032477"
click at [173, 467] on datatable-header "CUIL CUIL Titular Nombre Gerenciador Activo" at bounding box center [469, 454] width 679 height 38
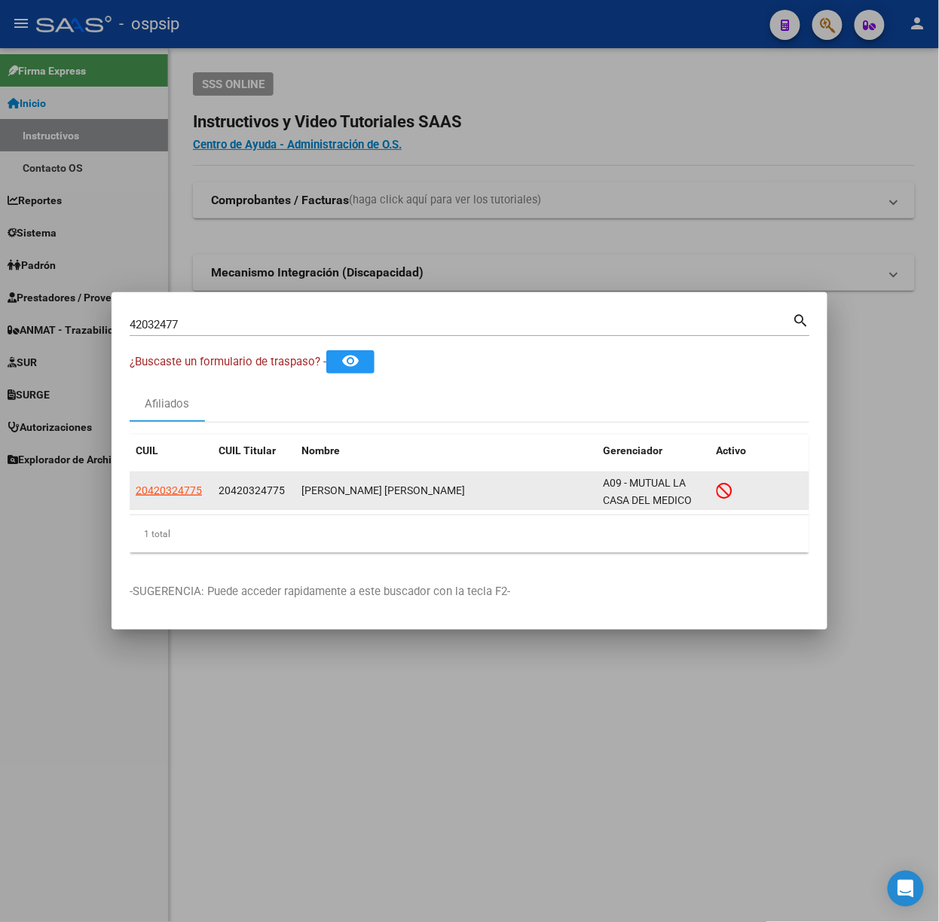
click at [178, 479] on datatable-body-cell "20420324775" at bounding box center [171, 490] width 83 height 37
click at [182, 486] on span "20420324775" at bounding box center [169, 490] width 66 height 12
type textarea "20420324775"
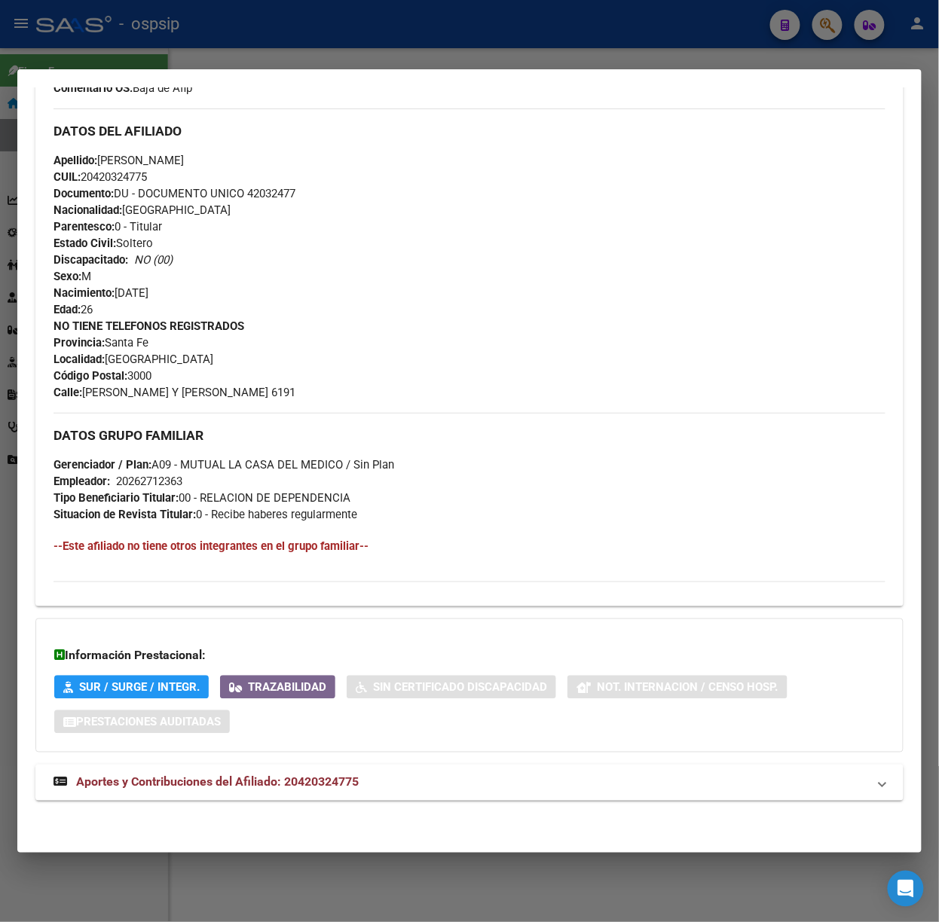
click at [374, 802] on div "DATOS [PERSON_NAME] ÁGIL: [PERSON_NAME] [PERSON_NAME] | INACTIVO | AFILIADO TIT…" at bounding box center [469, 236] width 868 height 1163
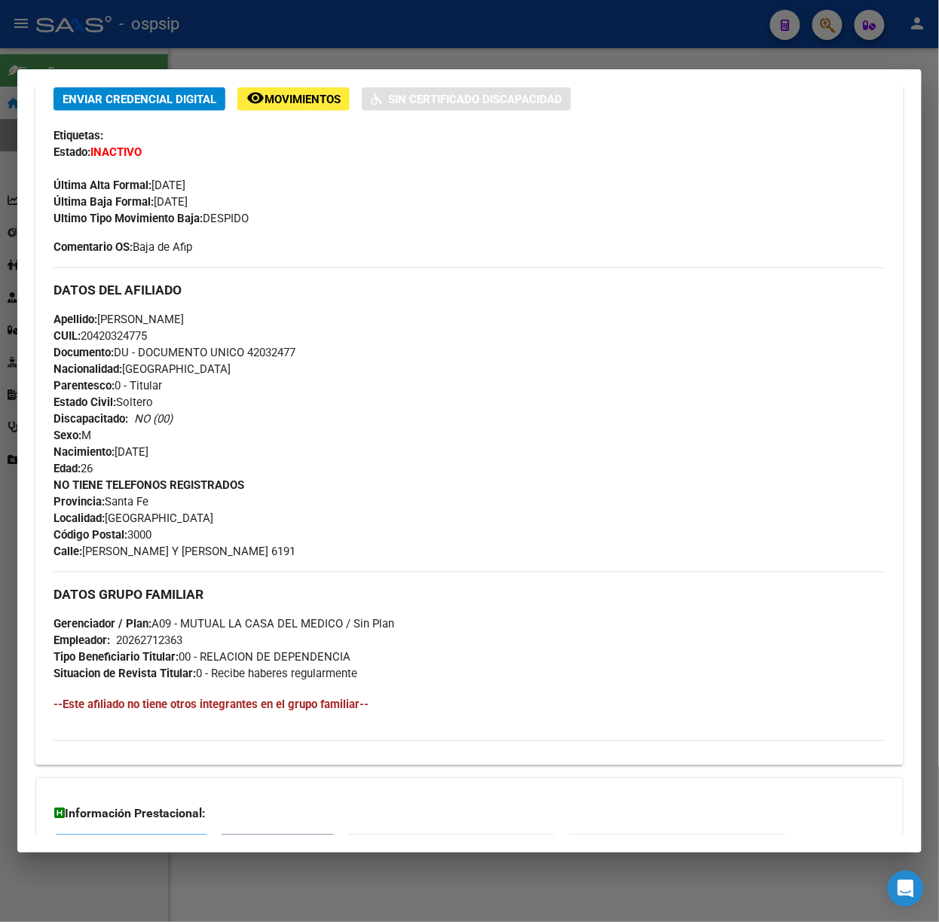
scroll to position [488, 0]
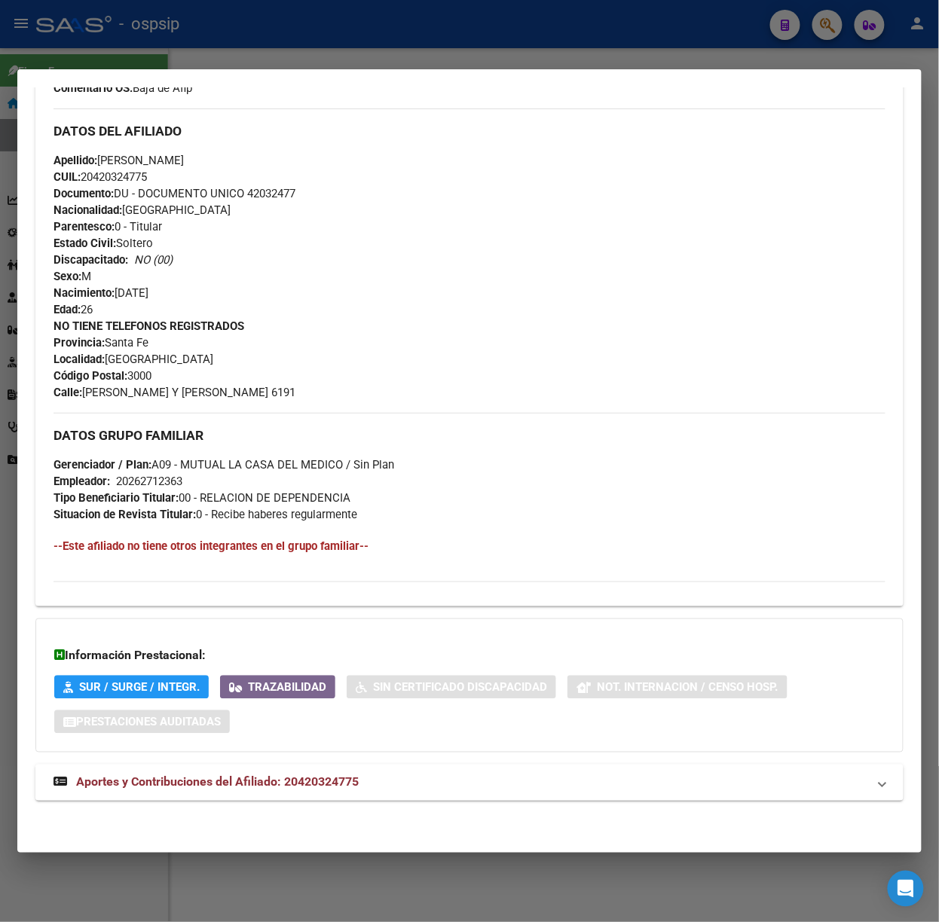
click at [481, 791] on mat-panel-title "Aportes y Contribuciones del Afiliado: 20420324775" at bounding box center [460, 783] width 814 height 18
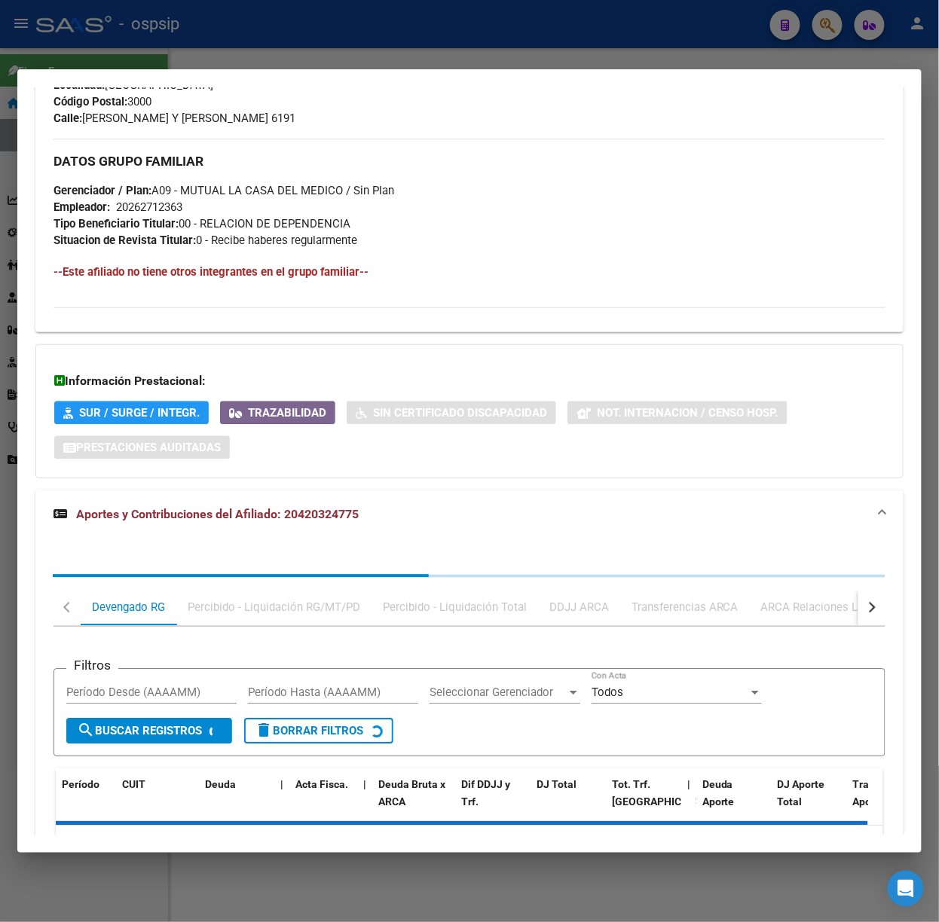
scroll to position [862, 0]
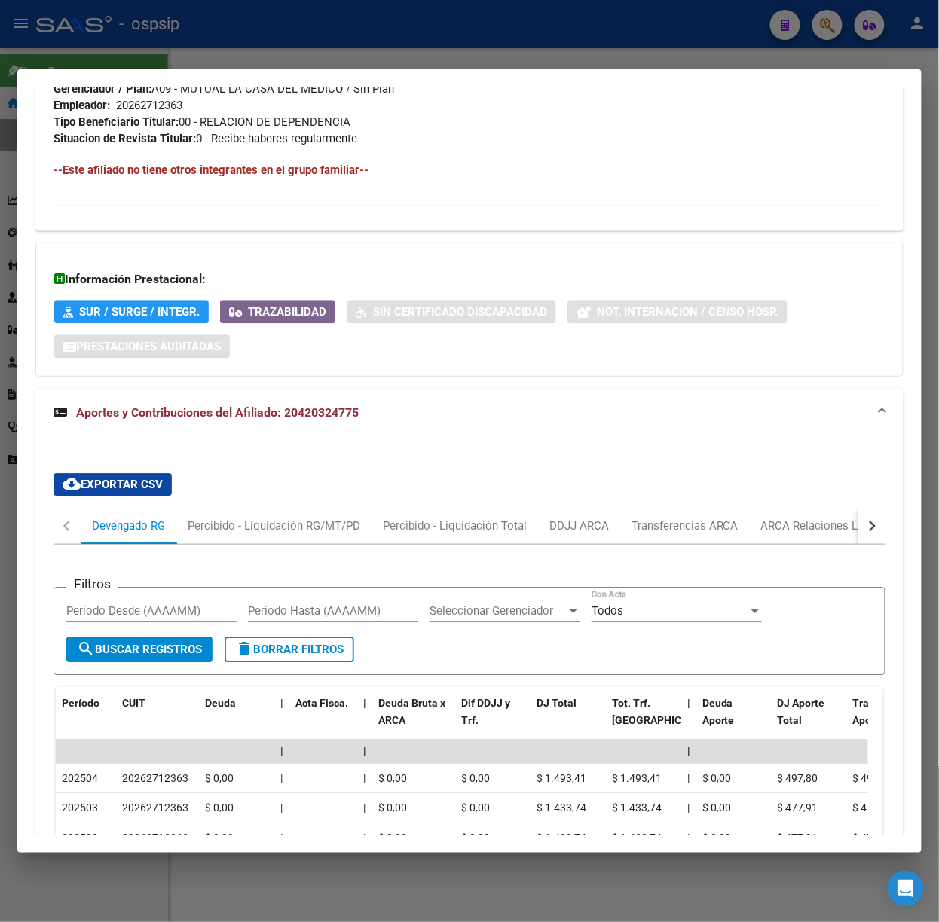
click at [859, 532] on button "button" at bounding box center [871, 526] width 27 height 36
click at [838, 528] on div "ARCA Relaciones Laborales" at bounding box center [765, 526] width 163 height 36
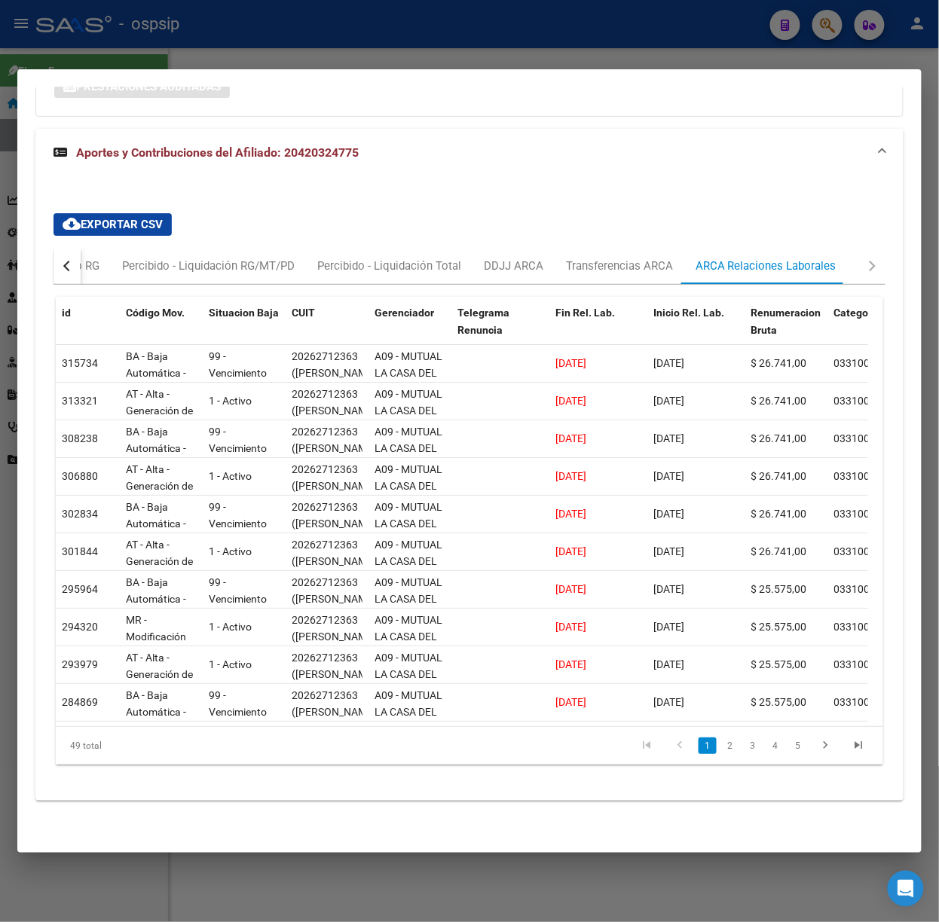
scroll to position [1139, 0]
click at [383, 27] on div at bounding box center [469, 461] width 939 height 922
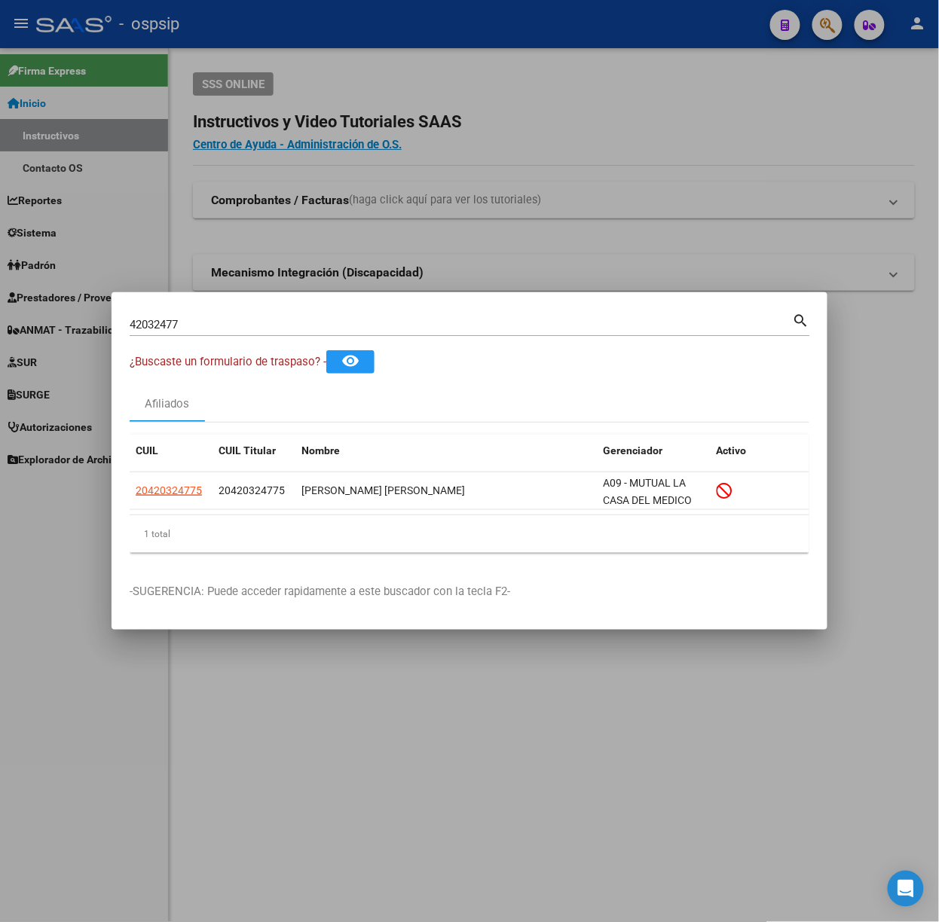
click at [249, 314] on div "42032477 Buscar (apellido, dni, [PERSON_NAME], nro traspaso, cuit, obra social)" at bounding box center [461, 324] width 663 height 23
click at [255, 323] on input "42032477" at bounding box center [461, 325] width 663 height 14
type input "43167140"
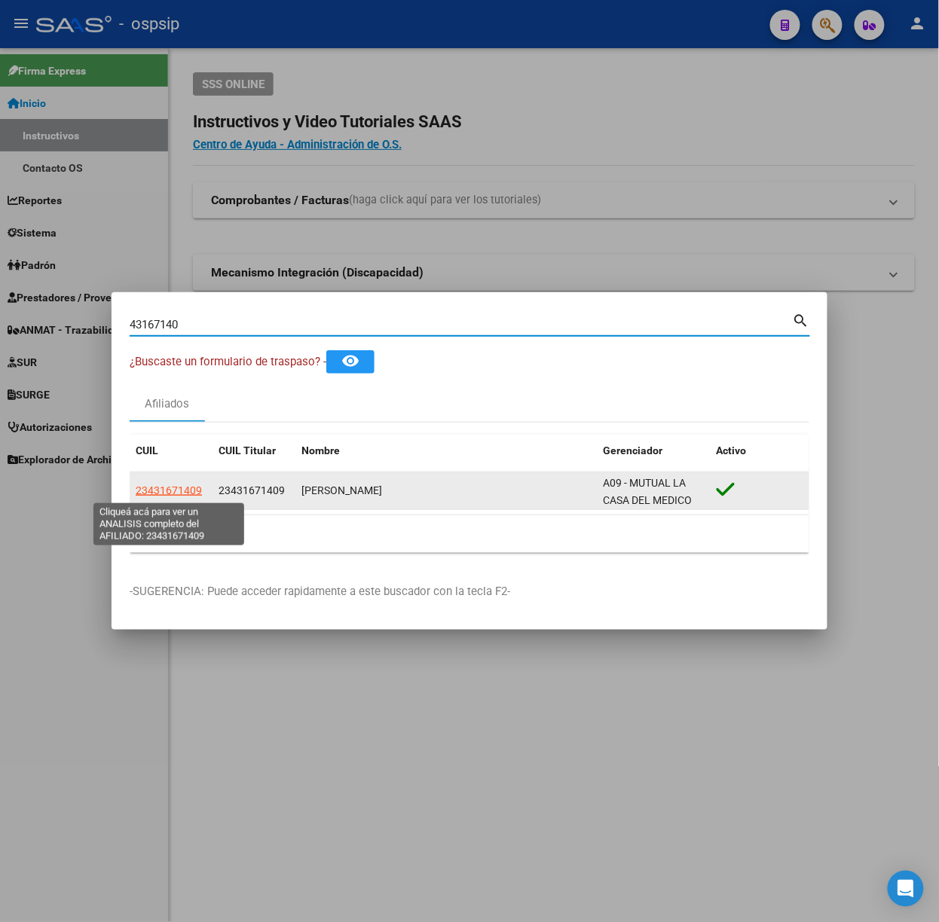
click at [191, 485] on span "23431671409" at bounding box center [169, 490] width 66 height 12
type textarea "23431671409"
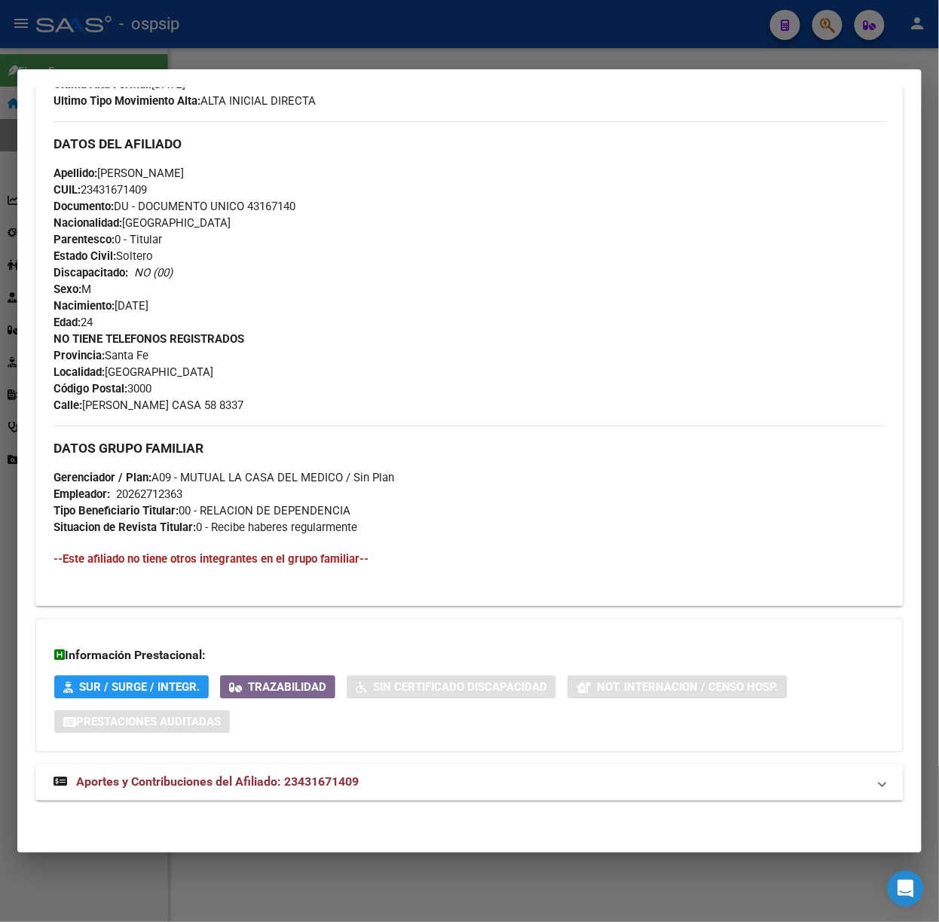
scroll to position [429, 0]
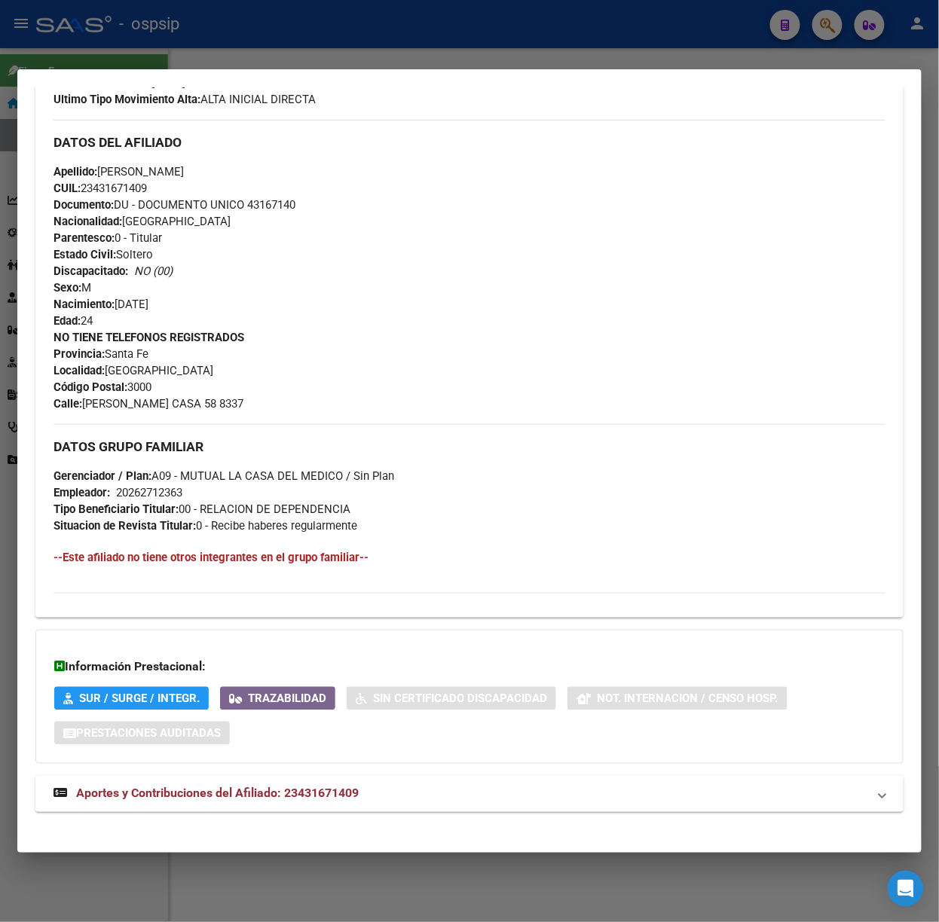
click at [380, 780] on mat-expansion-panel-header "Aportes y Contribuciones del Afiliado: 23431671409" at bounding box center [469, 794] width 868 height 36
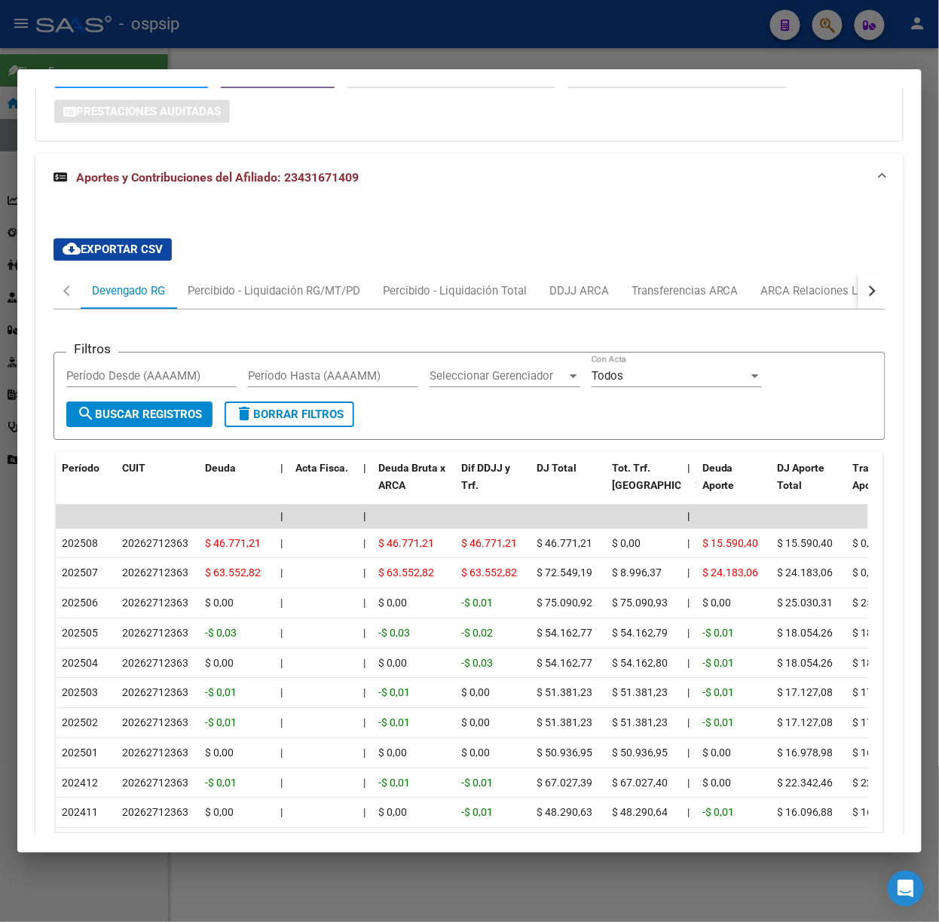
scroll to position [1178, 0]
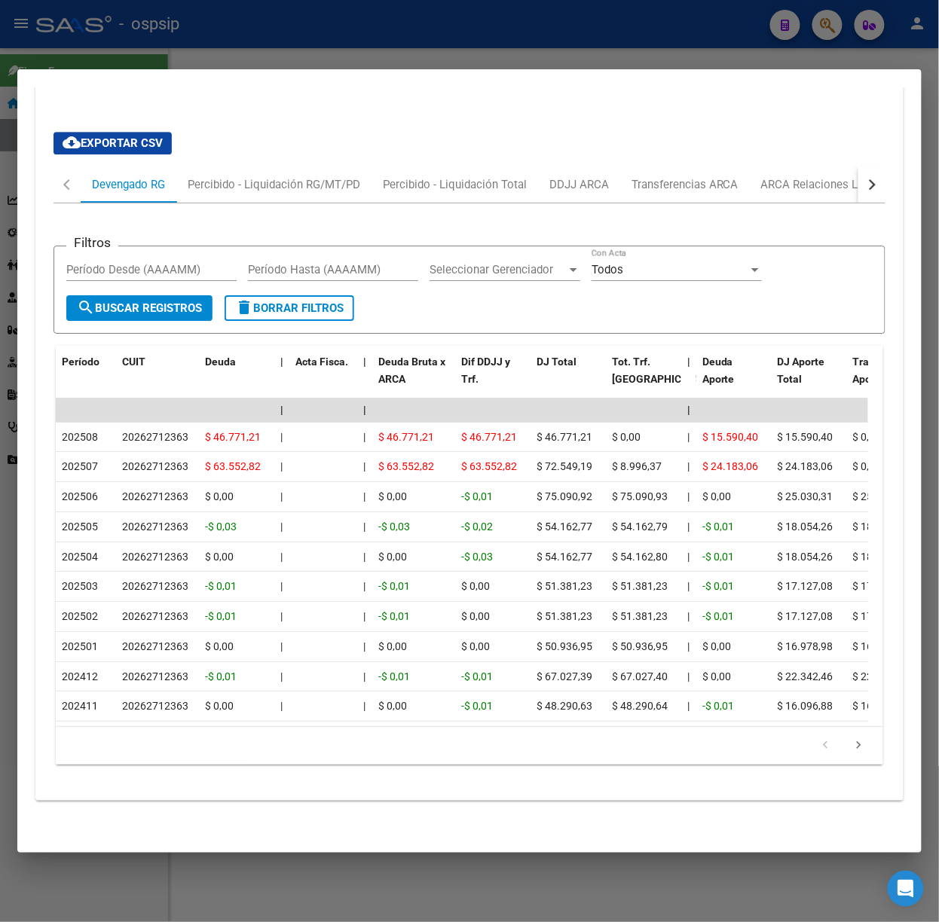
click at [314, 16] on div at bounding box center [469, 461] width 939 height 922
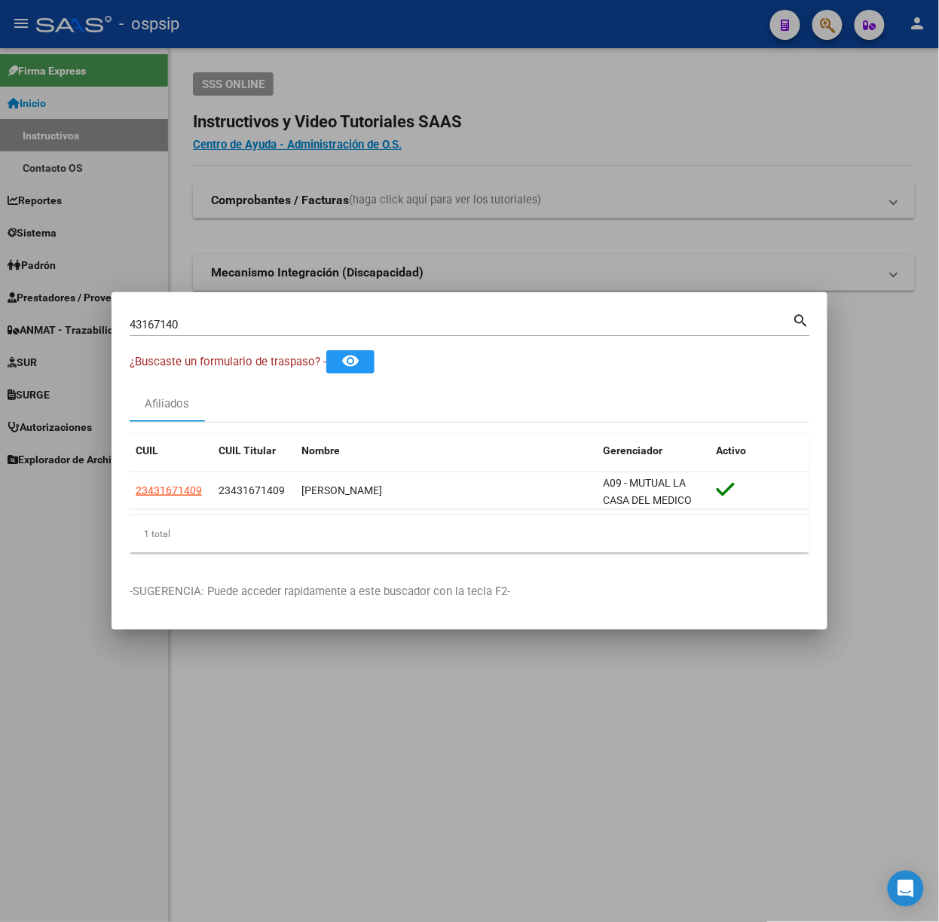
click at [215, 332] on div "43167140 Buscar (apellido, dni, cuil, nro traspaso, cuit, obra social)" at bounding box center [461, 324] width 663 height 23
click at [215, 318] on input "43167140" at bounding box center [461, 325] width 663 height 14
type input "26716539"
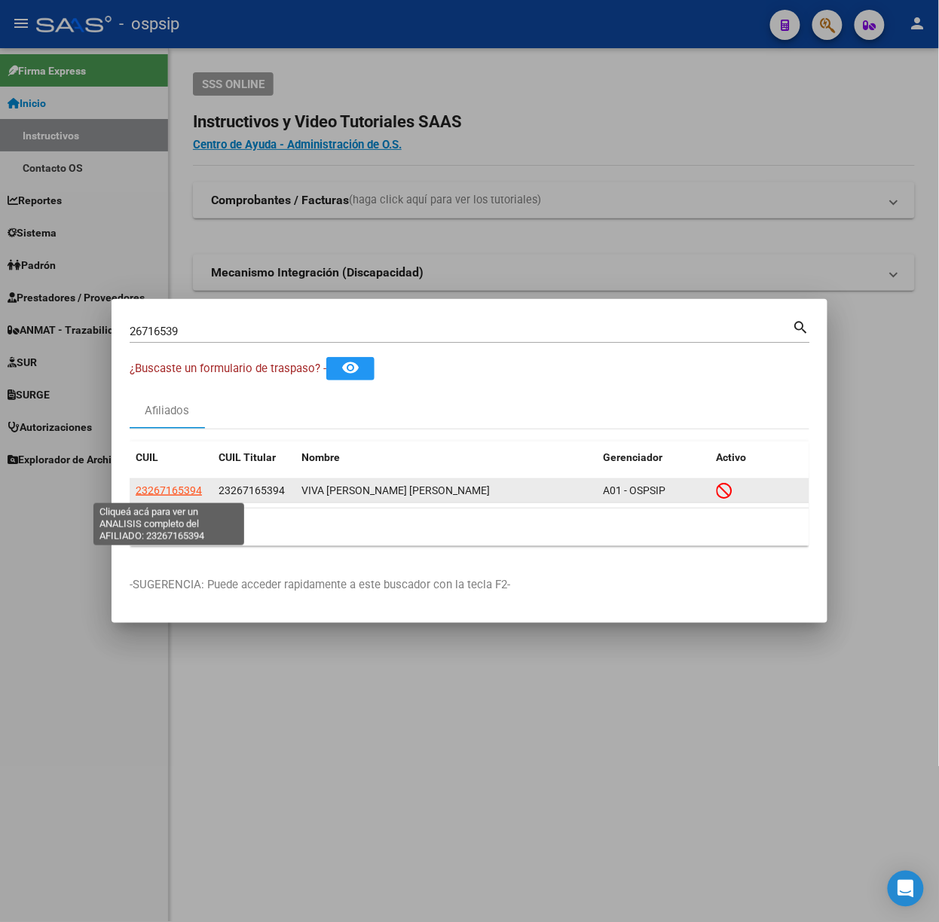
click at [169, 496] on span "23267165394" at bounding box center [169, 490] width 66 height 12
type textarea "23267165394"
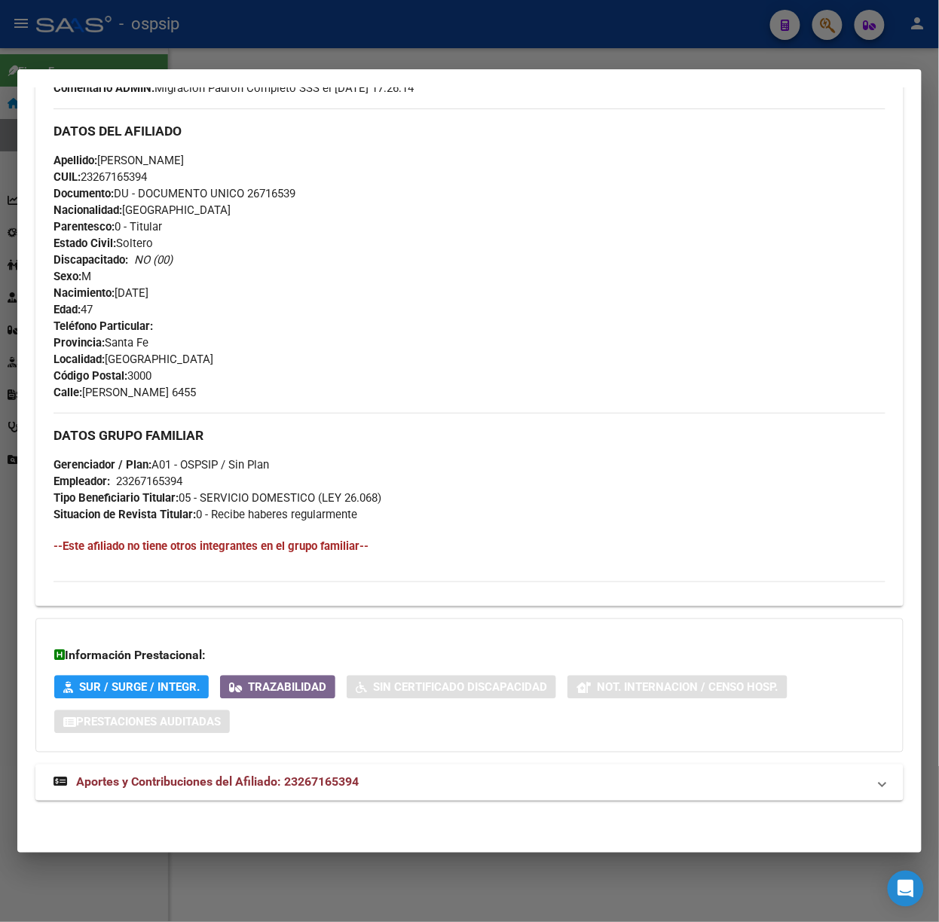
click at [312, 775] on span "Aportes y Contribuciones del Afiliado: 23267165394" at bounding box center [217, 782] width 282 height 14
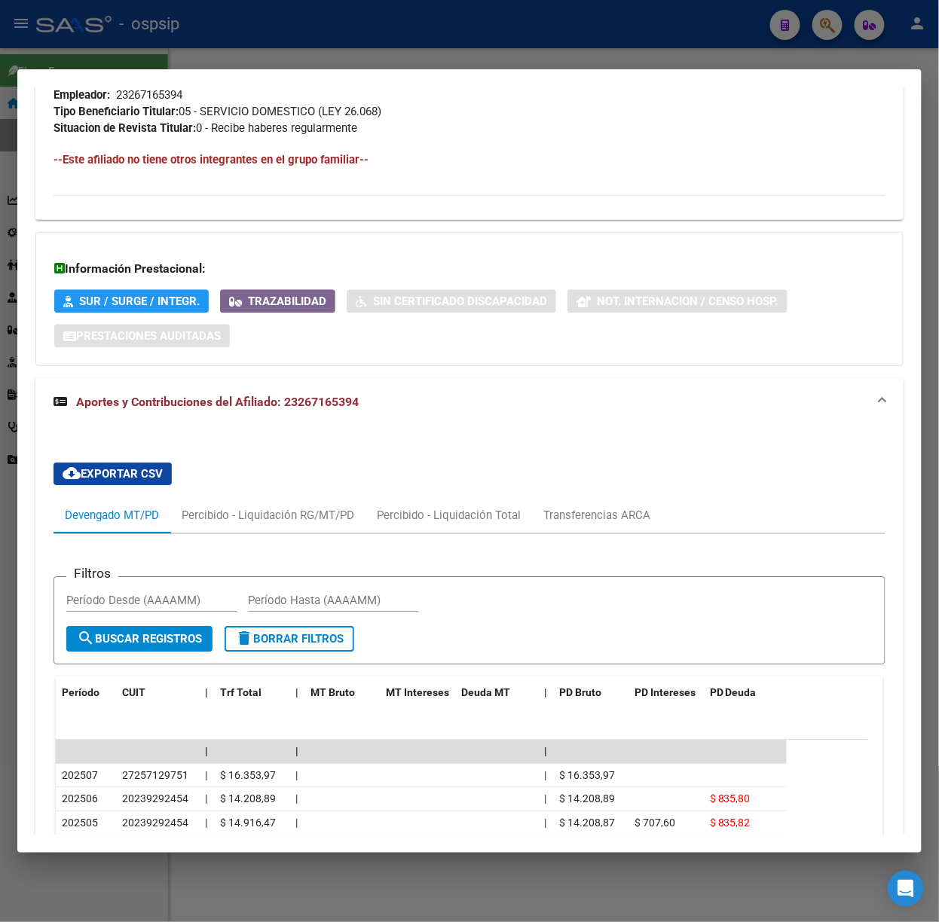
scroll to position [989, 0]
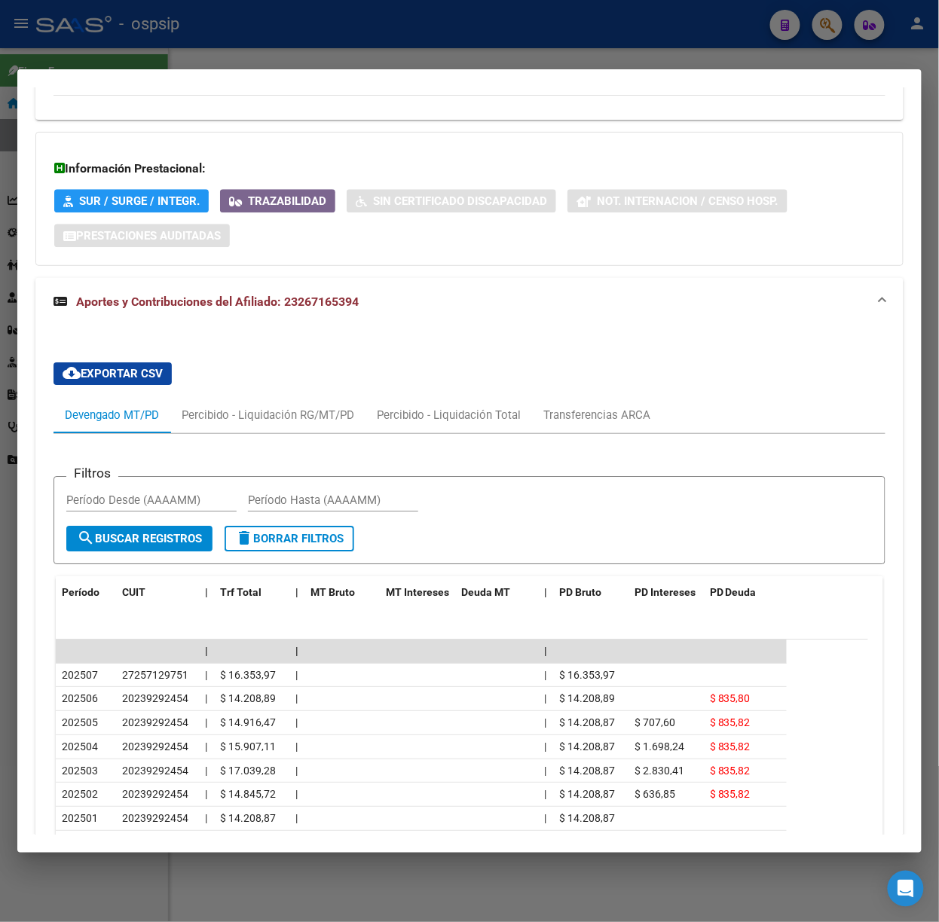
click at [326, 50] on div at bounding box center [469, 461] width 939 height 922
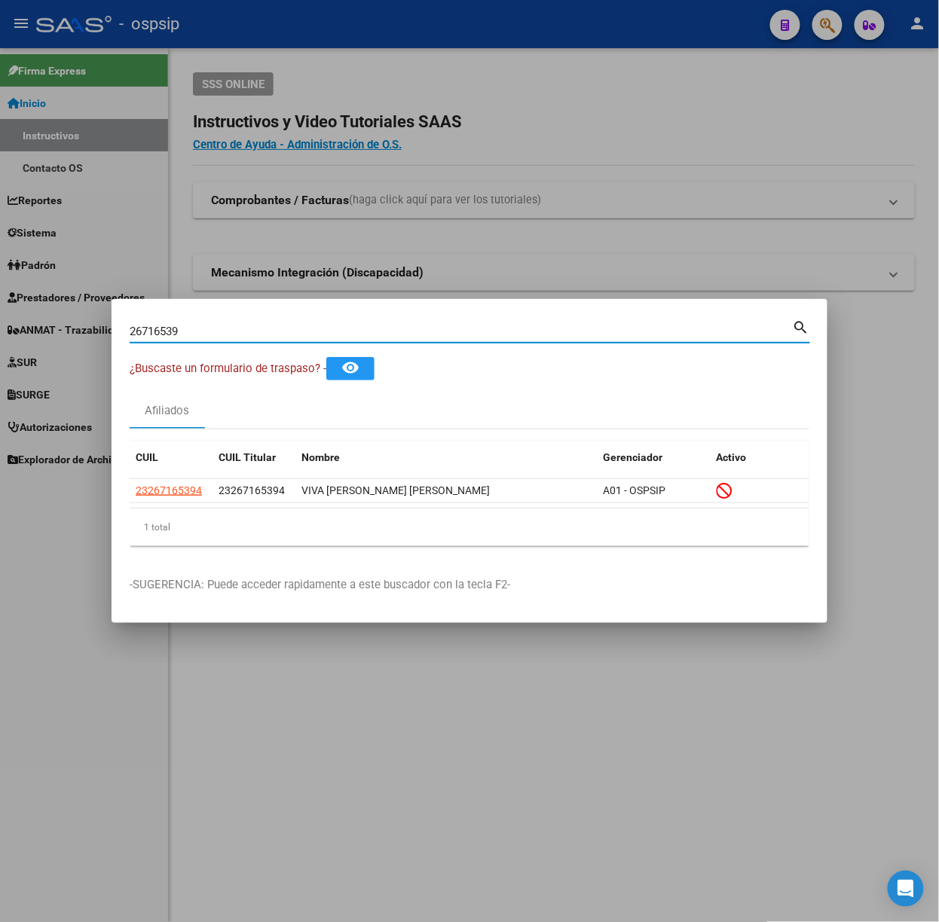
click at [310, 334] on input "26716539" at bounding box center [461, 332] width 663 height 14
type input "31520704"
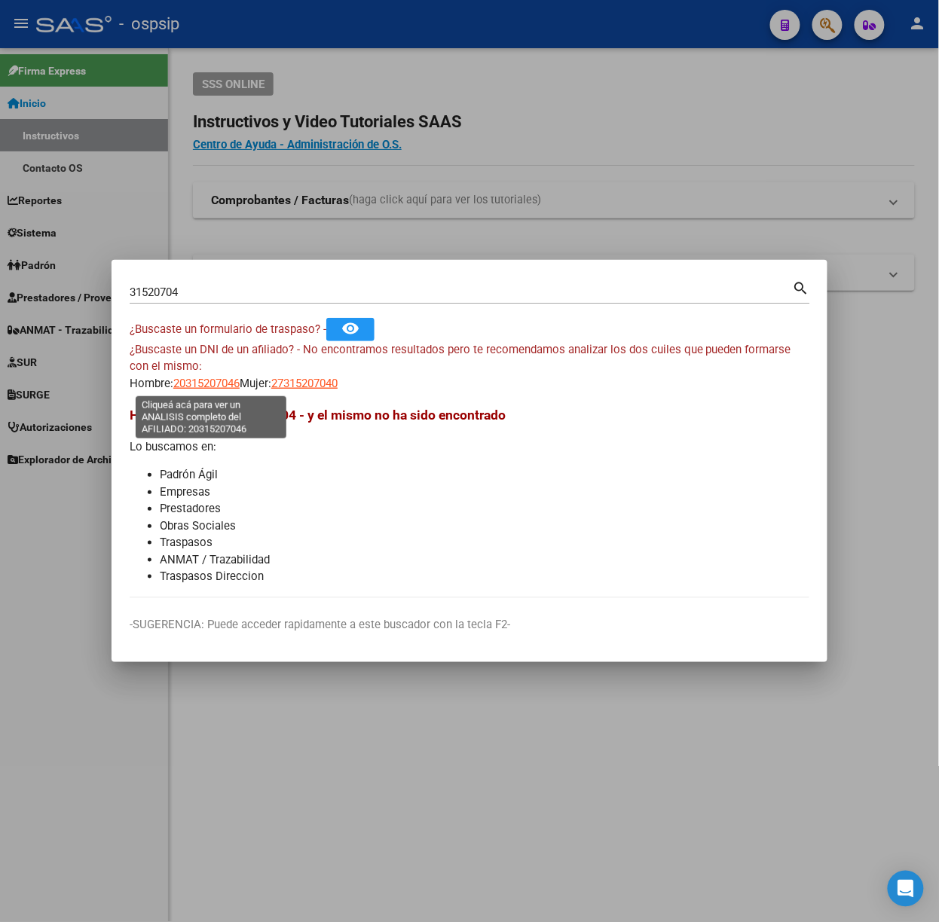
click at [206, 389] on span "20315207046" at bounding box center [206, 384] width 66 height 14
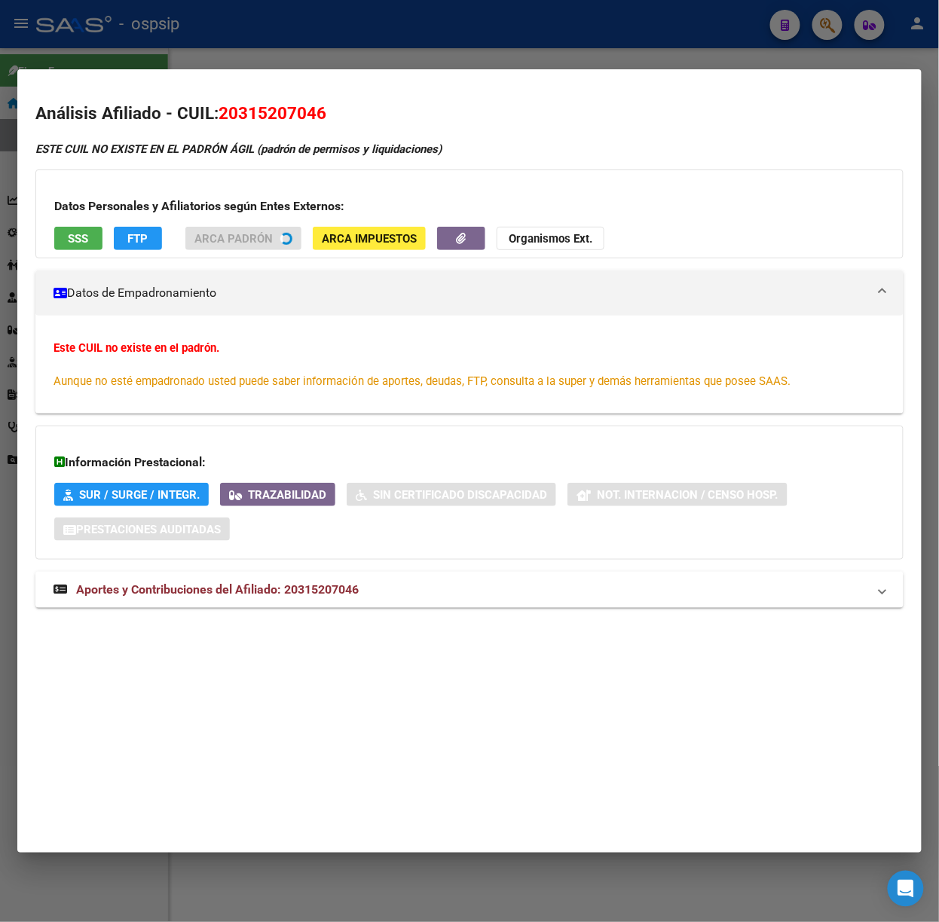
click at [214, 18] on div at bounding box center [469, 461] width 939 height 922
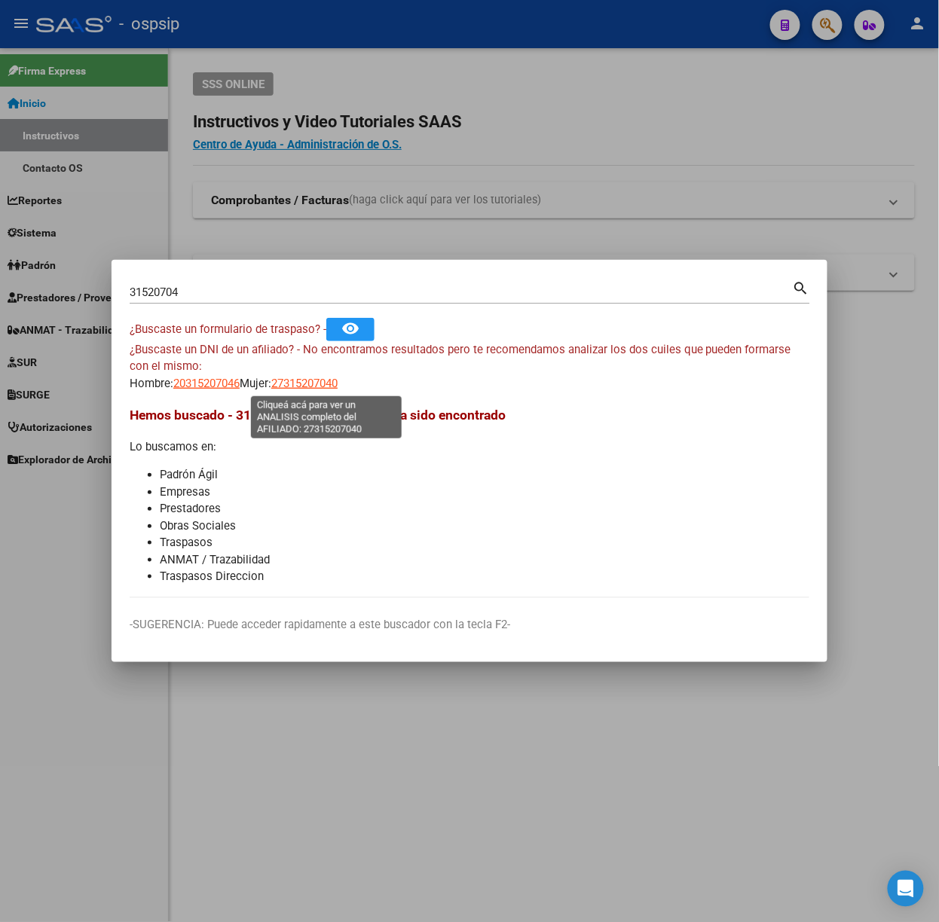
click at [337, 383] on span "27315207040" at bounding box center [304, 384] width 66 height 14
type textarea "27315207040"
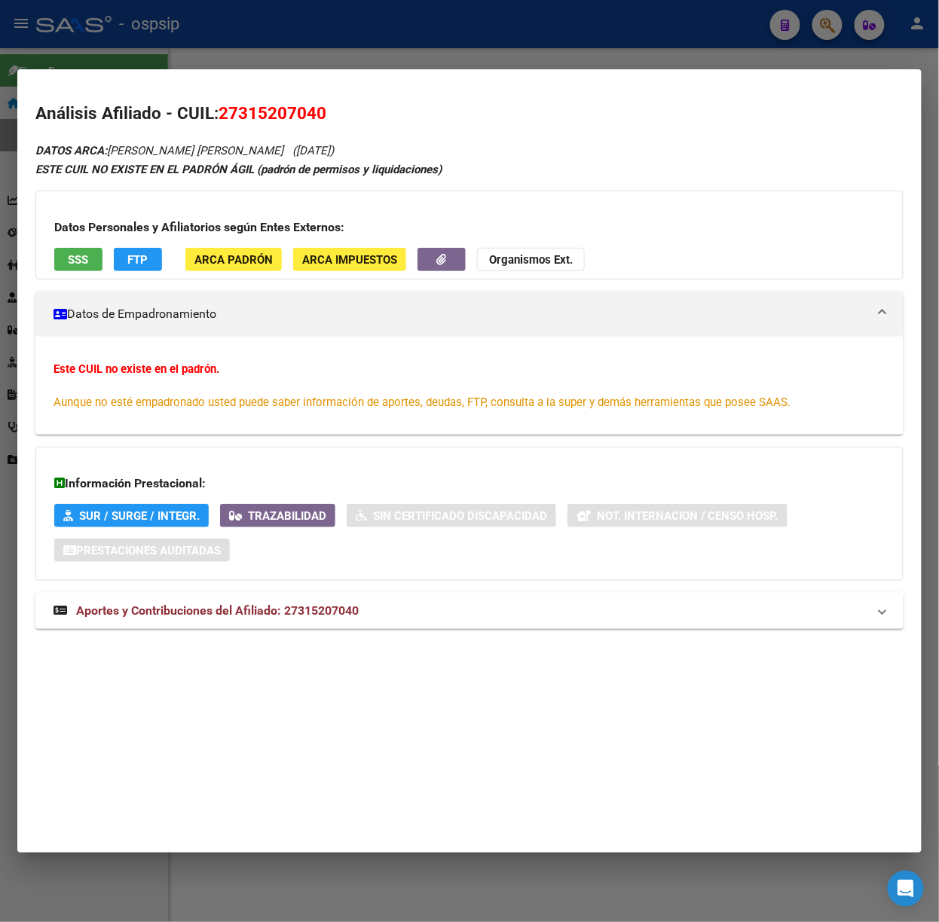
click at [387, 627] on mat-expansion-panel-header "Aportes y Contribuciones del Afiliado: 27315207040" at bounding box center [469, 611] width 868 height 36
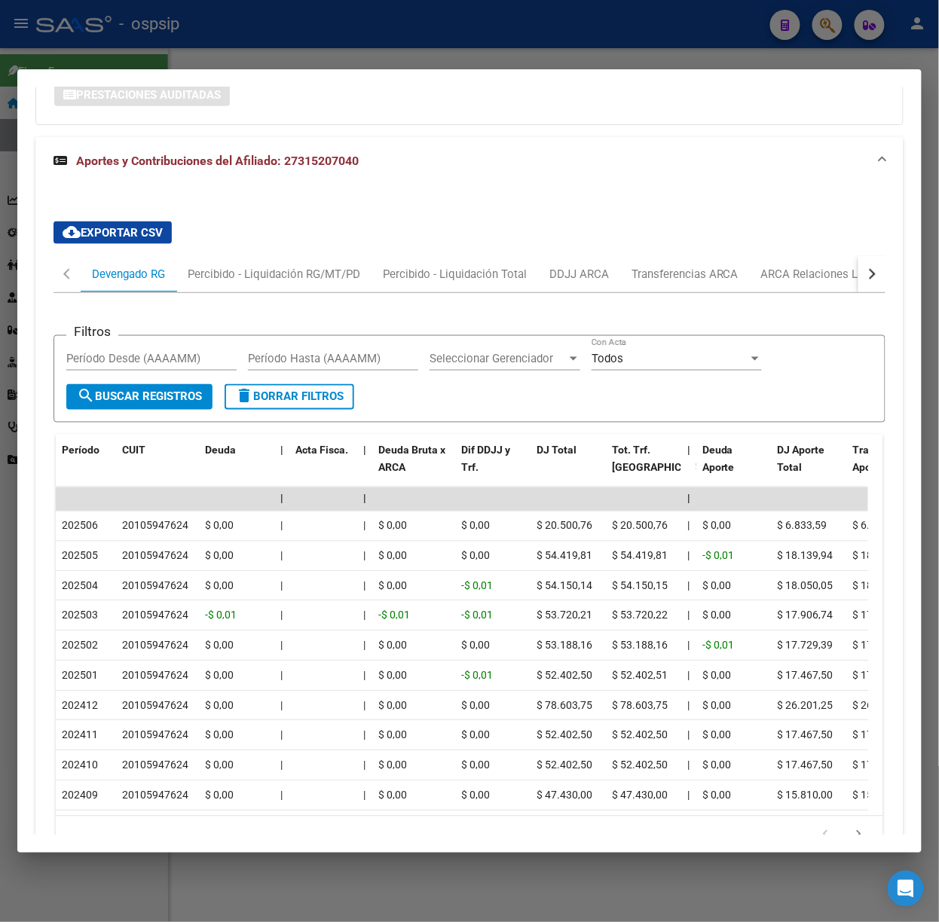
scroll to position [564, 0]
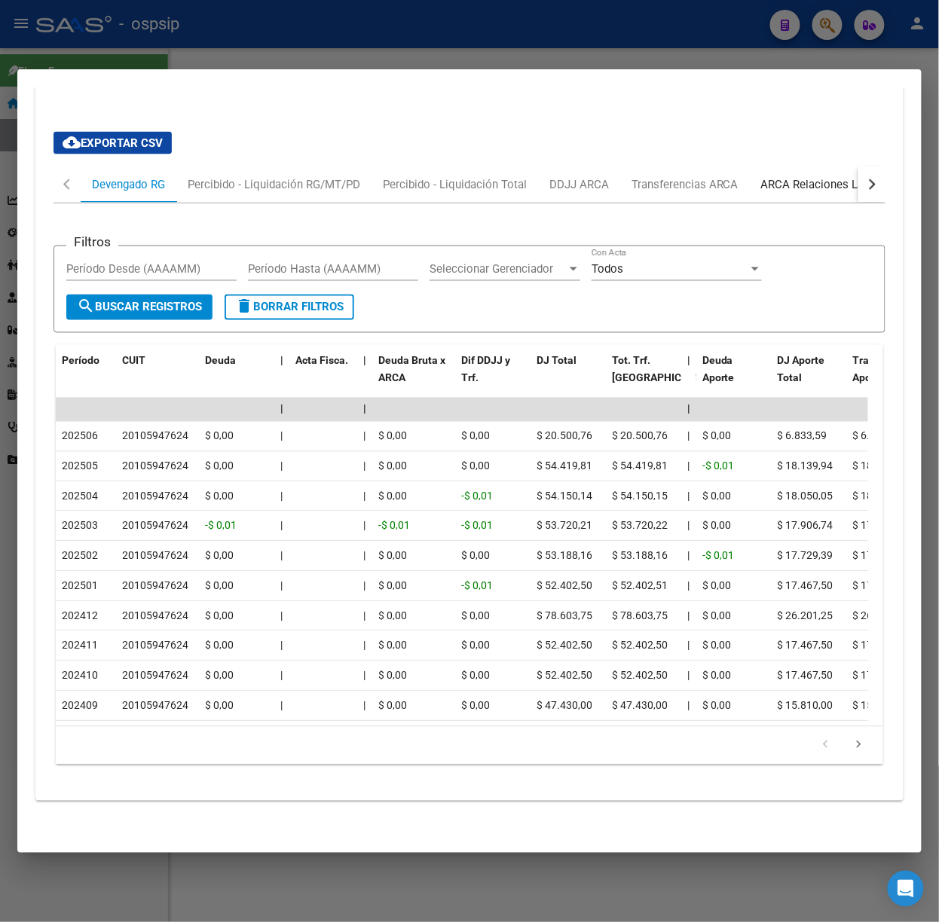
click at [823, 176] on div "ARCA Relaciones Laborales" at bounding box center [831, 184] width 141 height 17
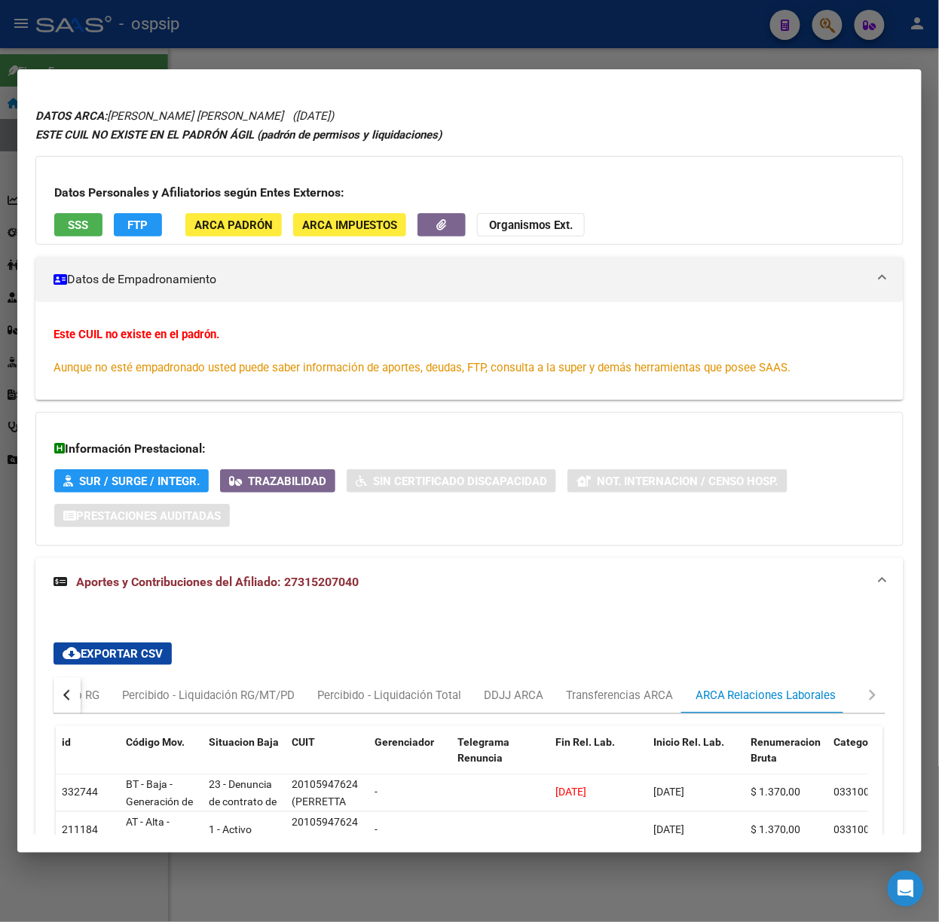
scroll to position [0, 0]
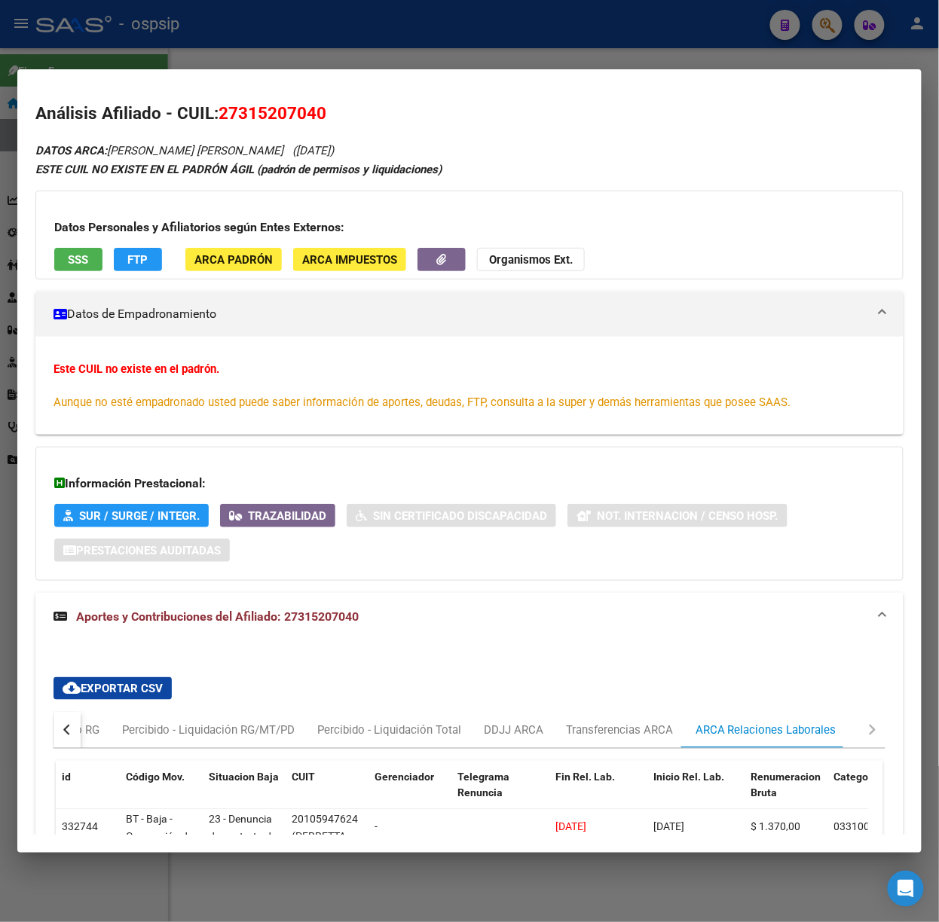
click at [166, 29] on div at bounding box center [469, 461] width 939 height 922
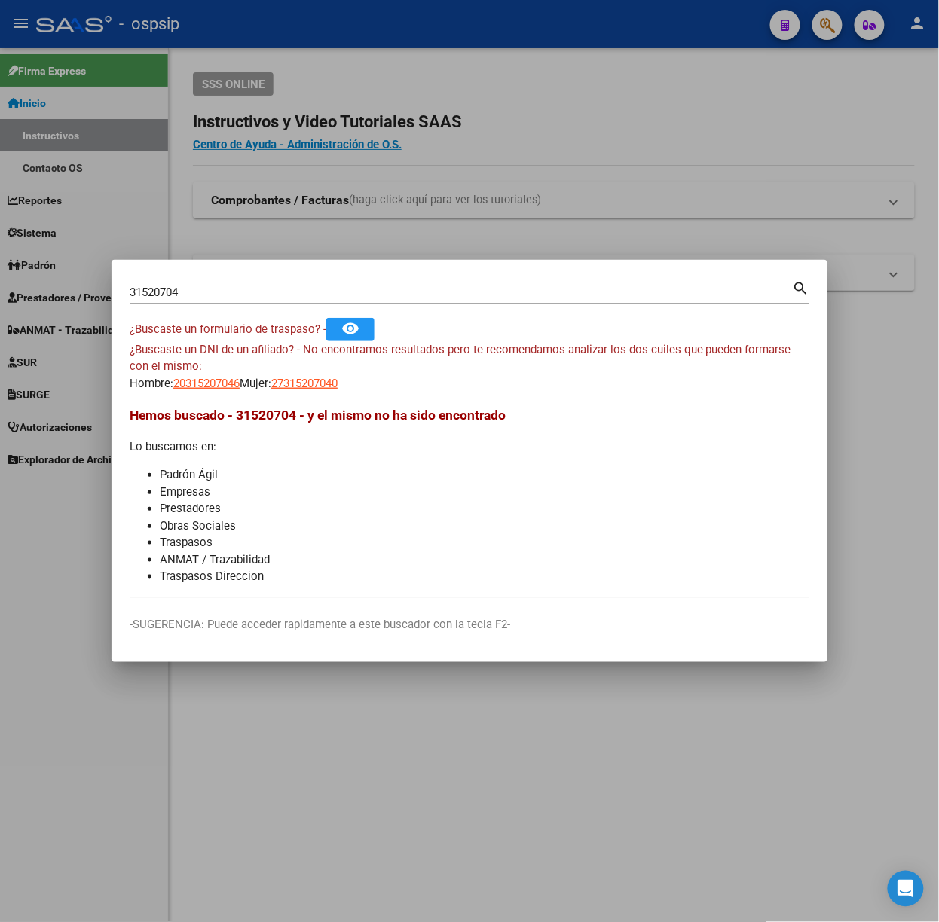
click at [209, 303] on div "31520704 Buscar (apellido, dni, [PERSON_NAME], [PERSON_NAME], cuit, obra social)" at bounding box center [461, 292] width 663 height 23
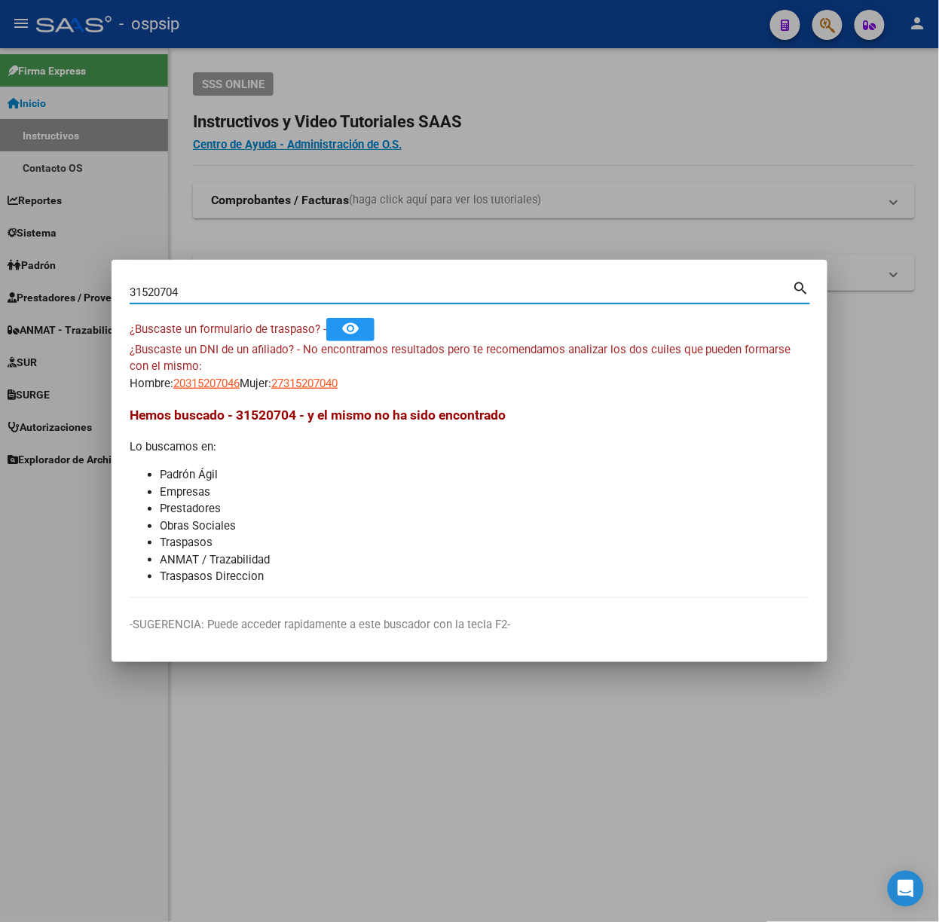
click at [206, 293] on input "31520704" at bounding box center [461, 293] width 663 height 14
type input "44715066"
click at [209, 378] on span "20447150663" at bounding box center [206, 384] width 66 height 14
type textarea "20447150663"
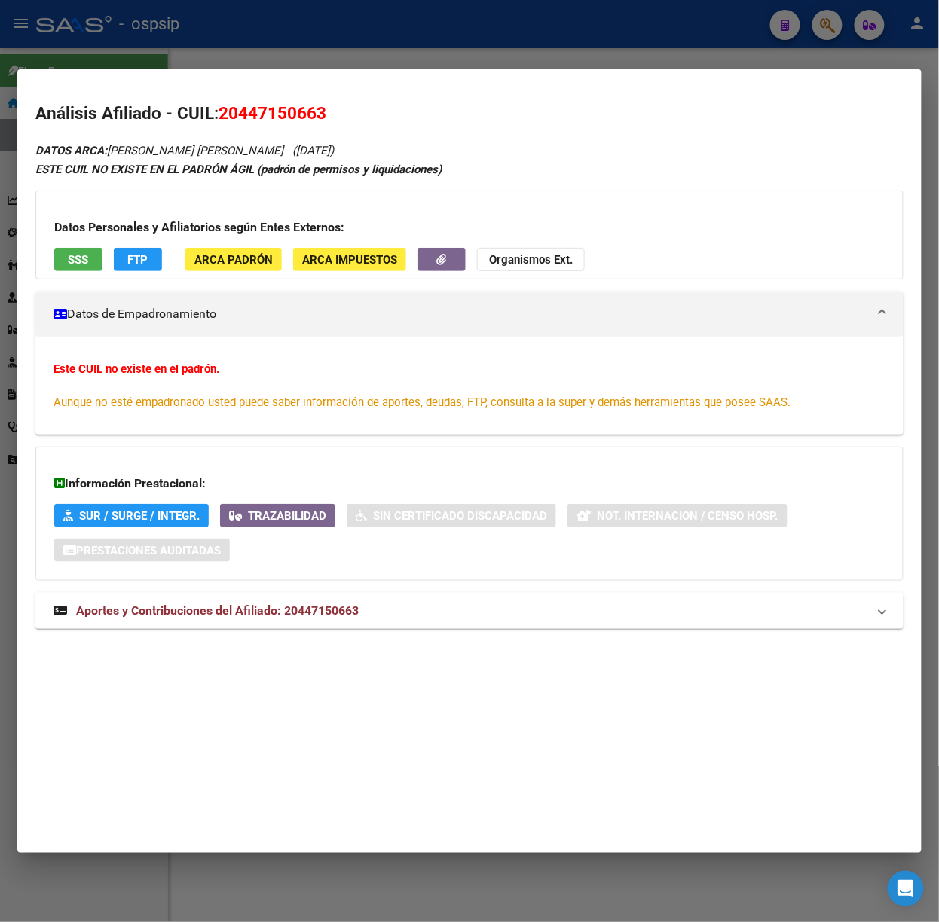
click at [347, 613] on span "Aportes y Contribuciones del Afiliado: 20447150663" at bounding box center [217, 610] width 282 height 14
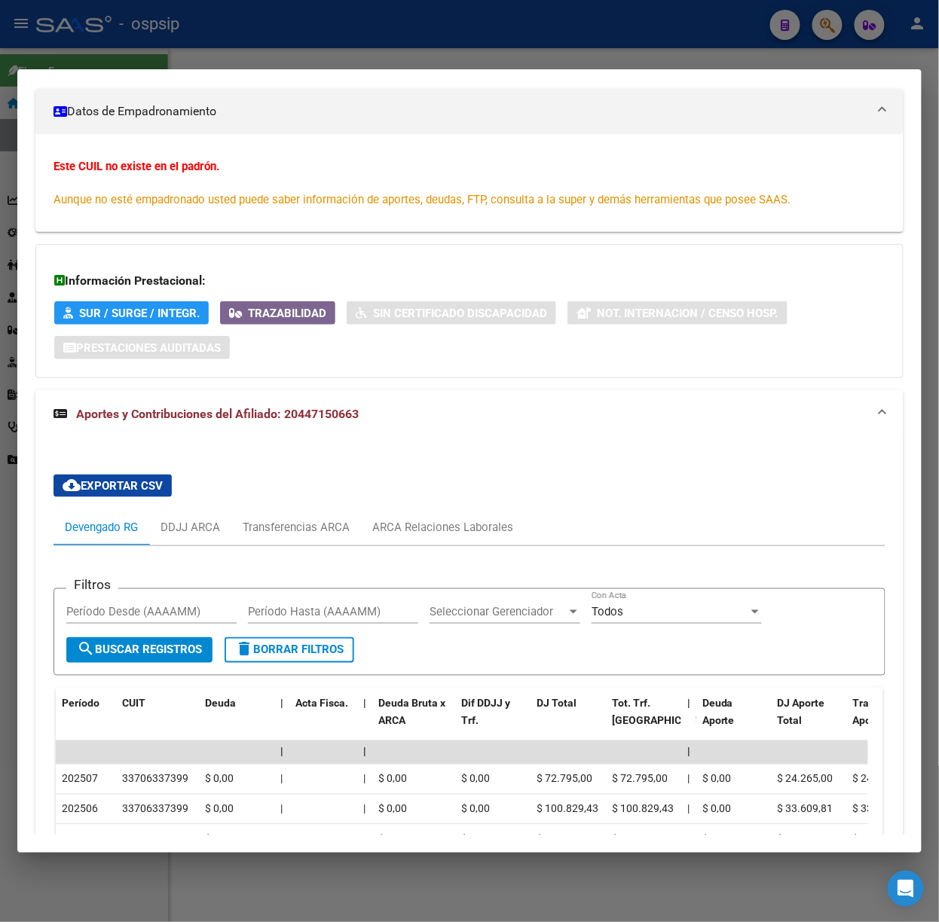
scroll to position [474, 0]
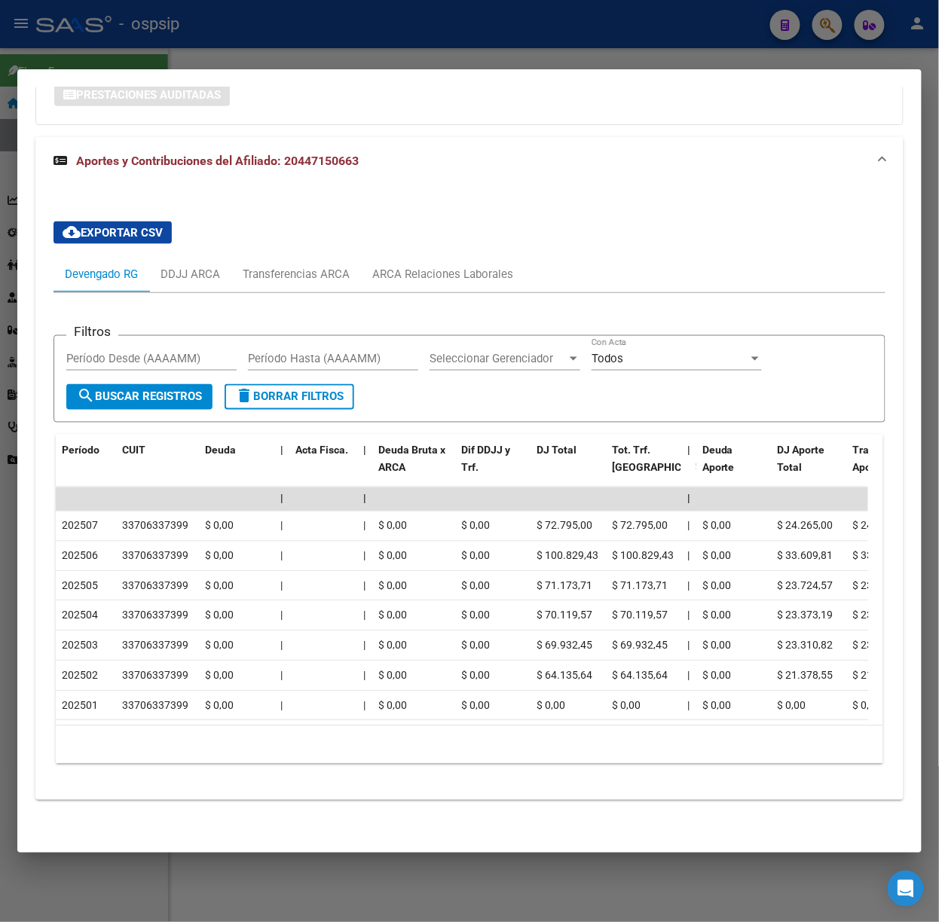
click at [281, 50] on div at bounding box center [469, 461] width 939 height 922
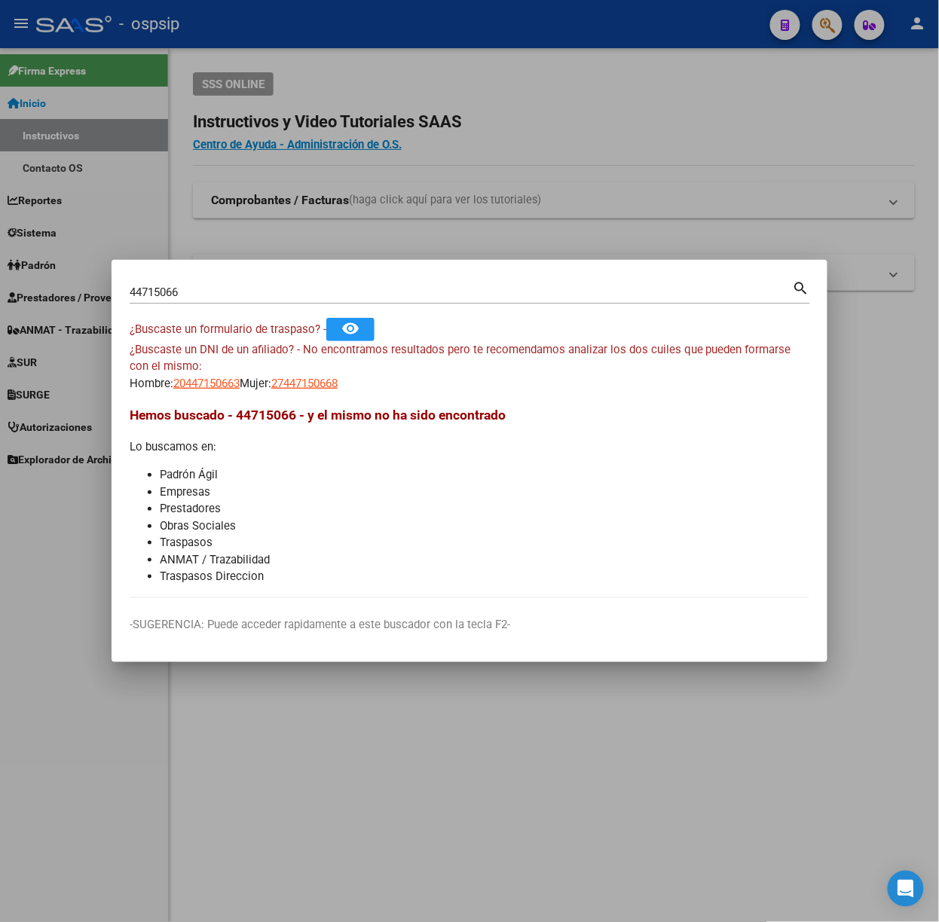
click at [218, 304] on div "44715066 Buscar (apellido, dni, [PERSON_NAME], [PERSON_NAME], cuit, obra social…" at bounding box center [470, 298] width 680 height 40
click at [215, 299] on div "44715066 Buscar (apellido, dni, [PERSON_NAME], [PERSON_NAME], cuit, obra social)" at bounding box center [461, 292] width 663 height 23
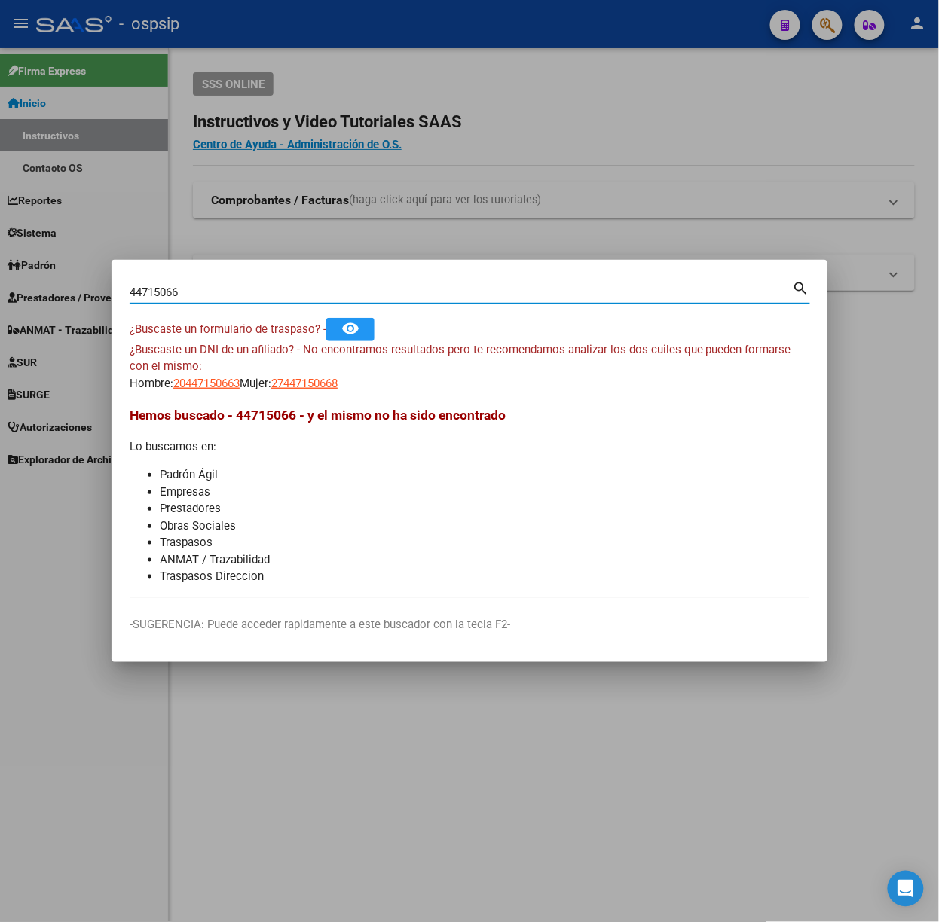
click at [212, 297] on input "44715066" at bounding box center [461, 293] width 663 height 14
type input "22122052"
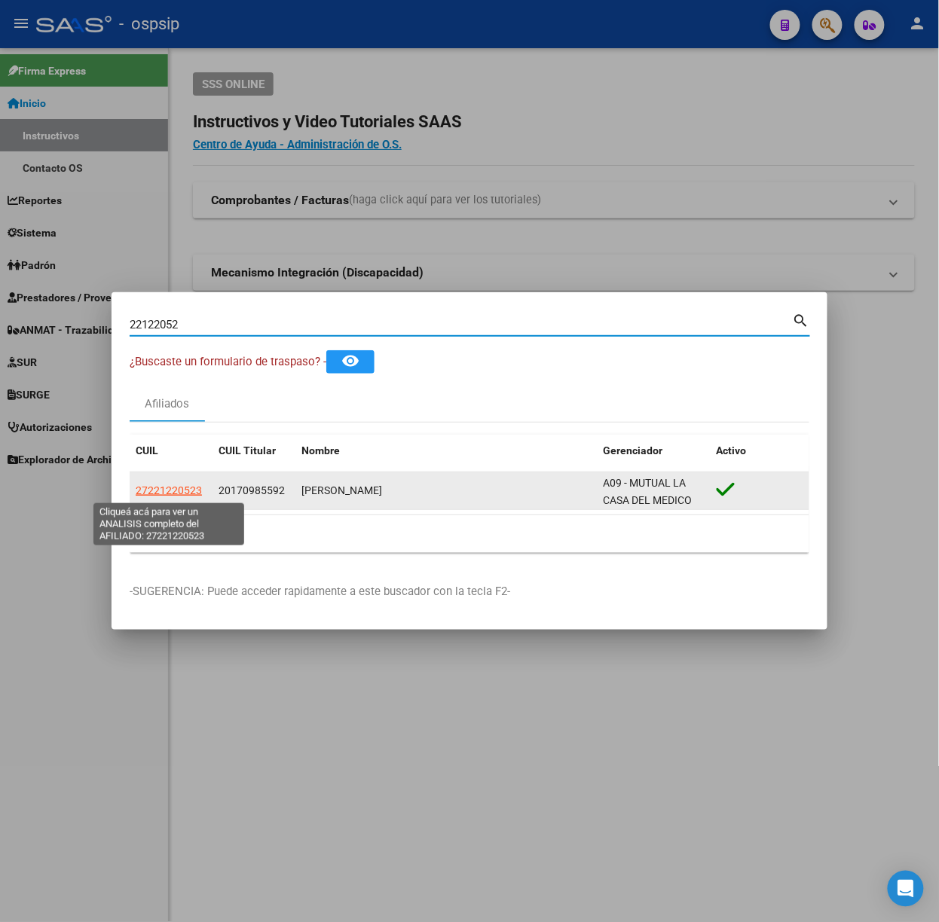
click at [178, 484] on span "27221220523" at bounding box center [169, 490] width 66 height 12
type textarea "27221220523"
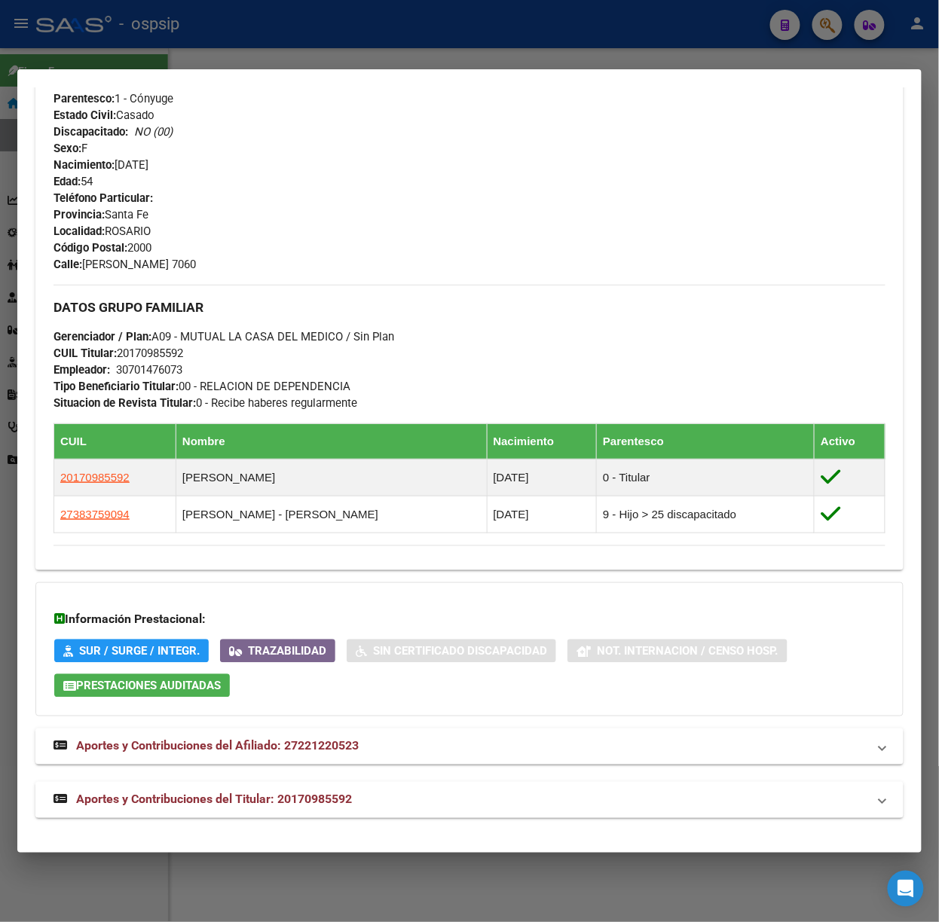
click at [380, 802] on mat-panel-title "Aportes y Contribuciones del Titular: 20170985592" at bounding box center [460, 800] width 814 height 18
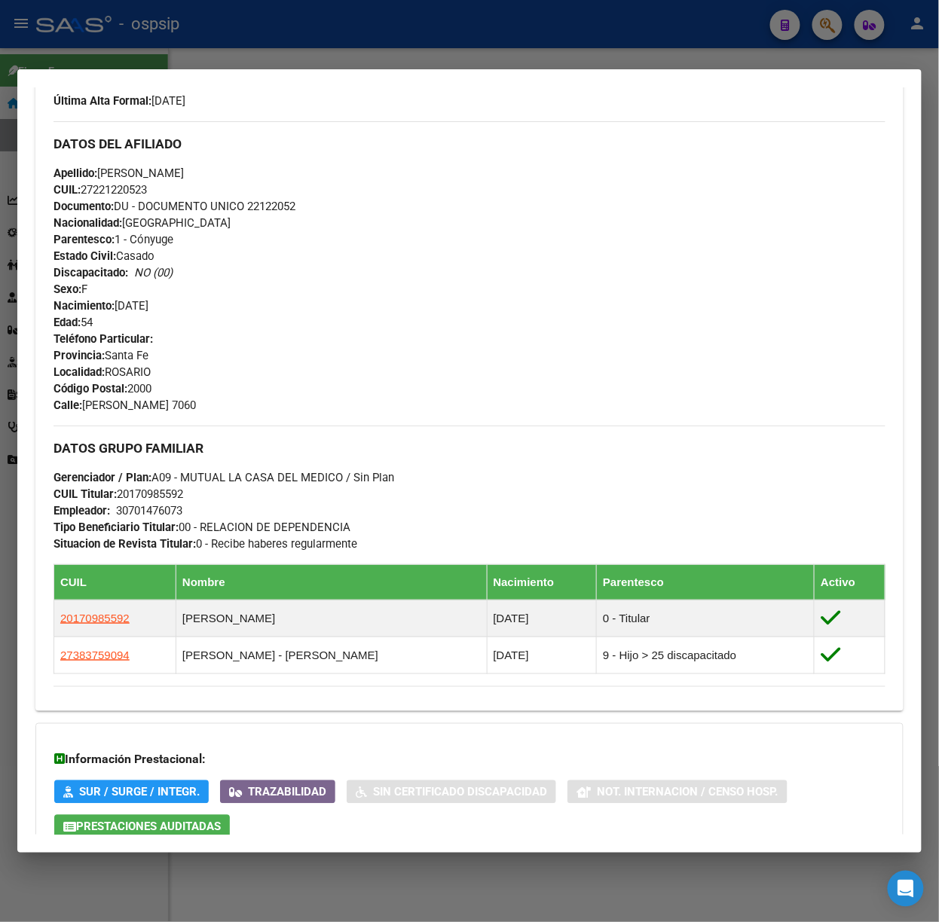
scroll to position [0, 0]
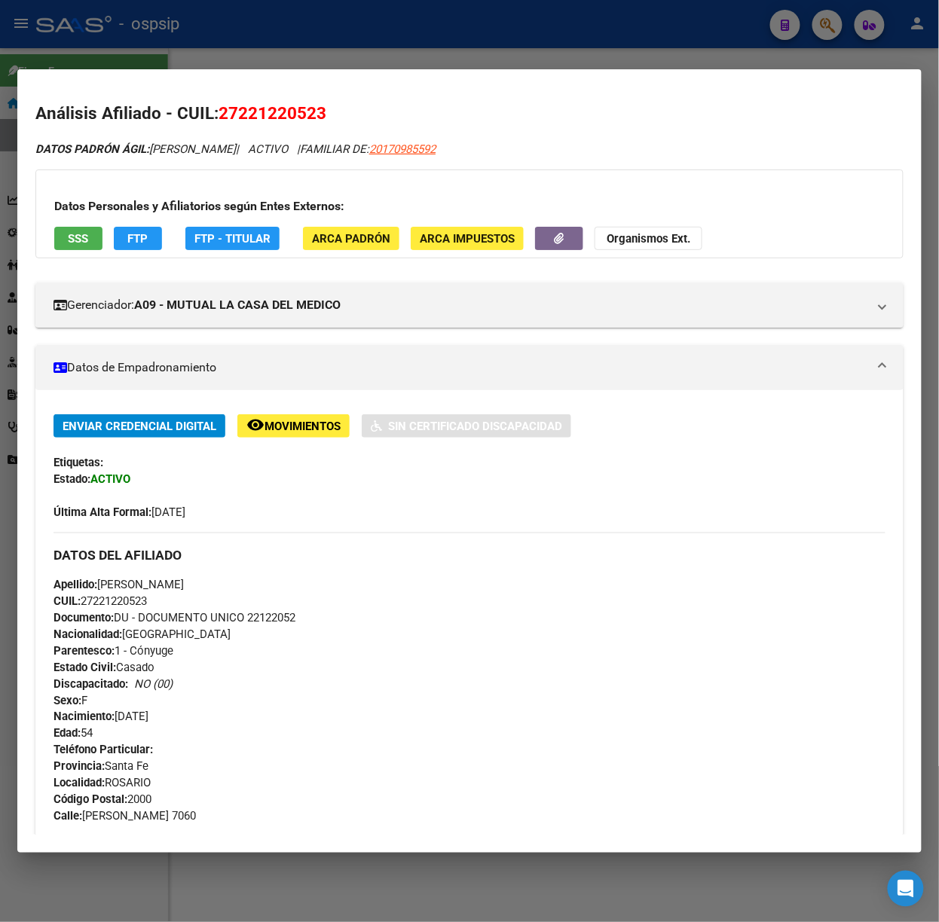
click at [253, 56] on div at bounding box center [469, 461] width 939 height 922
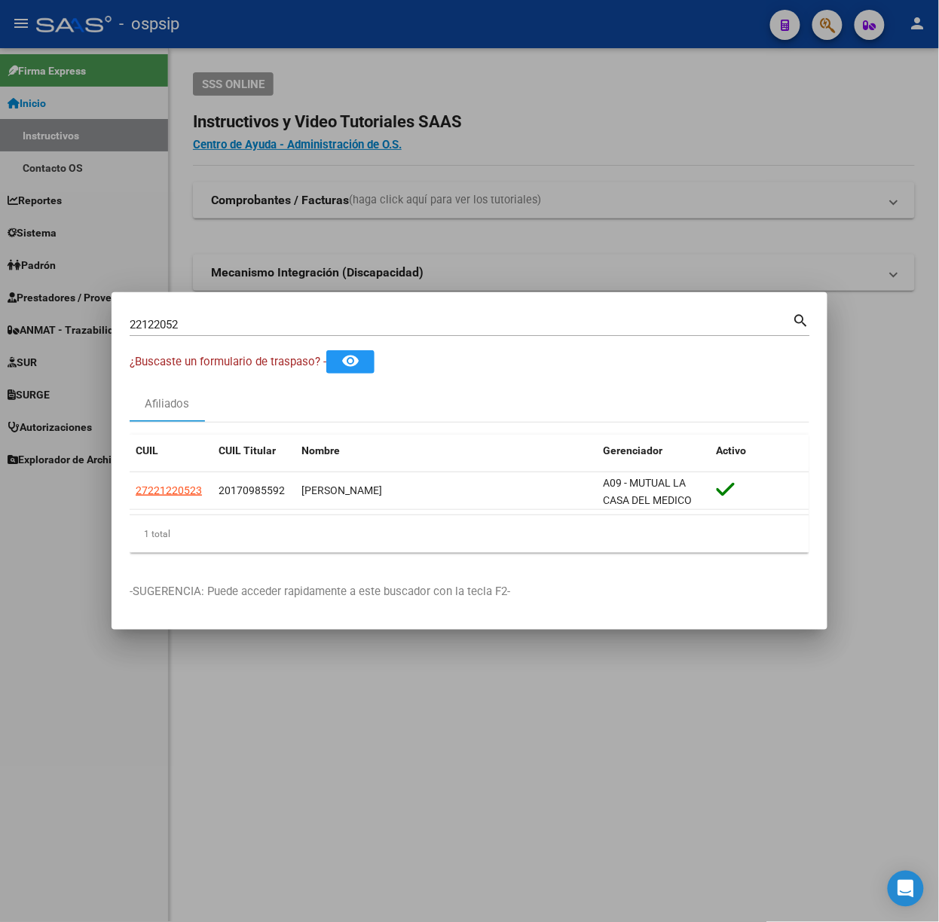
click at [236, 307] on mat-dialog-container "22122052 Buscar (apellido, dni, cuil, nro traspaso, cuit, obra social) search ¿…" at bounding box center [469, 460] width 716 height 337
click at [236, 320] on input "22122052" at bounding box center [461, 325] width 663 height 14
type input "41055955"
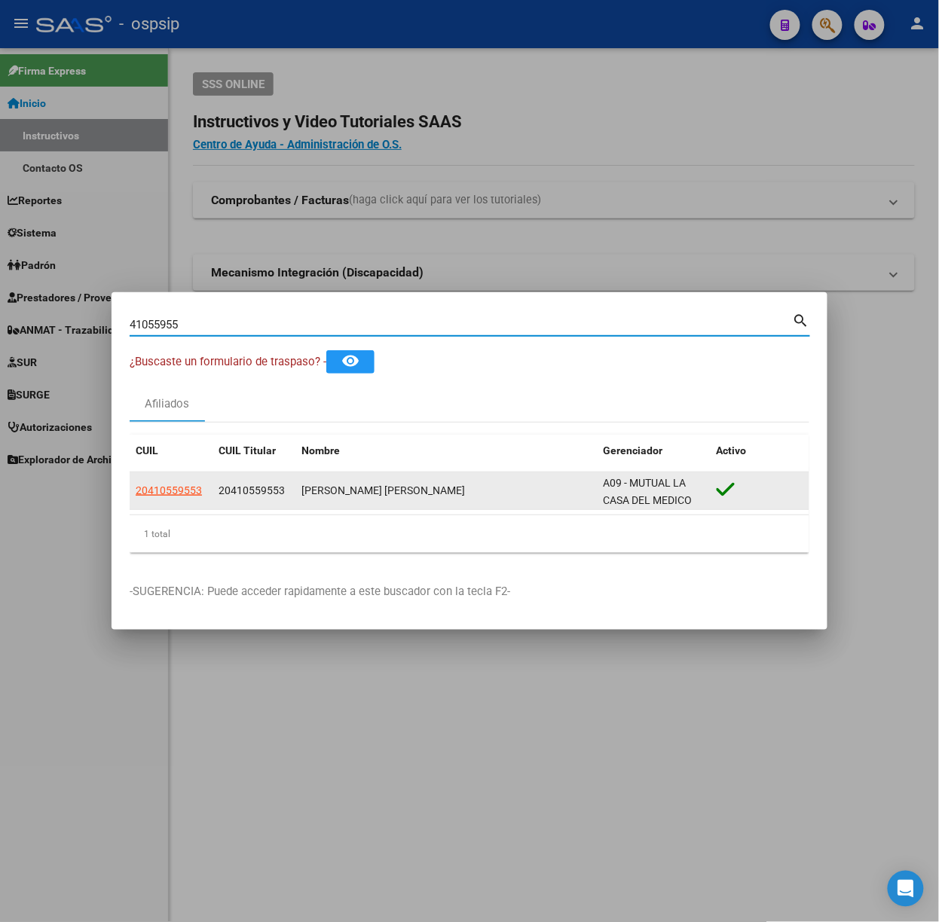
click at [161, 498] on app-link-go-to "20410559553" at bounding box center [169, 490] width 66 height 17
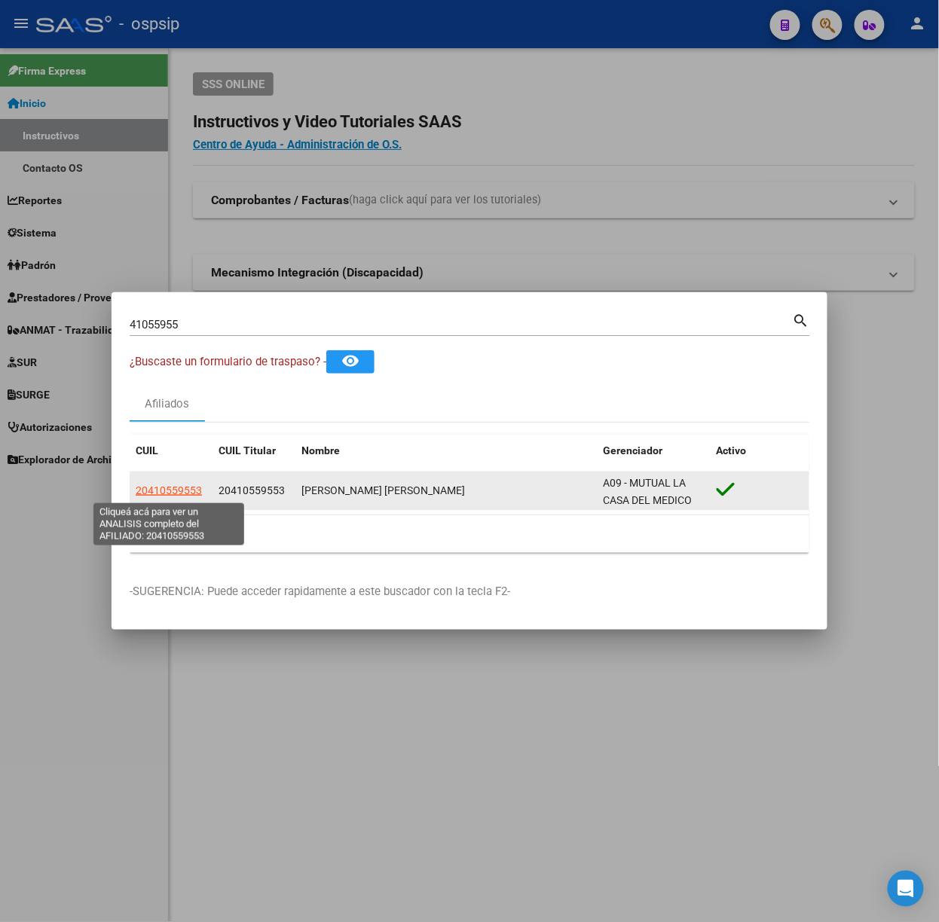
click at [161, 490] on span "20410559553" at bounding box center [169, 490] width 66 height 12
type textarea "20410559553"
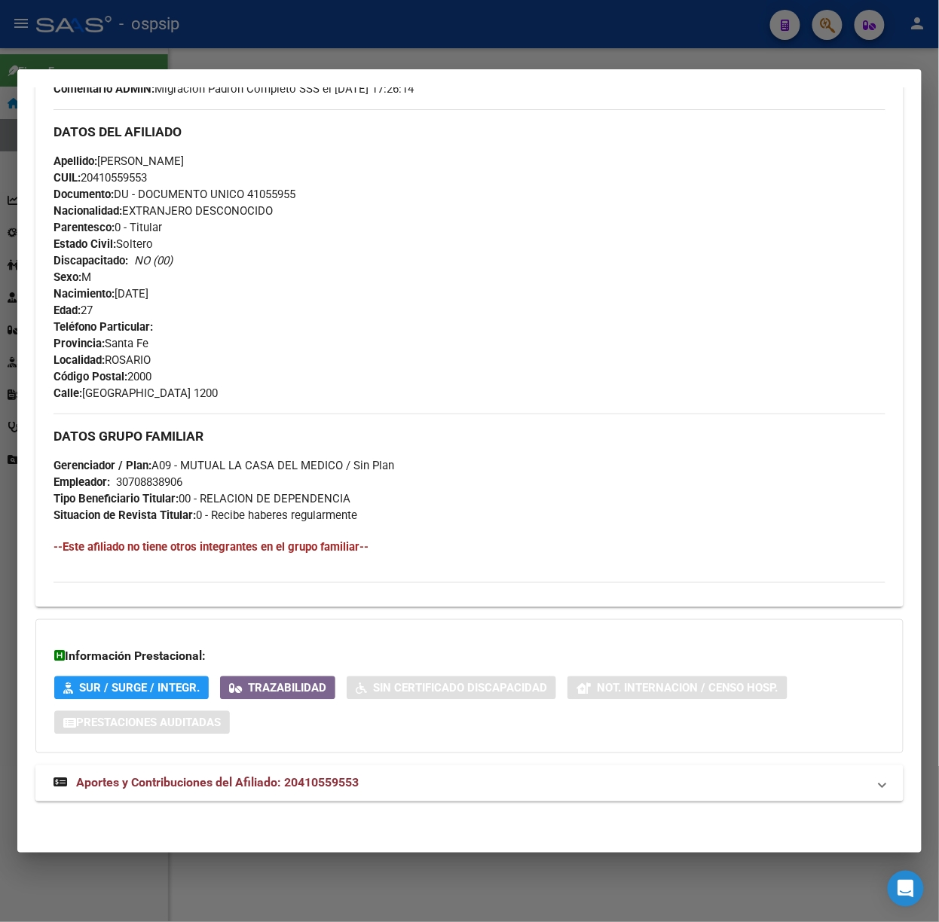
scroll to position [488, 0]
click at [322, 783] on span "Aportes y Contribuciones del Afiliado: 20410559553" at bounding box center [217, 782] width 282 height 14
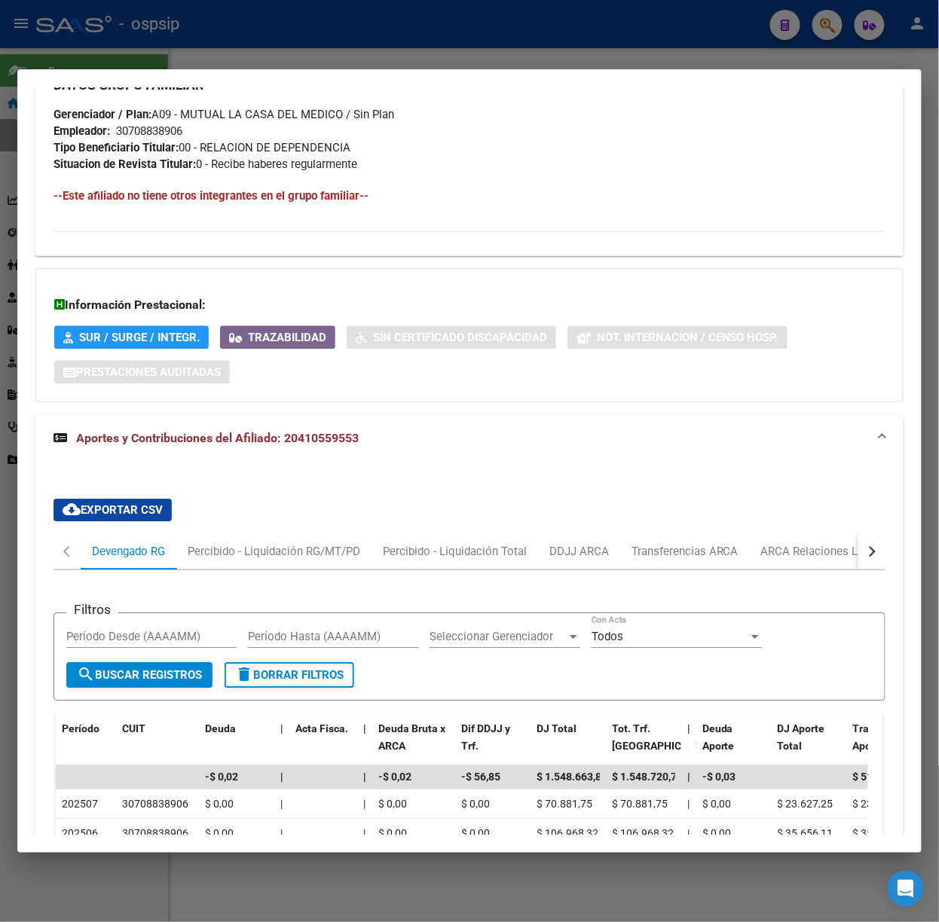
scroll to position [1223, 0]
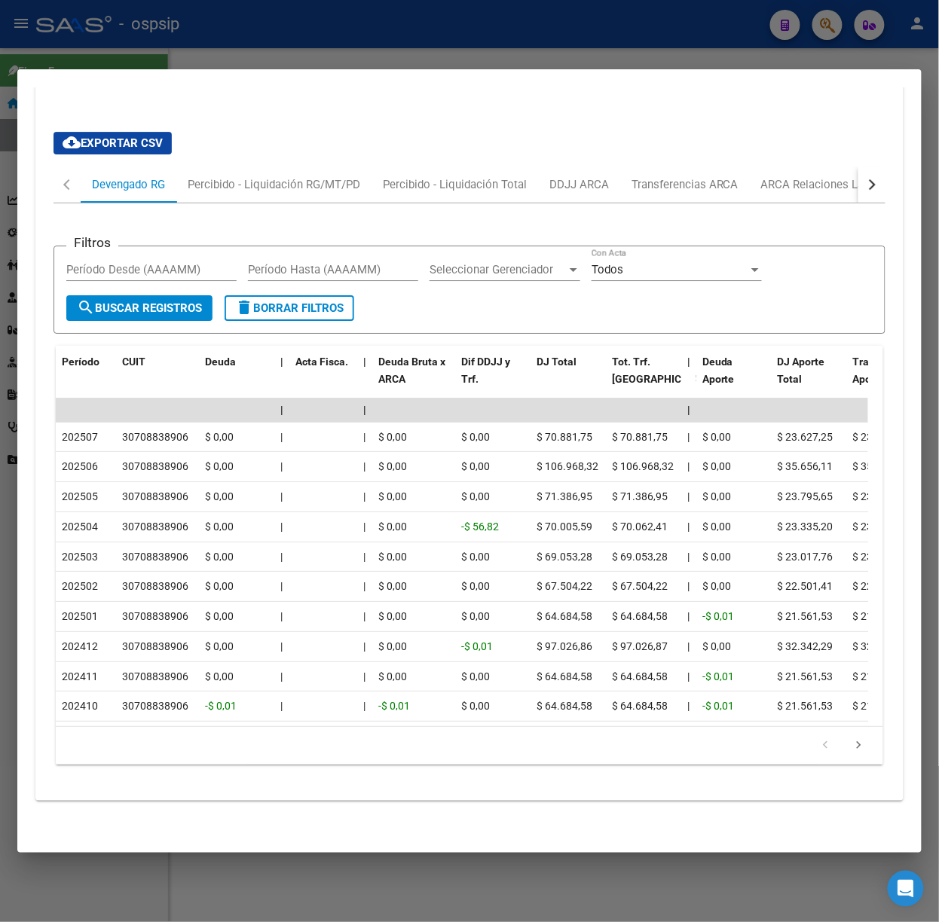
click at [173, 20] on div at bounding box center [469, 461] width 939 height 922
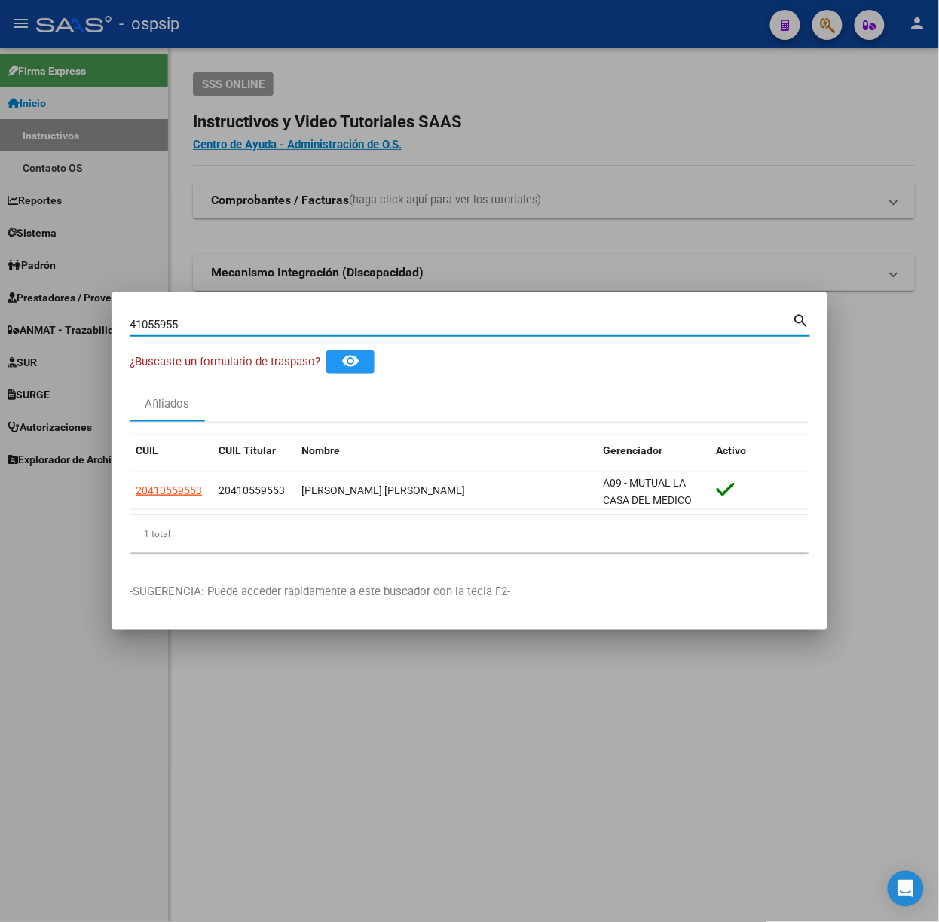
click at [246, 322] on input "41055955" at bounding box center [461, 325] width 663 height 14
type input "14395329"
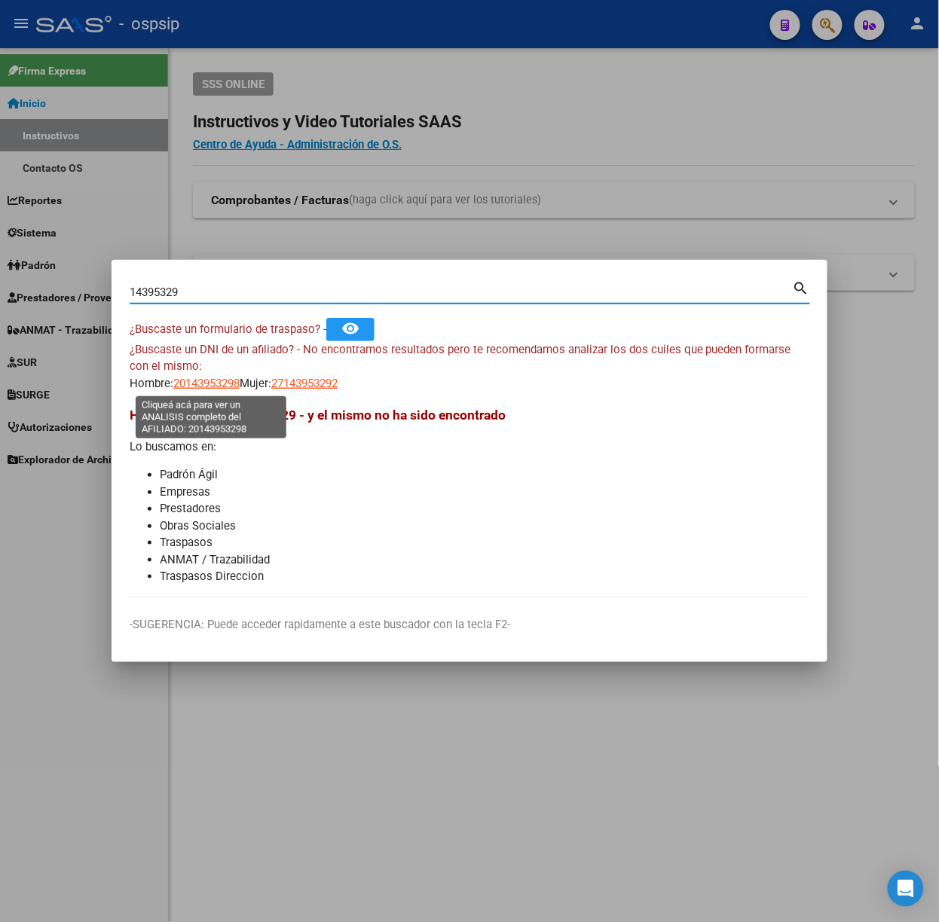
click at [184, 389] on span "20143953298" at bounding box center [206, 384] width 66 height 14
type textarea "20143953298"
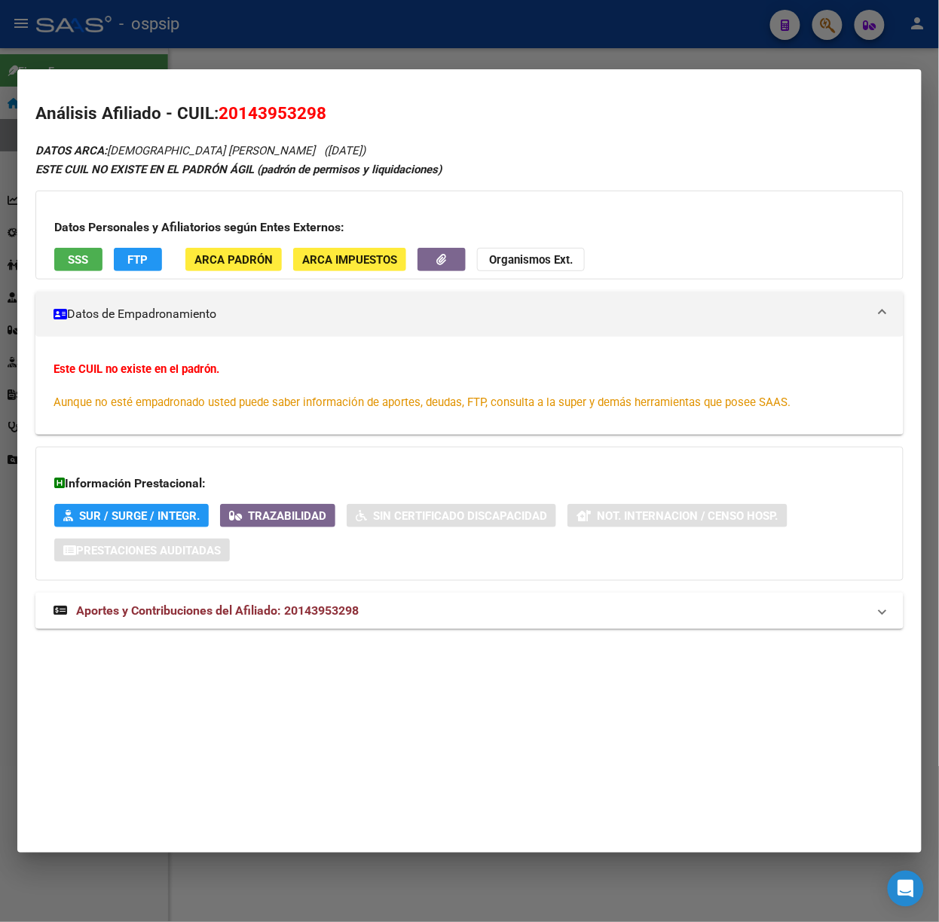
click at [265, 597] on mat-expansion-panel-header "Aportes y Contribuciones del Afiliado: 20143953298" at bounding box center [469, 611] width 868 height 36
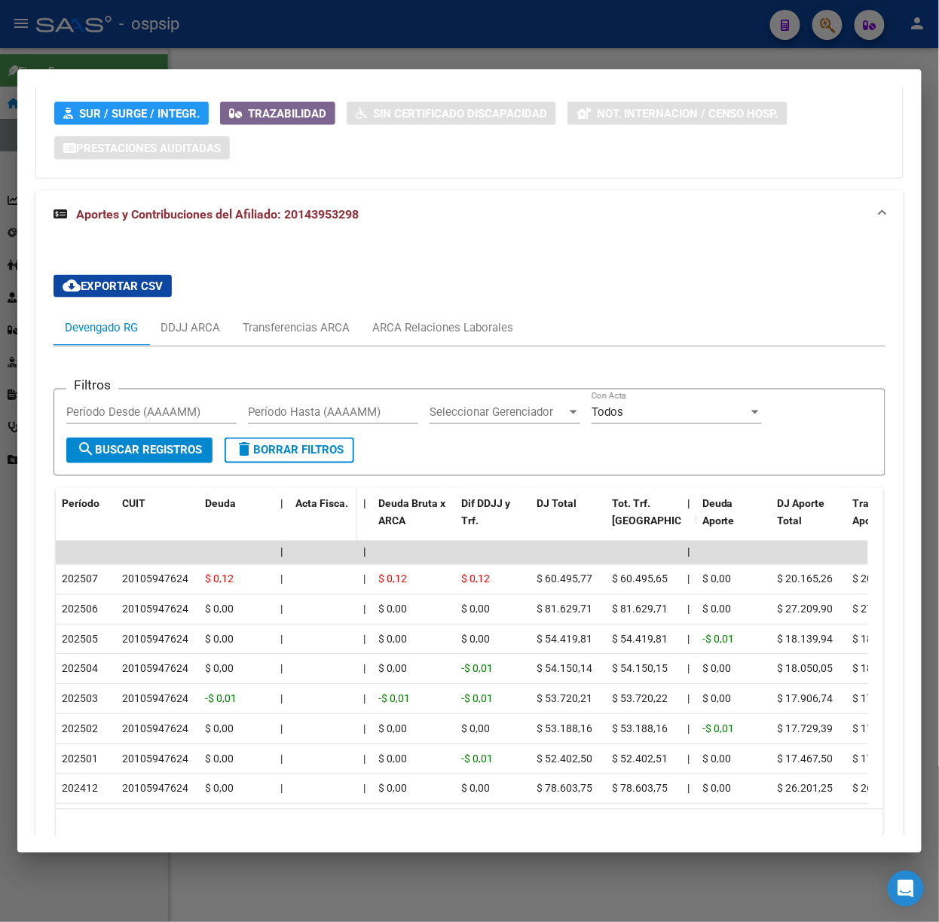
scroll to position [504, 0]
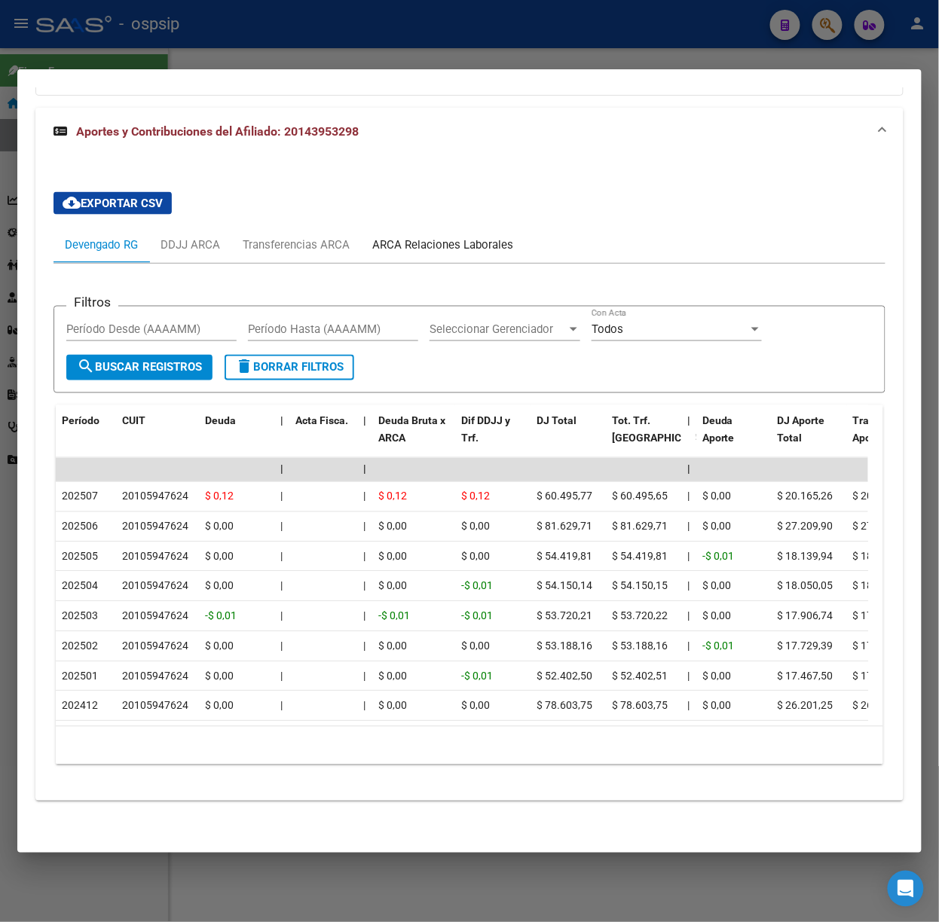
click at [489, 227] on div "ARCA Relaciones Laborales" at bounding box center [442, 245] width 163 height 36
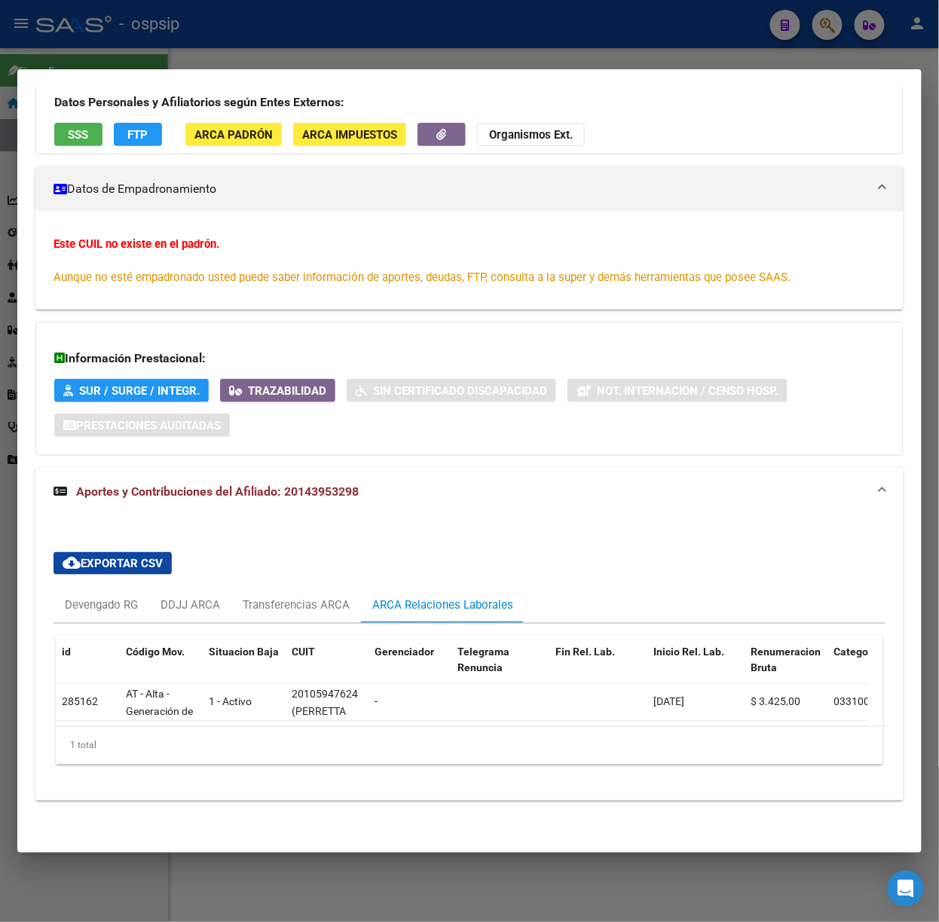
scroll to position [142, 0]
click at [408, 29] on div at bounding box center [469, 461] width 939 height 922
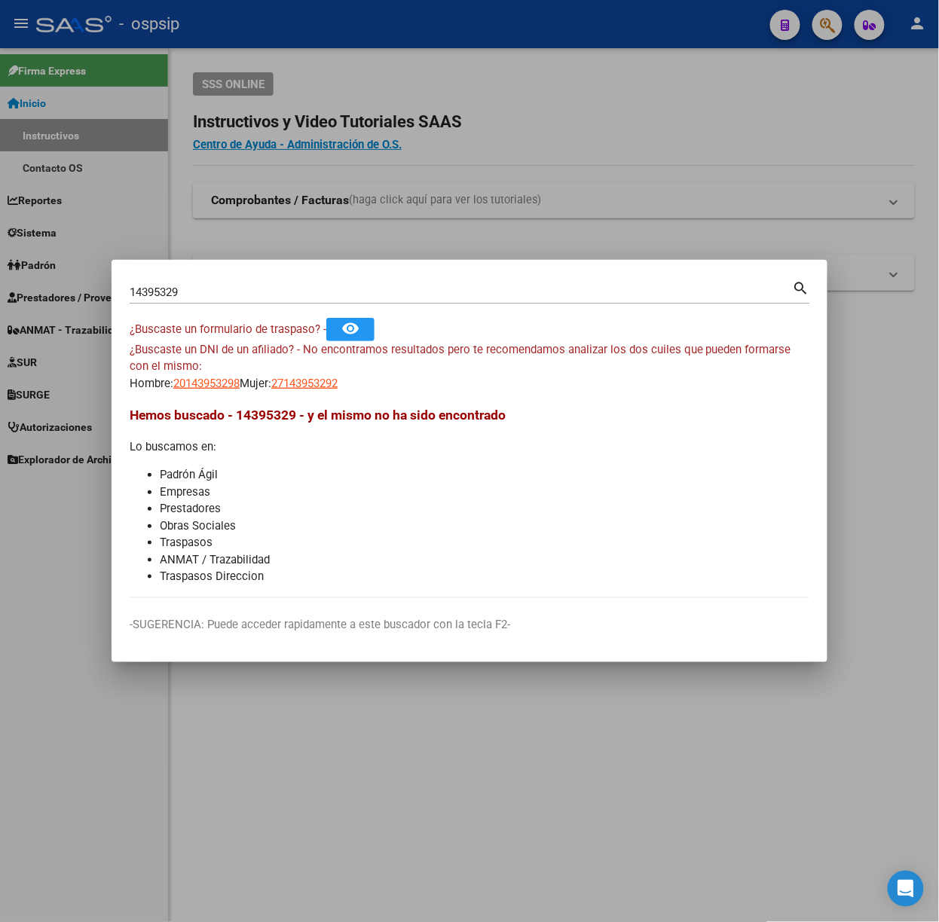
click at [266, 303] on div "14395329 Buscar (apellido, dni, cuil, [PERSON_NAME], cuit, obra social)" at bounding box center [461, 292] width 663 height 23
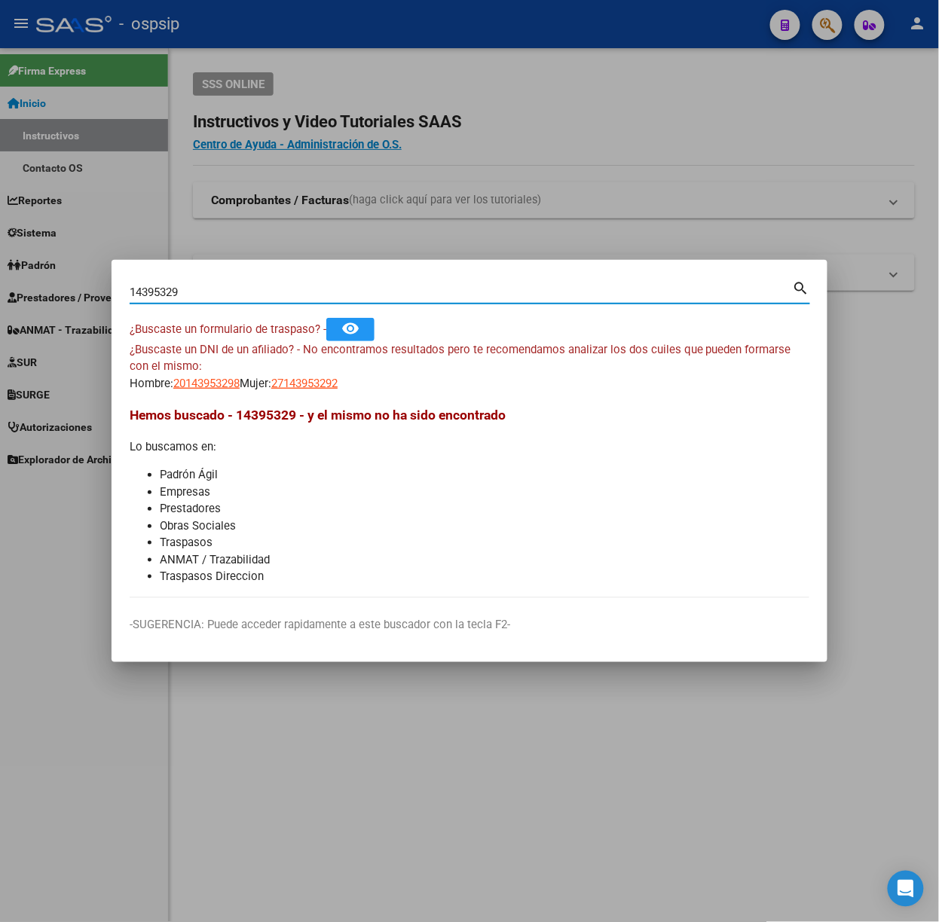
click at [260, 297] on input "14395329" at bounding box center [461, 293] width 663 height 14
type input "39570552"
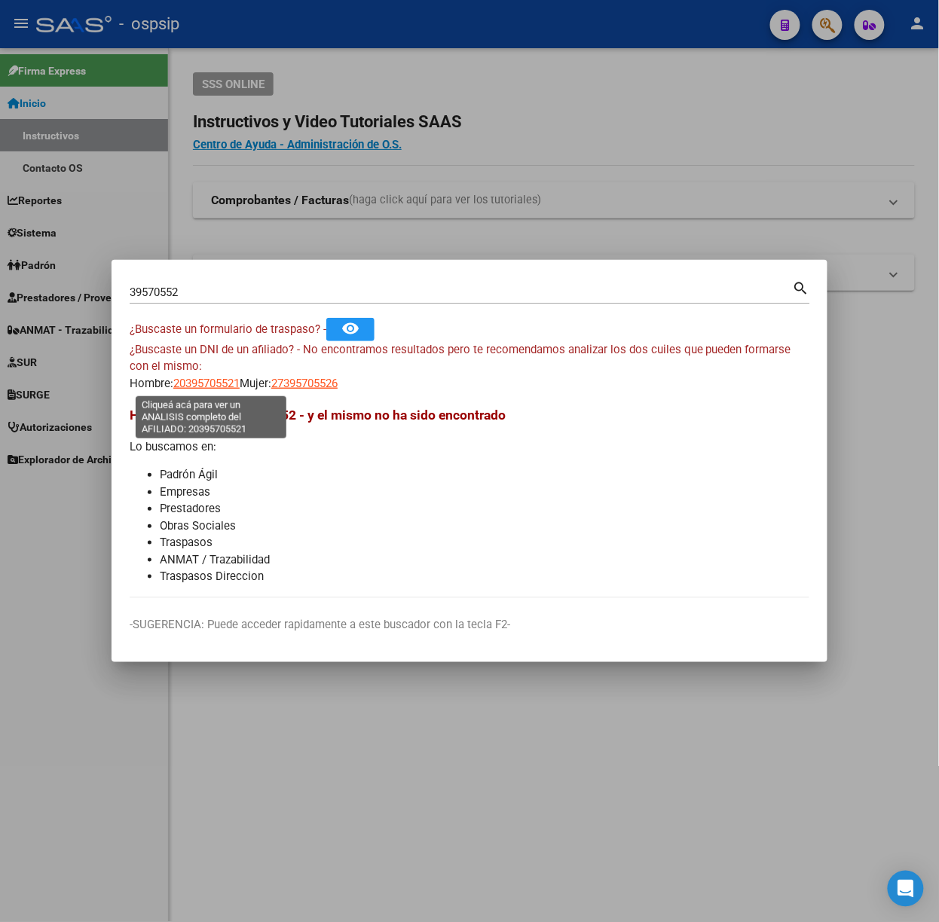
click at [227, 381] on span "20395705521" at bounding box center [206, 384] width 66 height 14
type textarea "20395705521"
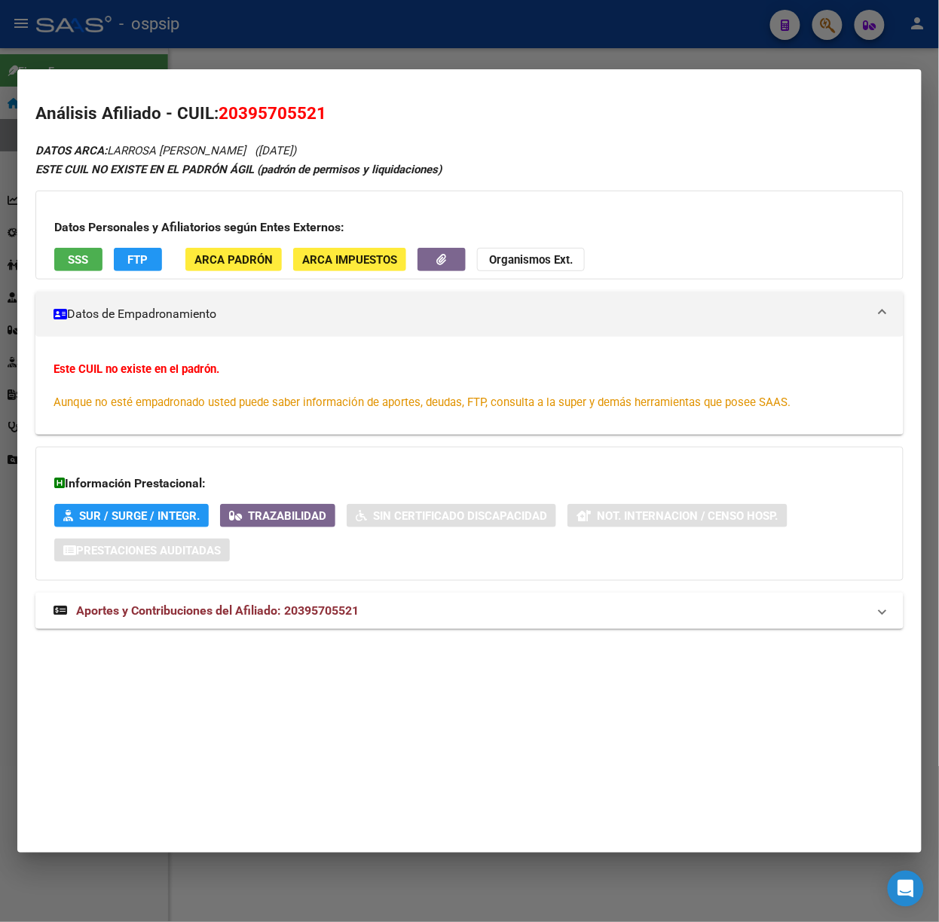
click at [277, 618] on span "Aportes y Contribuciones del Afiliado: 20395705521" at bounding box center [217, 610] width 282 height 14
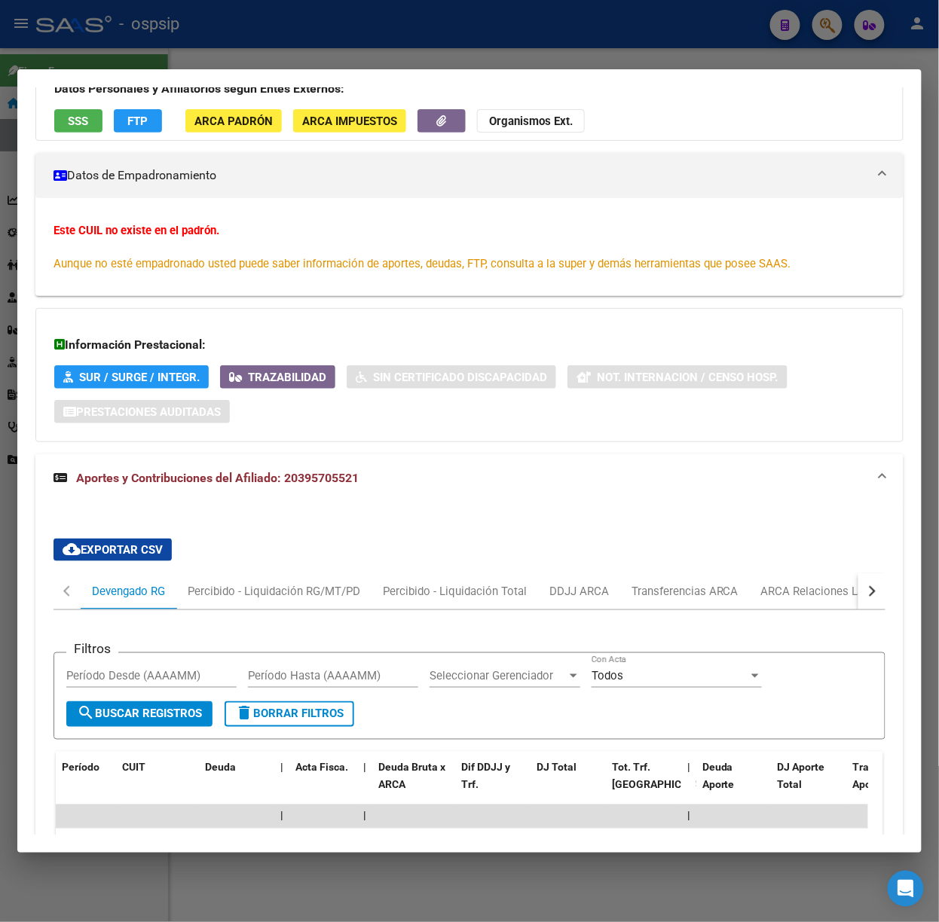
scroll to position [502, 0]
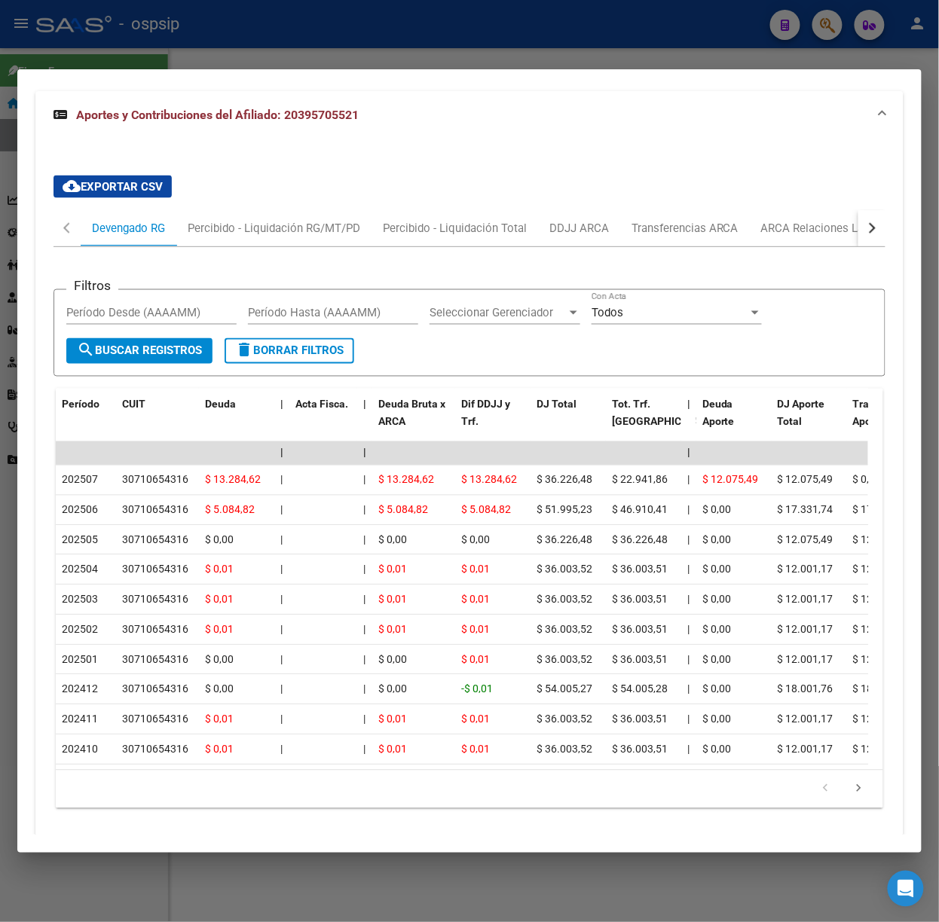
click at [250, 58] on div at bounding box center [469, 461] width 939 height 922
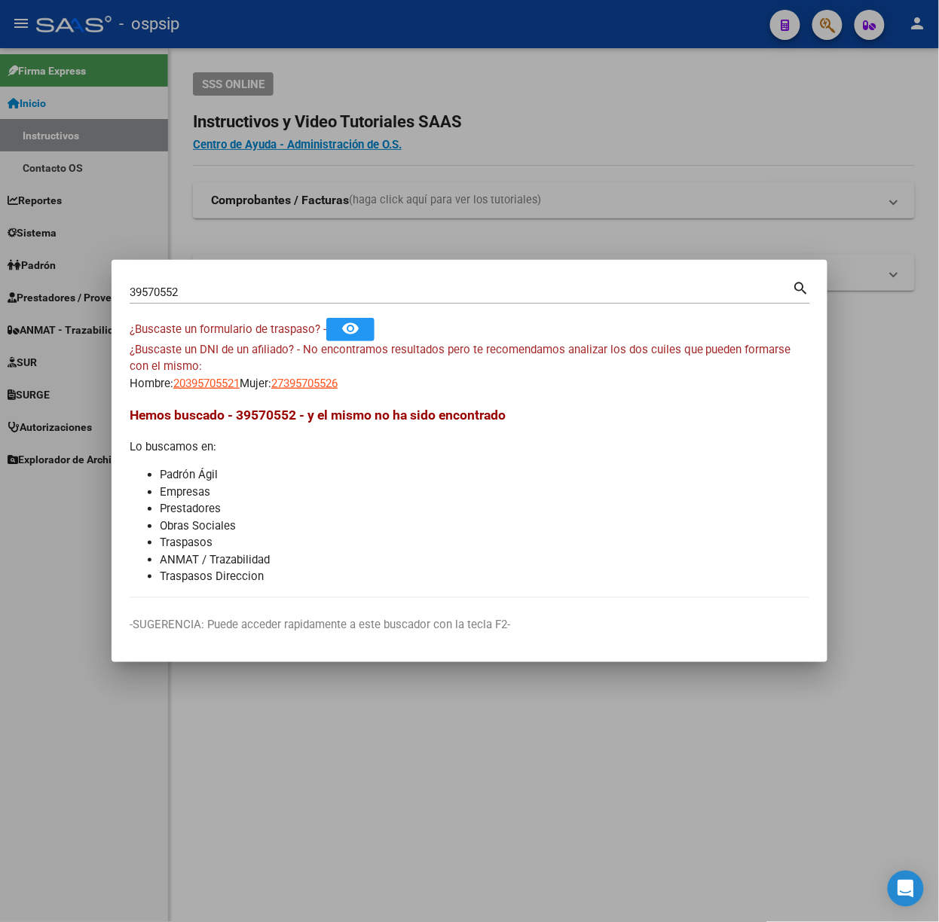
click at [285, 289] on input "39570552" at bounding box center [461, 293] width 663 height 14
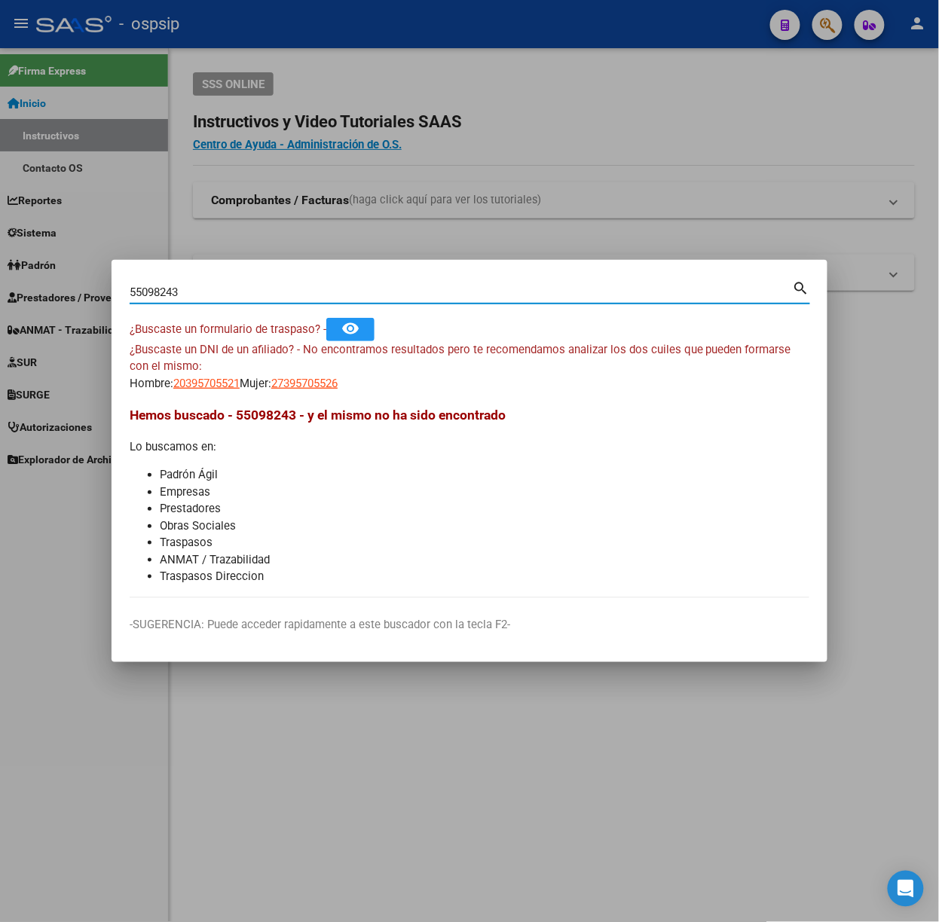
type input "55098243"
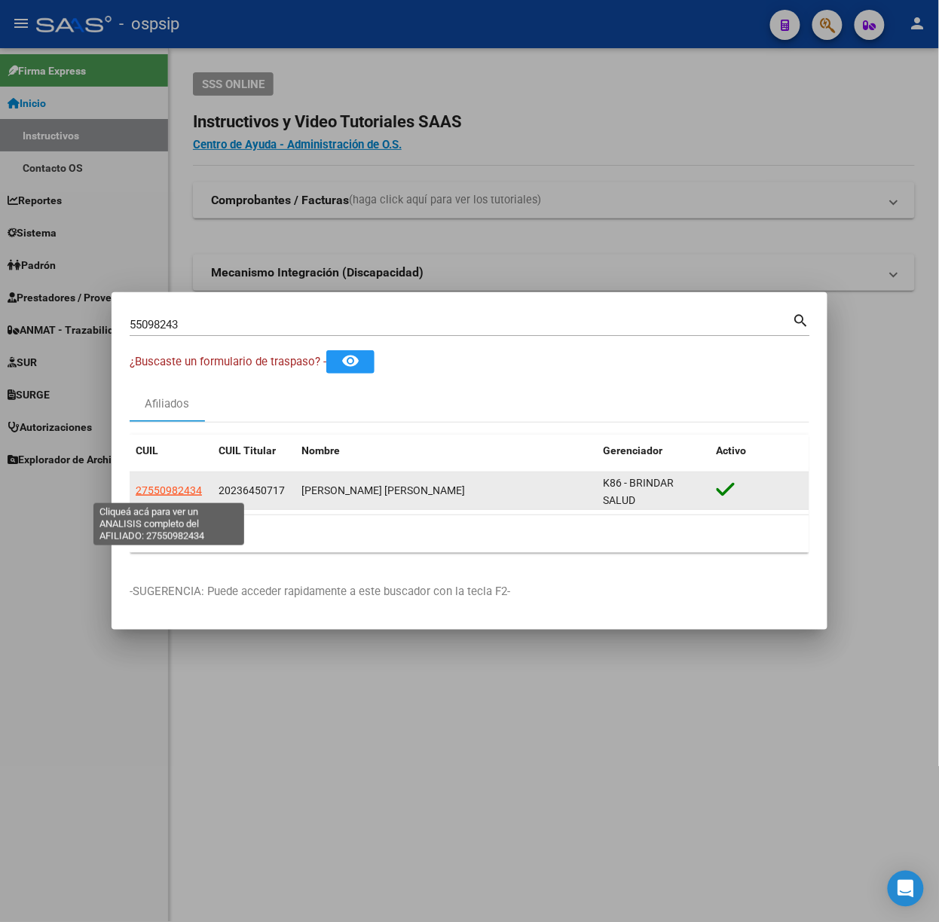
click at [188, 486] on span "27550982434" at bounding box center [169, 490] width 66 height 12
type textarea "27550982434"
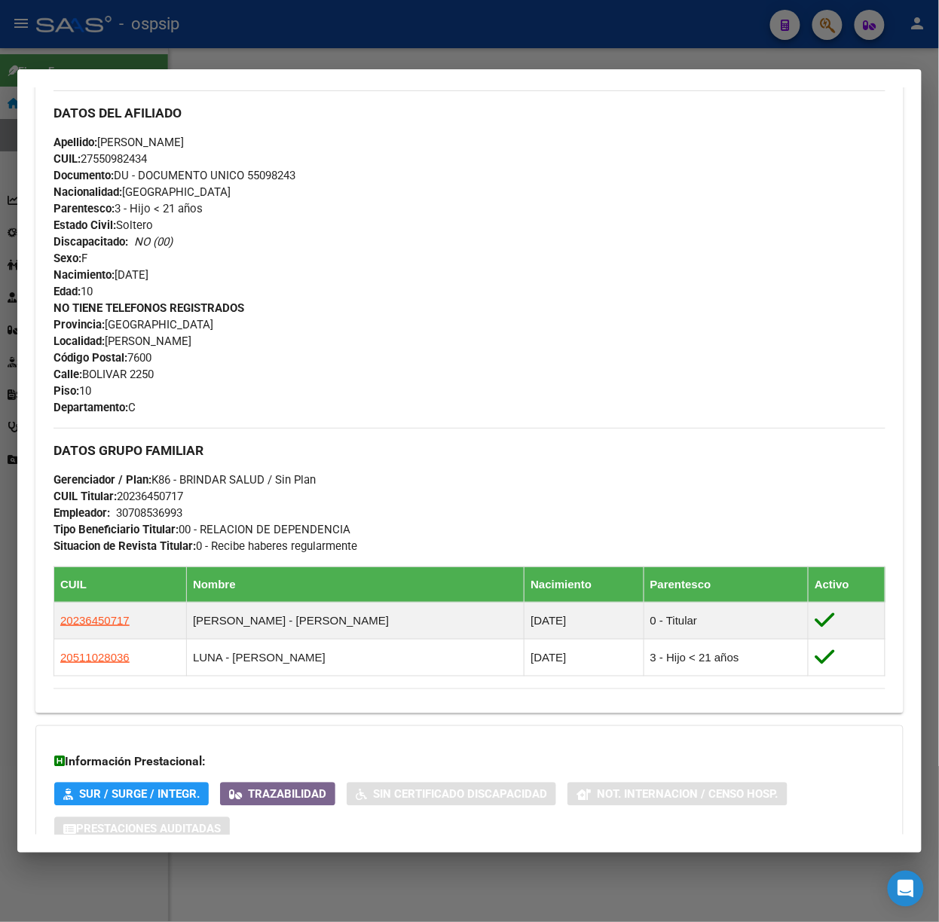
scroll to position [603, 0]
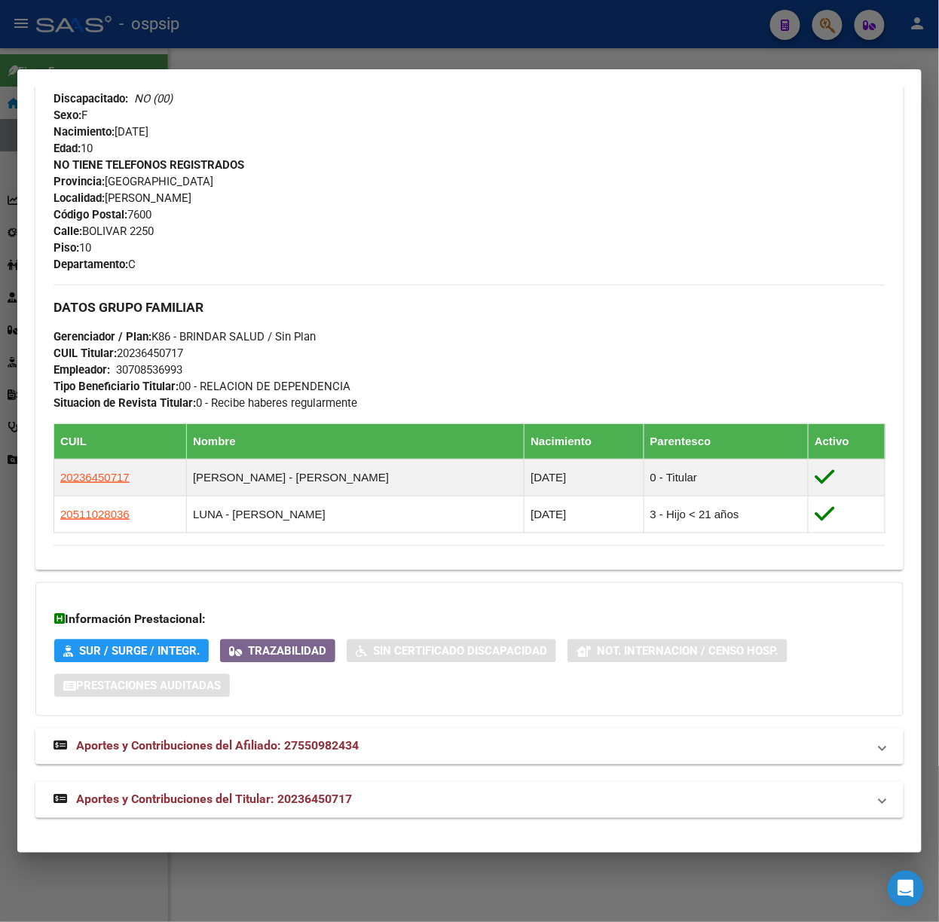
drag, startPoint x: 359, startPoint y: 774, endPoint x: 369, endPoint y: 799, distance: 26.0
click at [368, 790] on div "DATOS [PERSON_NAME] ÁGIL: [PERSON_NAME] [PERSON_NAME] | ACTIVO | FAMILIAR DE: 2…" at bounding box center [469, 178] width 868 height 1279
click at [372, 803] on mat-panel-title "Aportes y Contribuciones del Titular: 20236450717" at bounding box center [460, 800] width 814 height 18
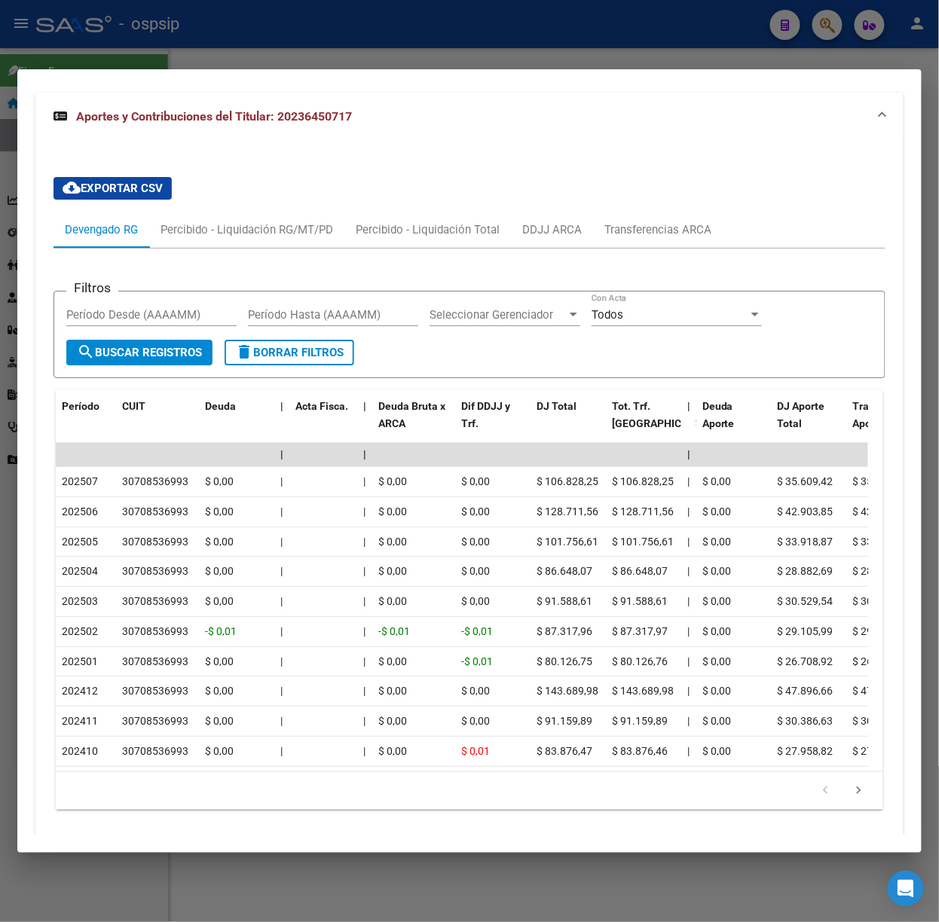
scroll to position [1339, 0]
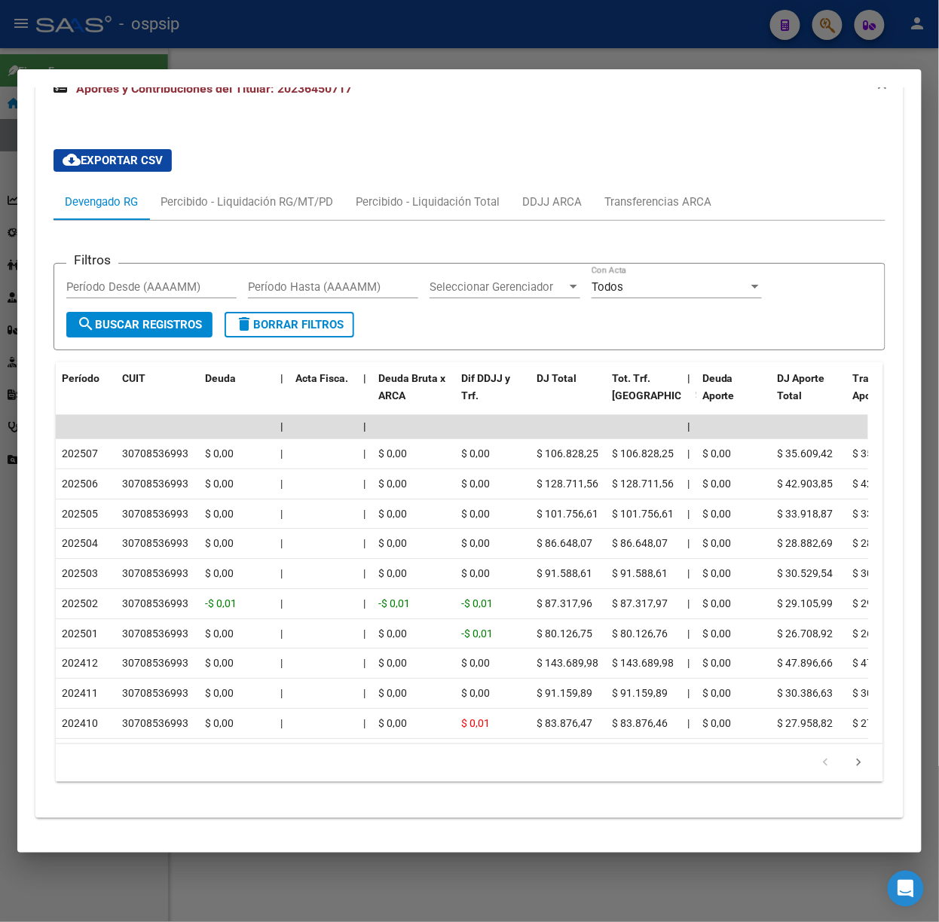
click at [145, 40] on div at bounding box center [469, 461] width 939 height 922
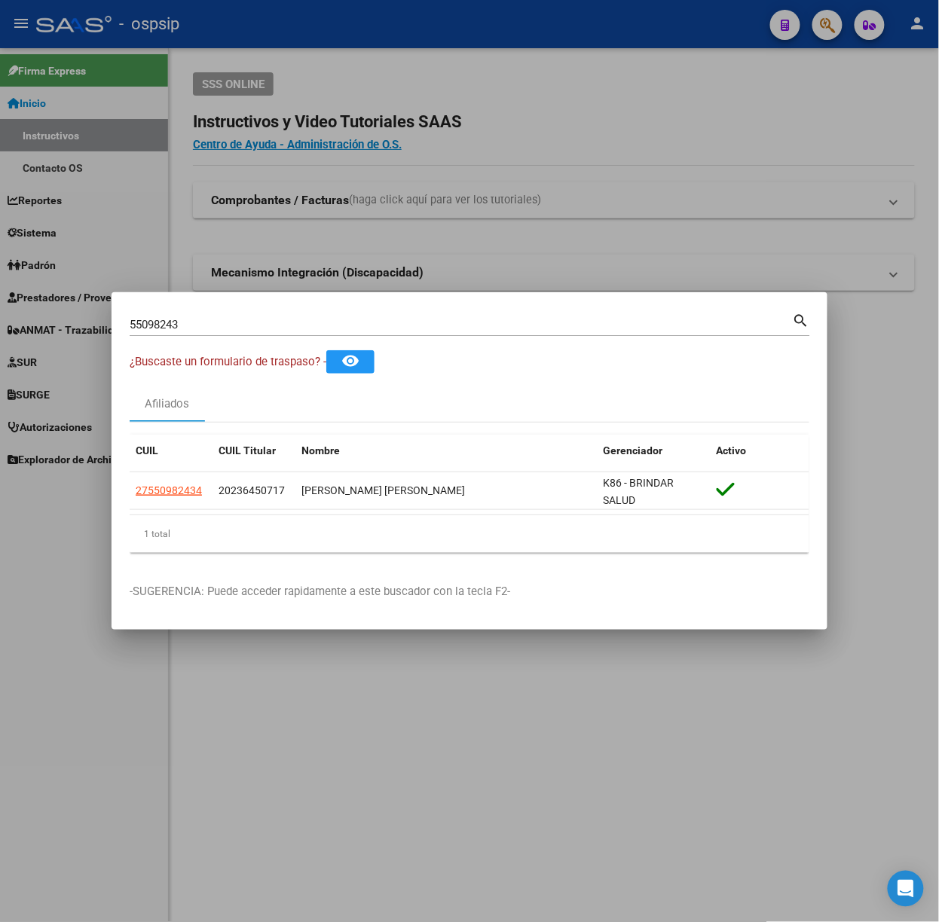
click at [218, 318] on input "55098243" at bounding box center [461, 325] width 663 height 14
type input "27299674"
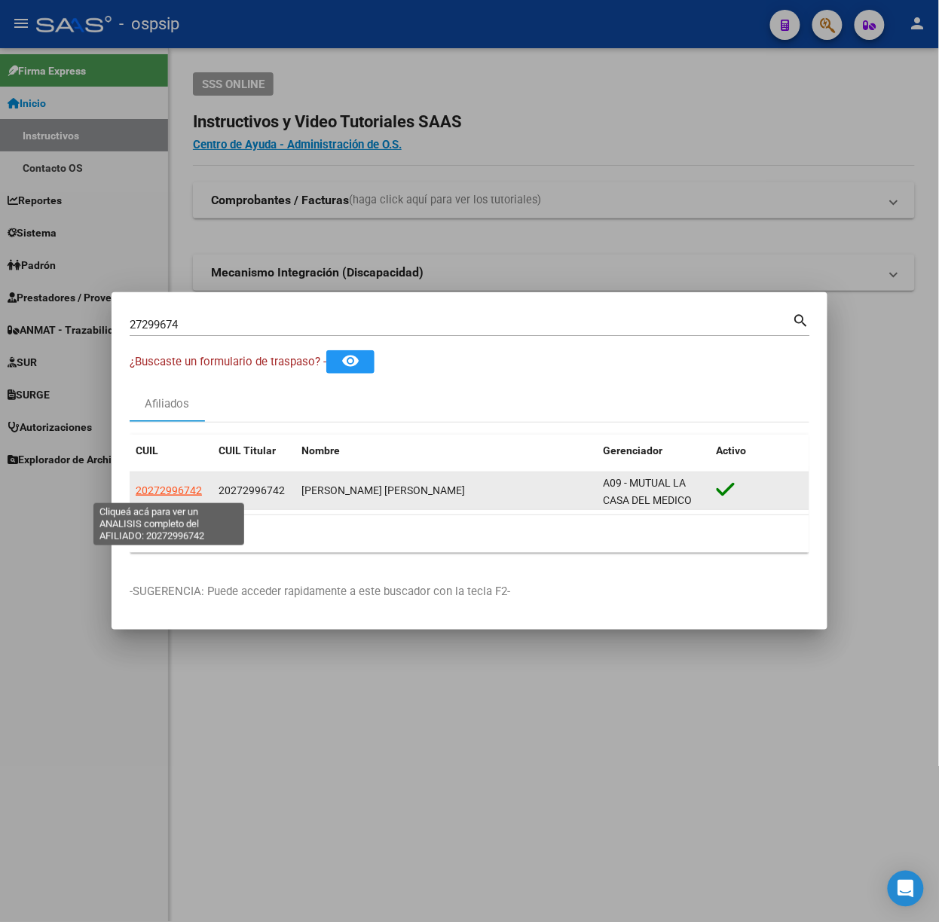
click at [182, 496] on span "20272996742" at bounding box center [169, 490] width 66 height 12
type textarea "20272996742"
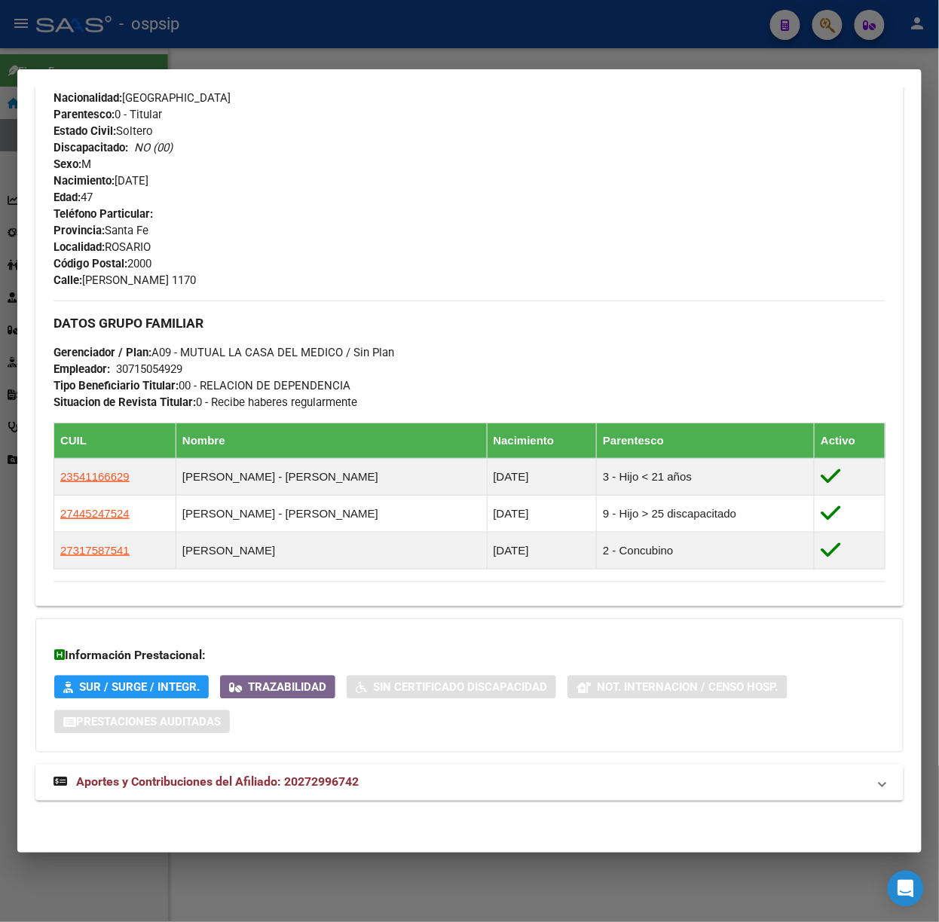
click at [360, 797] on mat-expansion-panel-header "Aportes y Contribuciones del Afiliado: 20272996742" at bounding box center [469, 783] width 868 height 36
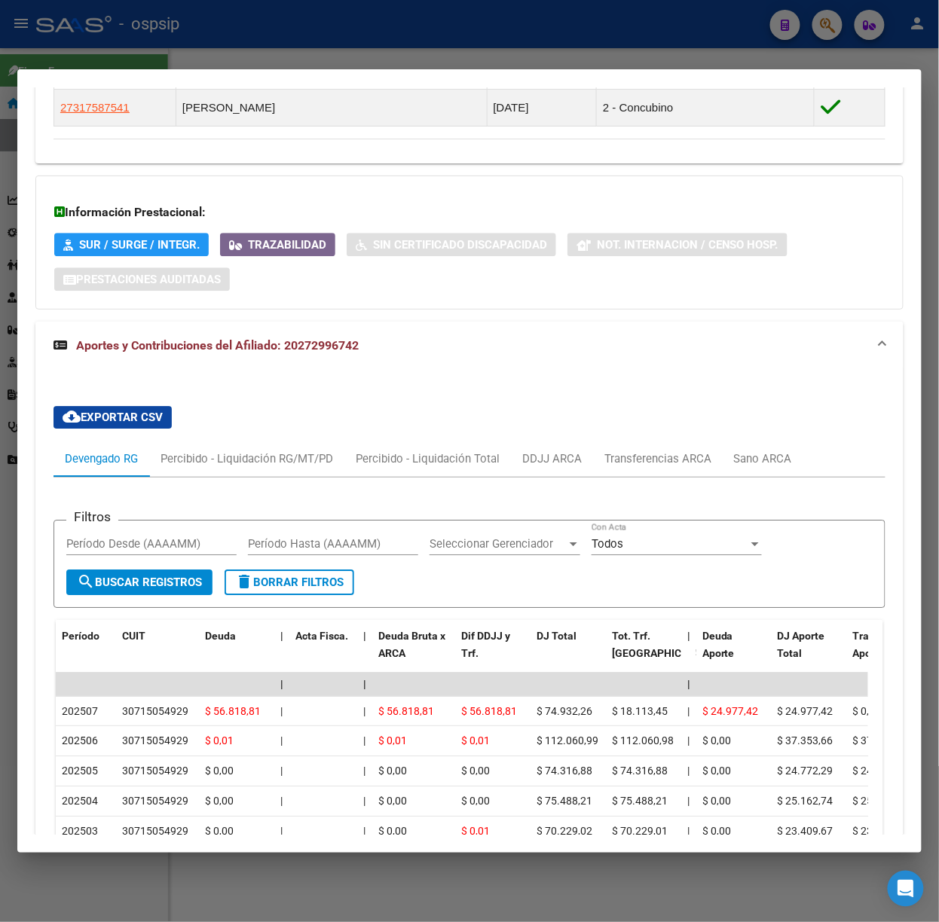
scroll to position [1113, 0]
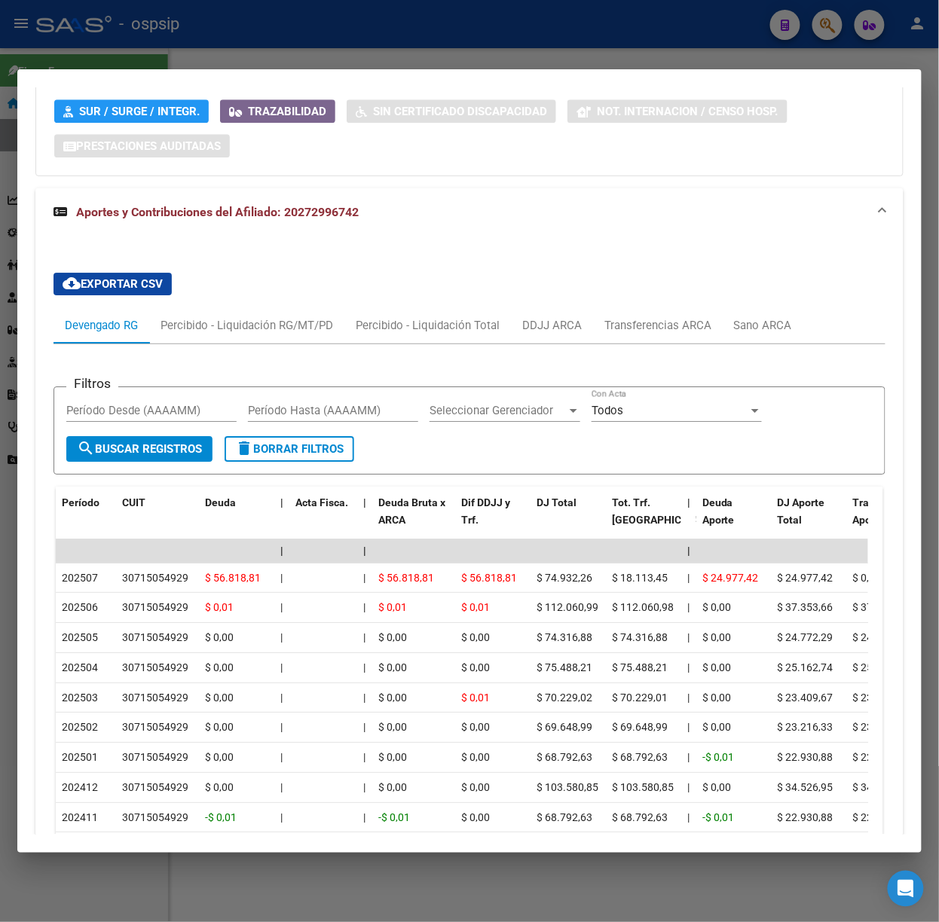
click at [477, 41] on div at bounding box center [469, 461] width 939 height 922
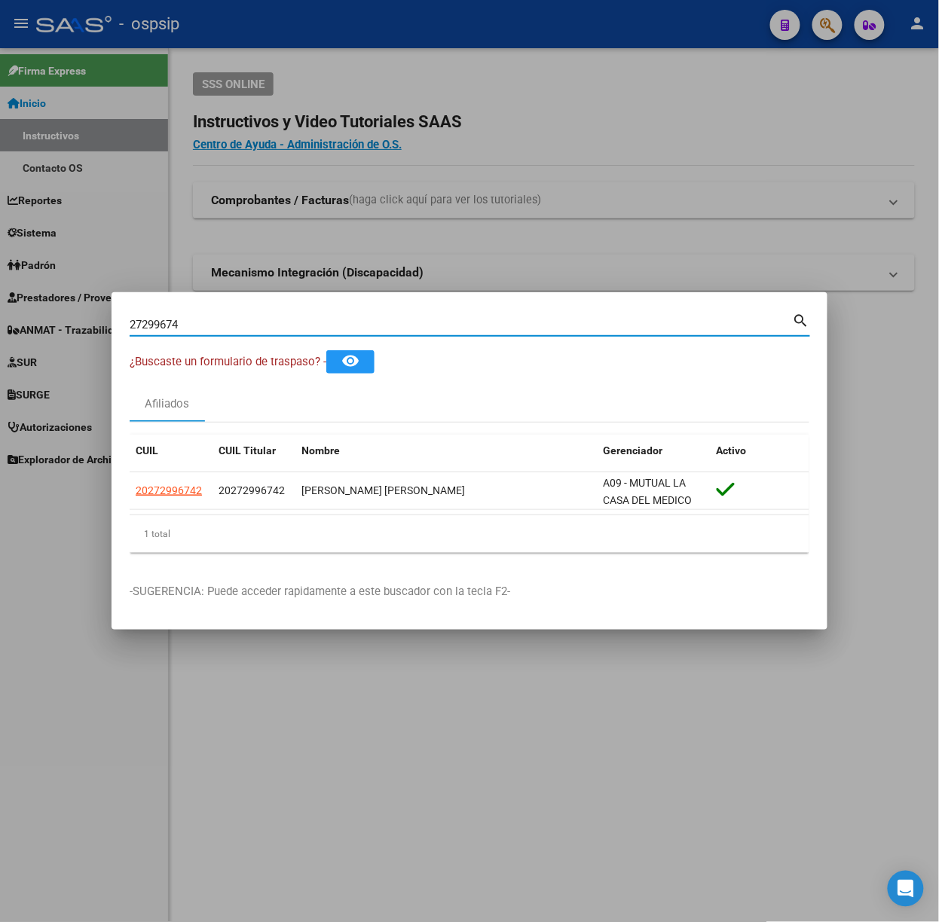
click at [312, 322] on input "27299674" at bounding box center [461, 325] width 663 height 14
type input "23462714"
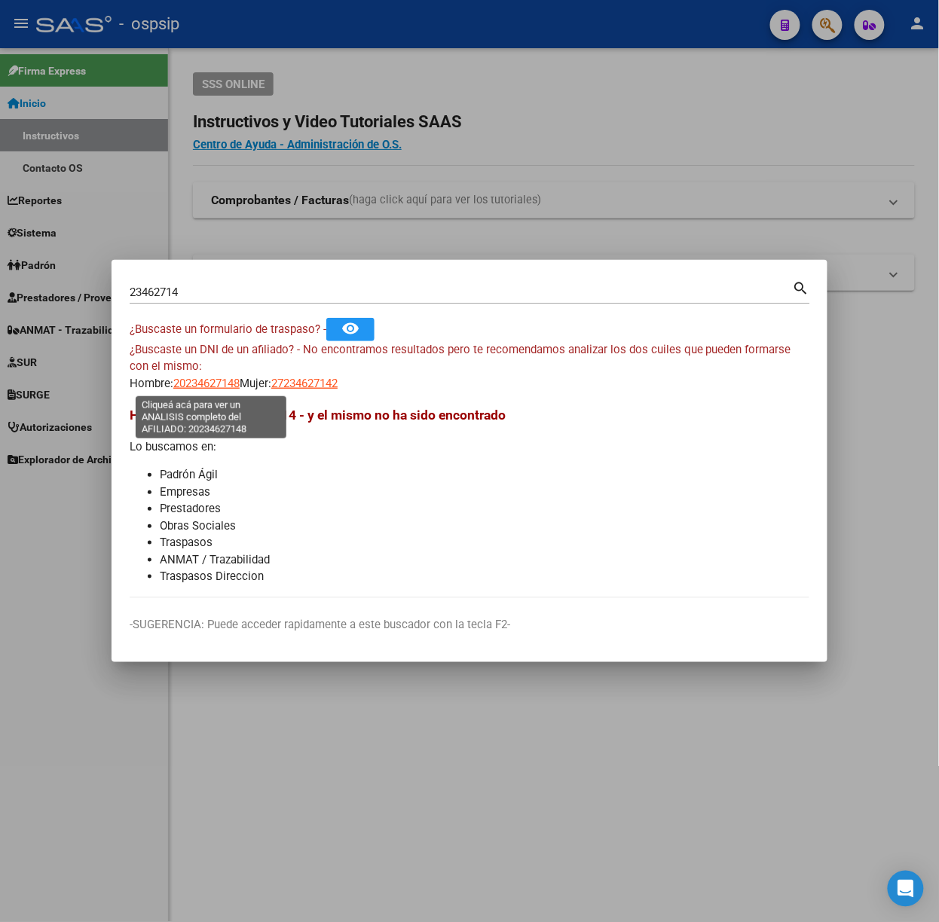
click at [238, 383] on span "20234627148" at bounding box center [206, 384] width 66 height 14
type textarea "20234627148"
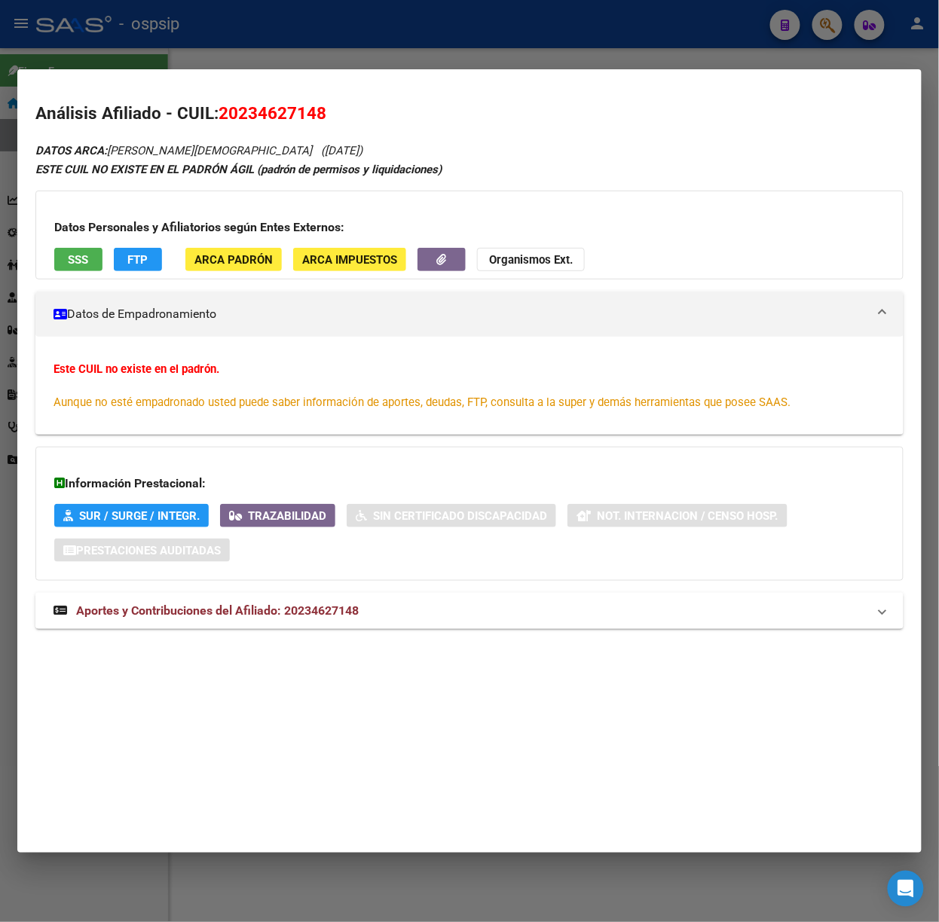
click at [351, 615] on span "Aportes y Contribuciones del Afiliado: 20234627148" at bounding box center [217, 610] width 282 height 14
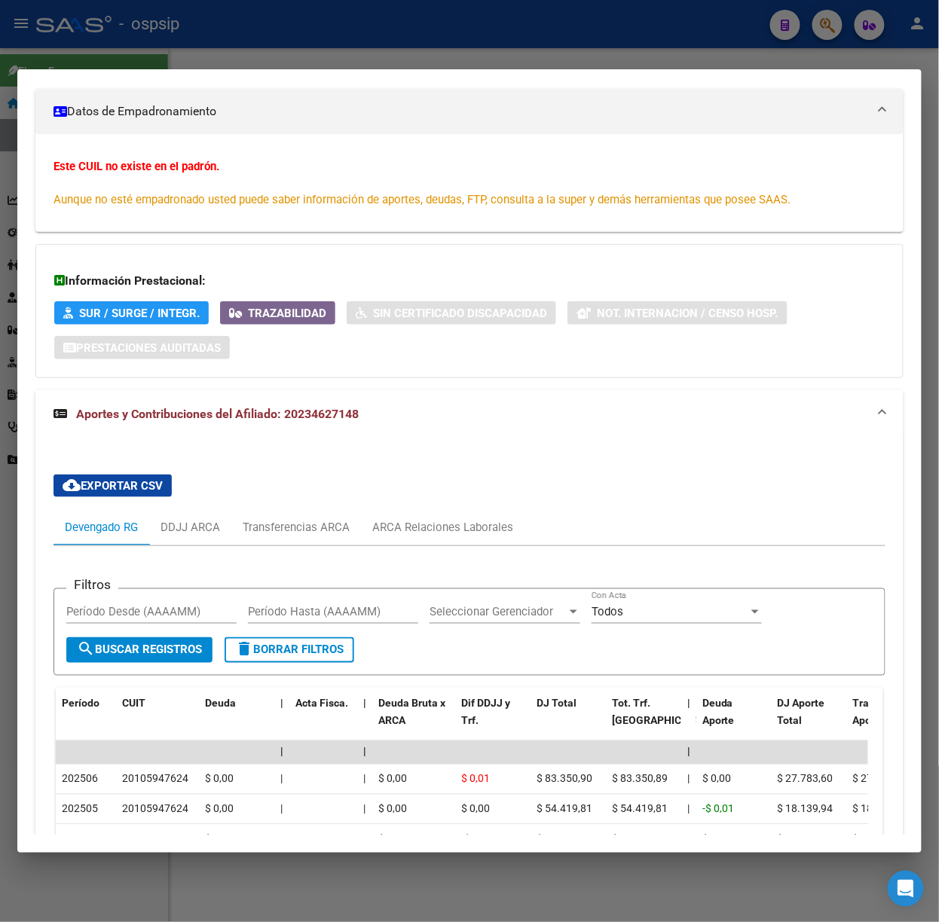
scroll to position [474, 0]
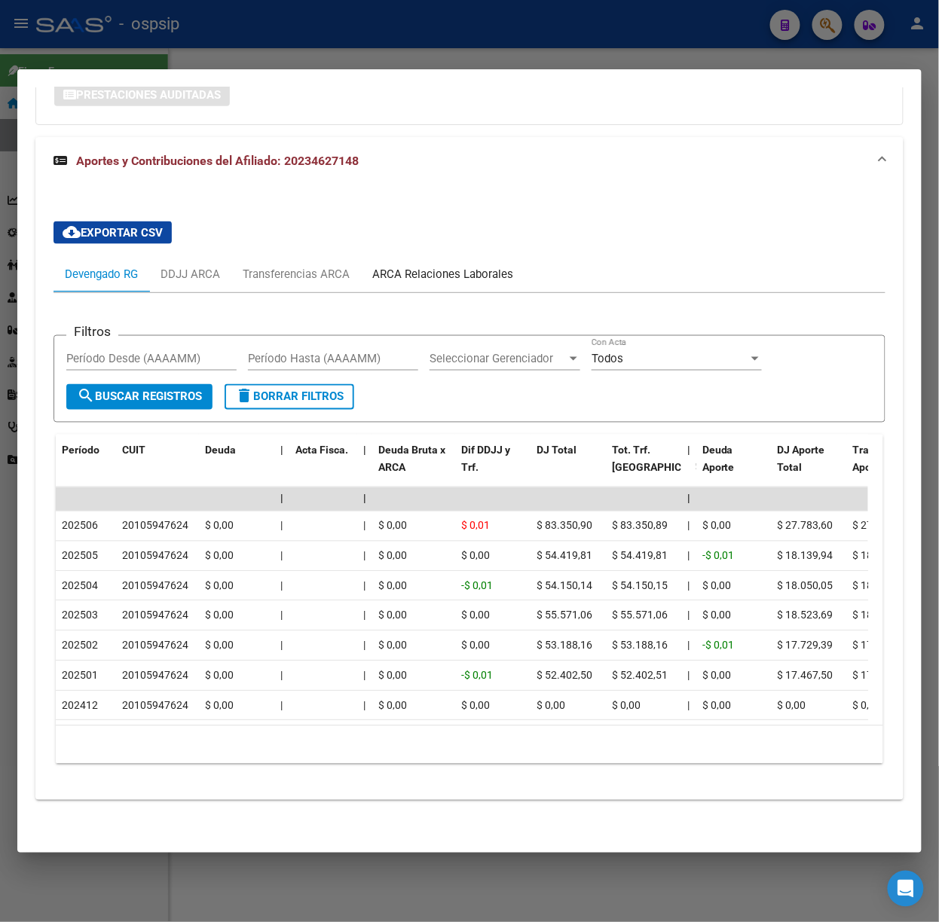
click at [475, 266] on div "ARCA Relaciones Laborales" at bounding box center [442, 274] width 141 height 17
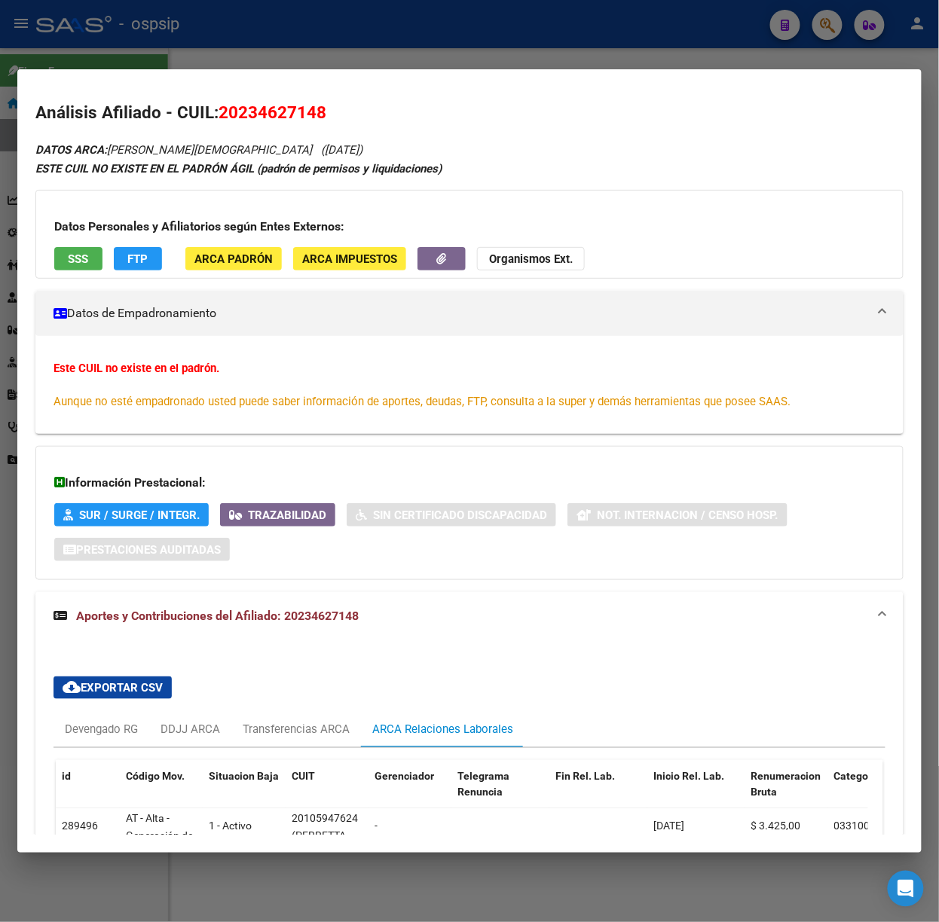
scroll to position [0, 0]
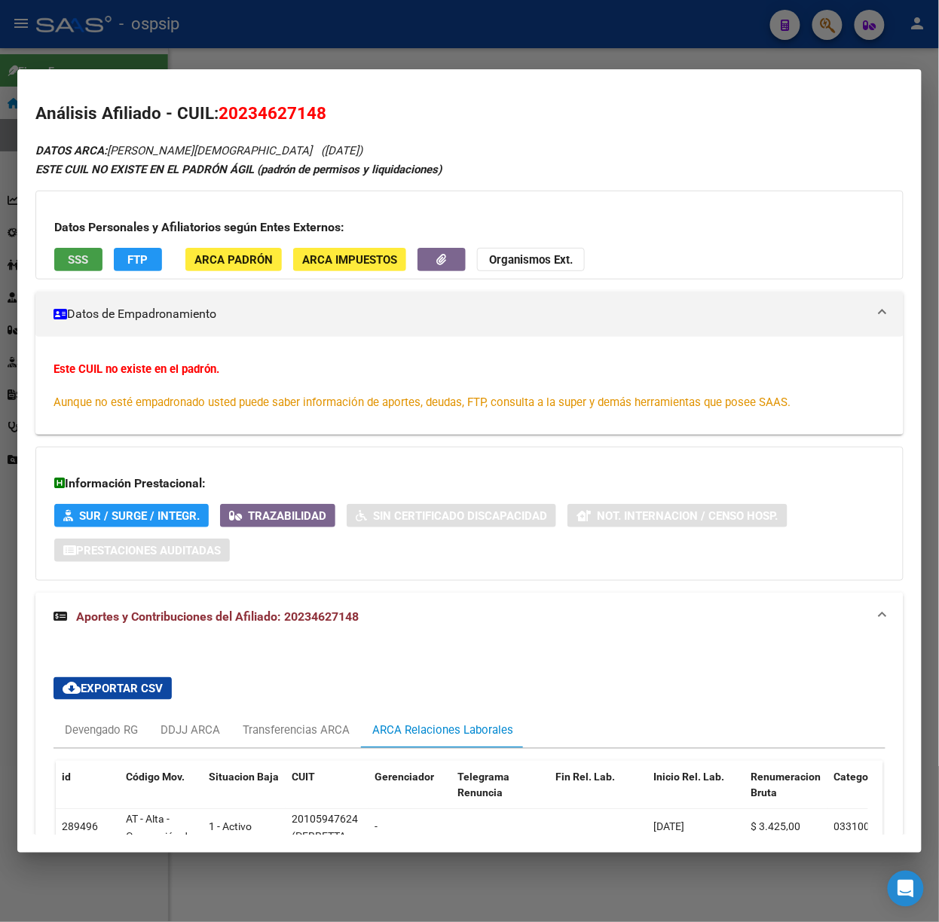
click at [102, 260] on button "SSS" at bounding box center [78, 259] width 48 height 23
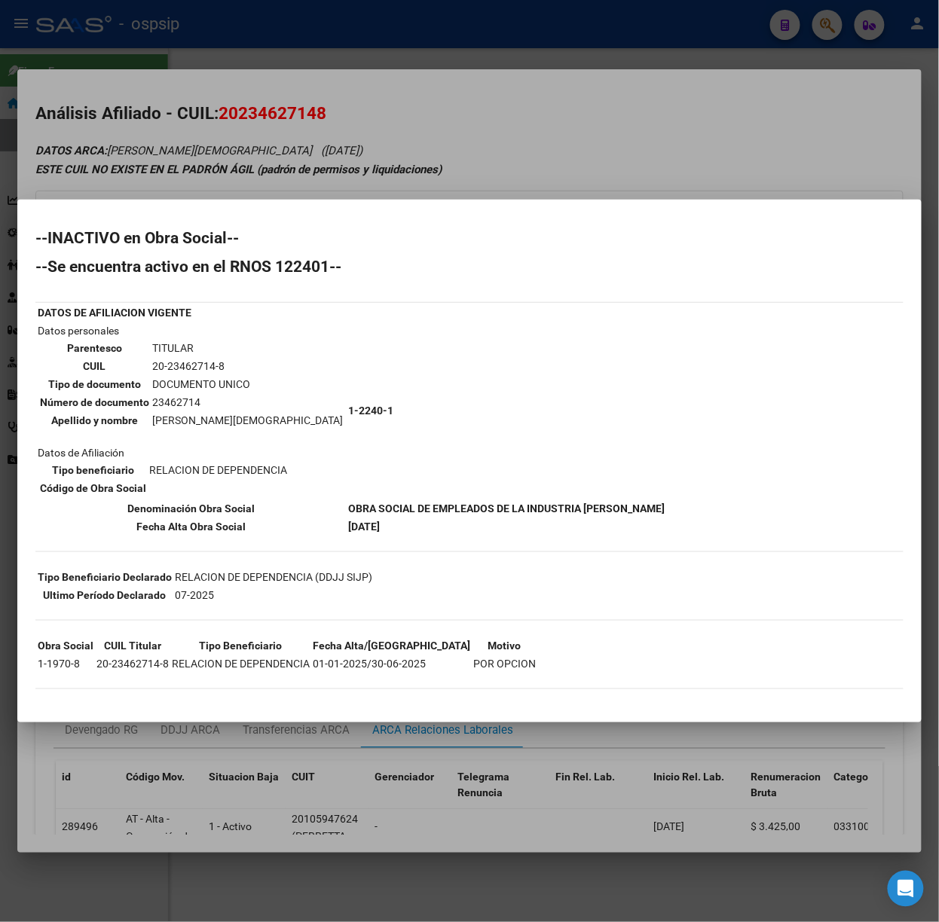
click at [182, 166] on div at bounding box center [469, 461] width 939 height 922
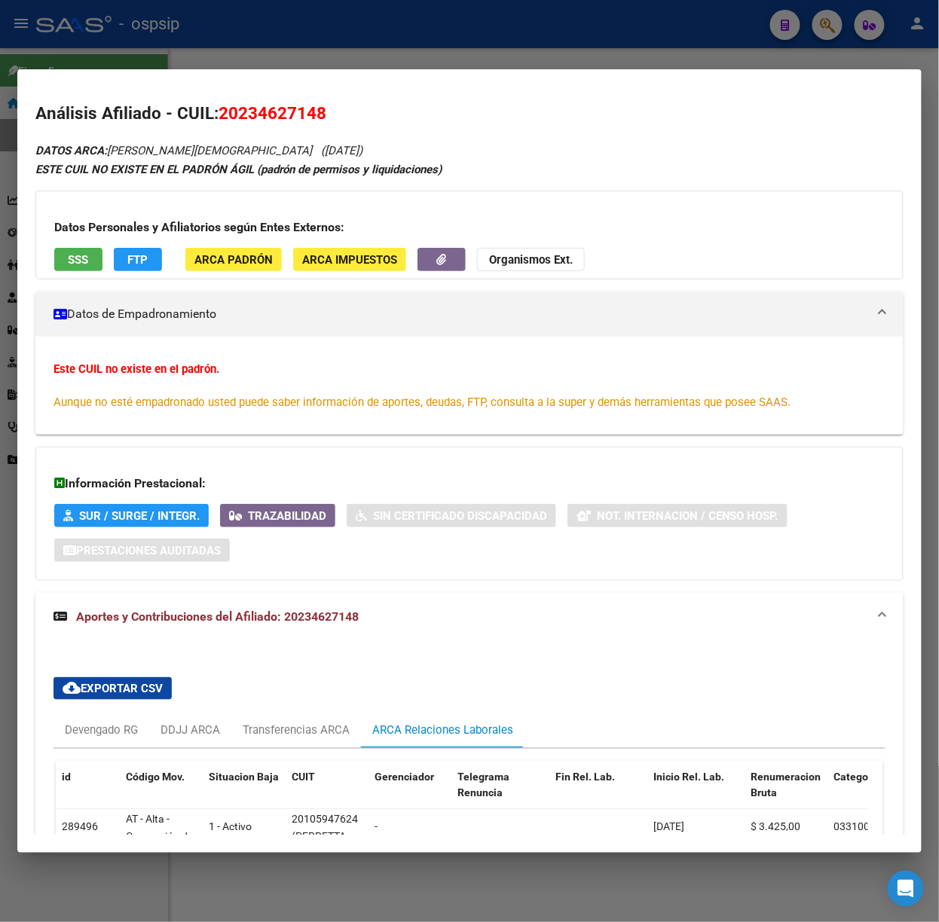
click at [238, 67] on div at bounding box center [469, 461] width 939 height 922
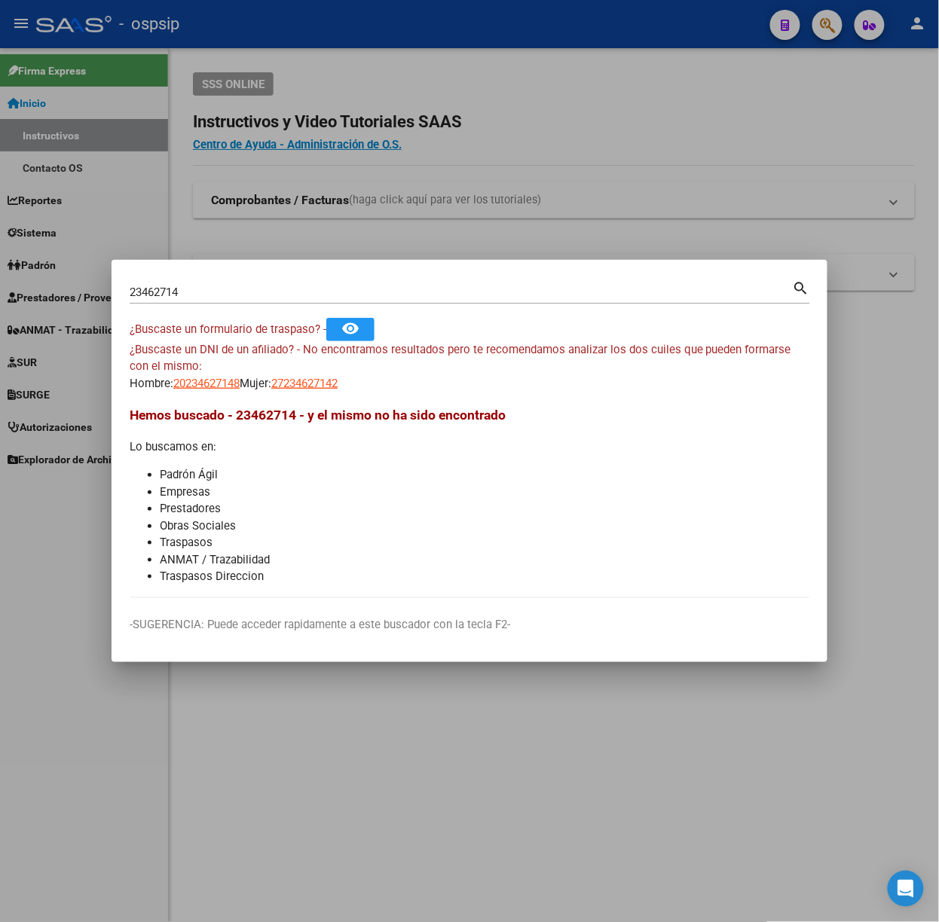
click at [277, 299] on div "23462714 Buscar (apellido, dni, [PERSON_NAME], [PERSON_NAME], cuit, obra social)" at bounding box center [461, 292] width 663 height 23
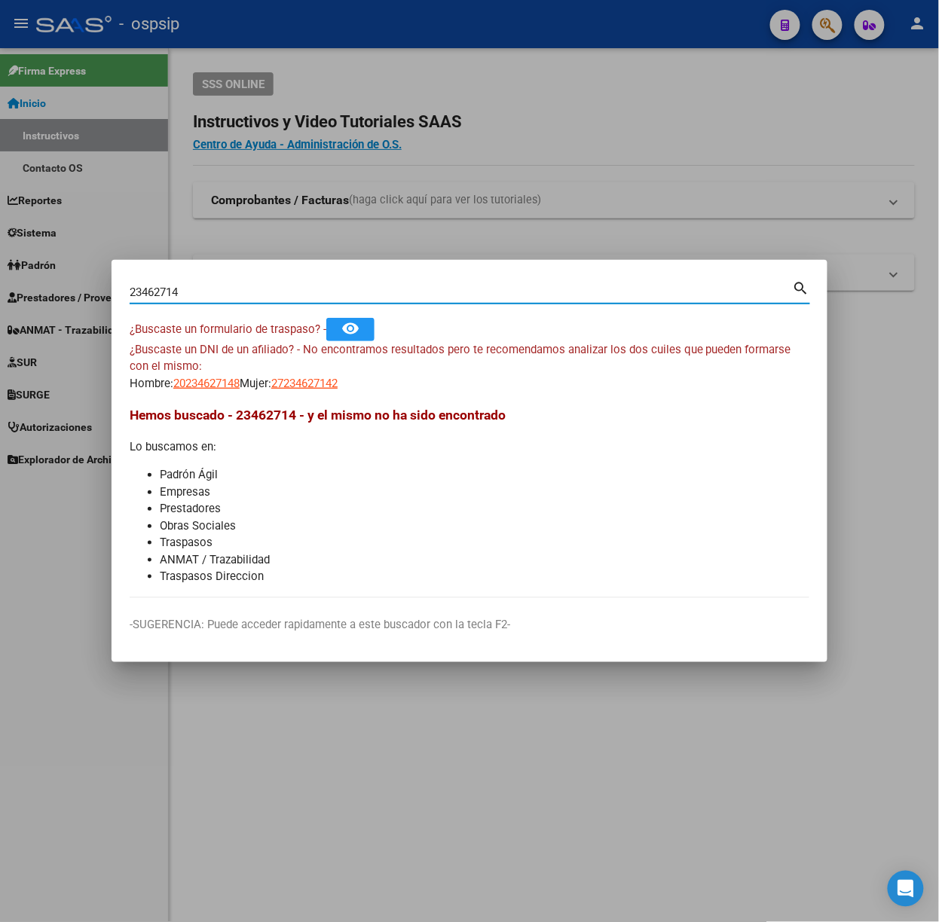
click at [273, 296] on input "23462714" at bounding box center [461, 293] width 663 height 14
type input "46295494"
click at [211, 386] on span "20462954949" at bounding box center [206, 384] width 66 height 14
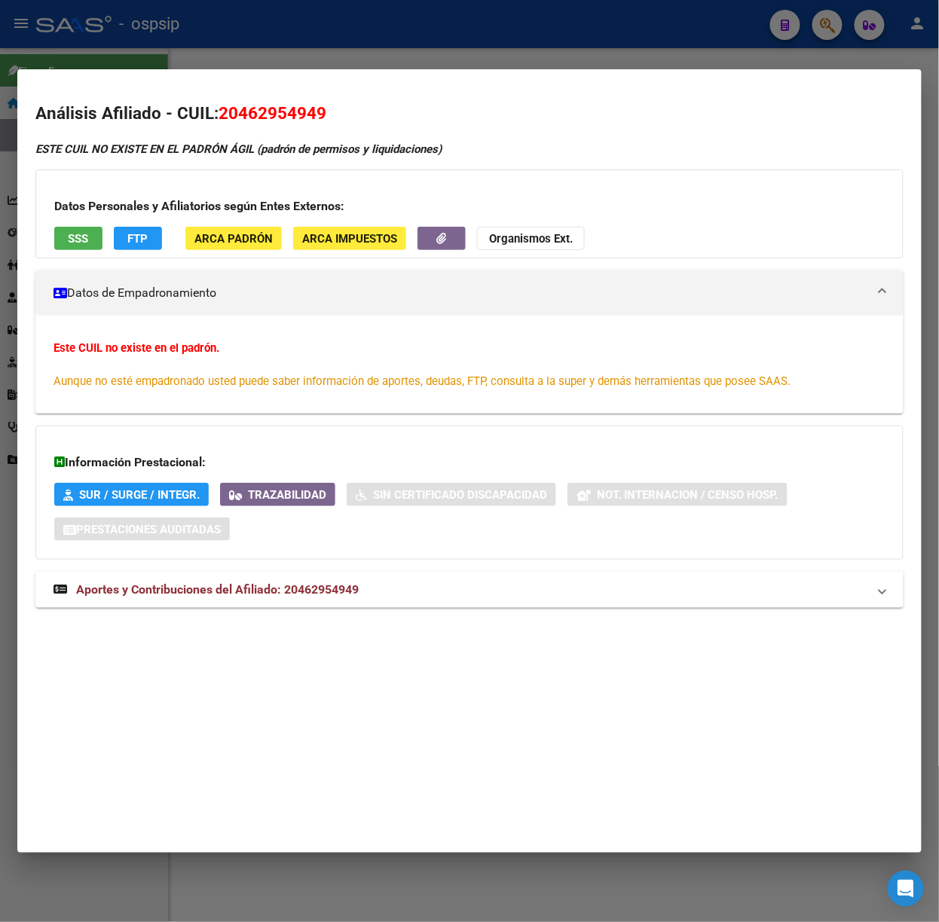
click at [221, 72] on mat-dialog-container "Análisis Afiliado - CUIL: 20462954949 ESTE CUIL NO EXISTE EN EL [PERSON_NAME] Á…" at bounding box center [469, 460] width 904 height 783
click at [293, 42] on div at bounding box center [469, 461] width 939 height 922
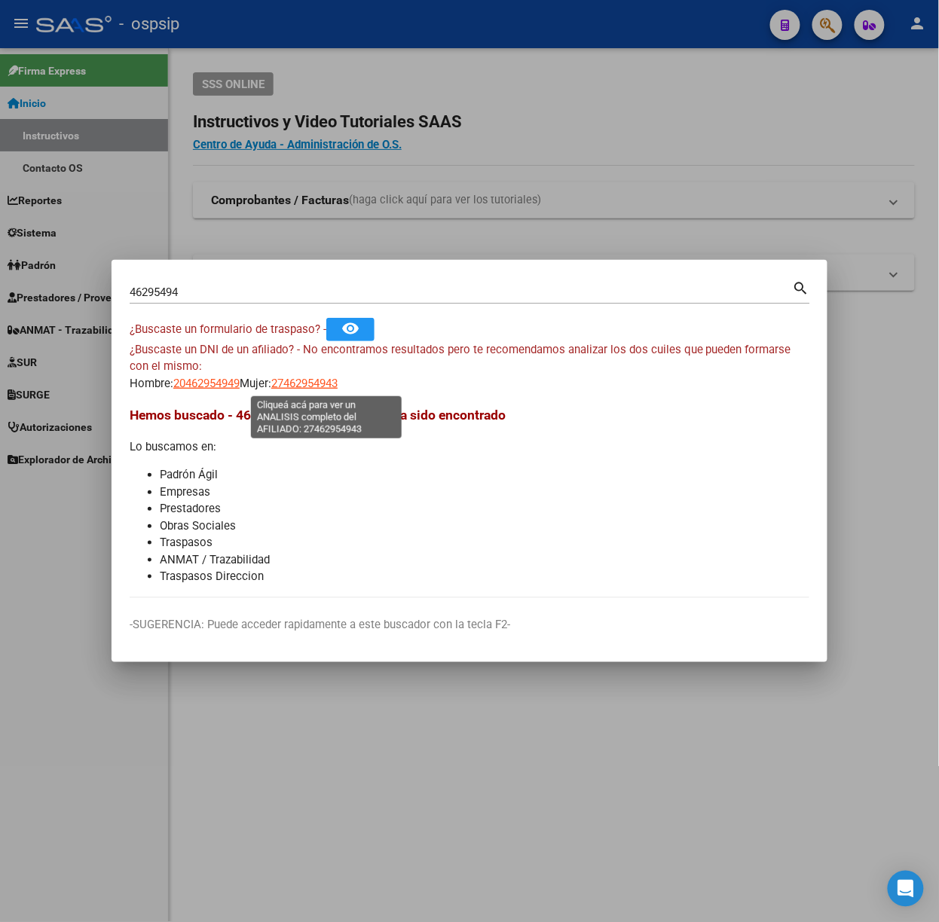
click at [304, 381] on span "27462954943" at bounding box center [304, 384] width 66 height 14
type textarea "27462954943"
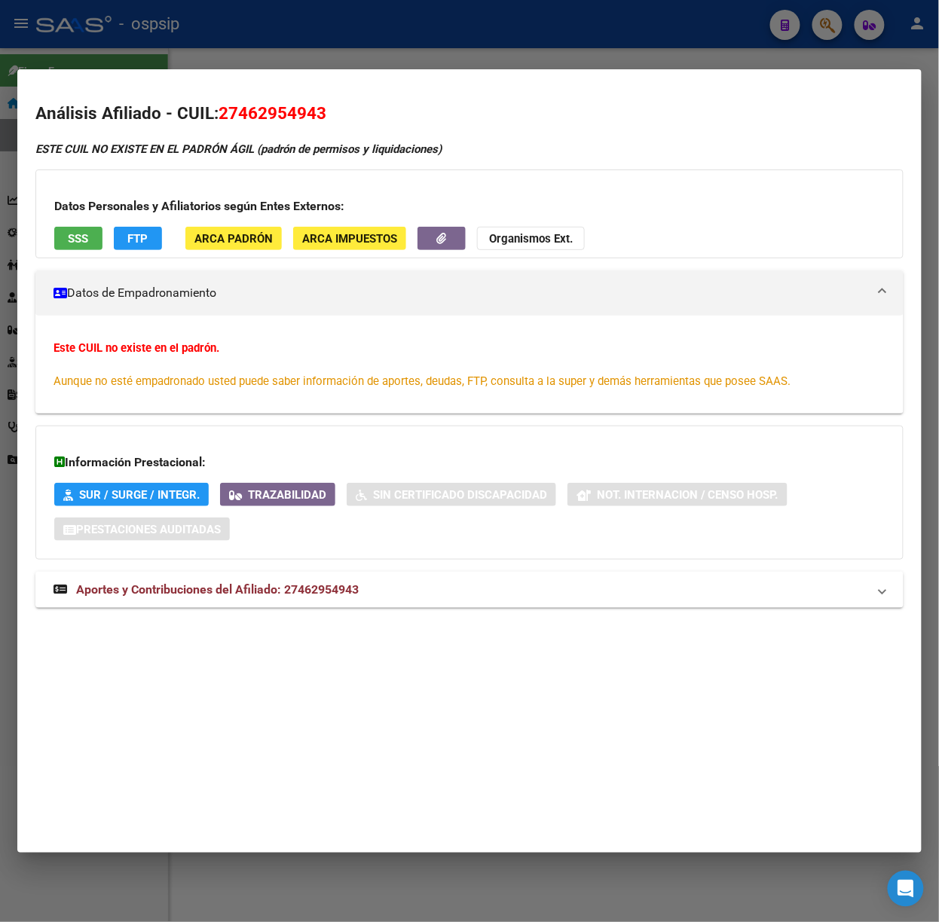
click at [275, 78] on mat-dialog-container "Análisis Afiliado - CUIL: 27462954943 ESTE CUIL NO EXISTE EN EL [PERSON_NAME] Á…" at bounding box center [469, 460] width 904 height 783
click at [242, 39] on div at bounding box center [469, 461] width 939 height 922
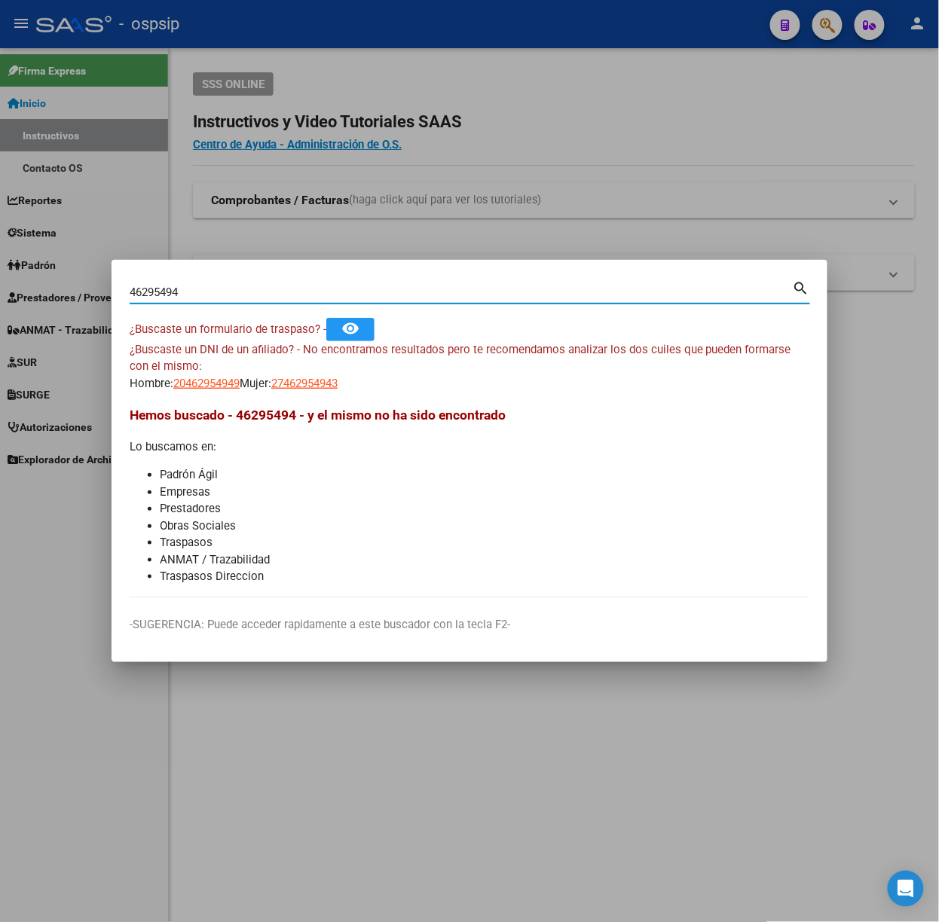
click at [230, 290] on input "46295494" at bounding box center [461, 293] width 663 height 14
type input "24462954944"
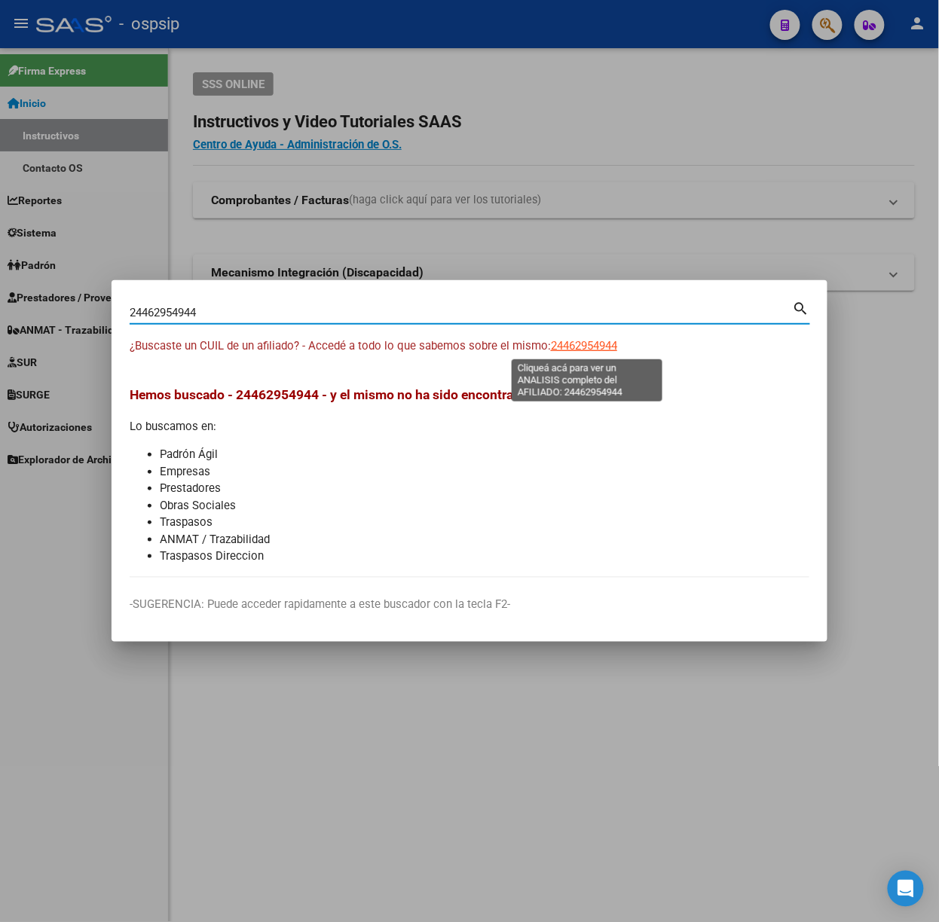
click at [559, 350] on span "24462954944" at bounding box center [584, 346] width 66 height 14
type textarea "24462954944"
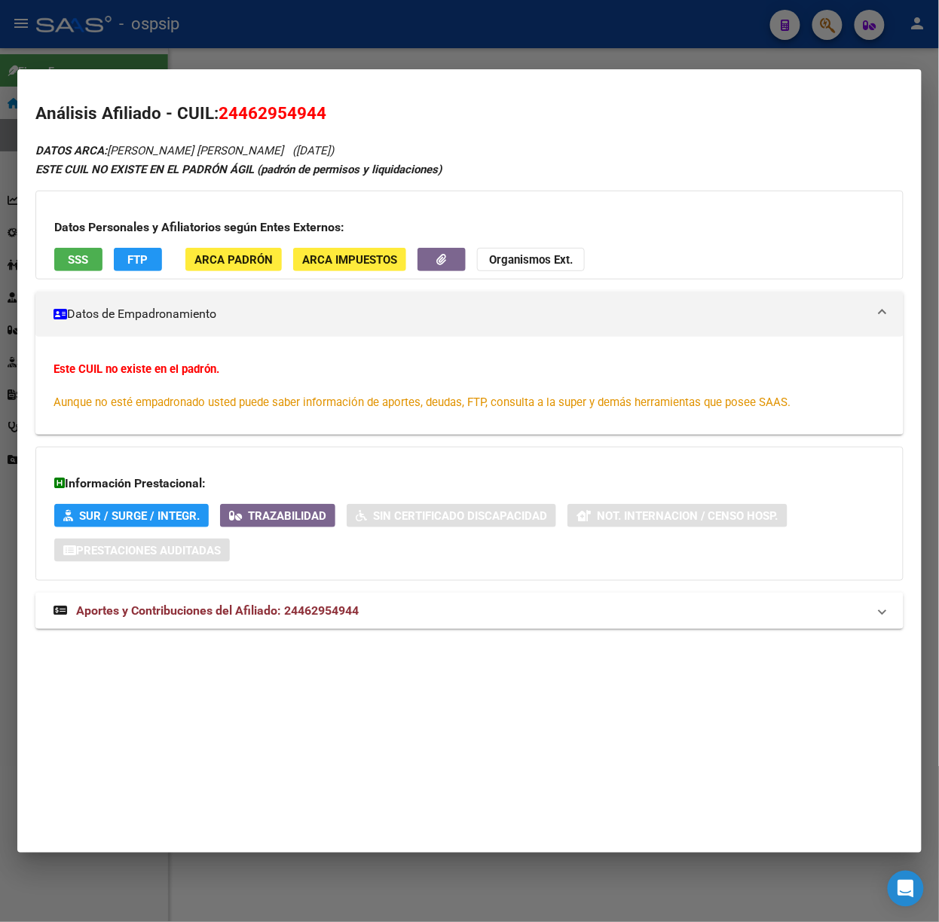
click at [417, 615] on mat-panel-title "Aportes y Contribuciones del Afiliado: 24462954944" at bounding box center [460, 611] width 814 height 18
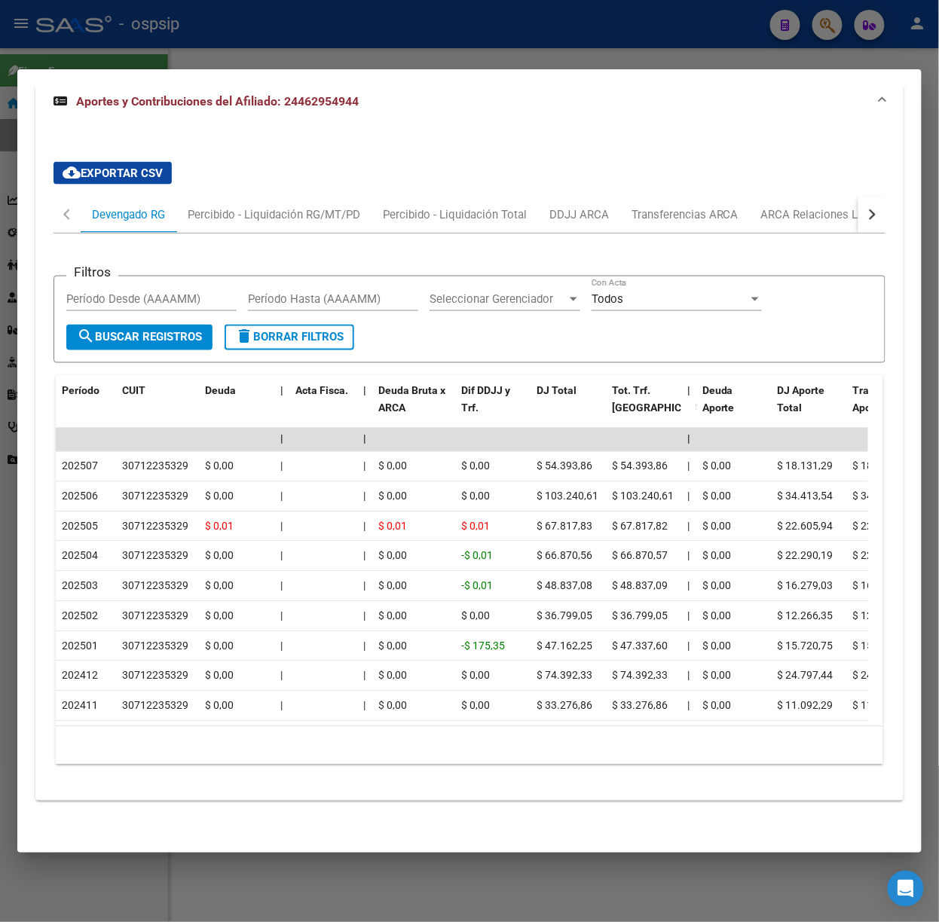
scroll to position [534, 0]
click at [347, 60] on div at bounding box center [469, 461] width 939 height 922
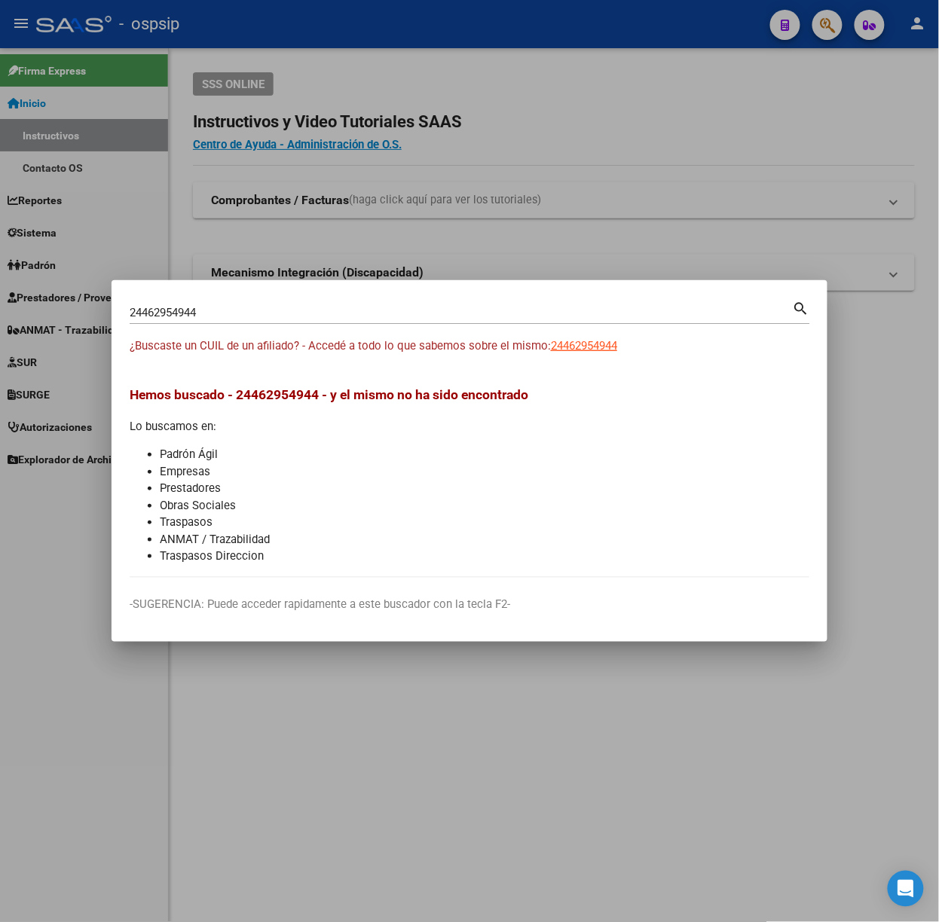
click at [296, 319] on div "24462954944 Buscar (apellido, dni, cuil, [PERSON_NAME], cuit, obra social)" at bounding box center [461, 312] width 663 height 23
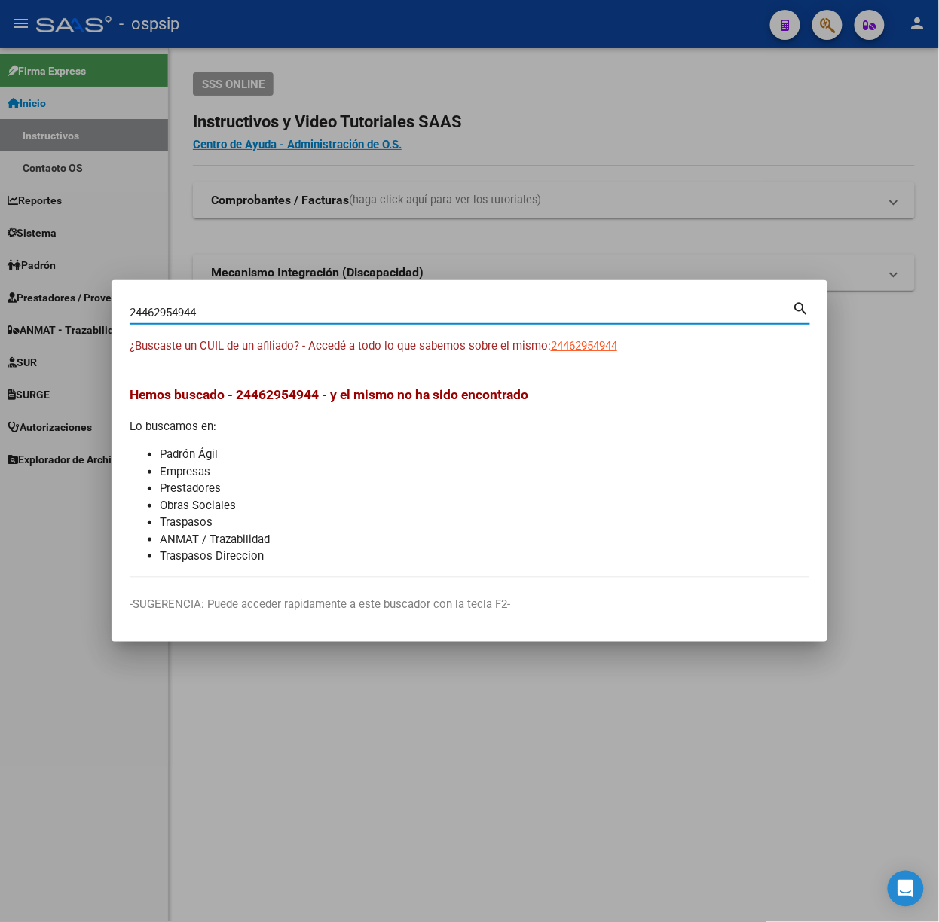
click at [298, 316] on input "24462954944" at bounding box center [461, 313] width 663 height 14
type input "30807821"
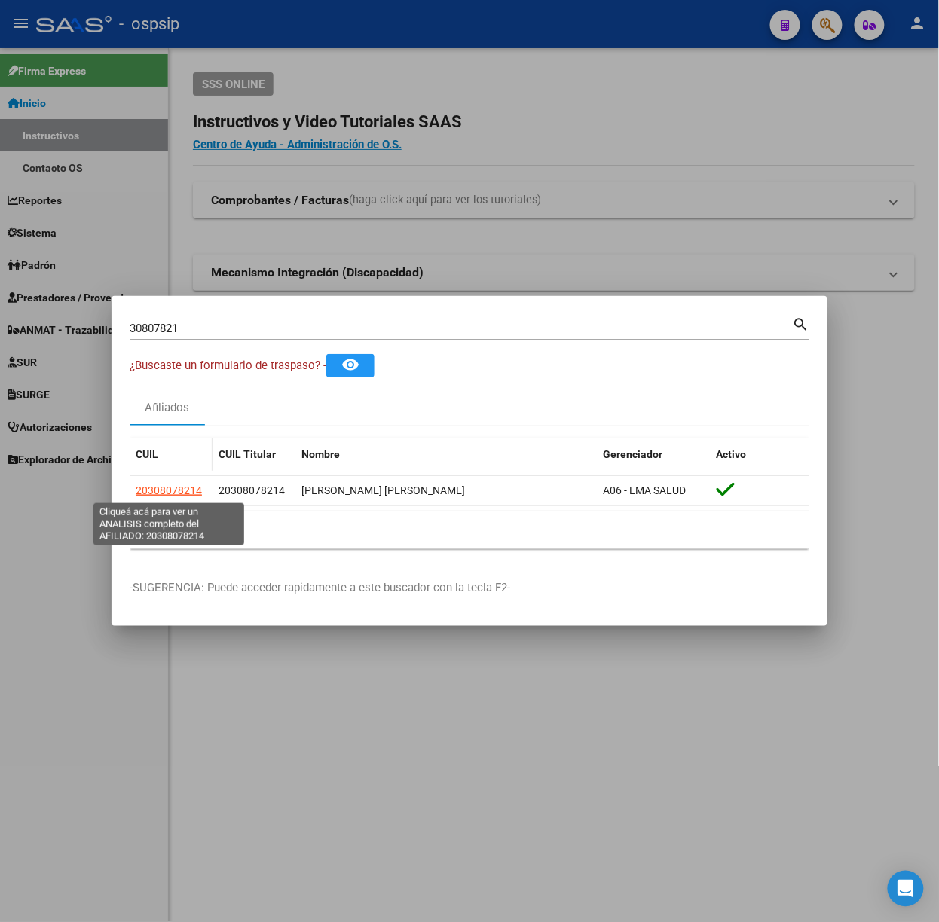
click at [176, 491] on span "20308078214" at bounding box center [169, 490] width 66 height 12
type textarea "20308078214"
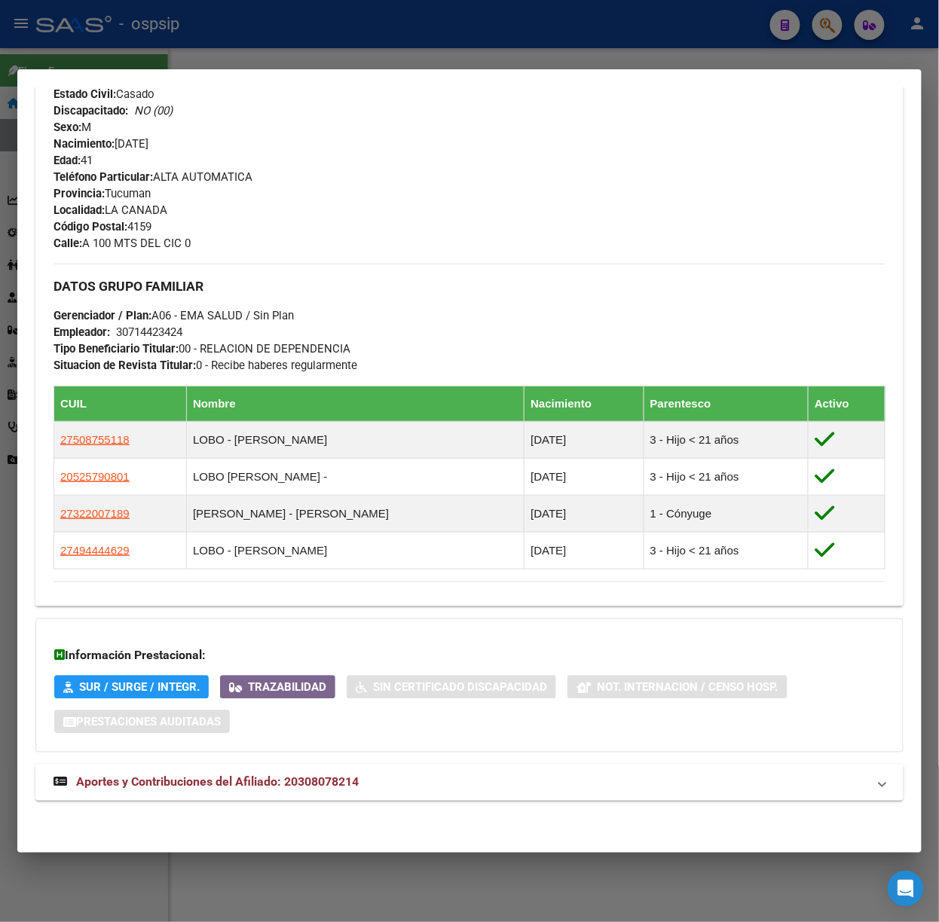
click at [321, 780] on span "Aportes y Contribuciones del Afiliado: 20308078214" at bounding box center [217, 782] width 282 height 14
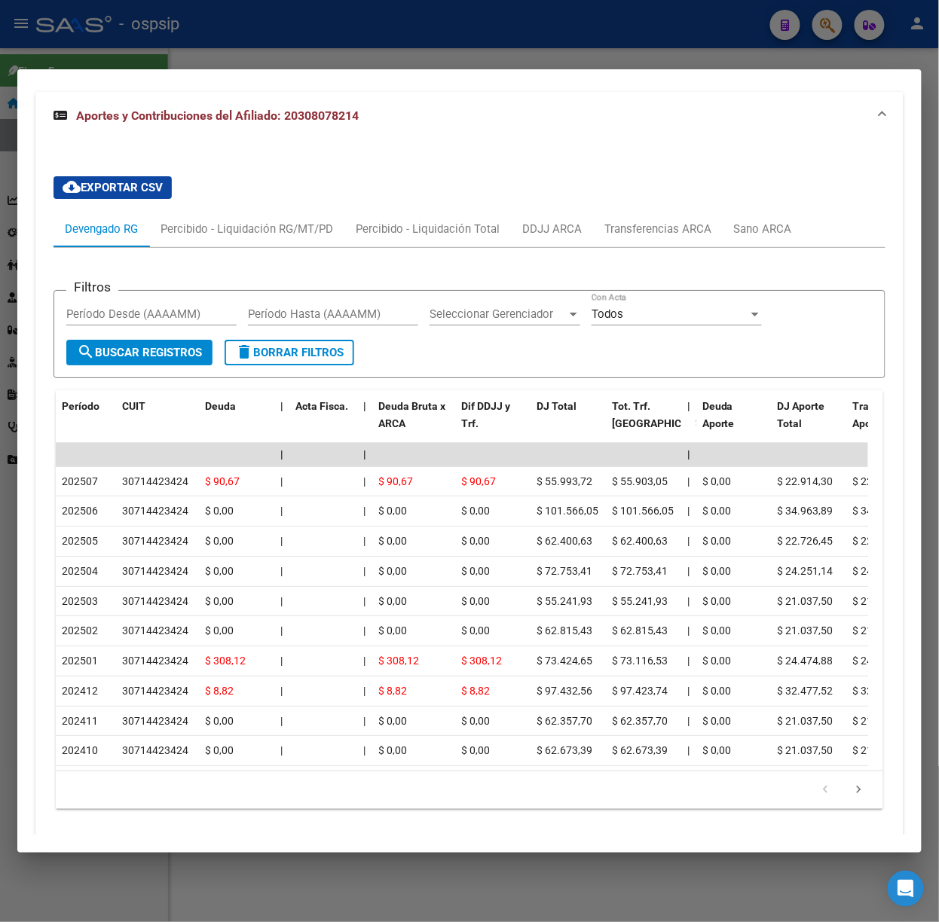
scroll to position [1278, 0]
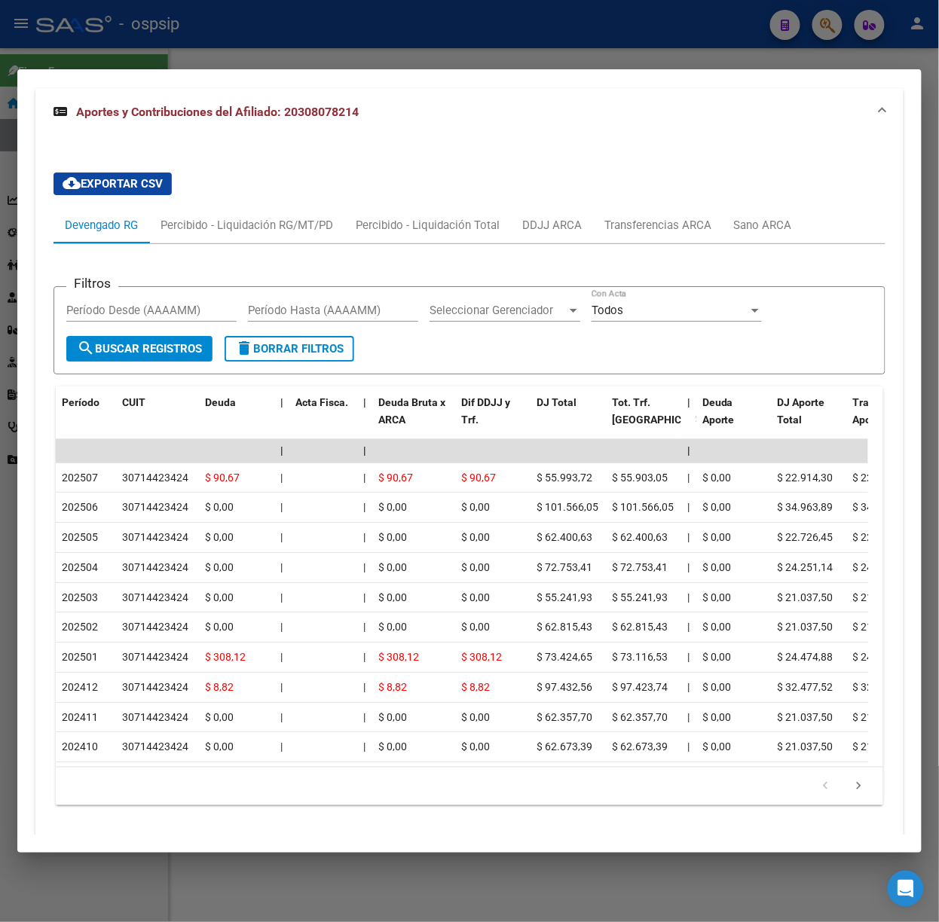
click at [291, 35] on div at bounding box center [469, 461] width 939 height 922
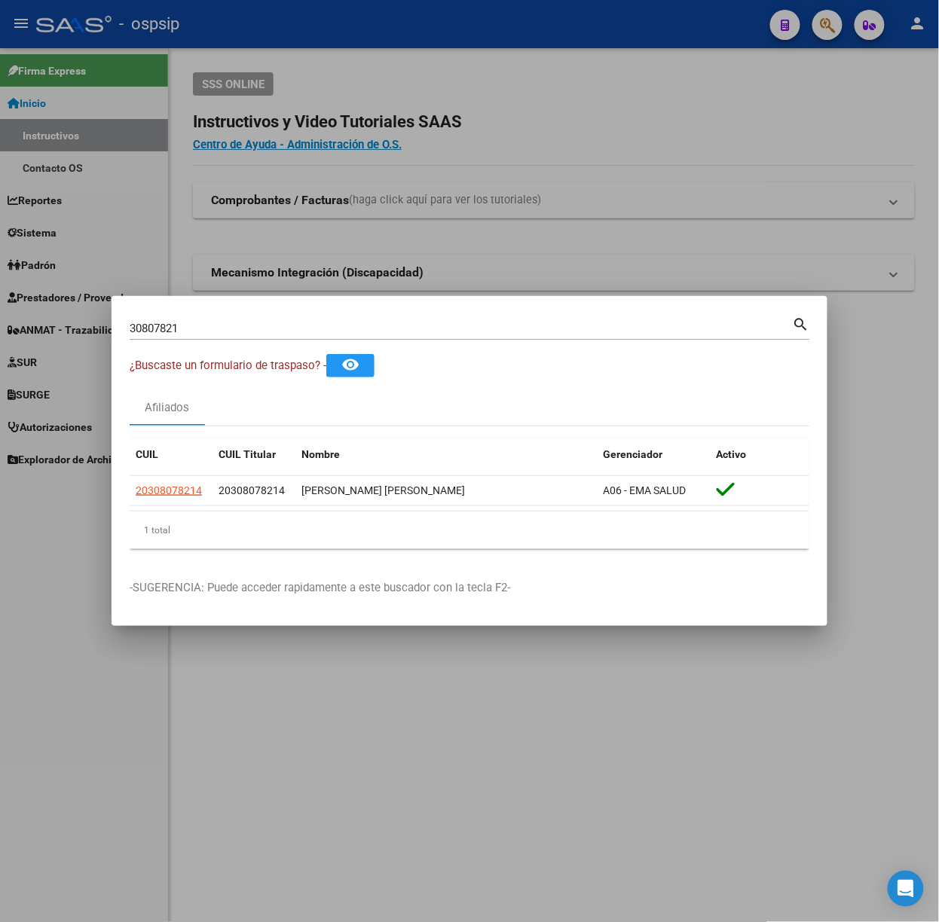
click at [248, 322] on input "30807821" at bounding box center [461, 329] width 663 height 14
type input "28965949"
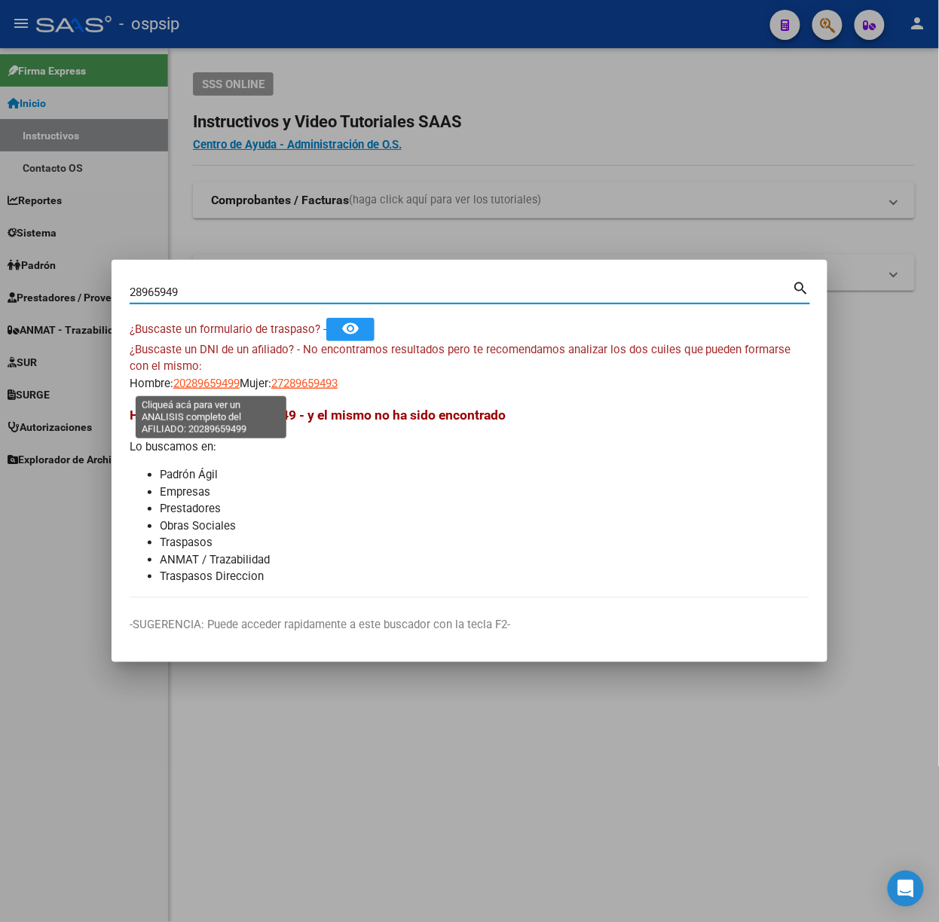
click at [185, 386] on span "20289659499" at bounding box center [206, 384] width 66 height 14
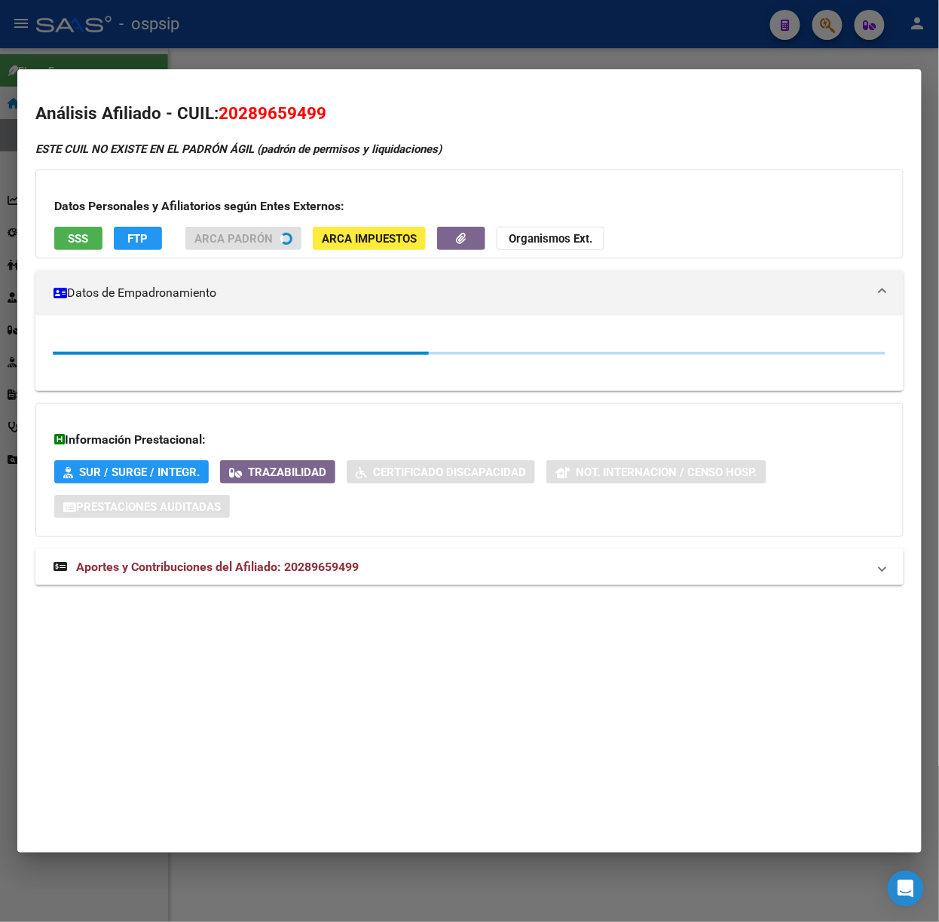
click at [304, 22] on div at bounding box center [469, 461] width 939 height 922
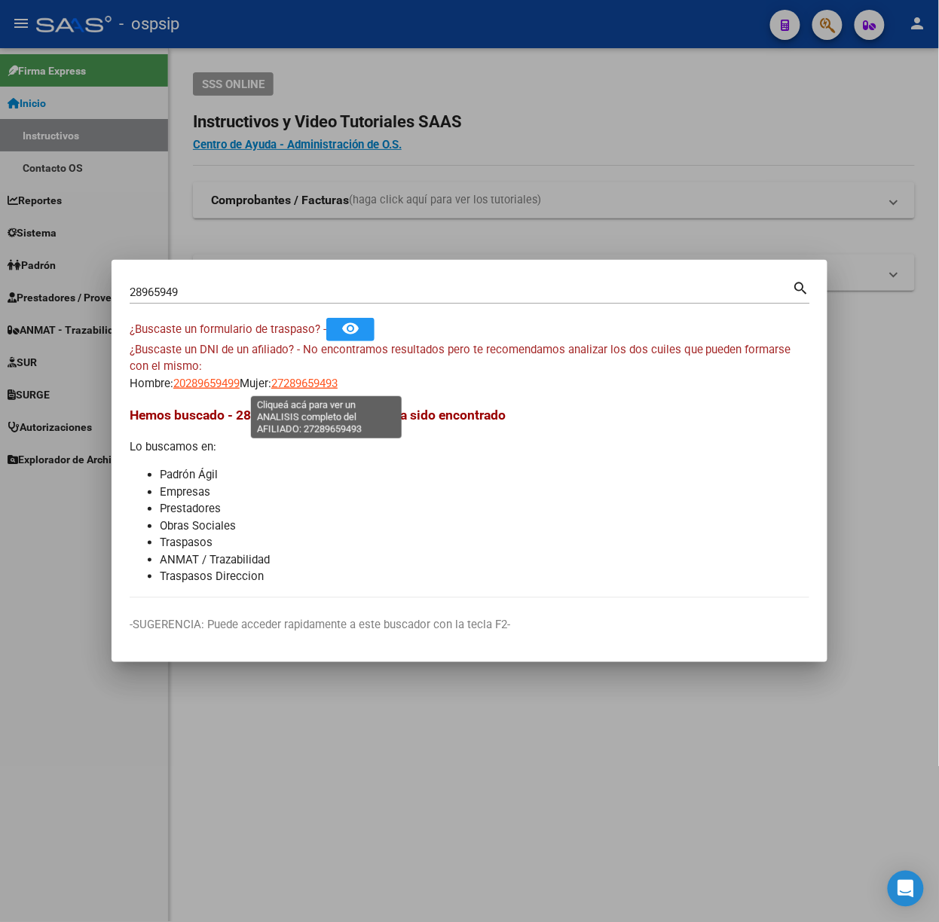
click at [337, 377] on span "27289659493" at bounding box center [304, 384] width 66 height 14
type textarea "27289659493"
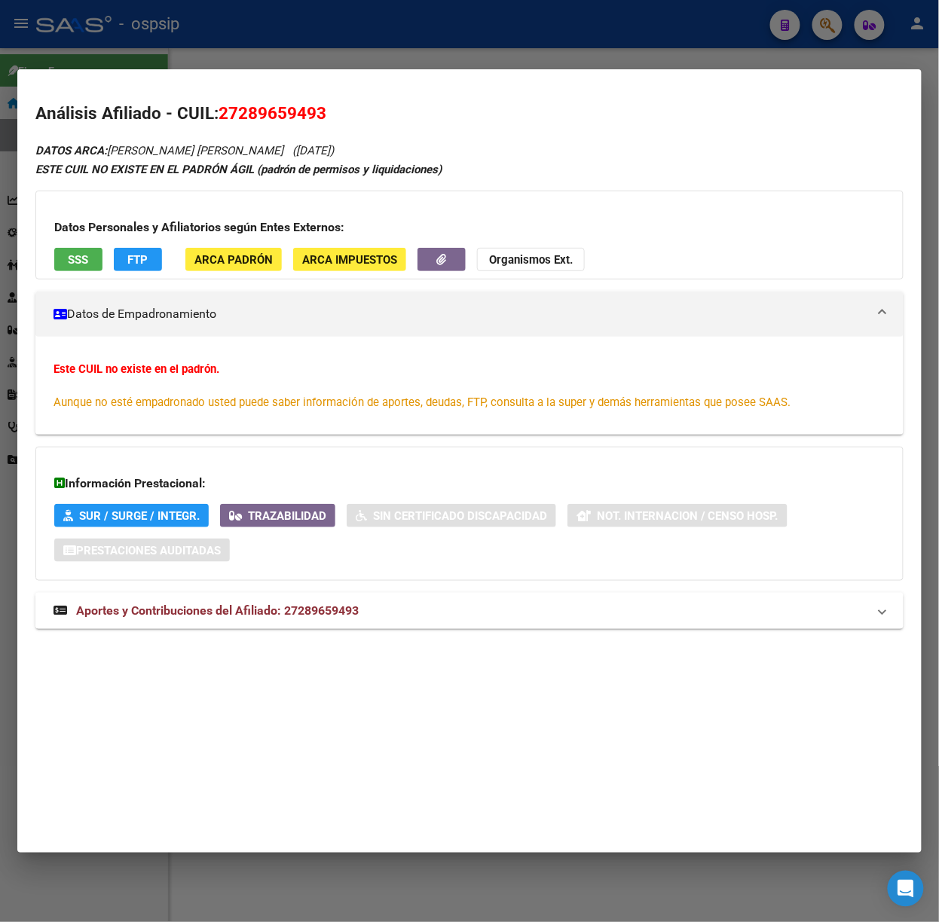
click at [333, 598] on mat-expansion-panel-header "Aportes y Contribuciones del Afiliado: 27289659493" at bounding box center [469, 611] width 868 height 36
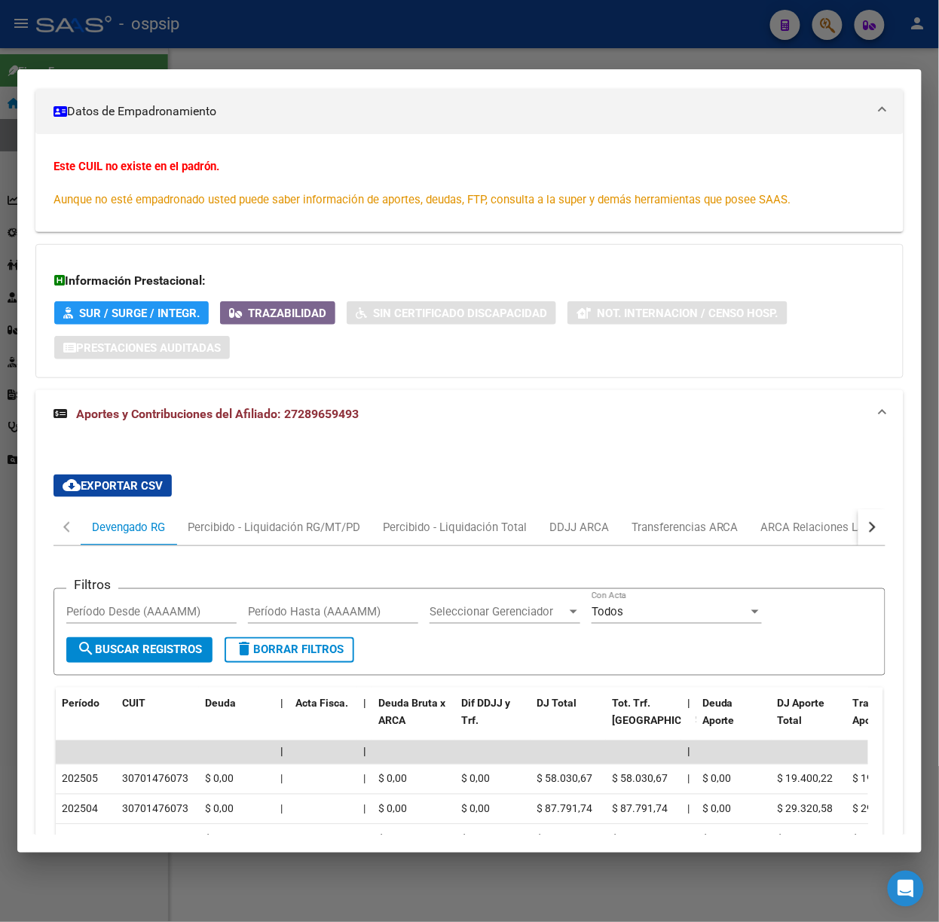
scroll to position [504, 0]
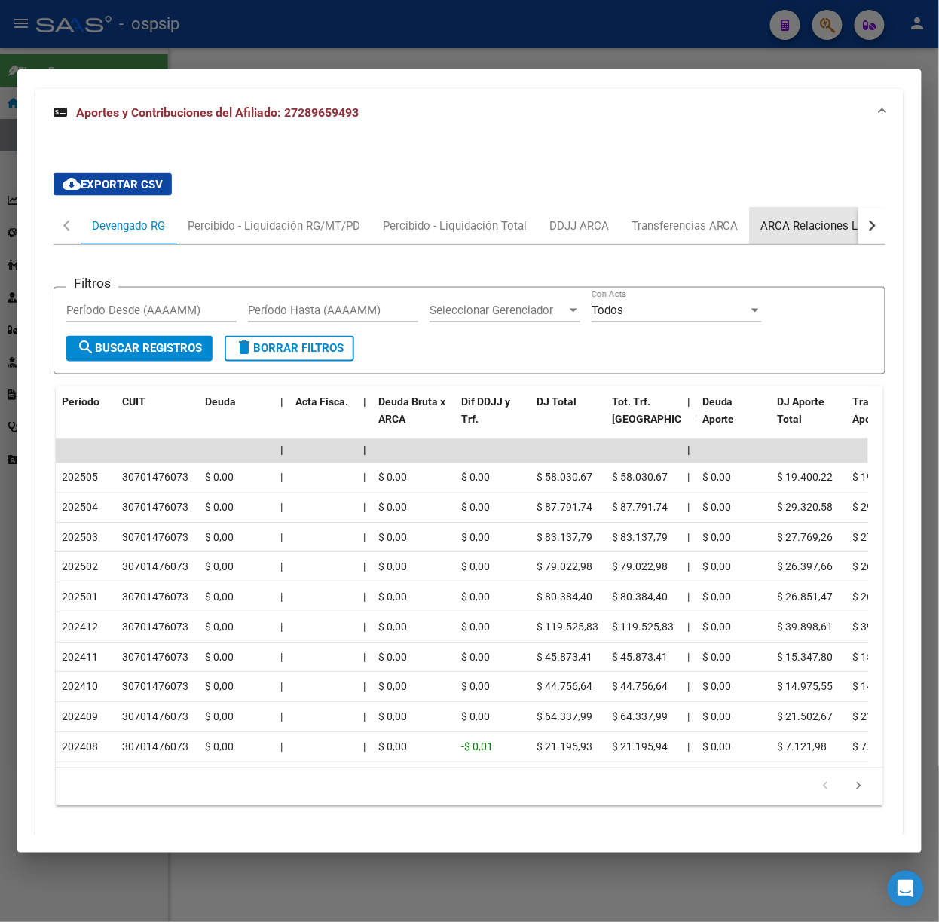
click at [818, 232] on div "ARCA Relaciones Laborales" at bounding box center [831, 226] width 141 height 17
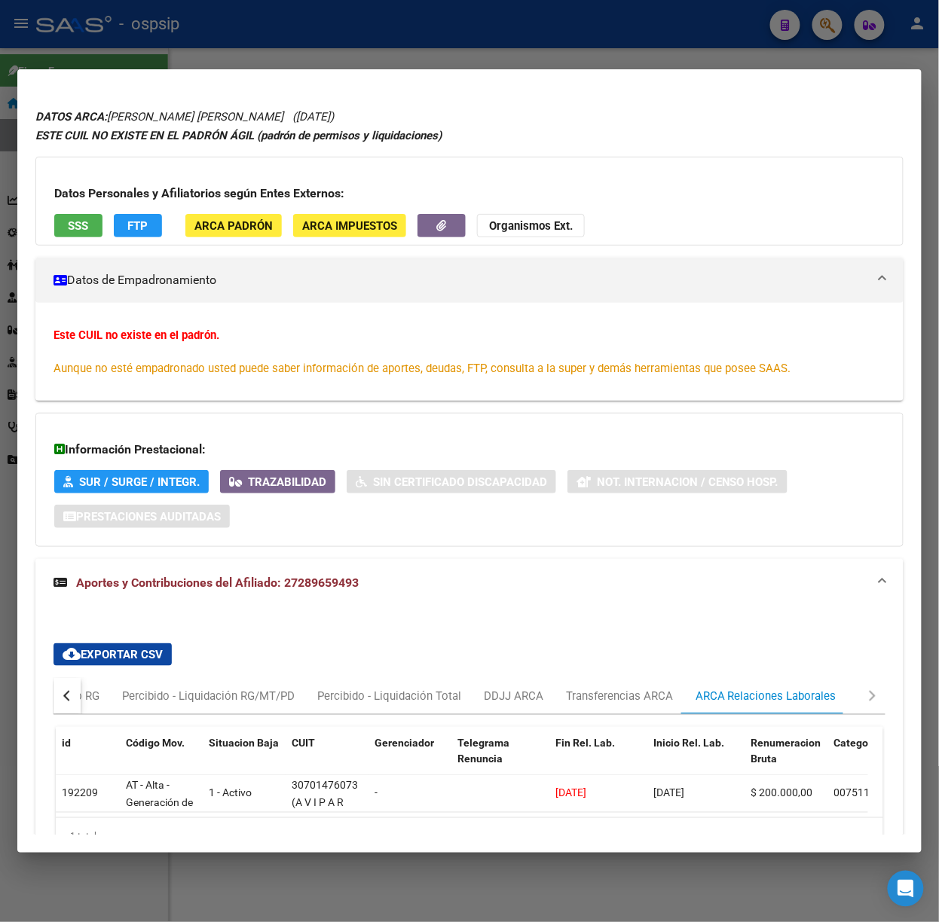
scroll to position [0, 0]
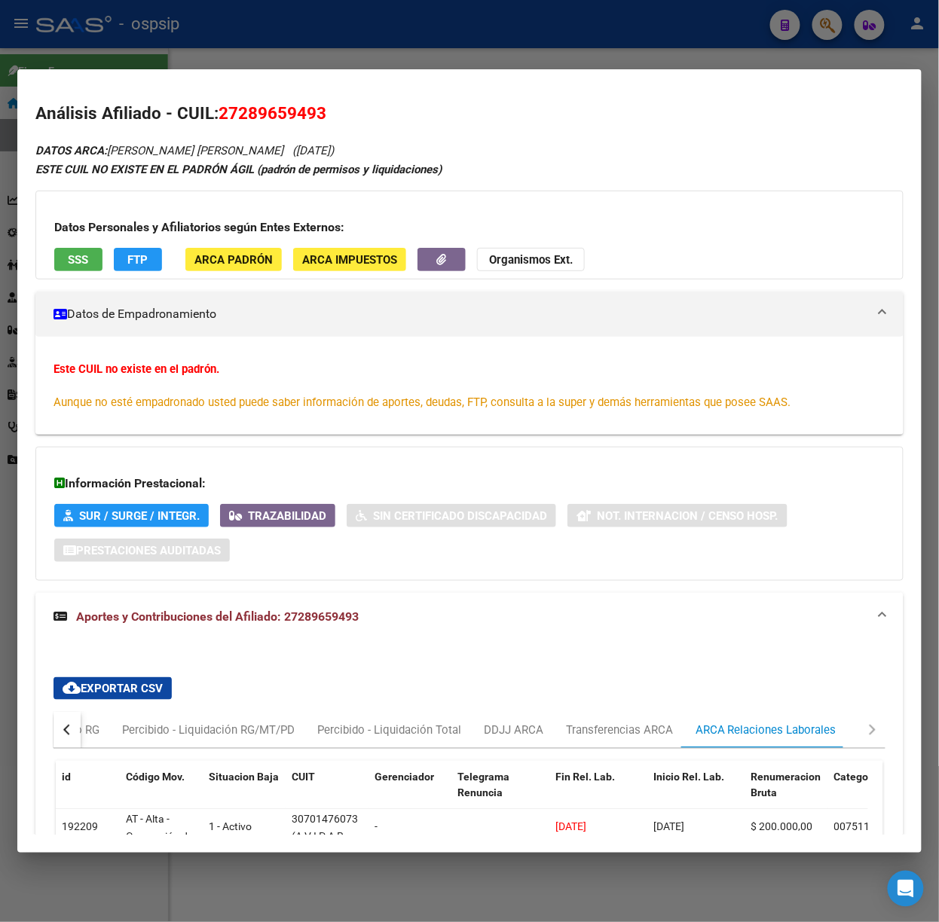
click at [50, 264] on div "Datos Personales y Afiliatorios según Entes Externos: SSS FTP ARCA Padrón ARCA …" at bounding box center [469, 235] width 868 height 89
click at [60, 267] on button "SSS" at bounding box center [78, 259] width 48 height 23
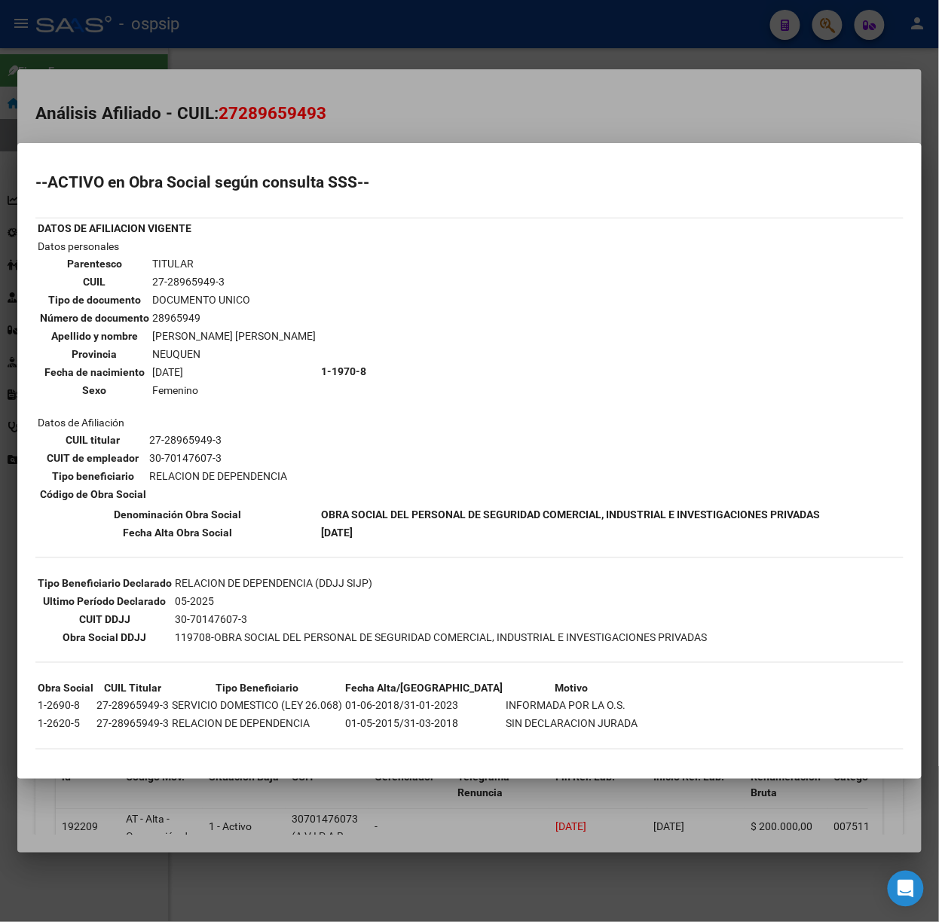
click at [417, 143] on div at bounding box center [469, 461] width 939 height 922
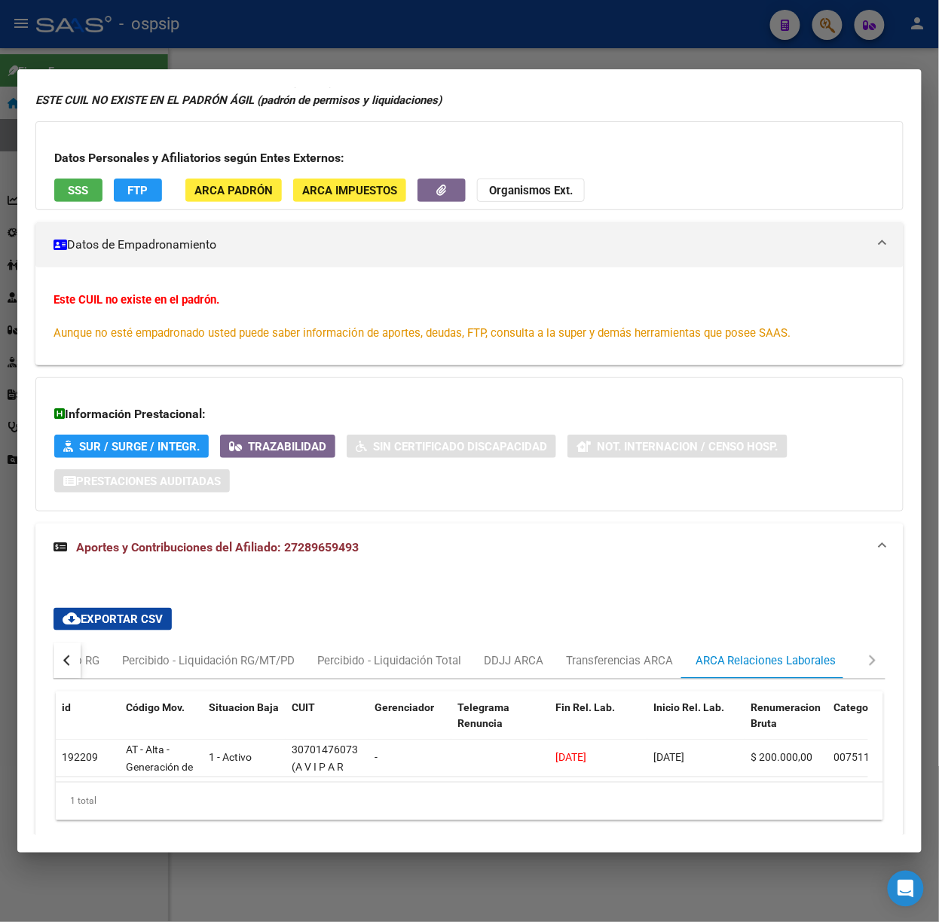
scroll to position [142, 0]
